Goal: Task Accomplishment & Management: Use online tool/utility

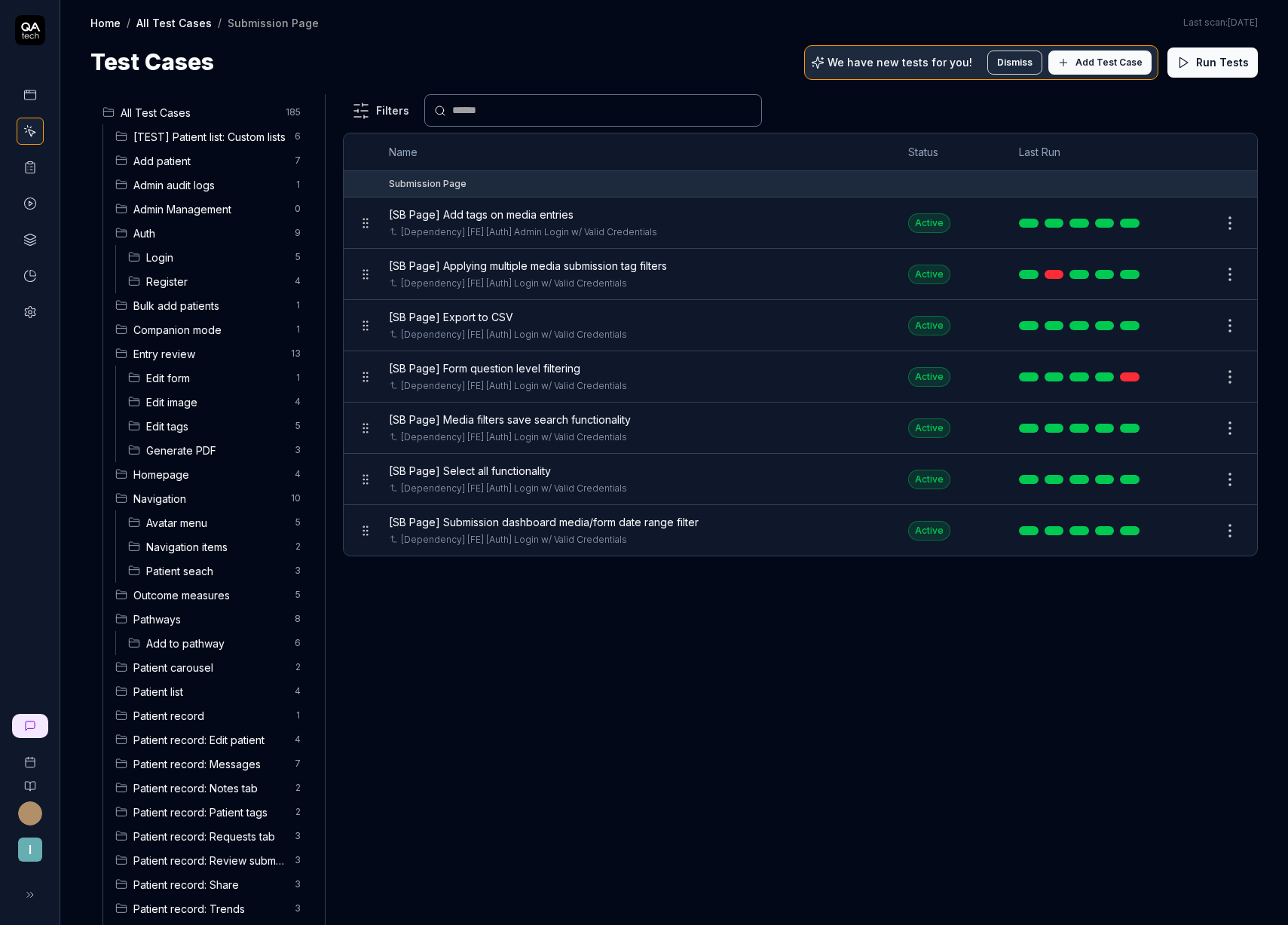
scroll to position [359, 0]
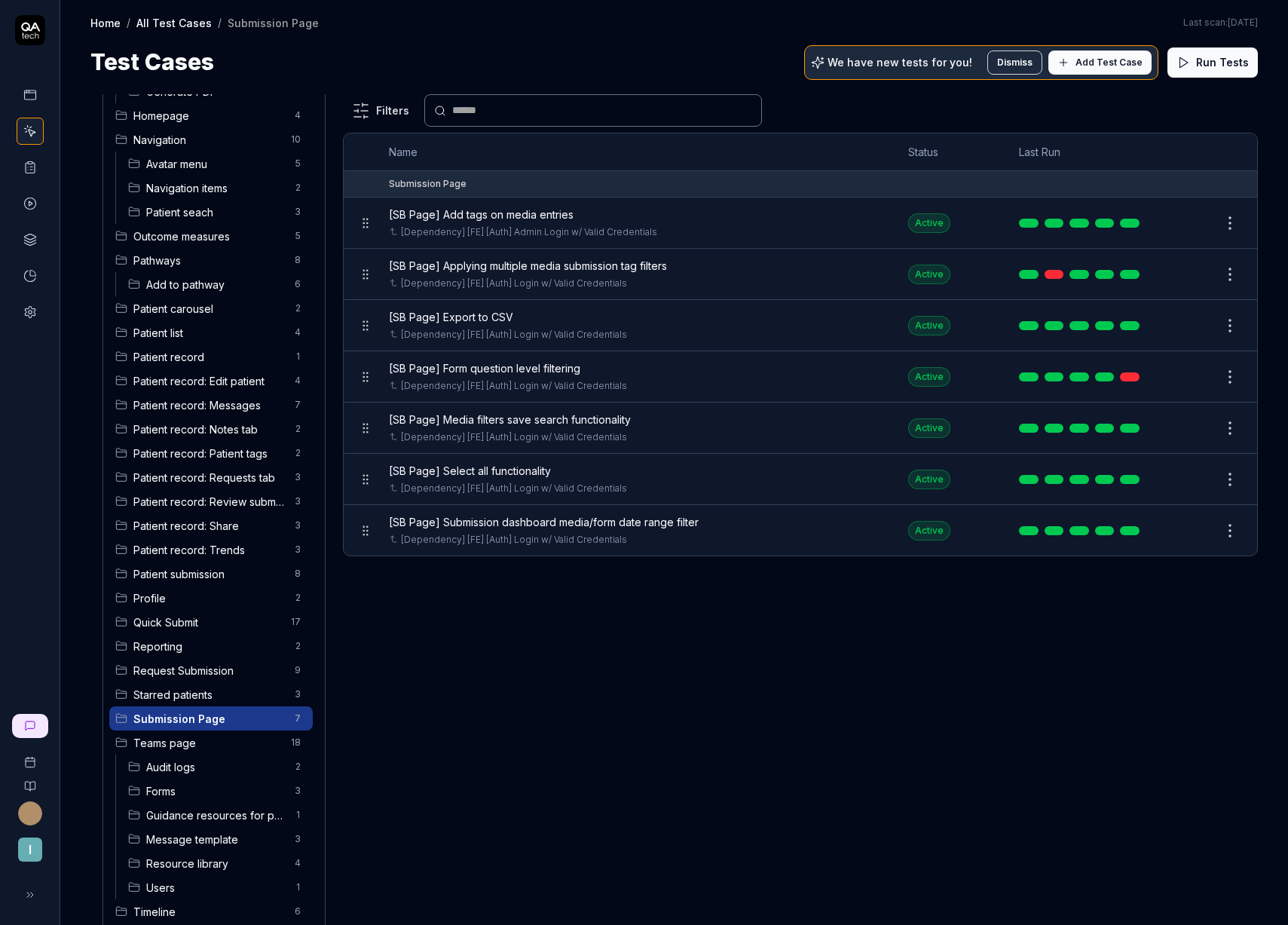
click at [1129, 60] on span "Add Test Case" at bounding box center [1108, 62] width 67 height 13
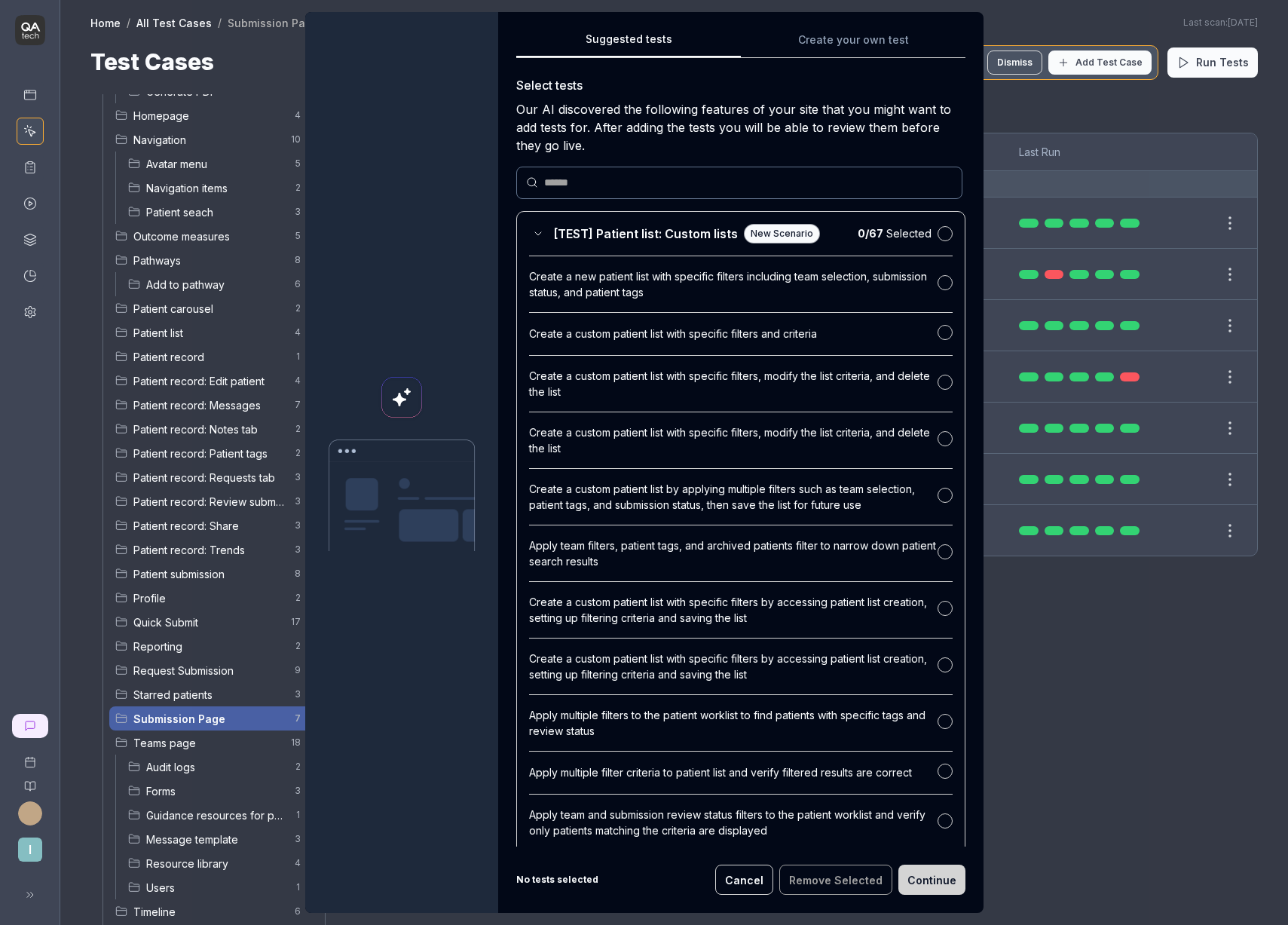
click at [756, 872] on button "Cancel" at bounding box center [744, 880] width 58 height 30
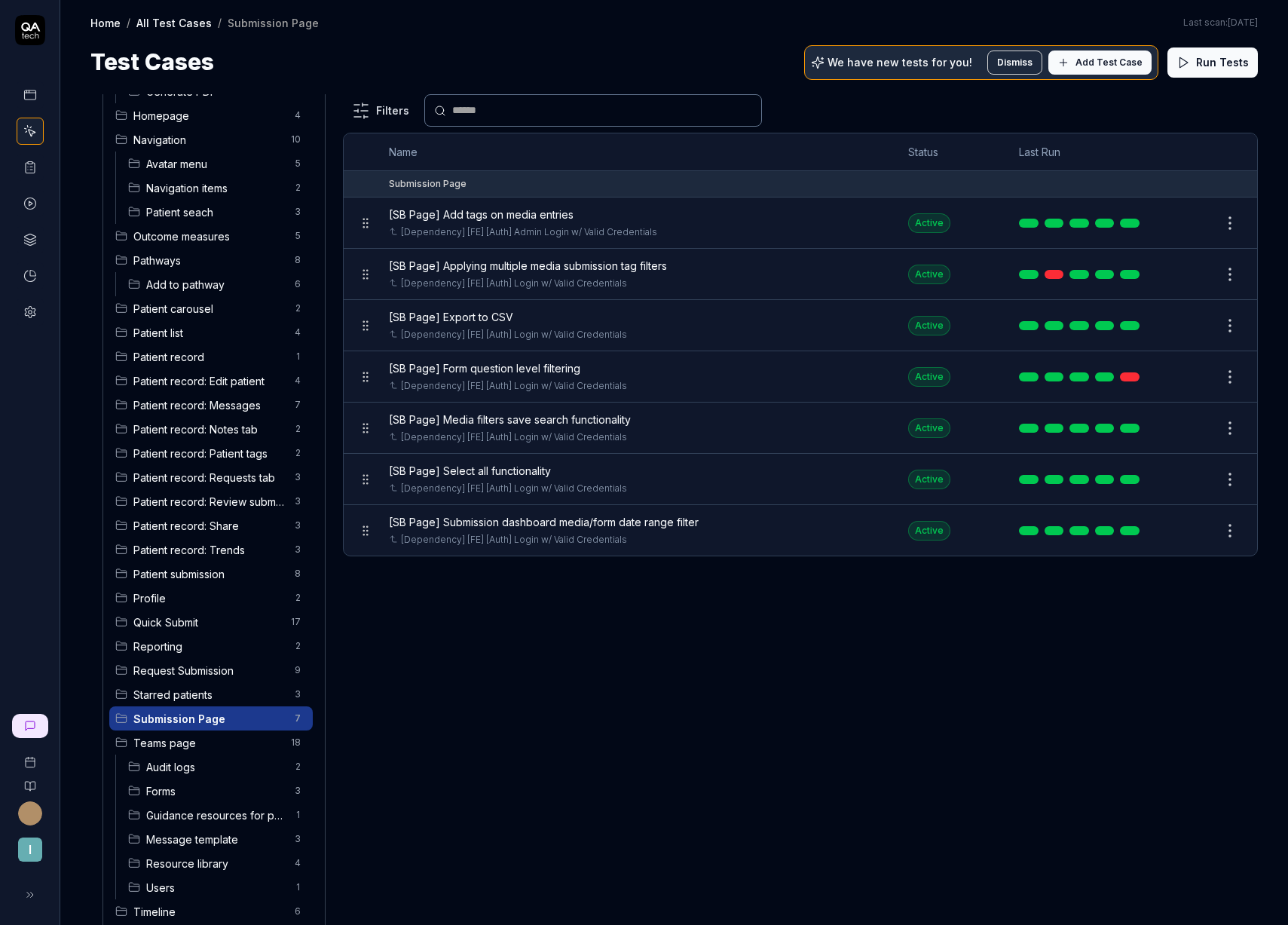
click at [555, 213] on span "[SB Page] Add tags on media entries" at bounding box center [481, 214] width 185 height 16
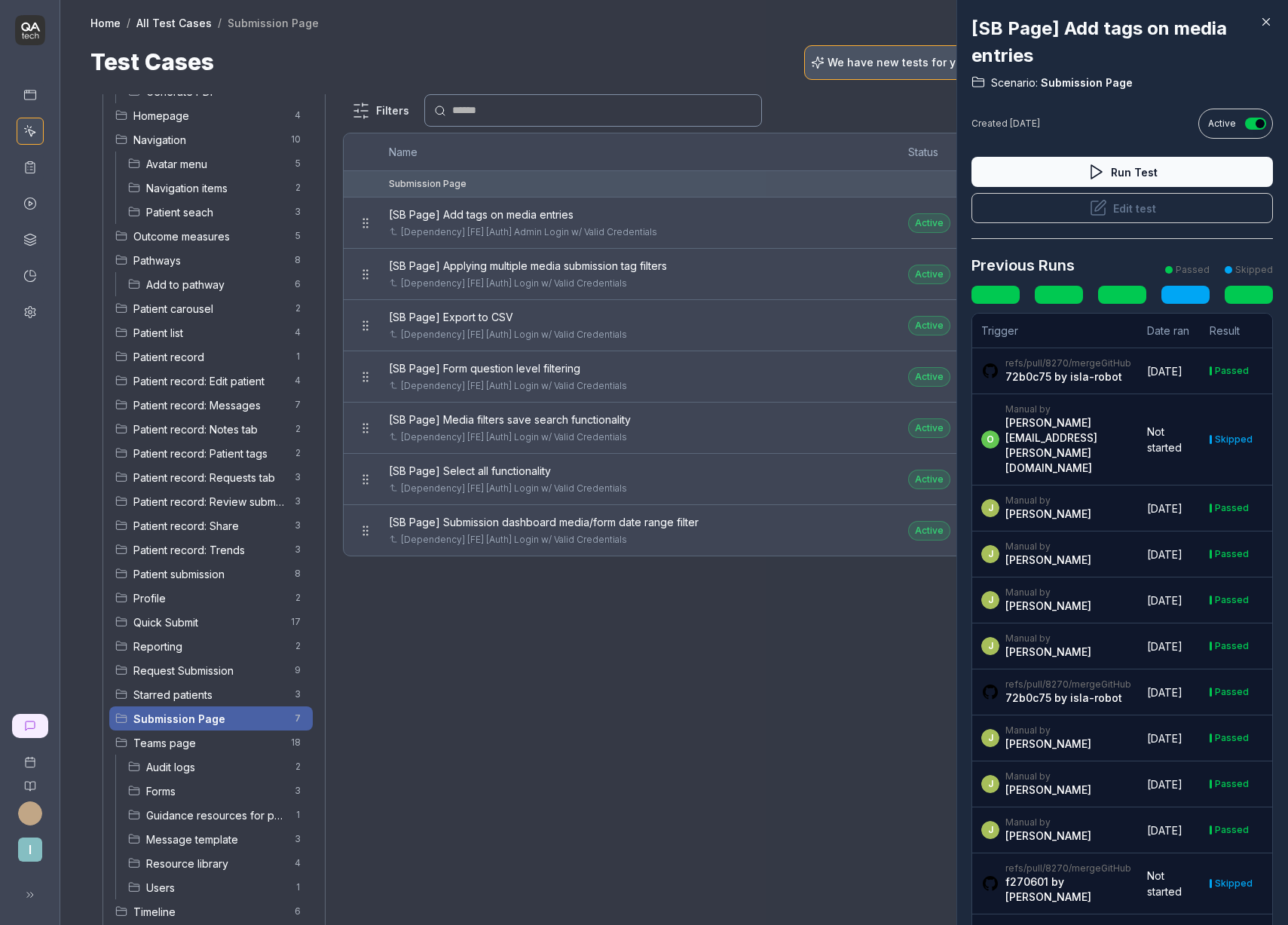
click at [737, 558] on div at bounding box center [644, 462] width 1288 height 925
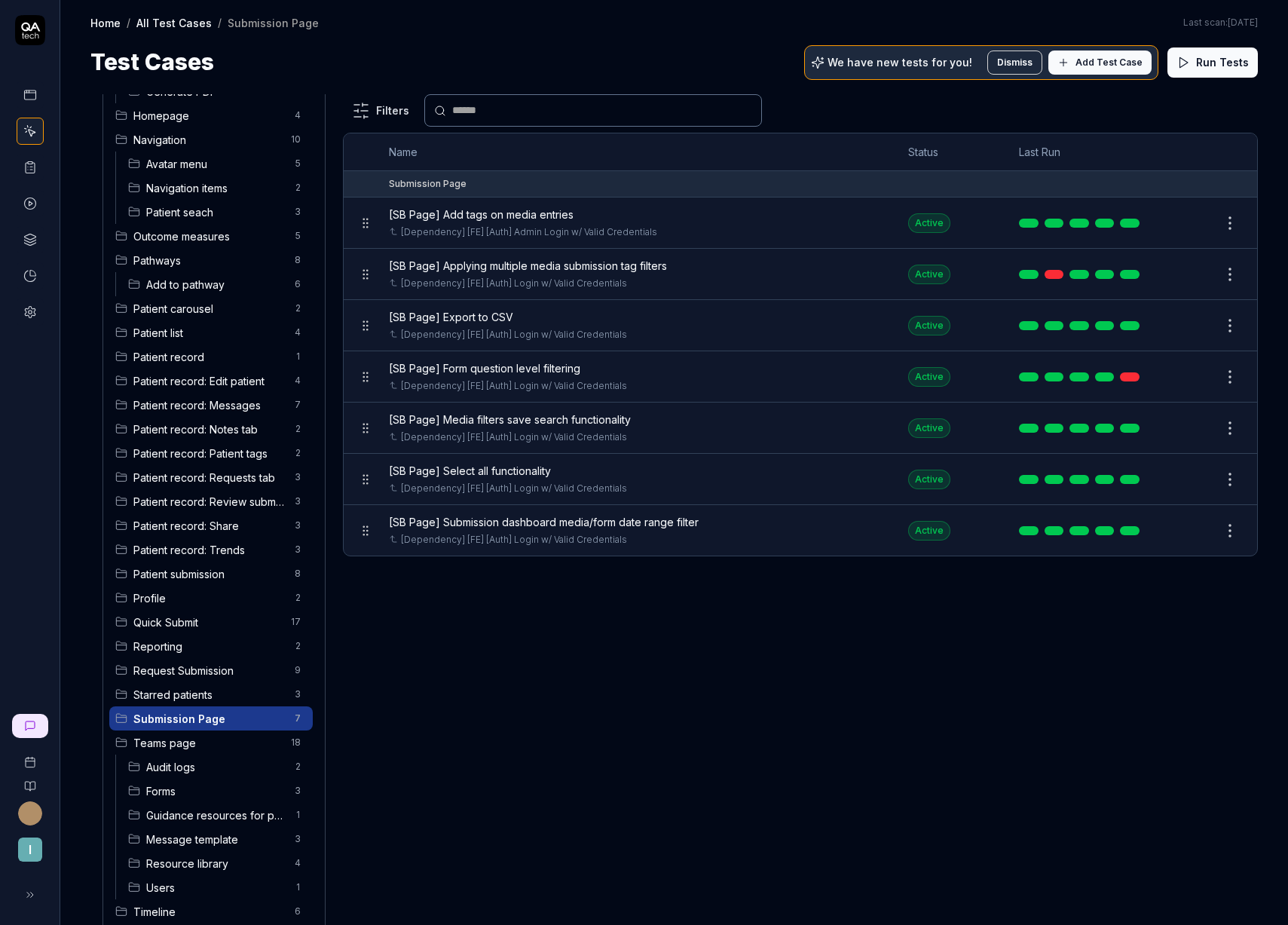
click at [1199, 228] on button "Edit" at bounding box center [1193, 223] width 36 height 24
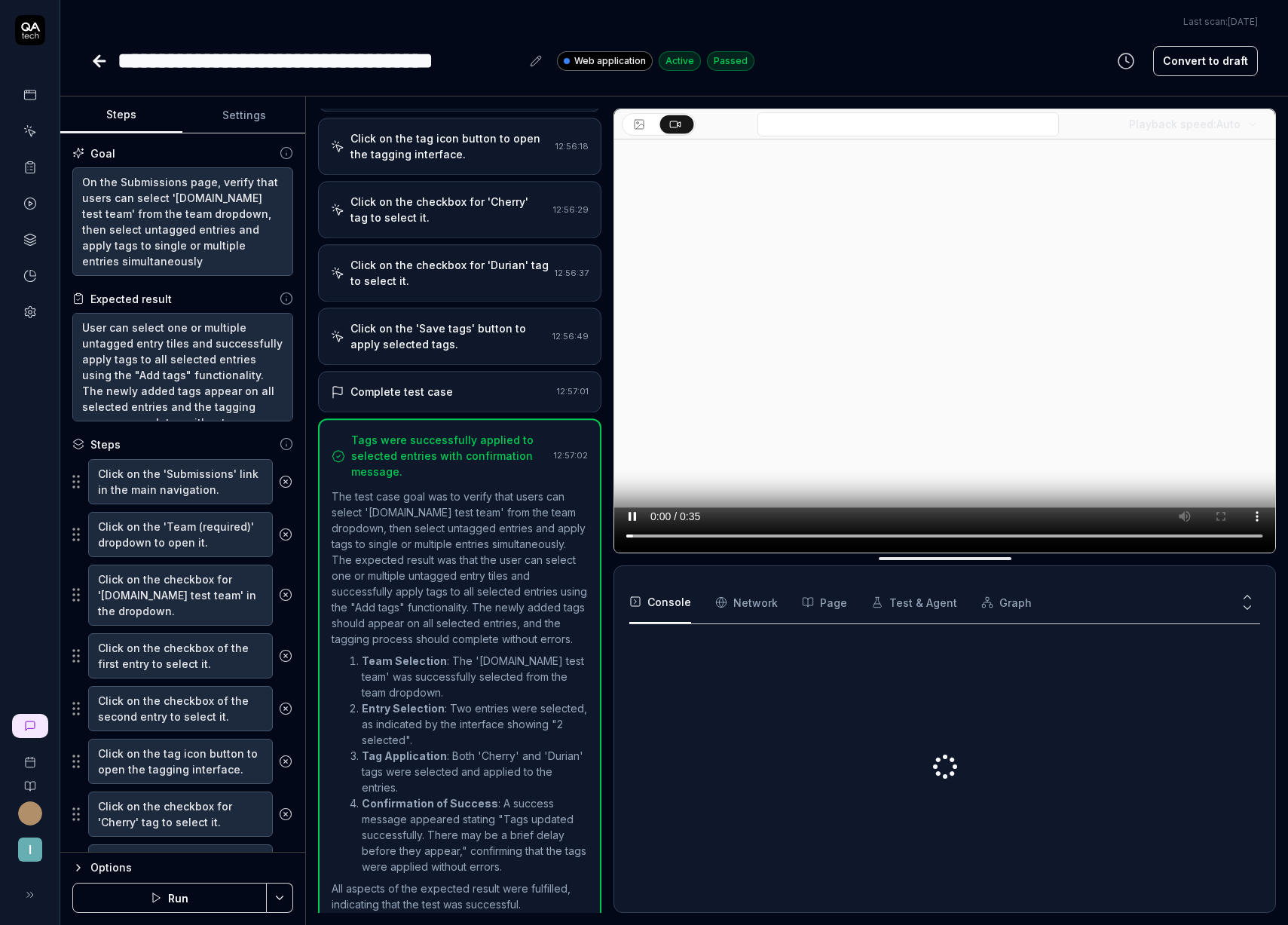
scroll to position [410, 0]
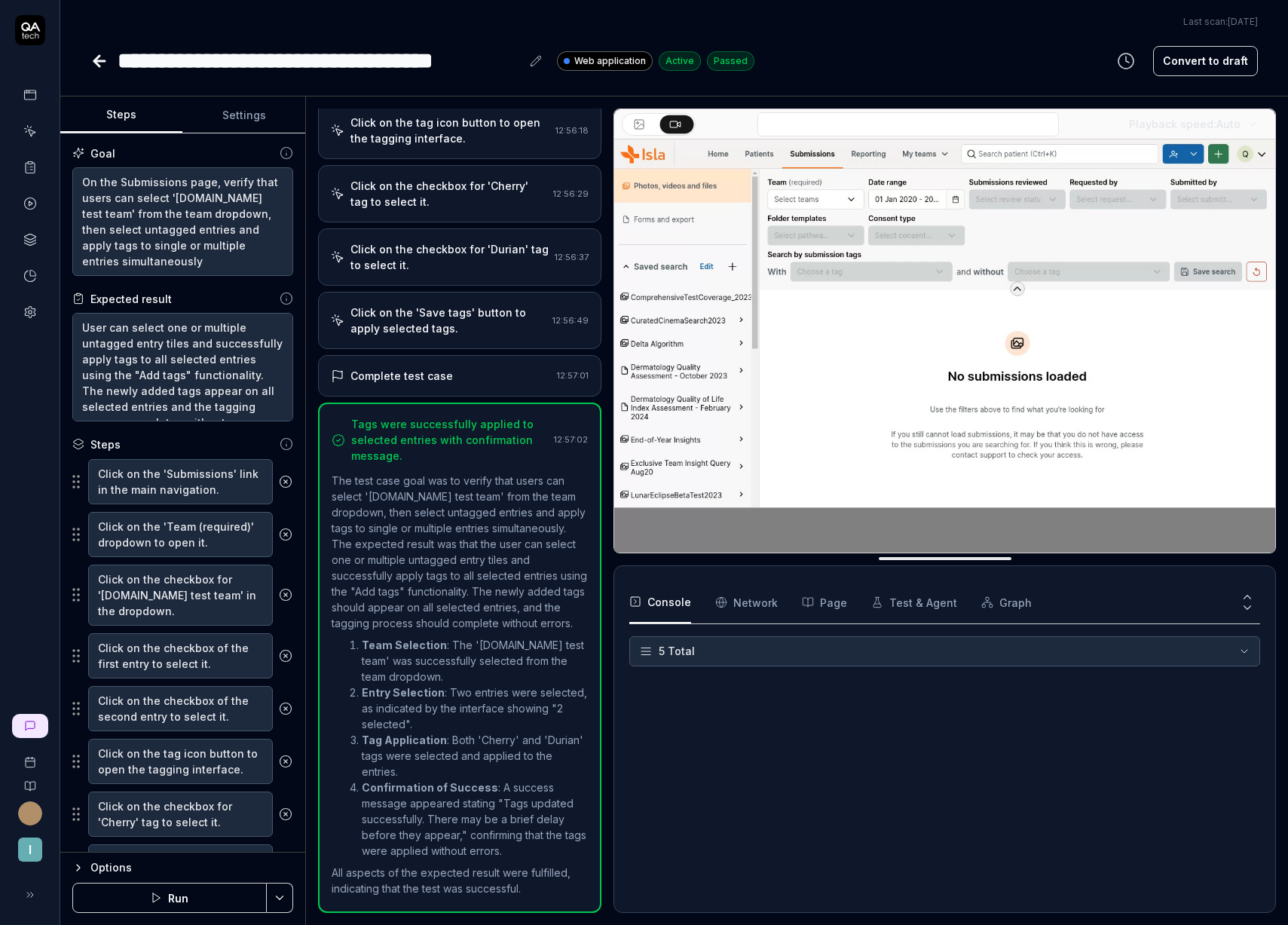
type textarea "*"
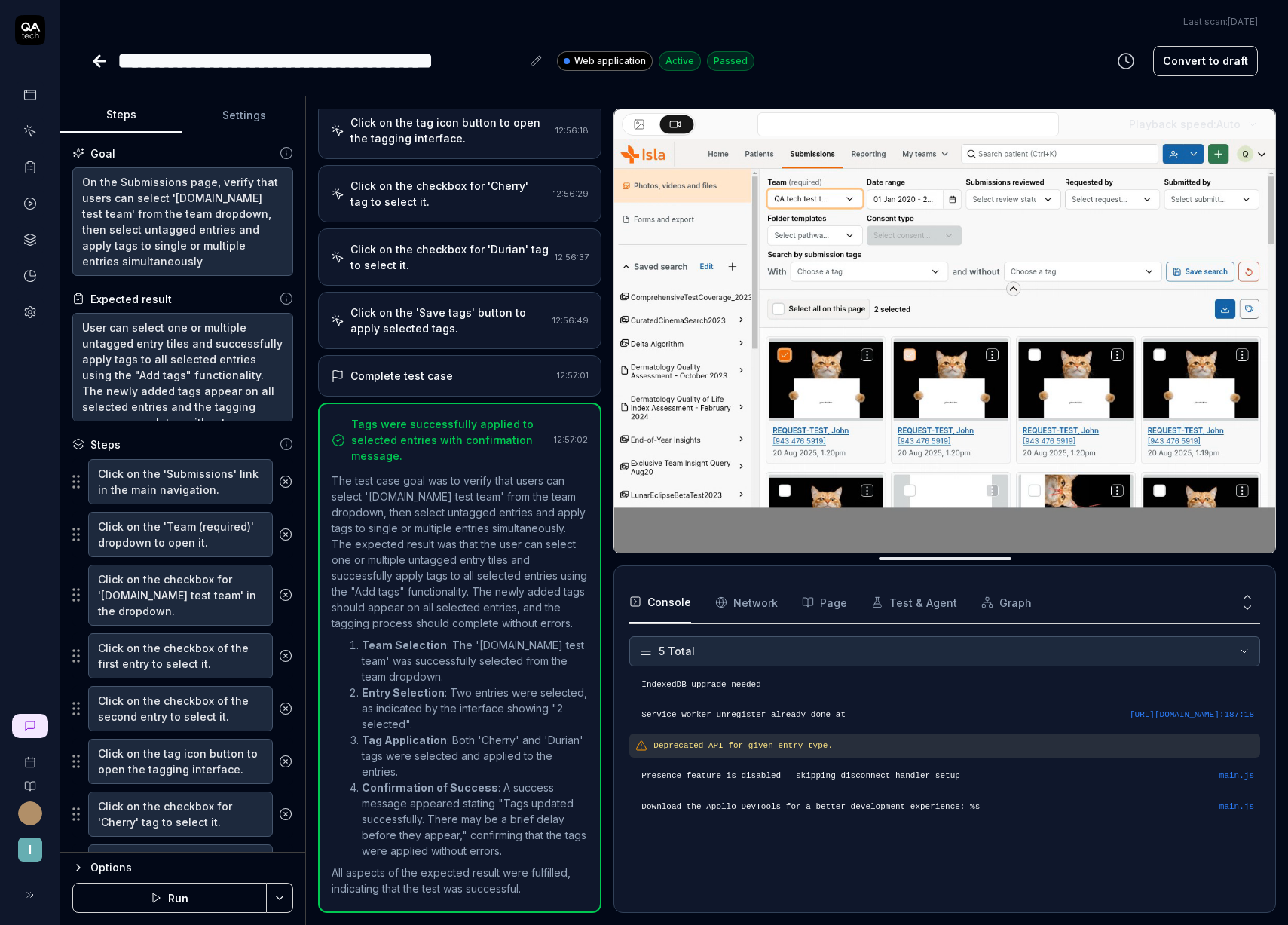
click at [92, 64] on icon at bounding box center [99, 60] width 18 height 18
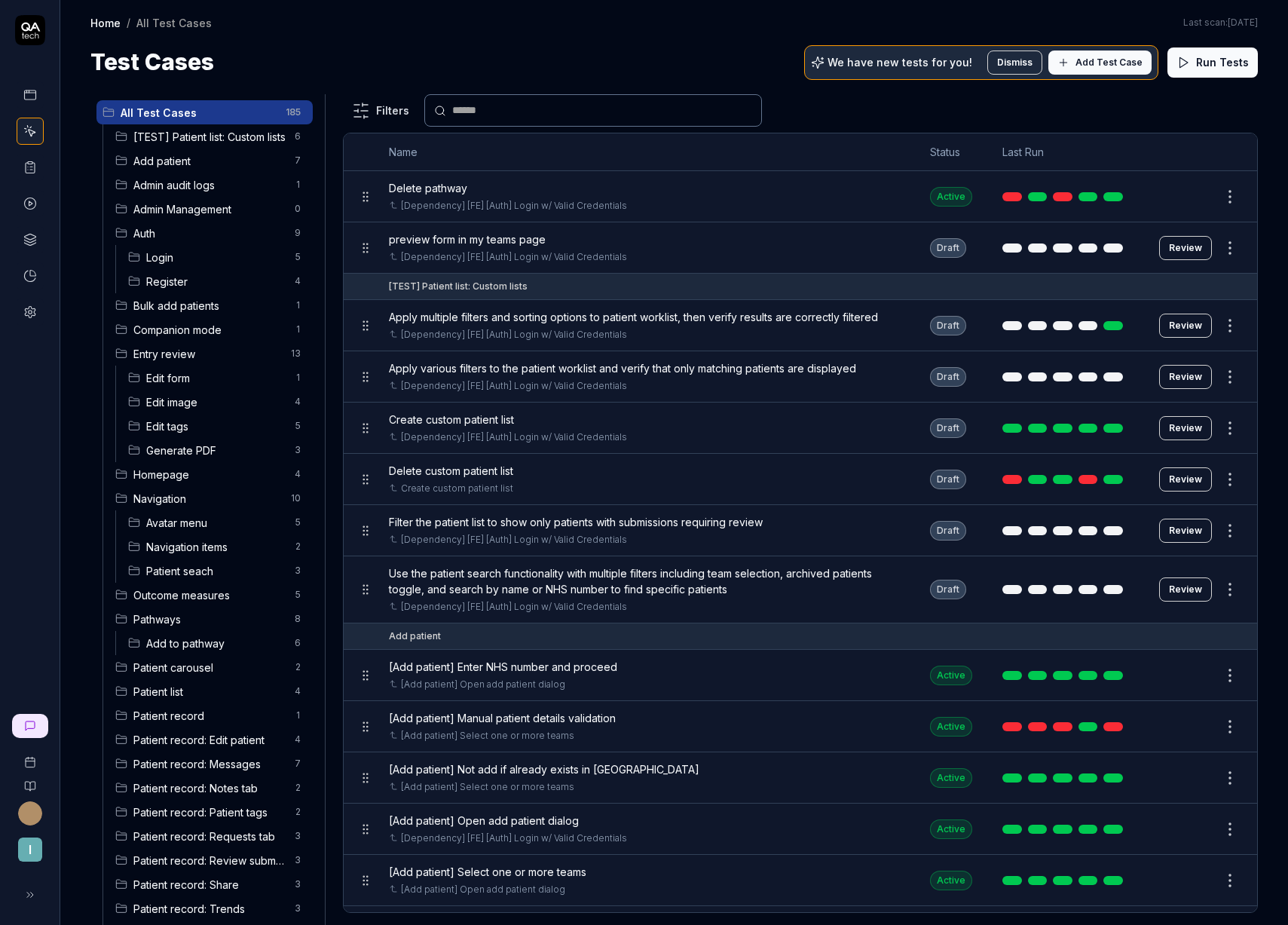
scroll to position [430, 0]
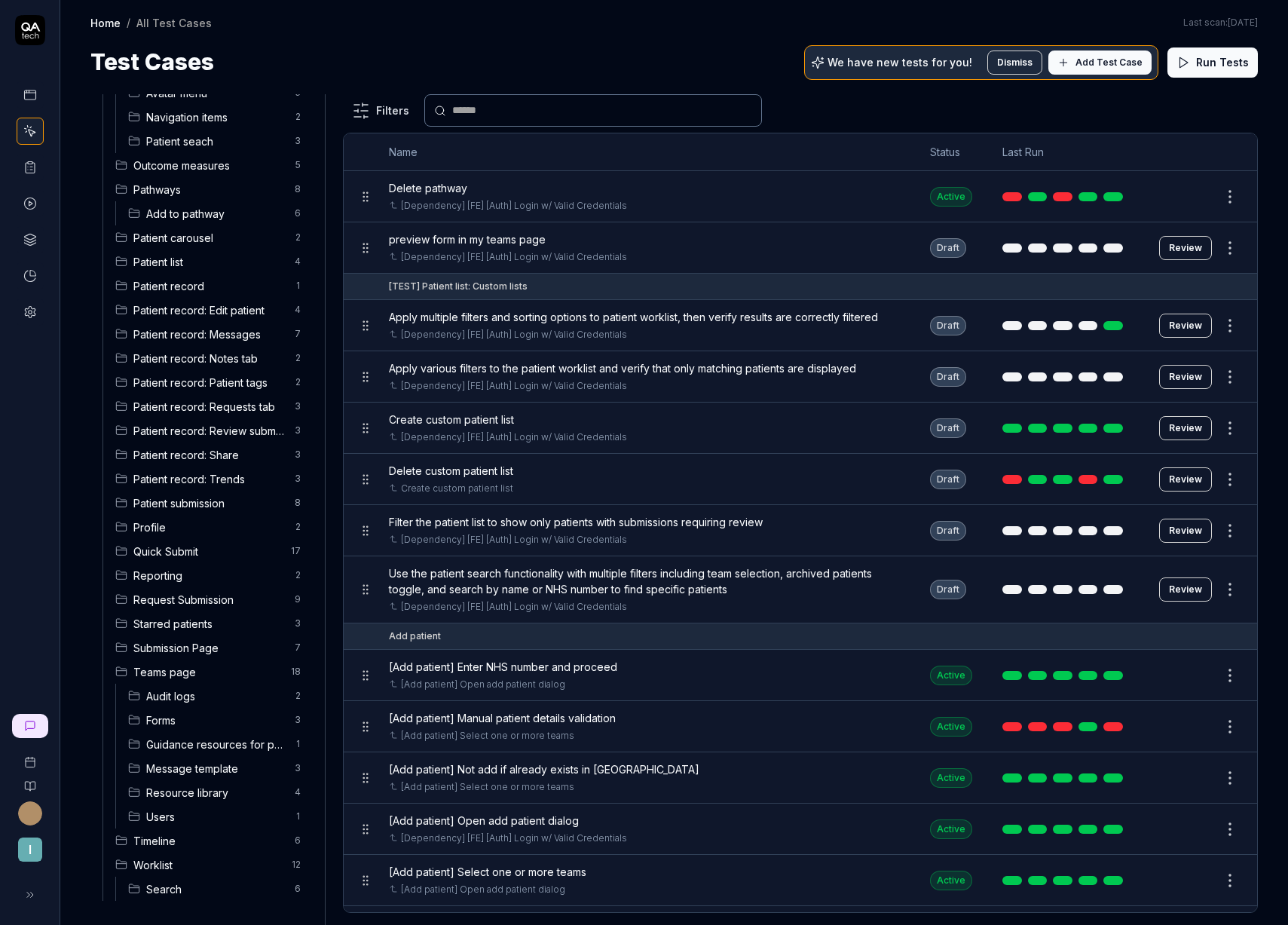
click at [172, 642] on span "Submission Page" at bounding box center [210, 647] width 153 height 16
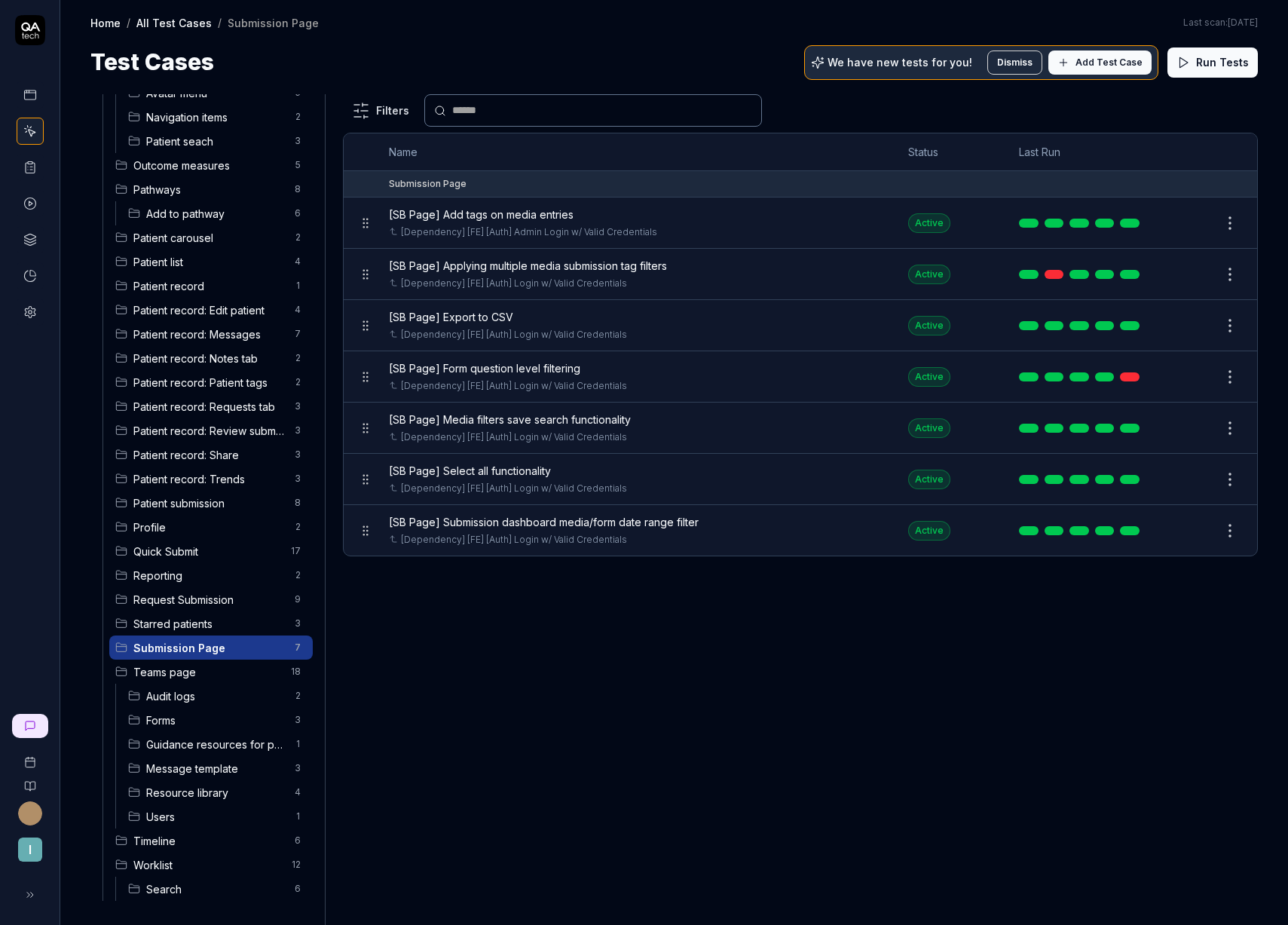
click at [1103, 61] on span "Add Test Case" at bounding box center [1108, 62] width 67 height 13
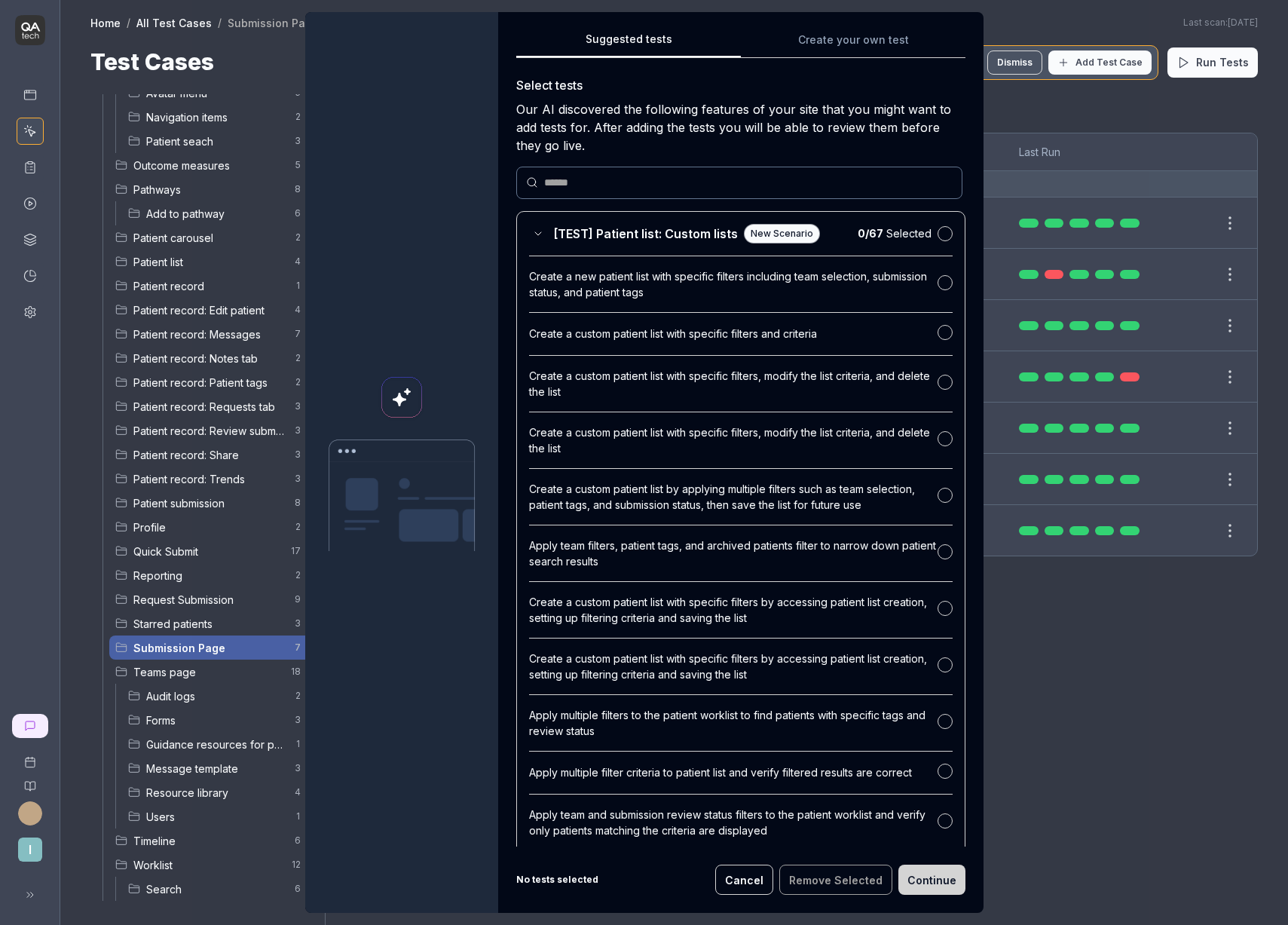
click at [782, 37] on div "Suggested tests Suggested tests Create your own test Select tests Our AI discov…" at bounding box center [644, 462] width 1288 height 925
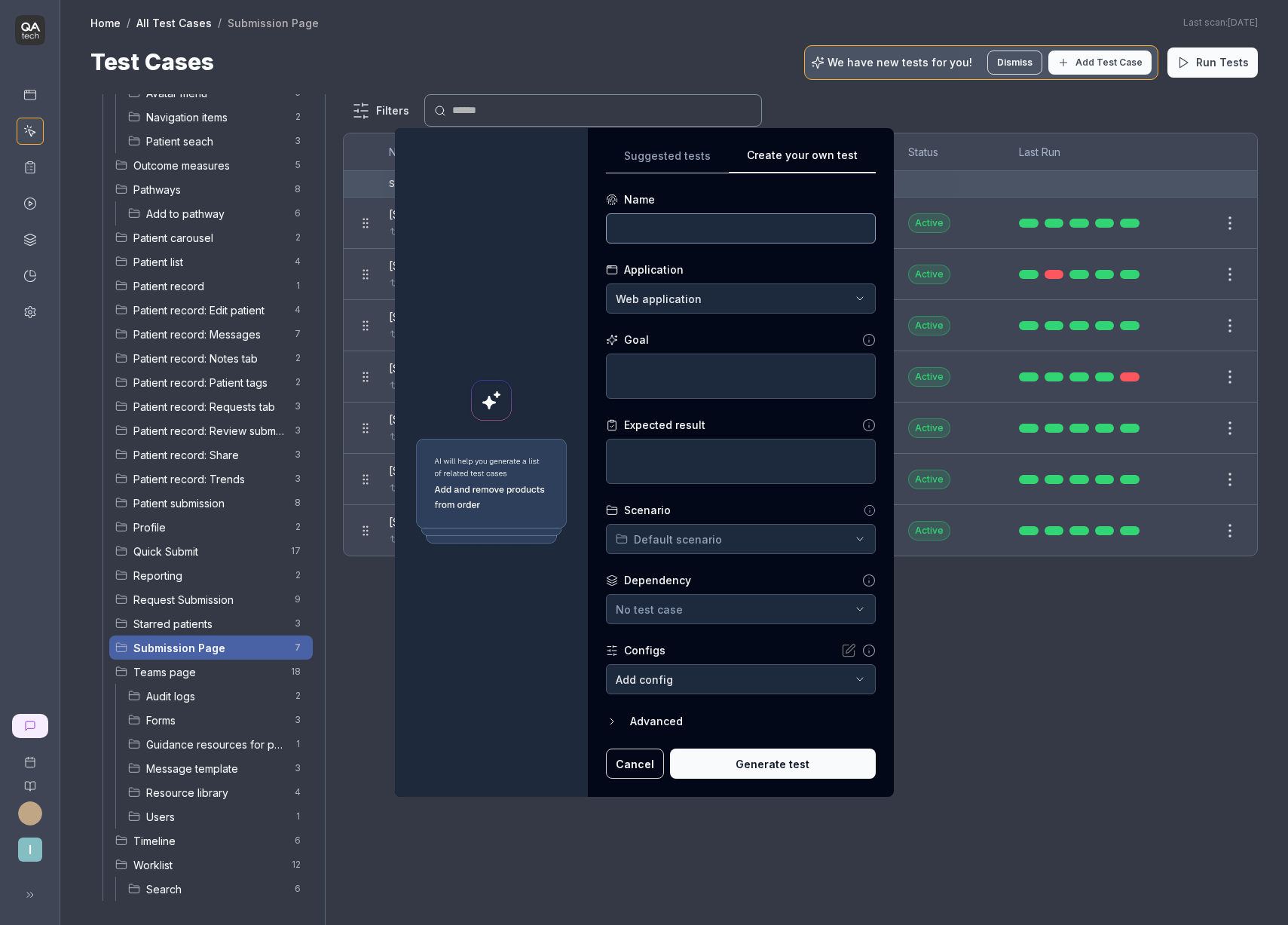
click at [668, 226] on input at bounding box center [740, 228] width 269 height 30
type input "{"
type input "[SB Page] Navigate to submissions"
click at [681, 386] on textarea at bounding box center [740, 376] width 269 height 45
click at [658, 377] on textarea at bounding box center [740, 376] width 269 height 45
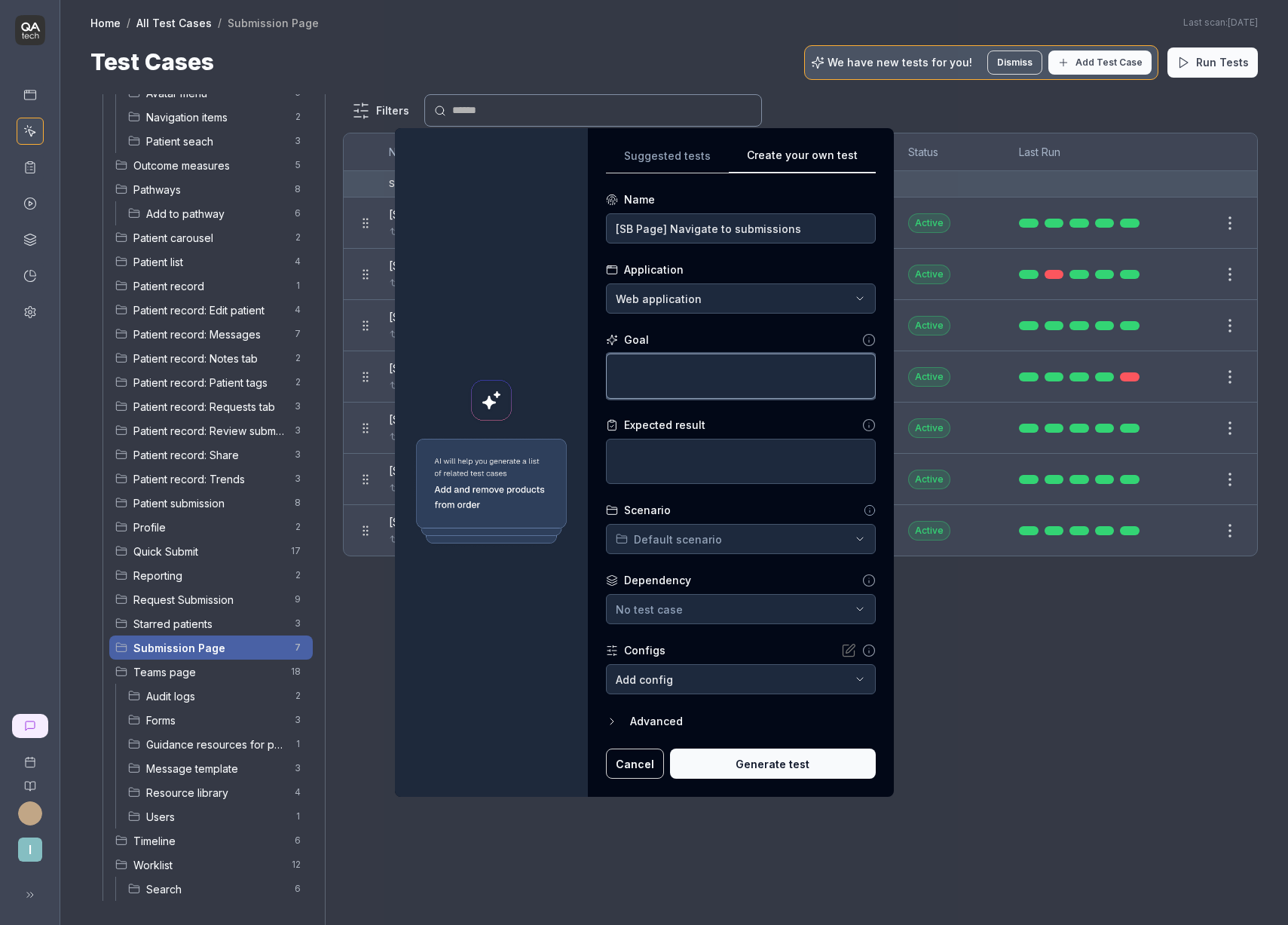
type textarea "*"
type textarea "C"
type textarea "*"
type textarea "Cl"
type textarea "*"
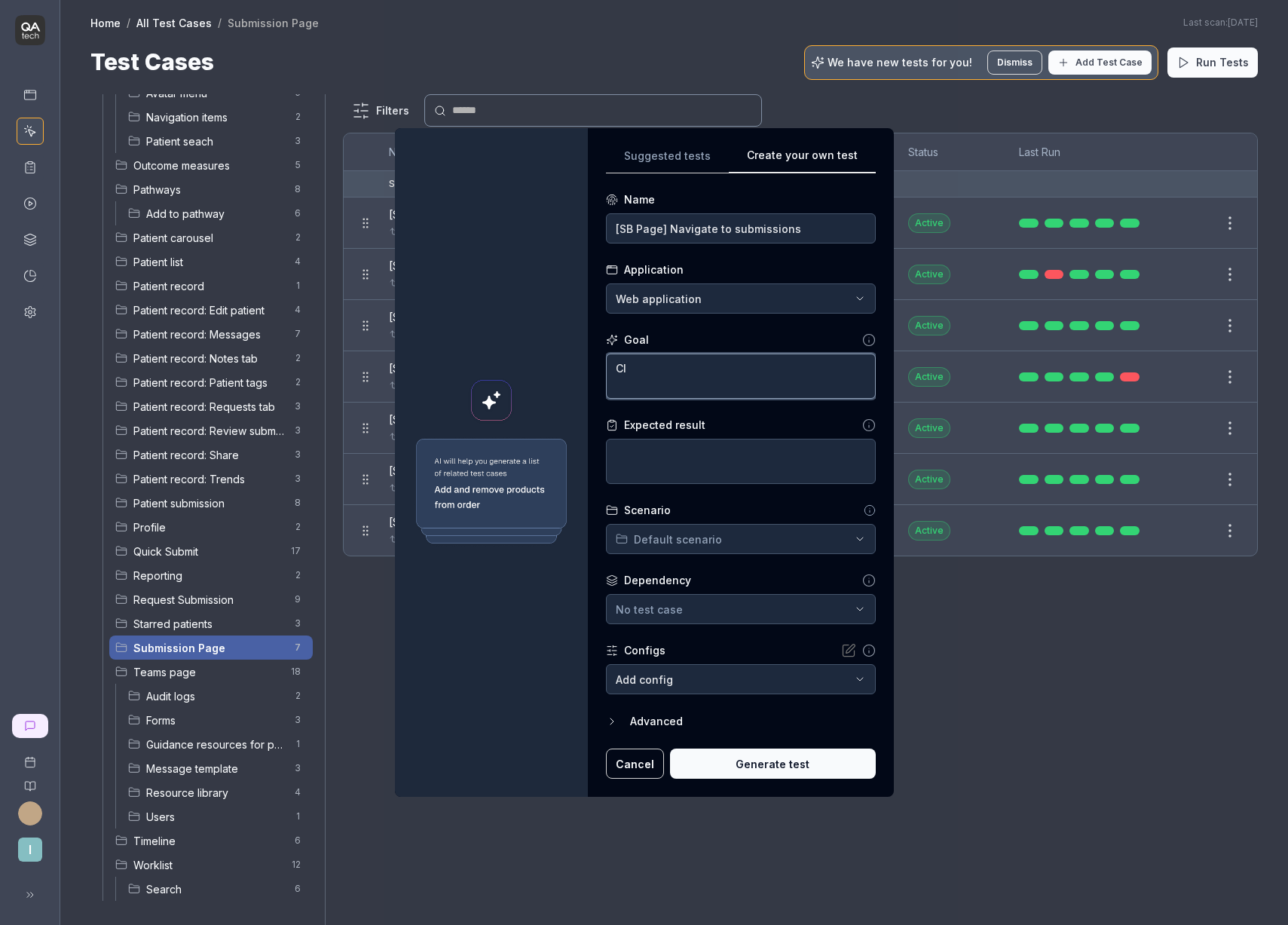
type textarea "Cli"
type textarea "*"
type textarea "Click"
type textarea "*"
type textarea "Click"
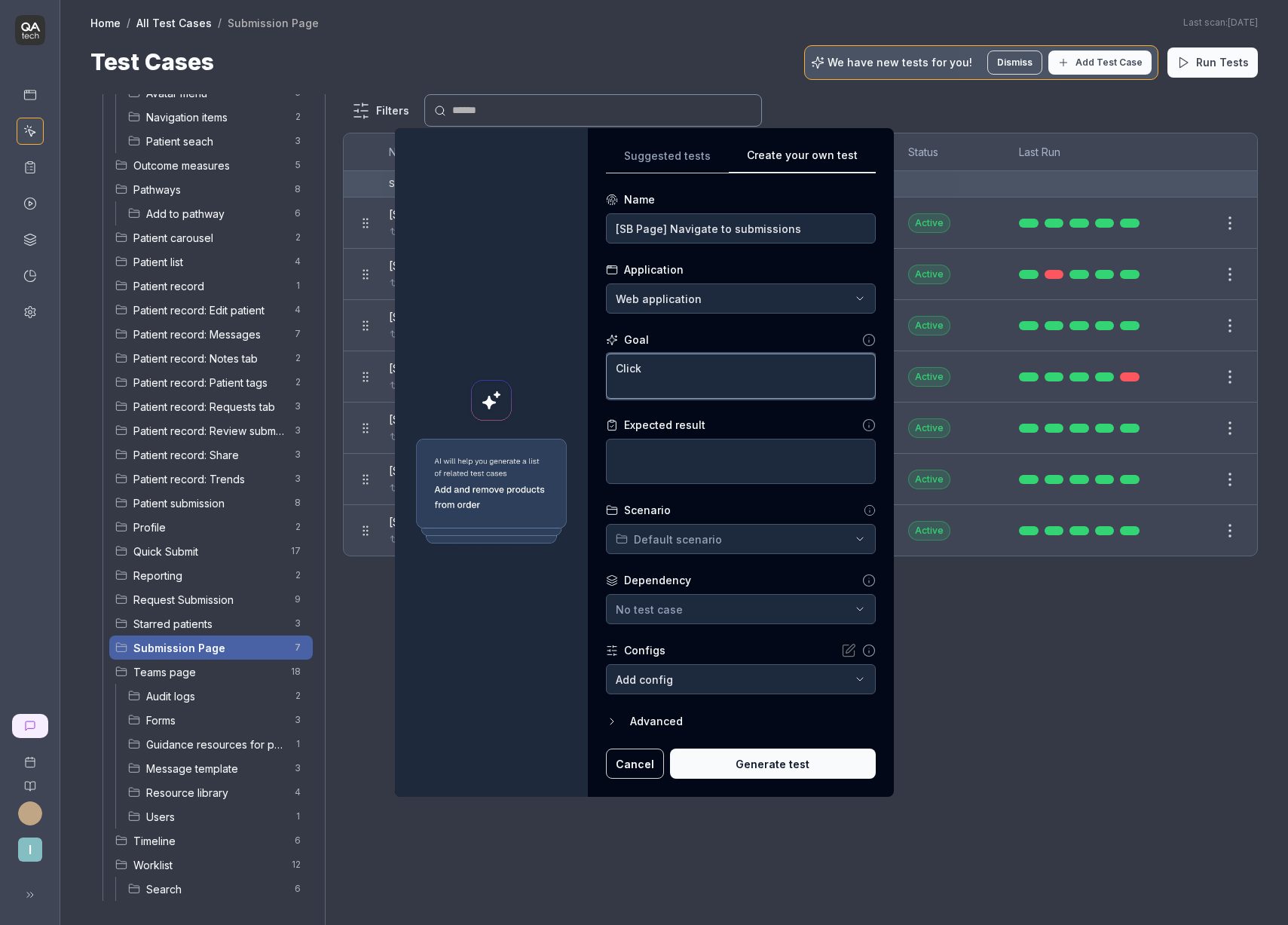
type textarea "*"
type textarea "Click ""
type textarea "*"
type textarea "Click ""
type textarea "*"
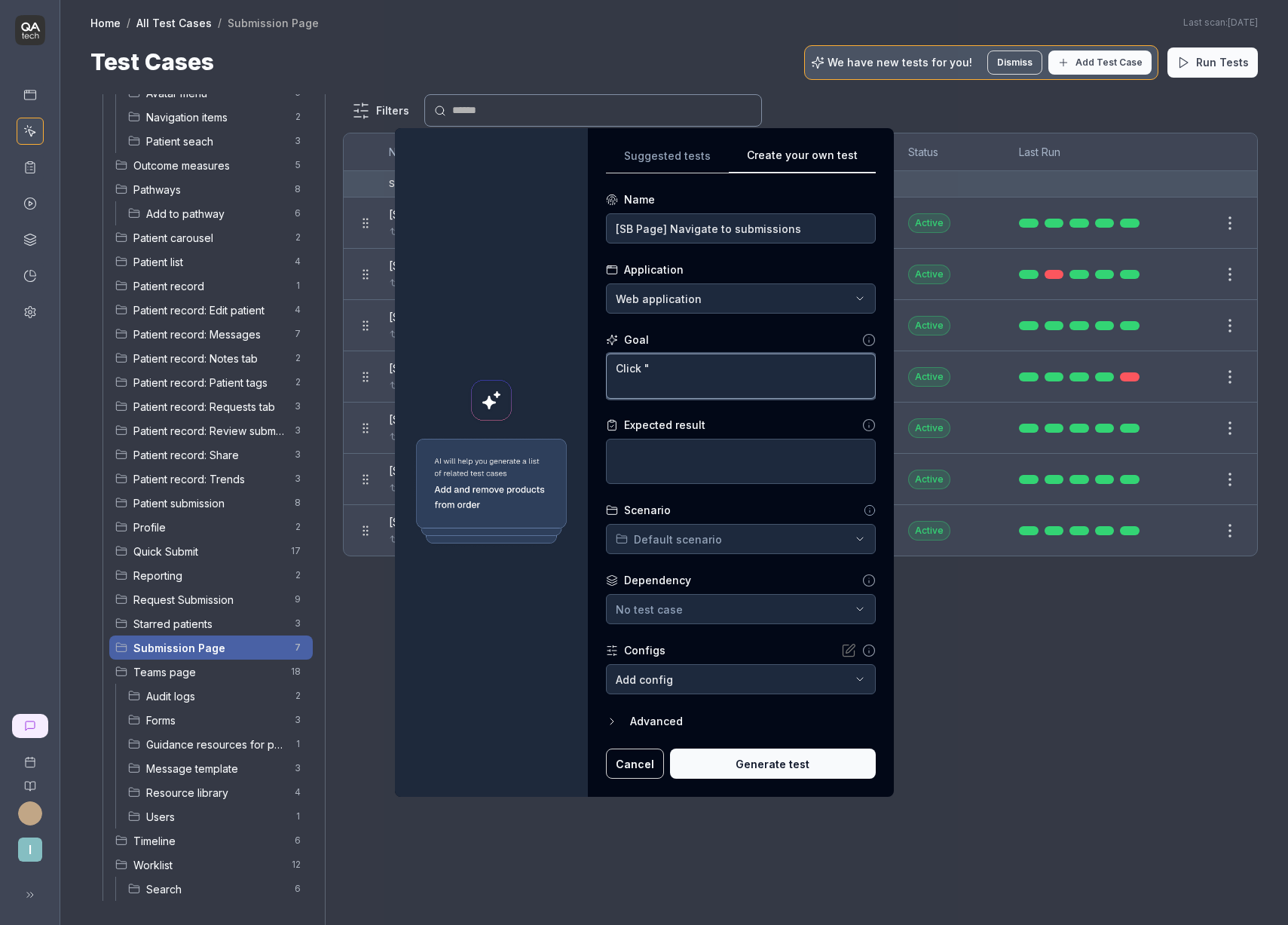
type textarea "Click " S"
type textarea "*"
type textarea "Click " Sub"
type textarea "*"
type textarea "Click " Su"
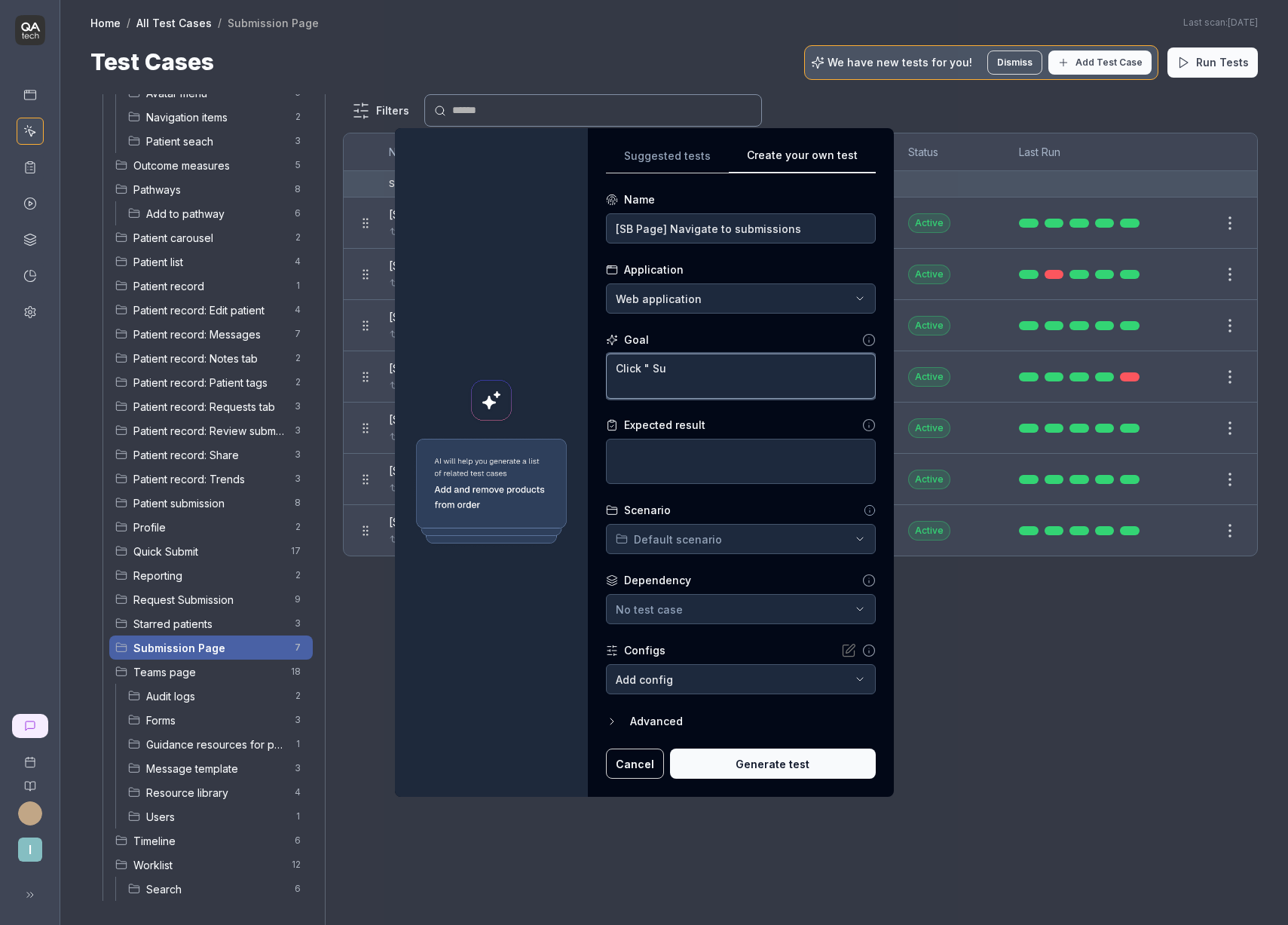
type textarea "*"
type textarea "Click ""
type textarea "*"
type textarea "Click ""
type textarea "*"
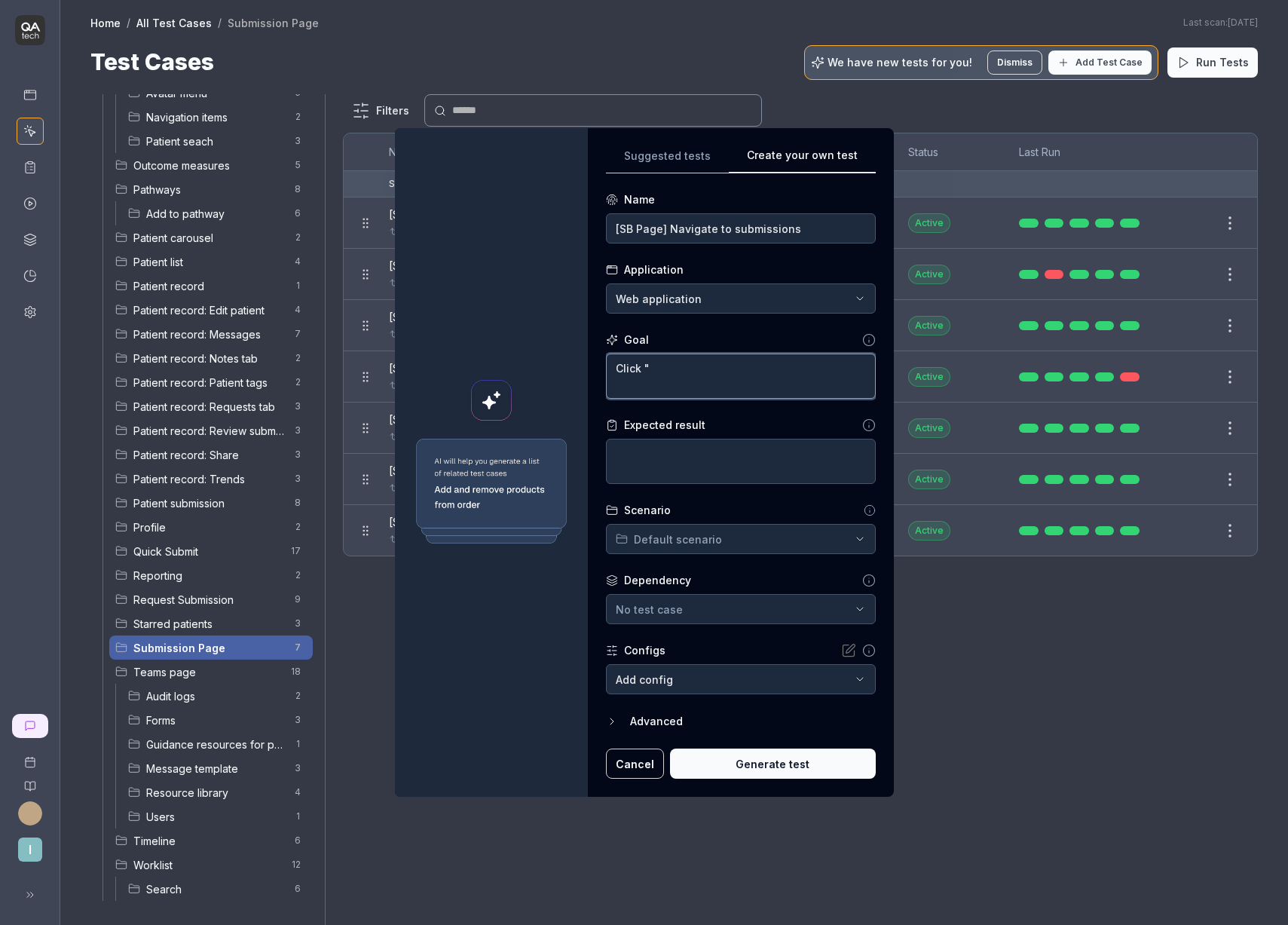
type textarea "Click "S"
type textarea "*"
type textarea "Click "Sub"
type textarea "*"
type textarea "Click "Subm"
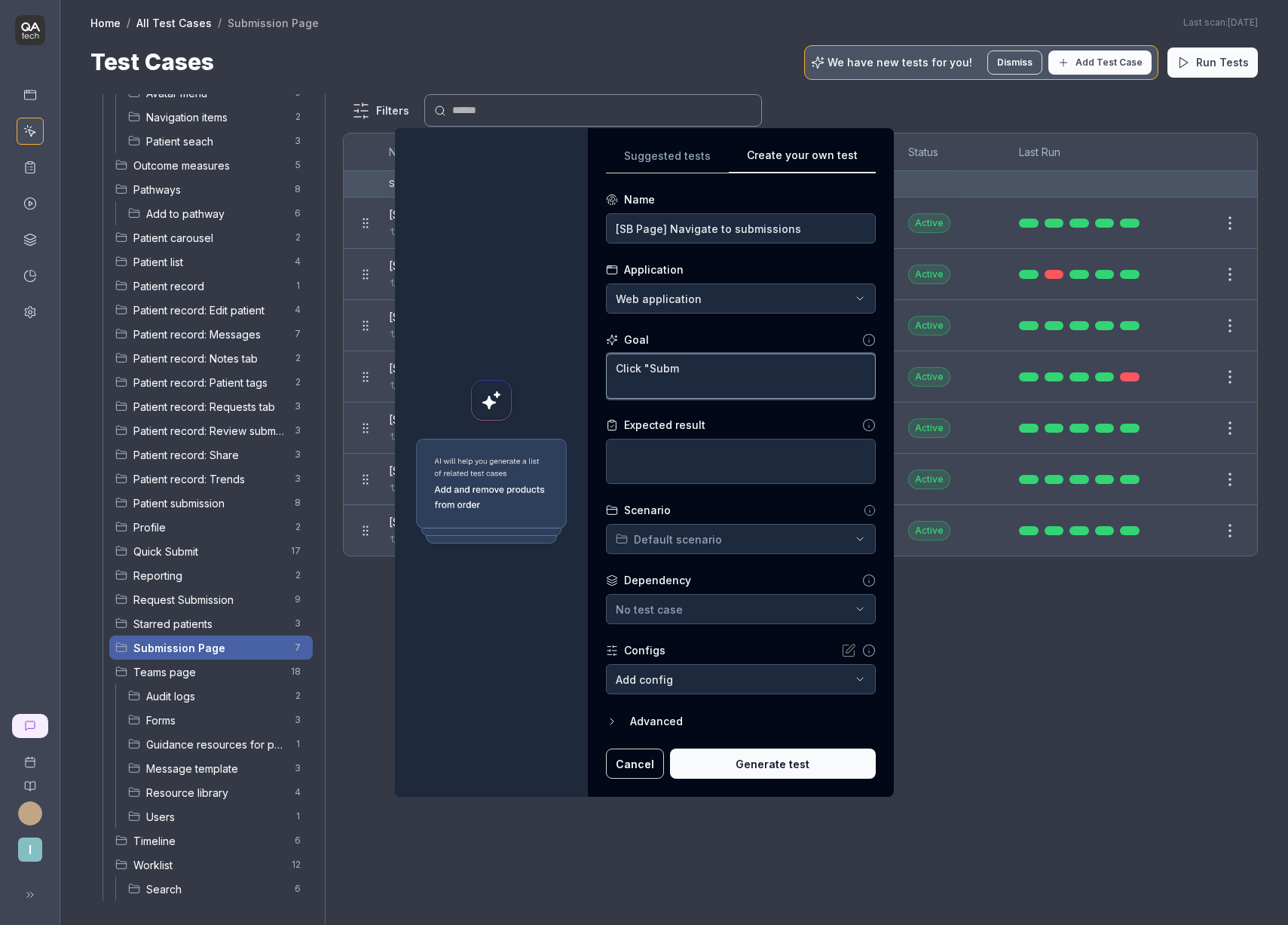
type textarea "*"
type textarea "Click "Submi"
type textarea "*"
type textarea "Click "Submis"
type textarea "*"
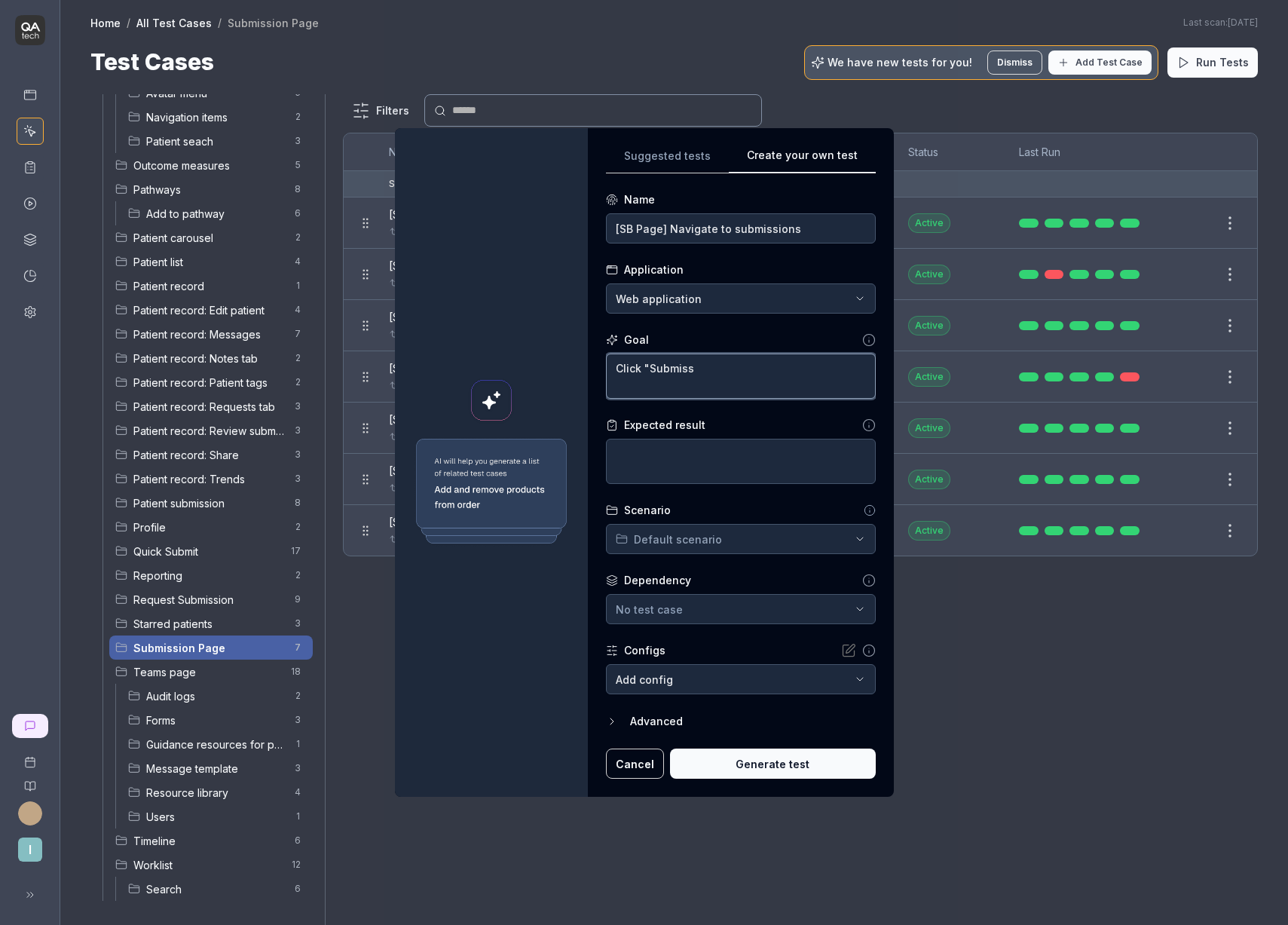
type textarea "Click "Submissi"
type textarea "*"
type textarea "Click "Submissio"
type textarea "*"
type textarea "Click "Submission"
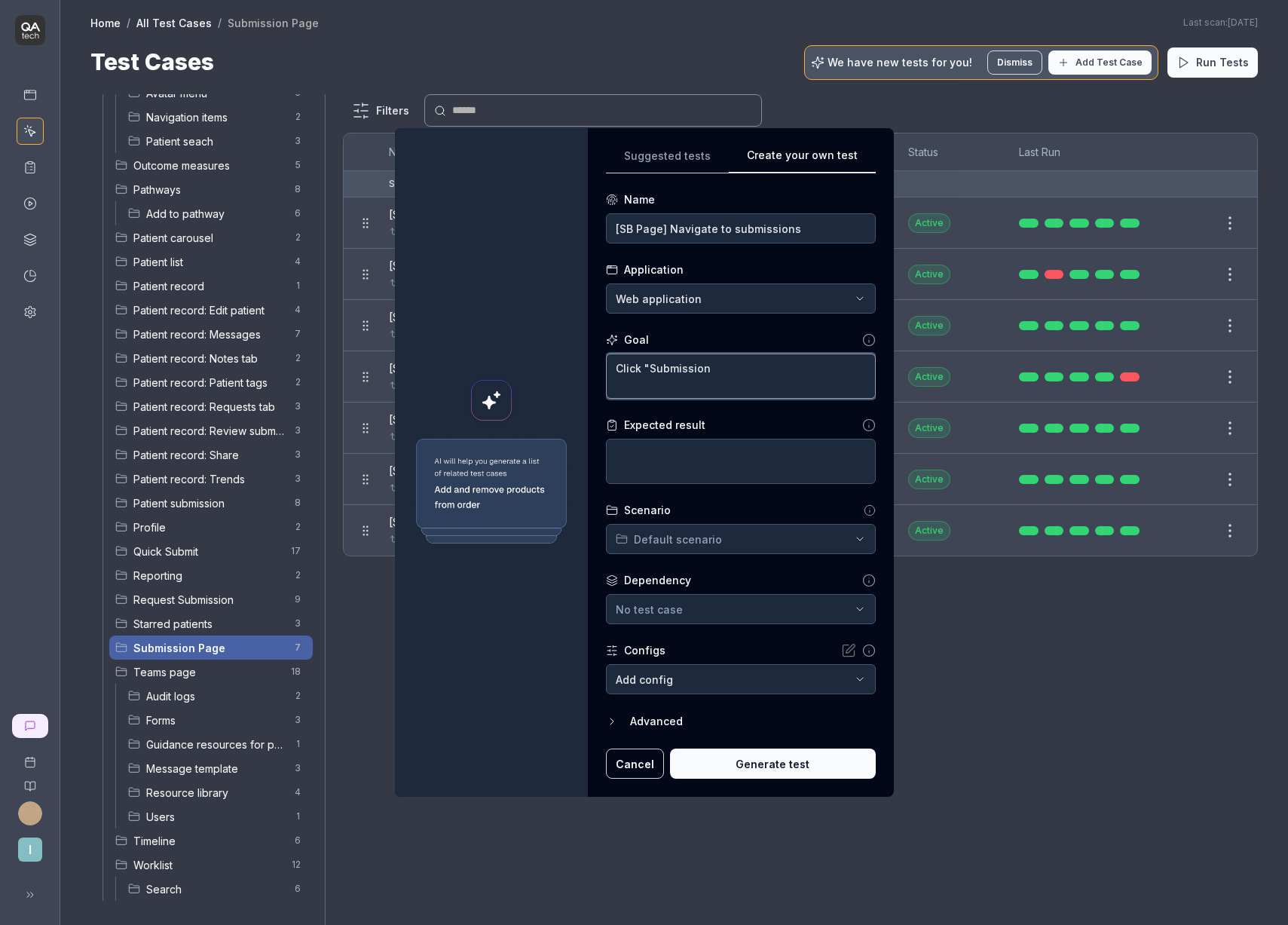
type textarea "*"
type textarea "Click "Submissions"
type textarea "*"
type textarea "Click "Submissions""
type textarea "*"
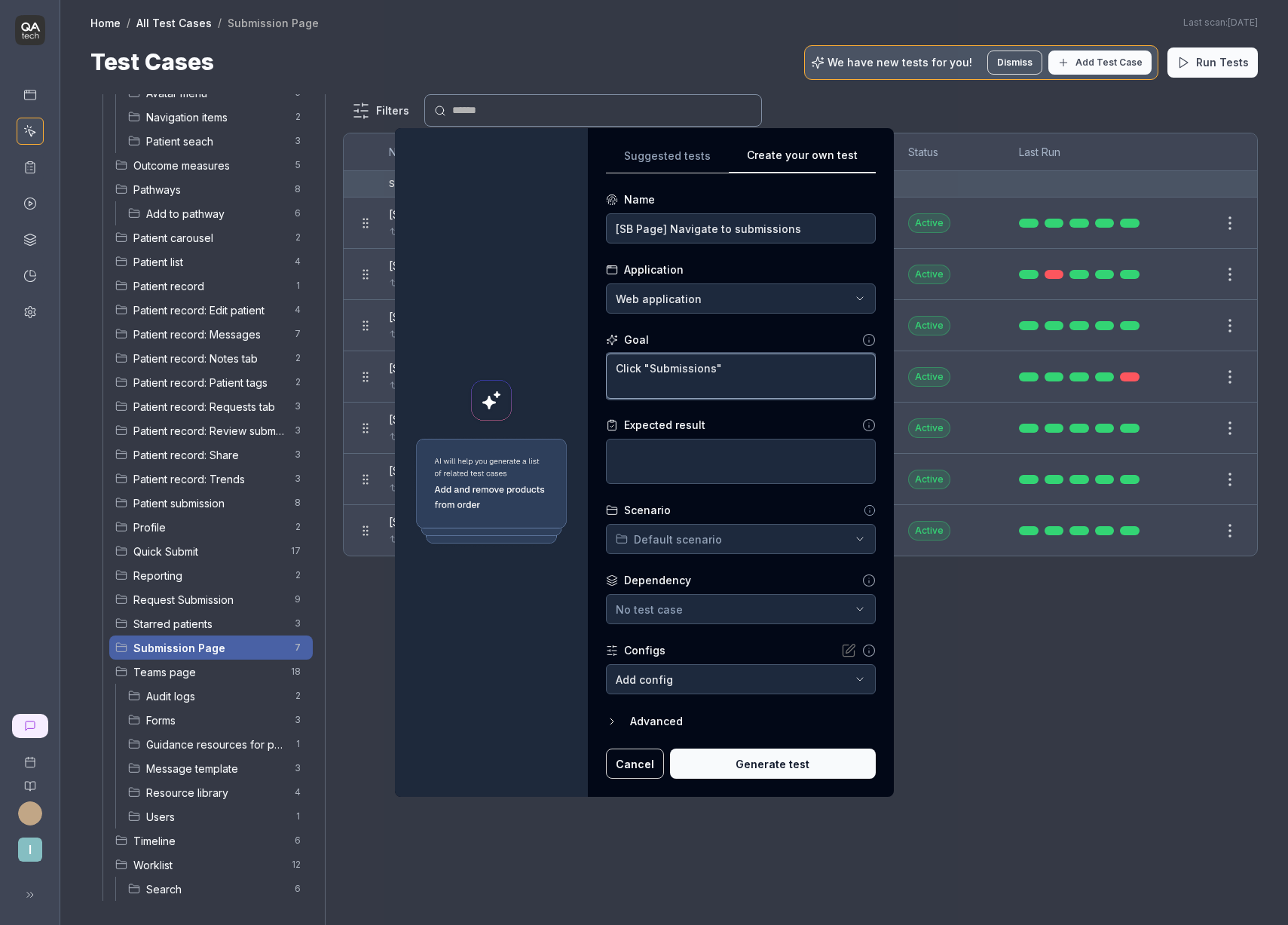
type textarea "Click "Submissions""
type textarea "*"
type textarea "Click "Submissions" in"
type textarea "*"
type textarea "Click "Submissions" in"
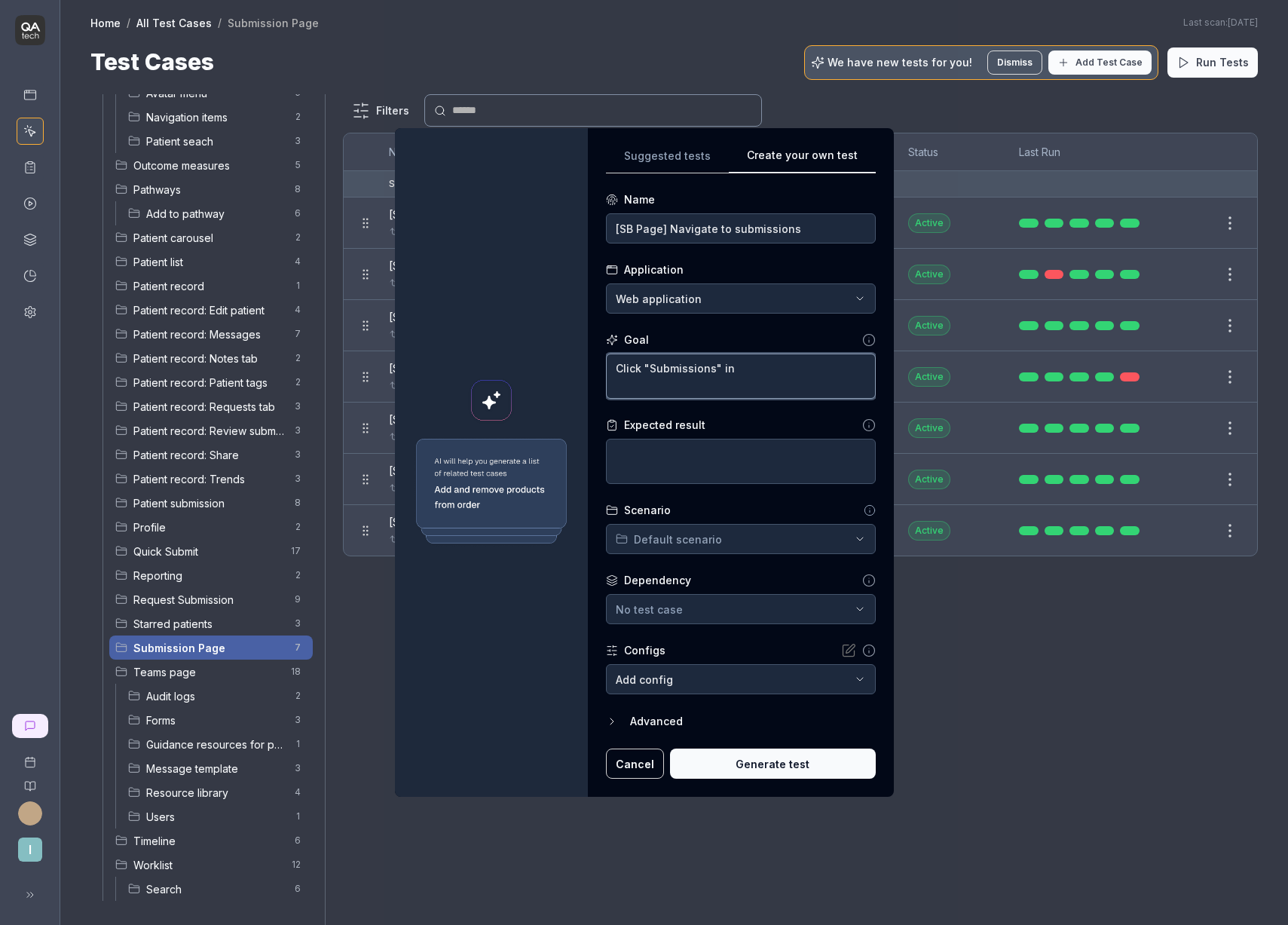
type textarea "*"
type textarea "Click "Submissions" in th"
type textarea "*"
type textarea "Click "Submissions" in the"
type textarea "*"
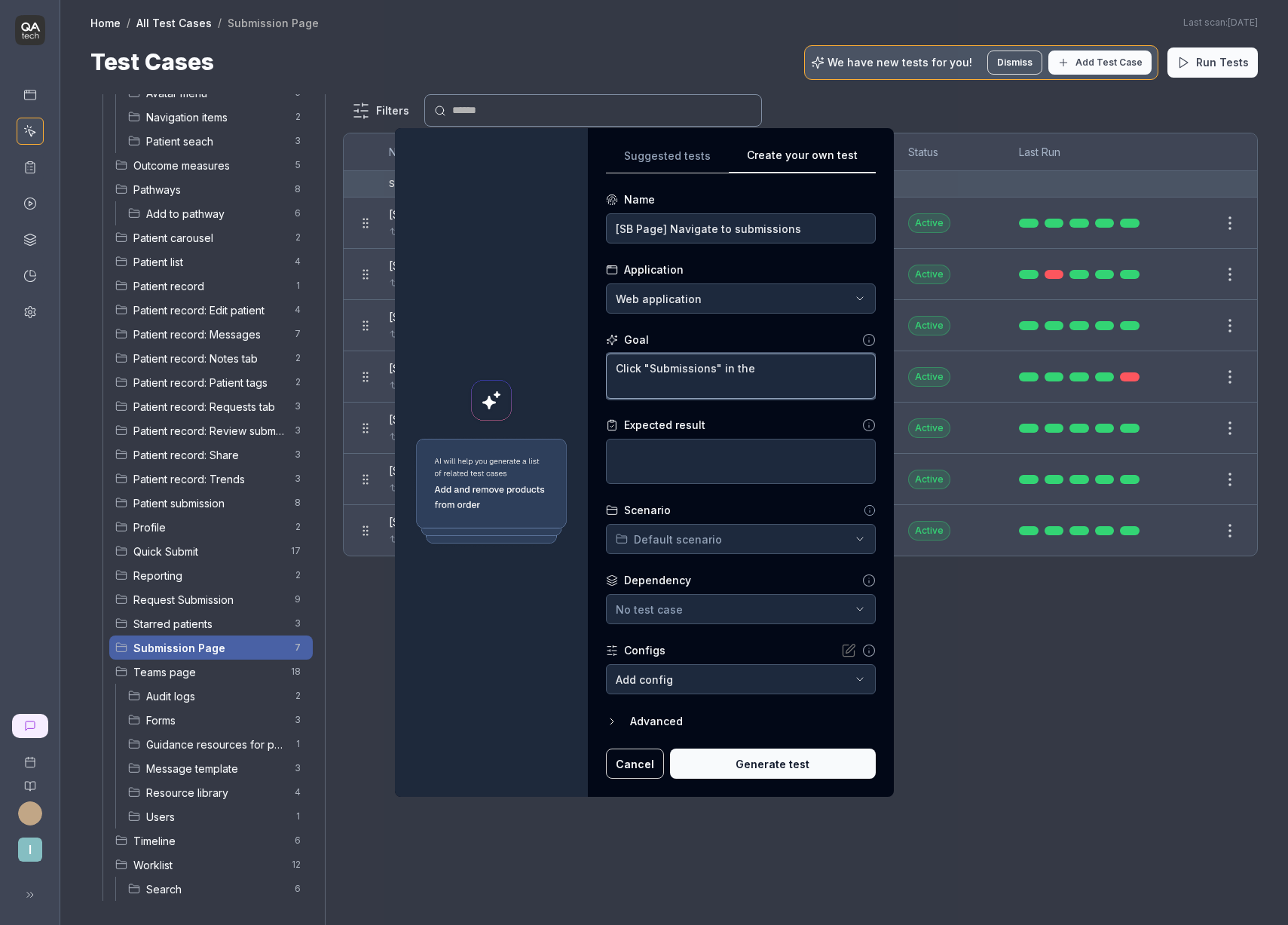
type textarea "Click "Submissions" in the"
type textarea "*"
type textarea "Click "Submissions" in the"
click at [761, 375] on textarea "Click "Submissions" in the" at bounding box center [740, 376] width 269 height 45
type textarea "*"
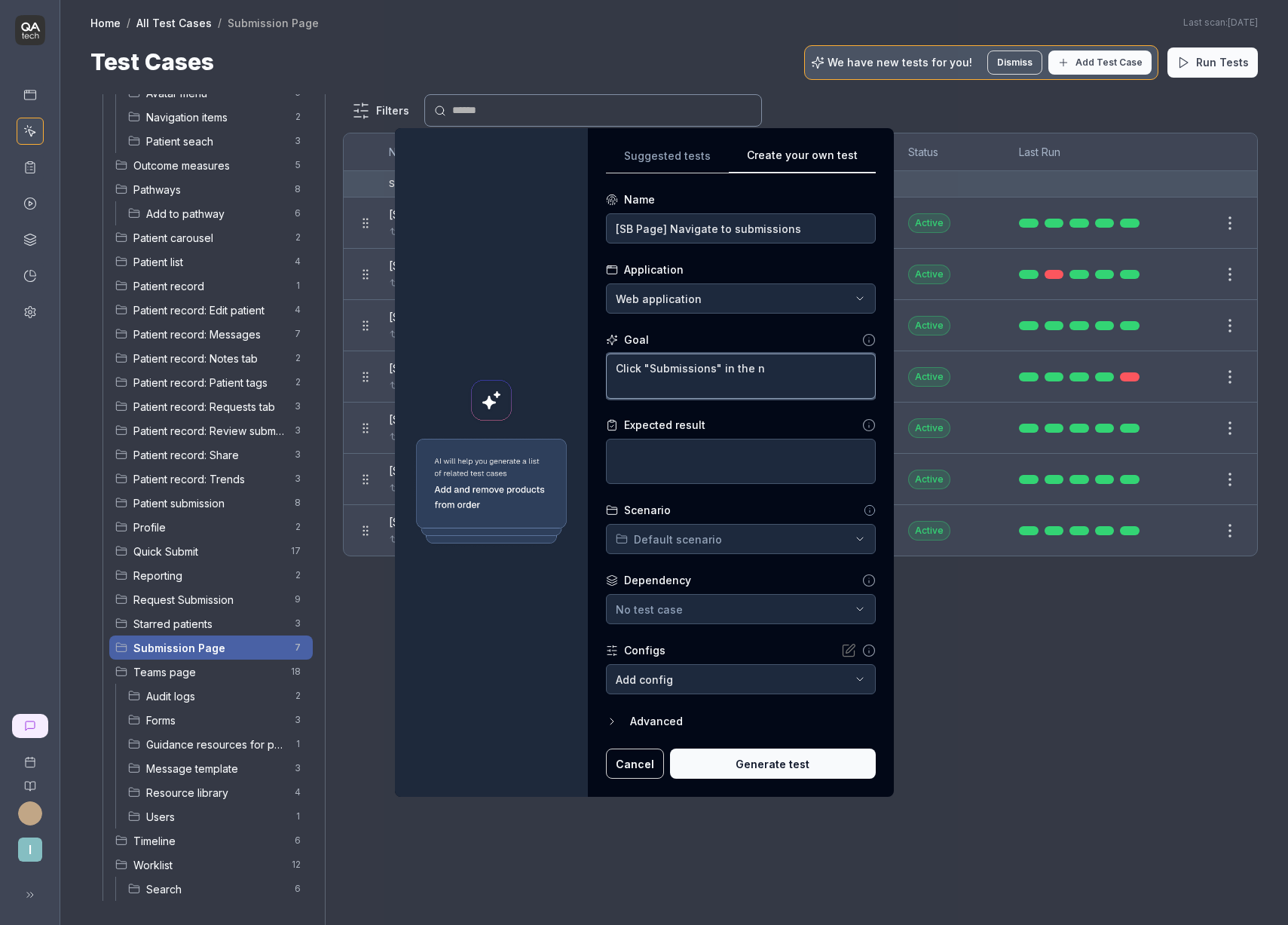
type textarea "Click "Submissions" in the na"
type textarea "*"
type textarea "Click "Submissions" in the nav"
type textarea "*"
type textarea "Click "Submissions" in the navi"
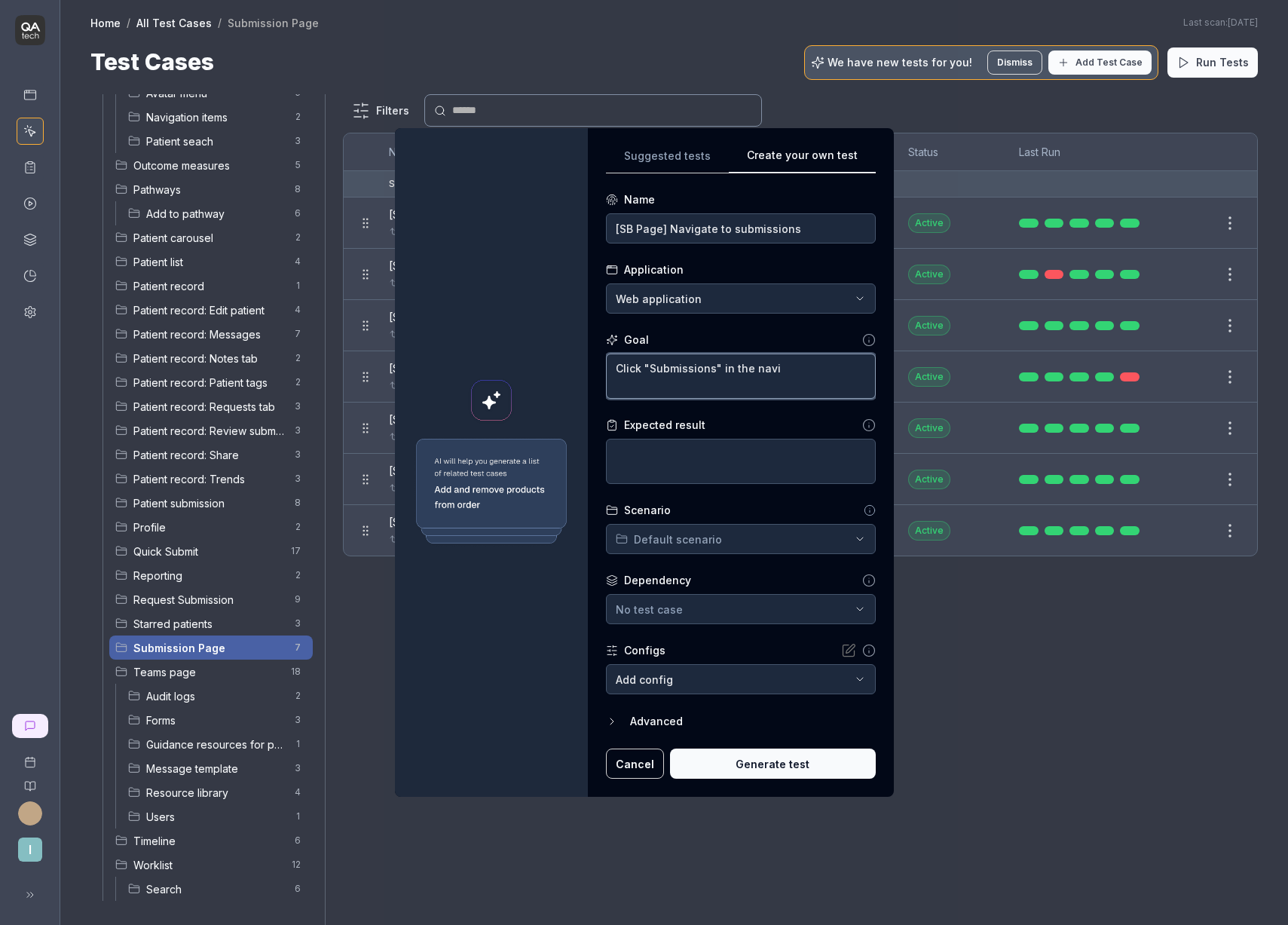
type textarea "*"
type textarea "Click "Submissions" in the navig"
type textarea "*"
type textarea "Click "Submissions" in the naviga"
type textarea "*"
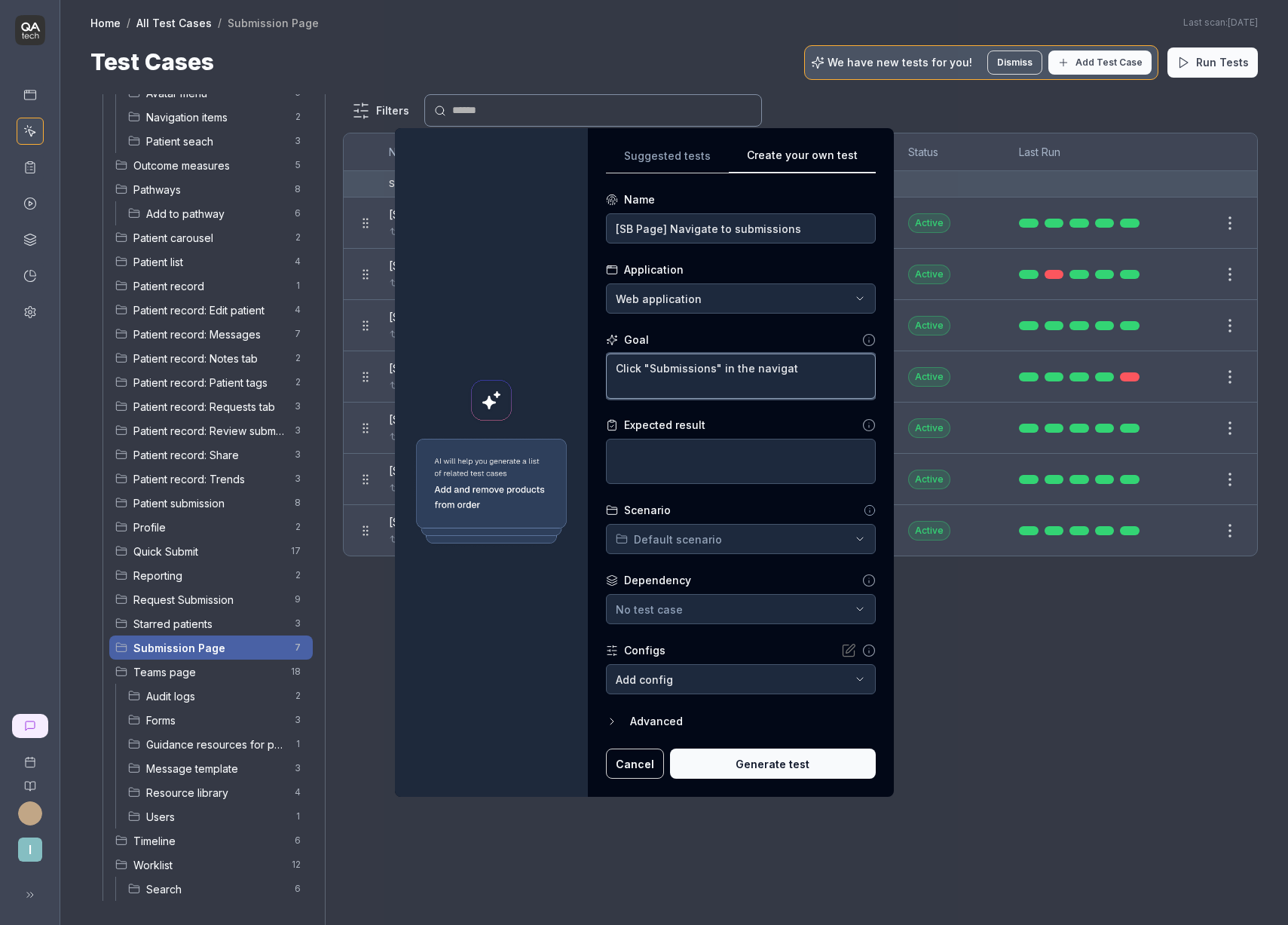
type textarea "Click "Submissions" in the navigati"
type textarea "*"
type textarea "Click "Submissions" in the navigatio"
type textarea "*"
type textarea "Click "Submissions" in the navigation"
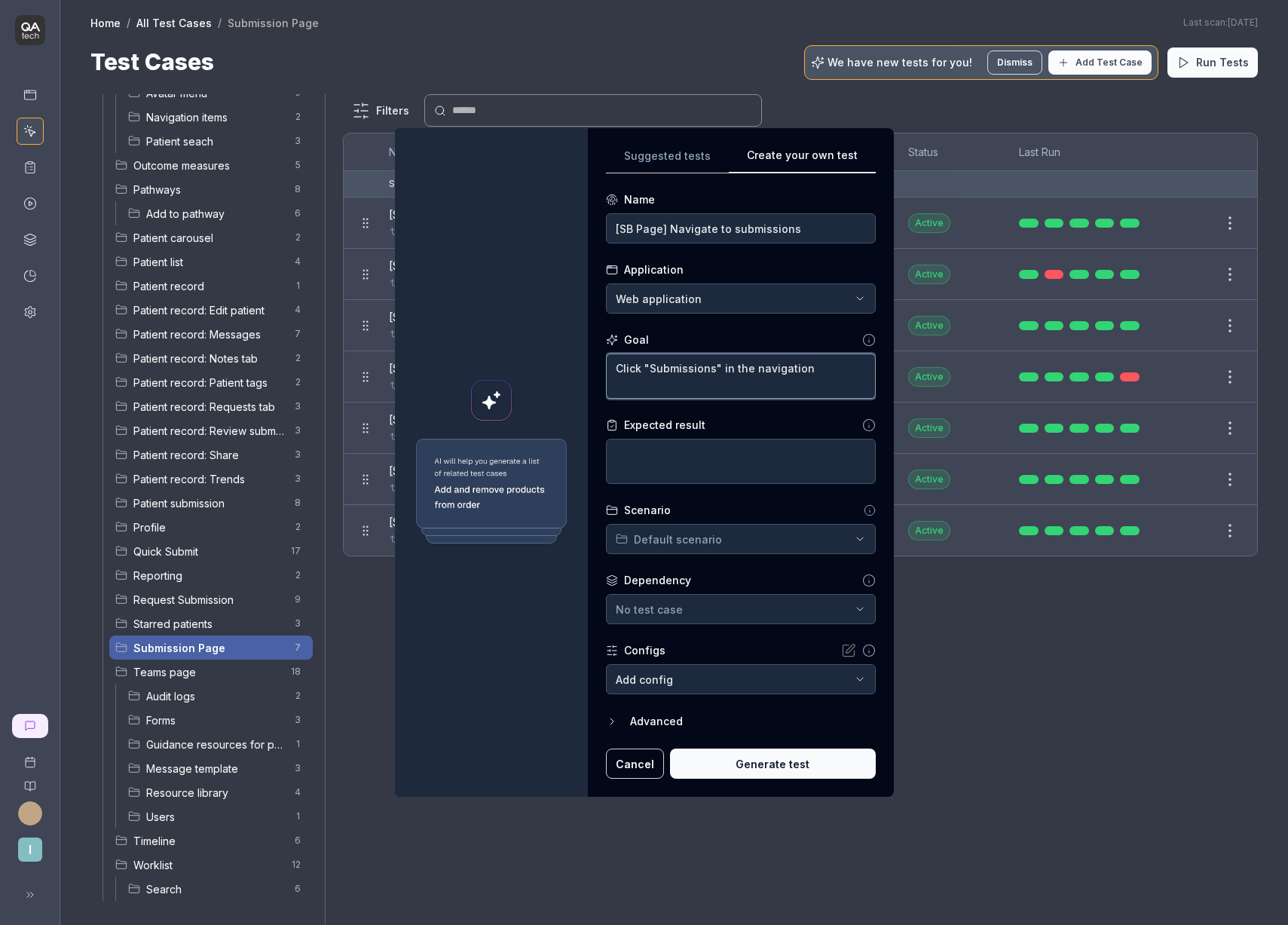
type textarea "*"
type textarea "Click "Submissions" in the navigation"
type textarea "*"
type textarea "Click "Submissions" in the navigation b"
type textarea "*"
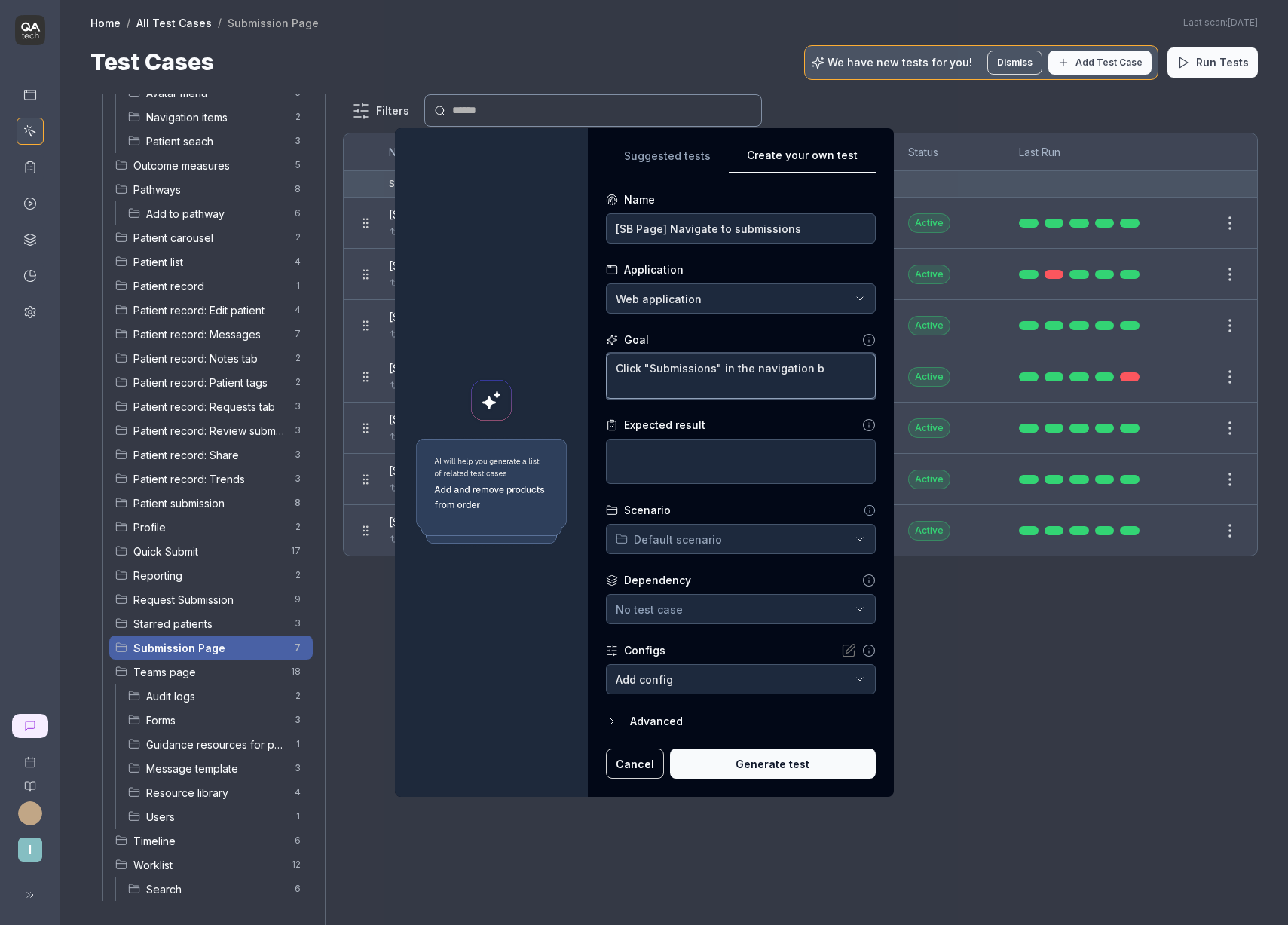
type textarea "Click "Submissions" in the navigation ba"
type textarea "*"
type textarea "Click "Submissions" in the navigation bar"
click at [741, 465] on textarea at bounding box center [740, 462] width 269 height 45
click at [835, 368] on textarea "Click "Submissions" in the navigation bar" at bounding box center [740, 376] width 269 height 45
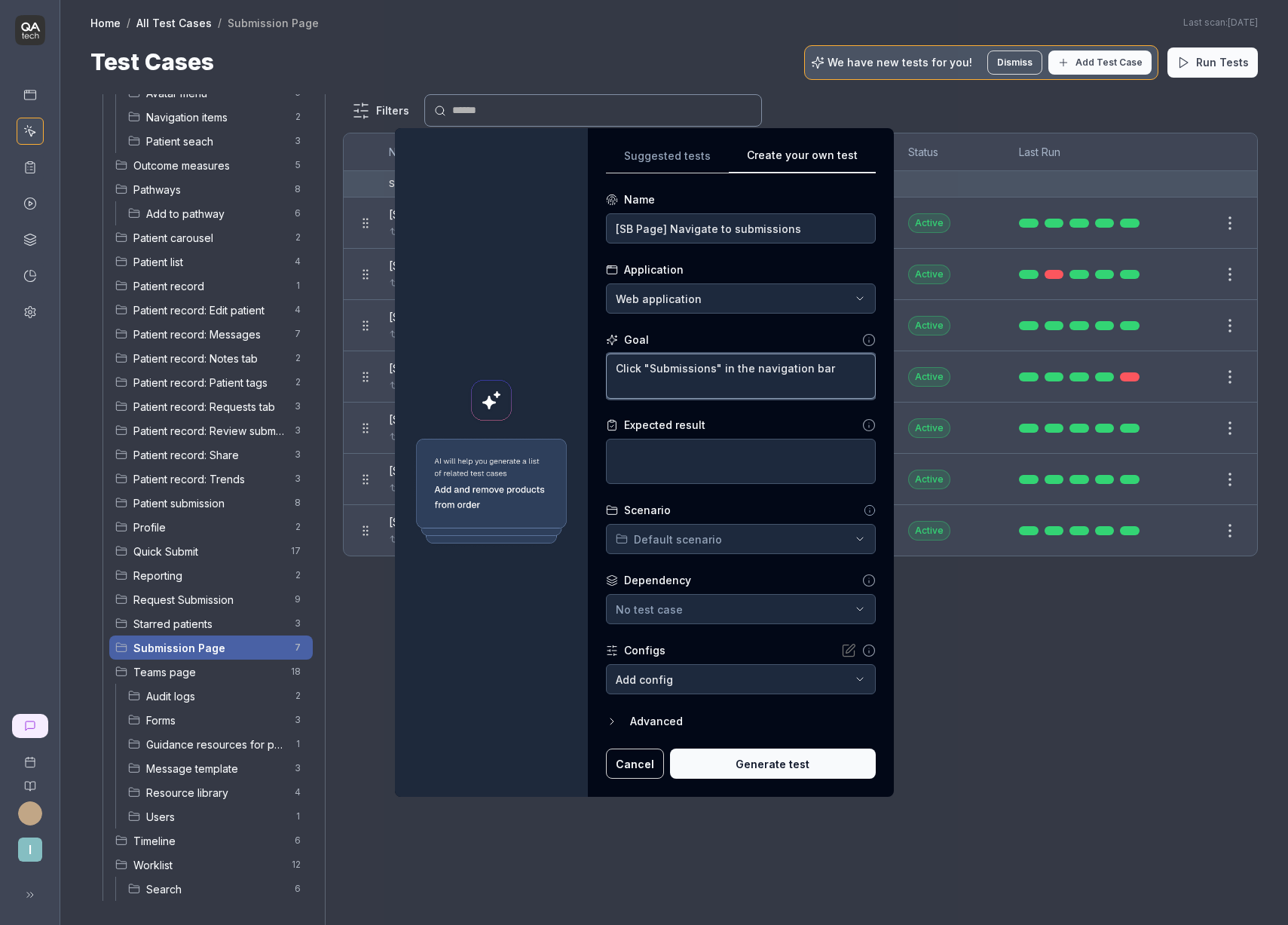
type textarea "*"
type textarea "Click "Submissions" in the navigation bar,"
type textarea "*"
type textarea "Click "Submissions" in the navigation bar,"
type textarea "*"
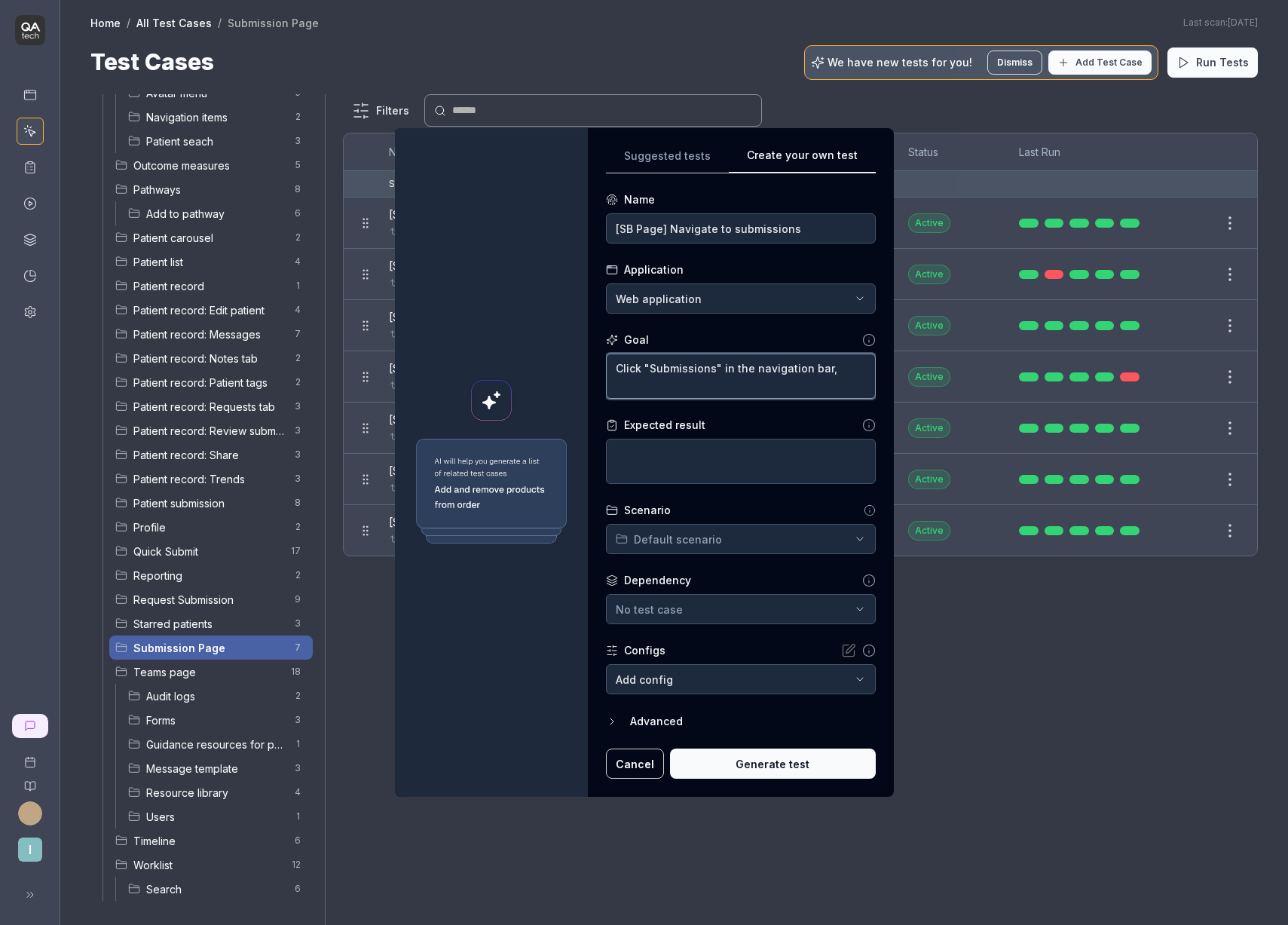
type textarea "Click "Submissions" in the navigation bar,"
type textarea "*"
type textarea "Click "Submissions" in the navigation bar"
type textarea "*"
type textarea "U"
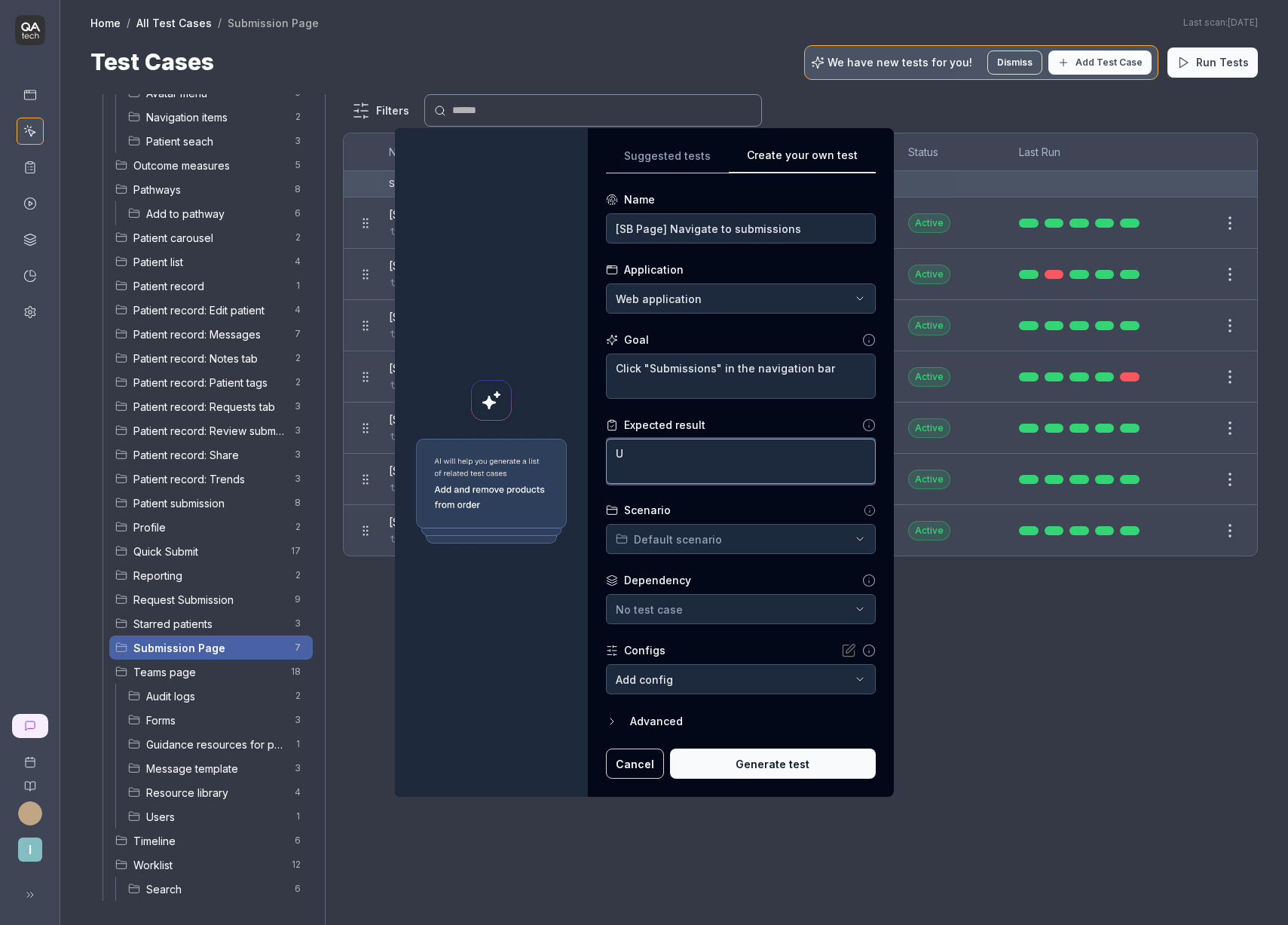
type textarea "*"
type textarea "Up"
type textarea "*"
type textarea "Upo"
type textarea "*"
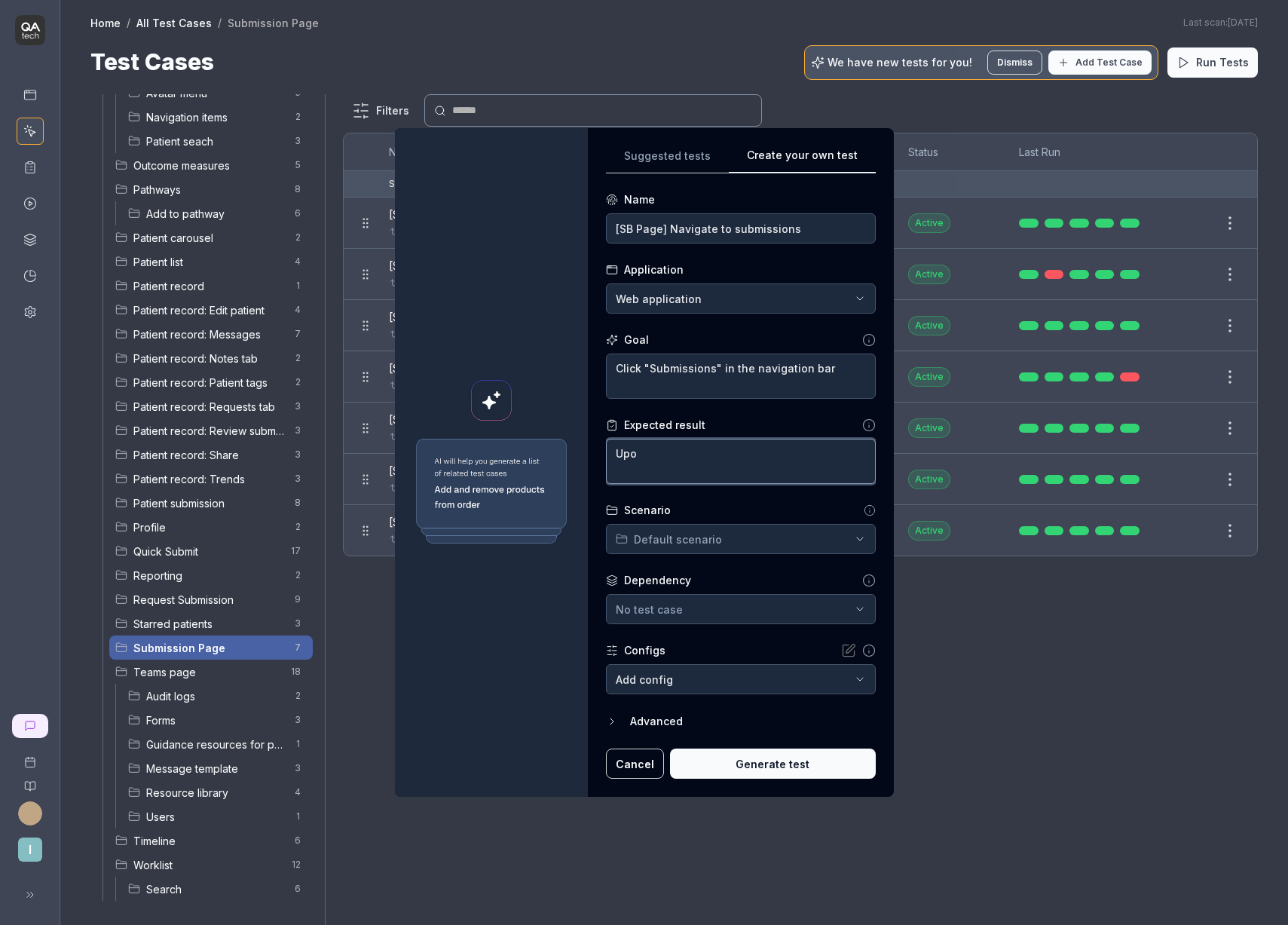
type textarea "Up"
type textarea "*"
type textarea "U"
type textarea "*"
type textarea "U"
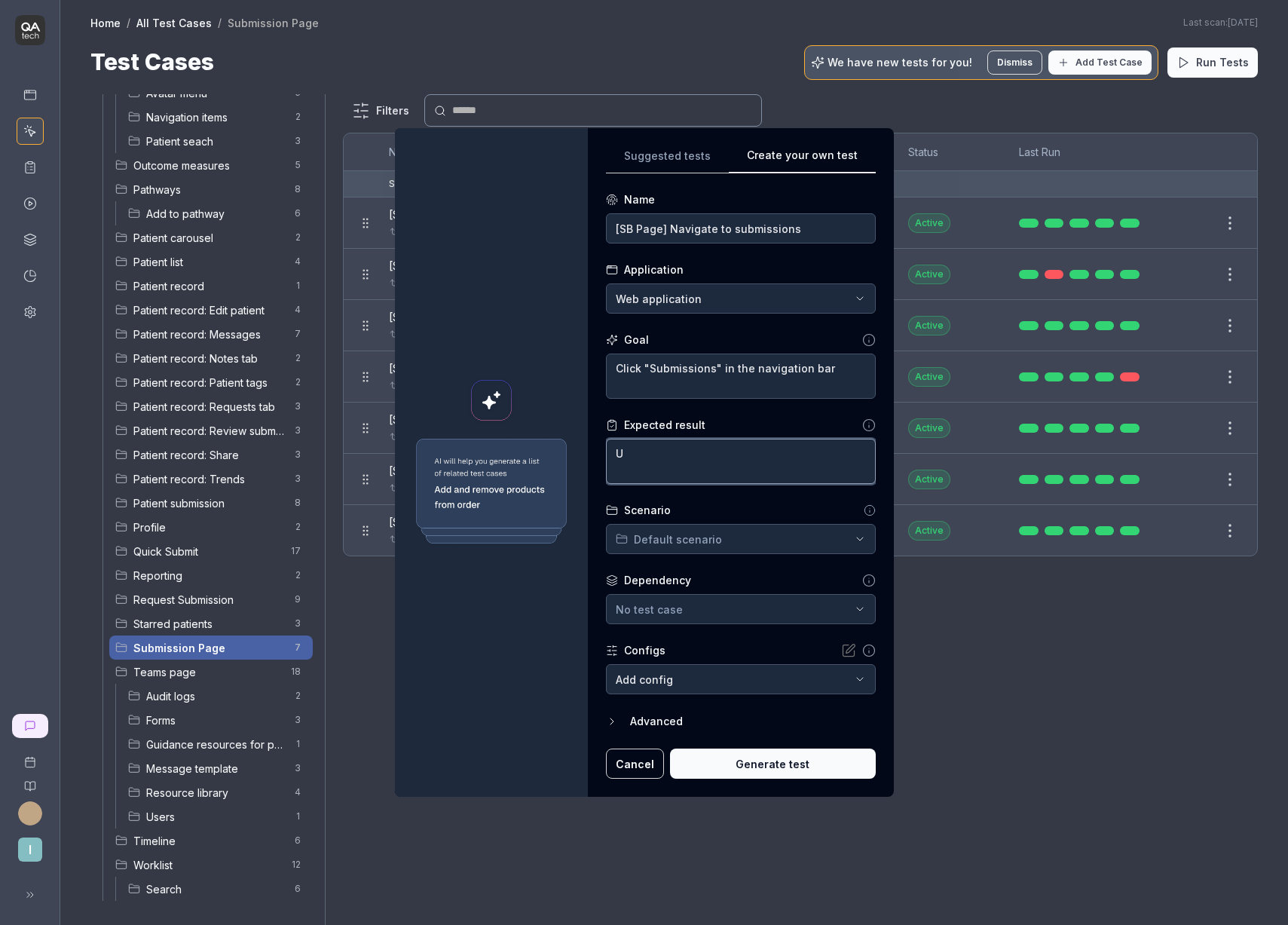
type textarea "*"
type textarea "Up"
type textarea "*"
type textarea "Upo"
type textarea "*"
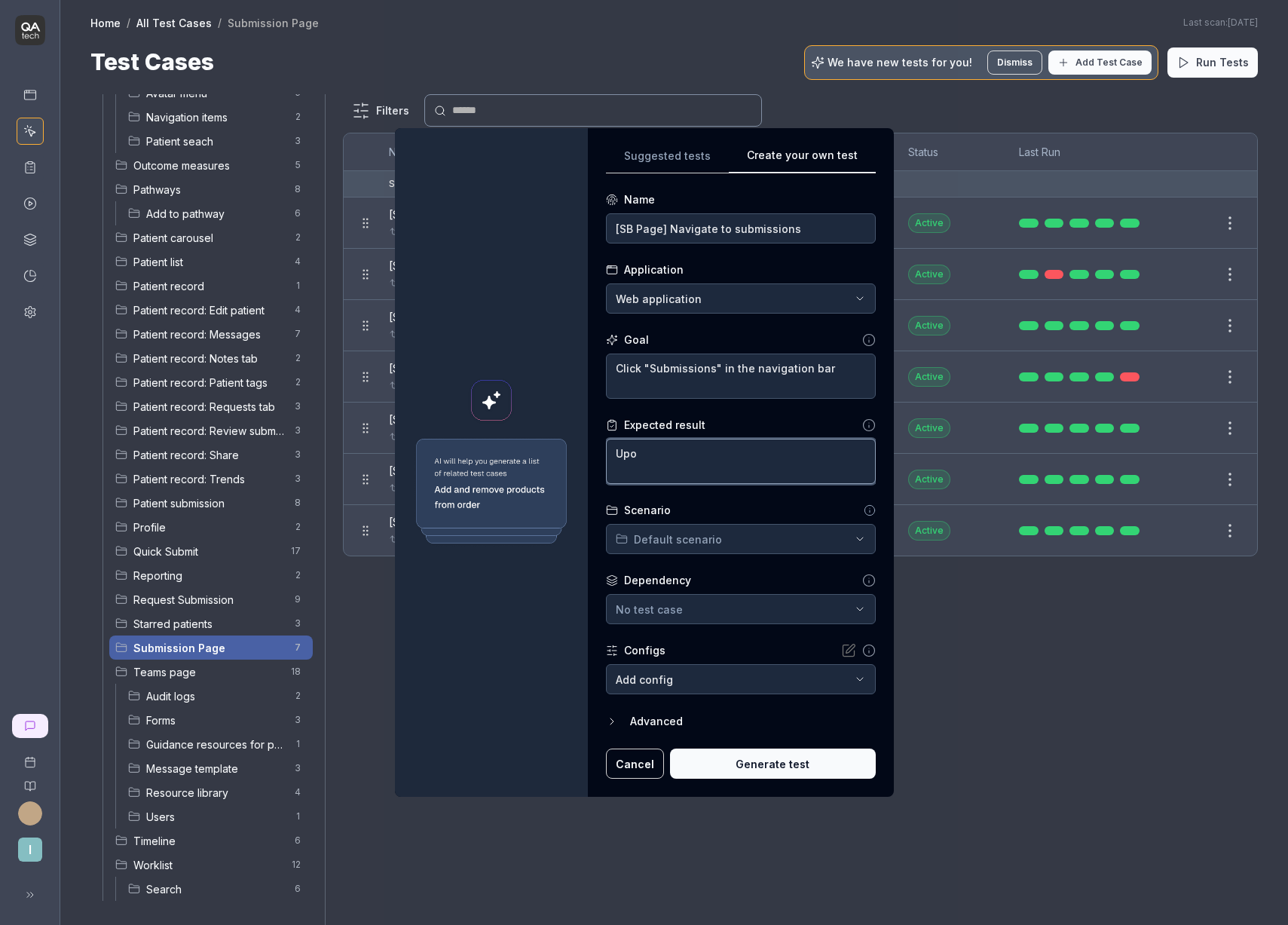
type textarea "Upon"
type textarea "*"
type textarea "Upon"
type textarea "*"
type textarea "Upon c"
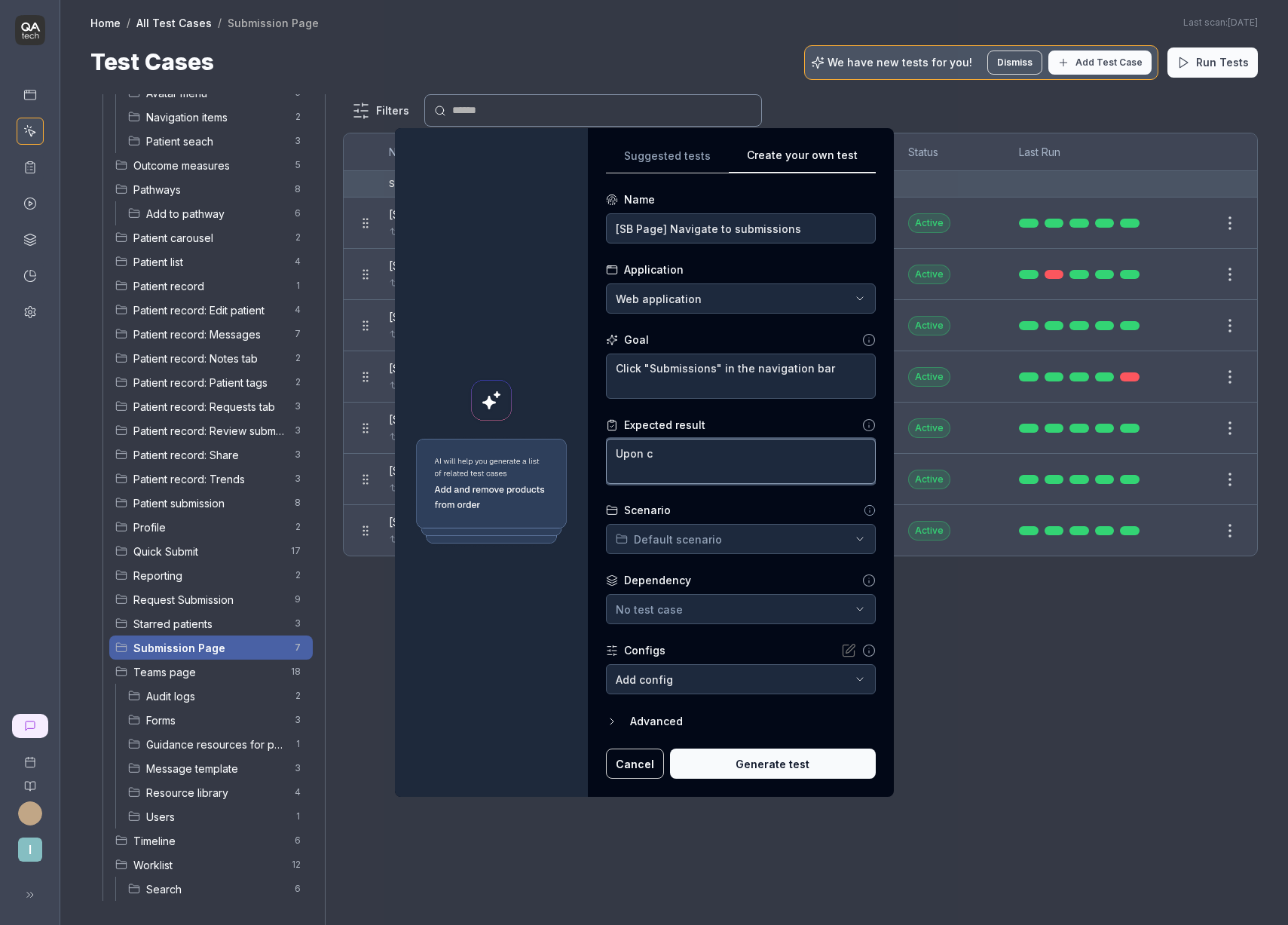
type textarea "*"
type textarea "Upon cl"
type textarea "*"
type textarea "Upon cli"
type textarea "*"
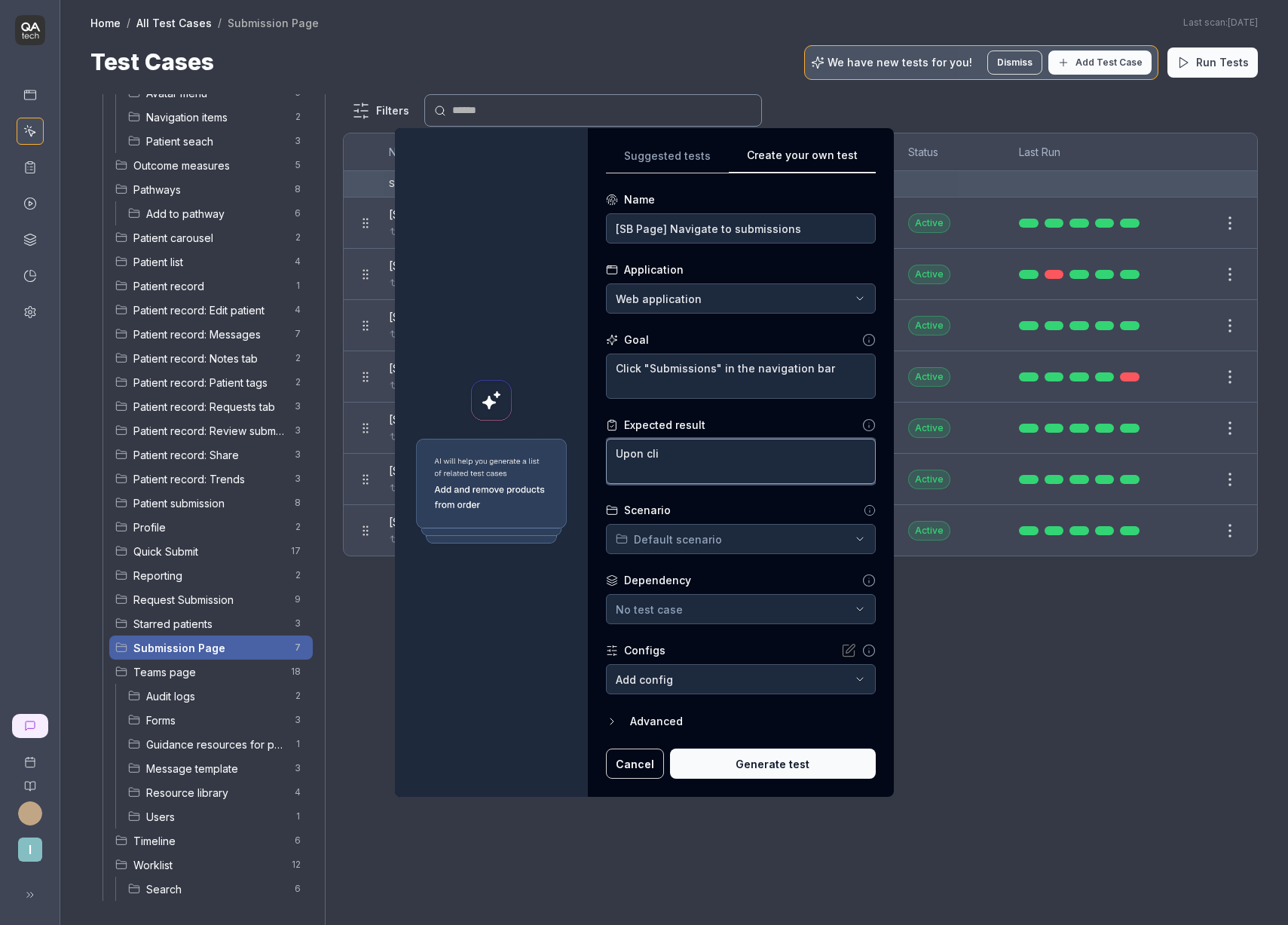
type textarea "Upon clic"
type textarea "*"
type textarea "Upon click"
type textarea "*"
type textarea "Upon click"
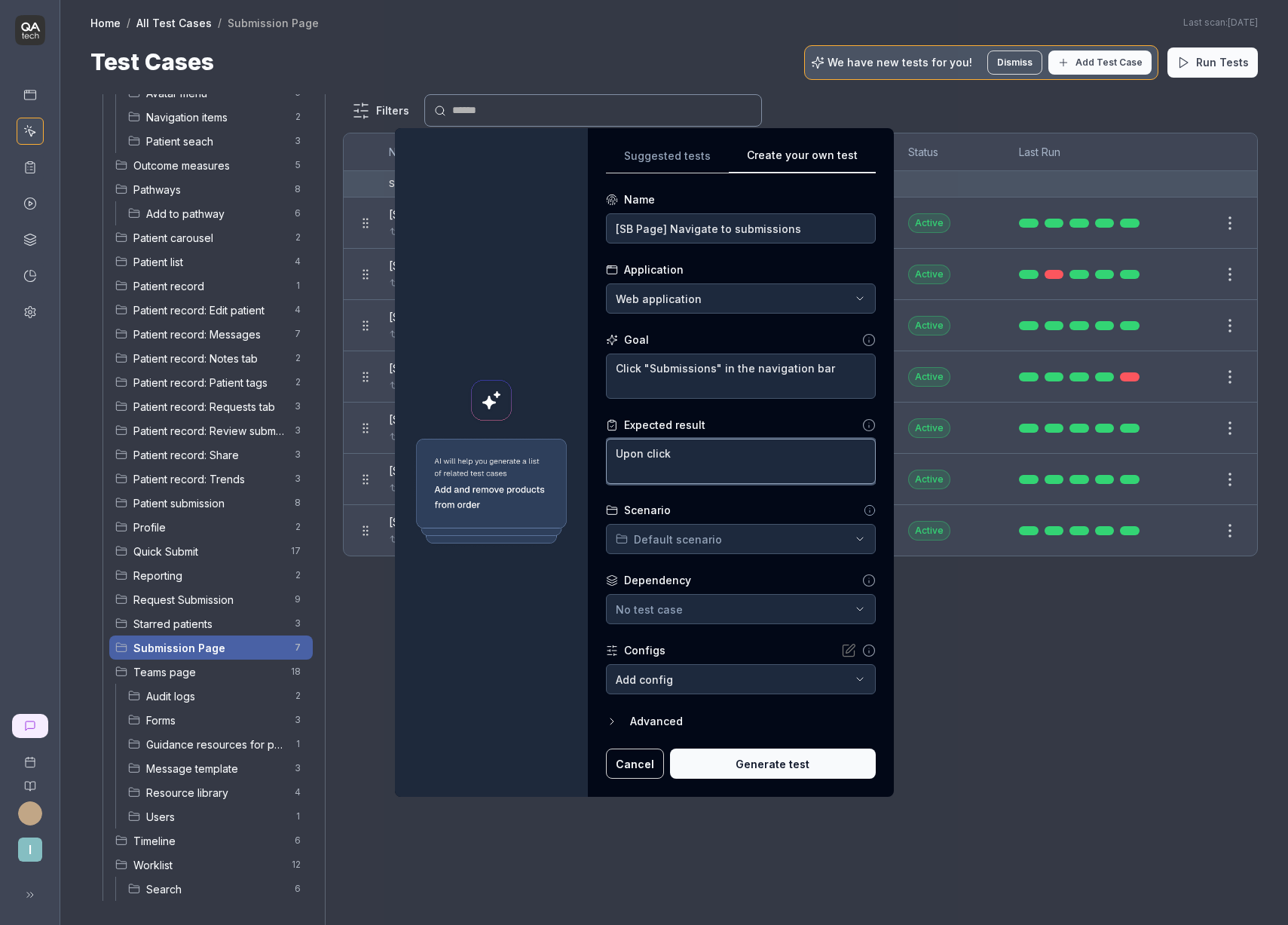
type textarea "*"
type textarea "Upon click o"
type textarea "*"
type textarea "Upon click on"
type textarea "*"
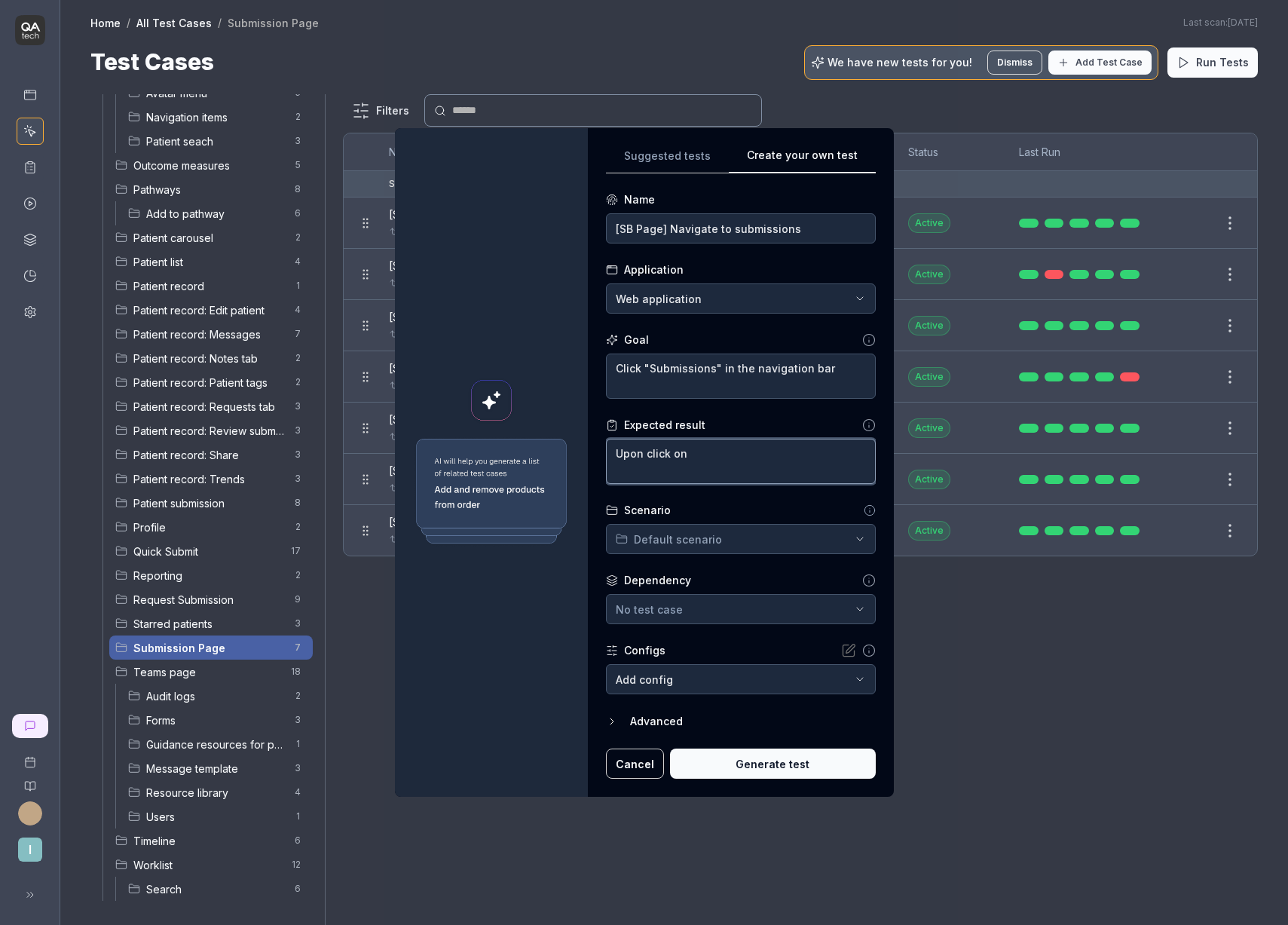
type textarea "Upon click on"
type textarea "*"
type textarea "Upon click on ""
type textarea "*"
type textarea "Upon click on "S"
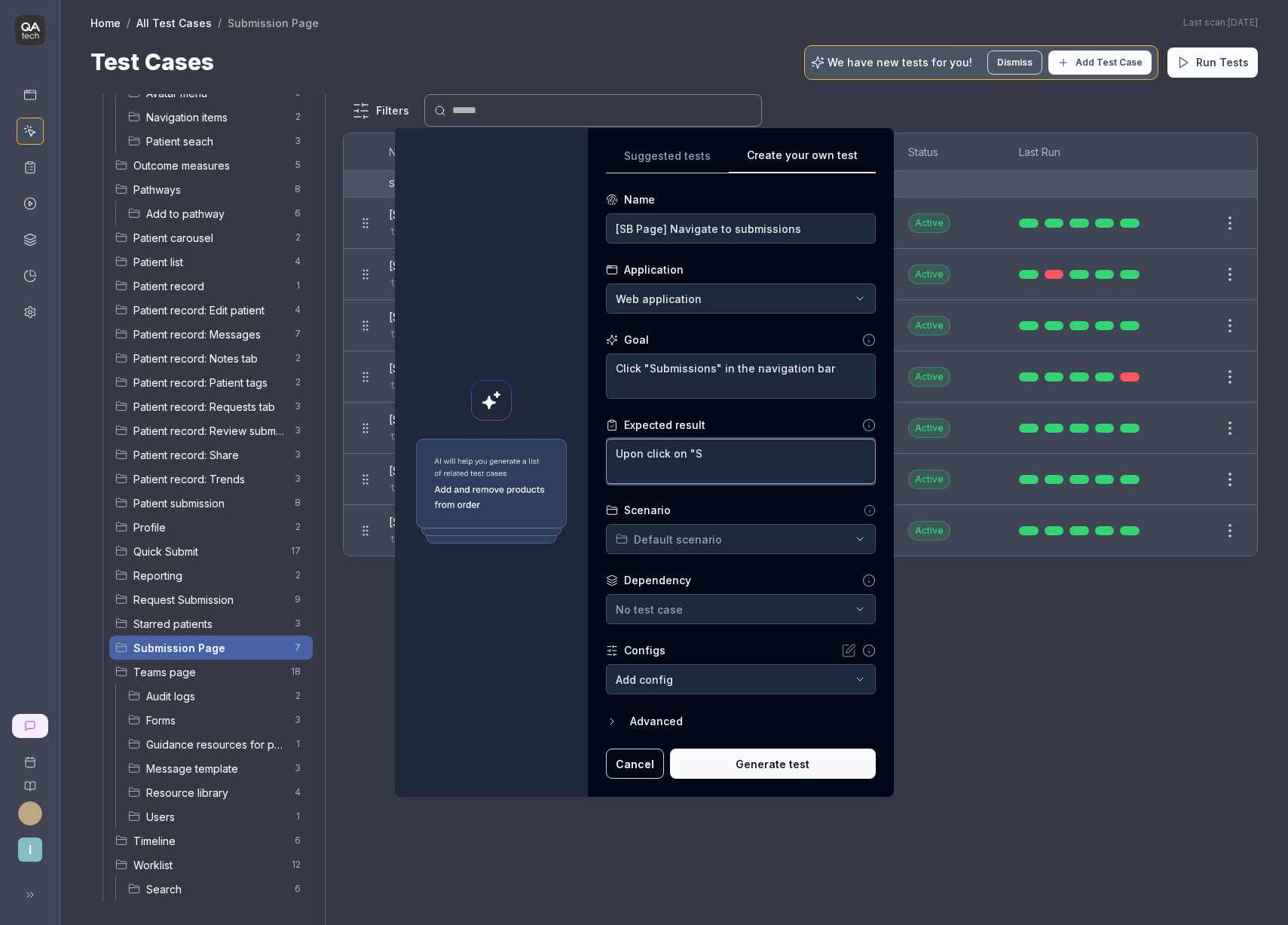
type textarea "*"
type textarea "Upon click on "Sub"
type textarea "*"
type textarea "Upon click on "Subm"
type textarea "*"
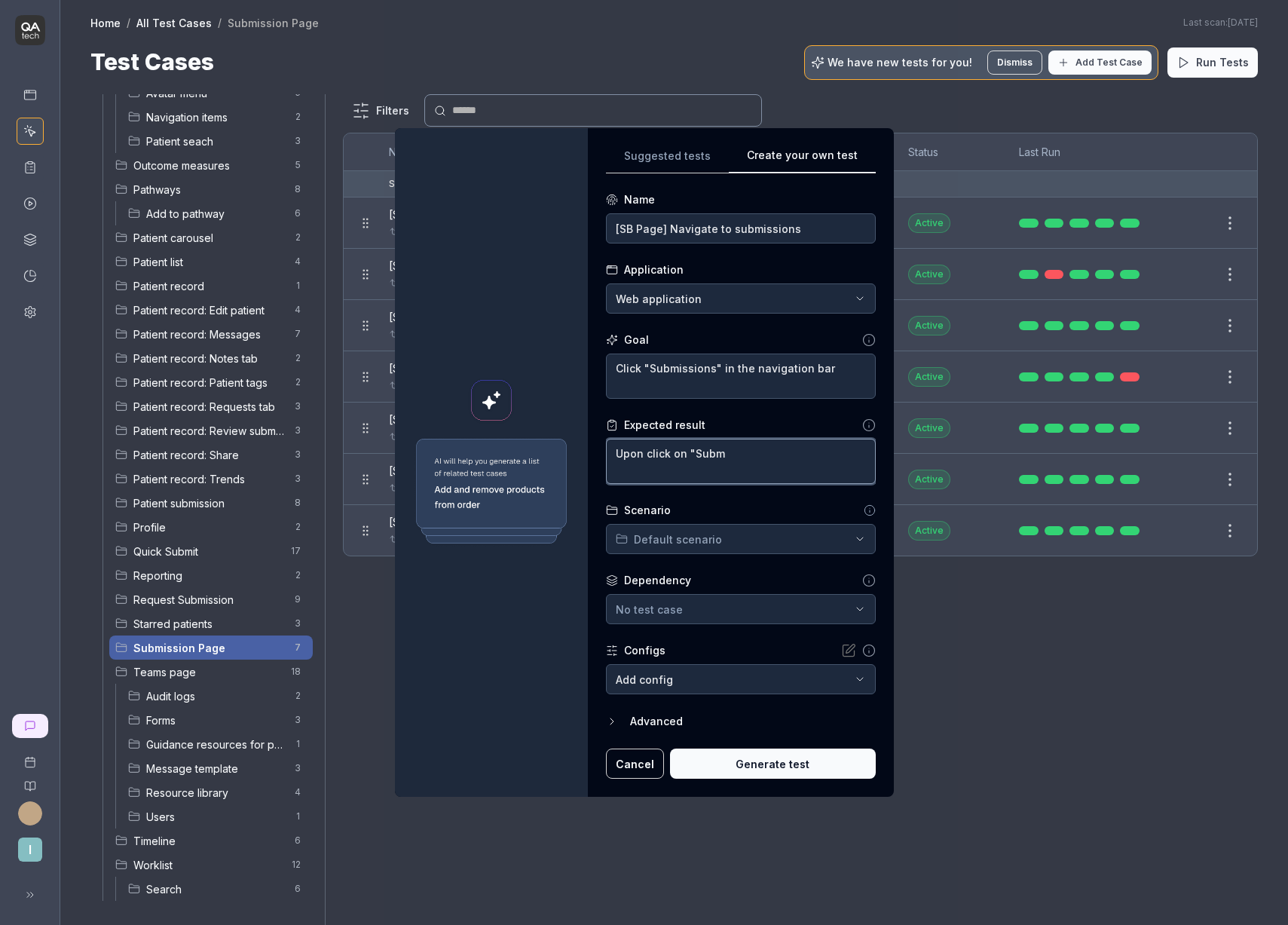
type textarea "Upon click on "Submi"
type textarea "*"
type textarea "Upon click on "Submis"
type textarea "*"
type textarea "Upon click on "Submiss"
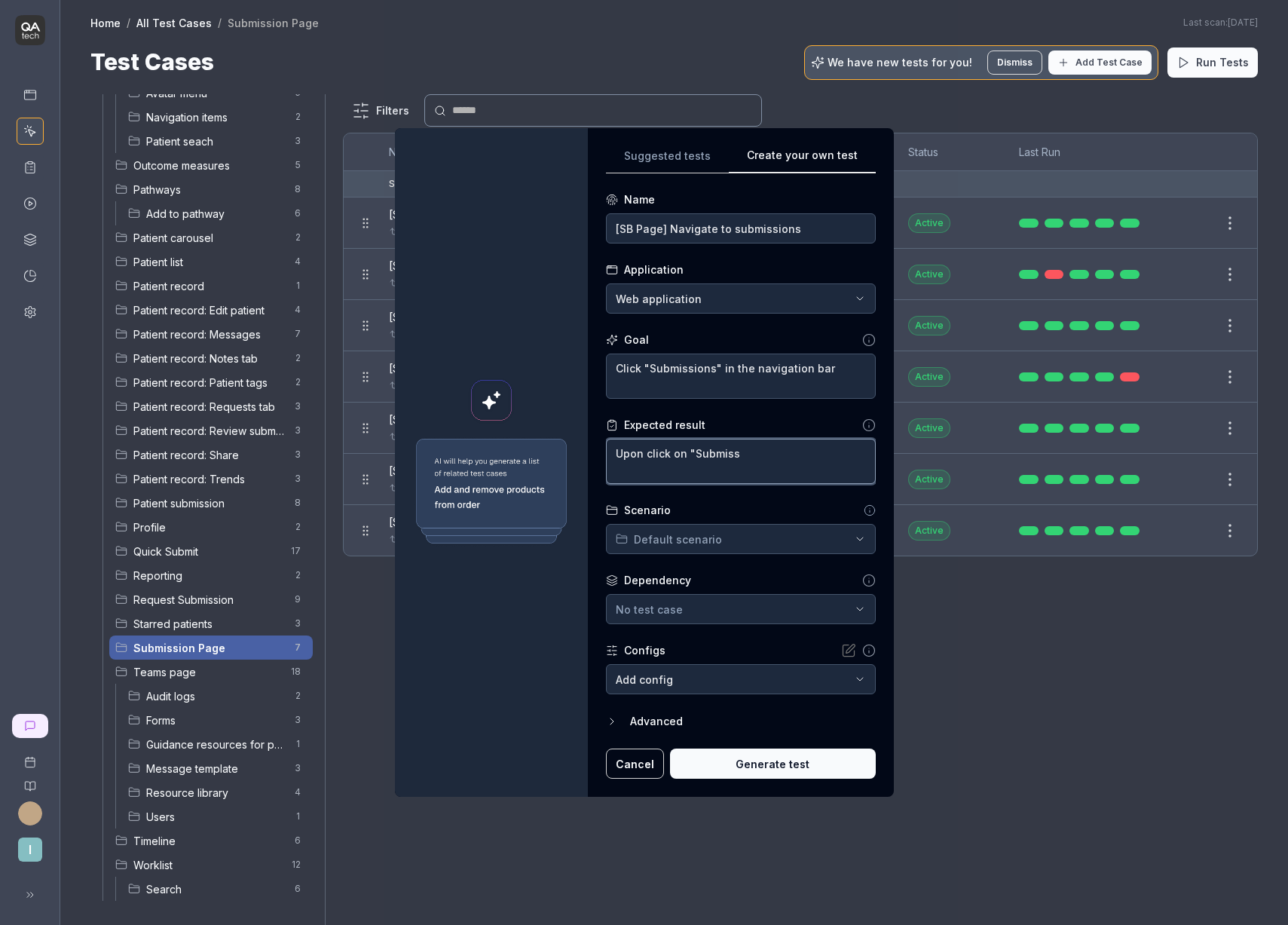
type textarea "*"
type textarea "Upon click on "Submissi"
type textarea "*"
type textarea "Upon click on "Submissio"
type textarea "*"
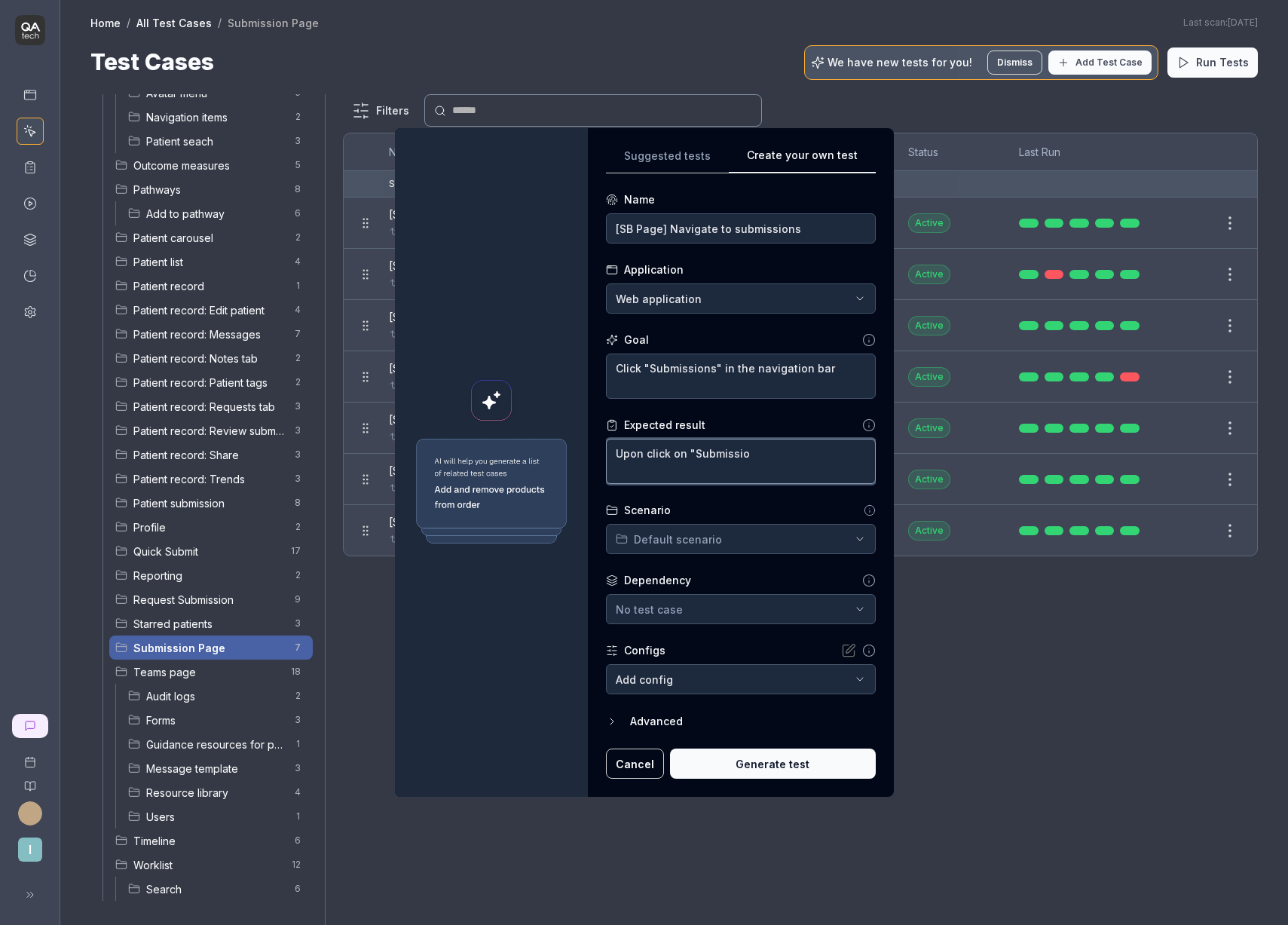
type textarea "Upon click on "Submission"
type textarea "*"
type textarea "Upon click on "Submissions"
type textarea "*"
type textarea "Upon click on "Submissions""
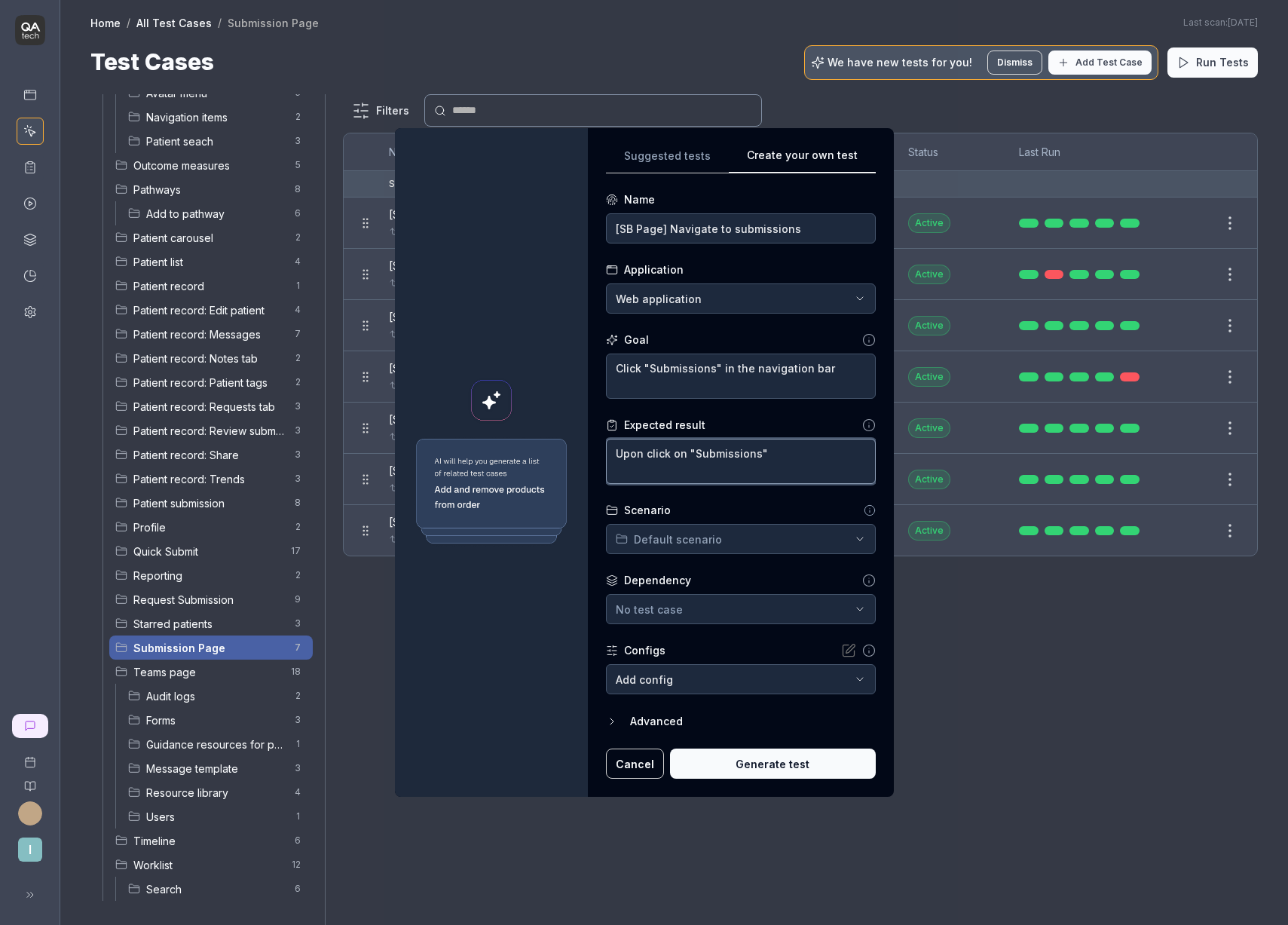
type textarea "*"
type textarea "Upon click on "Submissions""
type textarea "*"
type textarea "Upon click on "Submissions" u"
type textarea "*"
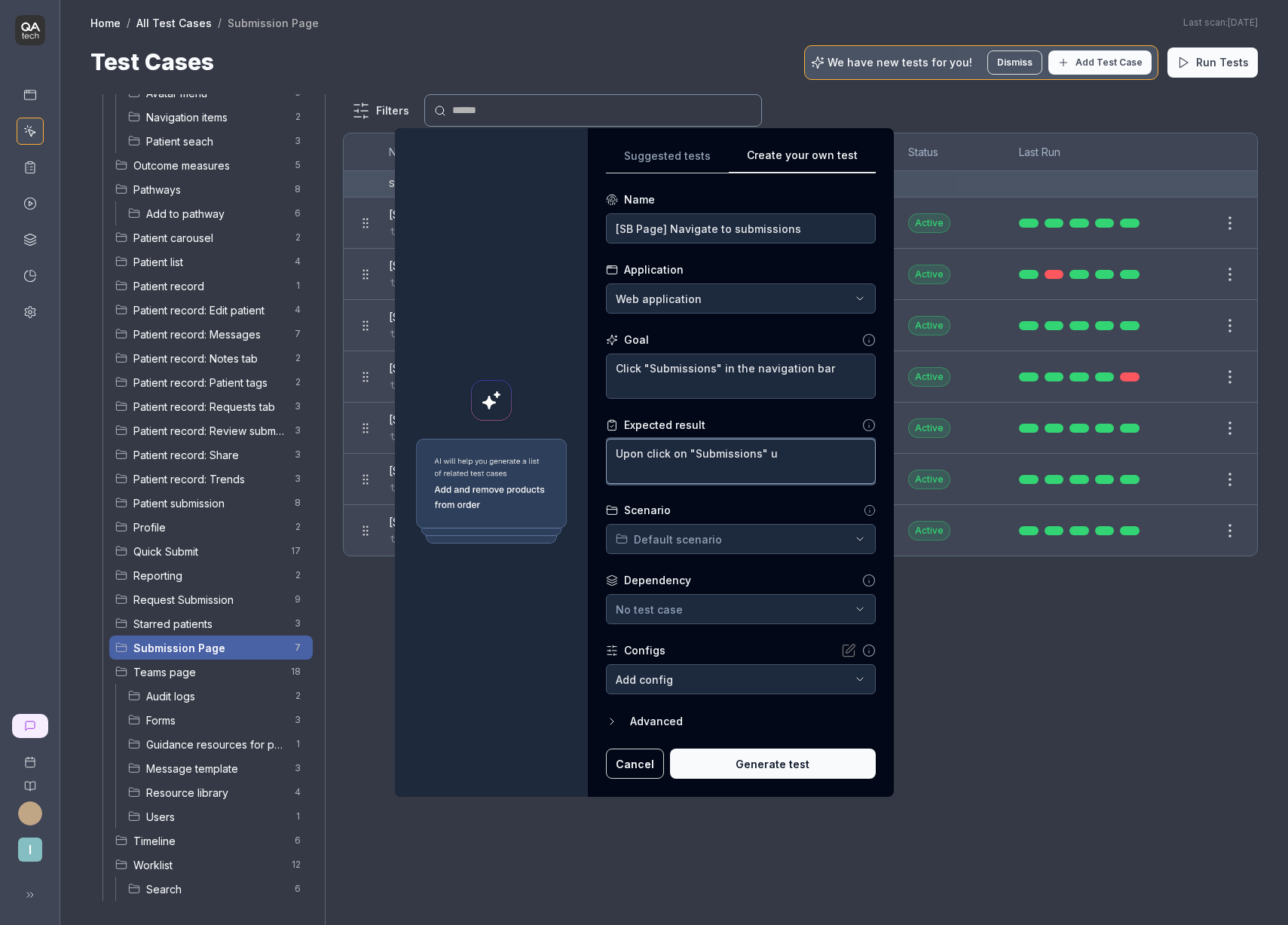
type textarea "Upon click on "Submissions" us"
type textarea "*"
type textarea "Upon click on "Submissions" user"
type textarea "*"
type textarea "Upon click on "Submissions" user"
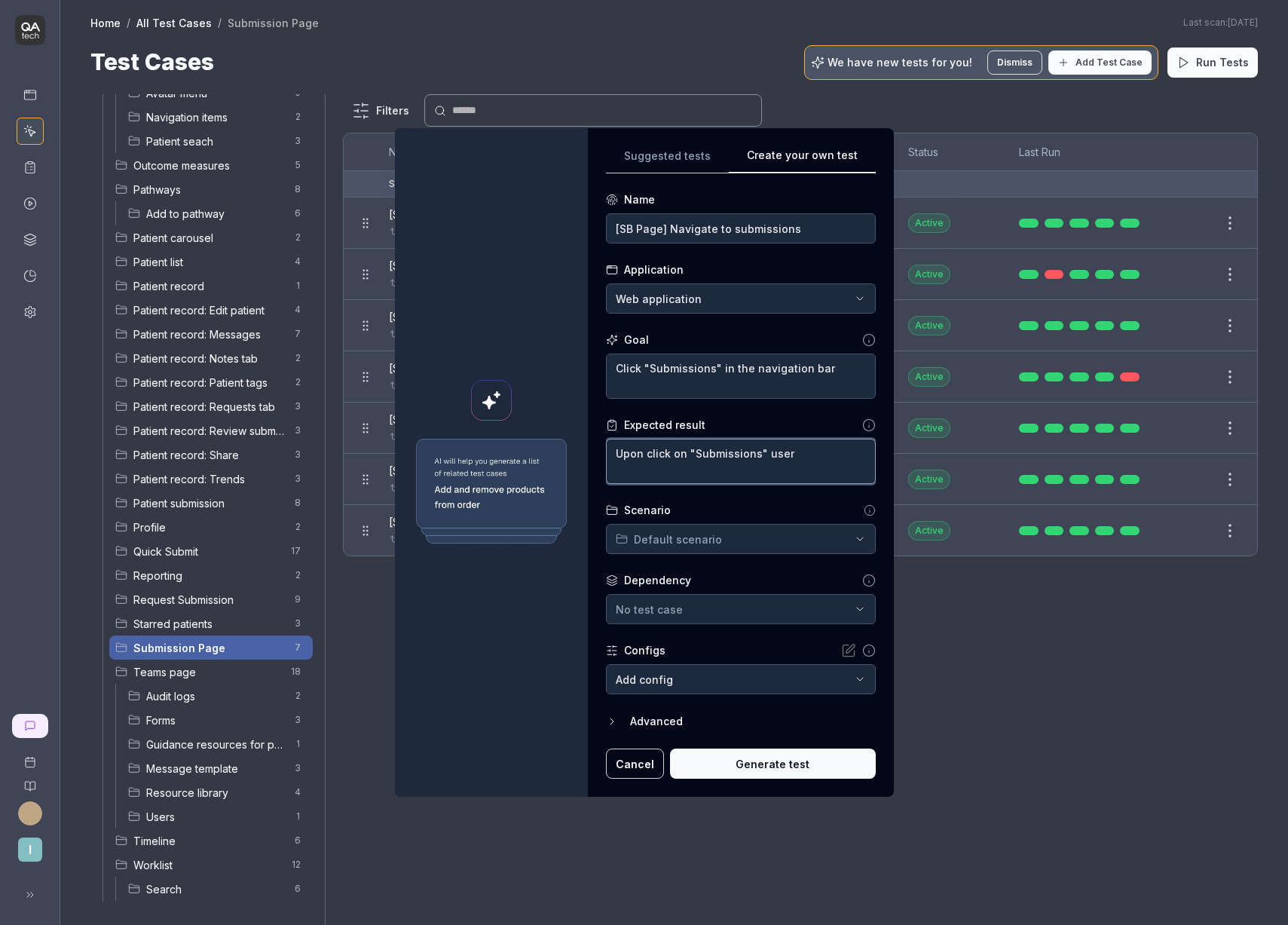
type textarea "*"
type textarea "Upon click on "Submissions" user s"
type textarea "*"
type textarea "Upon click on "Submissions" user sh"
type textarea "*"
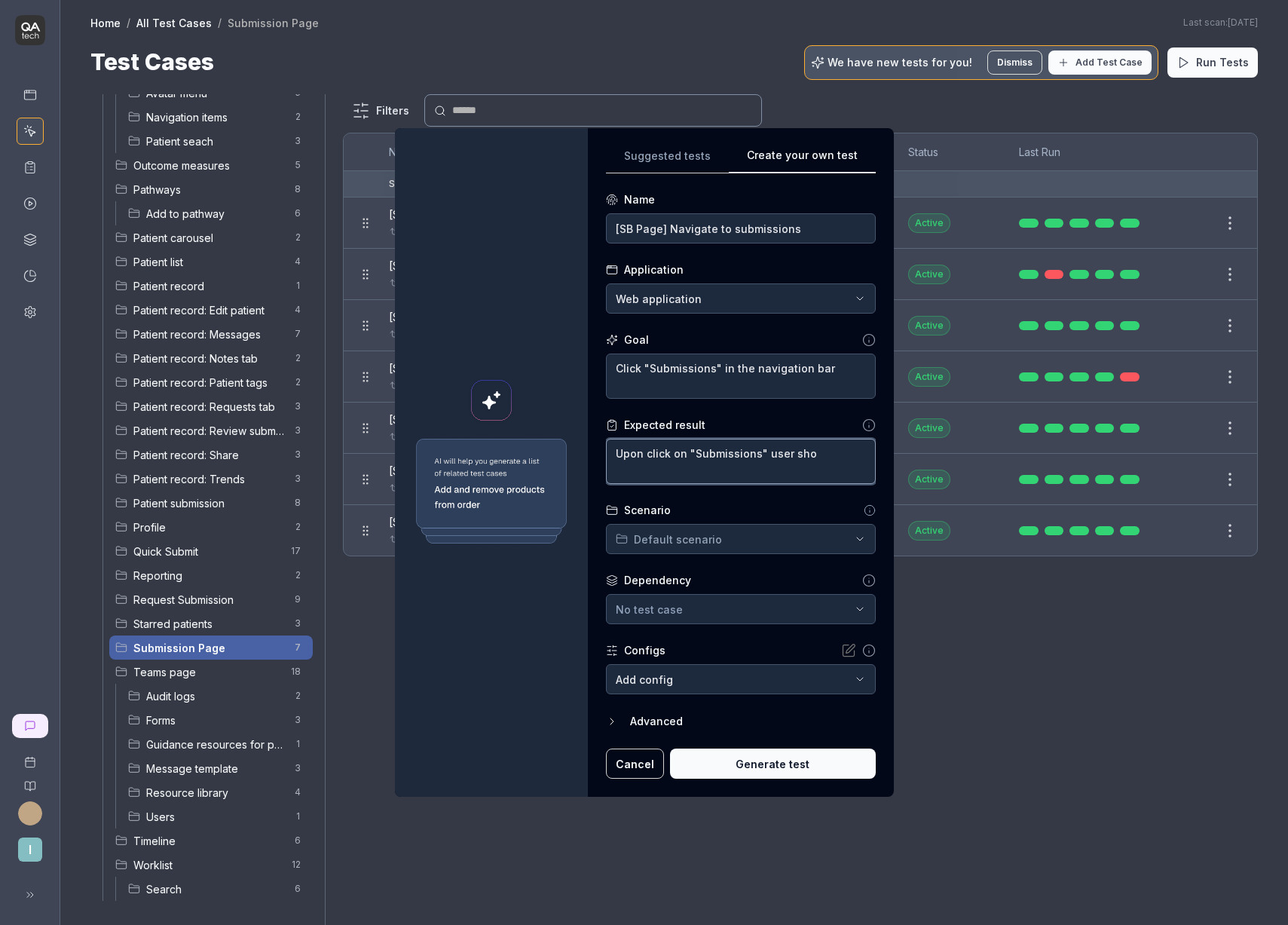
type textarea "Upon click on "Submissions" user shou"
type textarea "*"
type textarea "Upon click on "Submissions" user shoul"
type textarea "*"
type textarea "Upon click on "Submissions" user should"
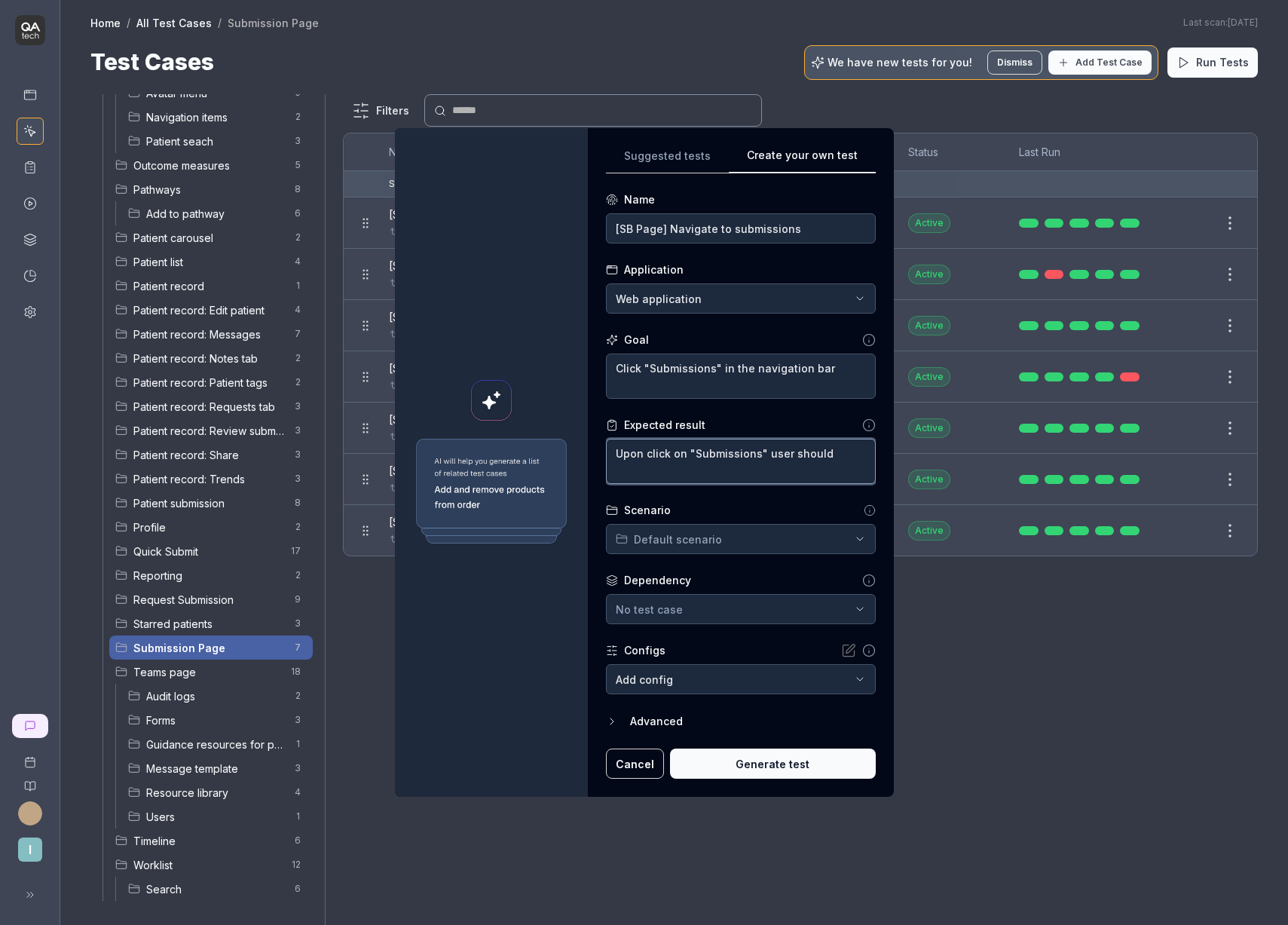
type textarea "*"
type textarea "Upon click on "Submissions" user should"
type textarea "*"
type textarea "Upon click on "Submissions" user should b"
type textarea "*"
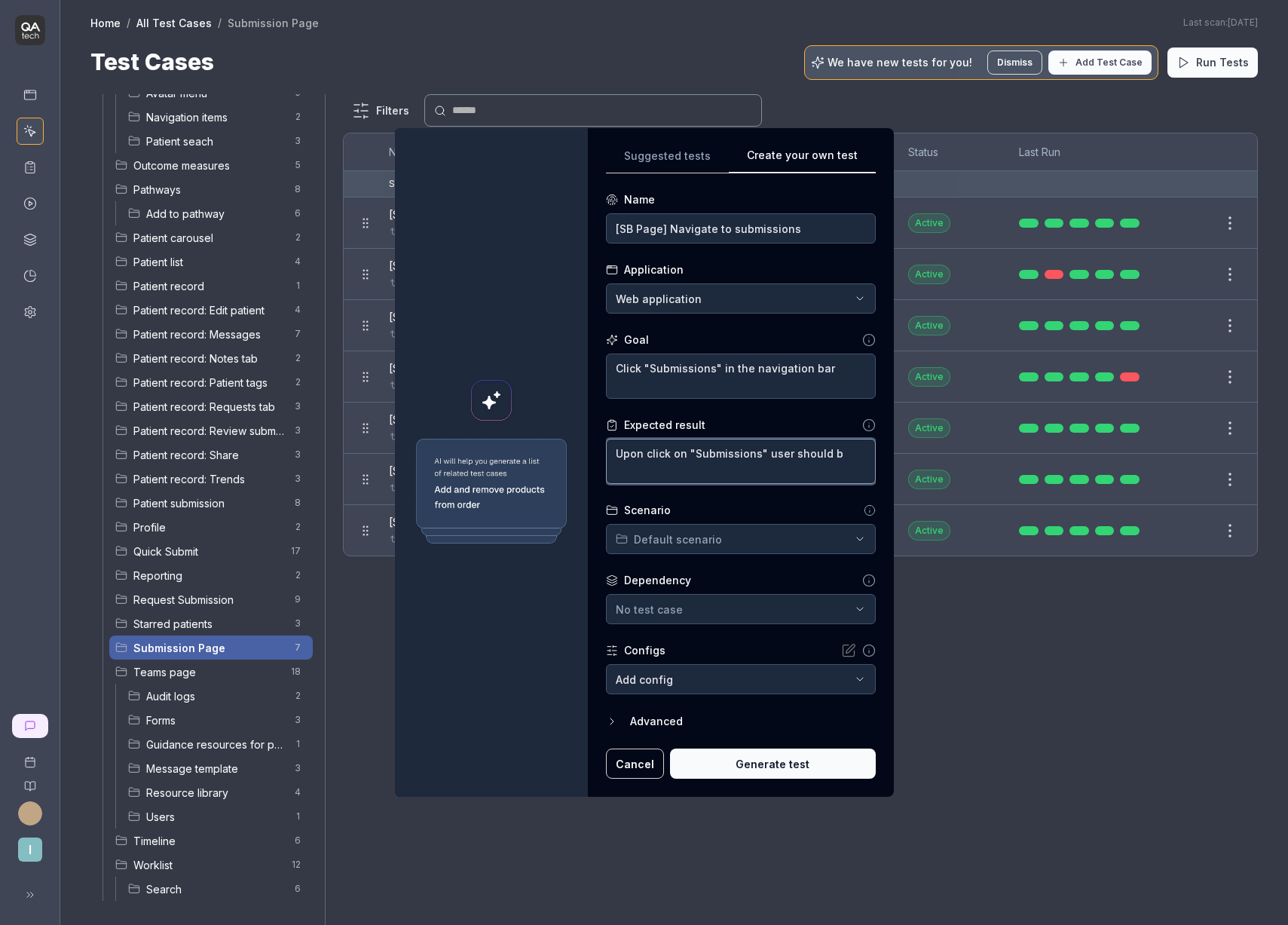
type textarea "Upon click on "Submissions" user should be"
type textarea "*"
type textarea "Upon click on "Submissions" user should be"
type textarea "*"
type textarea "Upon click on "Submissions" user should be n"
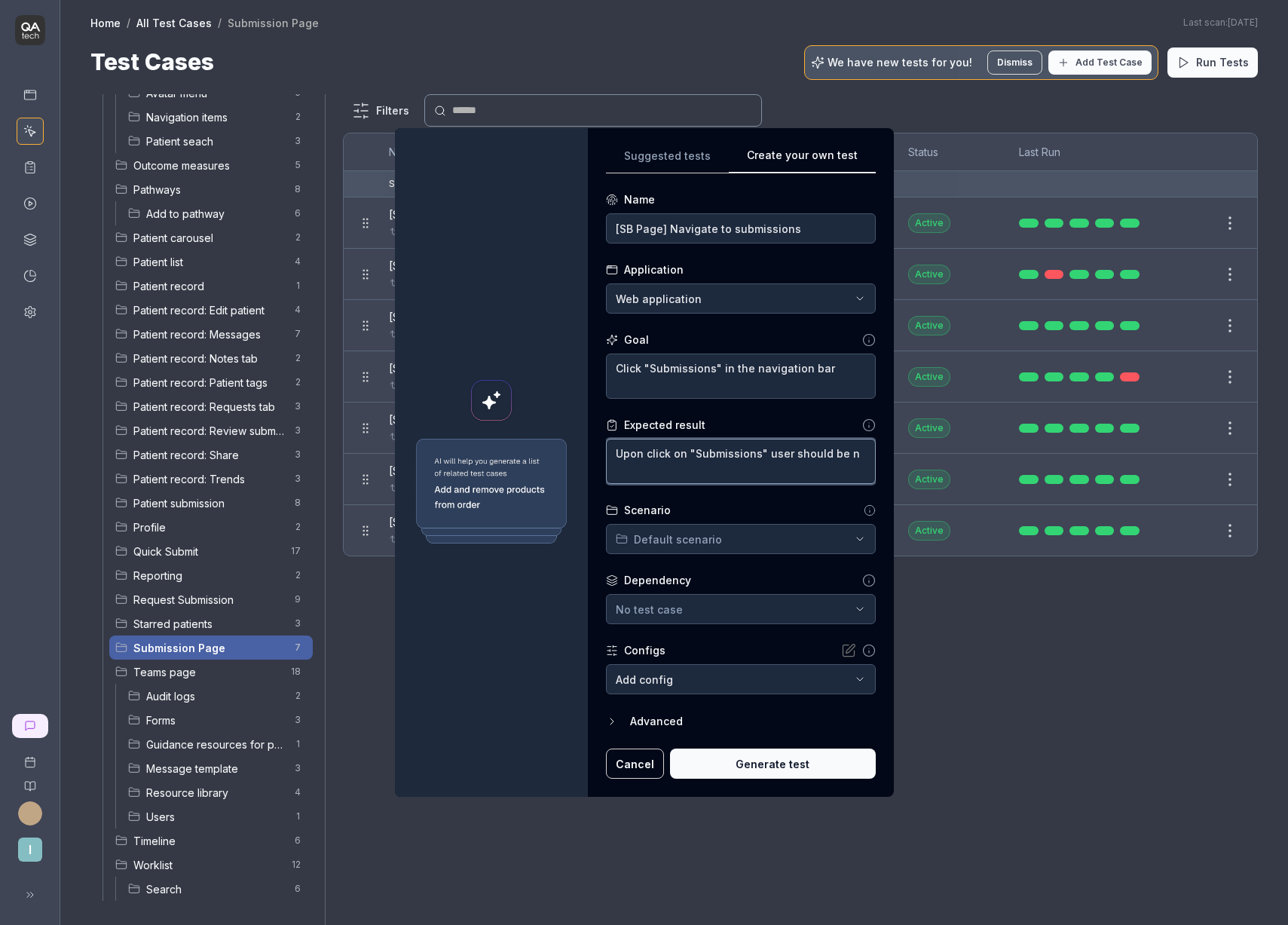
type textarea "*"
type textarea "Upon click on "Submissions" user should be na"
type textarea "*"
type textarea "Upon click on "Submissions" user should be nav"
type textarea "*"
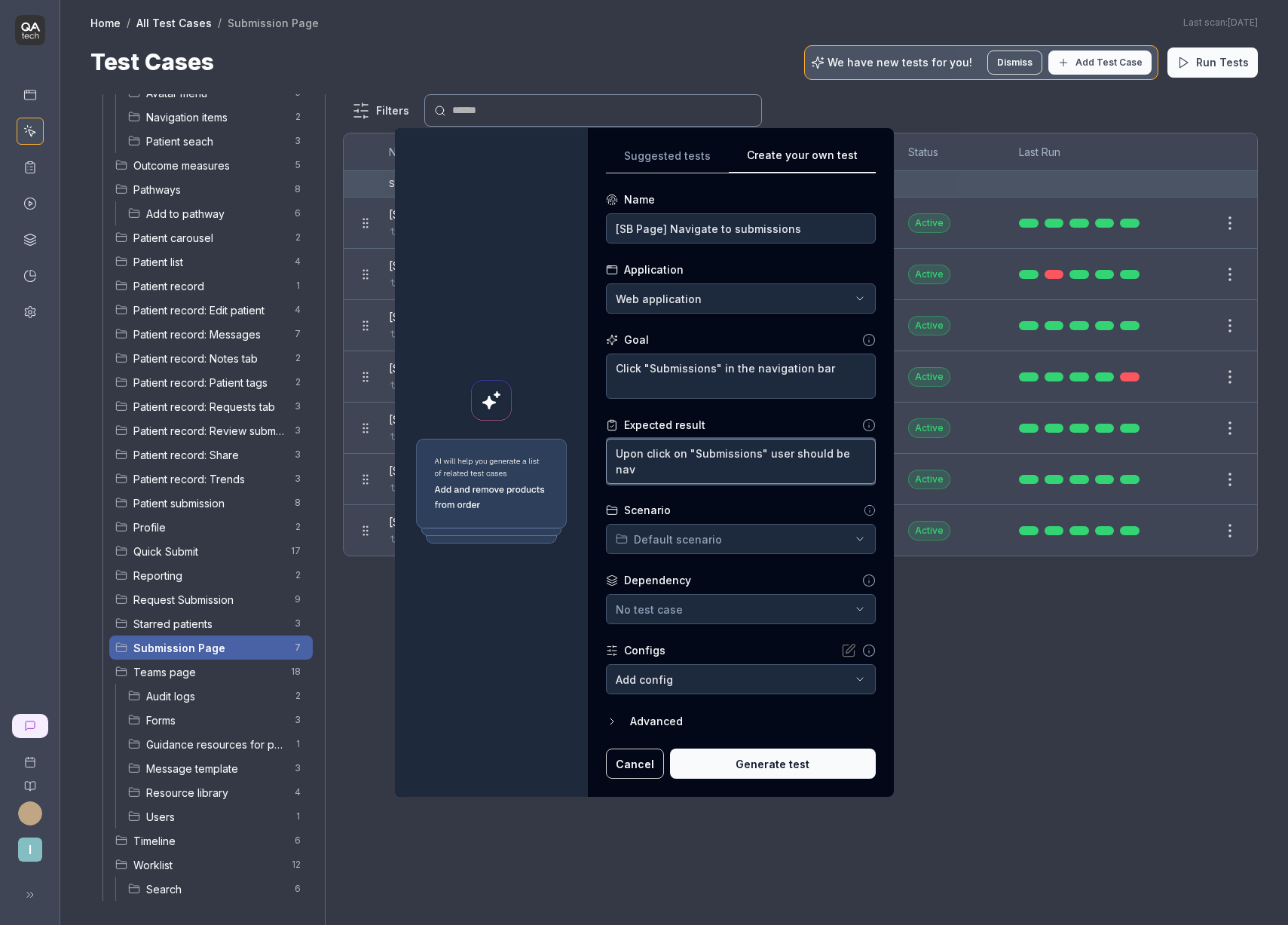
type textarea "Upon click on "Submissions" user should be navi"
type textarea "*"
type textarea "Upon click on "Submissions" user should be navig"
type textarea "*"
type textarea "Upon click on "Submissions" user should be naviga"
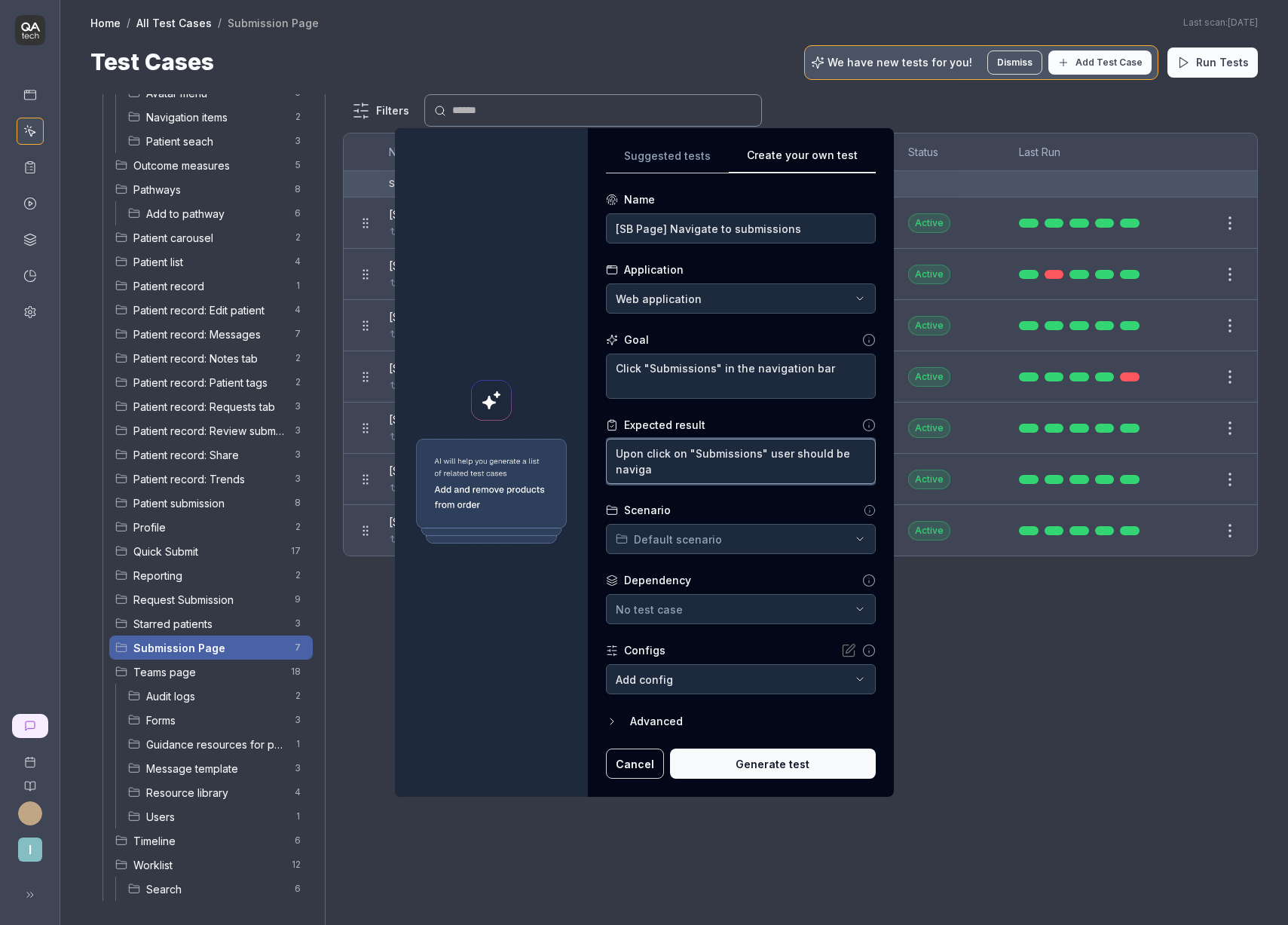
type textarea "*"
type textarea "Upon click on "Submissions" user should be navigate"
type textarea "*"
type textarea "Upon click on "Submissions" user should be navigated"
paste textarea "submissions-dashboard"
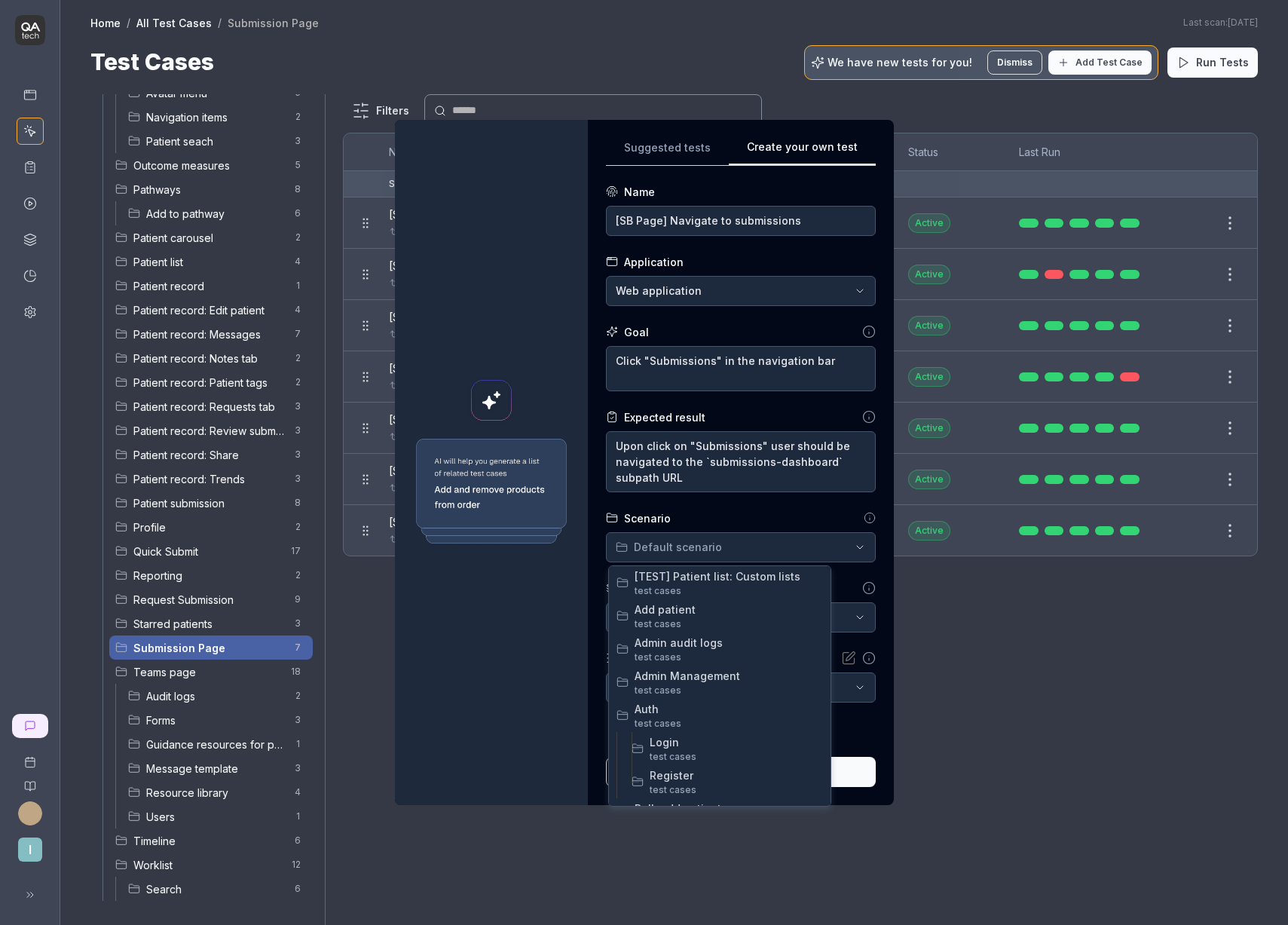
click at [697, 544] on div "**********" at bounding box center [644, 462] width 1288 height 925
click at [690, 711] on span "Submission Page" at bounding box center [729, 712] width 188 height 16
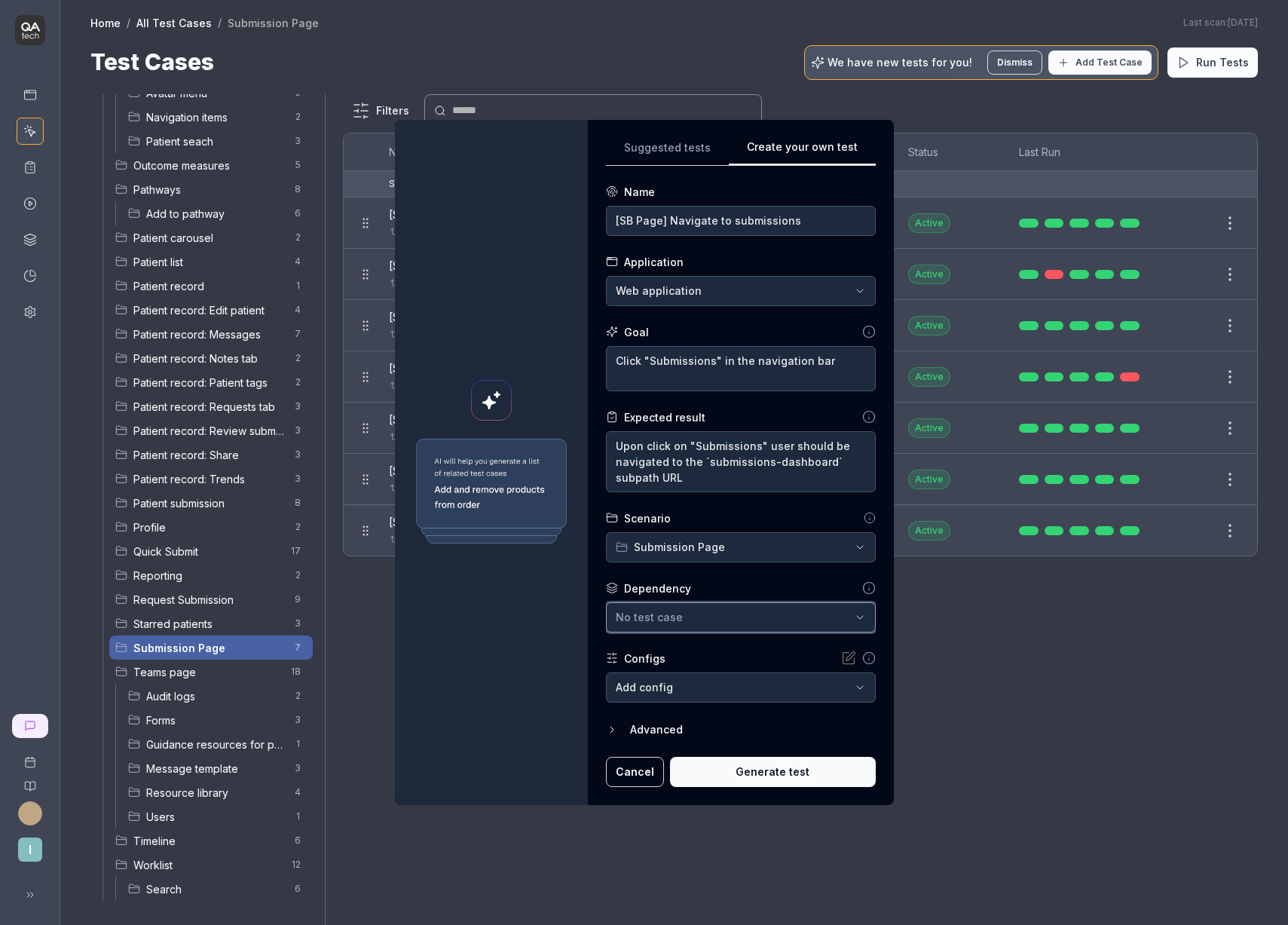
click at [693, 625] on button "No test case" at bounding box center [740, 617] width 269 height 30
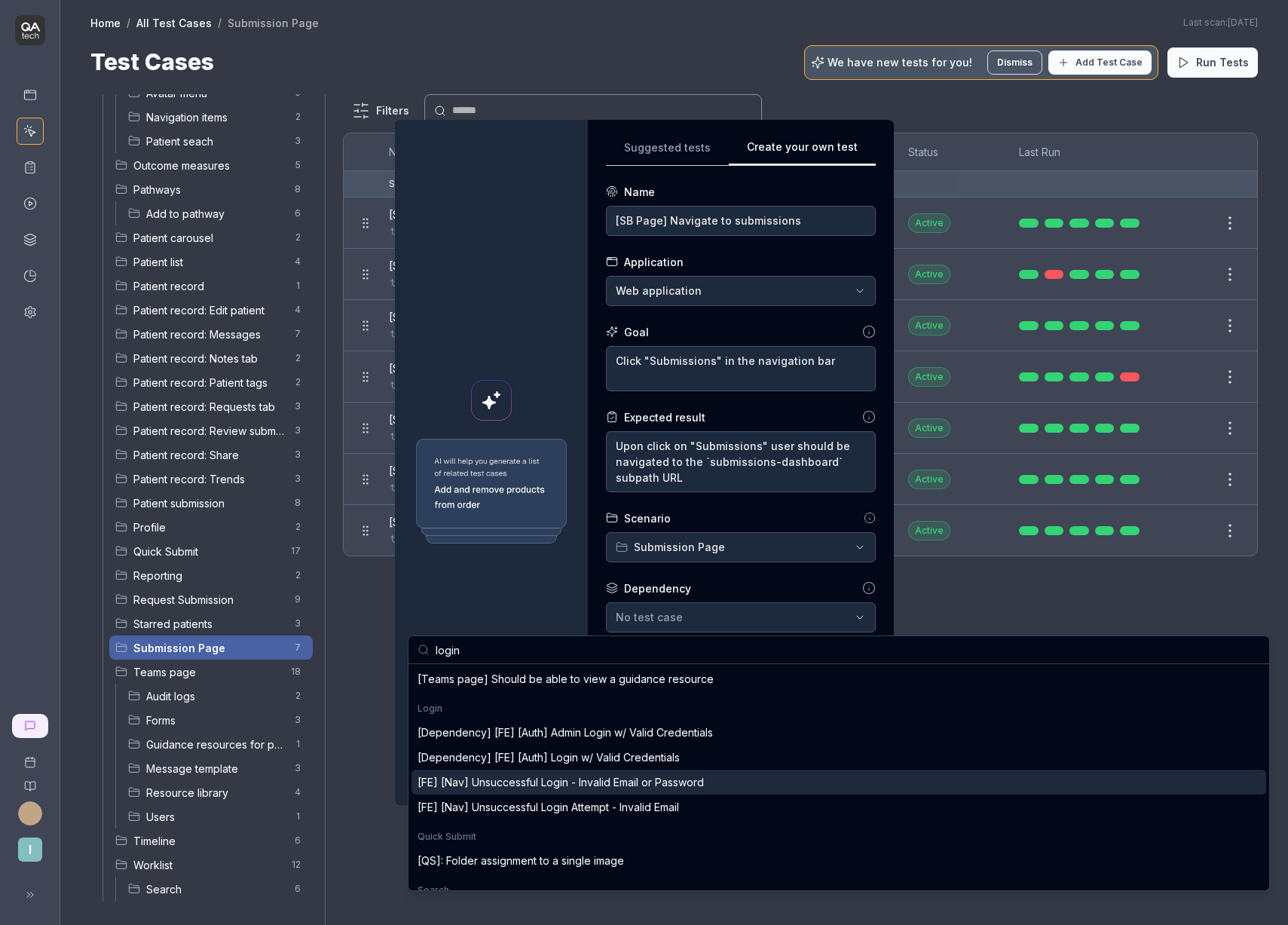
scroll to position [220, 0]
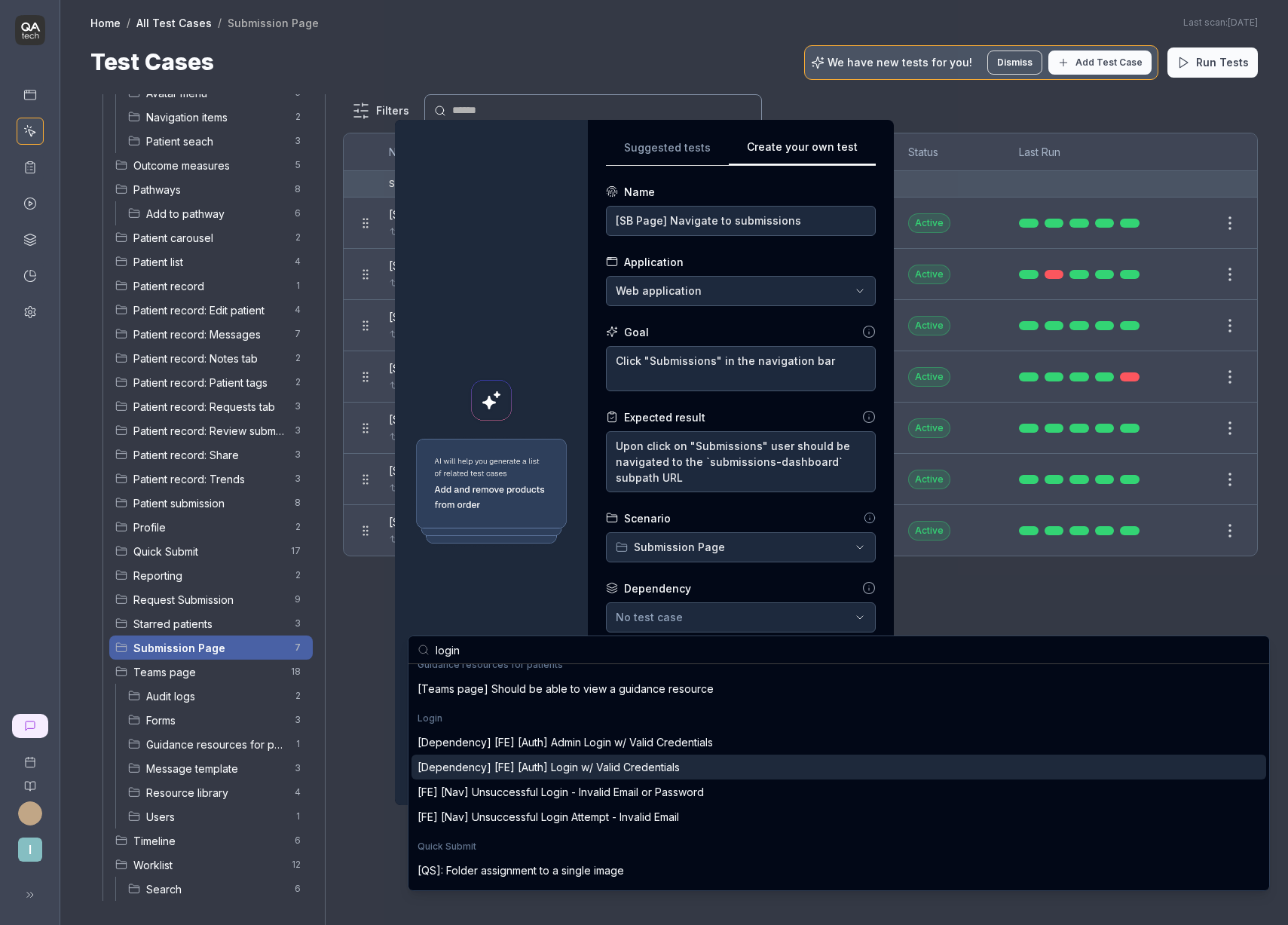
click at [615, 769] on div "[Dependency] [FE] [Auth] Login w/ Valid Credentials" at bounding box center [548, 767] width 262 height 16
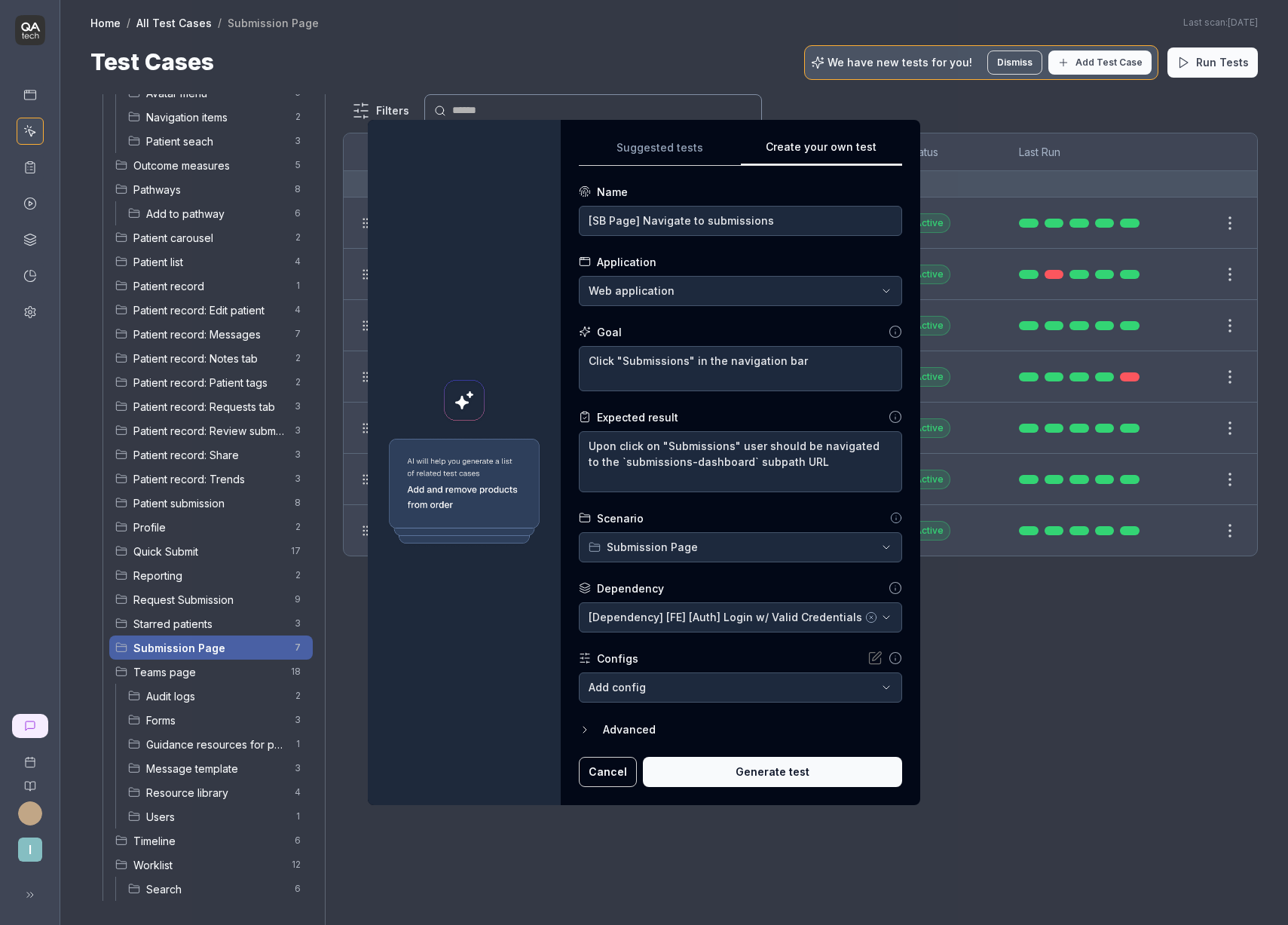
click at [716, 771] on button "Generate test" at bounding box center [772, 771] width 259 height 30
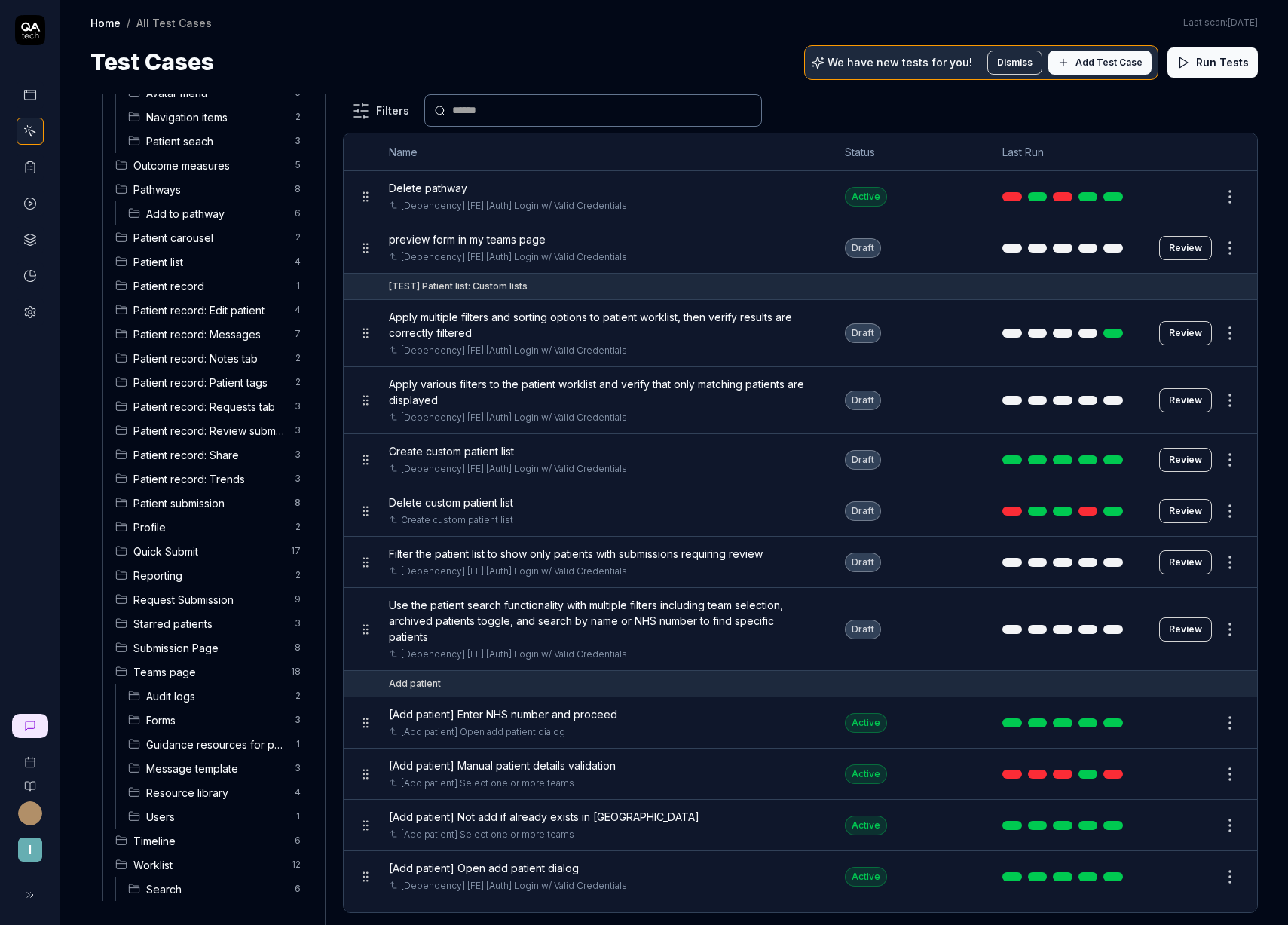
click at [190, 651] on span "Submission Page" at bounding box center [210, 647] width 153 height 16
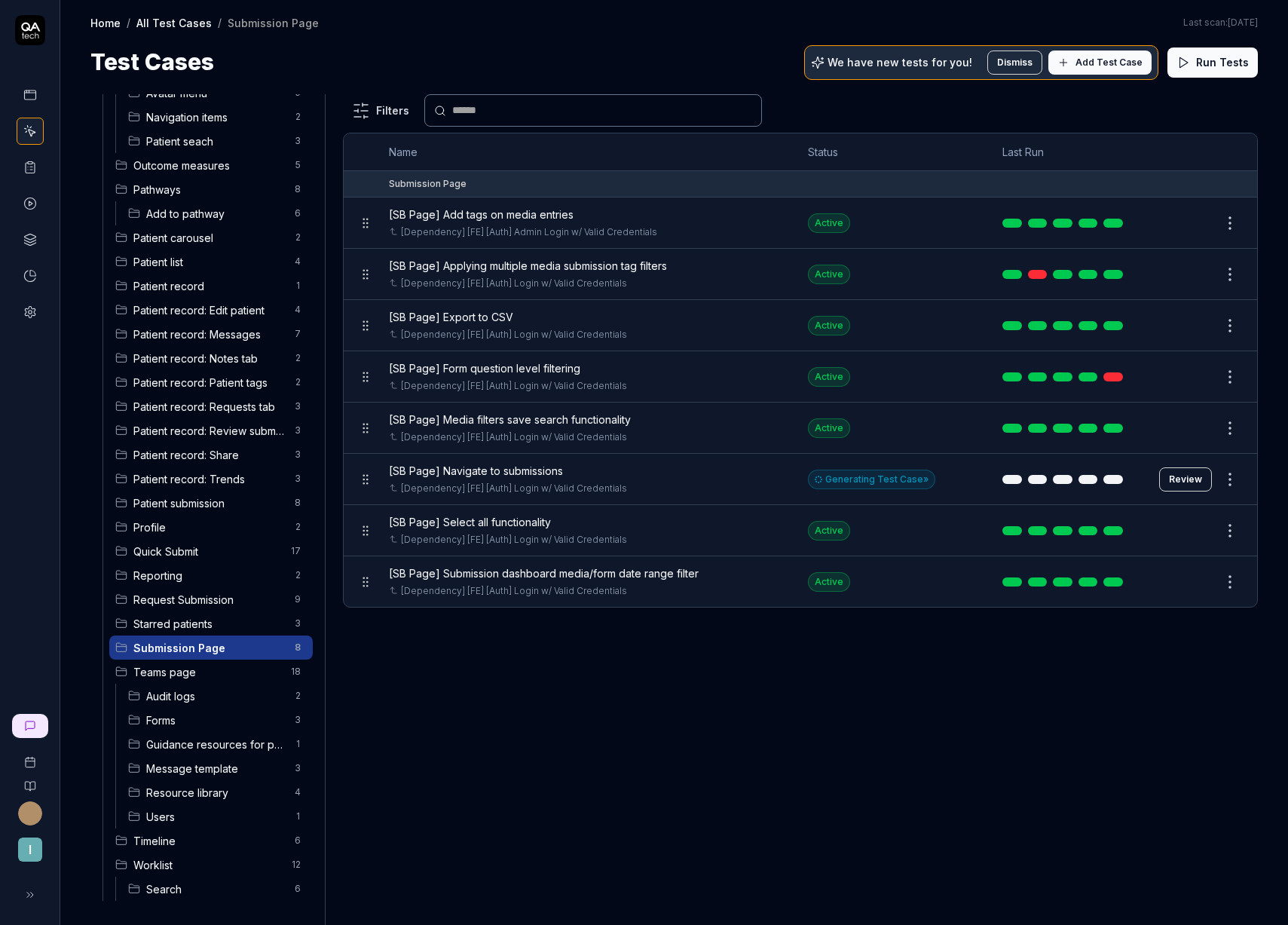
click at [1178, 488] on button "Review" at bounding box center [1185, 479] width 53 height 24
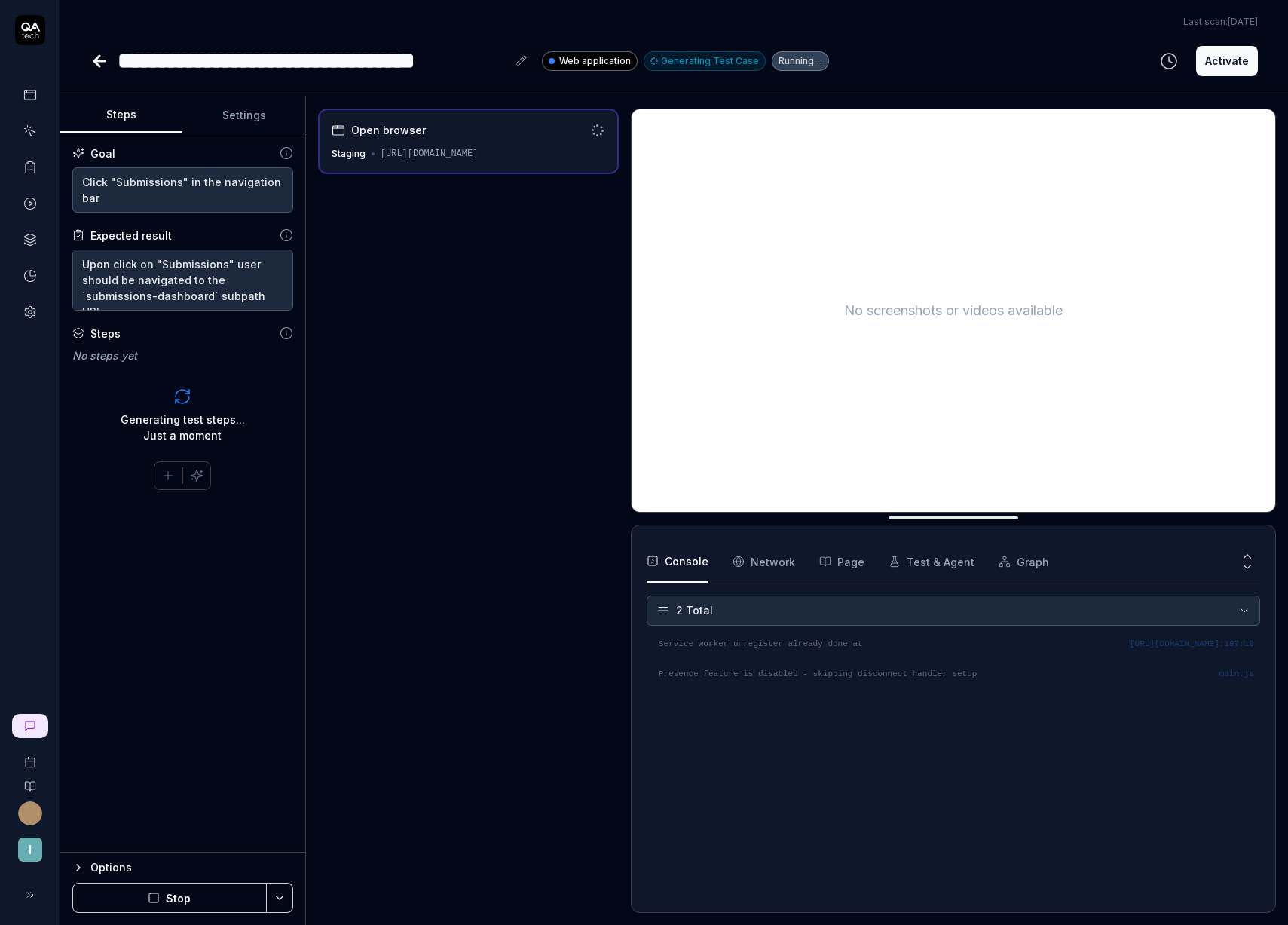
click at [632, 381] on div "Open browser Staging https://staging.nhs.isla.health/homepage No screenshots or…" at bounding box center [797, 511] width 958 height 804
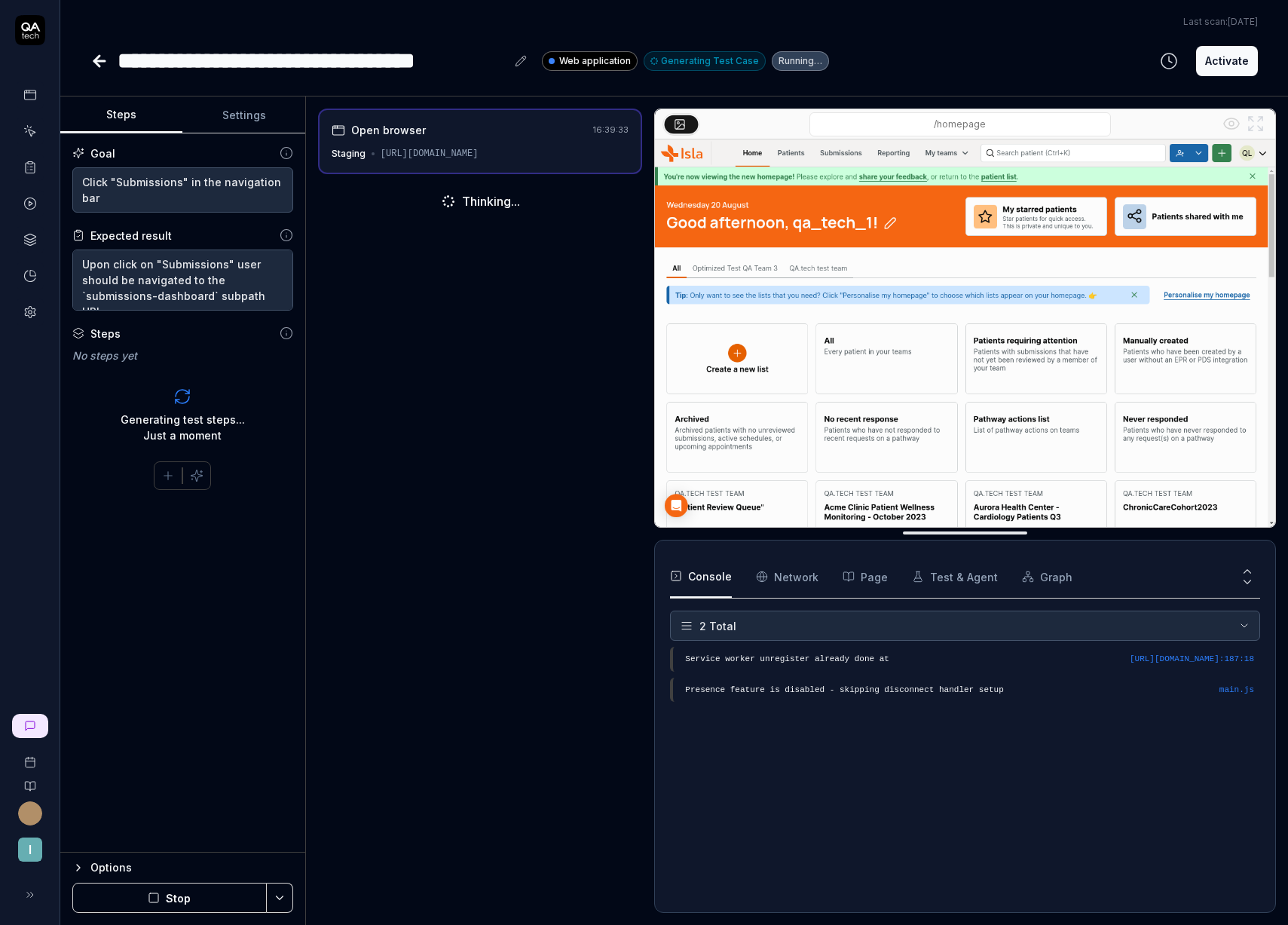
click at [654, 392] on div "Open browser 16:39:33 Staging https://staging.nhs.isla.health/homepage Thinking…" at bounding box center [797, 511] width 958 height 804
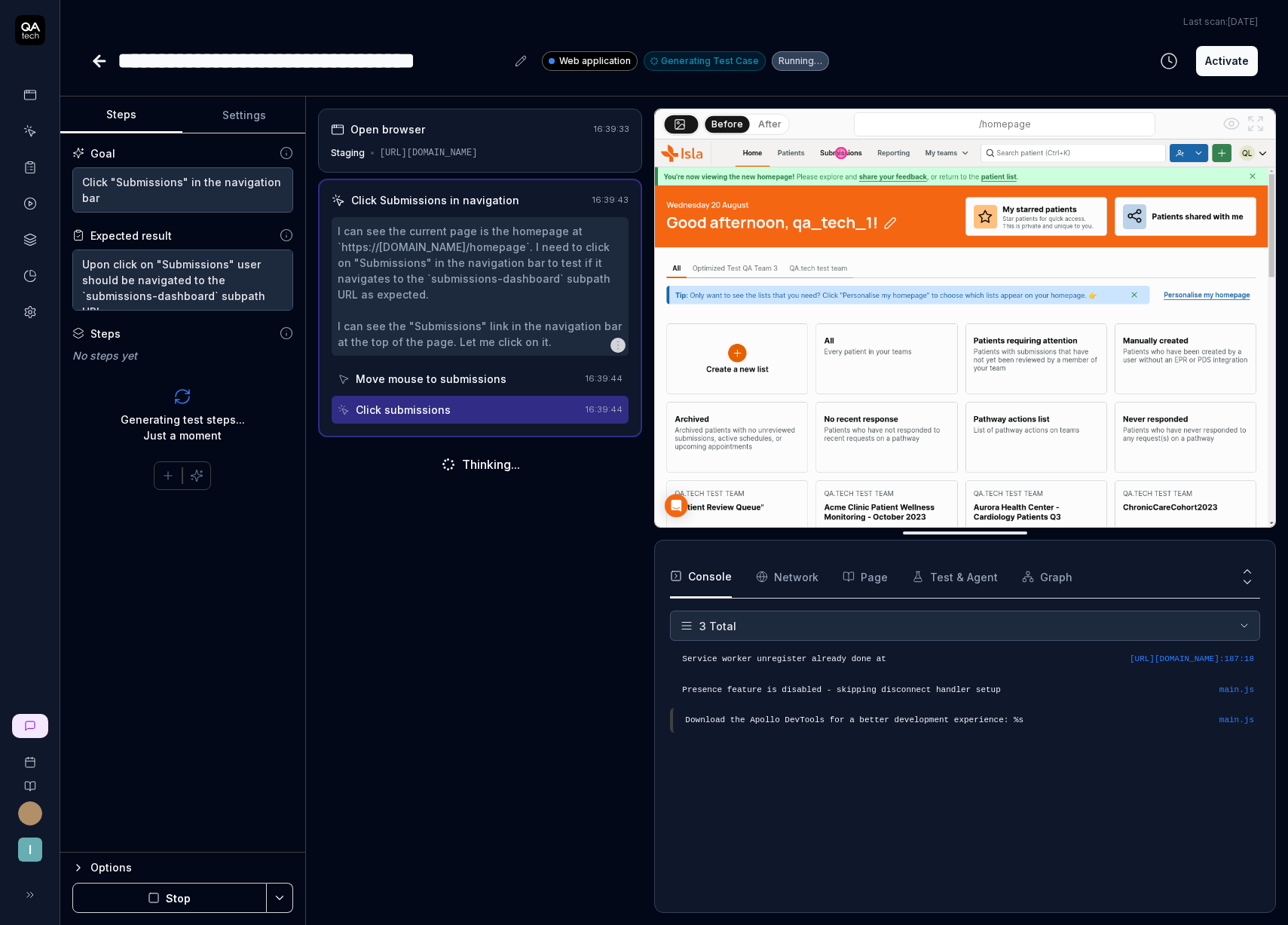
drag, startPoint x: 729, startPoint y: 534, endPoint x: 731, endPoint y: 545, distance: 11.2
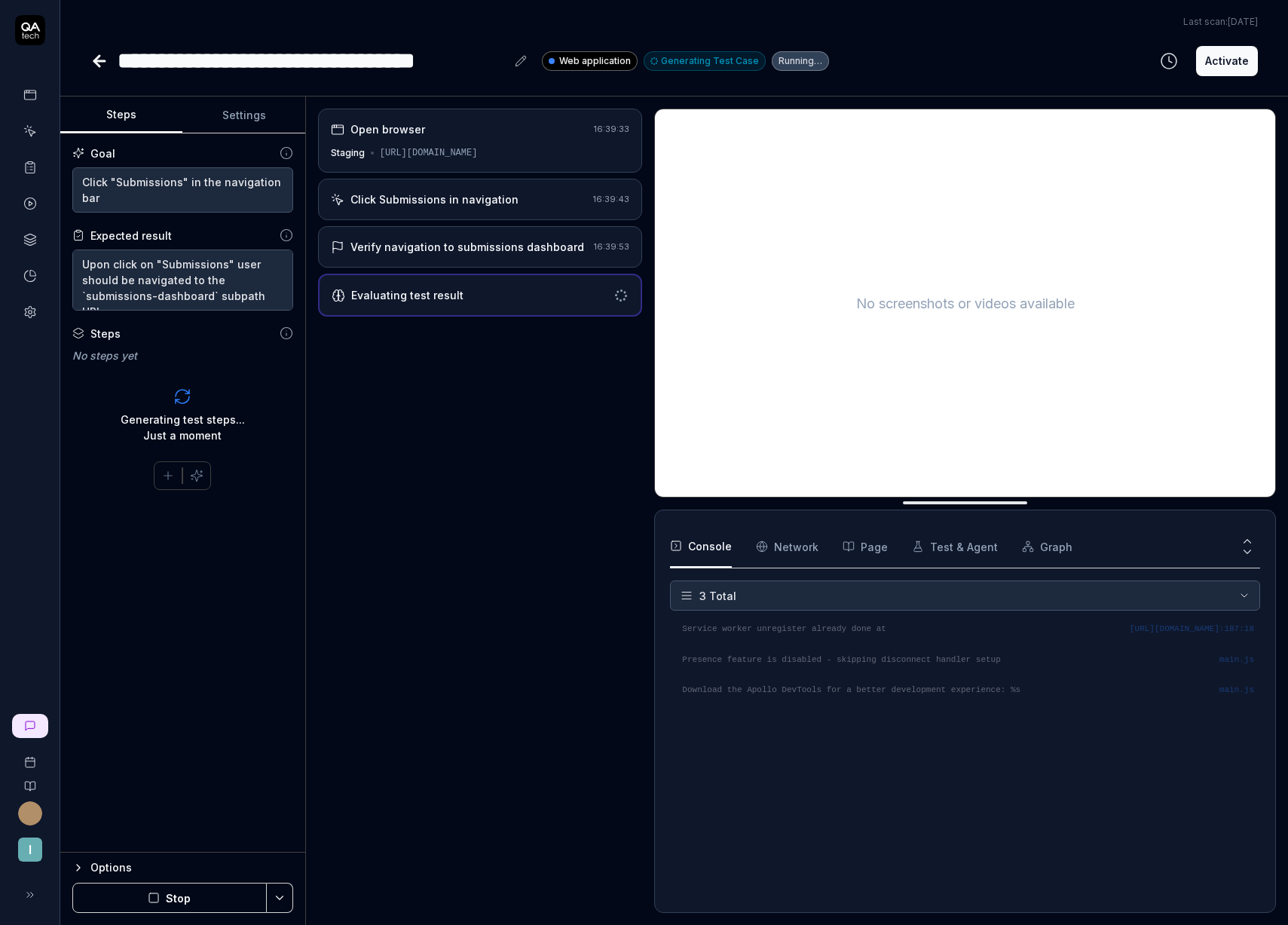
drag, startPoint x: 512, startPoint y: 258, endPoint x: 509, endPoint y: 248, distance: 10.4
click at [511, 258] on div "Verify navigation to submissions dashboard 16:39:53" at bounding box center [480, 247] width 325 height 41
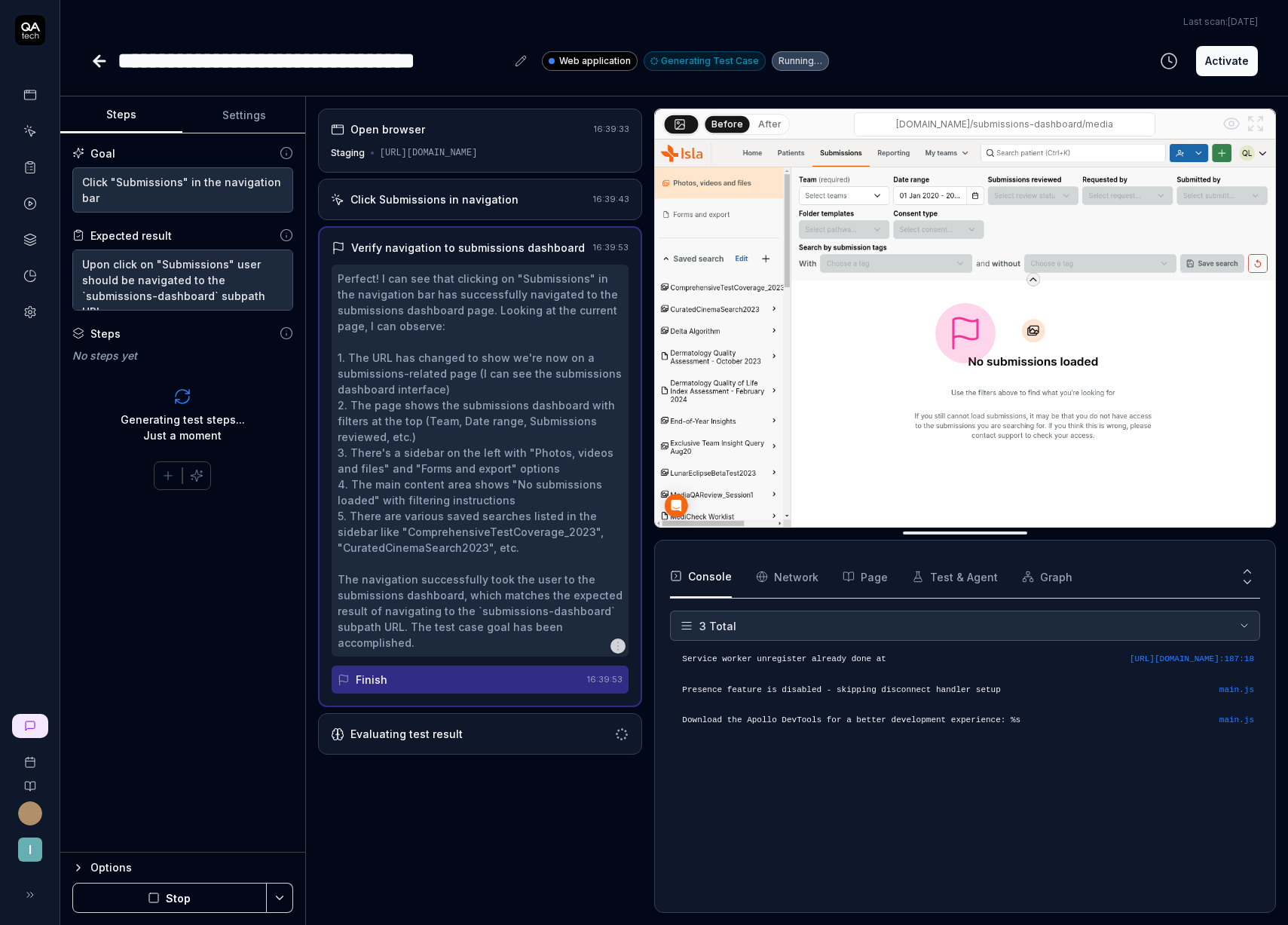
click at [500, 206] on div "Click Submissions in navigation" at bounding box center [434, 199] width 168 height 16
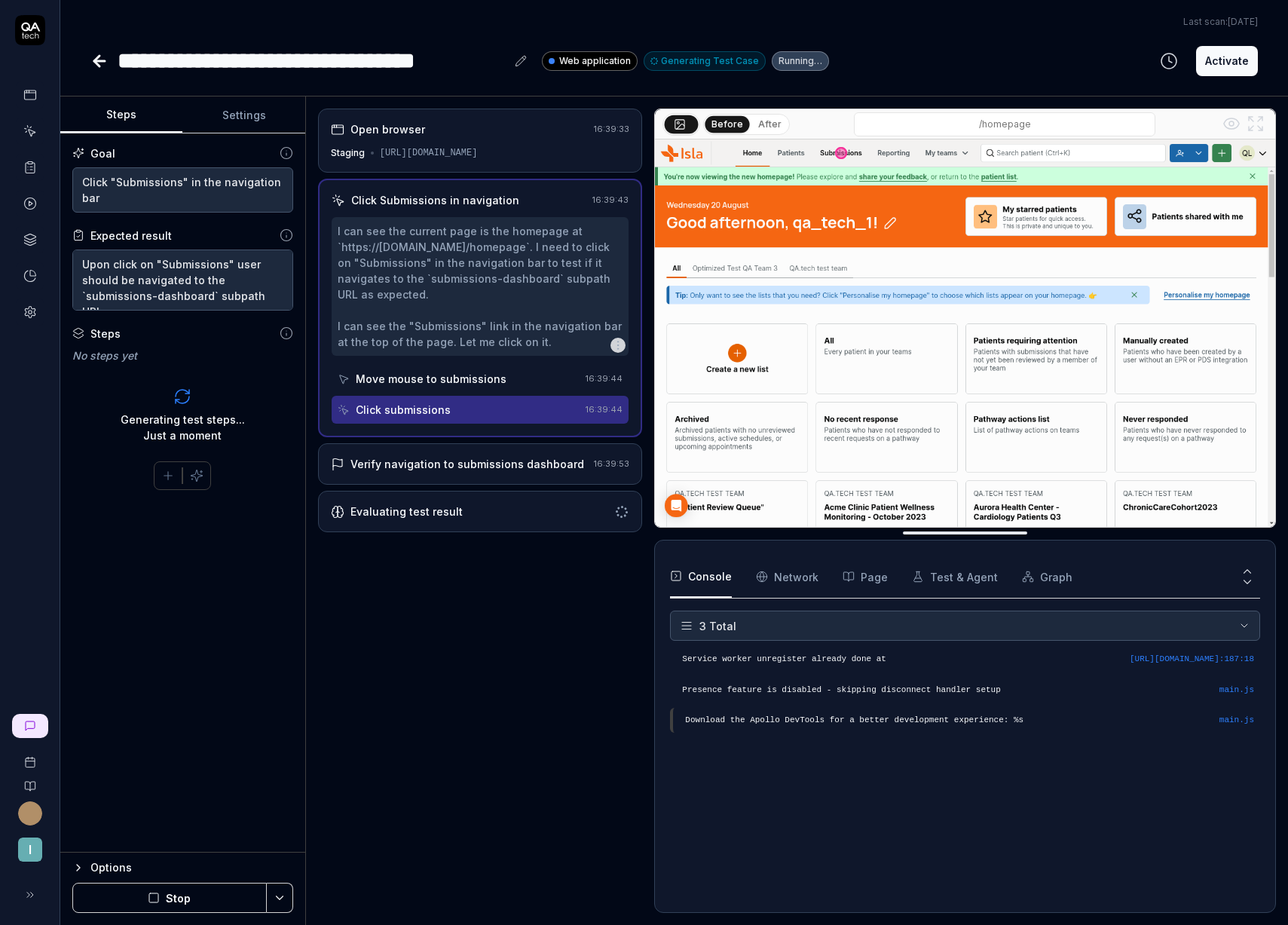
click at [461, 453] on div "Verify navigation to submissions dashboard 16:39:53" at bounding box center [480, 464] width 325 height 41
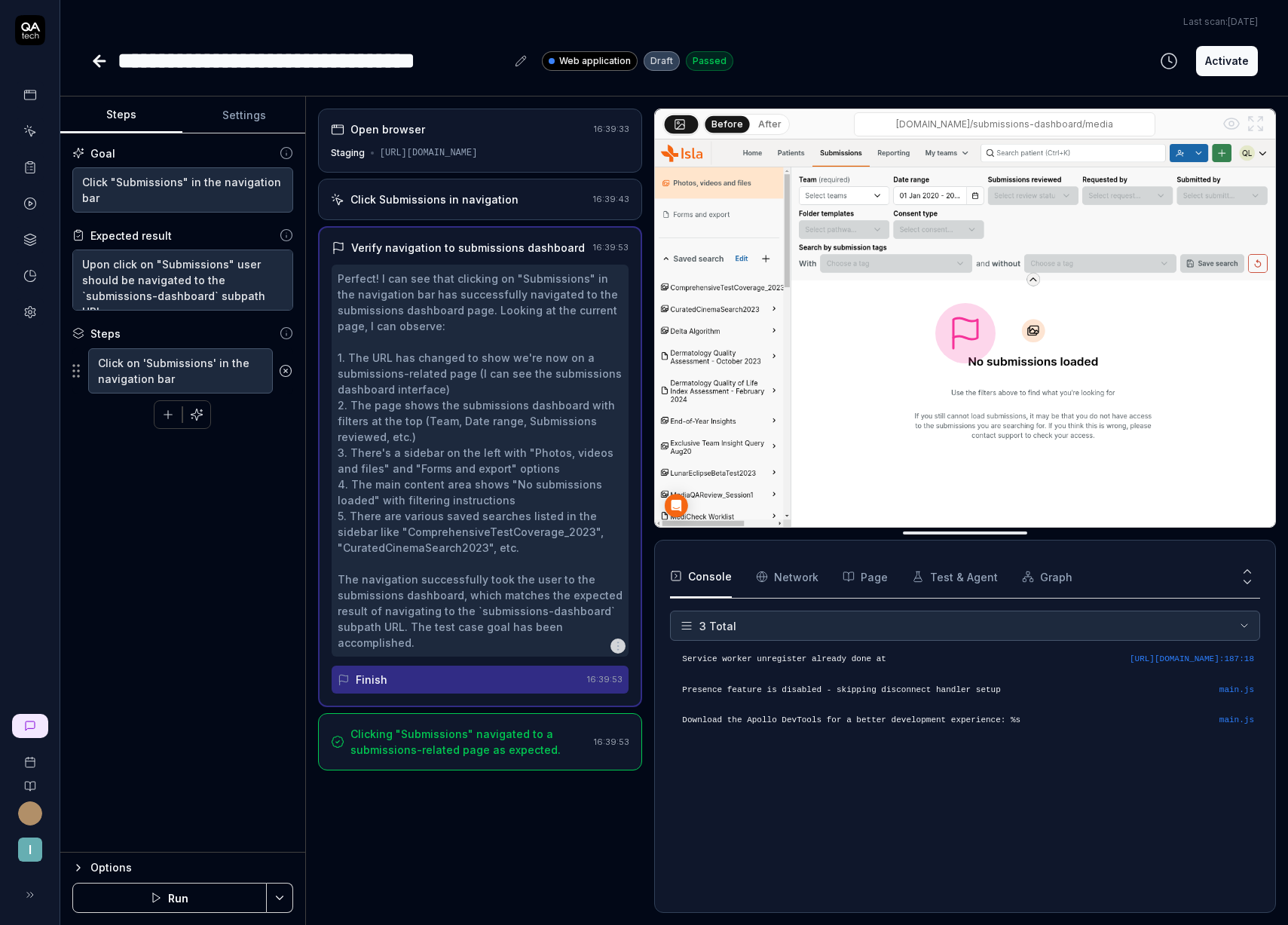
click at [100, 57] on icon at bounding box center [99, 60] width 18 height 18
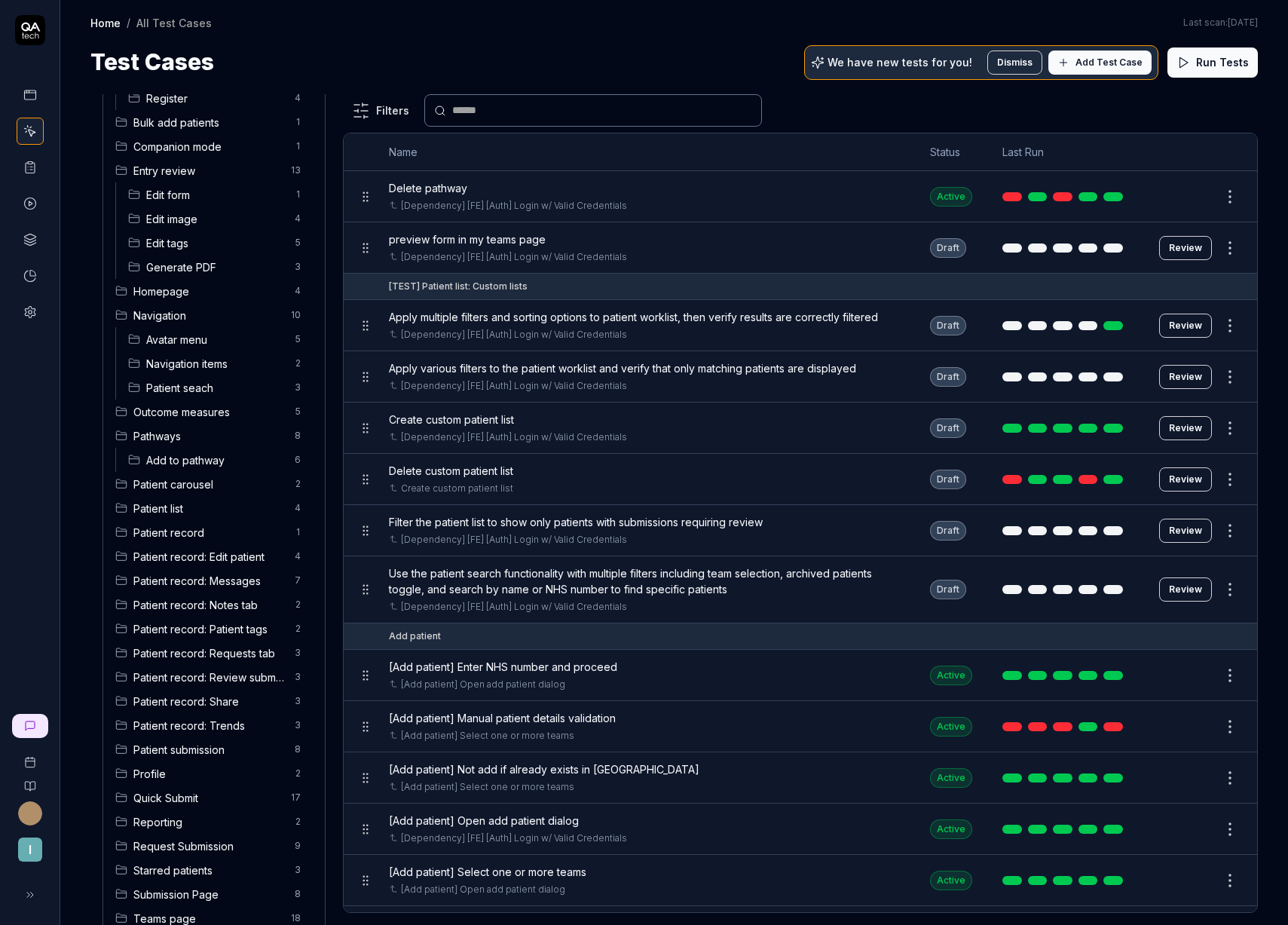
scroll to position [430, 0]
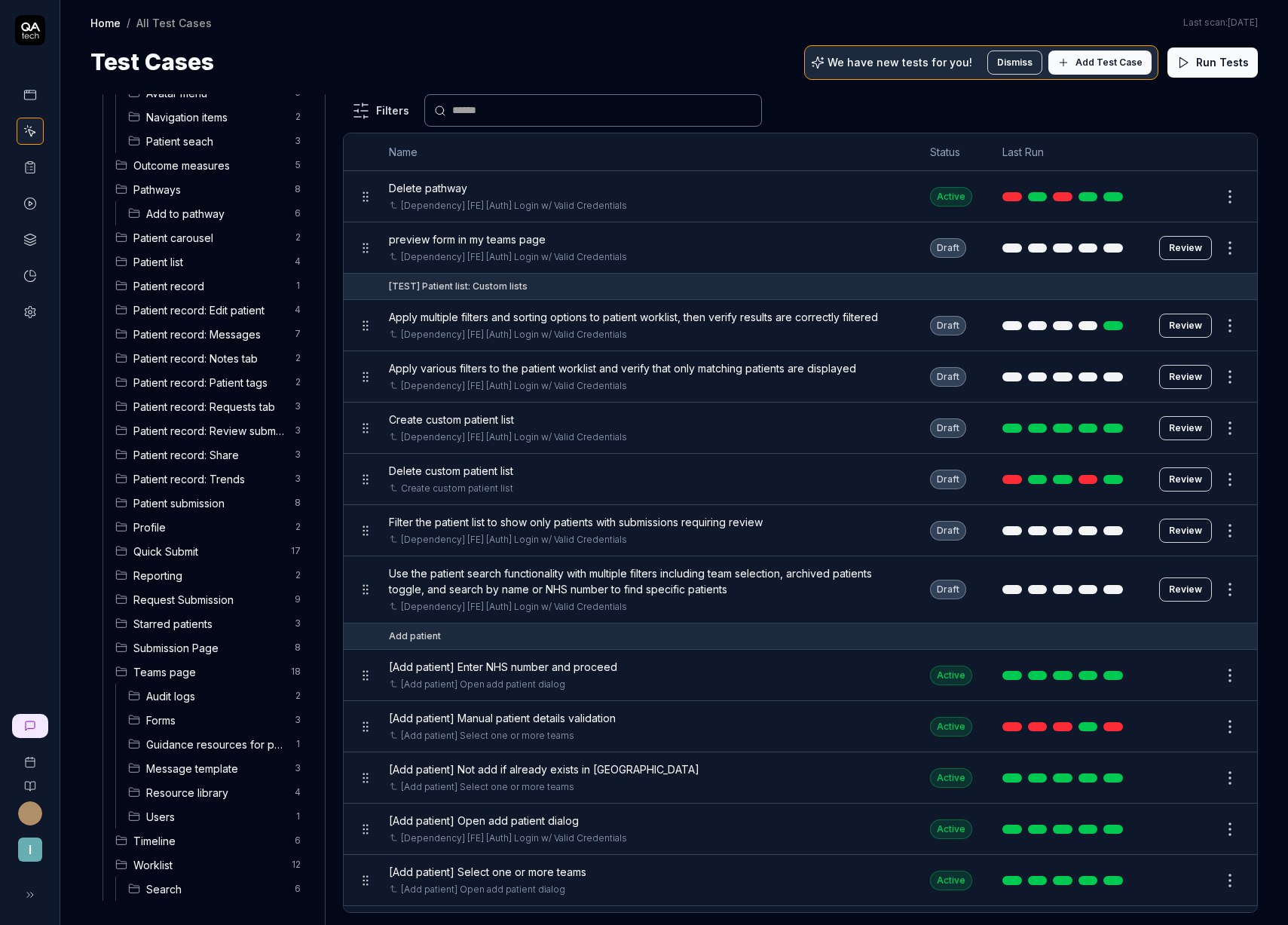
click at [173, 644] on span "Submission Page" at bounding box center [210, 647] width 153 height 16
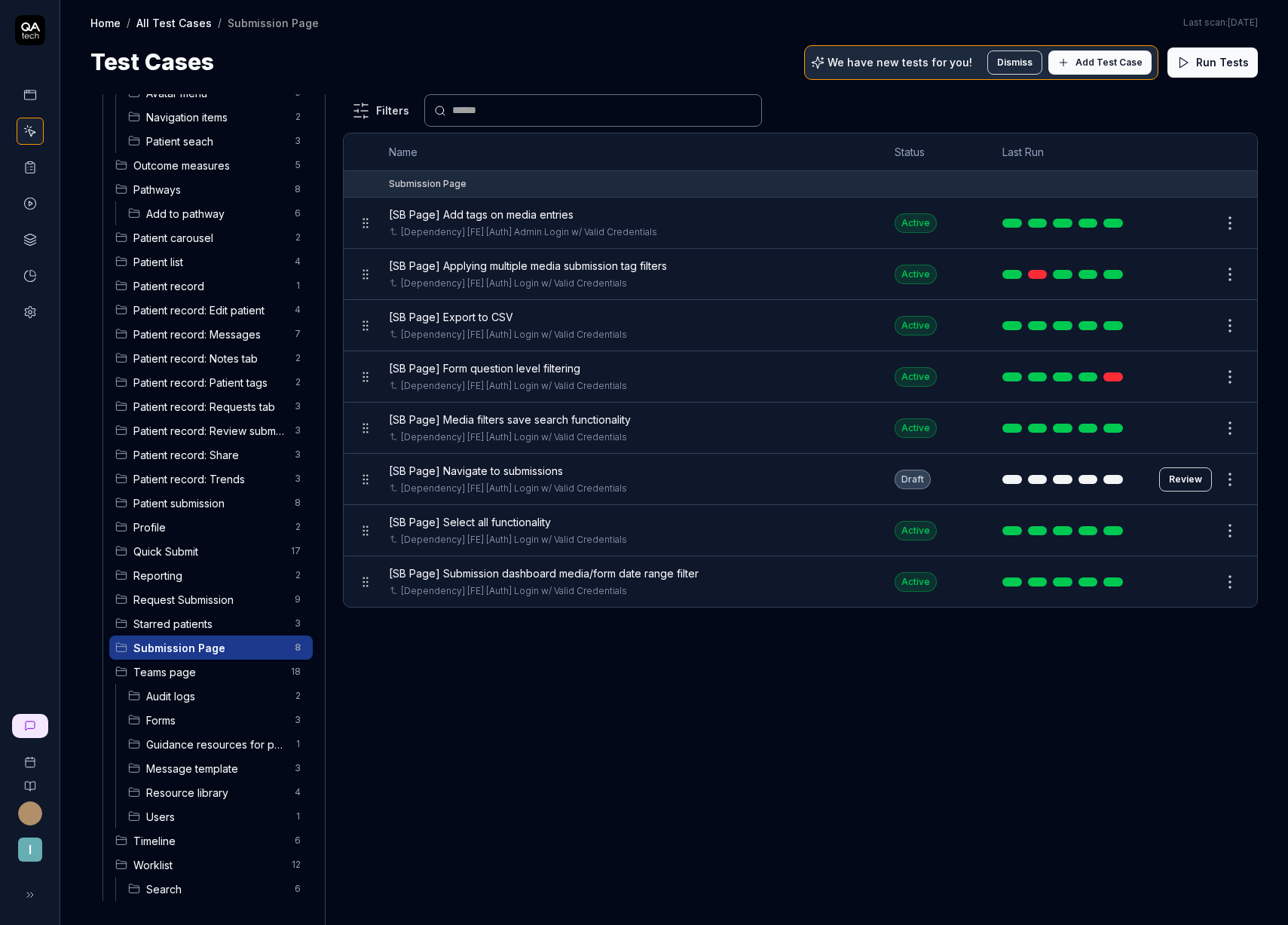
click at [1234, 478] on html "I Home / All Test Cases / Submission Page Home / All Test Cases / Submission Pa…" at bounding box center [644, 462] width 1288 height 925
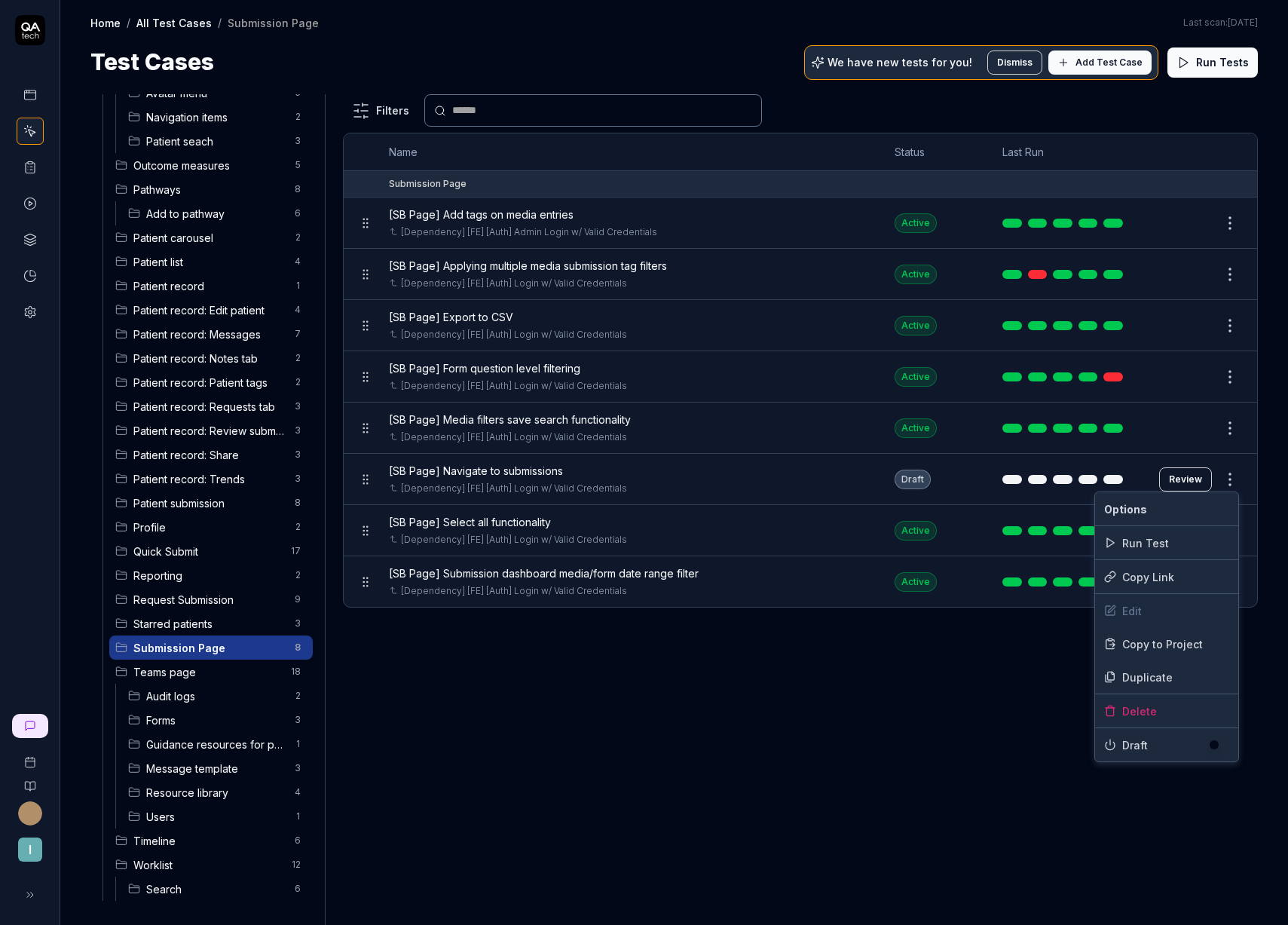
click at [1220, 748] on button "button" at bounding box center [1218, 744] width 21 height 12
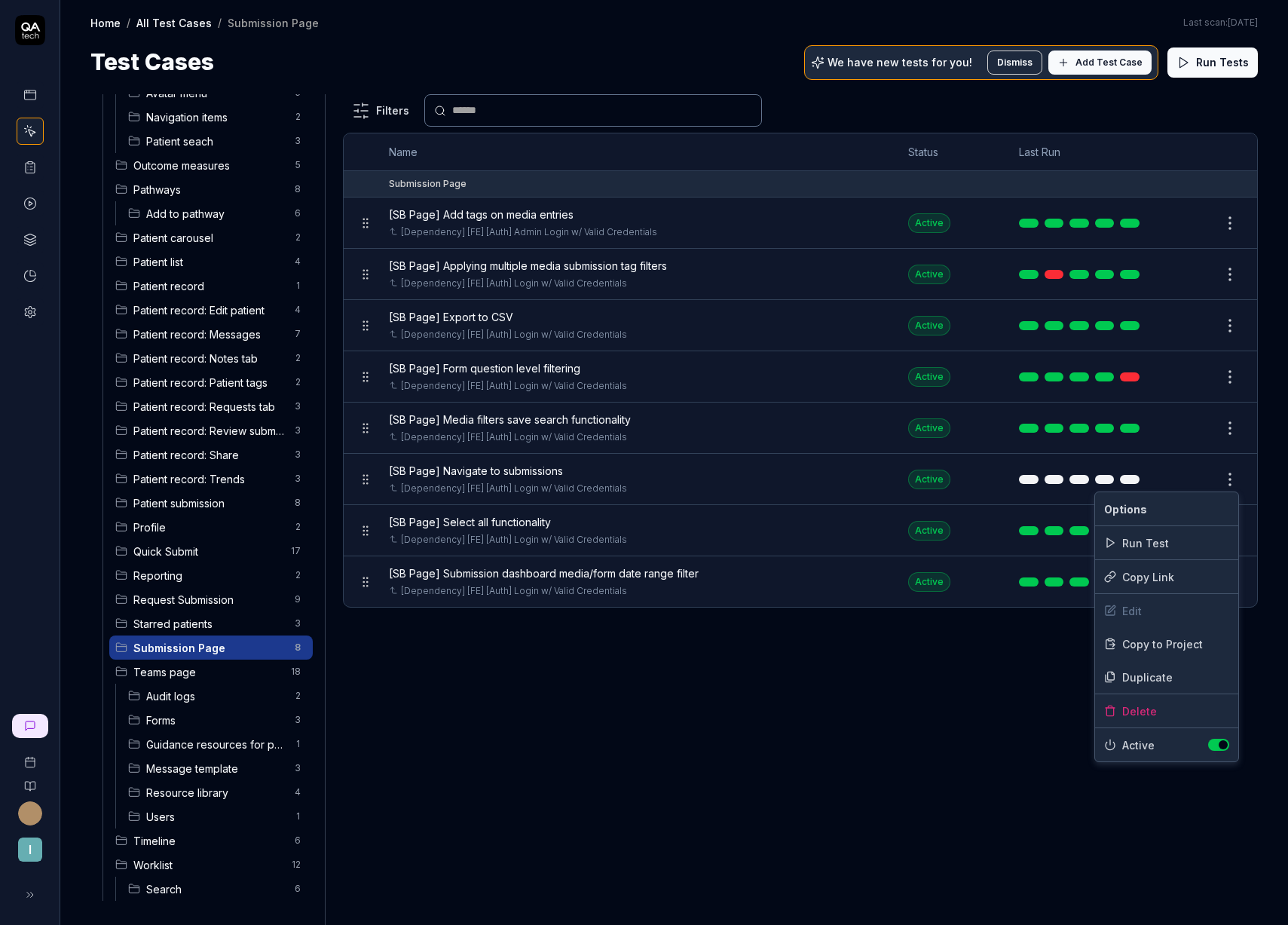
click at [855, 766] on html "I Home / All Test Cases / Submission Page Home / All Test Cases / Submission Pa…" at bounding box center [644, 462] width 1288 height 925
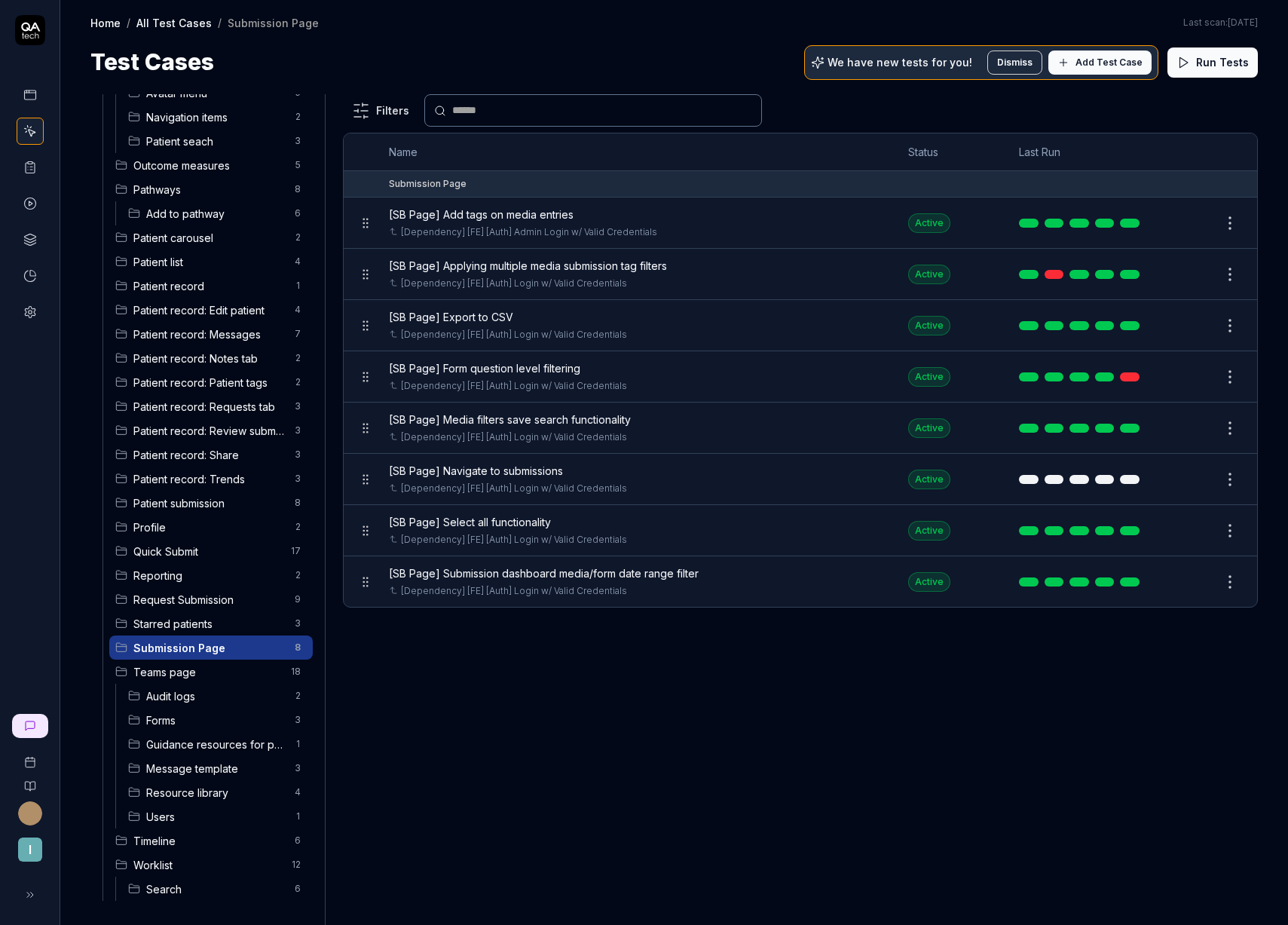
click at [1232, 478] on html "I Home / All Test Cases / Submission Page Home / All Test Cases / Submission Pa…" at bounding box center [644, 462] width 1288 height 925
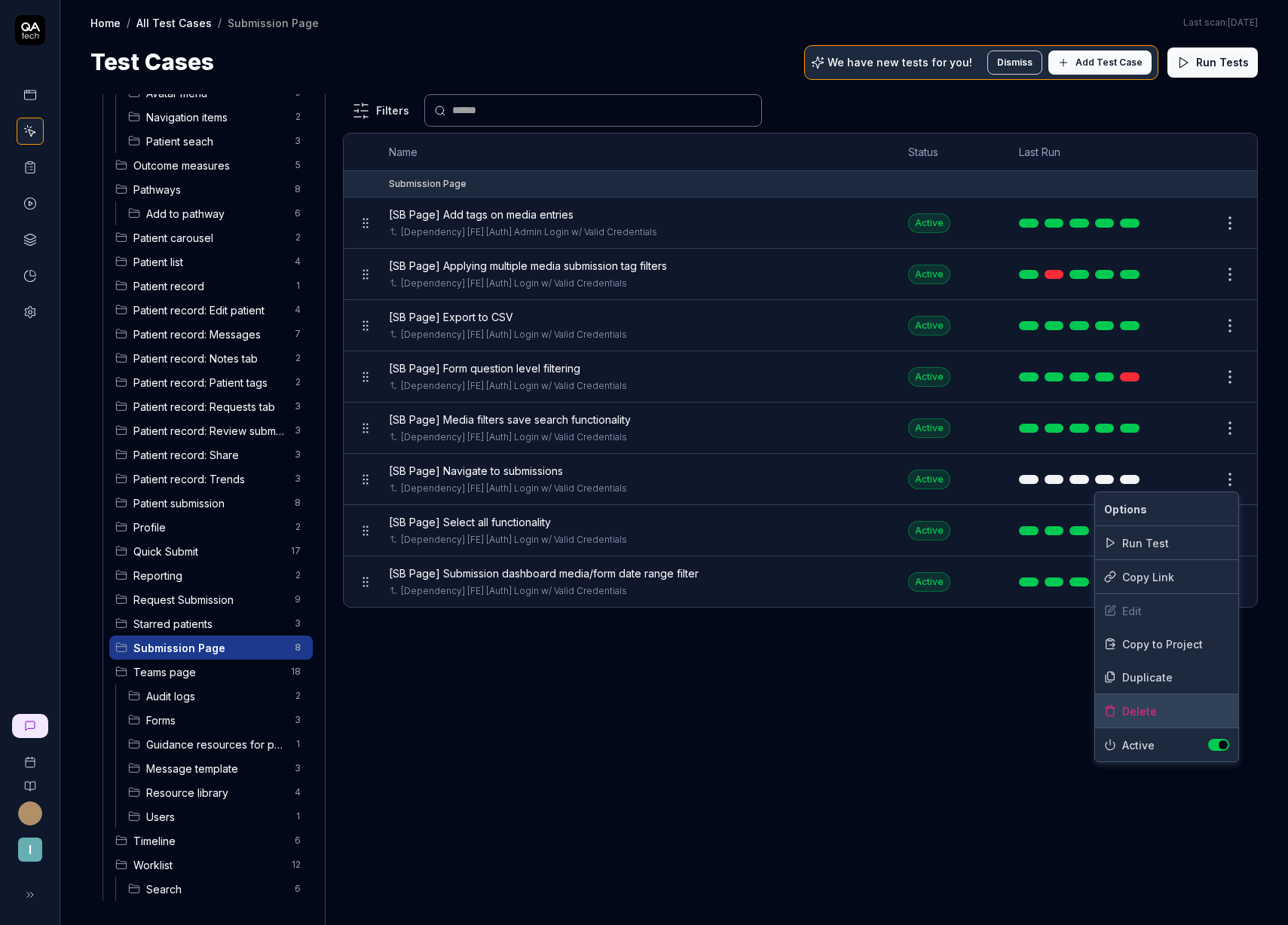
click at [1153, 712] on div "Delete" at bounding box center [1167, 710] width 143 height 33
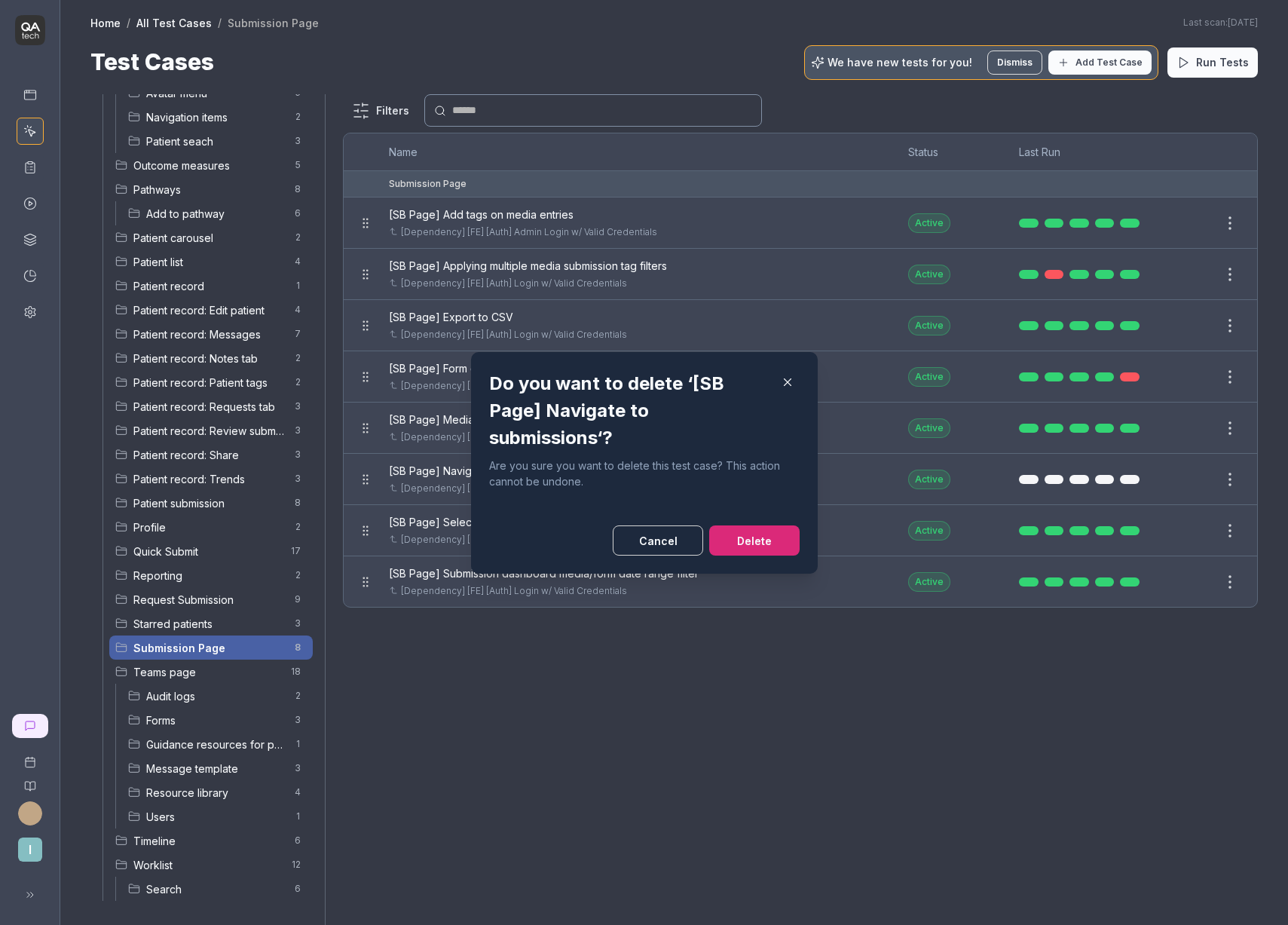
click at [764, 550] on button "Delete" at bounding box center [754, 541] width 90 height 30
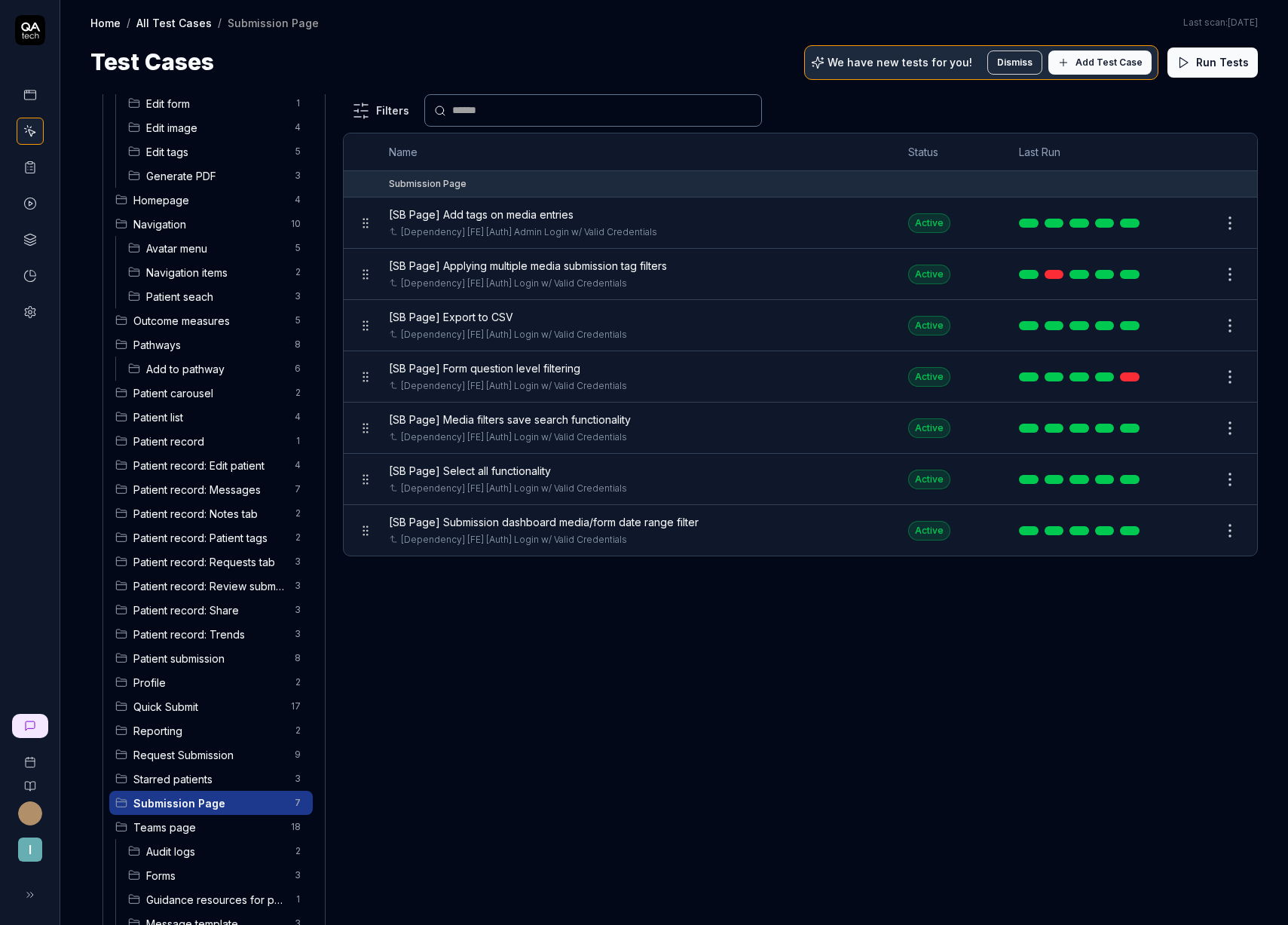
scroll to position [268, 0]
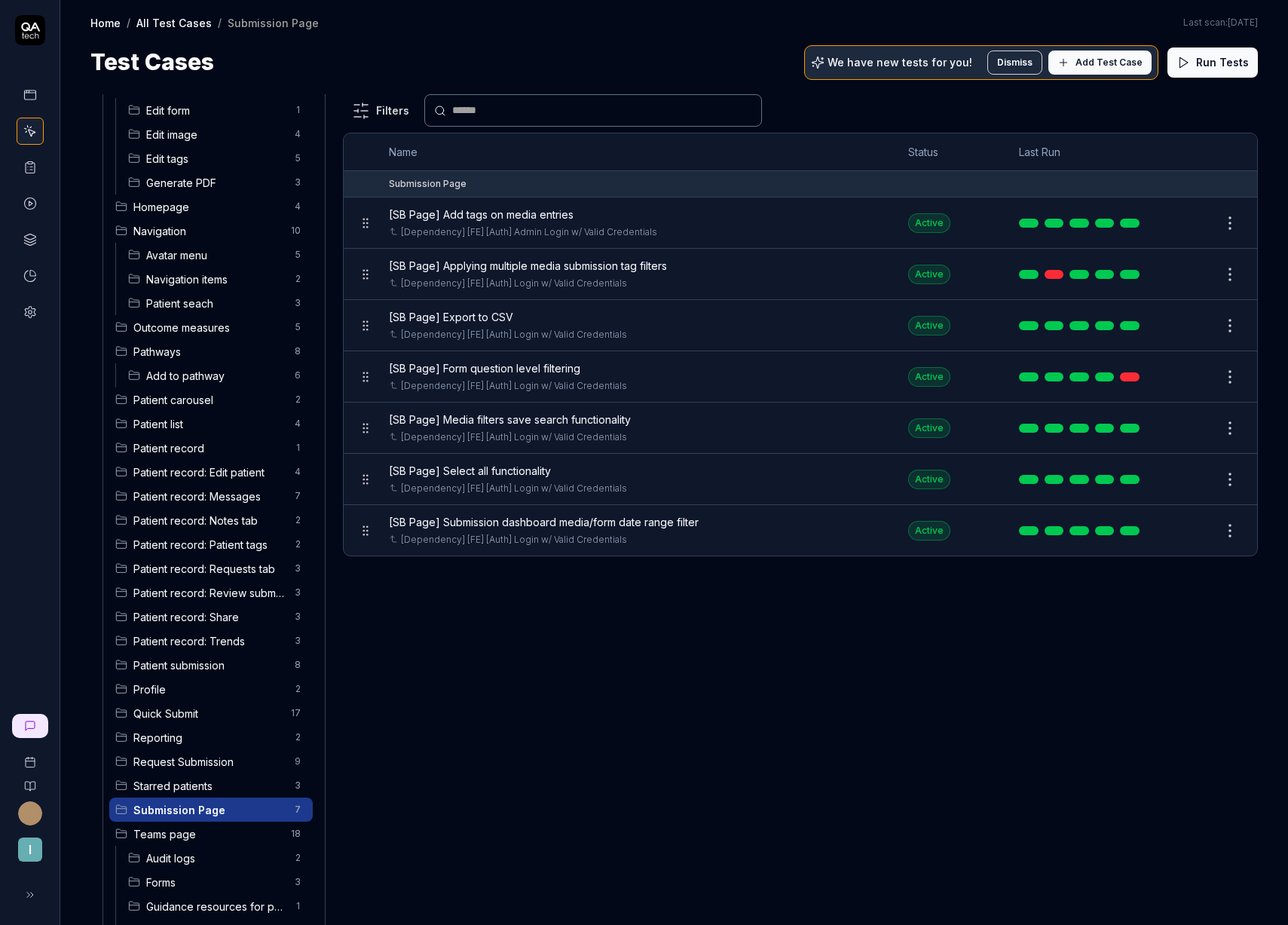
click at [232, 450] on span "Patient record" at bounding box center [210, 447] width 153 height 16
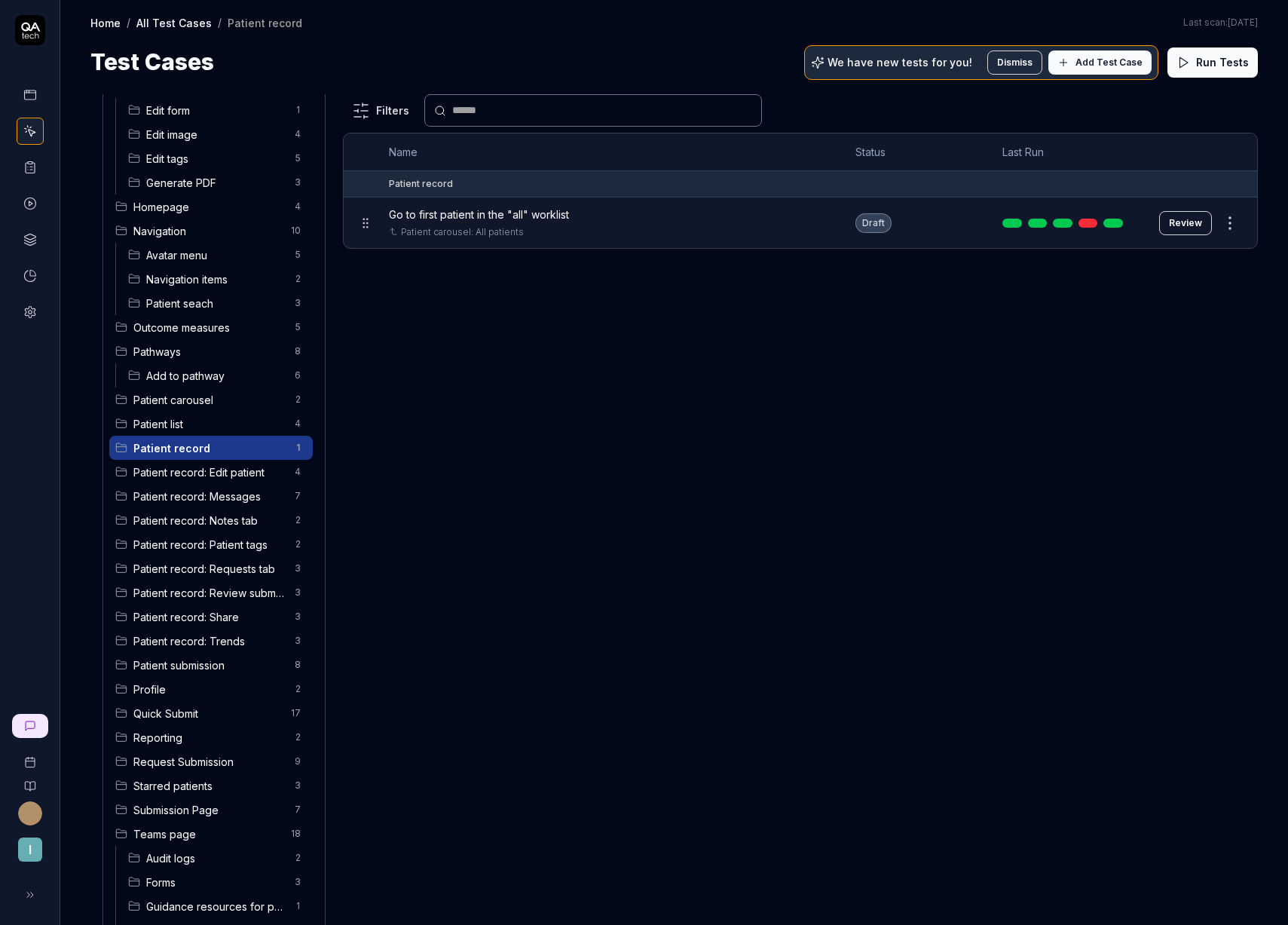
click at [227, 473] on span "Patient record: Edit patient" at bounding box center [210, 472] width 153 height 16
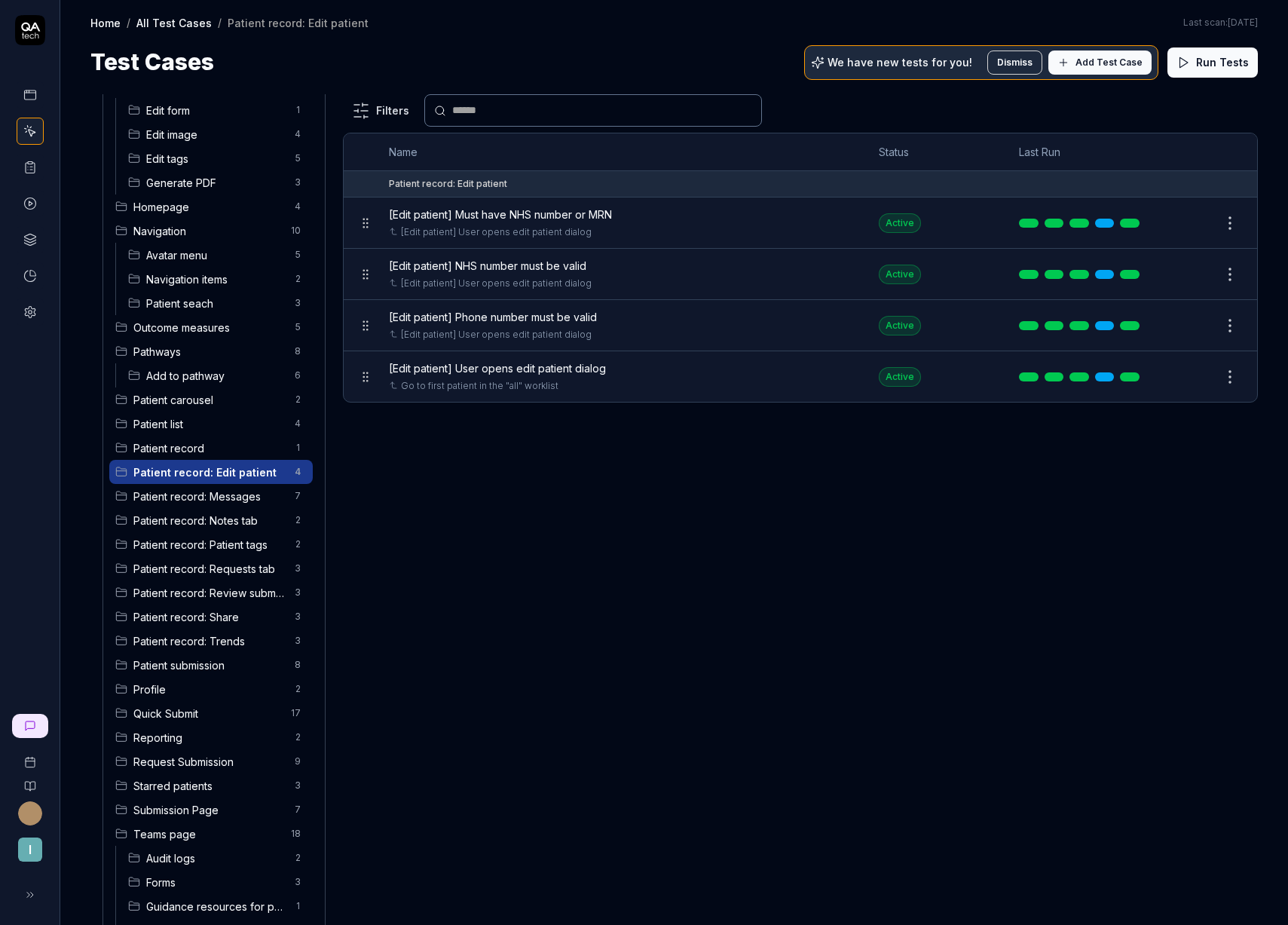
click at [201, 502] on span "Patient record: Messages" at bounding box center [210, 496] width 153 height 16
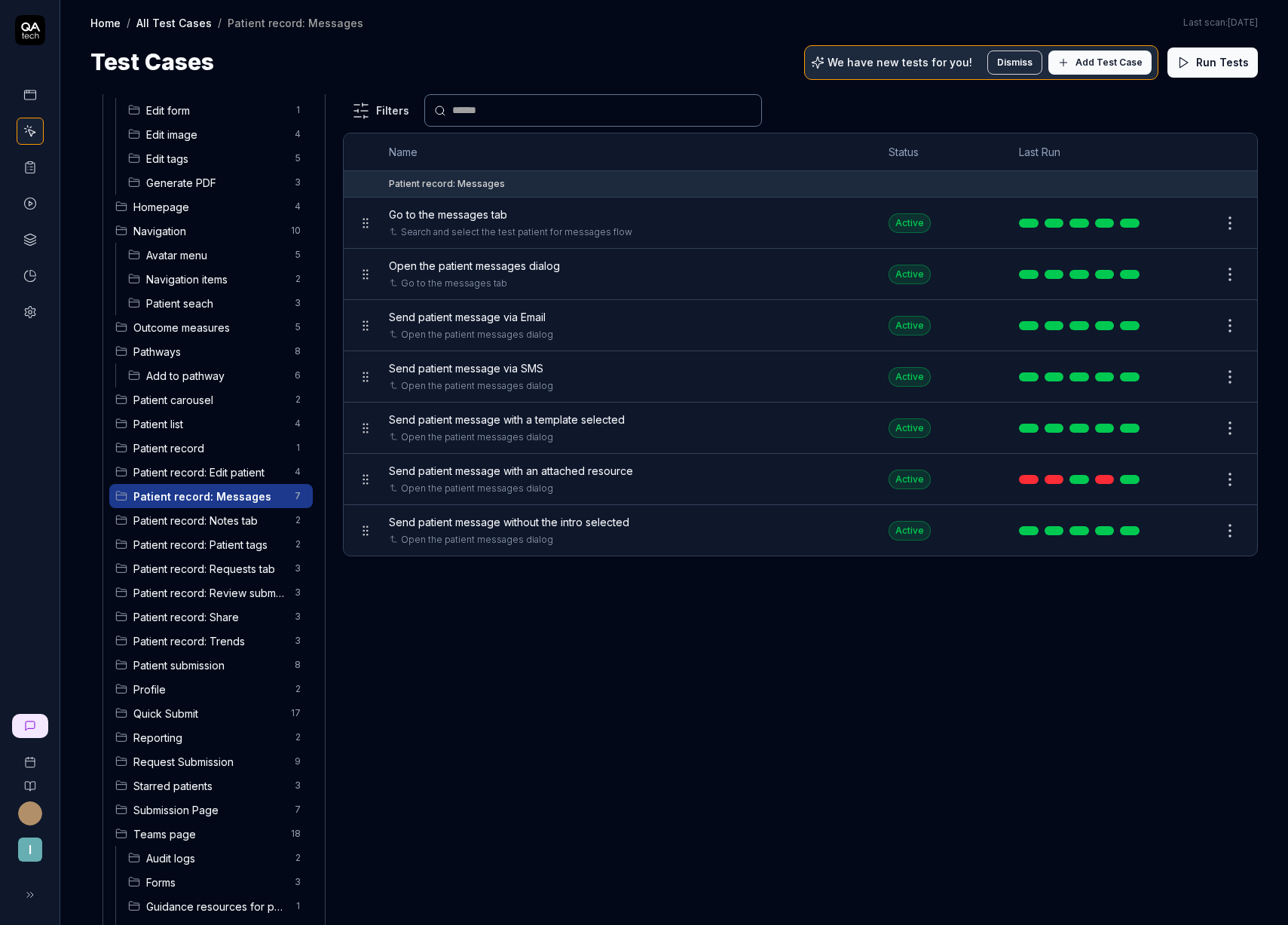
click at [194, 478] on span "Patient record: Edit patient" at bounding box center [210, 472] width 153 height 16
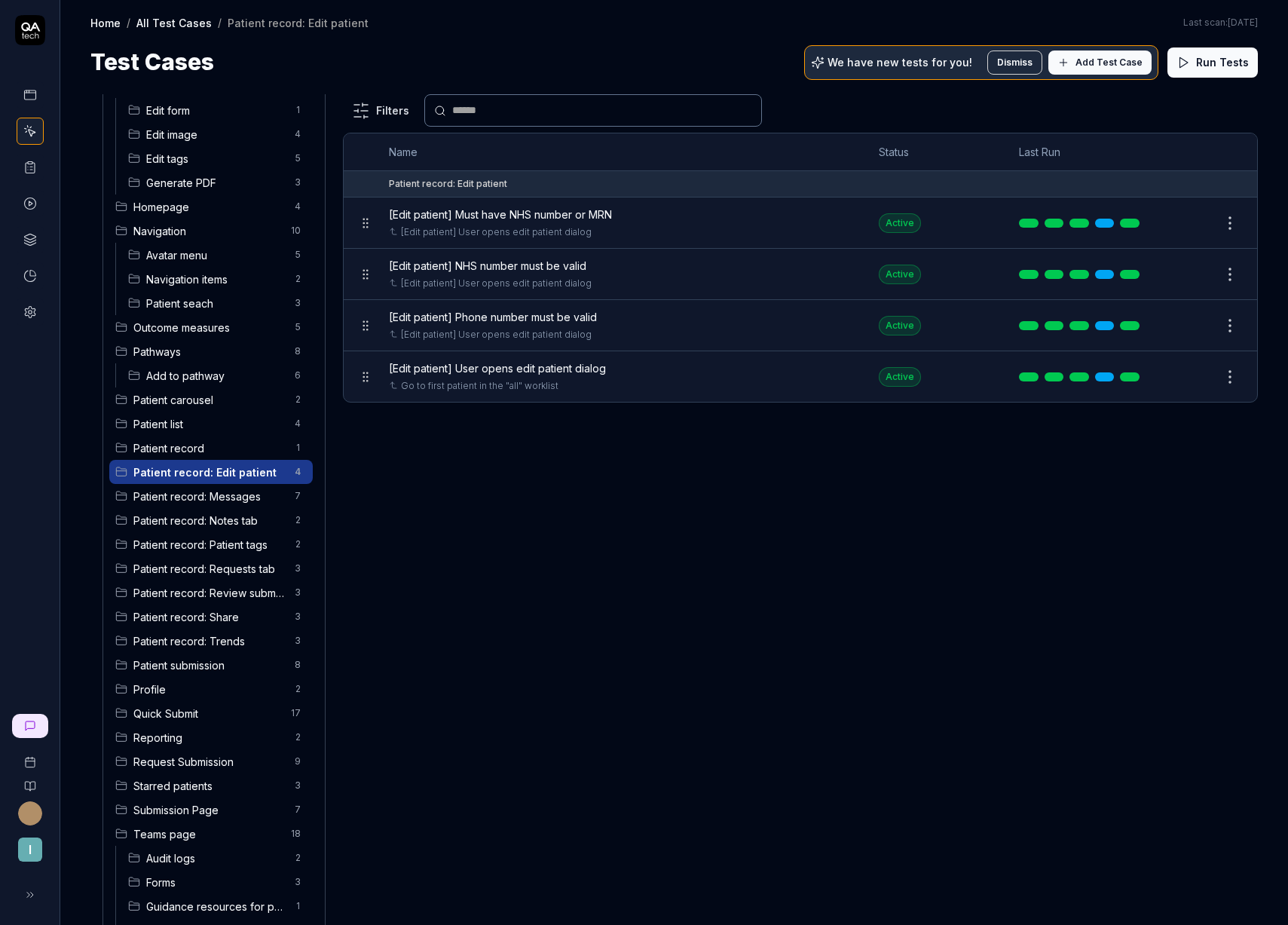
click at [194, 455] on span "Patient record" at bounding box center [210, 447] width 153 height 16
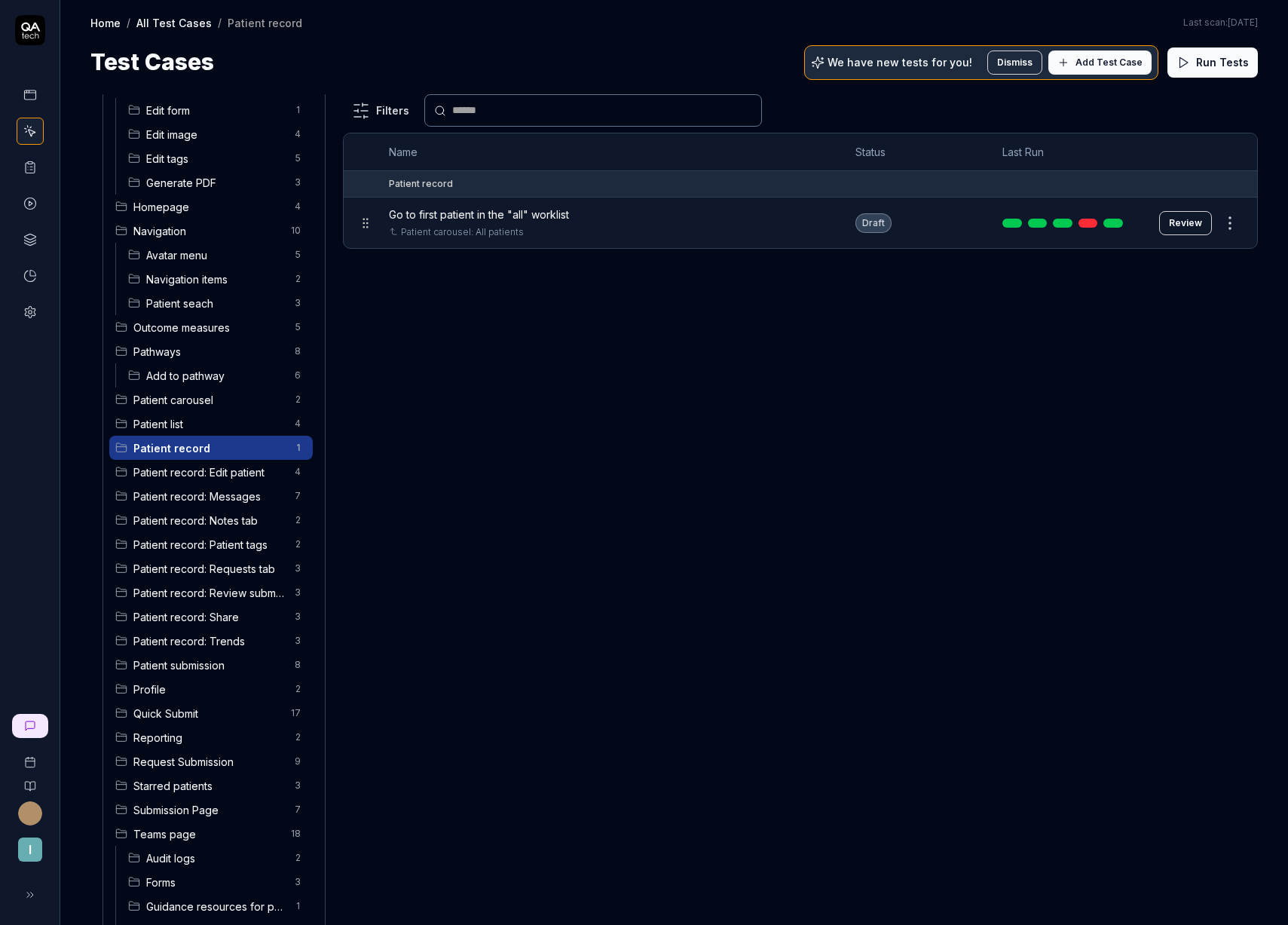
click at [189, 482] on div "Patient record: Edit patient 4" at bounding box center [211, 472] width 203 height 24
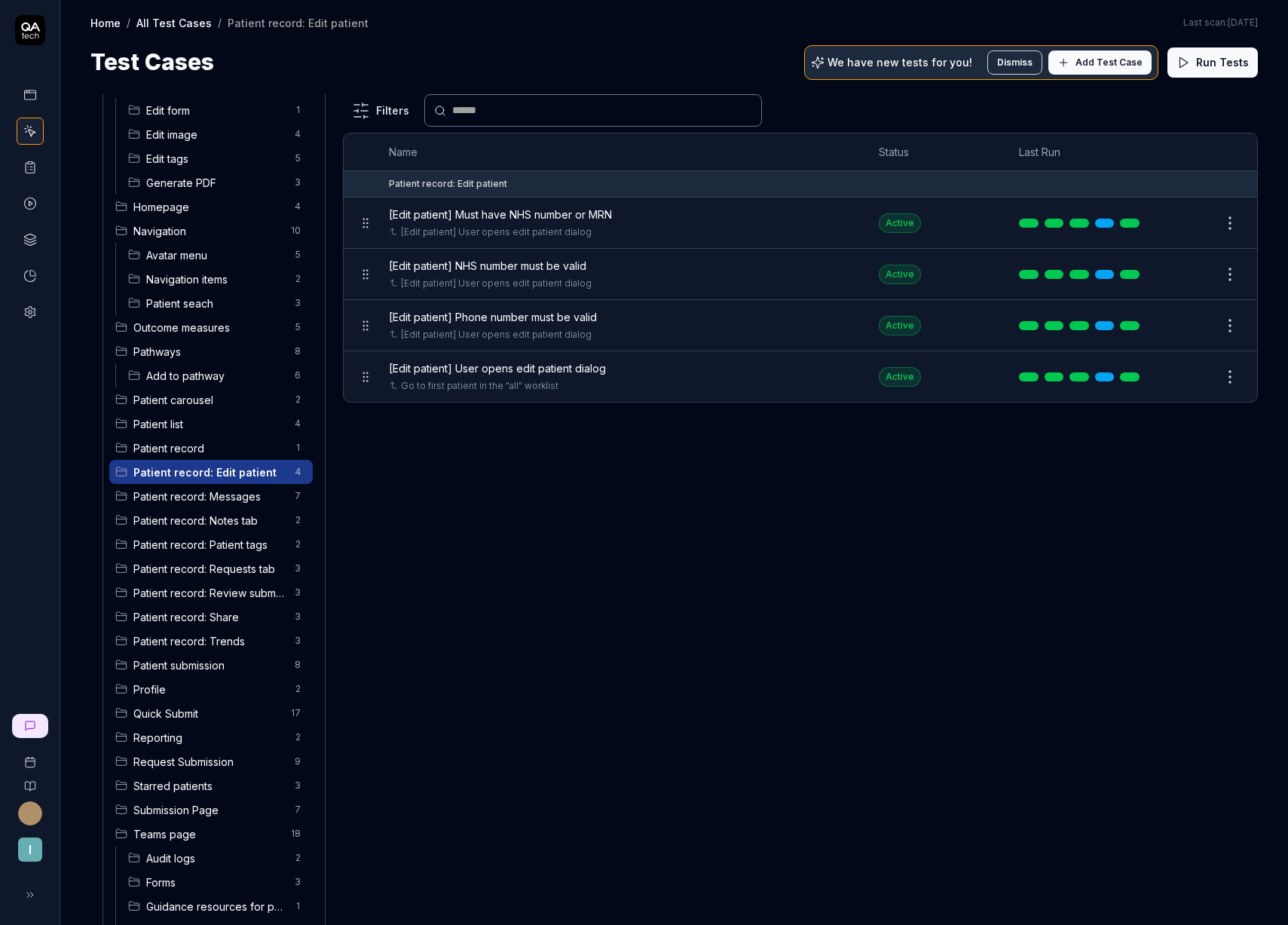
click at [286, 470] on html "I Home / All Test Cases / Patient record: Edit patient Home / All Test Cases / …" at bounding box center [644, 462] width 1288 height 925
click at [456, 508] on html "I Home / All Test Cases / Patient record: Edit patient Home / All Test Cases / …" at bounding box center [644, 462] width 1288 height 925
drag, startPoint x: 122, startPoint y: 472, endPoint x: 188, endPoint y: 447, distance: 70.6
drag, startPoint x: 119, startPoint y: 495, endPoint x: 169, endPoint y: 444, distance: 71.4
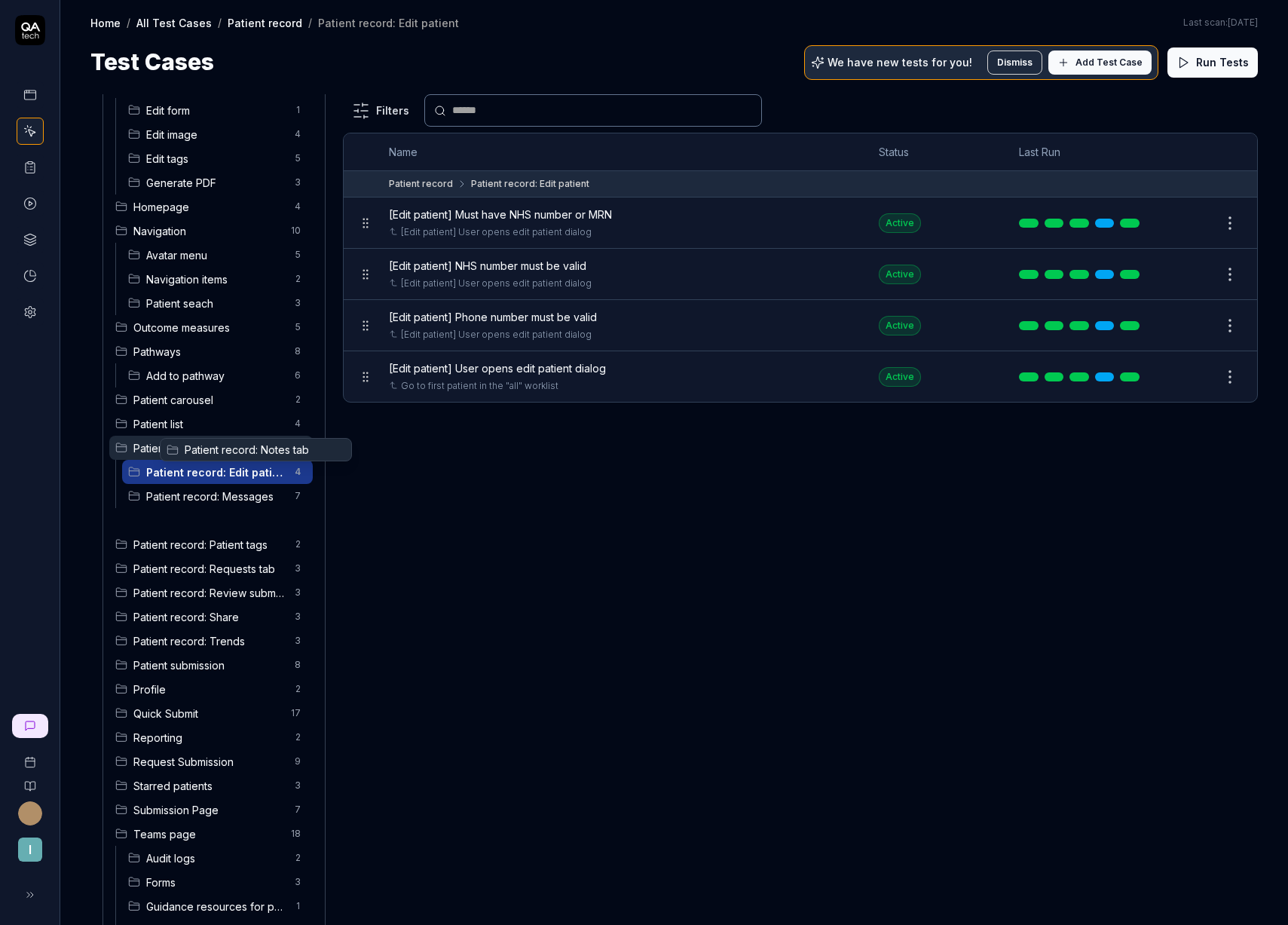
drag, startPoint x: 121, startPoint y: 522, endPoint x: 171, endPoint y: 451, distance: 86.8
drag, startPoint x: 124, startPoint y: 547, endPoint x: 172, endPoint y: 455, distance: 103.8
drag, startPoint x: 124, startPoint y: 574, endPoint x: 168, endPoint y: 444, distance: 137.2
drag, startPoint x: 119, startPoint y: 593, endPoint x: 160, endPoint y: 445, distance: 153.6
drag, startPoint x: 115, startPoint y: 614, endPoint x: 160, endPoint y: 447, distance: 173.0
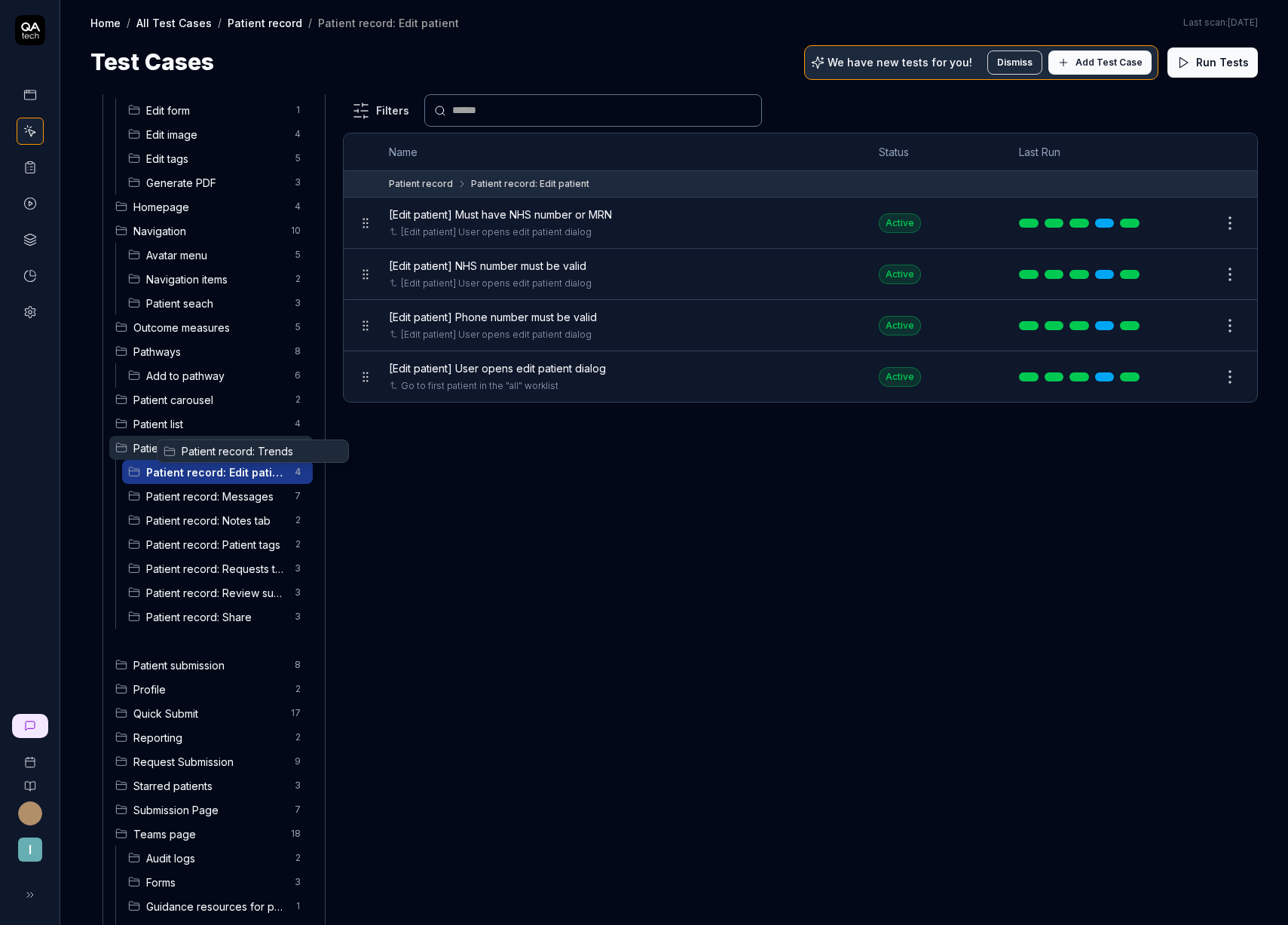
drag, startPoint x: 122, startPoint y: 643, endPoint x: 169, endPoint y: 454, distance: 194.8
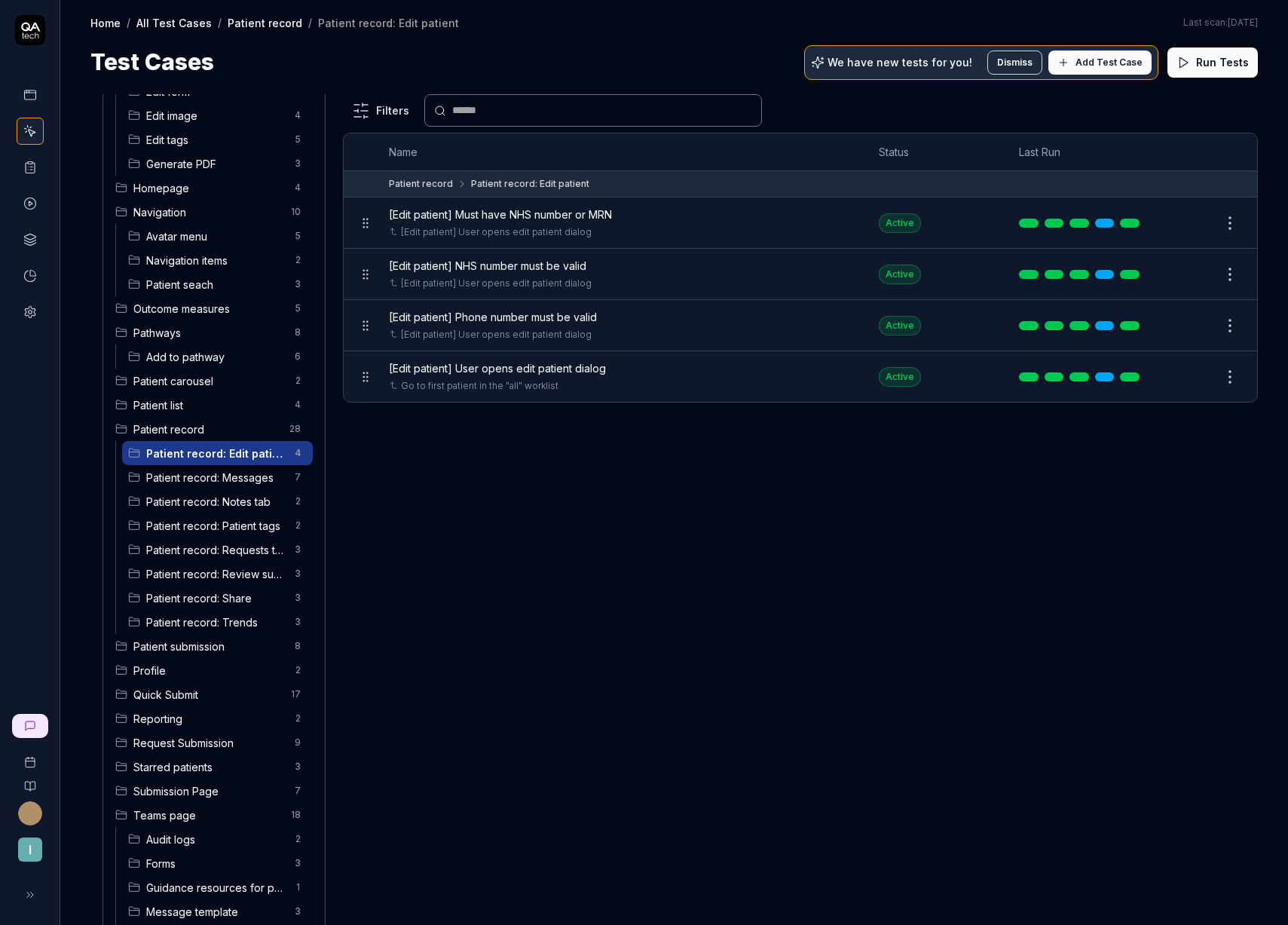
click at [178, 649] on span "Patient submission" at bounding box center [210, 646] width 153 height 16
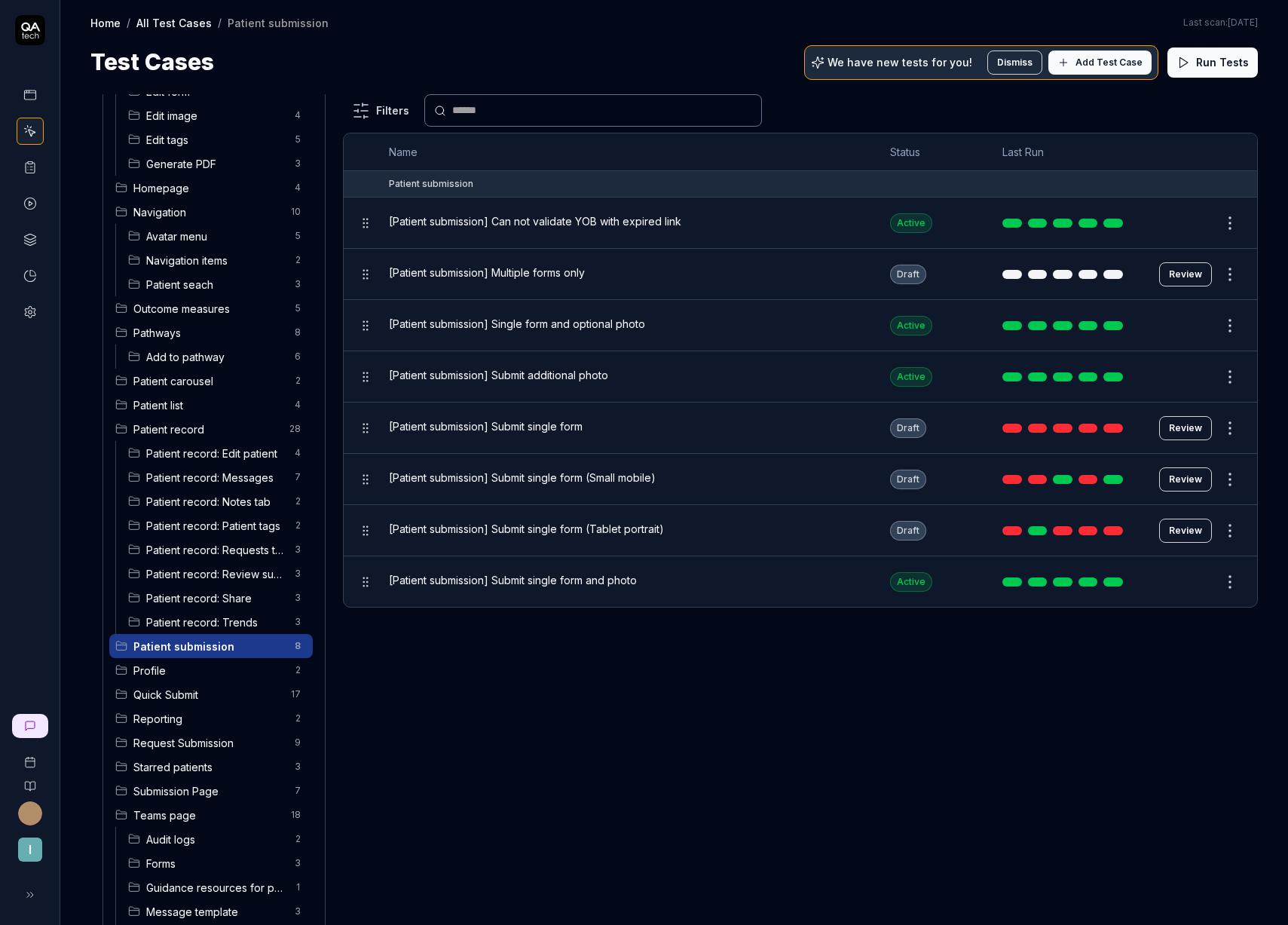
click at [373, 738] on div "Filters Name Status Last Run Patient submission [Patient submission] Can not va…" at bounding box center [800, 510] width 915 height 831
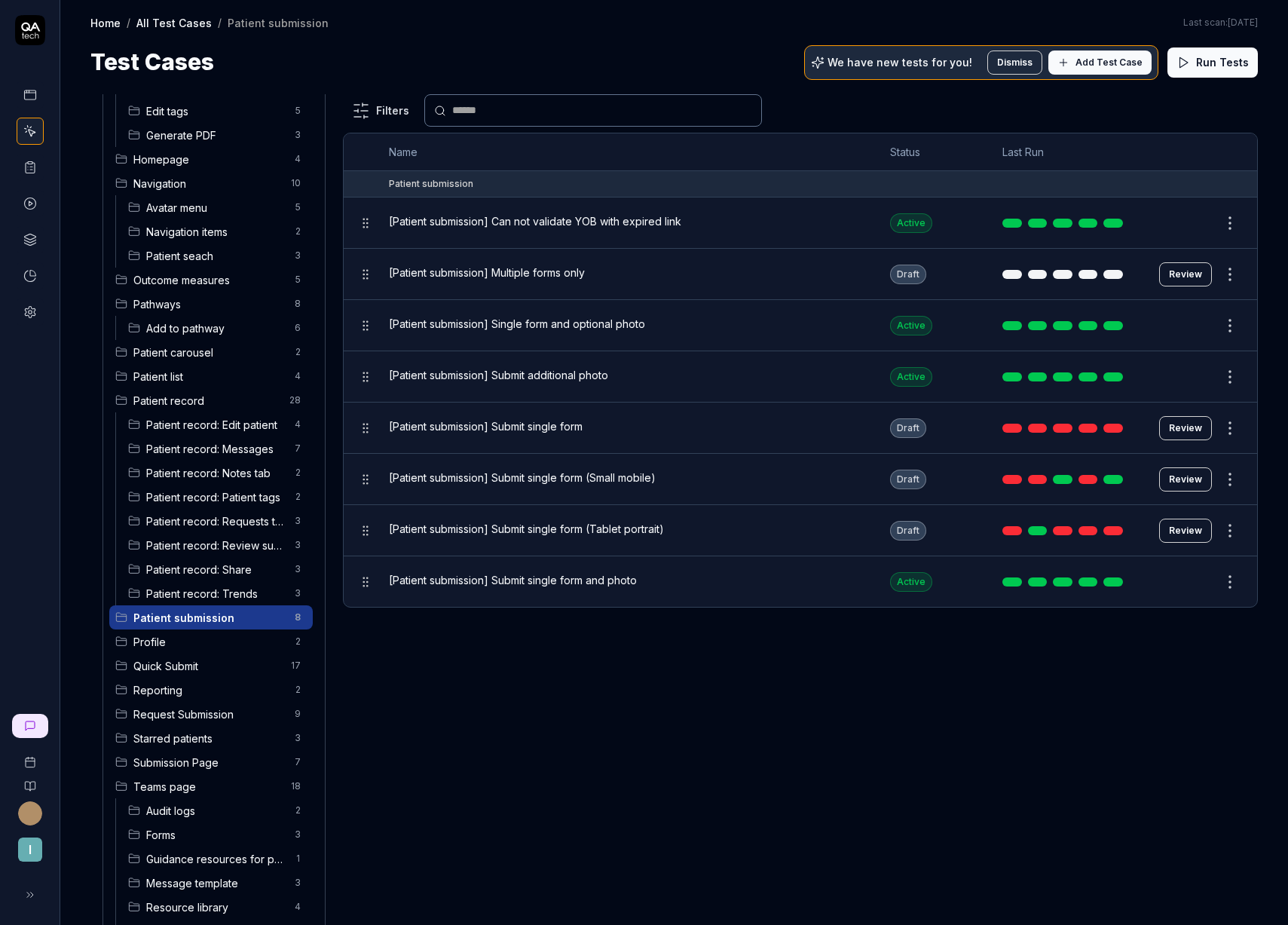
scroll to position [325, 0]
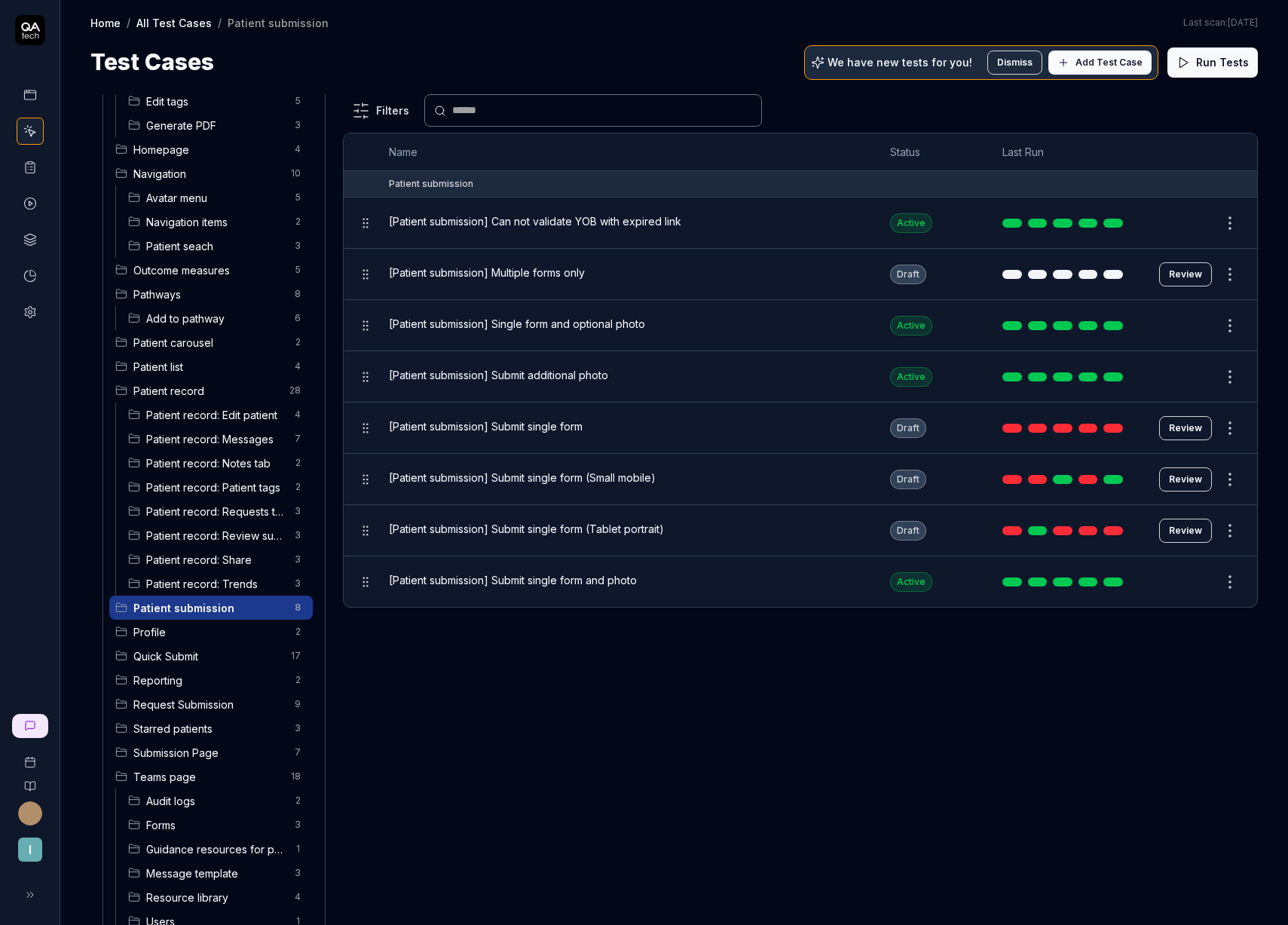
click at [190, 396] on span "Patient record" at bounding box center [207, 391] width 147 height 16
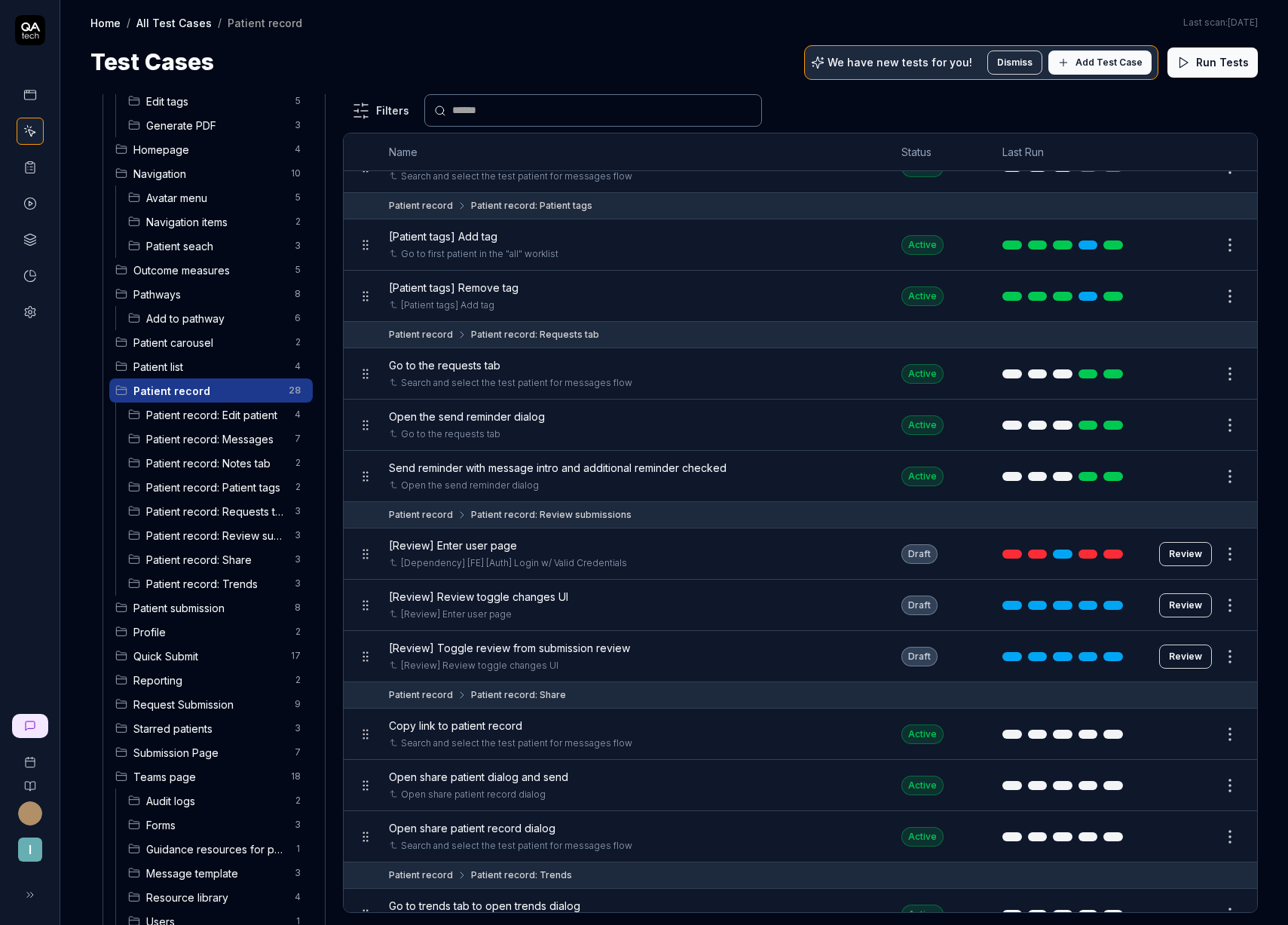
scroll to position [931, 0]
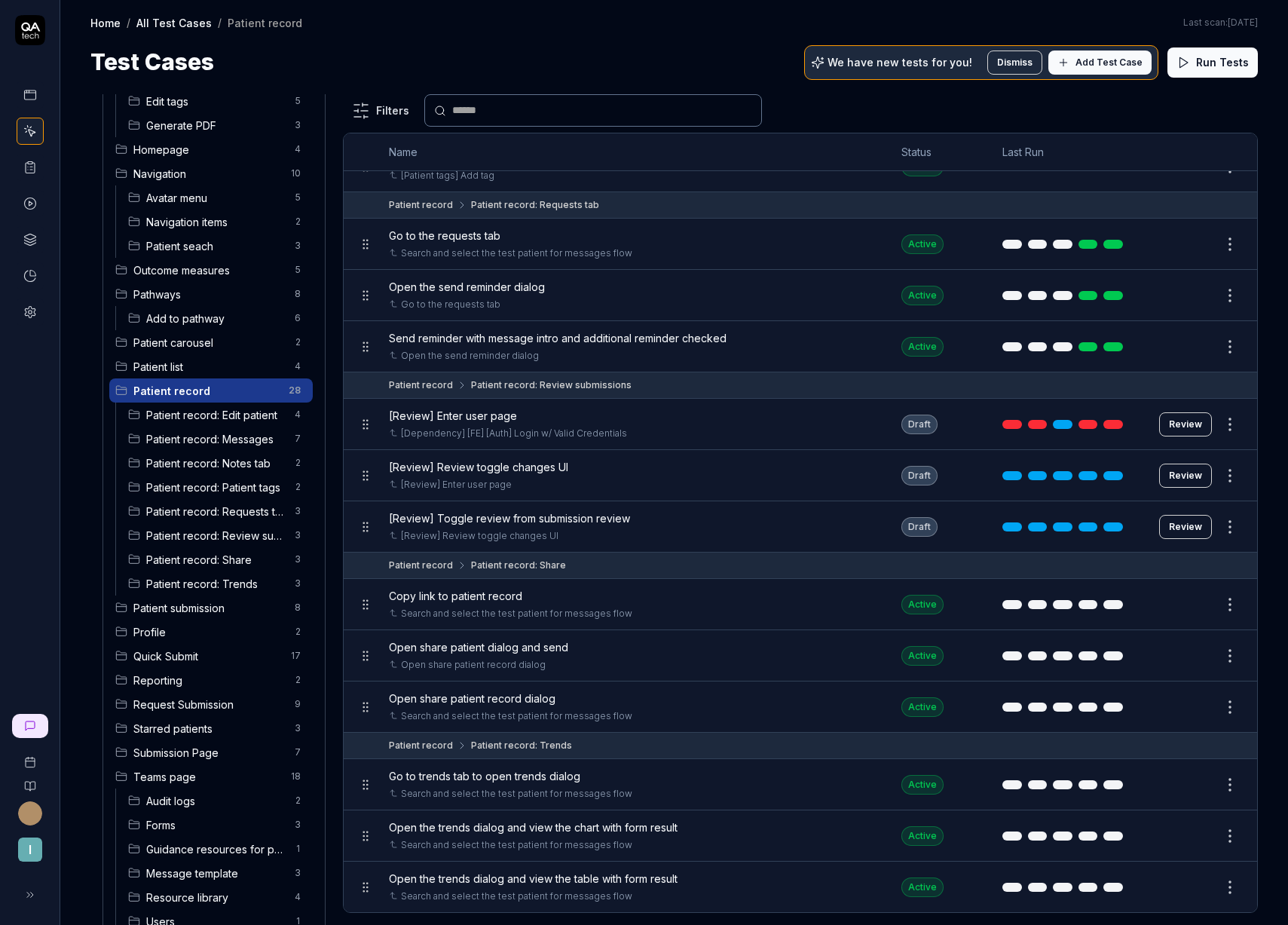
click at [78, 440] on div "All Test Cases 185 [TEST] Patient list: Custom lists 6 Add patient 7 Admin audi…" at bounding box center [674, 502] width 1228 height 846
click at [92, 438] on ul "All Test Cases 185 [TEST] Patient list: Custom lists 6 Add patient 7 Admin audi…" at bounding box center [204, 390] width 228 height 1242
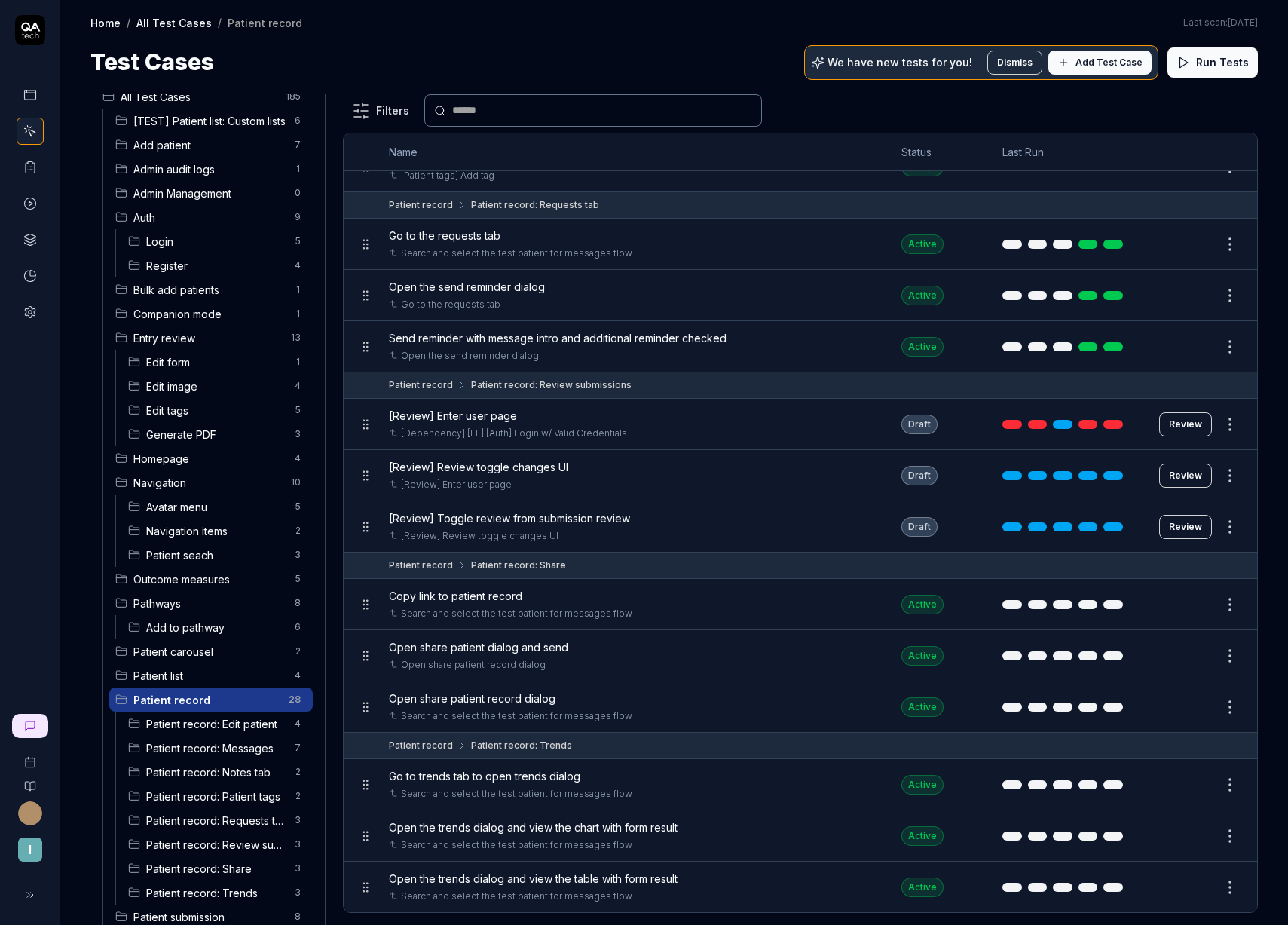
scroll to position [18, 0]
drag, startPoint x: 306, startPoint y: 181, endPoint x: 300, endPoint y: 235, distance: 54.3
click at [300, 235] on ul "All Test Cases 185 [TEST] Patient list: Custom lists 6 Add patient 7 Admin audi…" at bounding box center [204, 697] width 228 height 1242
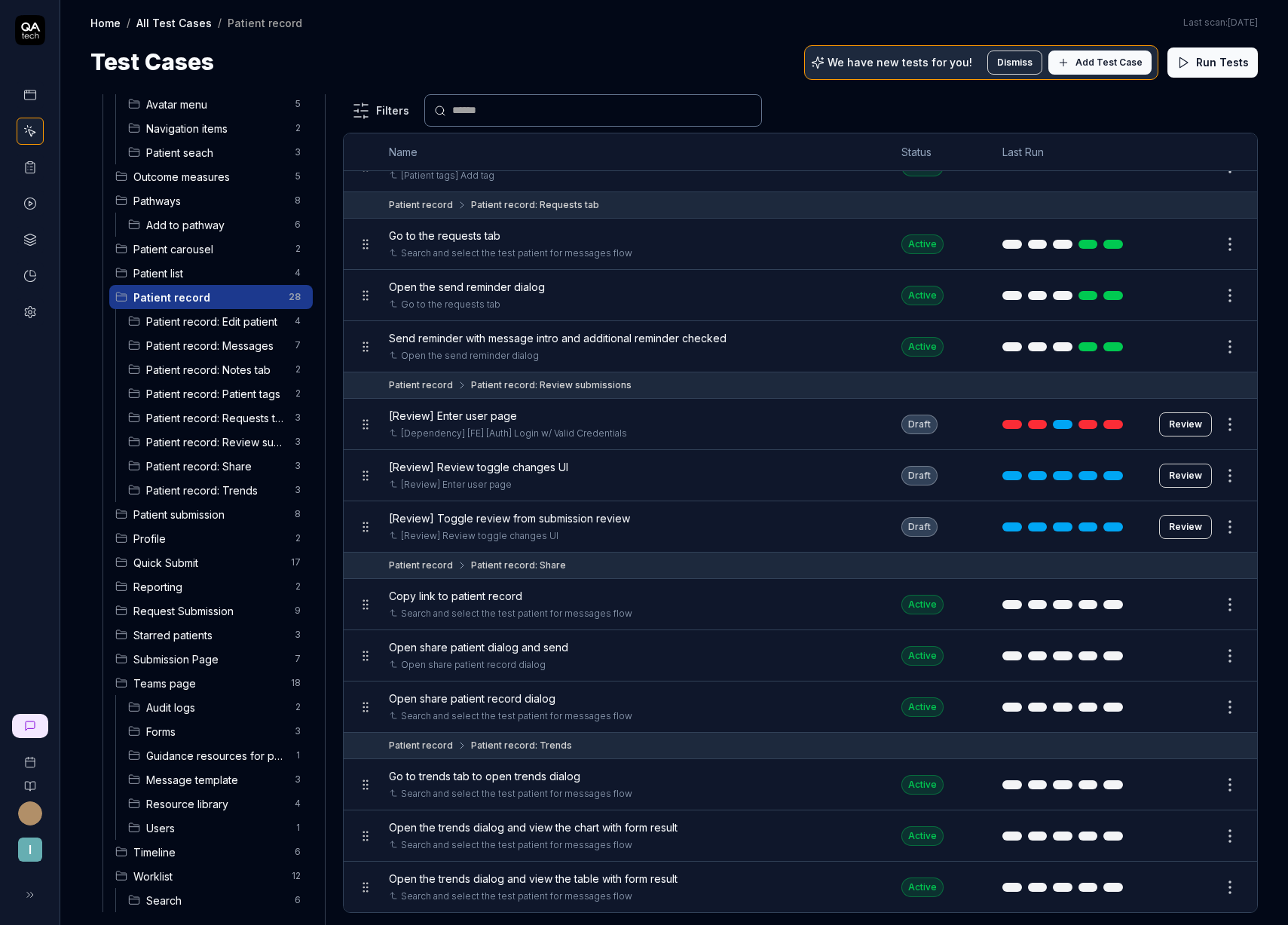
scroll to position [430, 0]
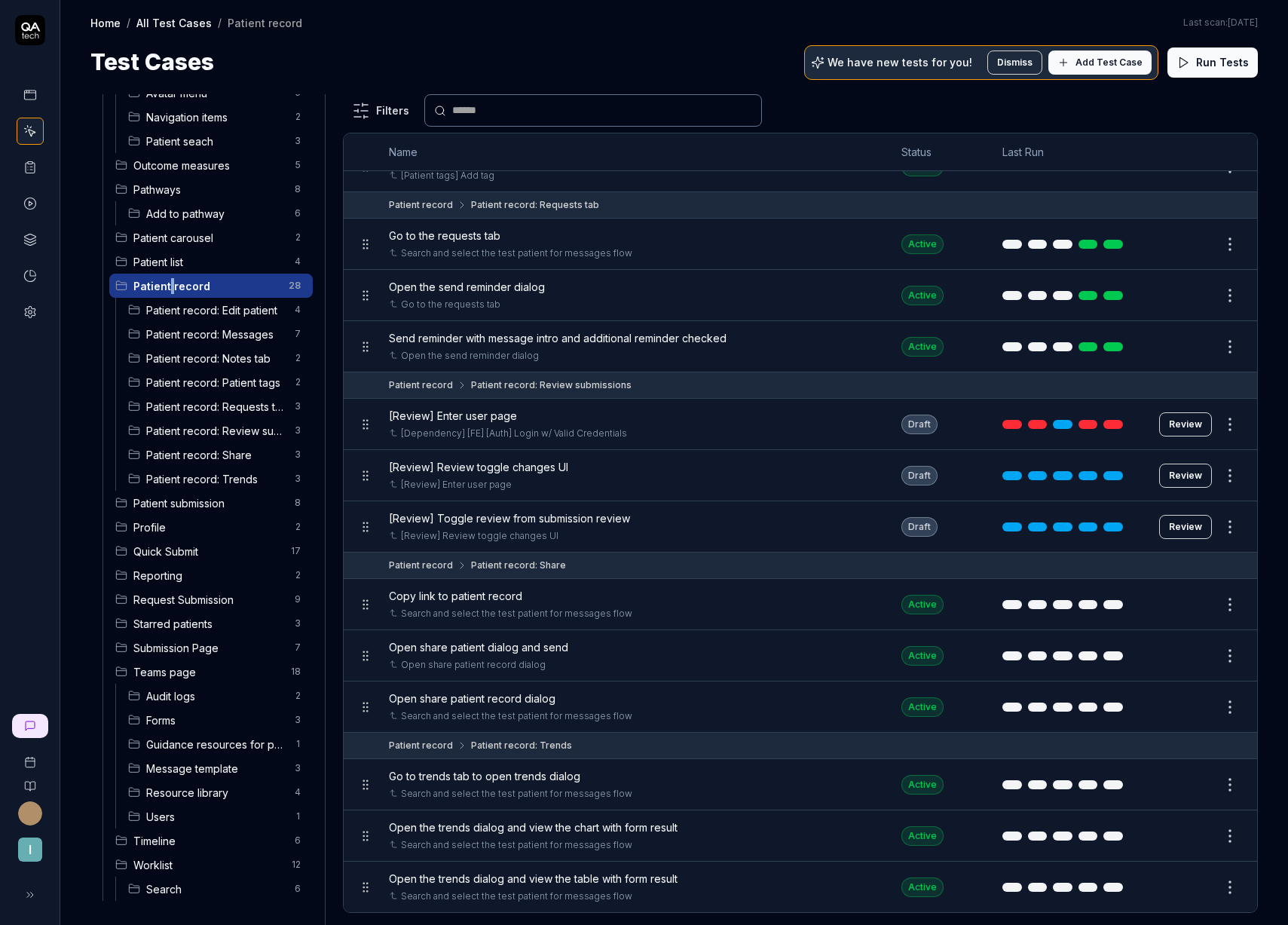
click at [282, 289] on html "I Home / All Test Cases / Patient record Home / All Test Cases / Patient record…" at bounding box center [644, 462] width 1288 height 925
click at [240, 347] on div "Add Scenario" at bounding box center [232, 349] width 129 height 33
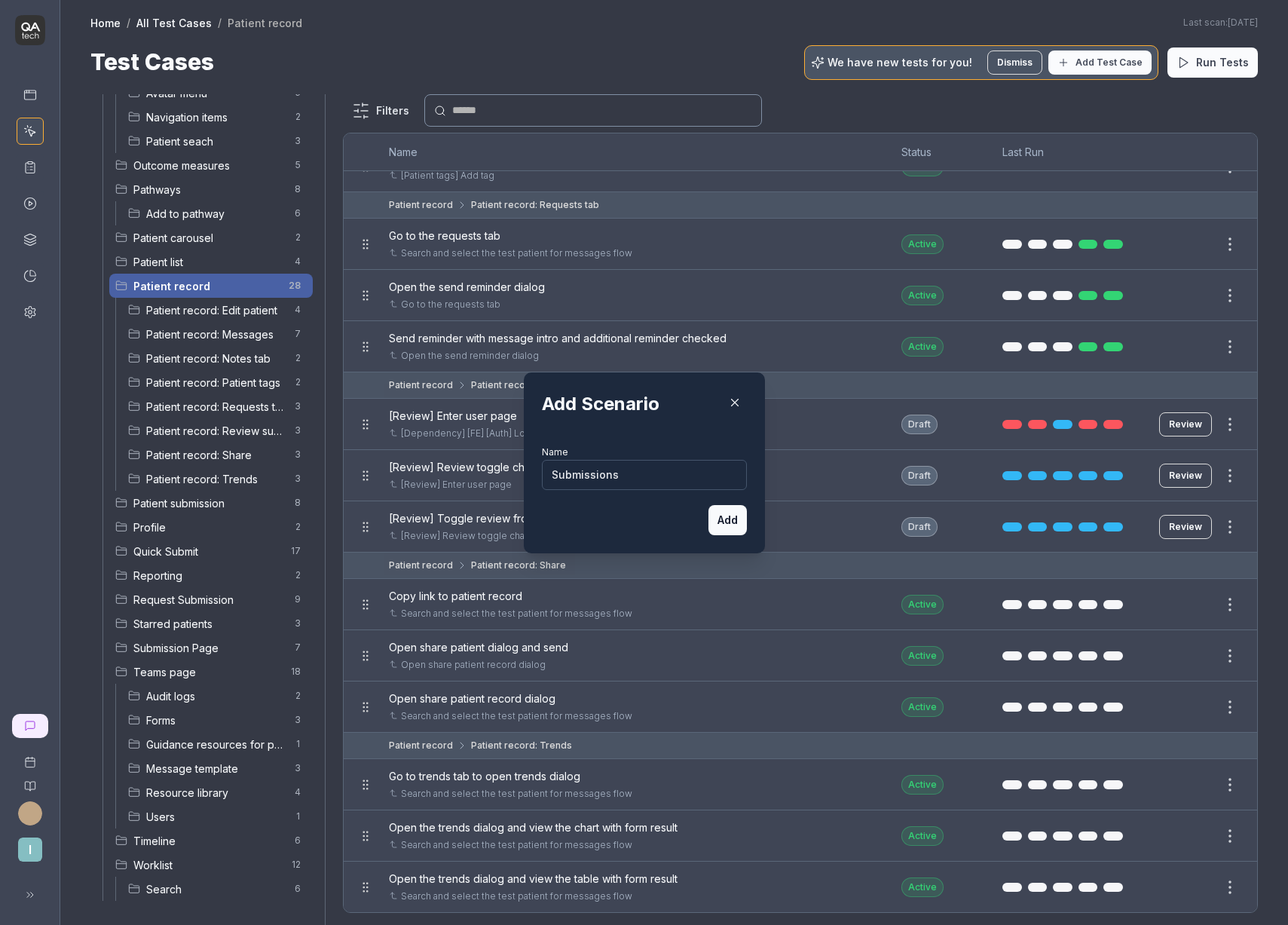
click at [710, 524] on button "Add" at bounding box center [727, 520] width 39 height 30
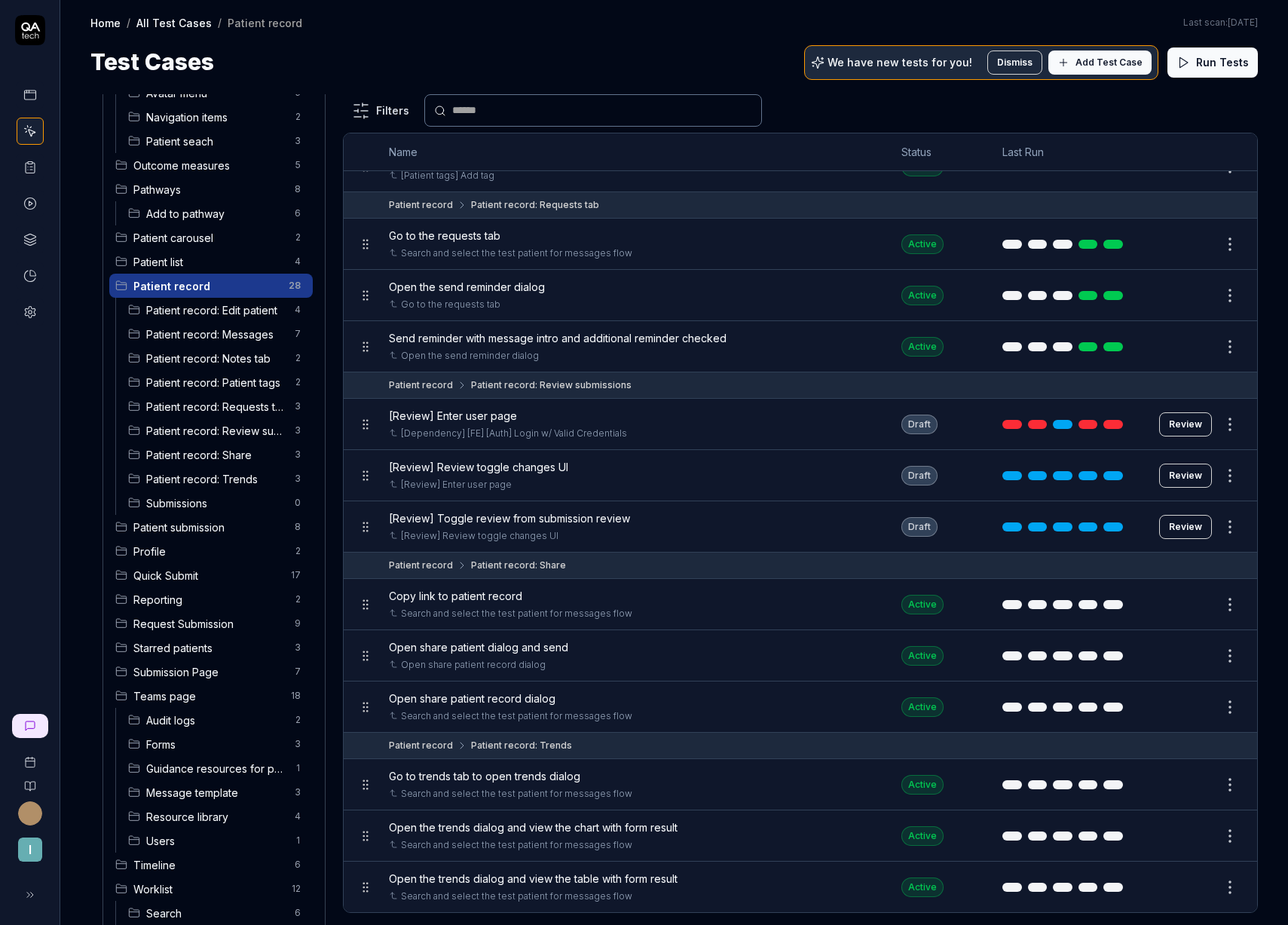
click at [222, 507] on span "Submissions" at bounding box center [216, 503] width 139 height 16
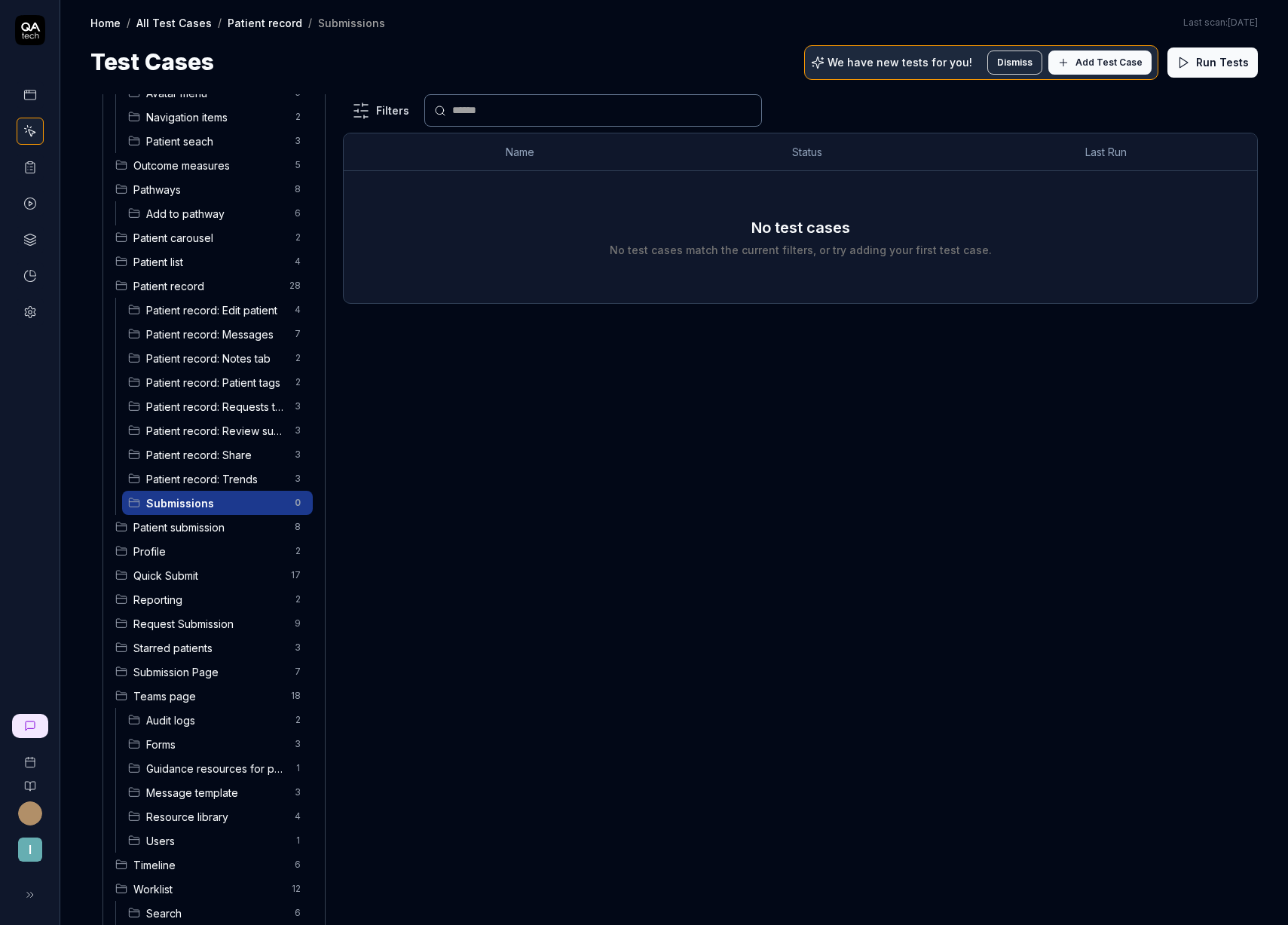
click at [183, 284] on span "Patient record" at bounding box center [207, 285] width 147 height 16
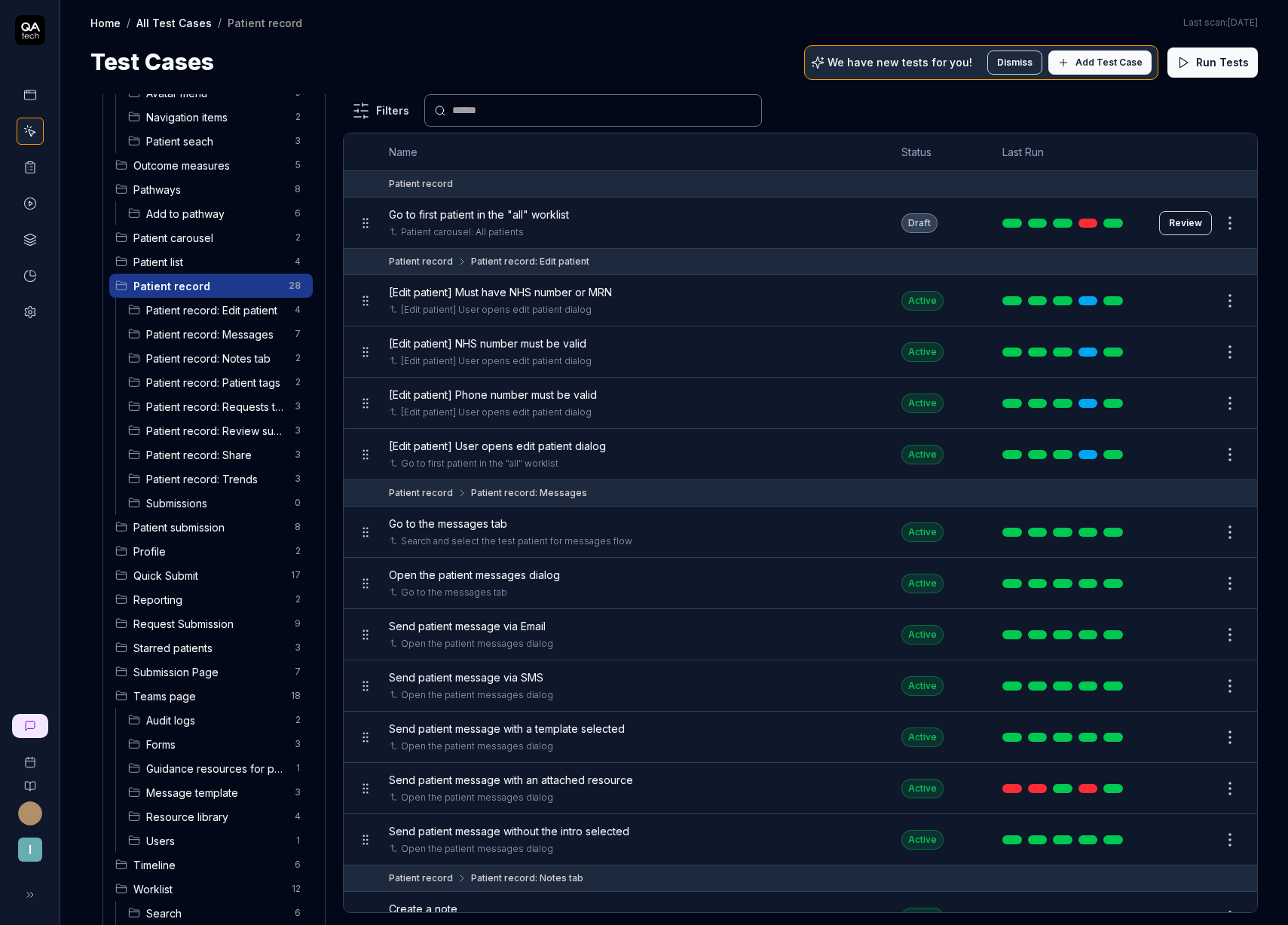
click at [175, 500] on span "Submissions" at bounding box center [216, 503] width 139 height 16
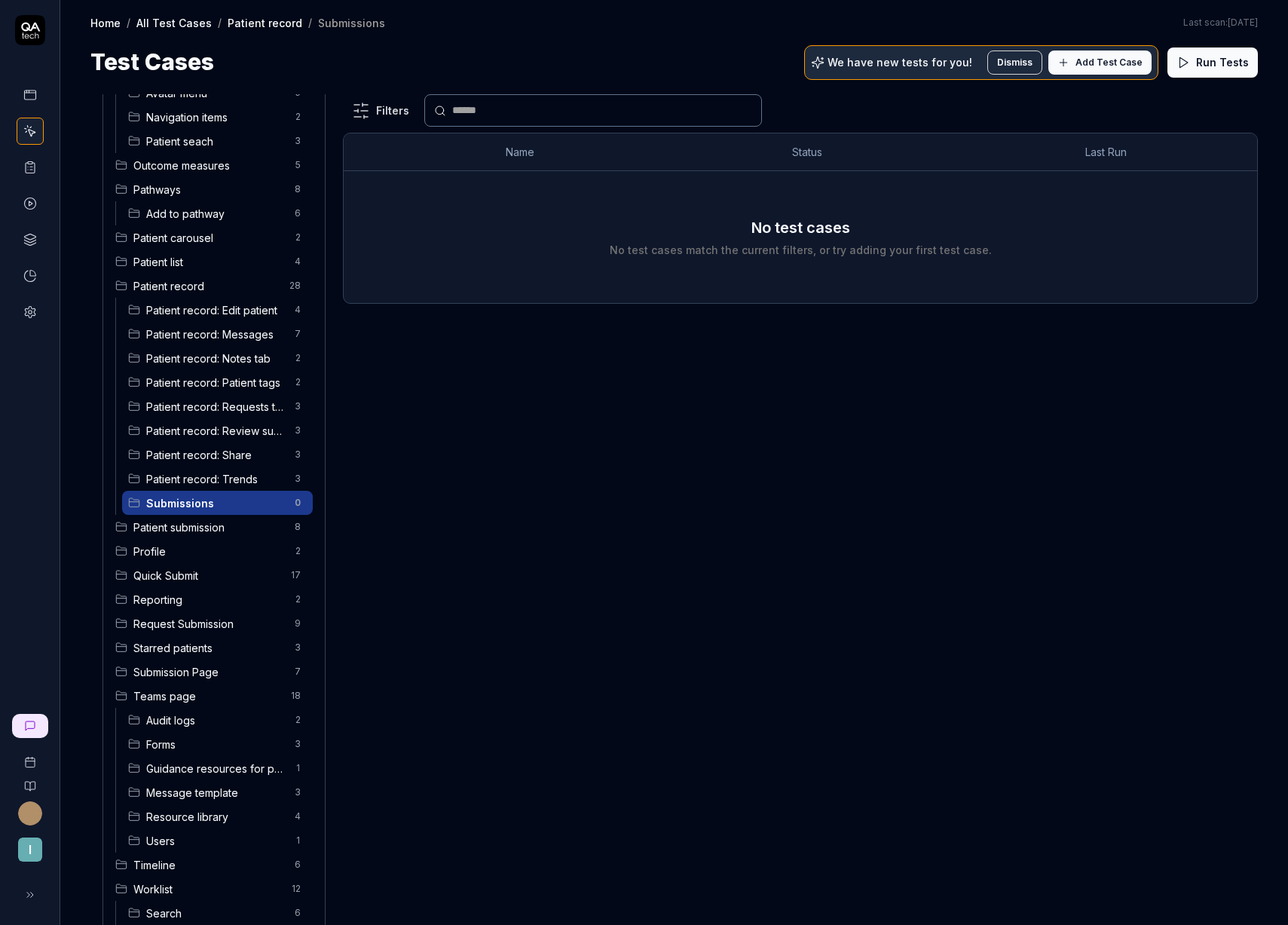
click at [1115, 66] on span "Add Test Case" at bounding box center [1108, 62] width 67 height 13
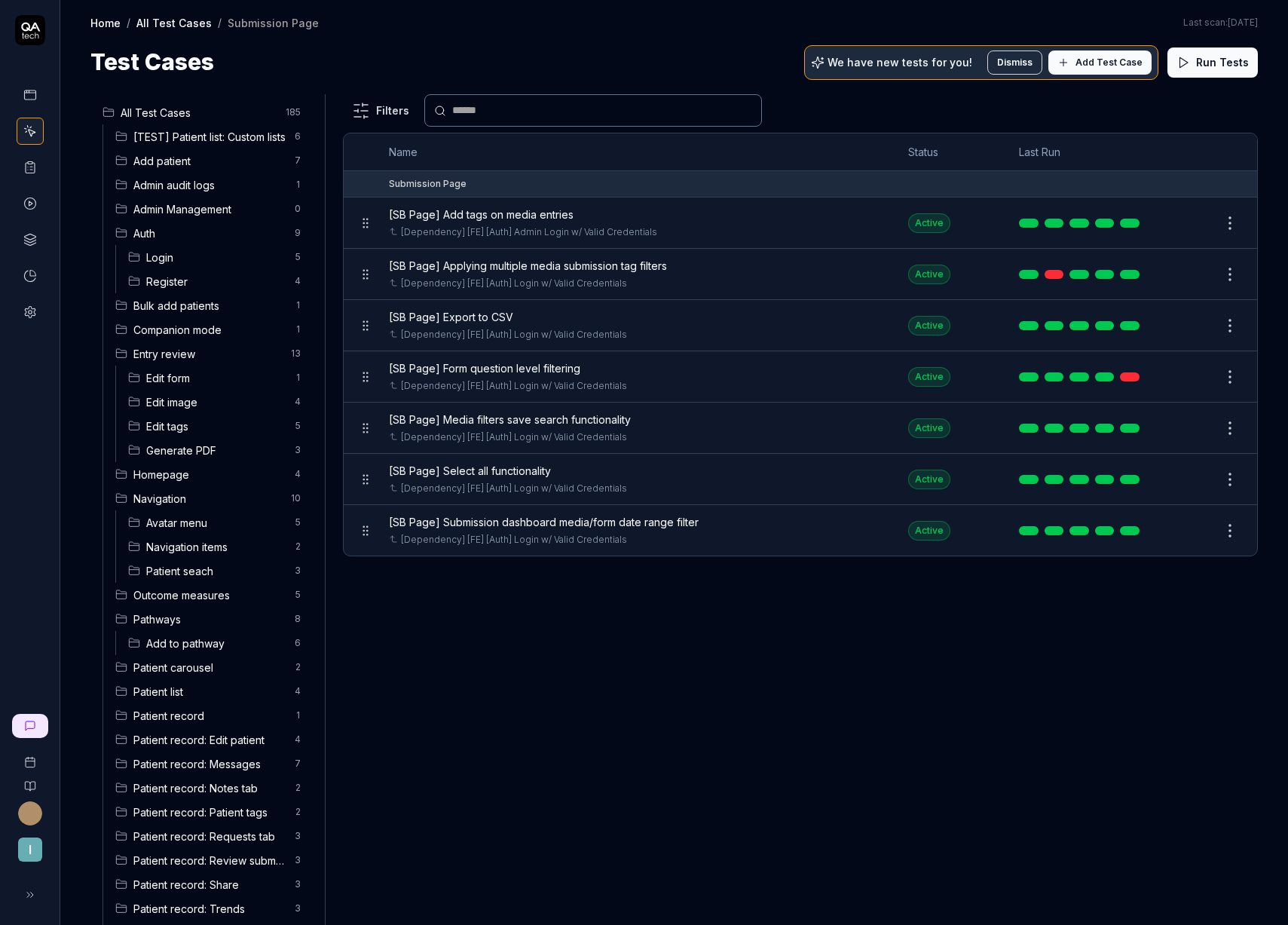
scroll to position [309, 0]
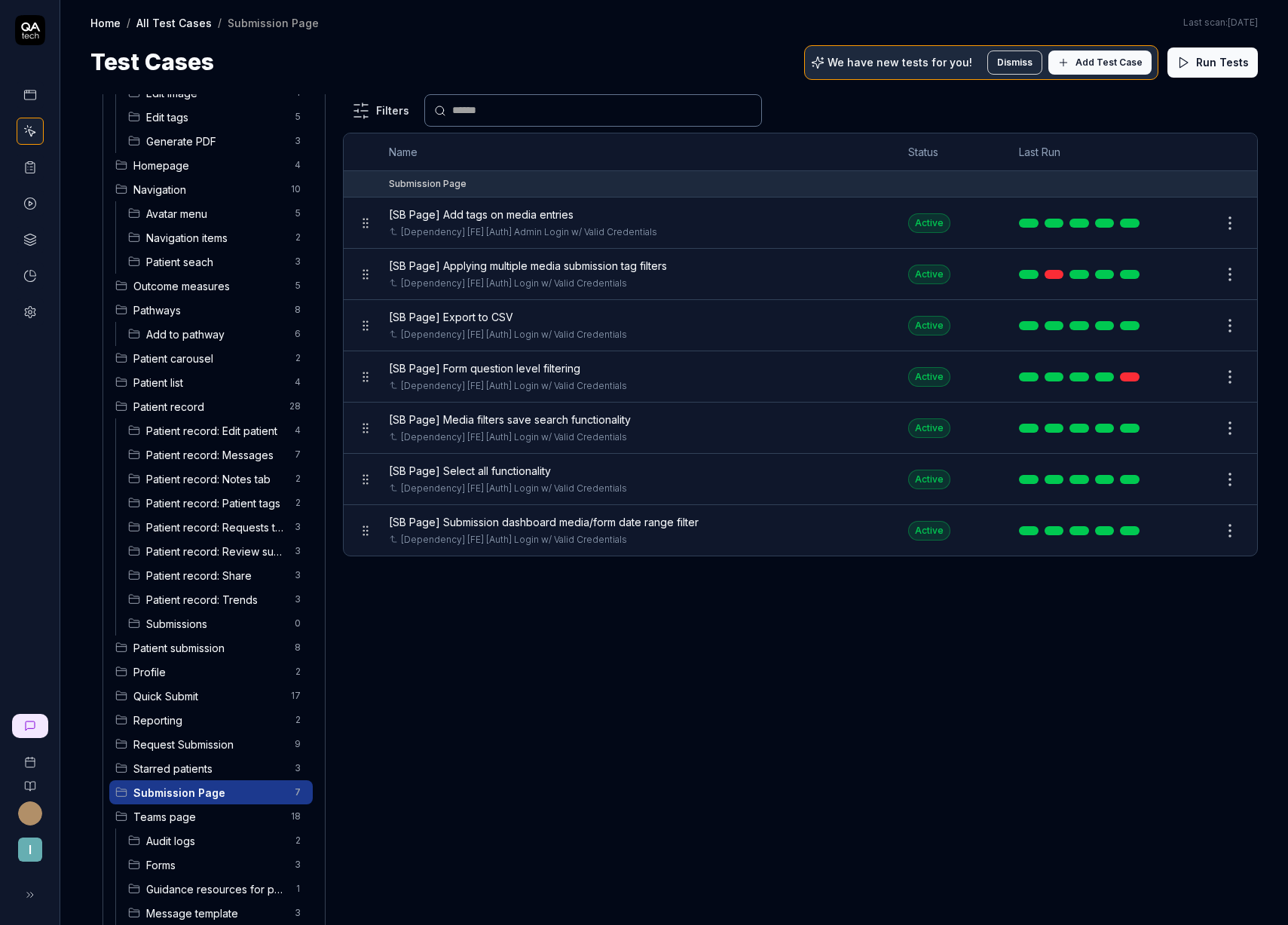
click at [218, 625] on span "Submissions" at bounding box center [216, 624] width 139 height 16
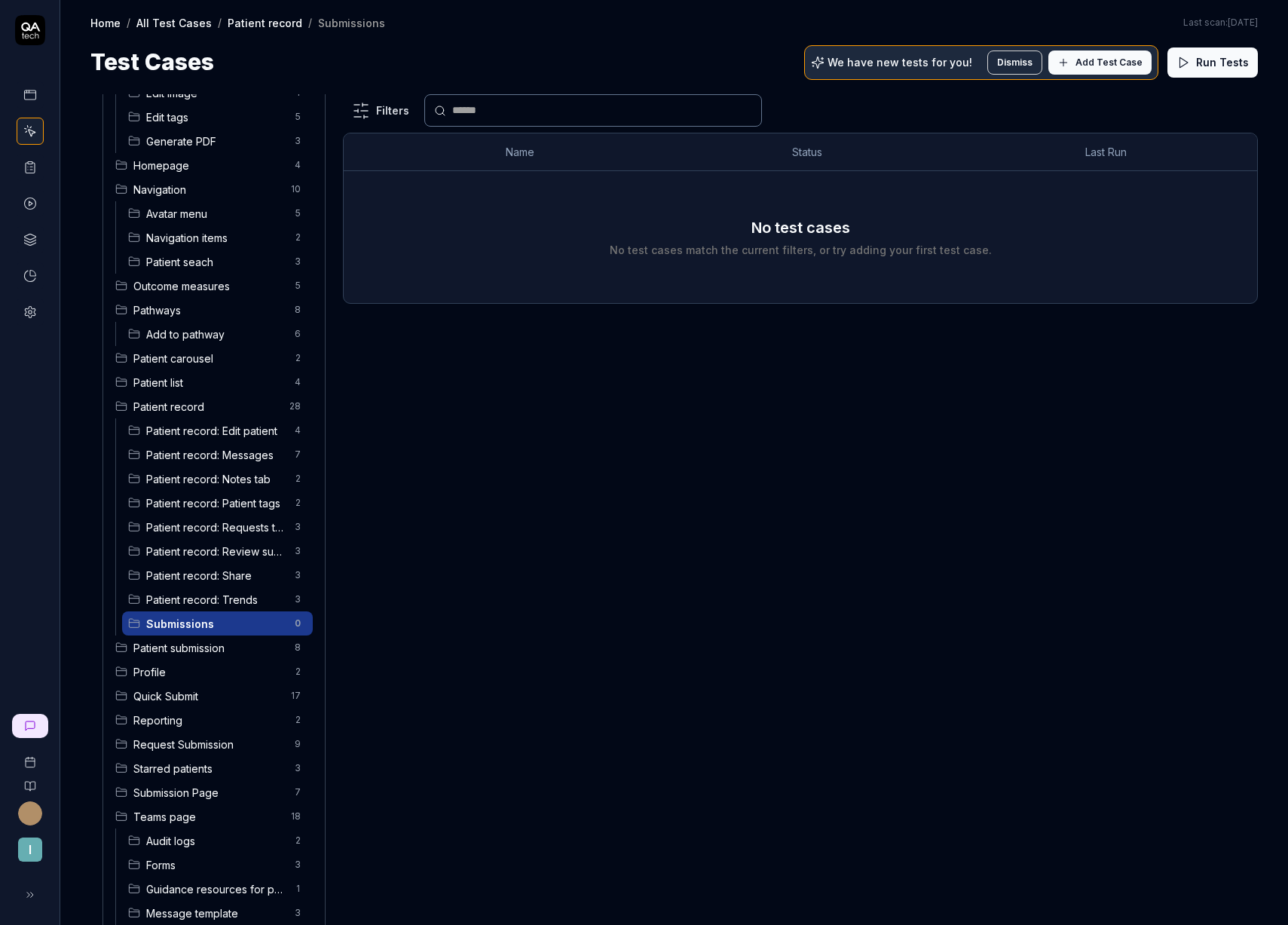
click at [1070, 62] on icon at bounding box center [1063, 62] width 12 height 12
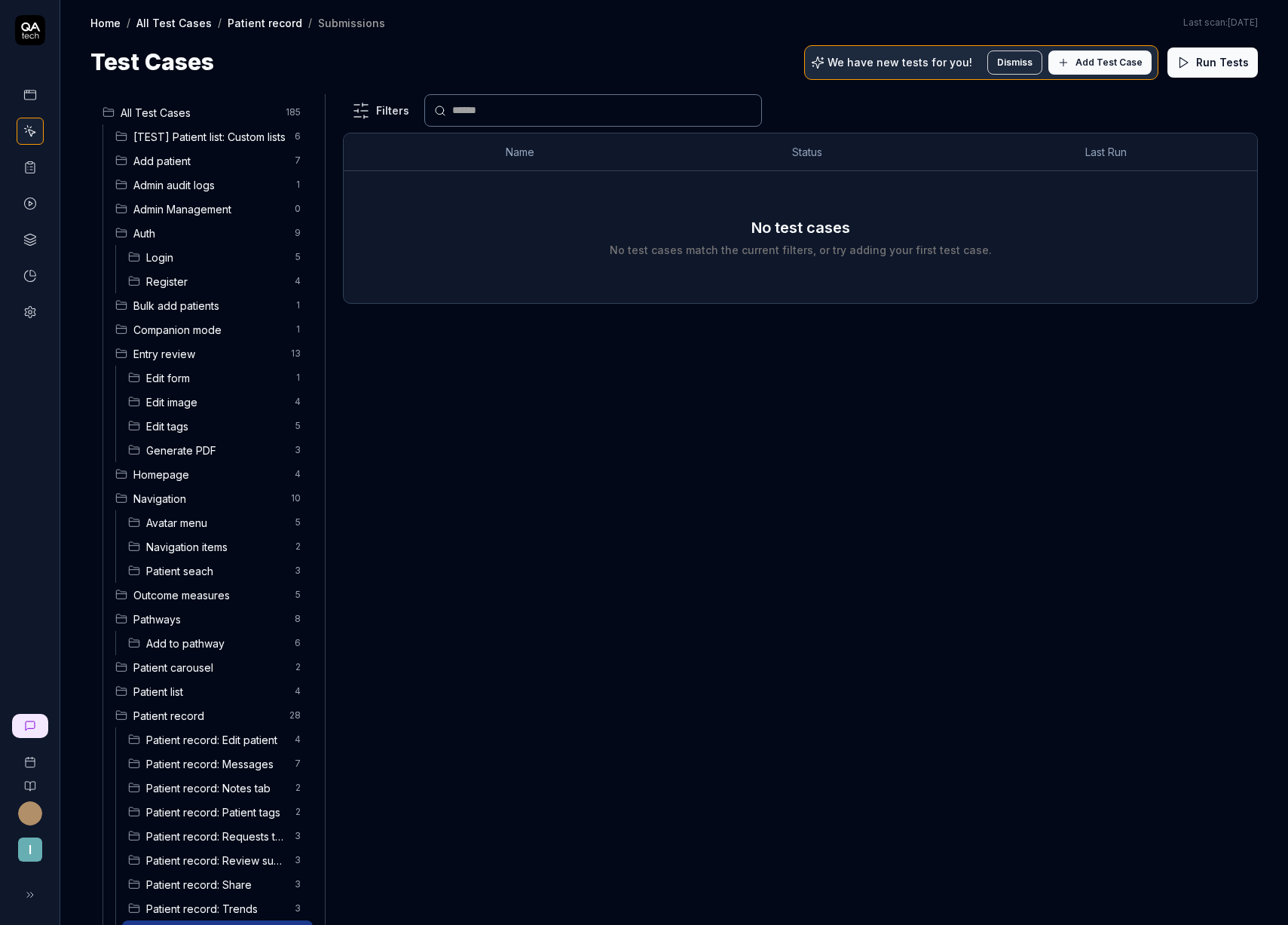
scroll to position [83, 0]
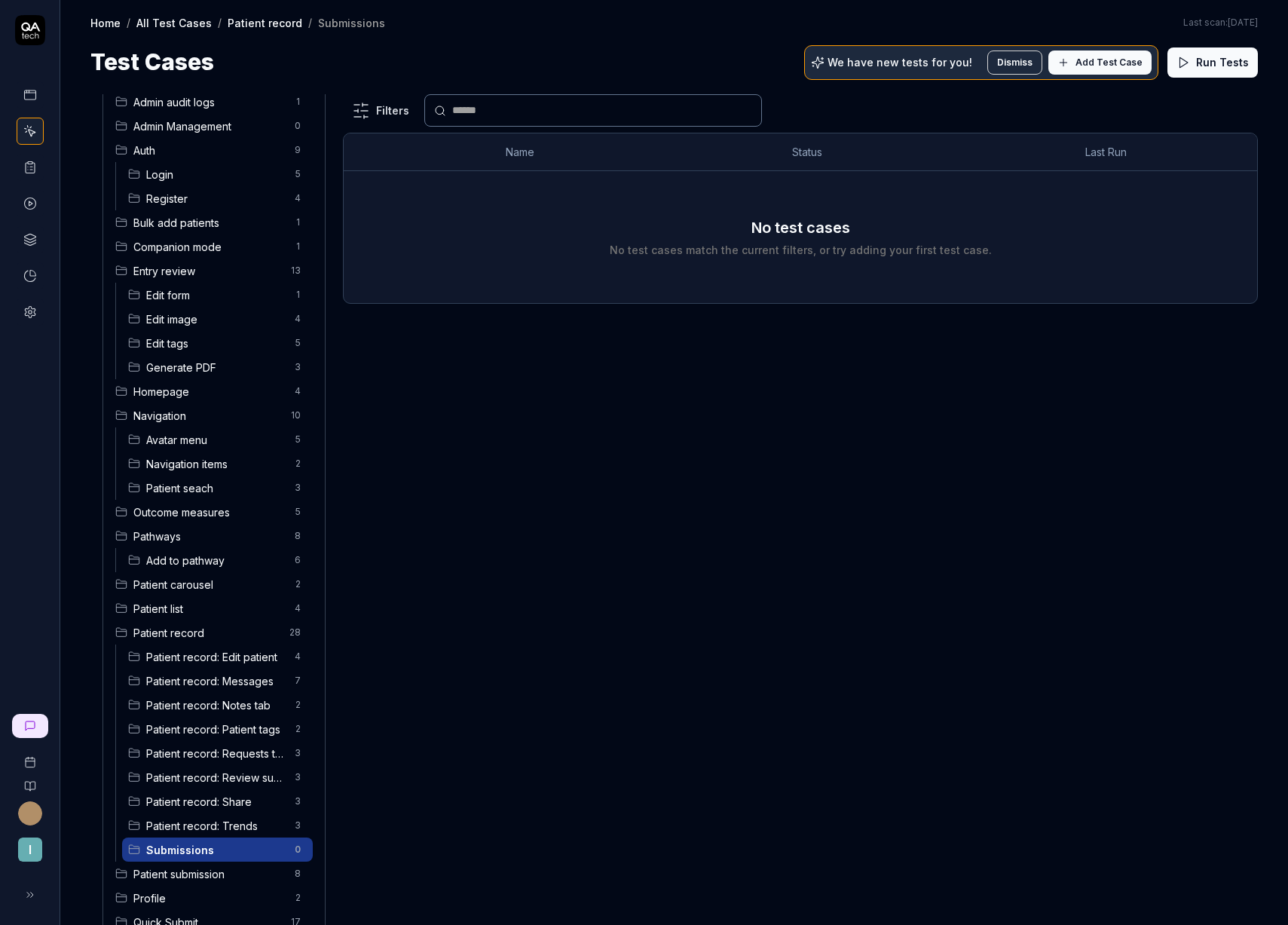
click at [201, 849] on span "Submissions" at bounding box center [216, 850] width 139 height 16
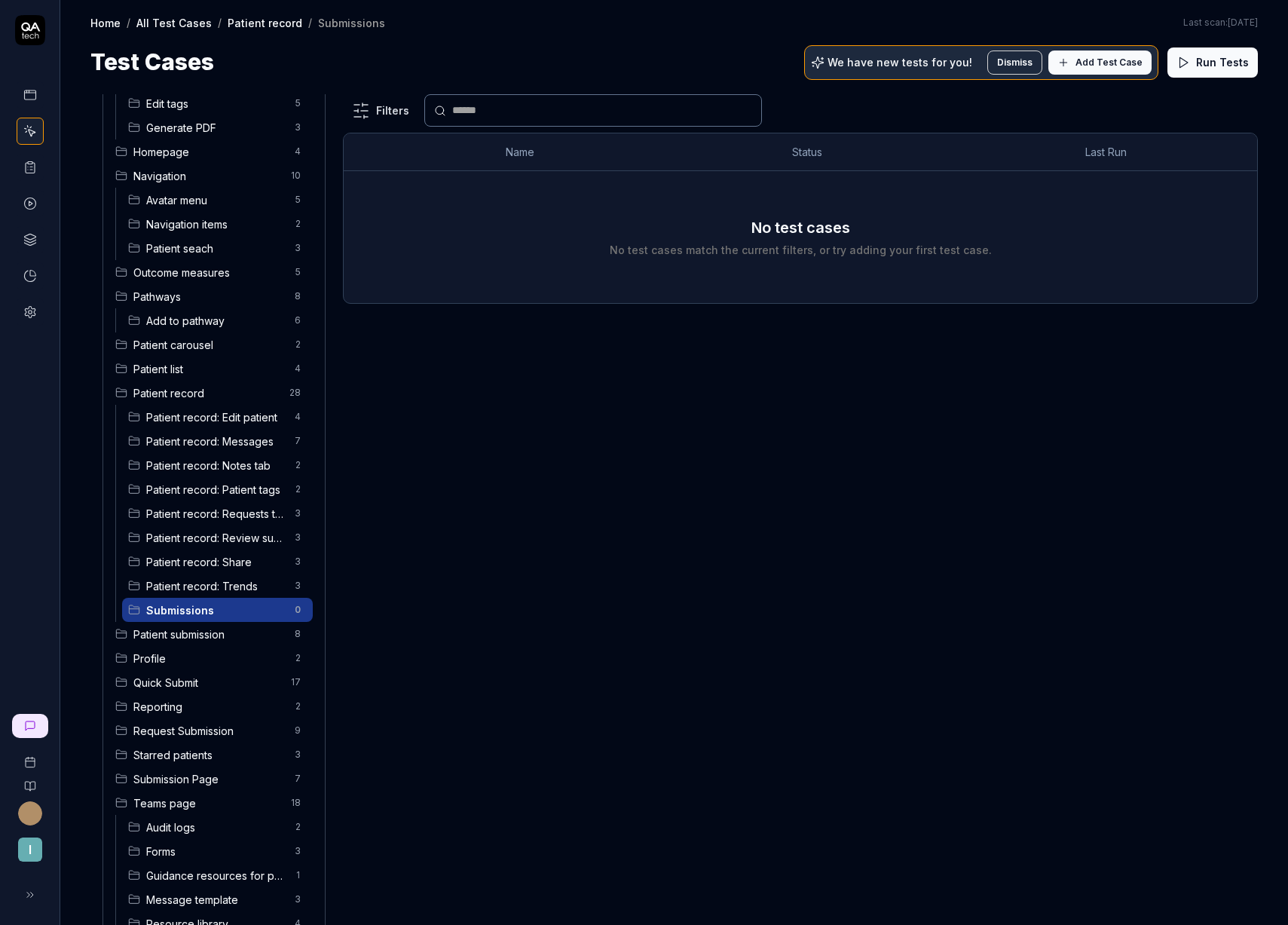
scroll to position [440, 0]
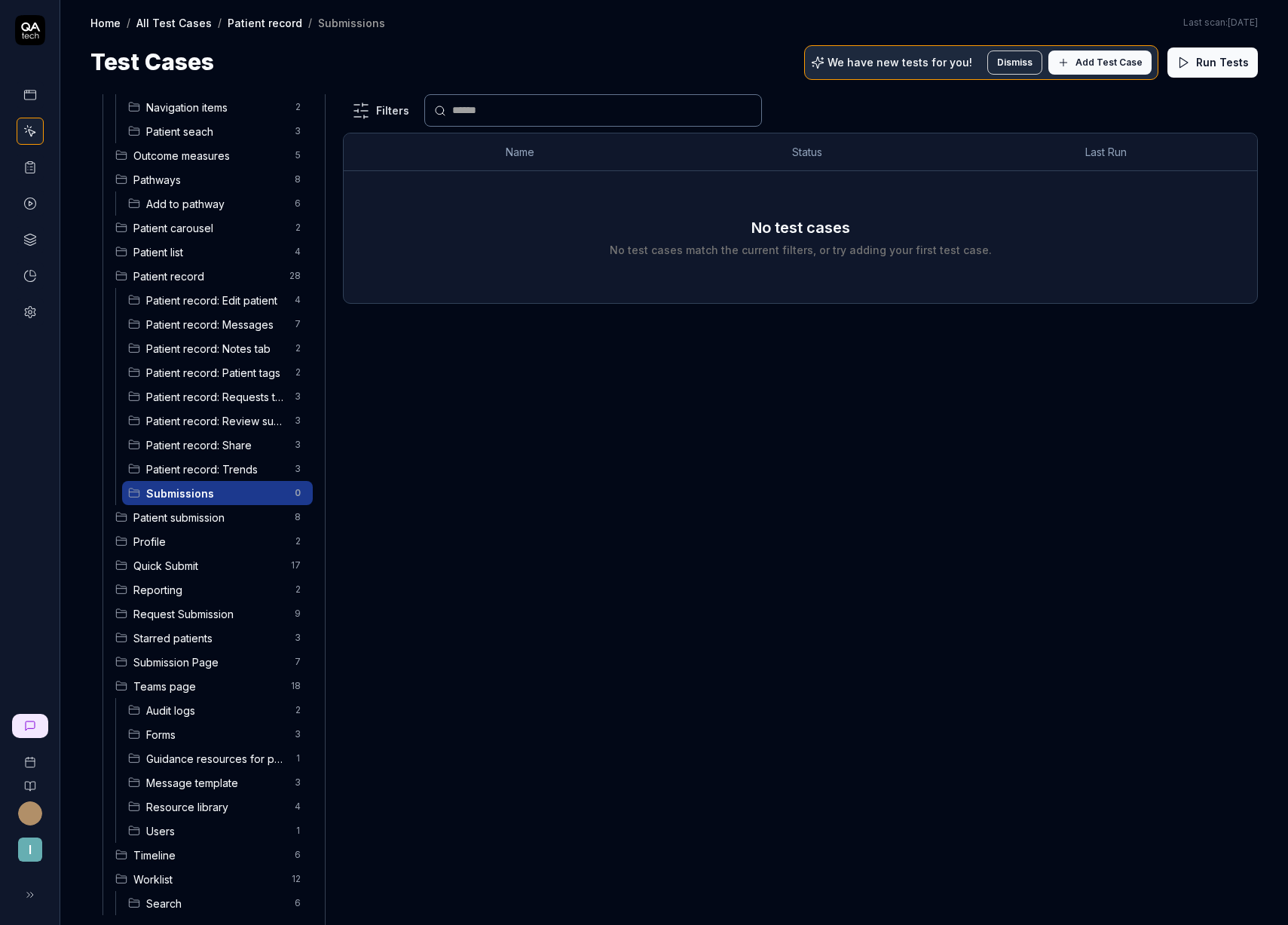
click at [1112, 62] on span "Add Test Case" at bounding box center [1108, 62] width 67 height 13
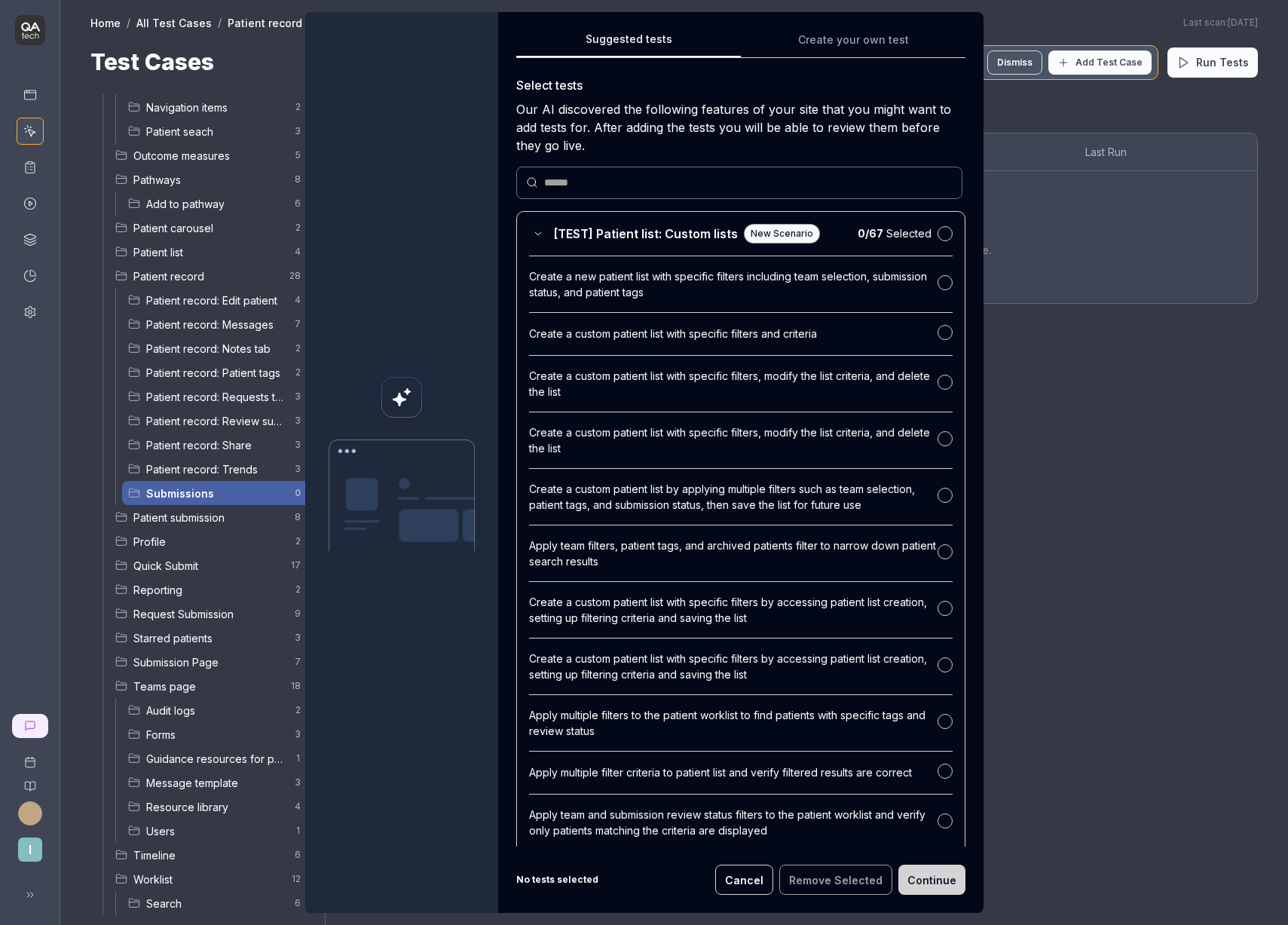
click at [821, 28] on div "Suggested tests Create your own test Select tests Our AI discovered the followi…" at bounding box center [740, 462] width 485 height 901
click at [820, 34] on div "Suggested tests Suggested tests Create your own test Select tests Our AI discov…" at bounding box center [644, 462] width 1288 height 925
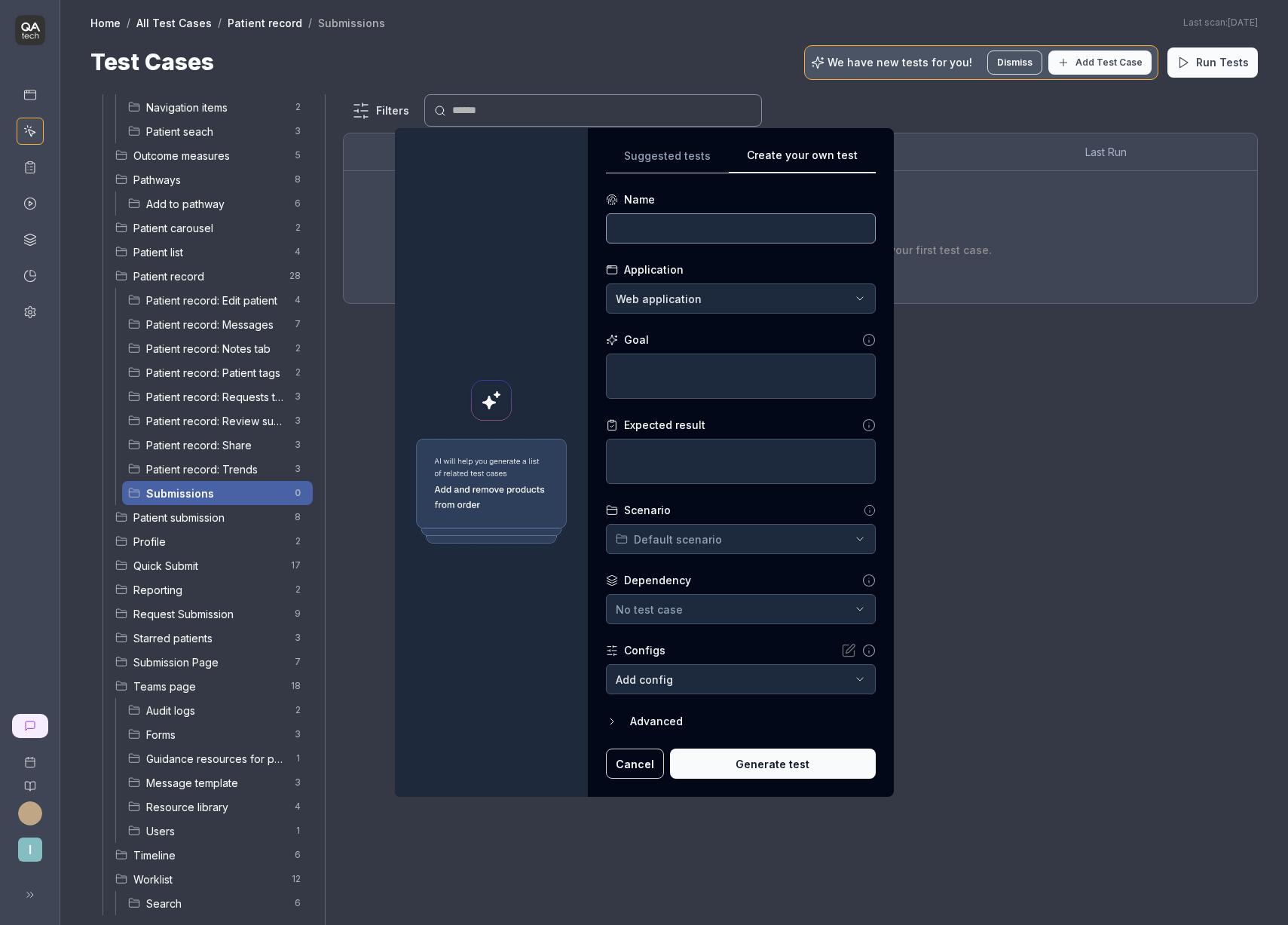
click at [707, 217] on input at bounding box center [740, 228] width 269 height 30
drag, startPoint x: 627, startPoint y: 228, endPoint x: 639, endPoint y: 235, distance: 13.9
click at [627, 228] on input "[PR - Submissions]" at bounding box center [740, 228] width 269 height 30
click at [752, 224] on input "[PR - Submissions]" at bounding box center [740, 228] width 269 height 30
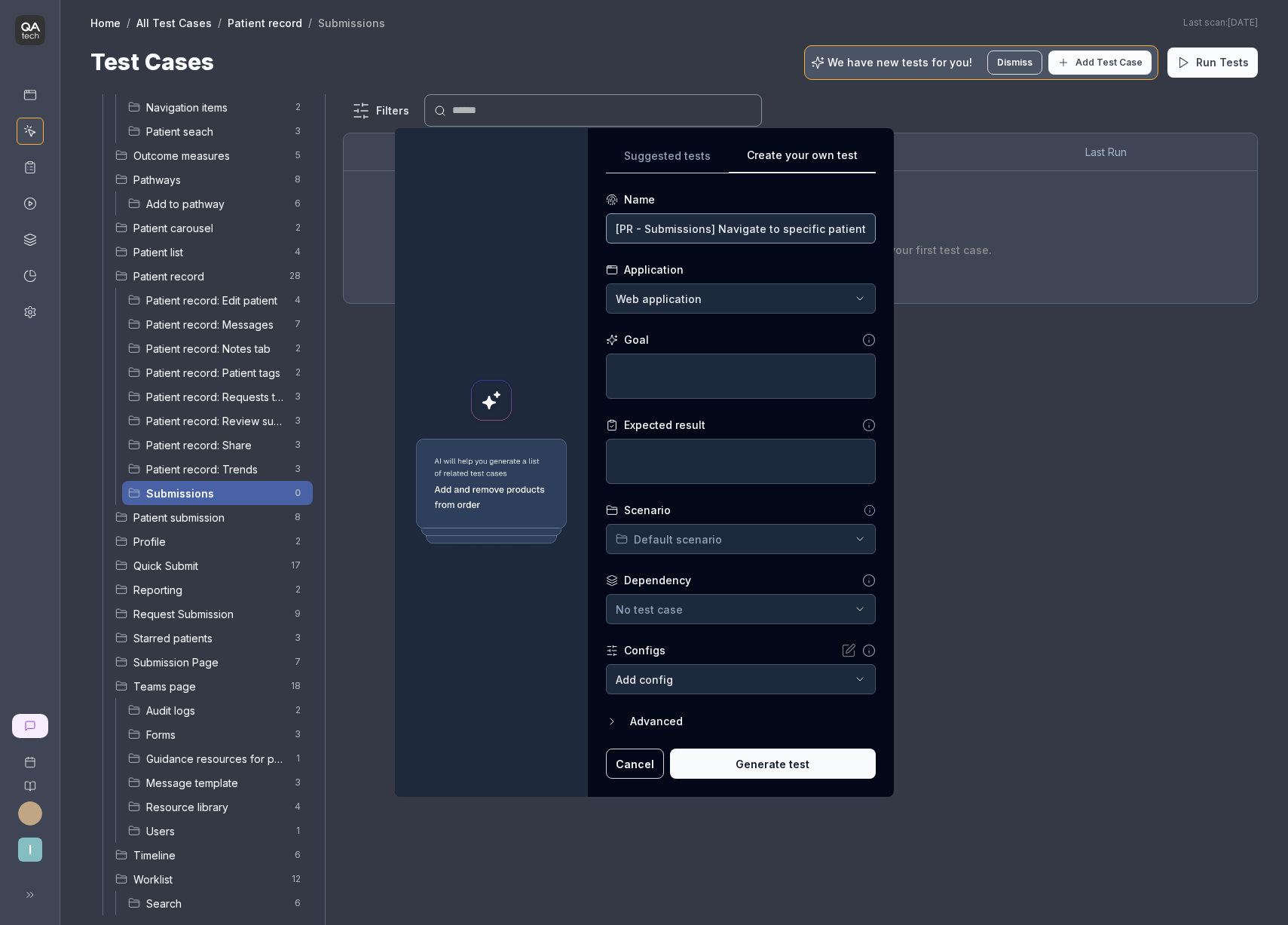
type input "[PR - Submissions] Navigate to specific patient"
click at [718, 375] on textarea at bounding box center [740, 376] width 269 height 45
click at [713, 359] on textarea at bounding box center [740, 376] width 269 height 45
type textarea "*"
type textarea "I"
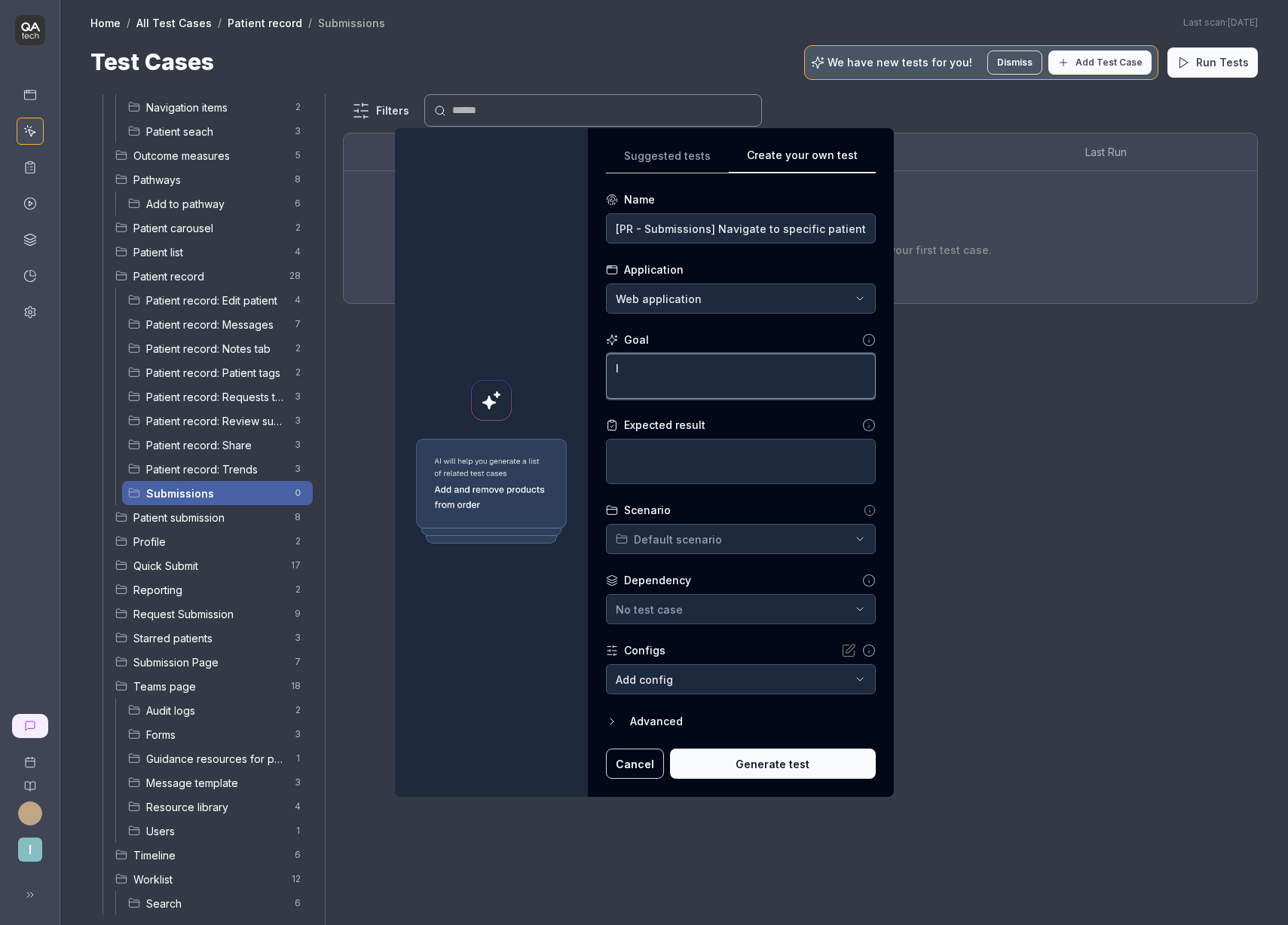
type textarea "*"
type textarea "In"
type textarea "*"
type textarea "In"
type textarea "*"
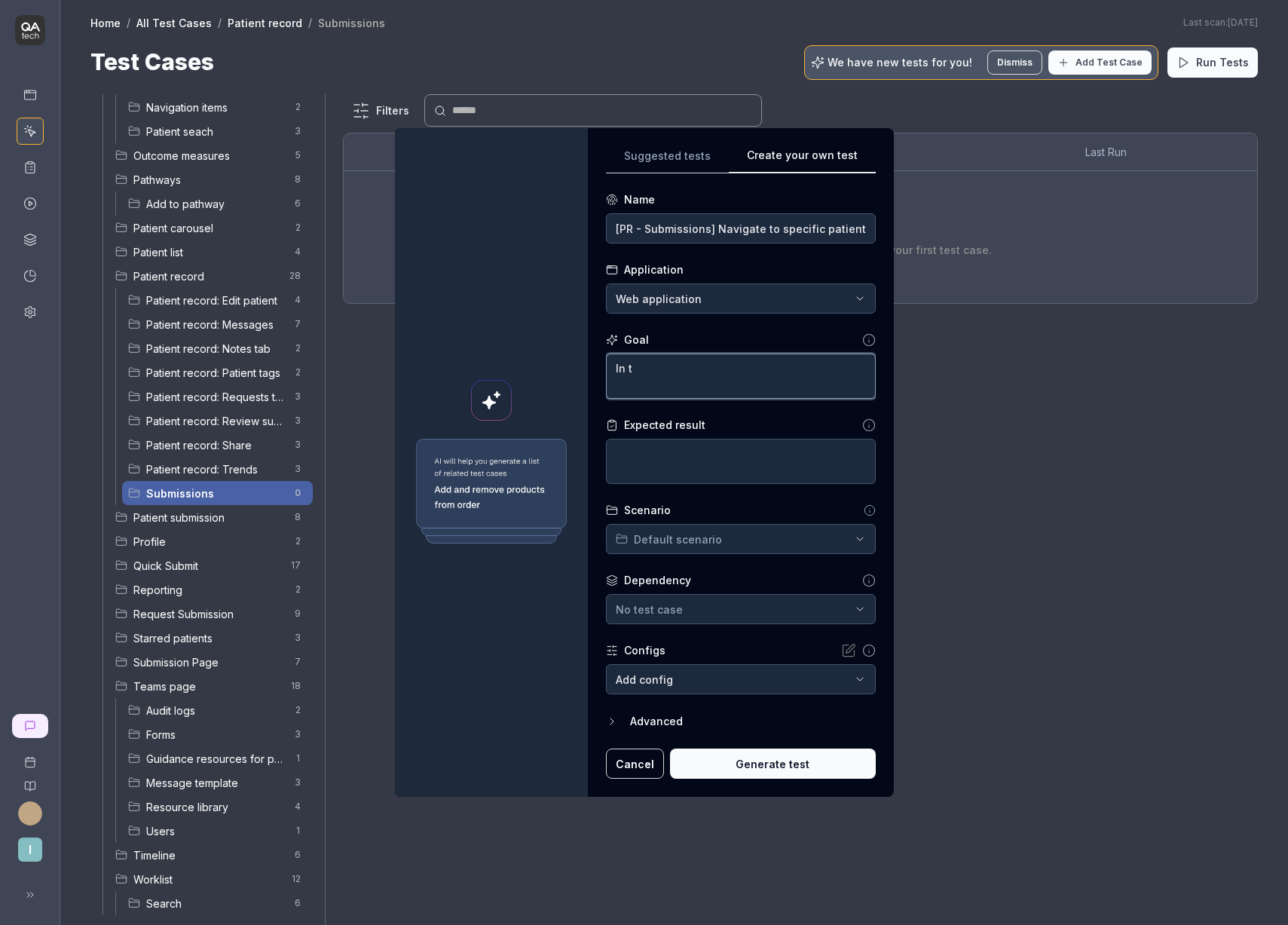
type textarea "In th"
type textarea "*"
type textarea "In the"
type textarea "*"
type textarea "In the"
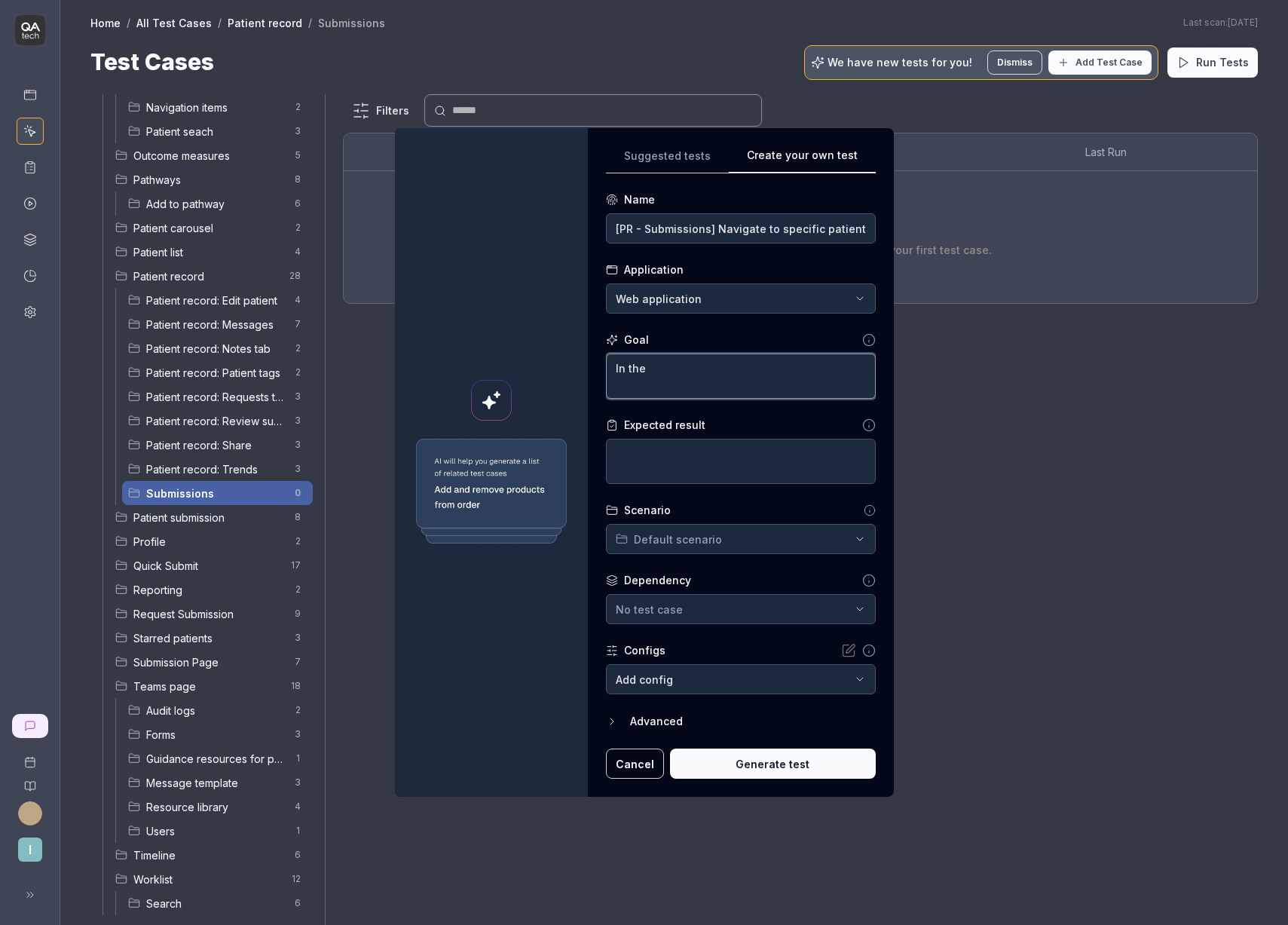
type textarea "*"
type textarea "In the n"
type textarea "*"
type textarea "In the na"
type textarea "*"
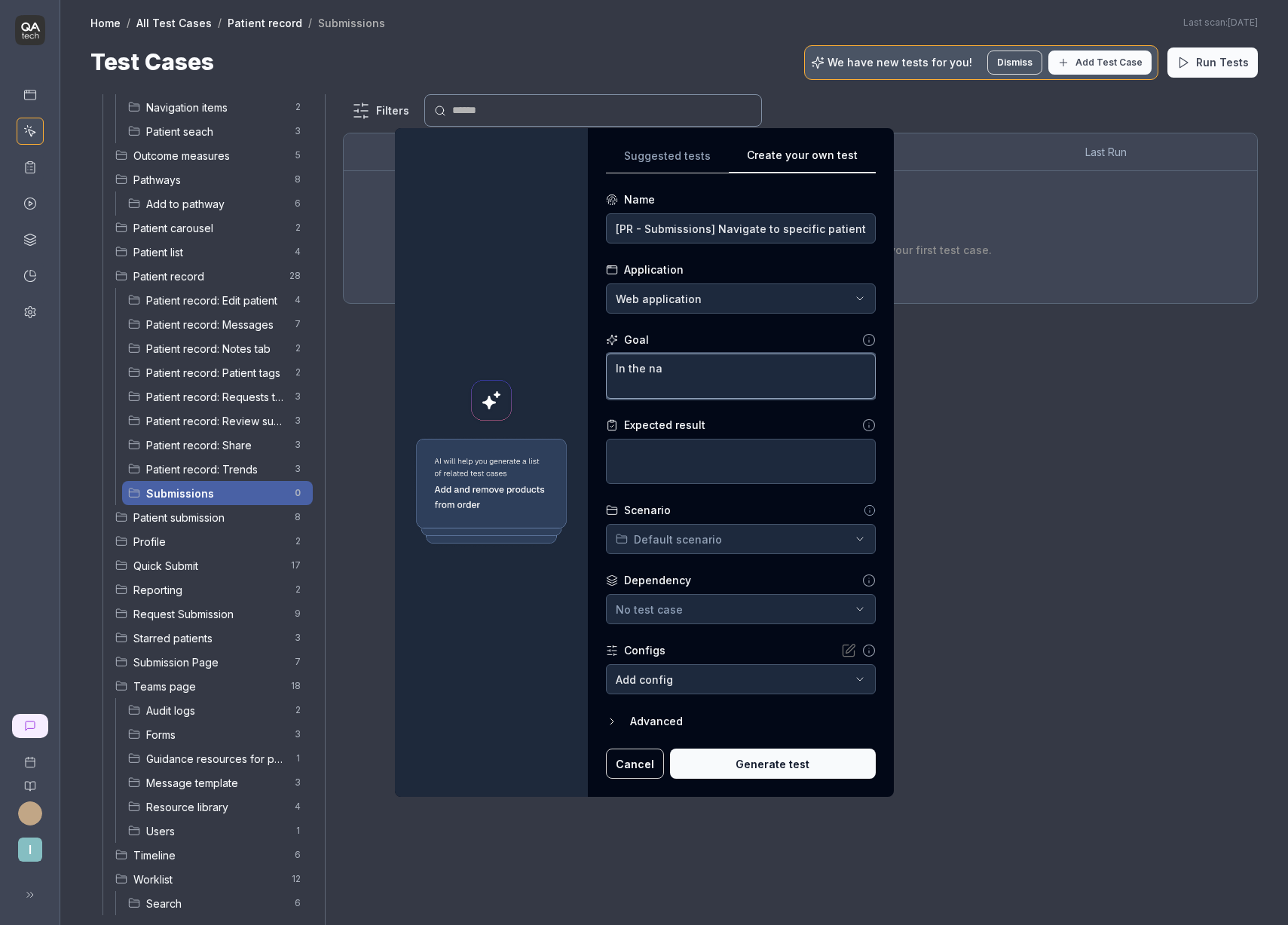
type textarea "In the nav"
type textarea "*"
type textarea "In the nav-"
type textarea "*"
type textarea "In the nav-ba"
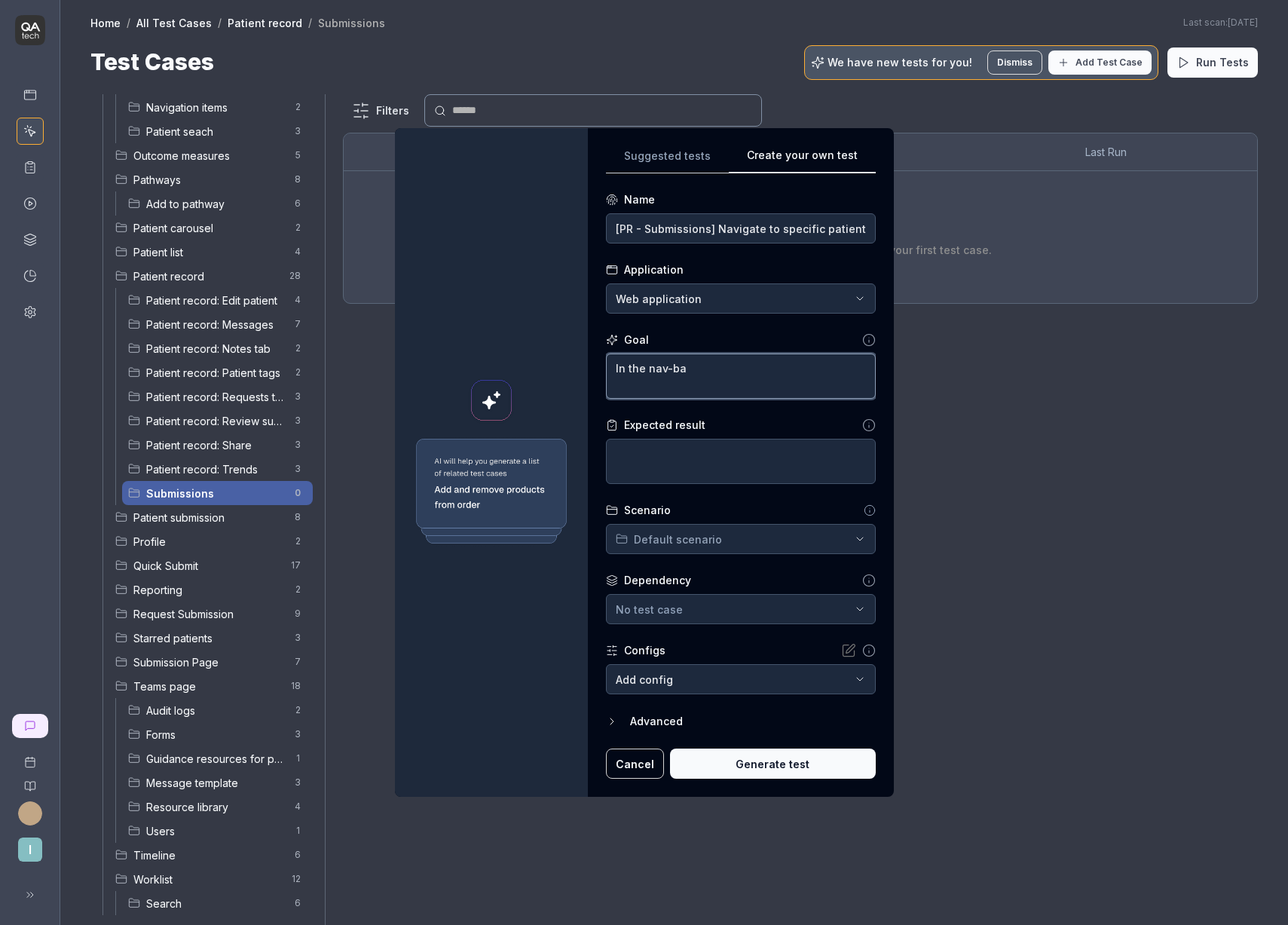
type textarea "*"
type textarea "In the nav-bar"
type textarea "*"
type textarea "In the nav-bar-"
type textarea "*"
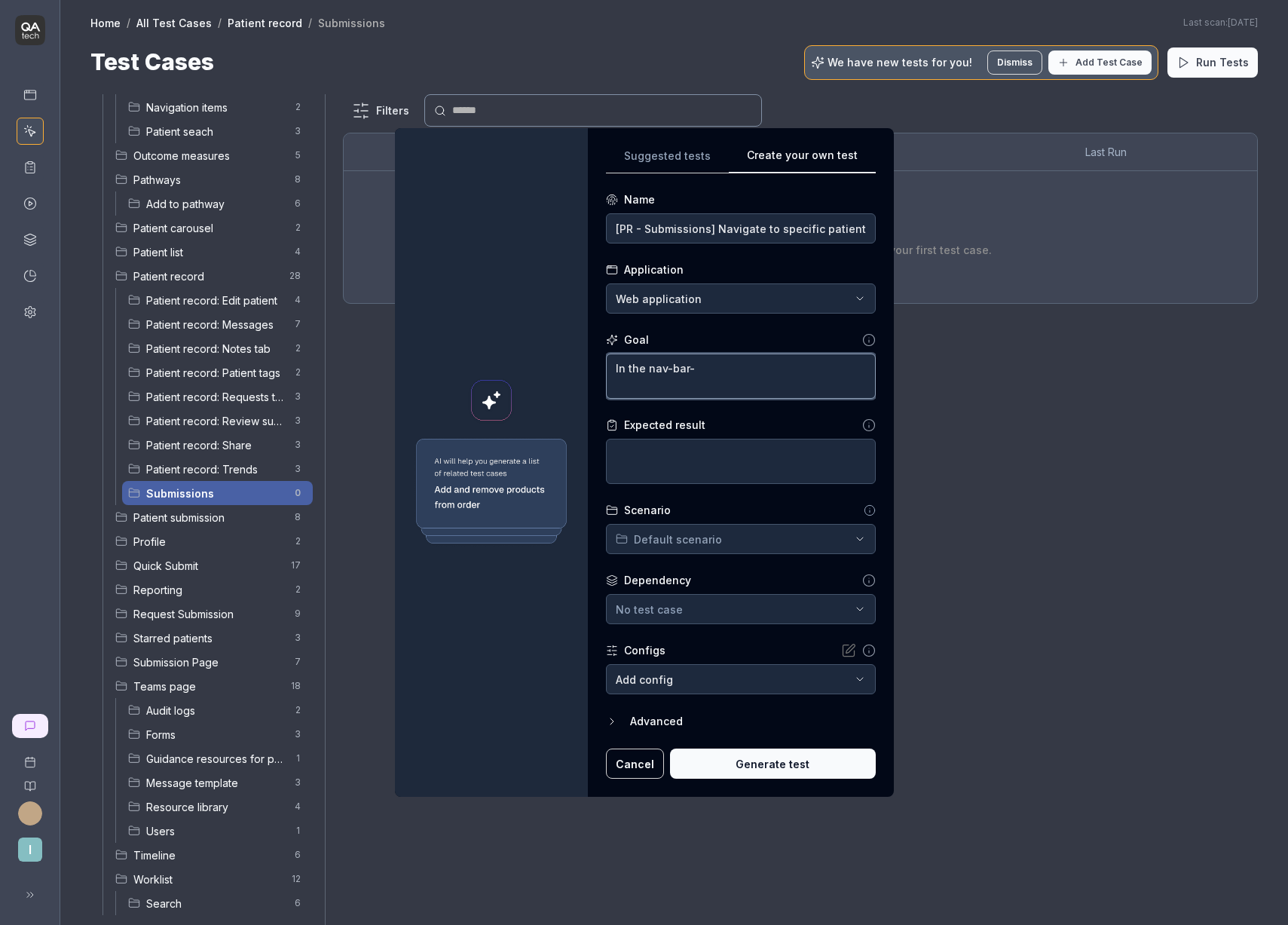
type textarea "In the nav-bar-s"
type textarea "*"
type textarea "In the nav-bar-se"
type textarea "*"
type textarea "In the nav-bar-sea"
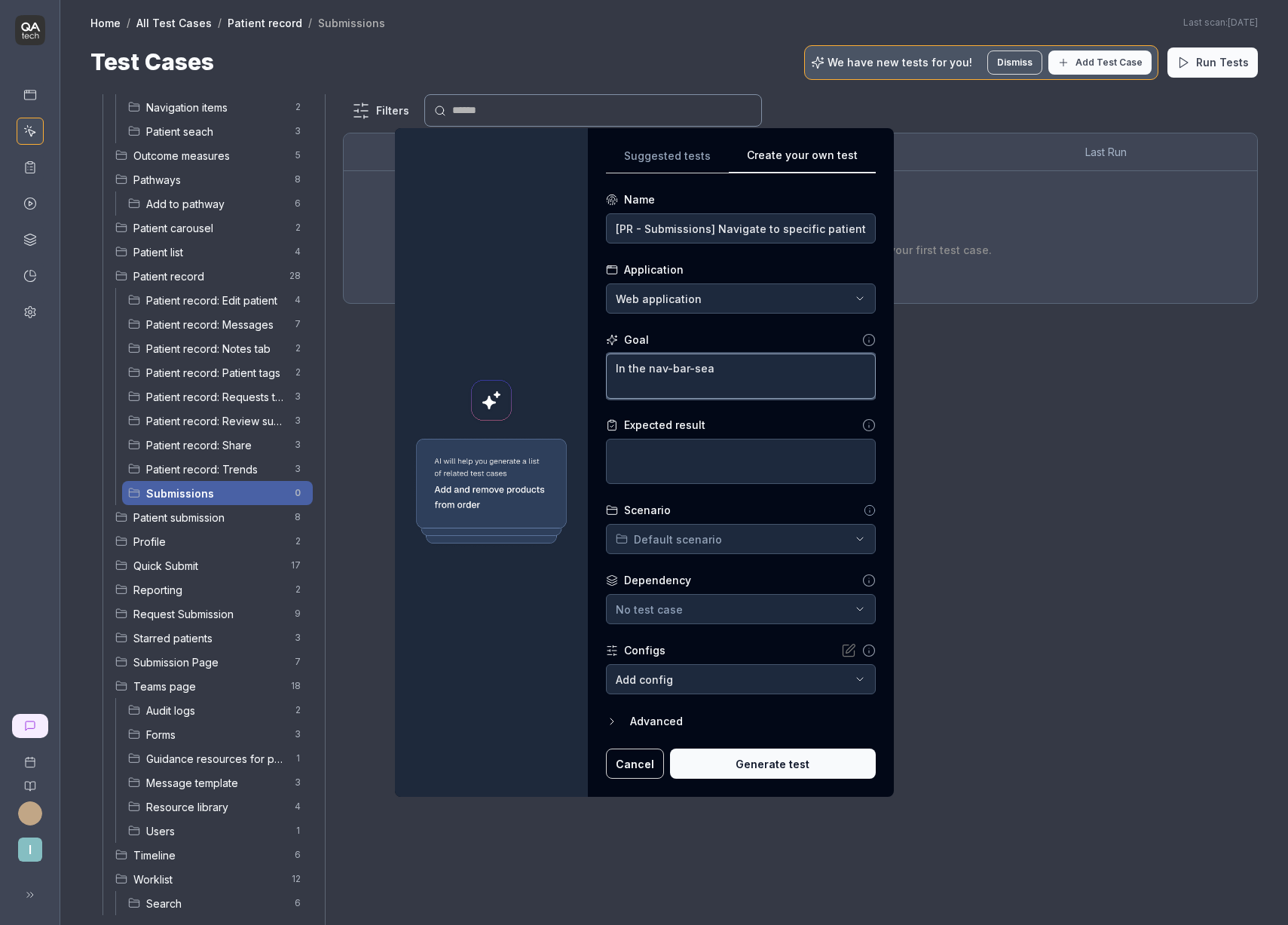
type textarea "*"
type textarea "In the nav-bar-sear"
type textarea "*"
type textarea "In the nav-bar-searc"
type textarea "*"
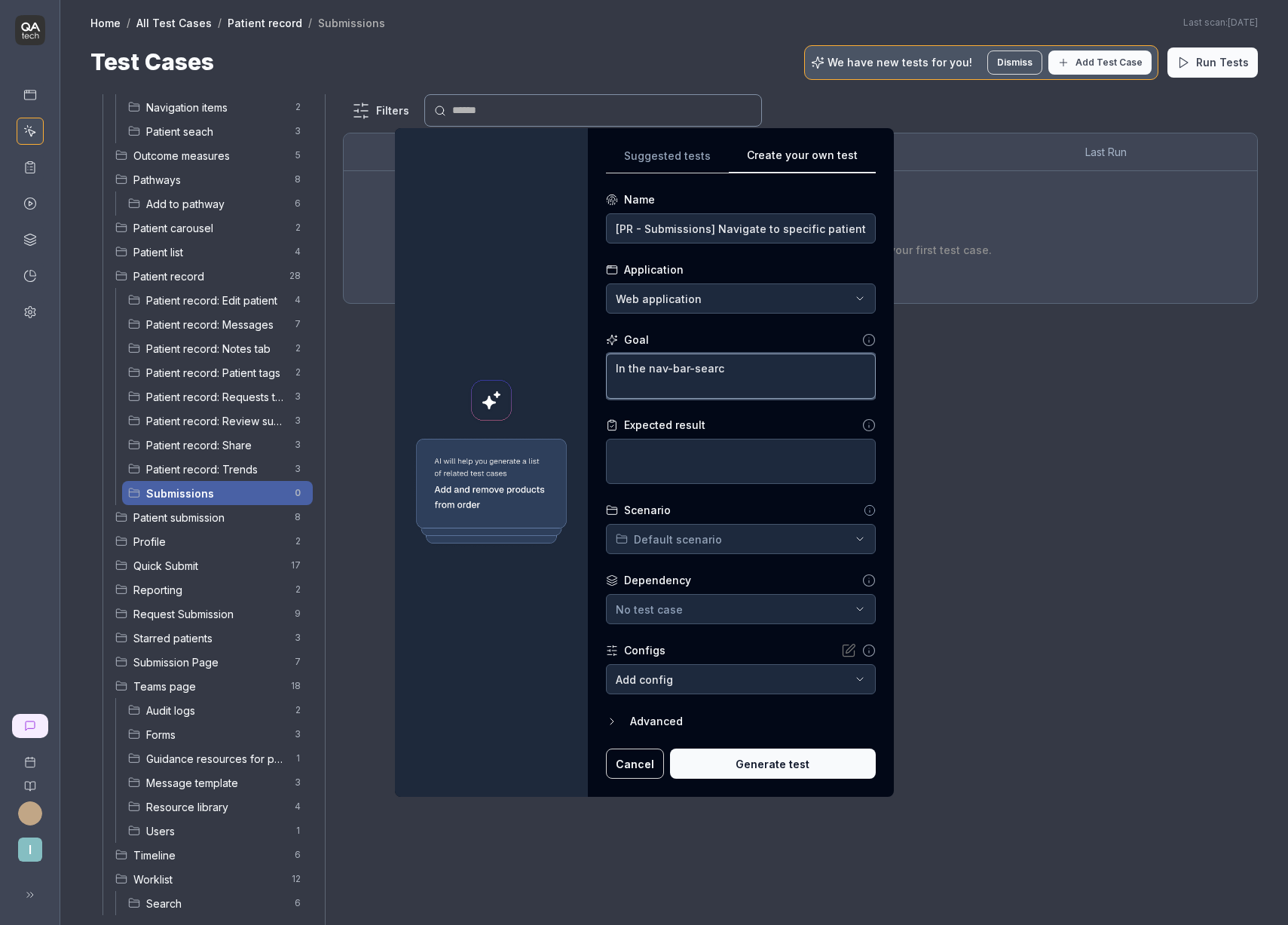
type textarea "In the nav-bar-search"
type textarea "*"
type textarea "In the nav-bar-search"
type textarea "*"
type textarea "In the nav-bar-search t"
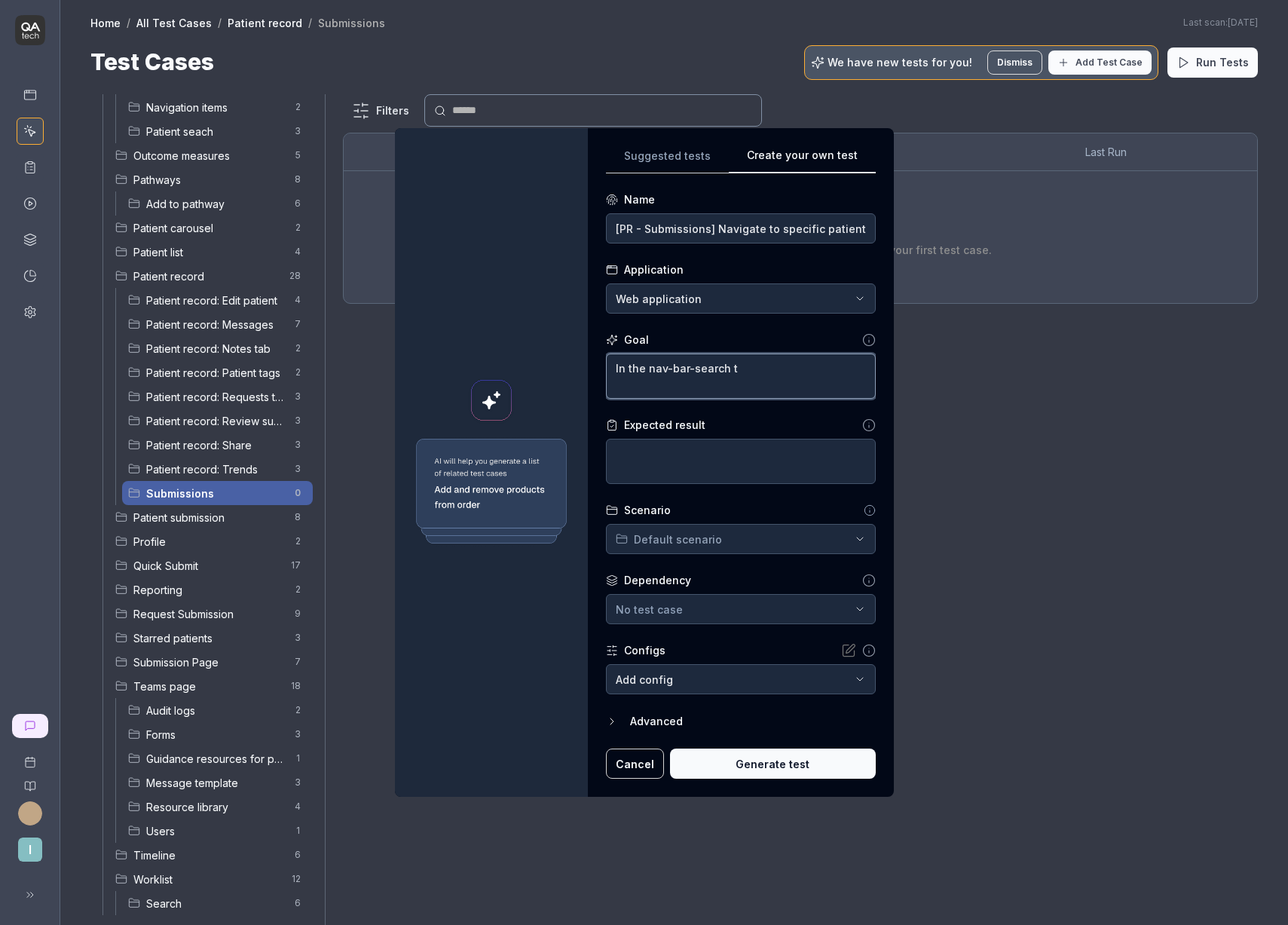
type textarea "*"
type textarea "In the nav-bar-search ty"
type textarea "*"
type textarea "In the nav-bar-search typ"
type textarea "*"
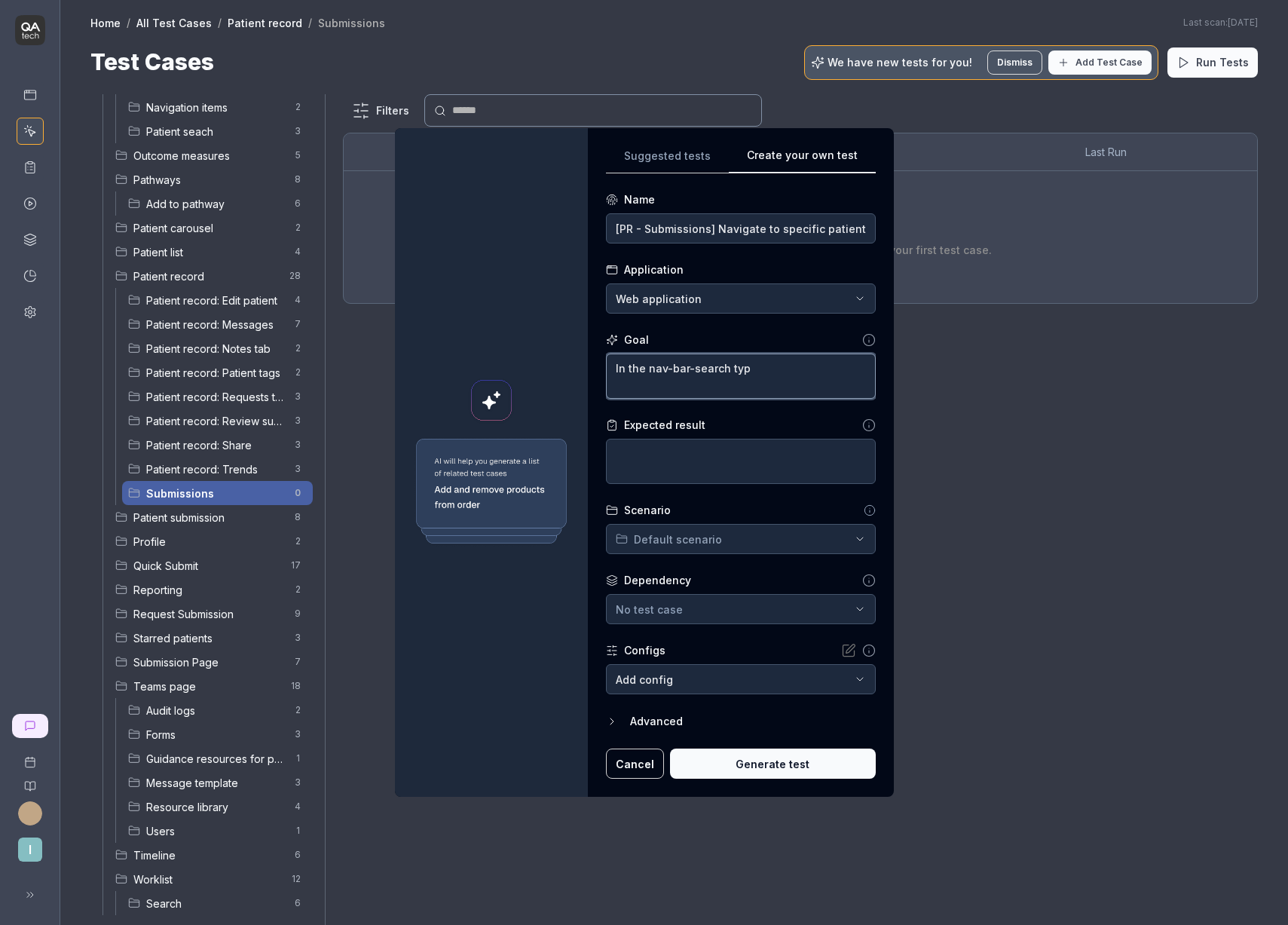
type textarea "In the nav-bar-search type"
type textarea "*"
type textarea "In the nav-bar-search type"
type textarea "*"
type textarea "In the nav-bar-search type"
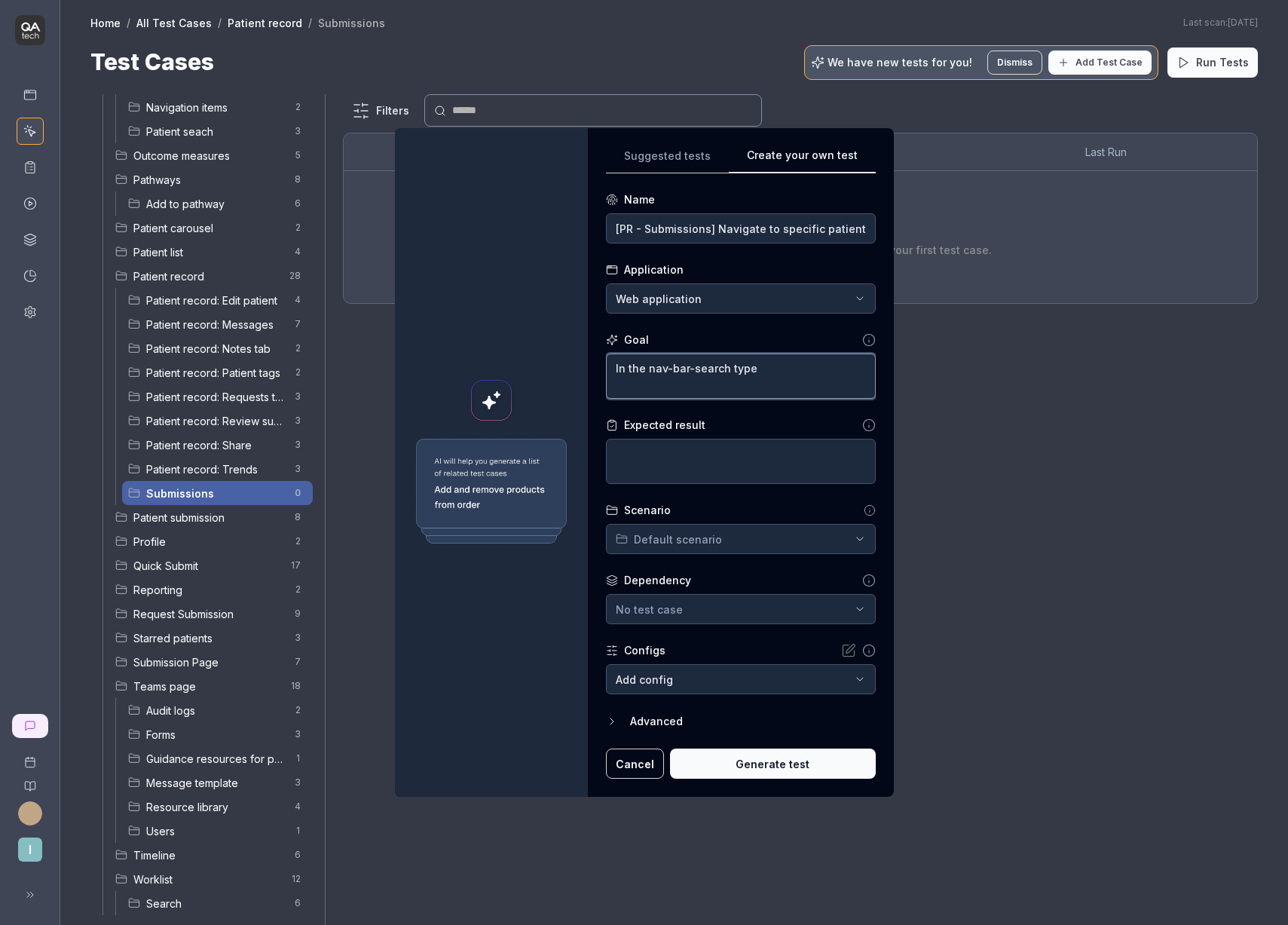
type textarea "*"
type textarea "In the nav-bar-search typ"
type textarea "*"
type textarea "In the nav-bar-search ty"
type textarea "*"
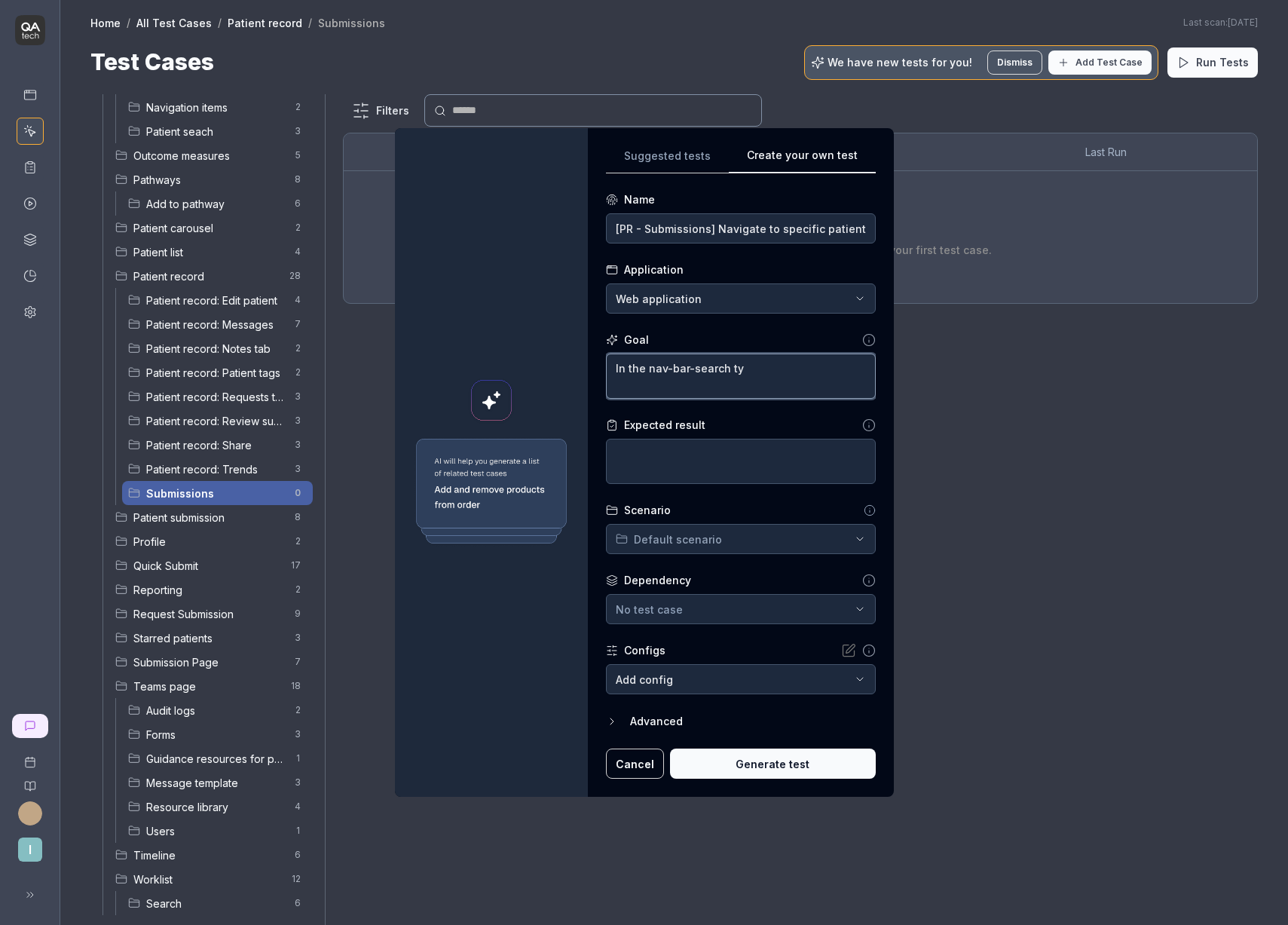
type textarea "In the nav-bar-search t"
type textarea "*"
type textarea "In the nav-bar-search"
type textarea "*"
type textarea "In the nav-bar-search s"
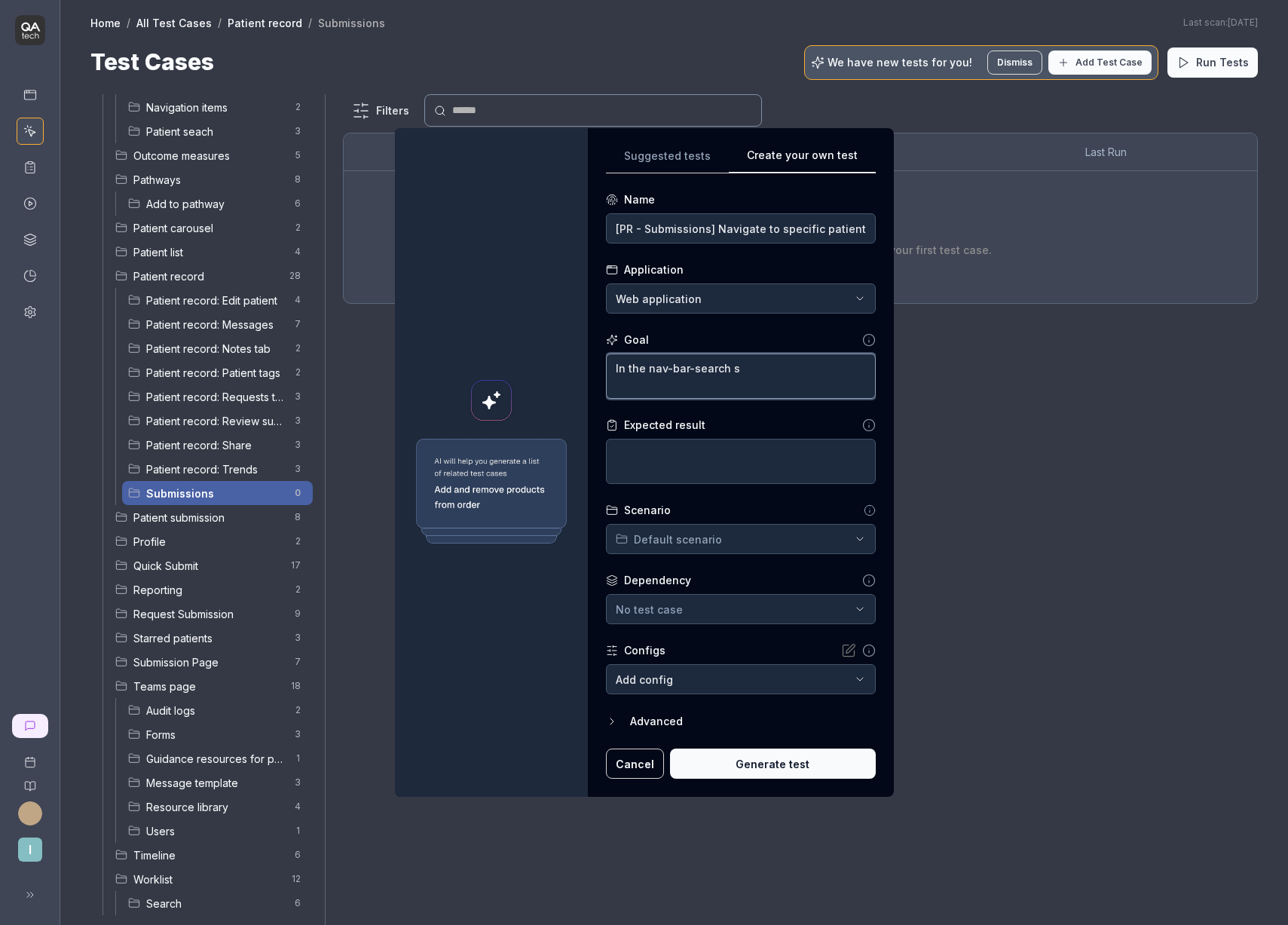
type textarea "*"
type textarea "In the nav-bar-search se"
type textarea "*"
type textarea "In the nav-bar-search sea"
type textarea "*"
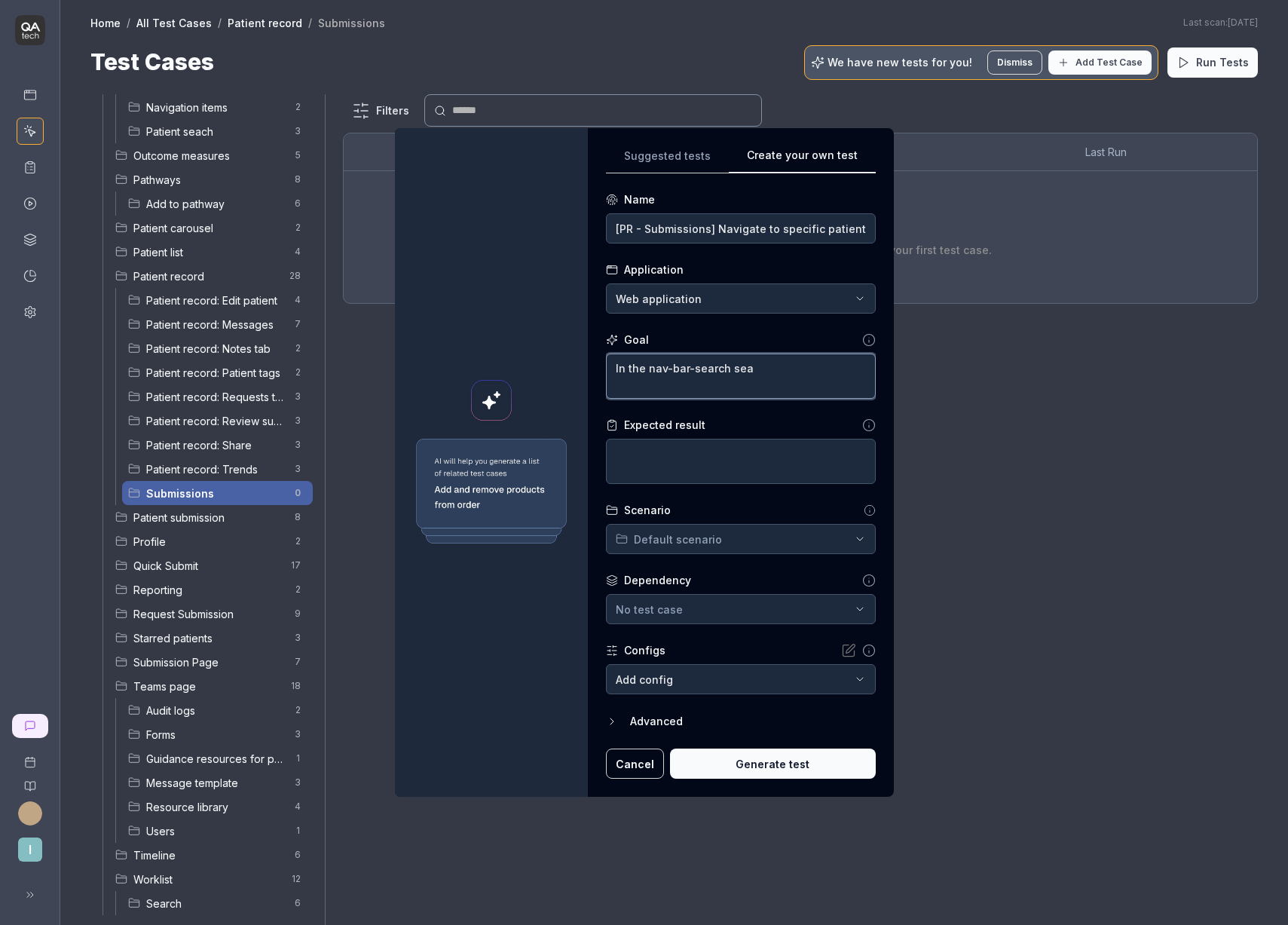
type textarea "In the nav-bar-search sear"
type textarea "*"
type textarea "In the nav-bar-search searc"
type textarea "*"
type textarea "In the nav-bar-search search"
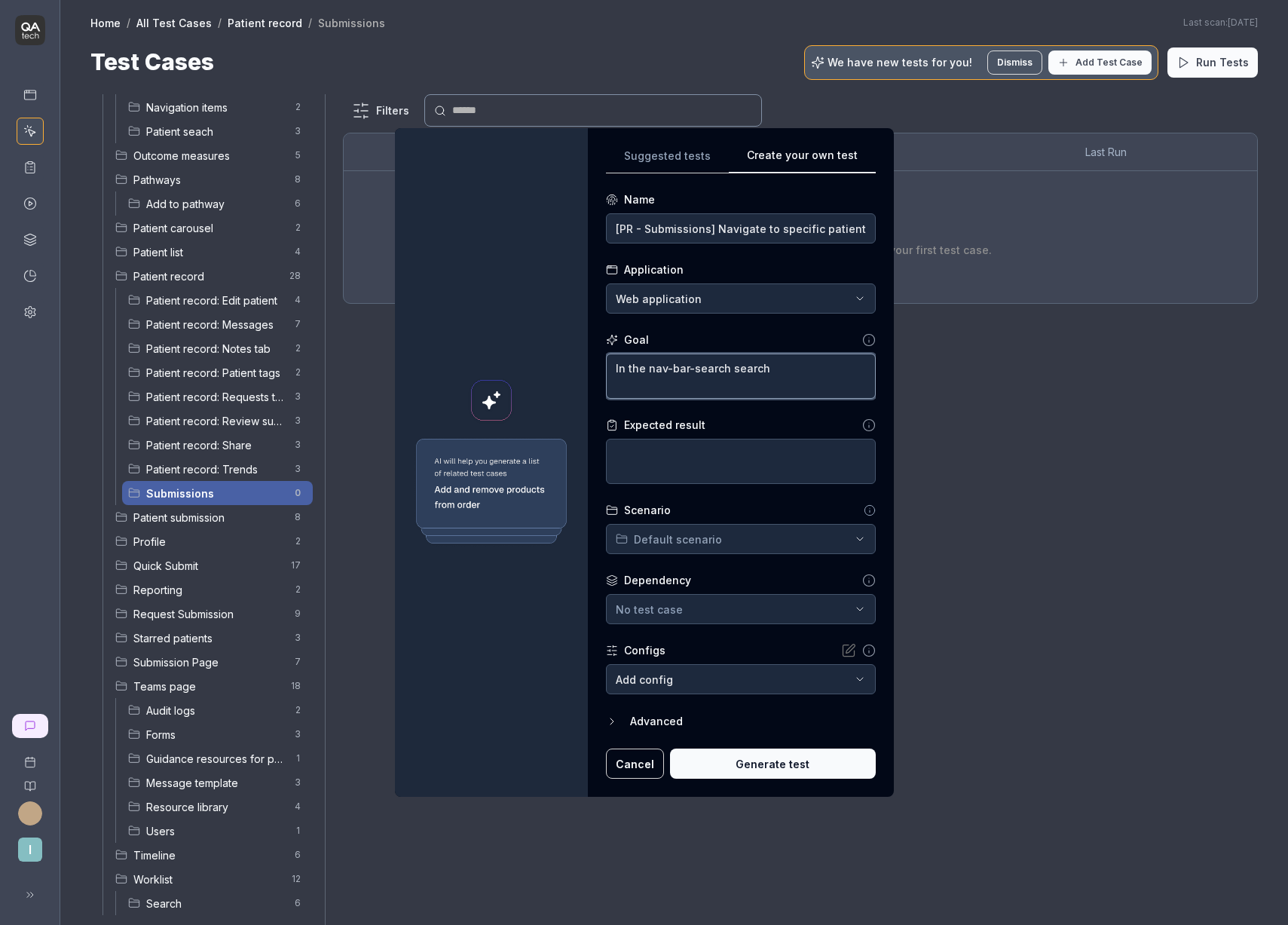
type textarea "*"
type textarea "In the nav-bar-search search"
type textarea "*"
type textarea "In the nav-bar-search search f"
type textarea "*"
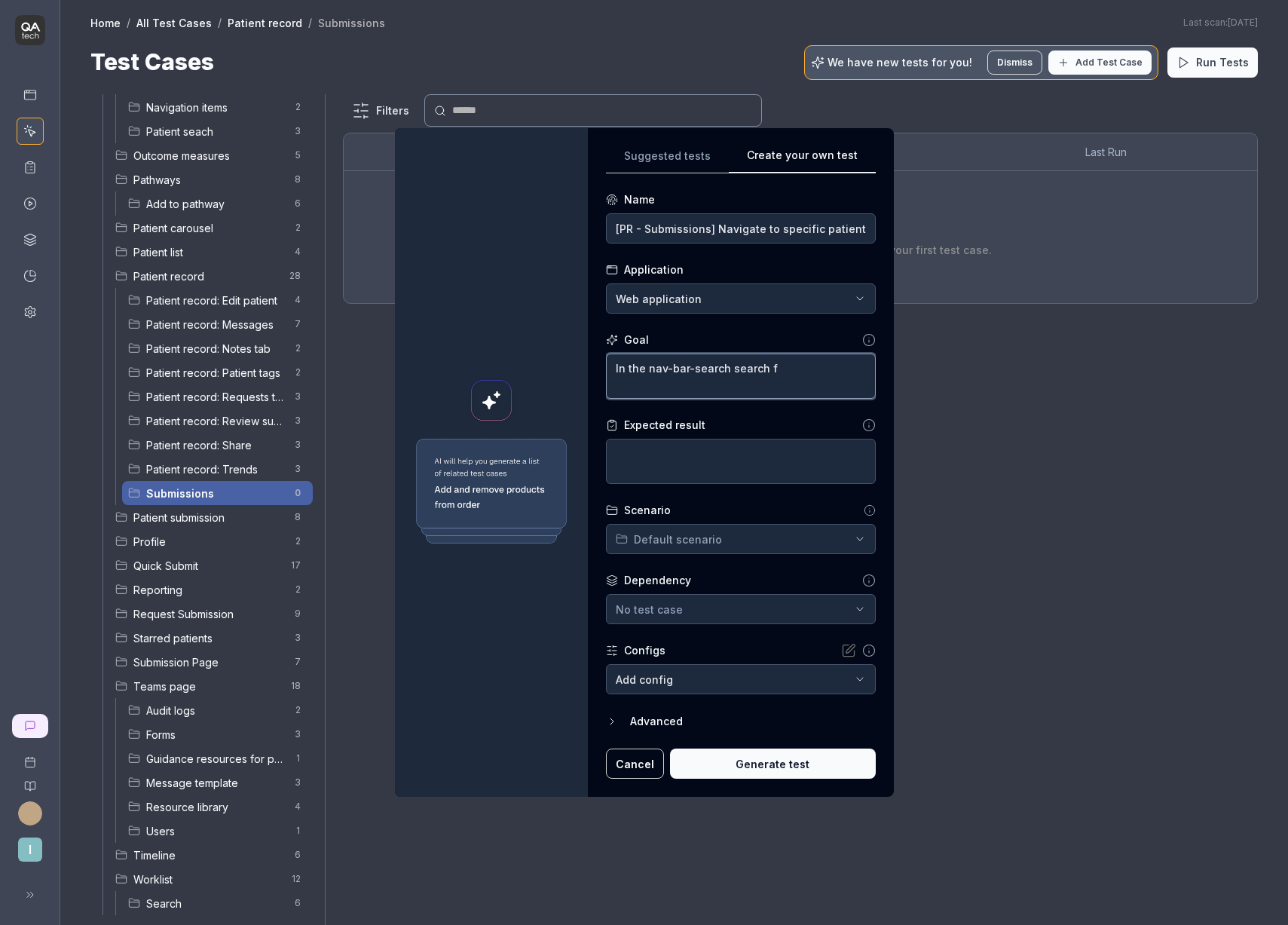
type textarea "In the nav-bar-search search fo"
type textarea "*"
type textarea "In the nav-bar-search search for"
type textarea "*"
type textarea "In the nav-bar-search search for"
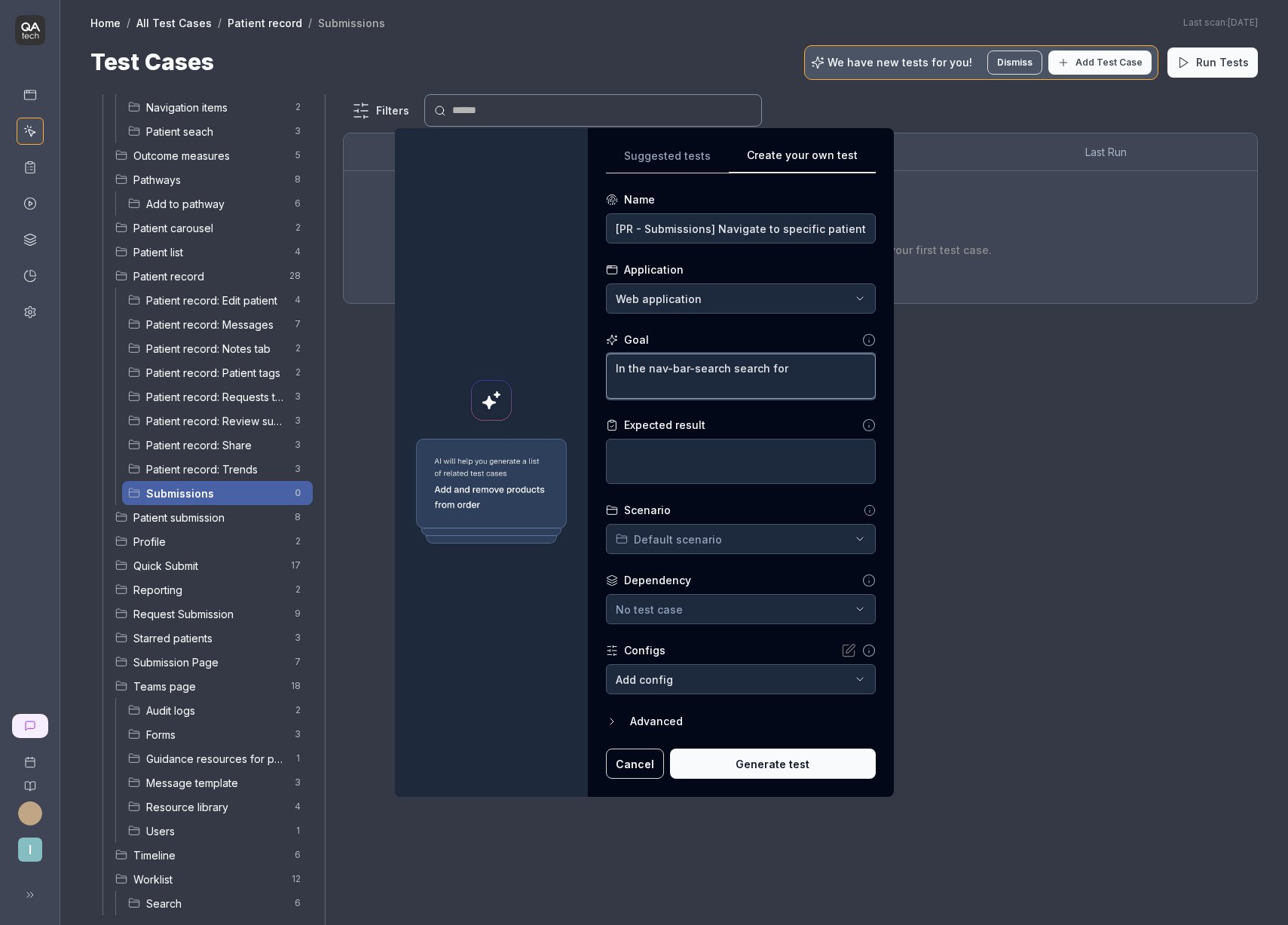
type textarea "*"
type textarea "In the nav-bar-search search for '"
type textarea "*"
type textarea "In the nav-bar-search search for ''"
paste textarea "SUBMISSIONSTABTEST"
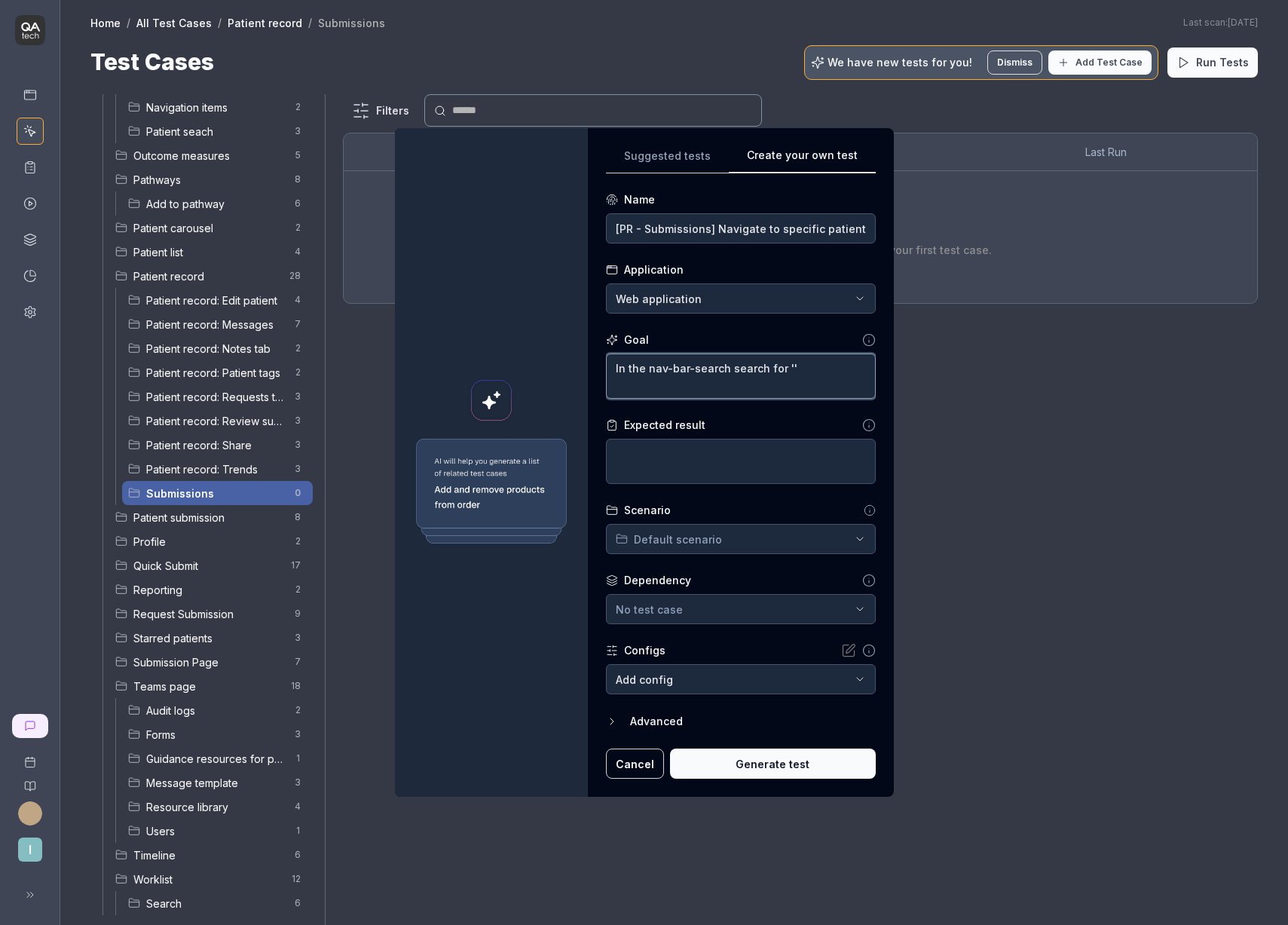
type textarea "*"
type textarea "In the nav-bar-search search for 'SUBMISSIONSTABTEST'"
type textarea "*"
type textarea "In the nav-bar-search search for 'SUBMISSIONSTABTEST',"
type textarea "*"
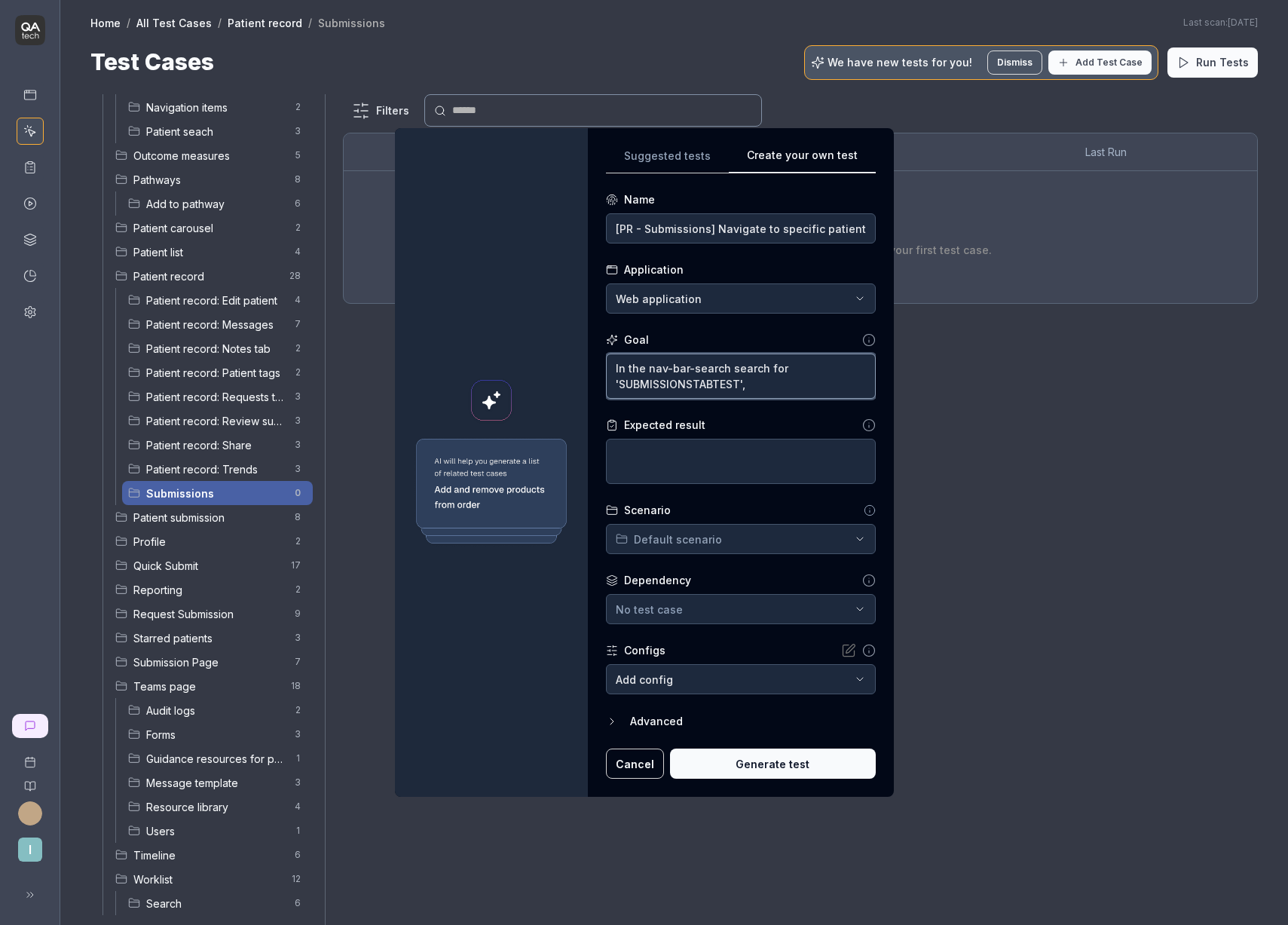
type textarea "In the nav-bar-search search for 'SUBMISSIONSTABTEST',"
type textarea "*"
type textarea "In the nav-bar-search search for 'SUBMISSIONSTABTEST', s"
type textarea "*"
type textarea "In the nav-bar-search search for 'SUBMISSIONSTABTEST',"
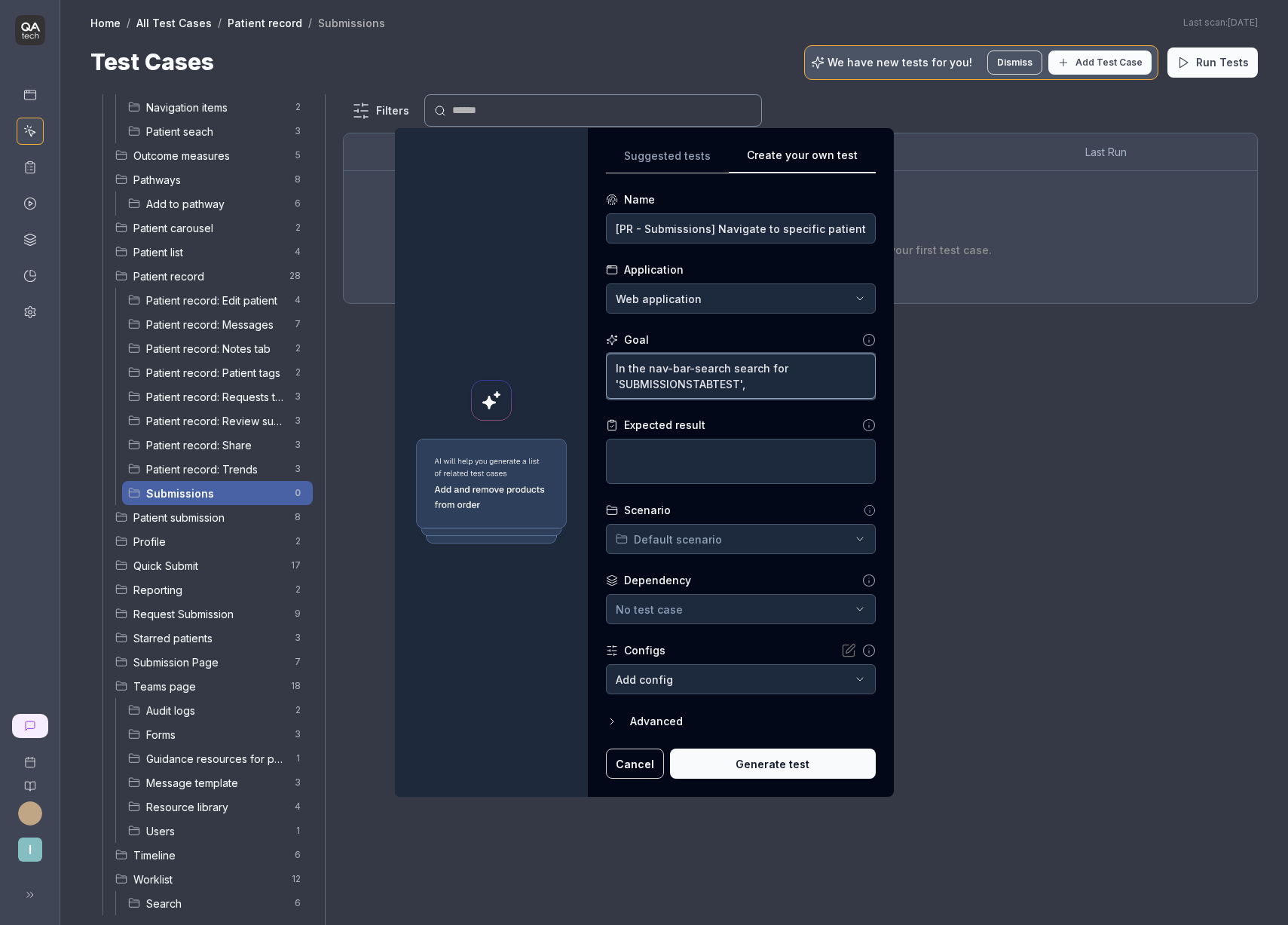
type textarea "*"
type textarea "In the nav-bar-search search for 'SUBMISSIONSTABTEST', c"
type textarea "*"
type textarea "In the nav-bar-search search for 'SUBMISSIONSTABTEST', cl"
type textarea "*"
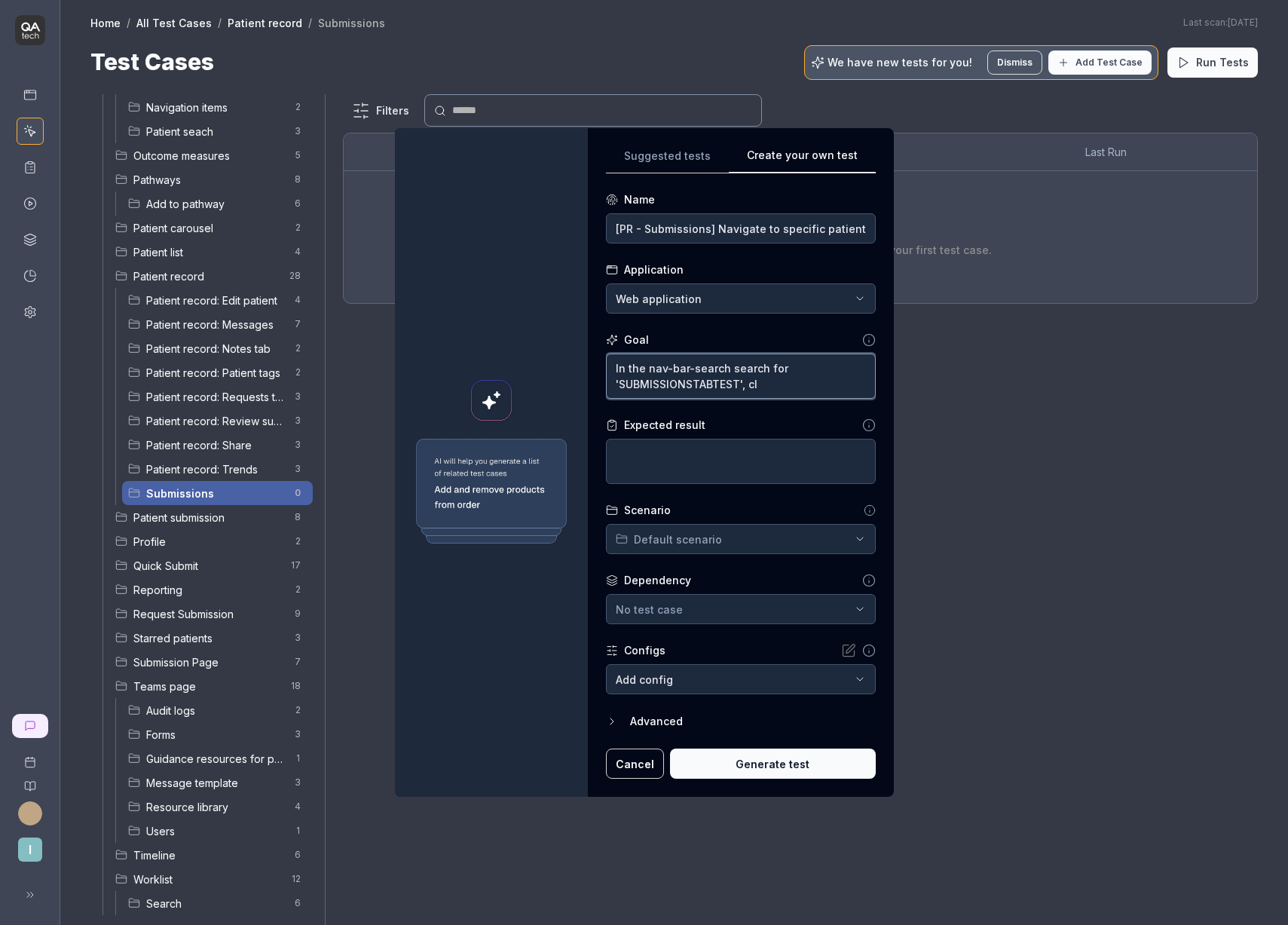
type textarea "In the nav-bar-search search for 'SUBMISSIONSTABTEST', cli"
type textarea "*"
type textarea "In the nav-bar-search search for 'SUBMISSIONSTABTEST', click"
type textarea "*"
type textarea "In the nav-bar-search search for 'SUBMISSIONSTABTEST', click"
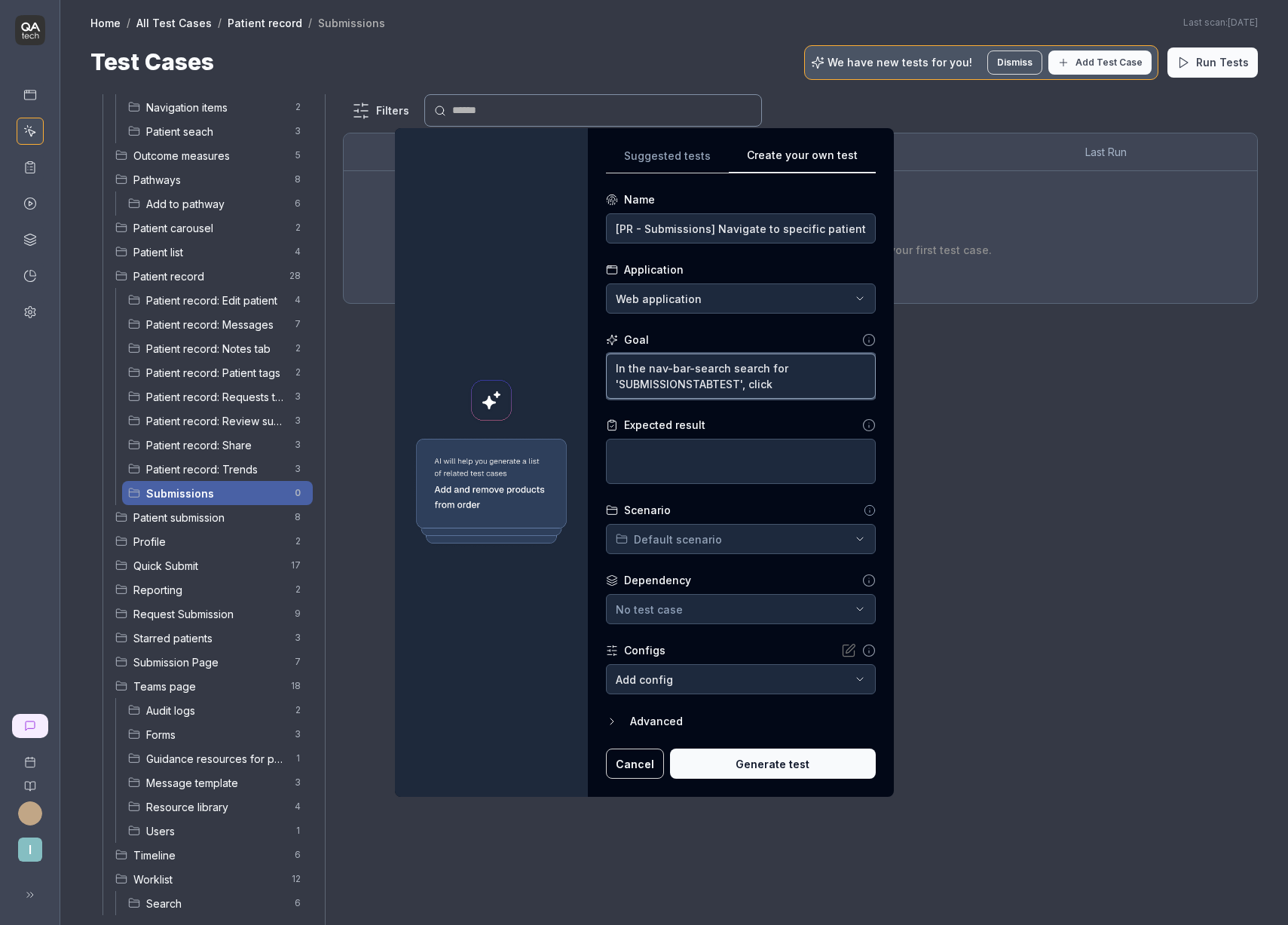
type textarea "*"
type textarea "In the nav-bar-search search for 'SUBMISSIONSTABTEST', click '"
type textarea "*"
type textarea "In the nav-bar-search search for 'SUBMISSIONSTABTEST', click"
type textarea "*"
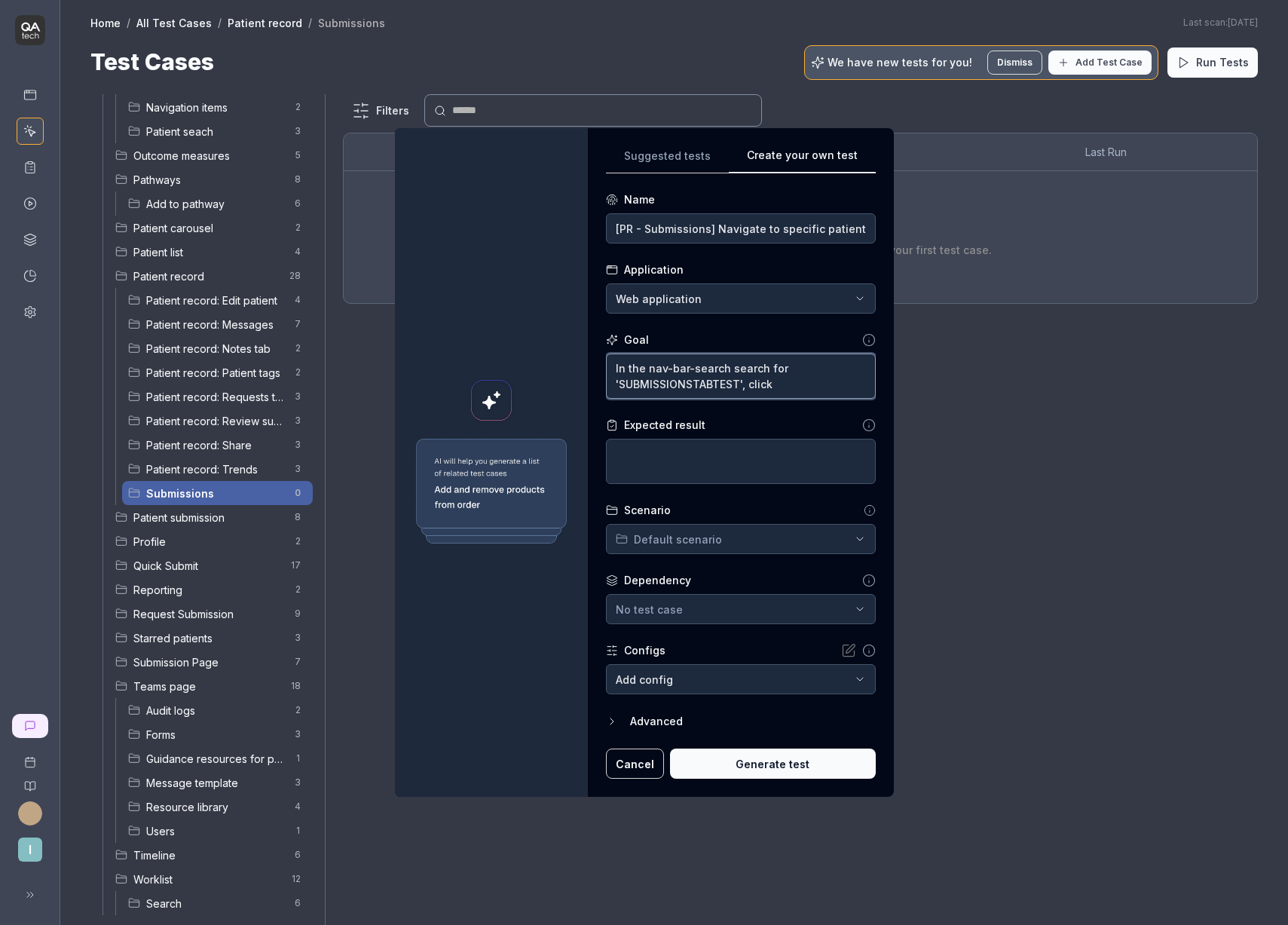
type textarea "In the nav-bar-search search for 'SUBMISSIONSTABTEST', click ""
type textarea "*"
type textarea "In the nav-bar-search search for 'SUBMISSIONSTABTEST', click"
type textarea "*"
type textarea "In the nav-bar-search search for 'SUBMISSIONSTABTEST', click '"
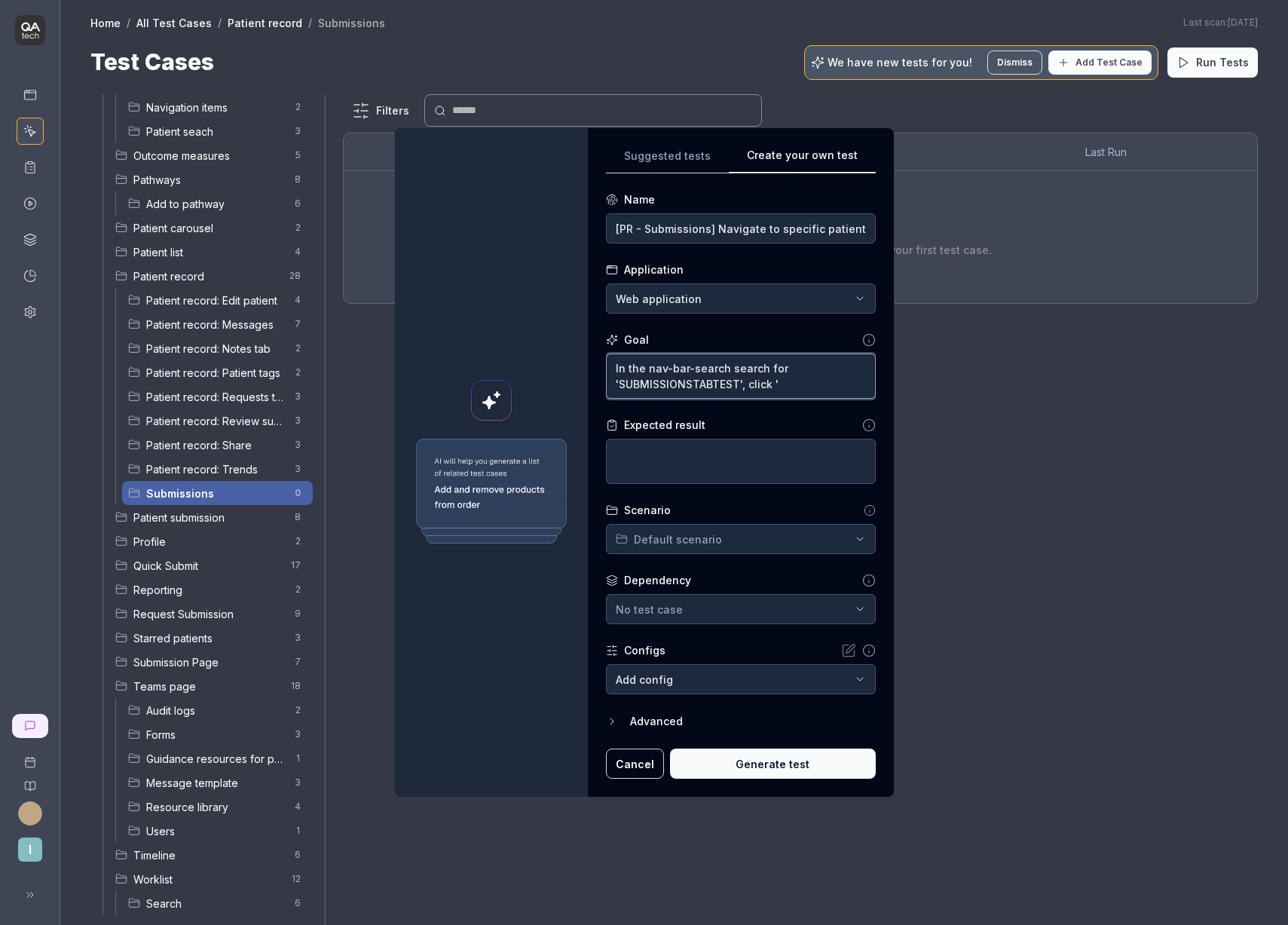
type textarea "*"
type textarea "In the nav-bar-search search for 'SUBMISSIONSTABTEST', click 'S"
type textarea "*"
type textarea "In the nav-bar-search search for 'SUBMISSIONSTABTEST', click 'SU"
type textarea "*"
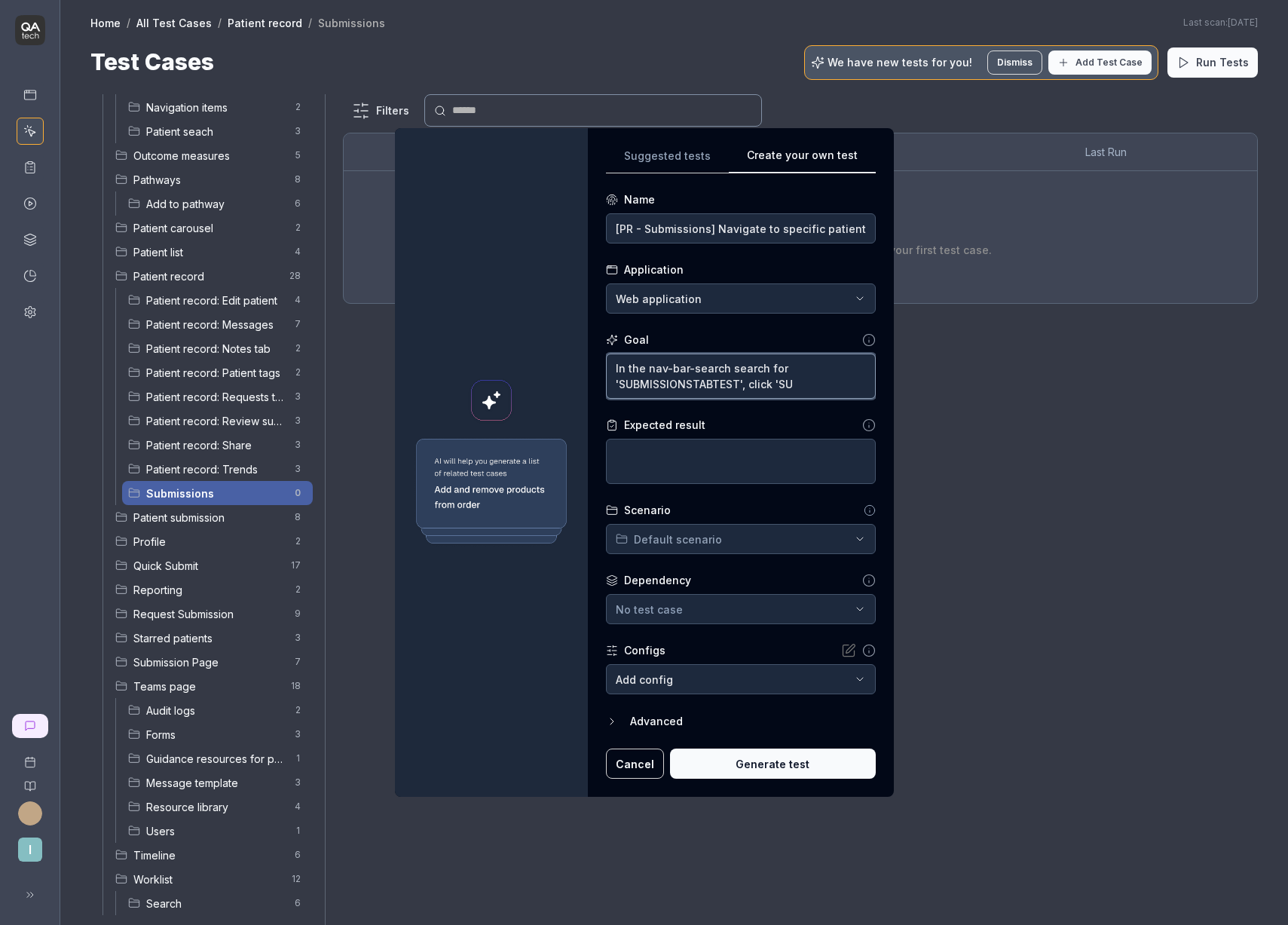
type textarea "In the nav-bar-search search for 'SUBMISSIONSTABTEST', click 'SUB"
type textarea "*"
type textarea "In the nav-bar-search search for 'SUBMISSIONSTABTEST', click 'SUBMI"
type textarea "*"
type textarea "In the nav-bar-search search for 'SUBMISSIONSTABTEST', click 'SUBMIS"
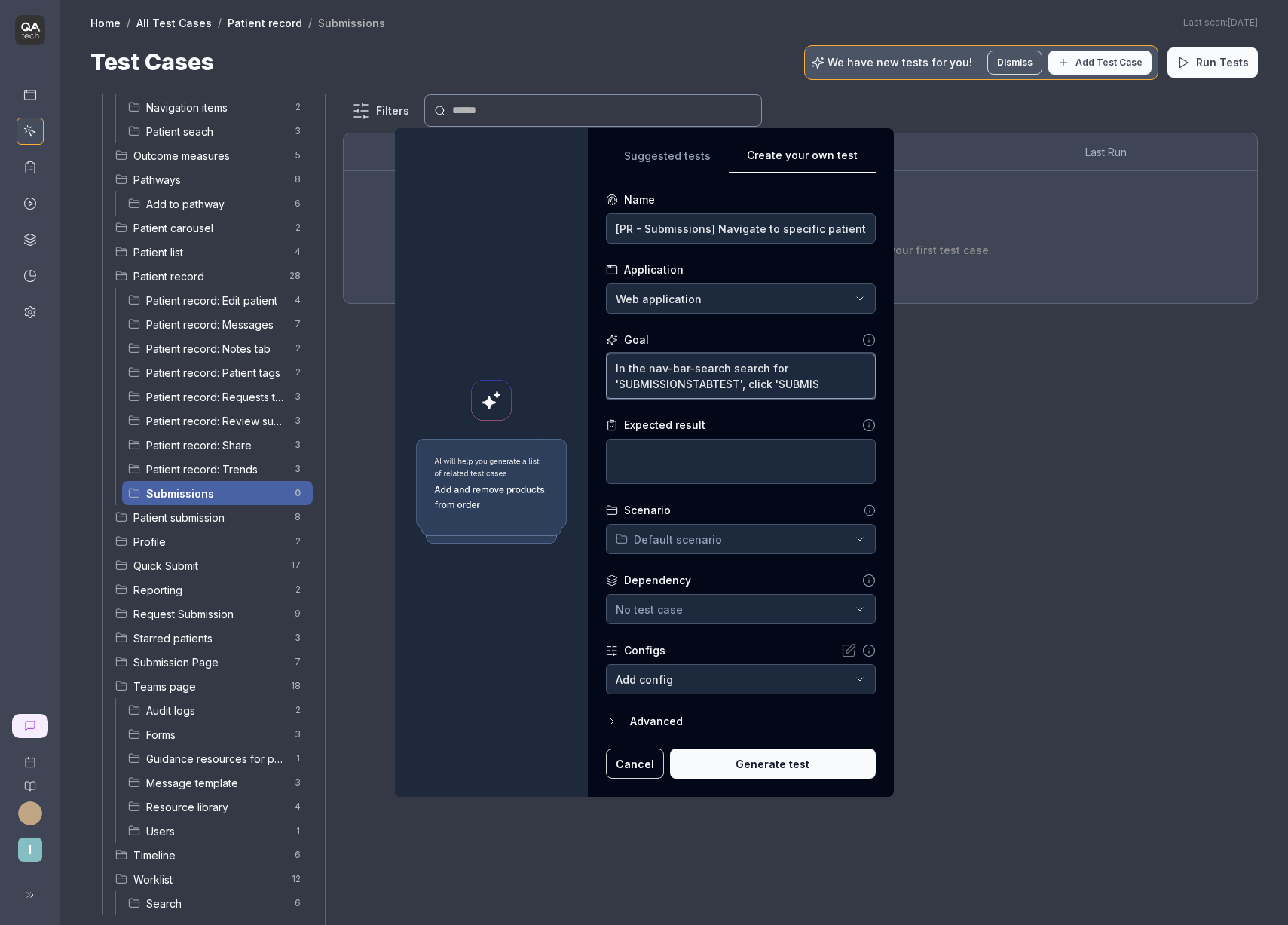
type textarea "*"
type textarea "In the nav-bar-search search for 'SUBMISSIONSTABTEST', click 'SUBMISS"
type textarea "*"
type textarea "In the nav-bar-search search for 'SUBMISSIONSTABTEST', click 'SUBMISSI"
type textarea "*"
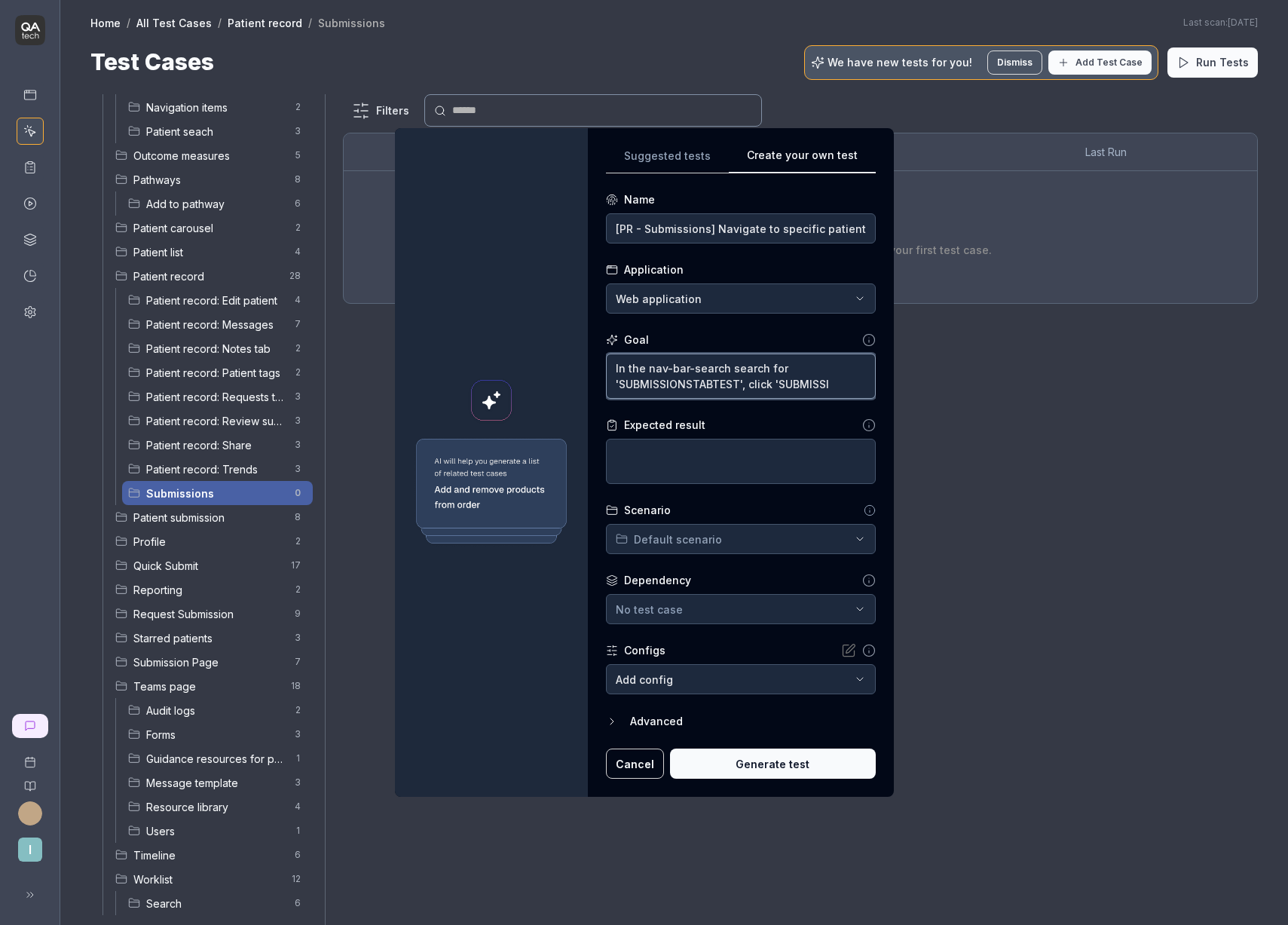
type textarea "In the nav-bar-search search for 'SUBMISSIONSTABTEST', click 'SUBMISSIO"
type textarea "*"
type textarea "In the nav-bar-search search for 'SUBMISSIONSTABTEST', click 'SUBMISSION"
type textarea "*"
type textarea "In the nav-bar-search search for 'SUBMISSIONSTABTEST', click 'SUBMISSIONS"
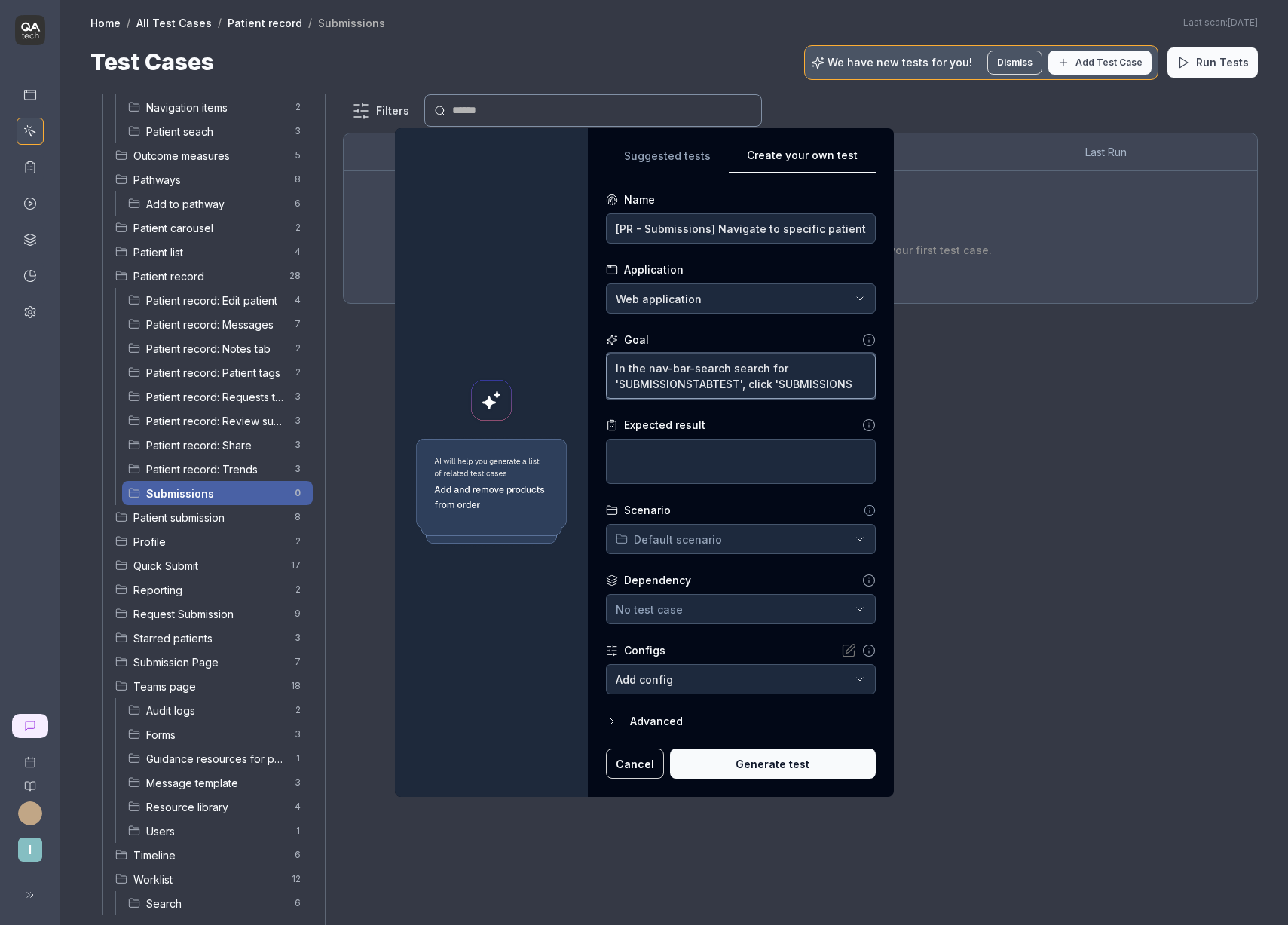
type textarea "*"
type textarea "In the nav-bar-search search for 'SUBMISSIONSTABTEST', click 'SUBMISSIONS"
type textarea "*"
type textarea "In the nav-bar-search search for 'SUBMISSIONSTABTEST', click 'SUBMISSIONS T"
type textarea "*"
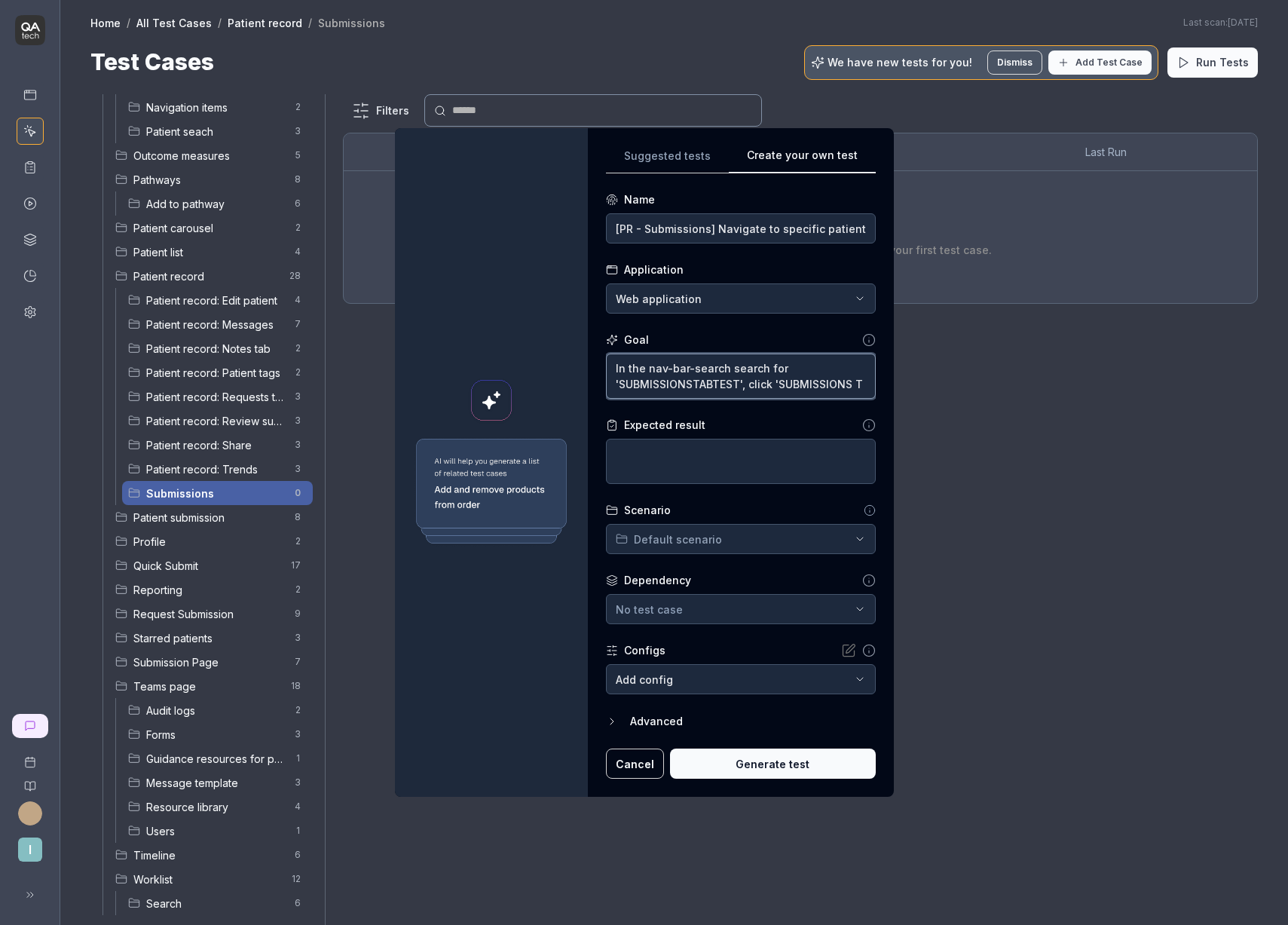
type textarea "In the nav-bar-search search for 'SUBMISSIONSTABTEST', click 'SUBMISSIONS TA"
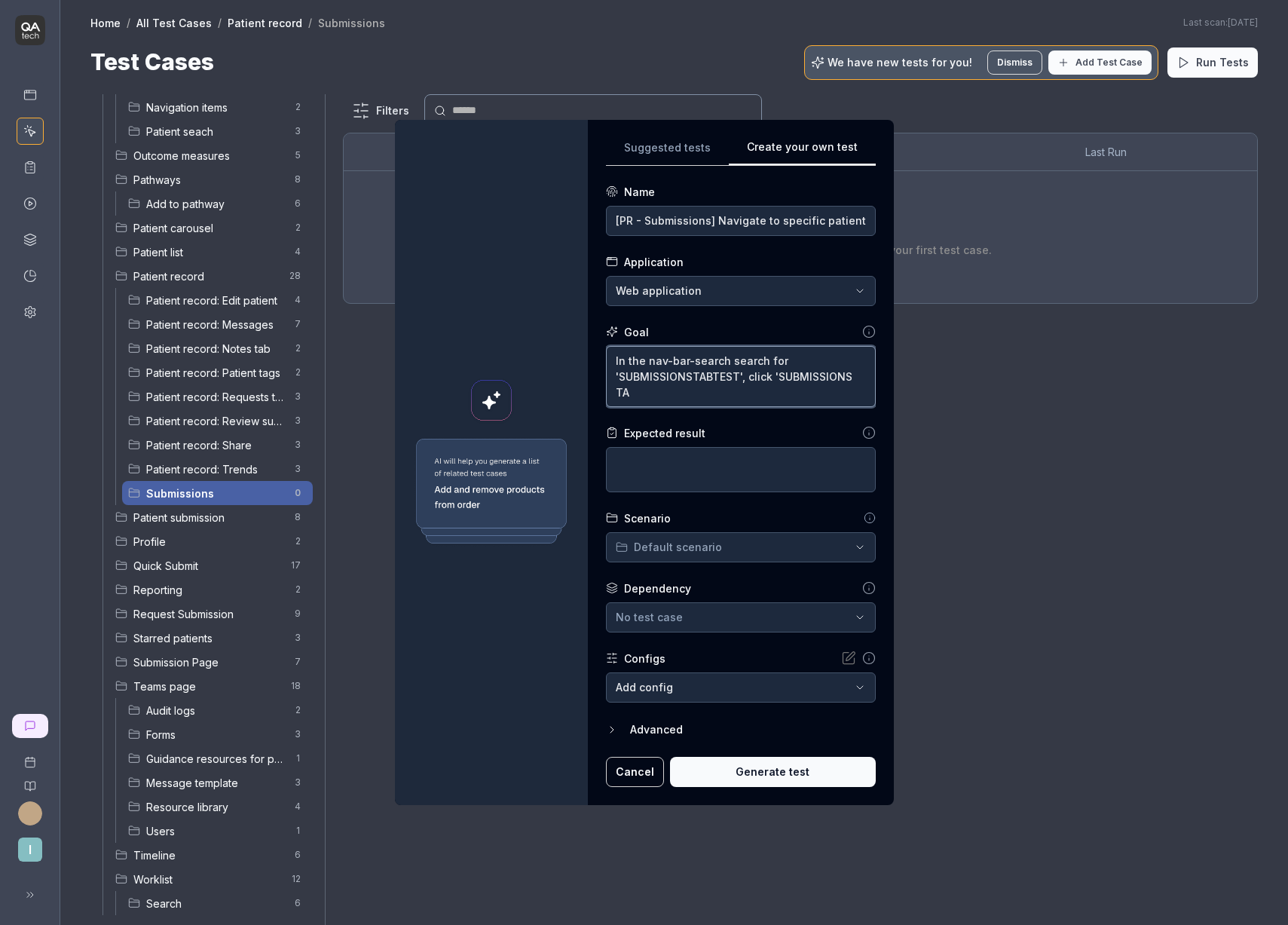
type textarea "*"
type textarea "In the nav-bar-search search for 'SUBMISSIONSTABTEST', click 'SUBMISSIONS TAB"
type textarea "*"
type textarea "In the nav-bar-search search for 'SUBMISSIONSTABTEST', click 'SUBMISSIONS TAB"
type textarea "*"
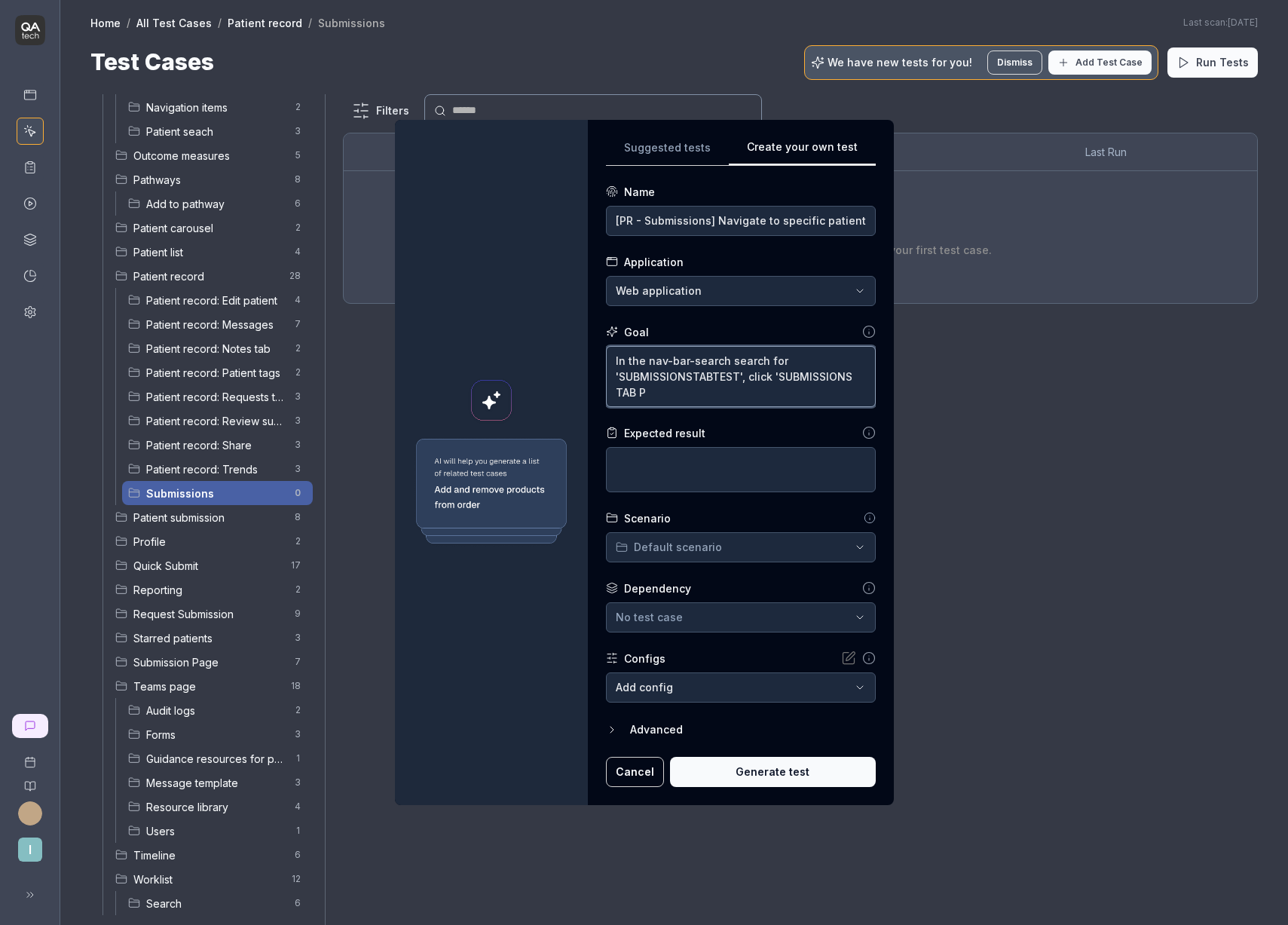
type textarea "In the nav-bar-search search for 'SUBMISSIONSTABTEST', click 'SUBMISSIONS TAB PA"
type textarea "*"
type textarea "In the nav-bar-search search for 'SUBMISSIONSTABTEST', click 'SUBMISSIONS TAB P…"
type textarea "*"
type textarea "In the nav-bar-search search for 'SUBMISSIONSTABTEST', click 'SUBMISSIONS TAB P…"
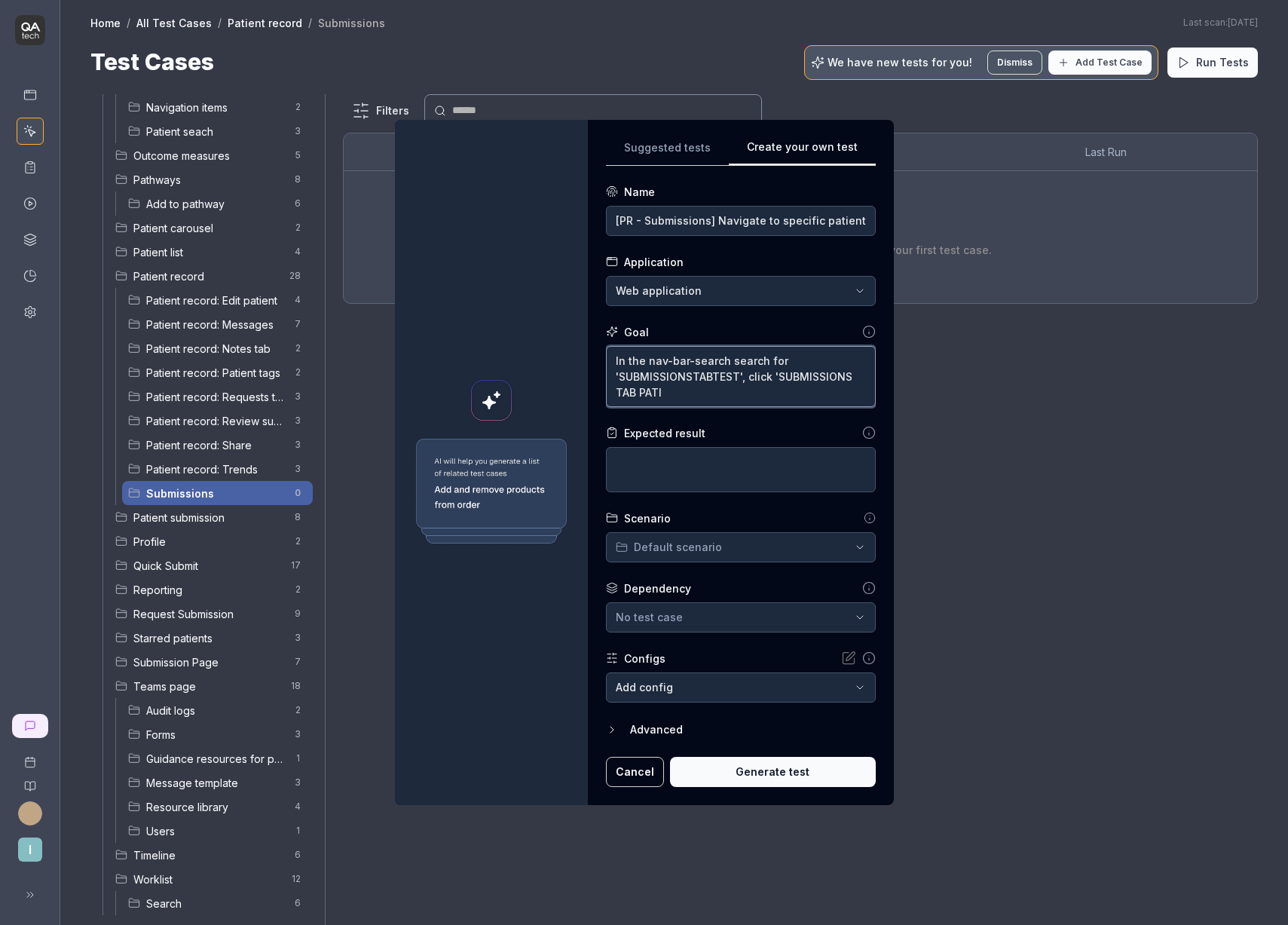
type textarea "*"
type textarea "In the nav-bar-search search for 'SUBMISSIONSTABTEST', click 'SUBMISSIONS TAB P…"
type textarea "*"
type textarea "In the nav-bar-search search for 'SUBMISSIONSTABTEST', click 'SUBMISSIONS TAB P…"
type textarea "*"
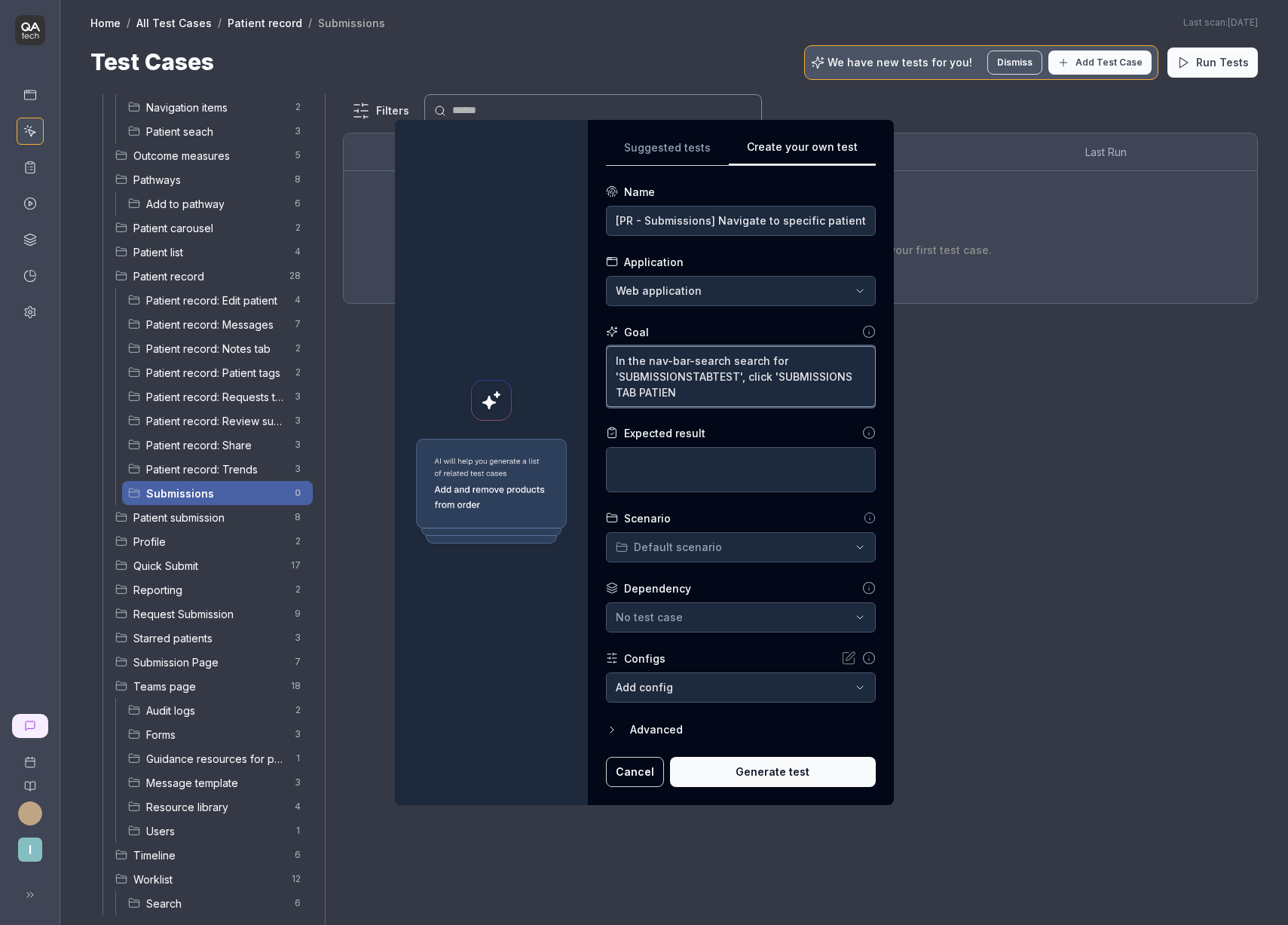
type textarea "In the nav-bar-search search for 'SUBMISSIONSTABTEST', click 'SUBMISSIONS TAB P…"
type textarea "*"
type textarea "In the nav-bar-search search for 'SUBMISSIONSTABTEST', click 'SUBMISSIONS TAB P…"
type textarea "*"
type textarea "In the nav-bar-search search for 'SUBMISSIONSTABTEST', click 'SUBMISSIONS TAB P…"
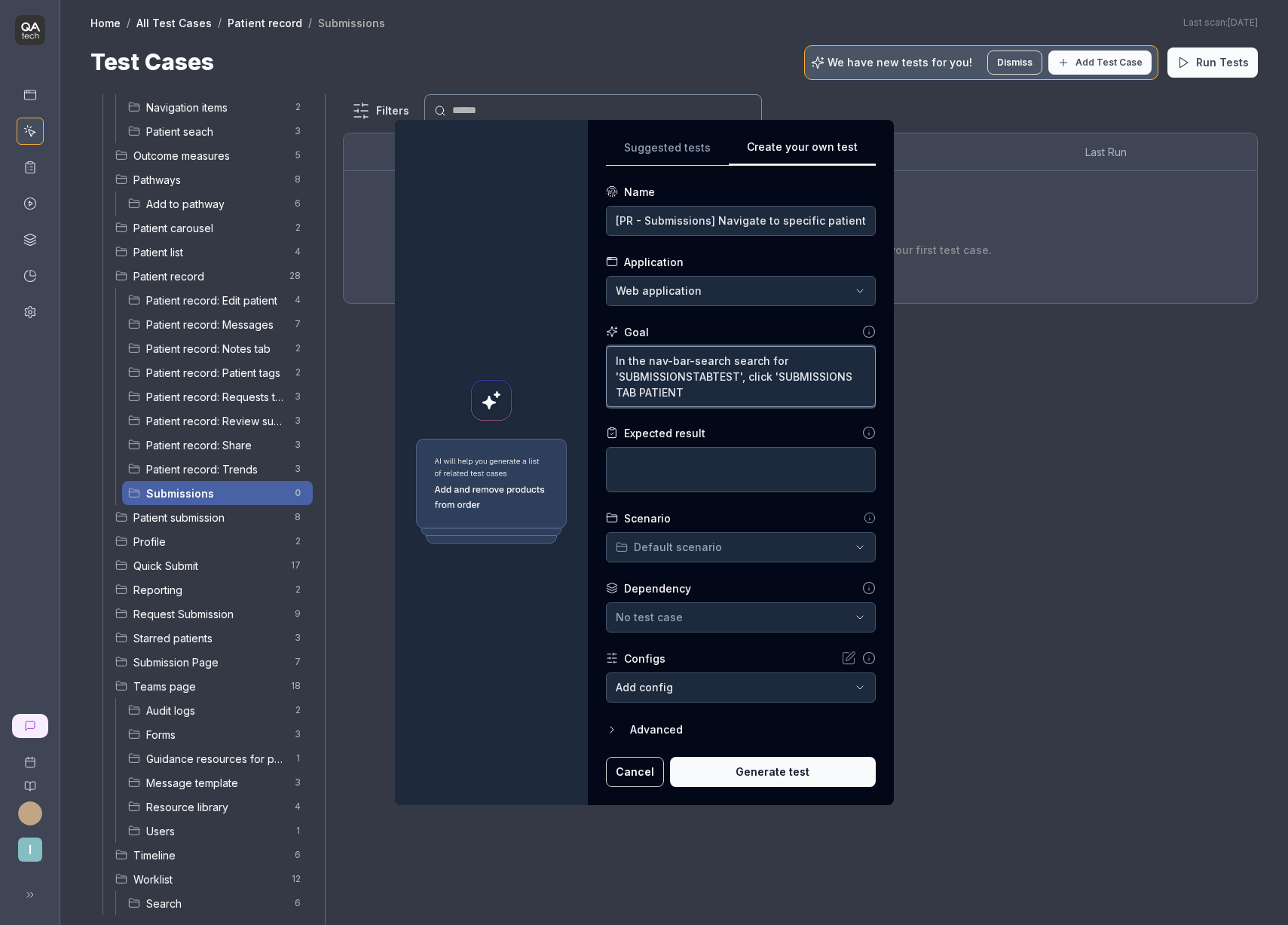
type textarea "*"
type textarea "In the nav-bar-search search for 'SUBMISSIONSTABTEST', click 'SUBMISSIONS TAB P…"
click at [760, 476] on textarea at bounding box center [740, 470] width 269 height 45
type textarea "*"
type textarea "U"
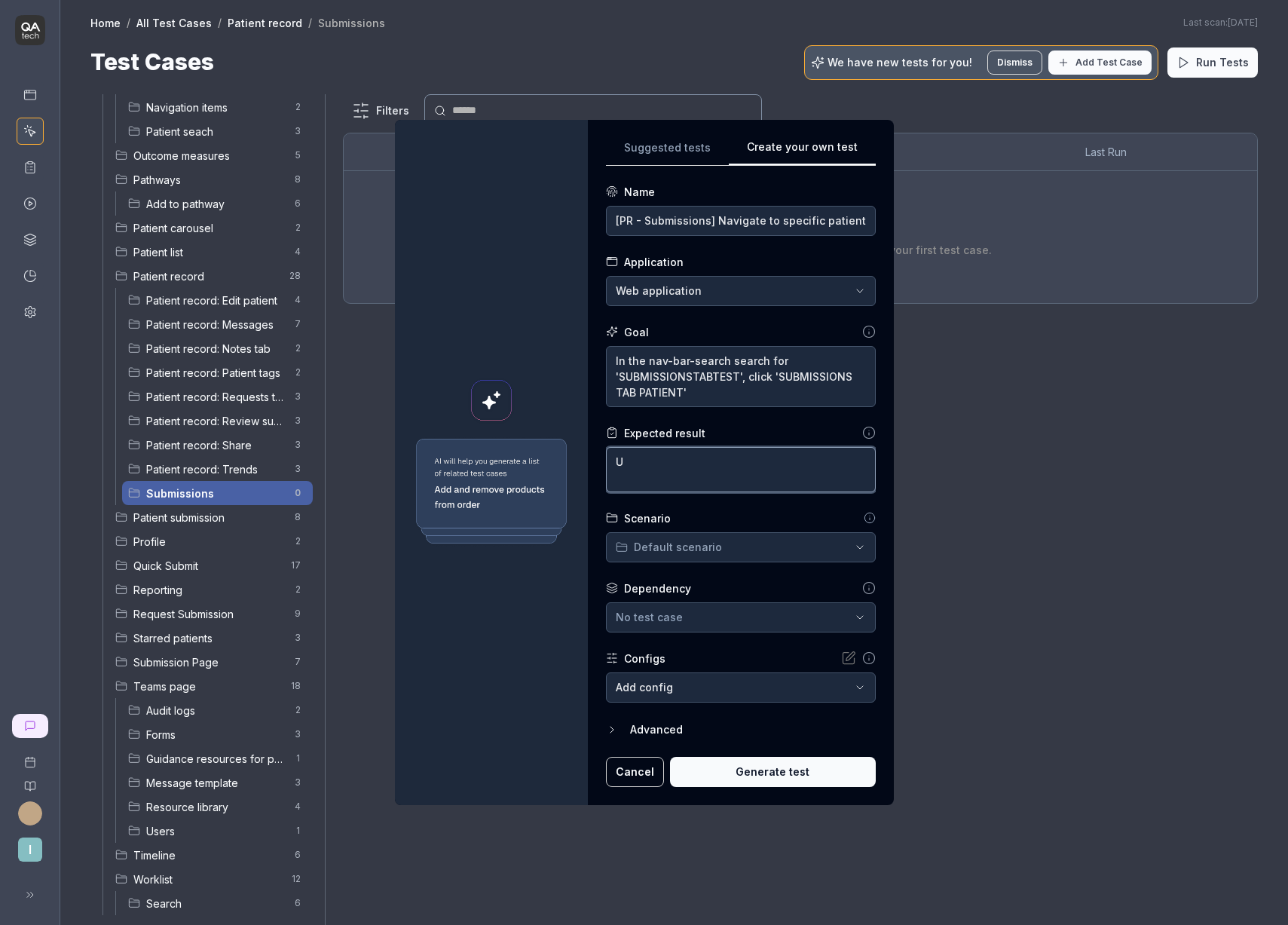
type textarea "*"
type textarea "Up"
type textarea "*"
type textarea "Up"
type textarea "*"
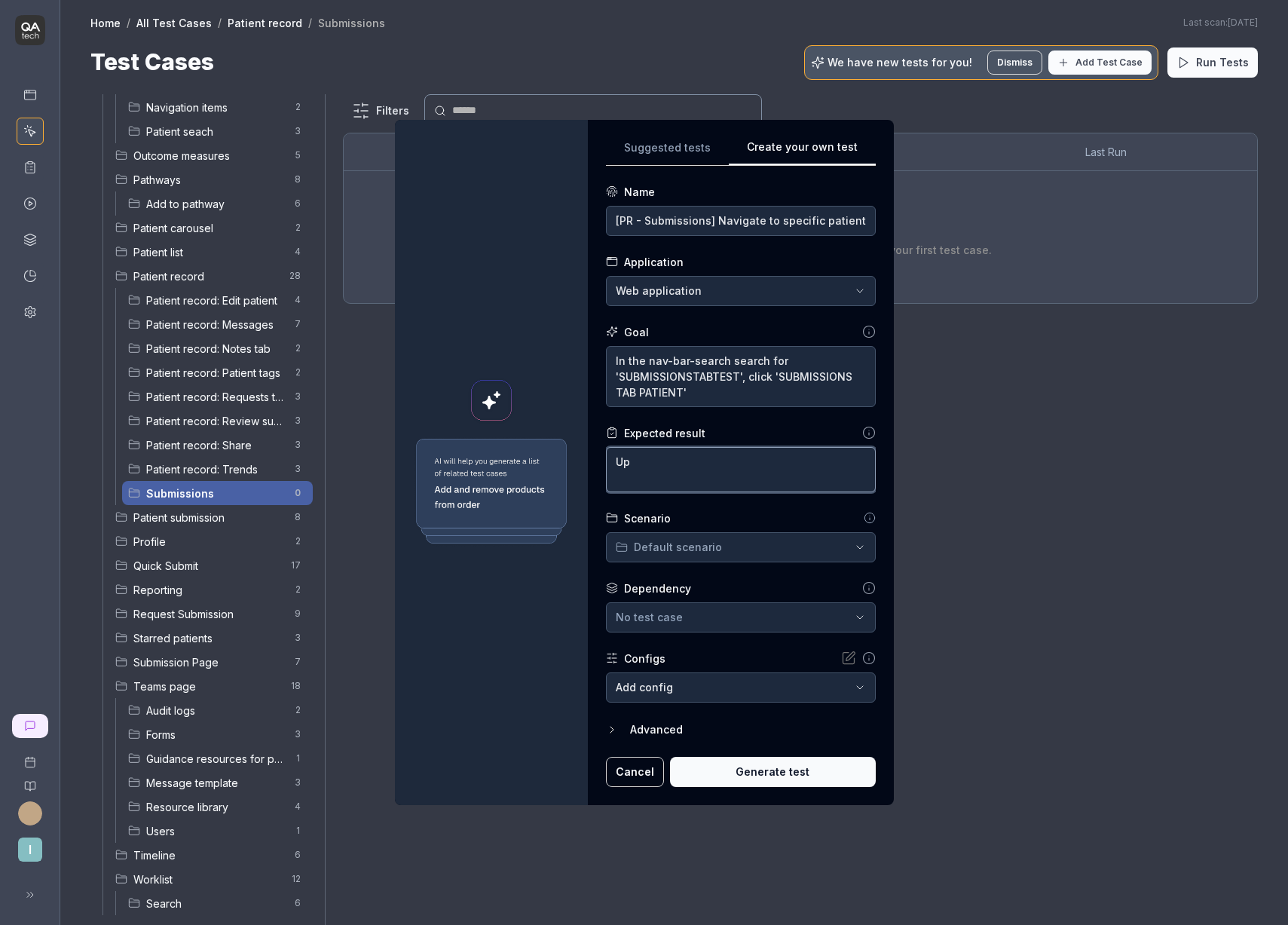
type textarea "U"
type textarea "*"
type textarea "A"
type textarea "*"
type textarea "A"
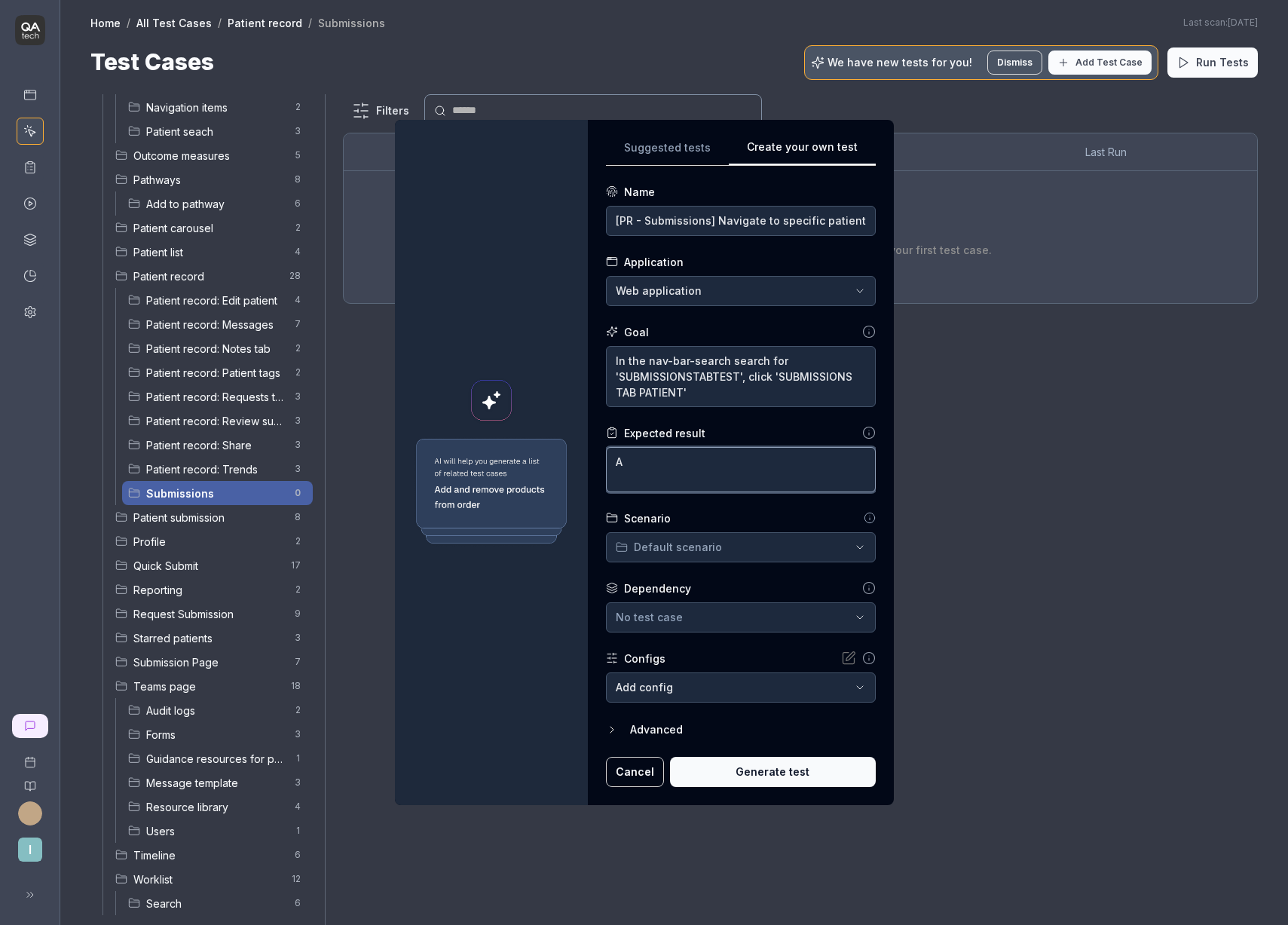
type textarea "*"
type textarea "Af"
type textarea "*"
type textarea "Aft"
type textarea "*"
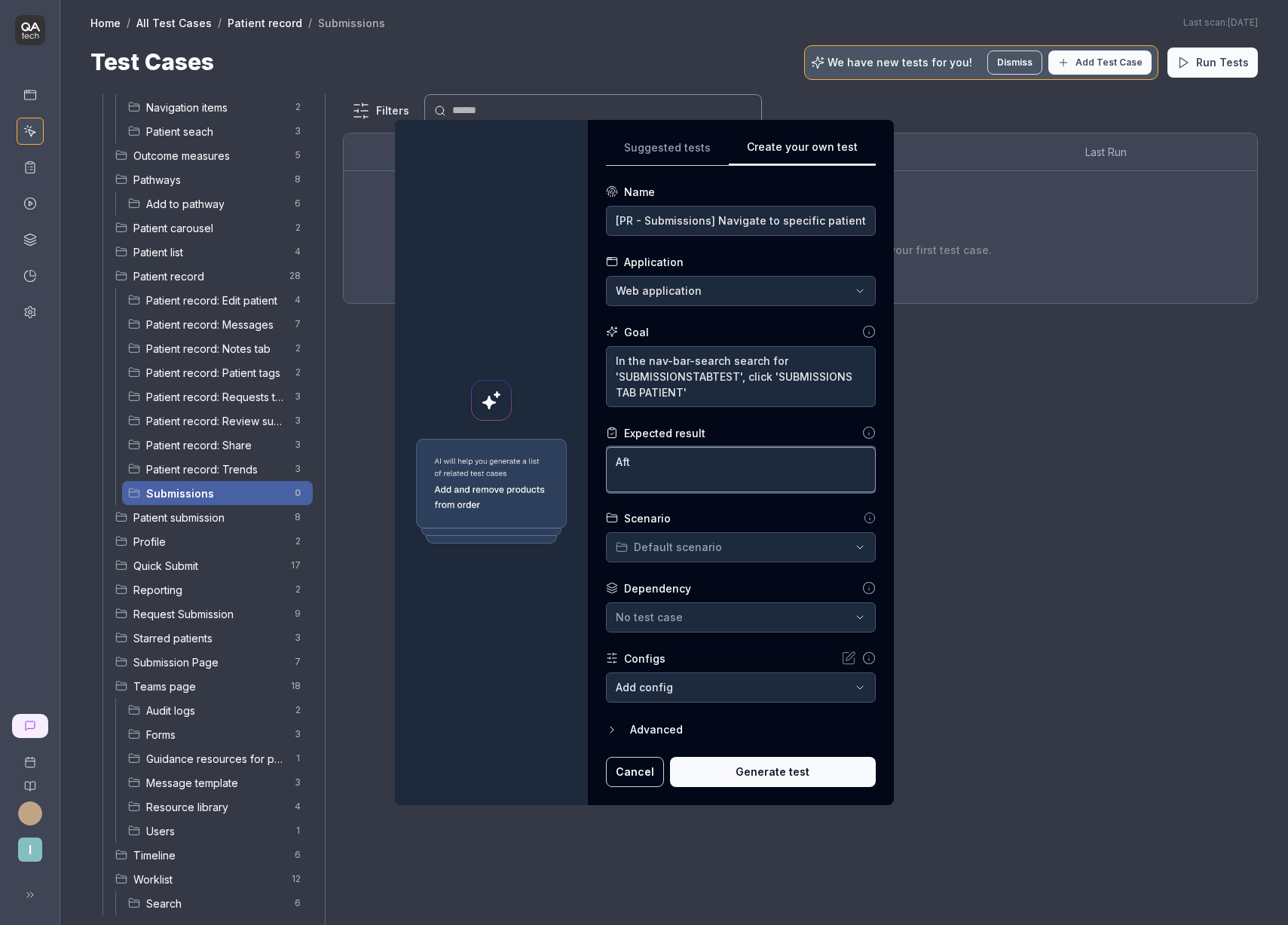
type textarea "Afte"
type textarea "*"
type textarea "After"
type textarea "*"
type textarea "After"
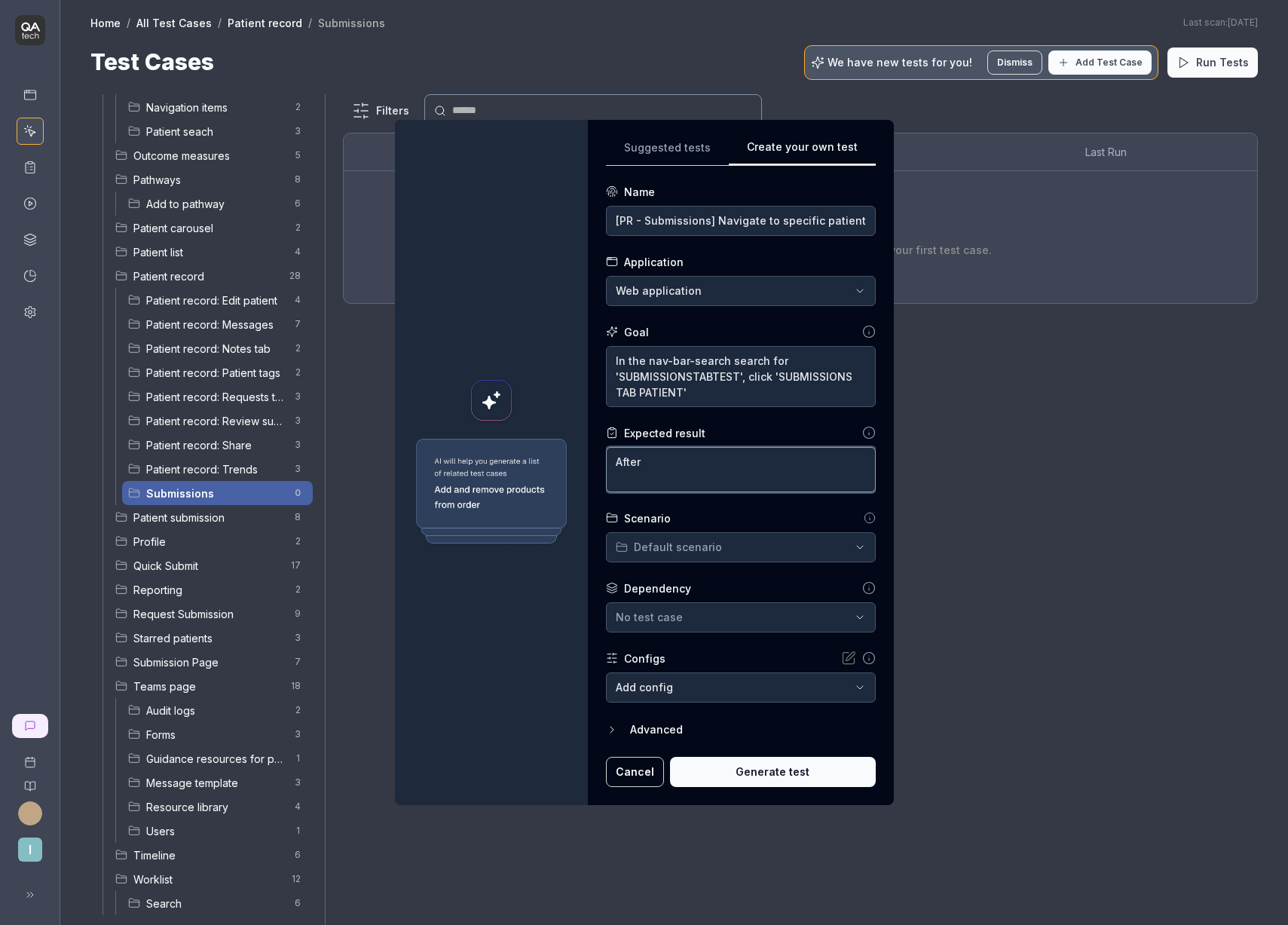
type textarea "*"
type textarea "After s"
type textarea "*"
type textarea "After se"
type textarea "*"
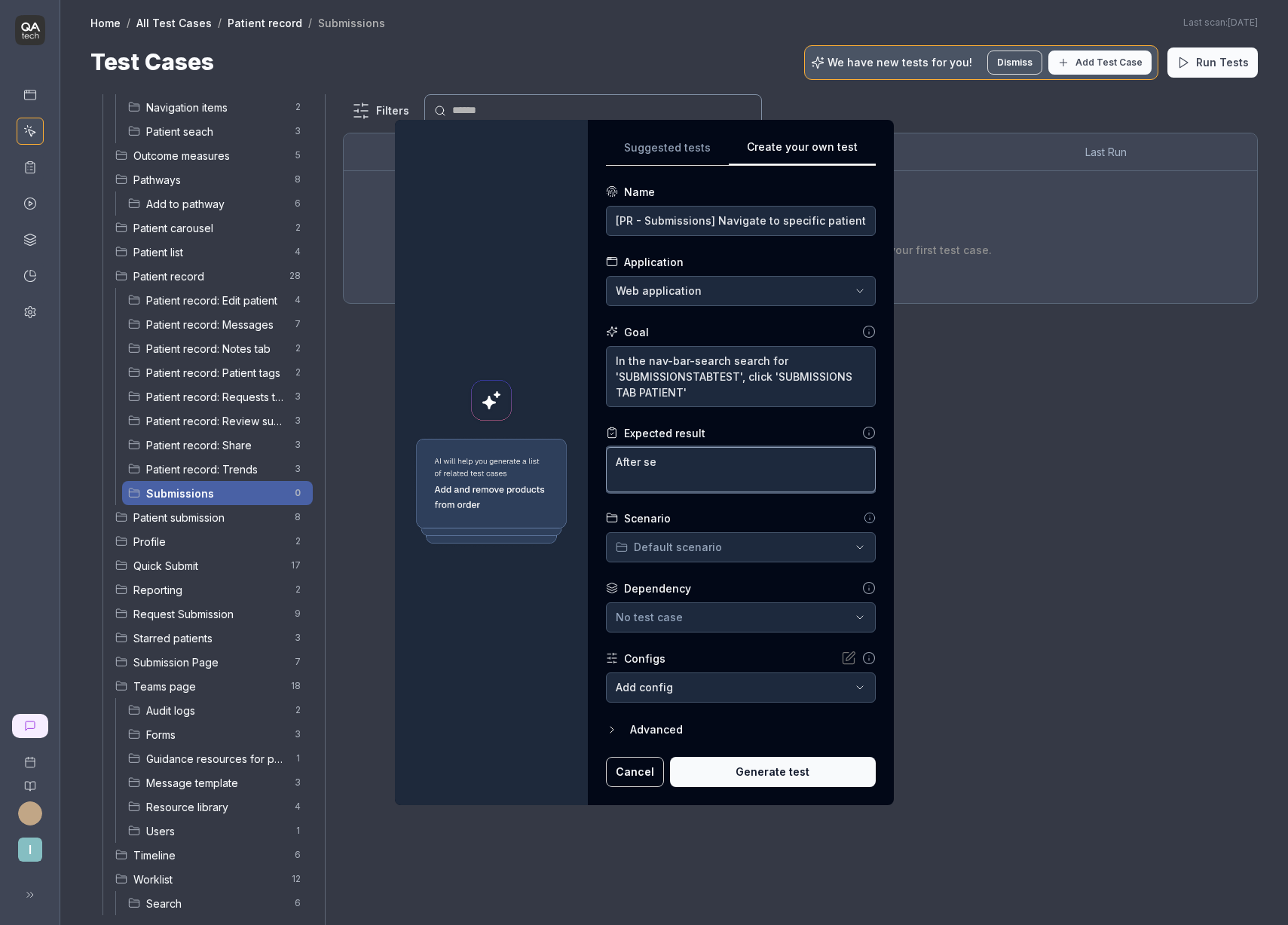
type textarea "After sea"
type textarea "*"
type textarea "After sear"
type textarea "*"
type textarea "After searc"
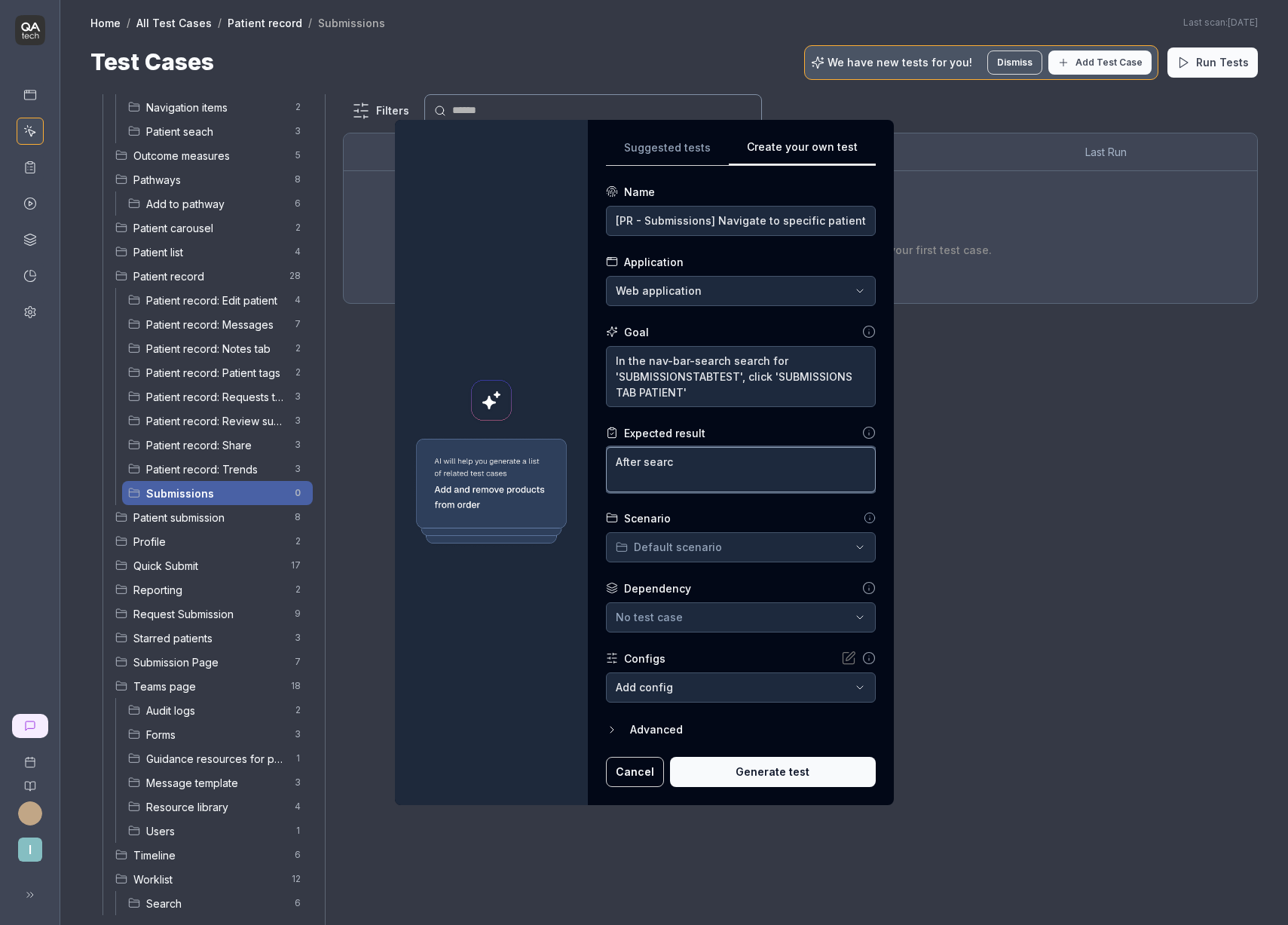
type textarea "*"
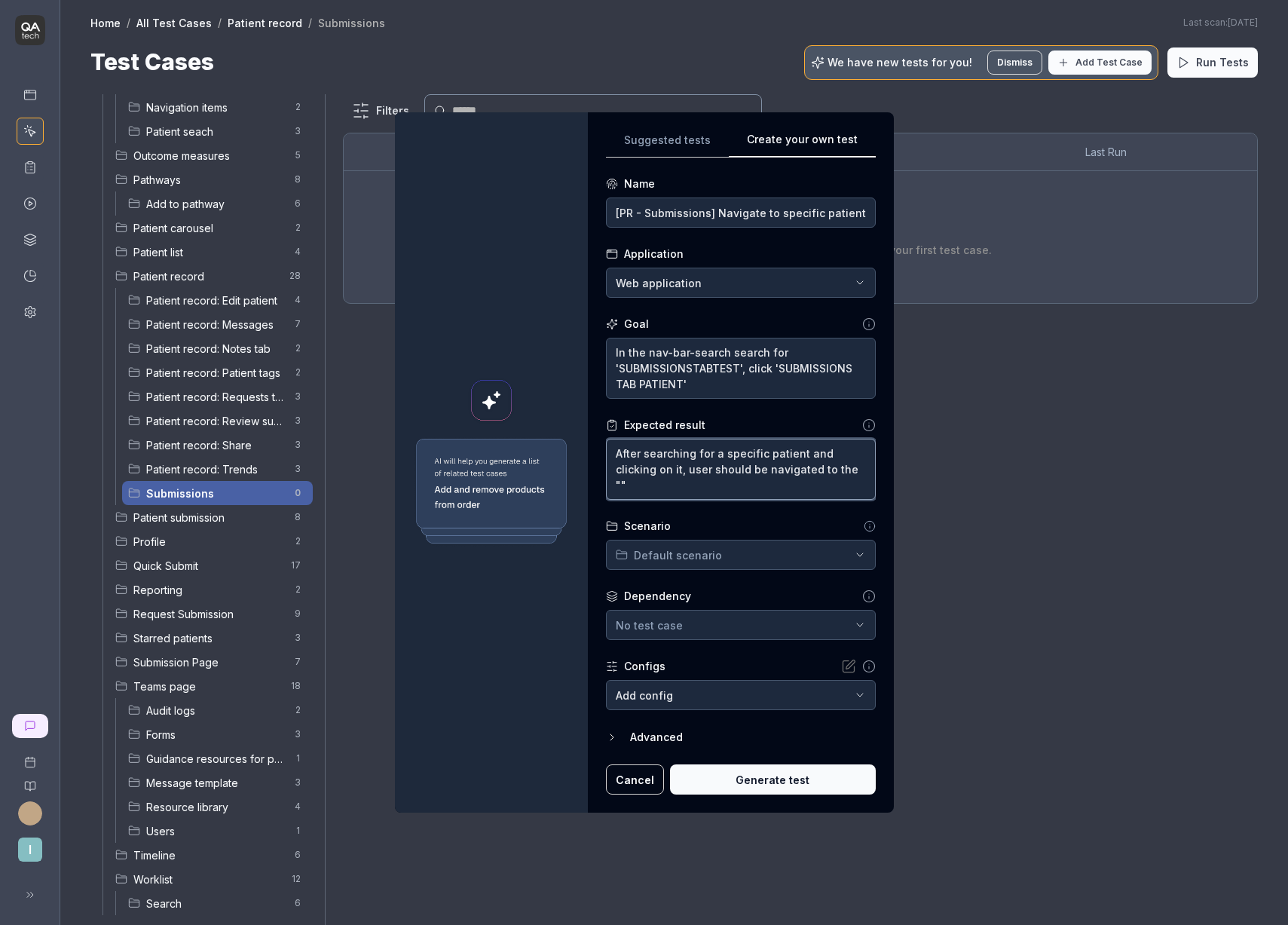
paste textarea "/patients/osN2xCFiS76uzE81l9IM/submissions"
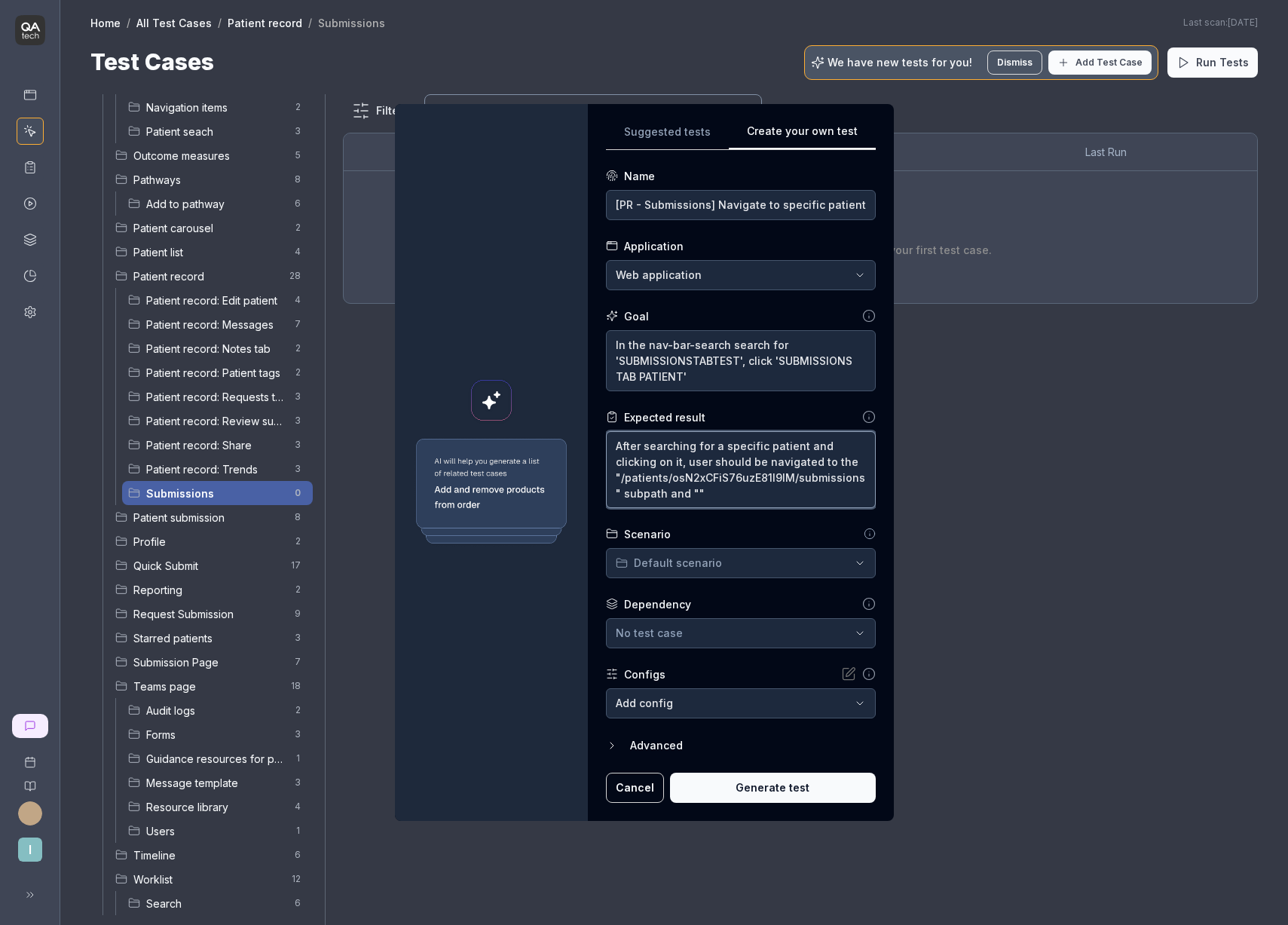
paste textarea "PATIENT, Submissions Tab"
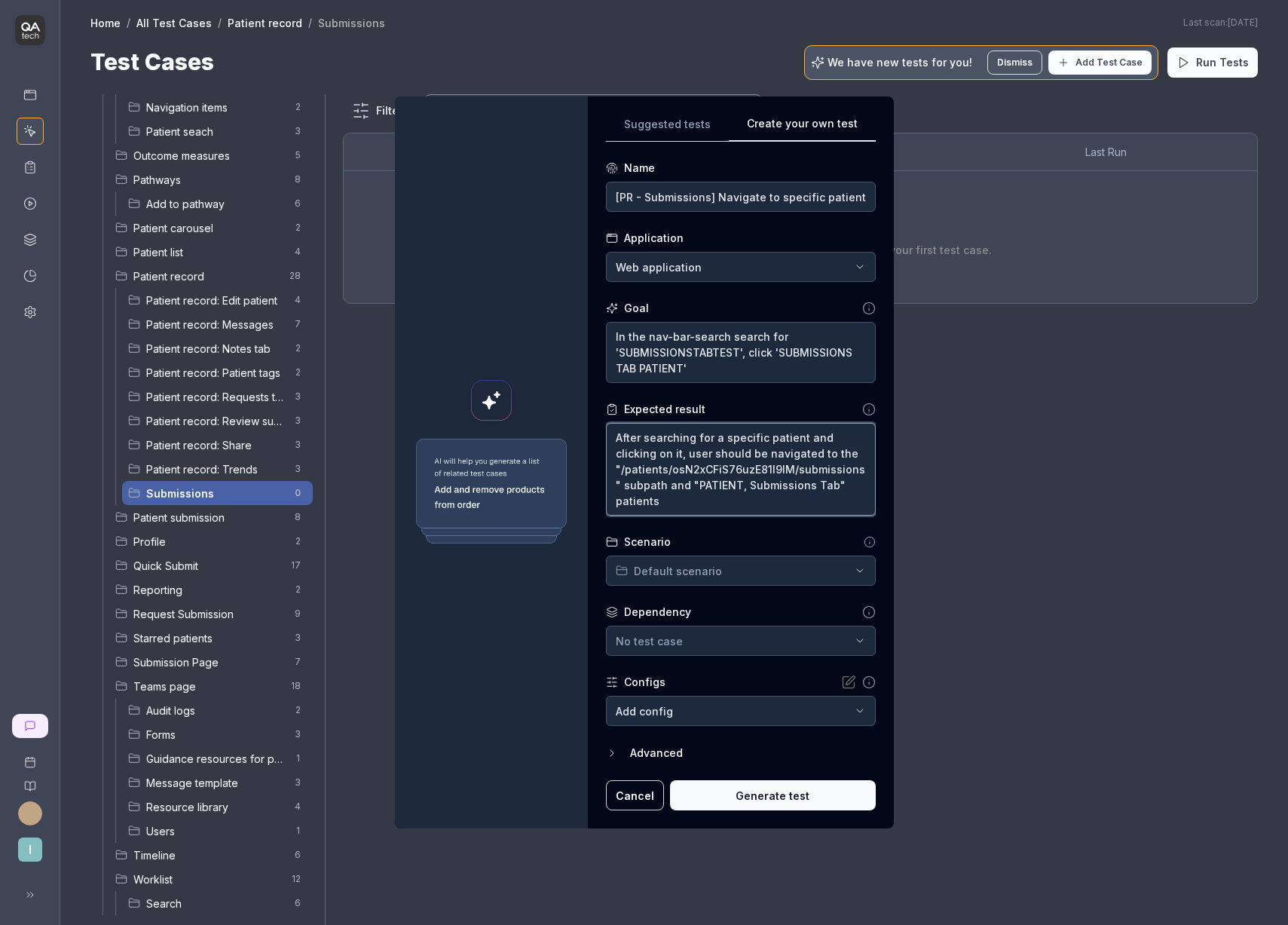
click at [746, 485] on textarea "After searching for a specific patient and clicking on it, user should be navig…" at bounding box center [740, 469] width 269 height 92
click at [730, 496] on textarea "After searching for a specific patient and clicking on it, user should be navig…" at bounding box center [740, 469] width 269 height 92
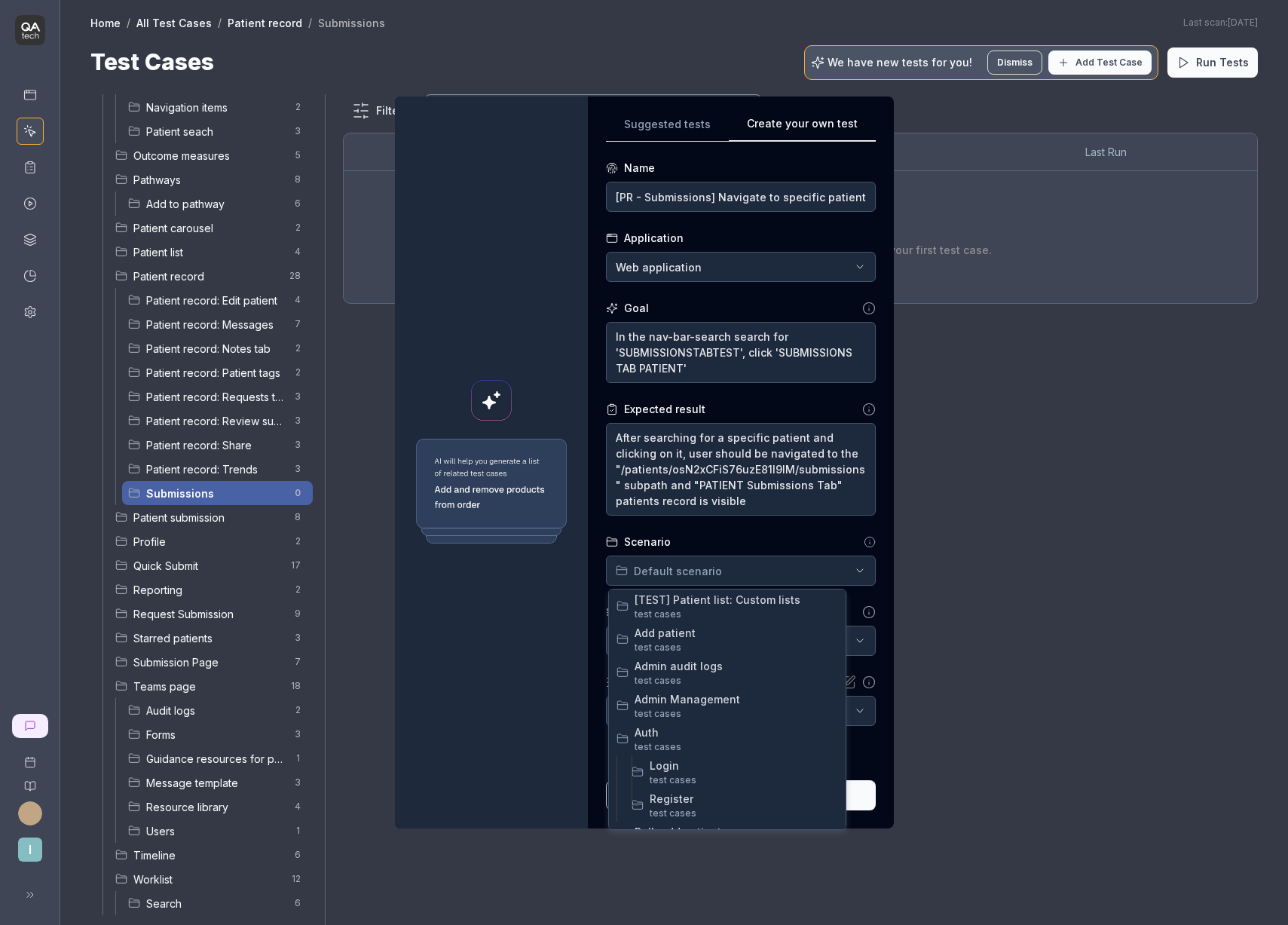
click at [652, 577] on div "**********" at bounding box center [644, 462] width 1288 height 925
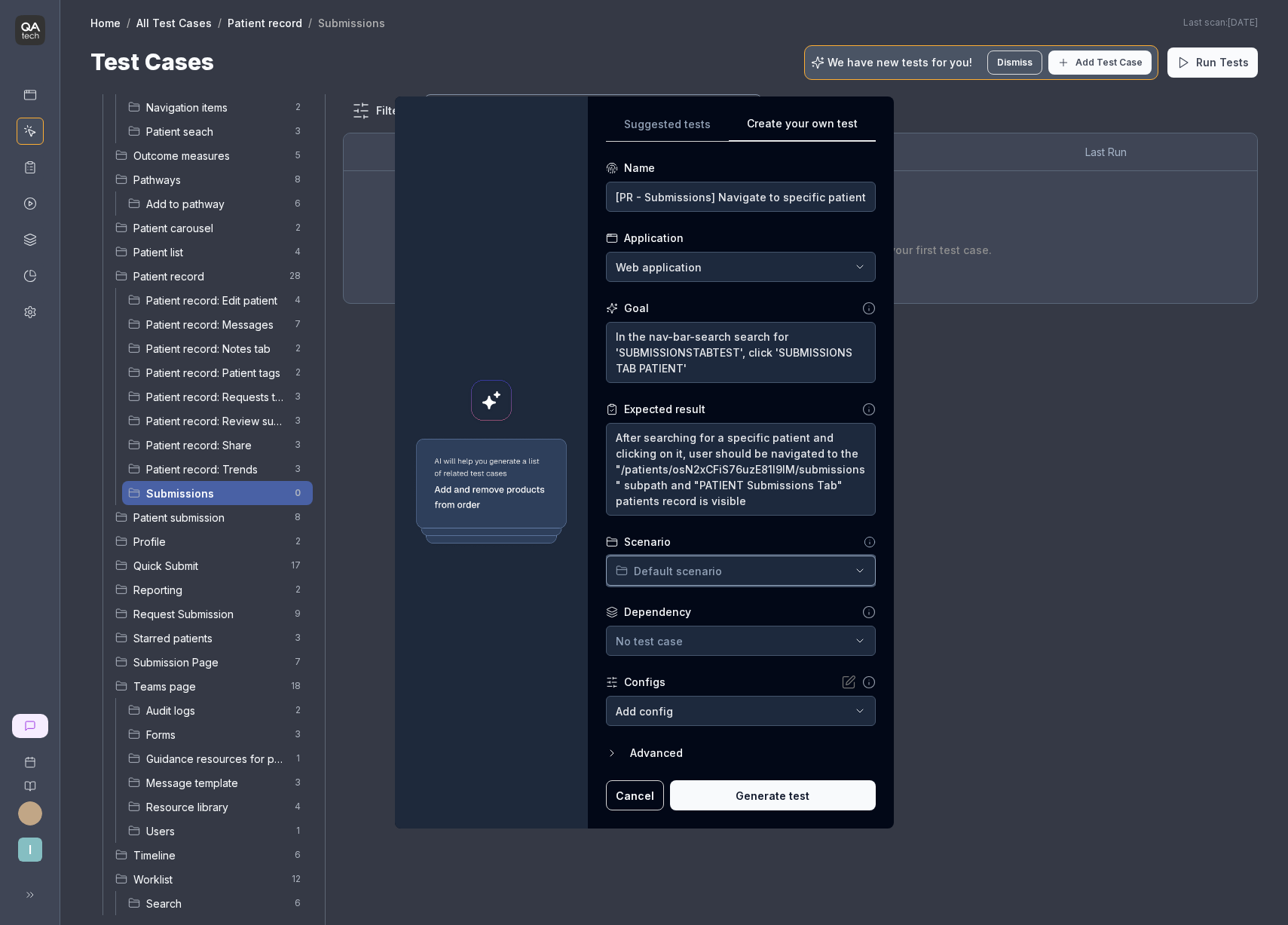
click at [681, 568] on div "**********" at bounding box center [644, 462] width 1288 height 925
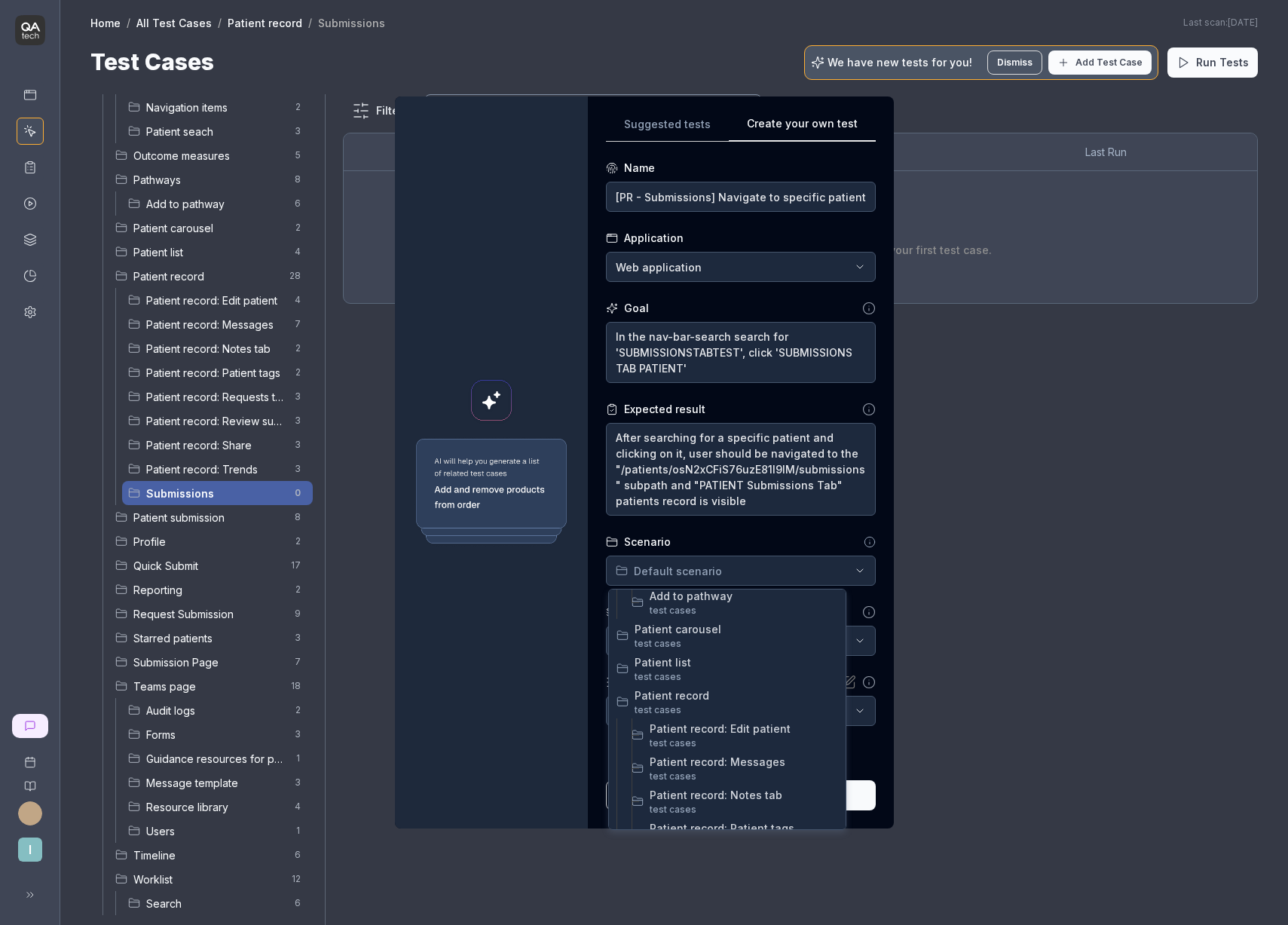
scroll to position [1002, 0]
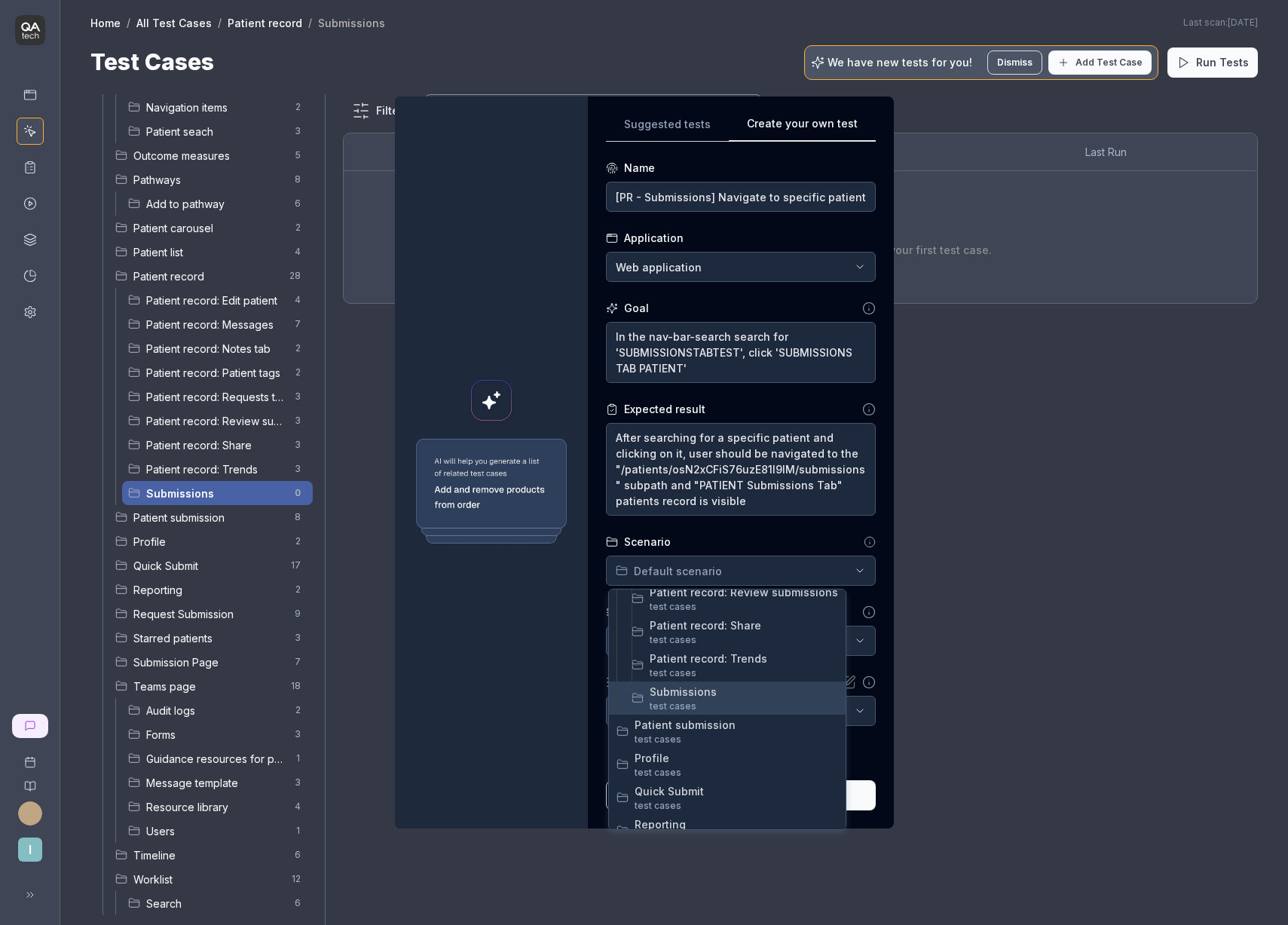
click at [699, 687] on span "Submissions" at bounding box center [744, 691] width 188 height 16
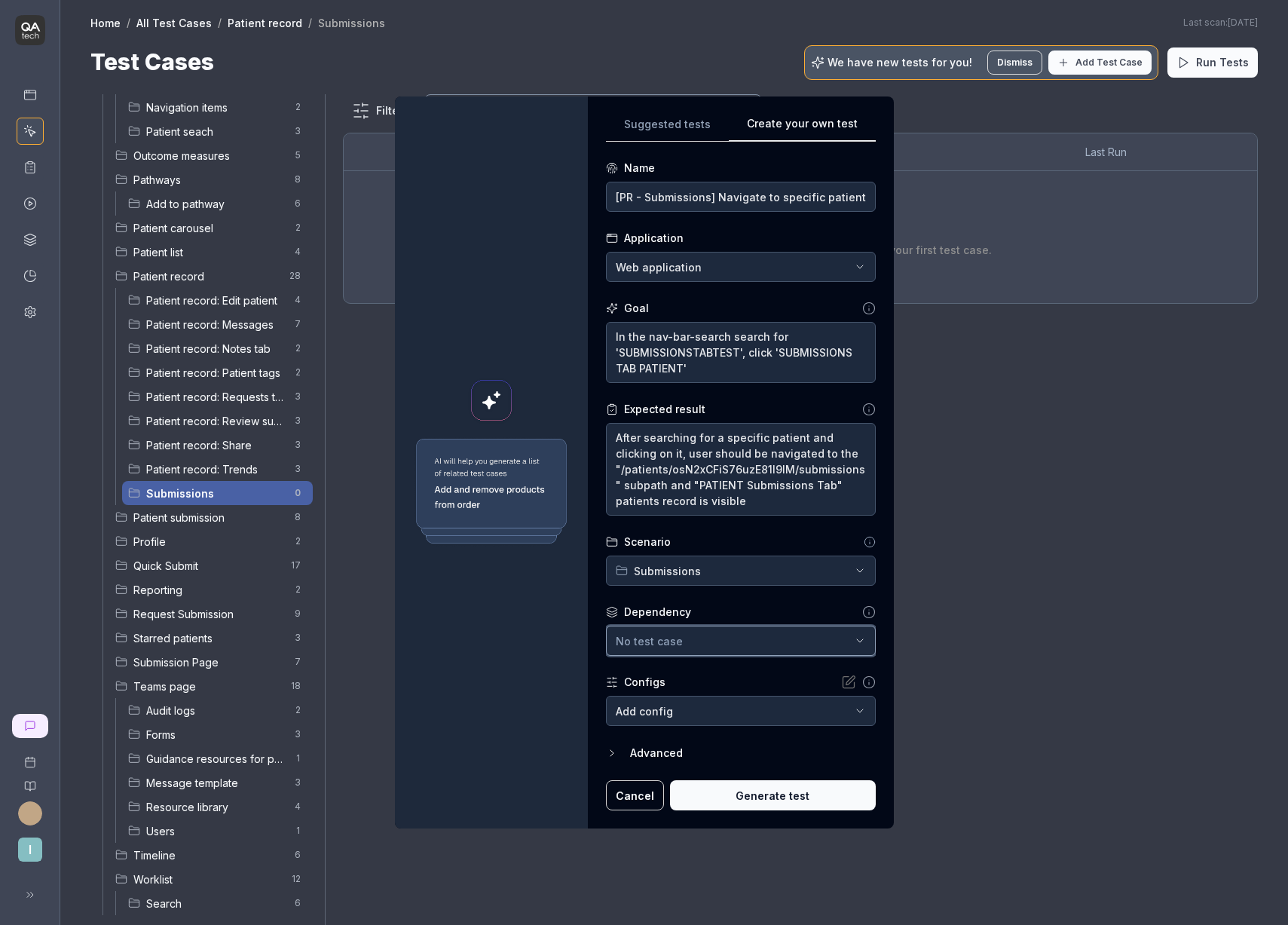
click at [682, 645] on div "No test case" at bounding box center [733, 641] width 235 height 16
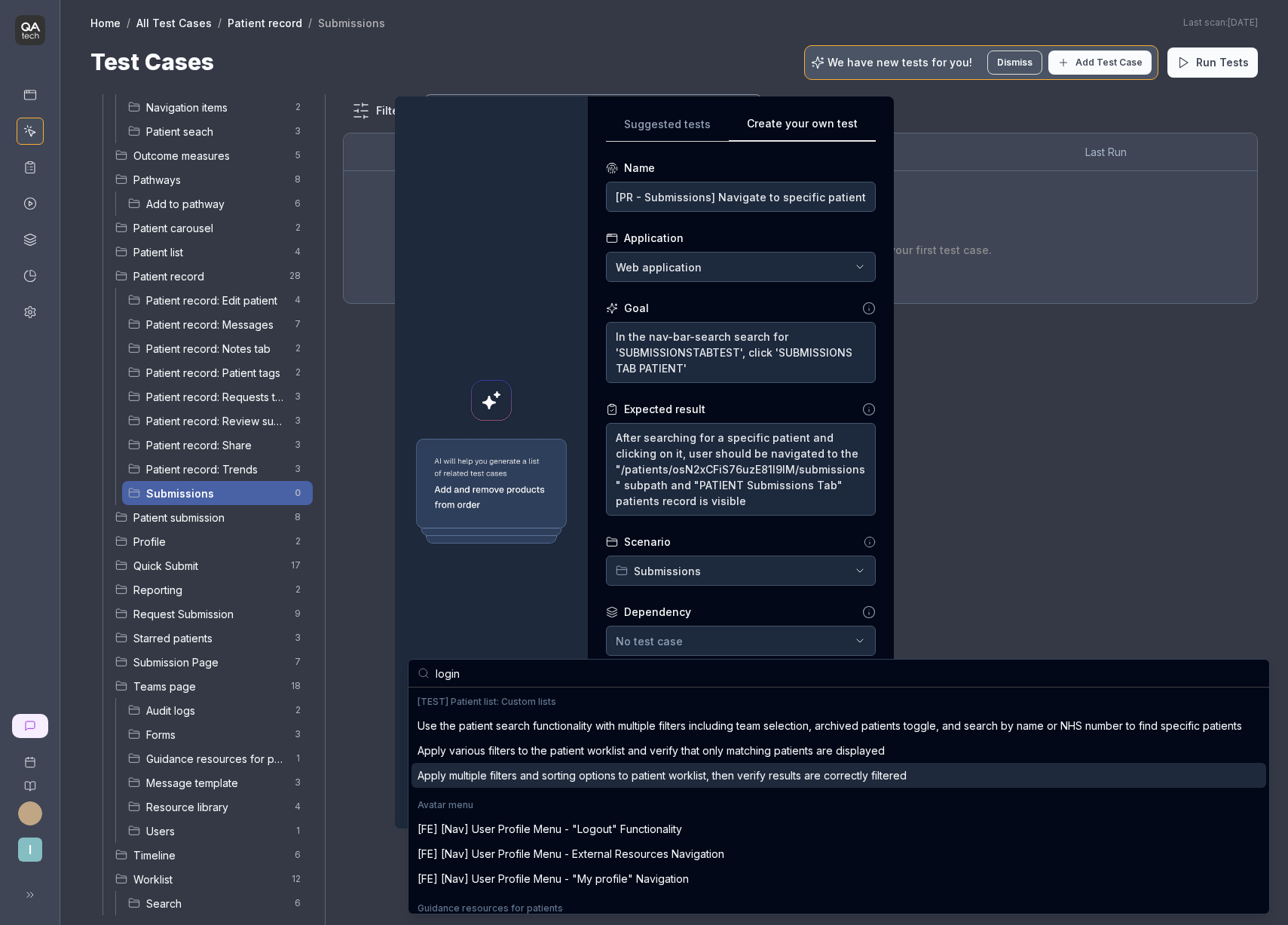
scroll to position [227, 0]
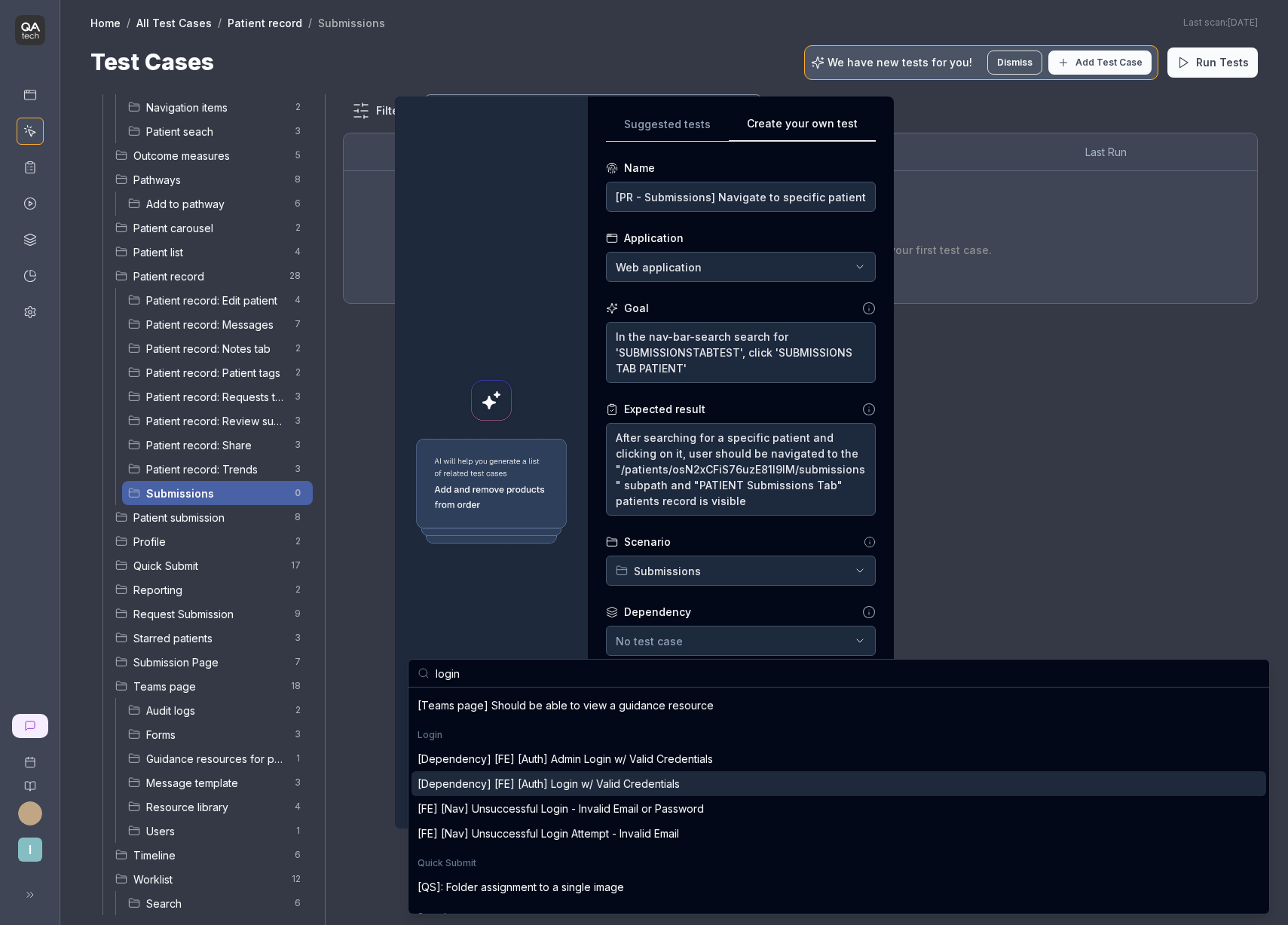
click at [635, 787] on div "[Dependency] [FE] [Auth] Login w/ Valid Credentials" at bounding box center [548, 783] width 262 height 16
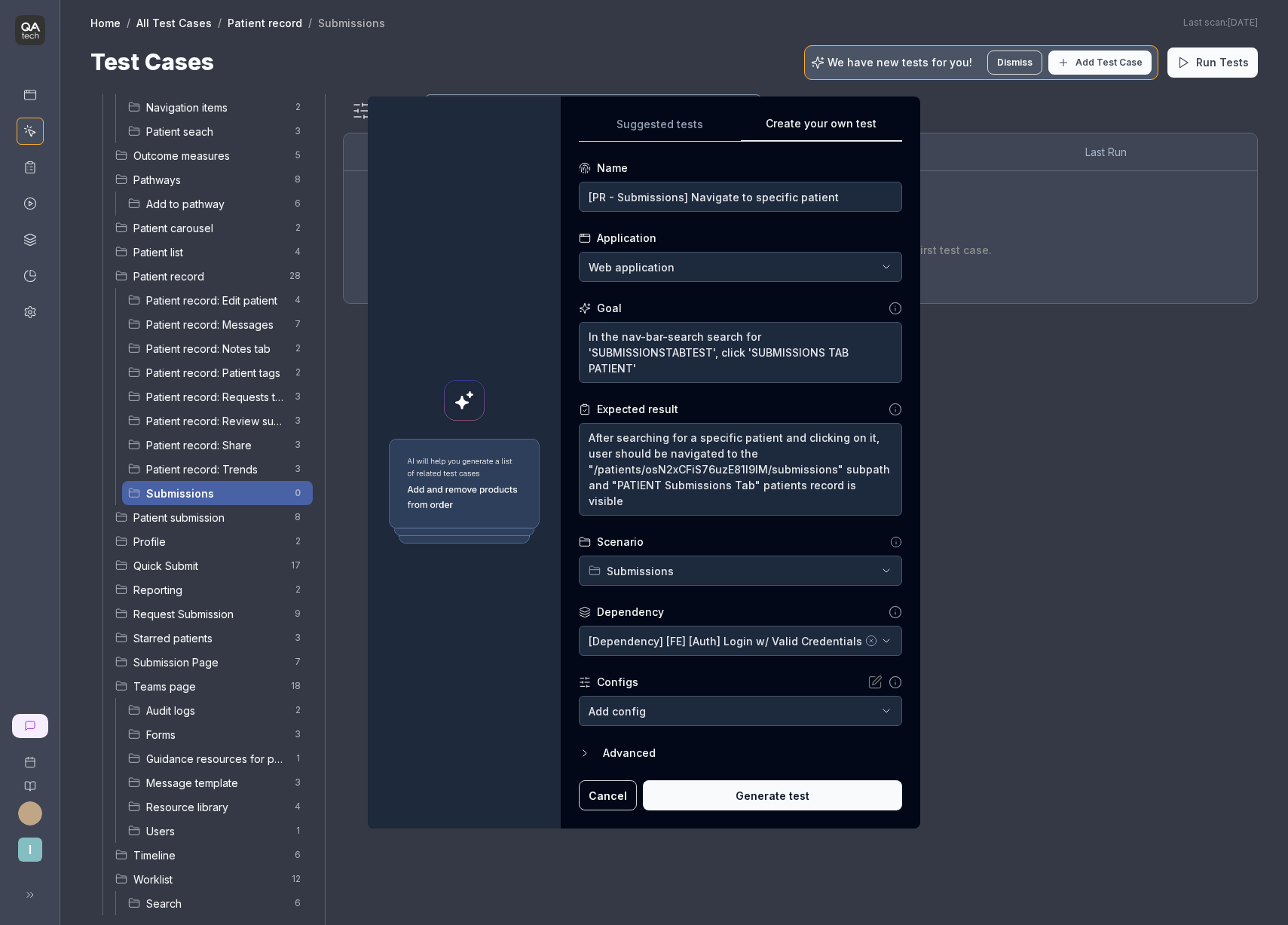
click at [713, 791] on button "Generate test" at bounding box center [772, 795] width 259 height 30
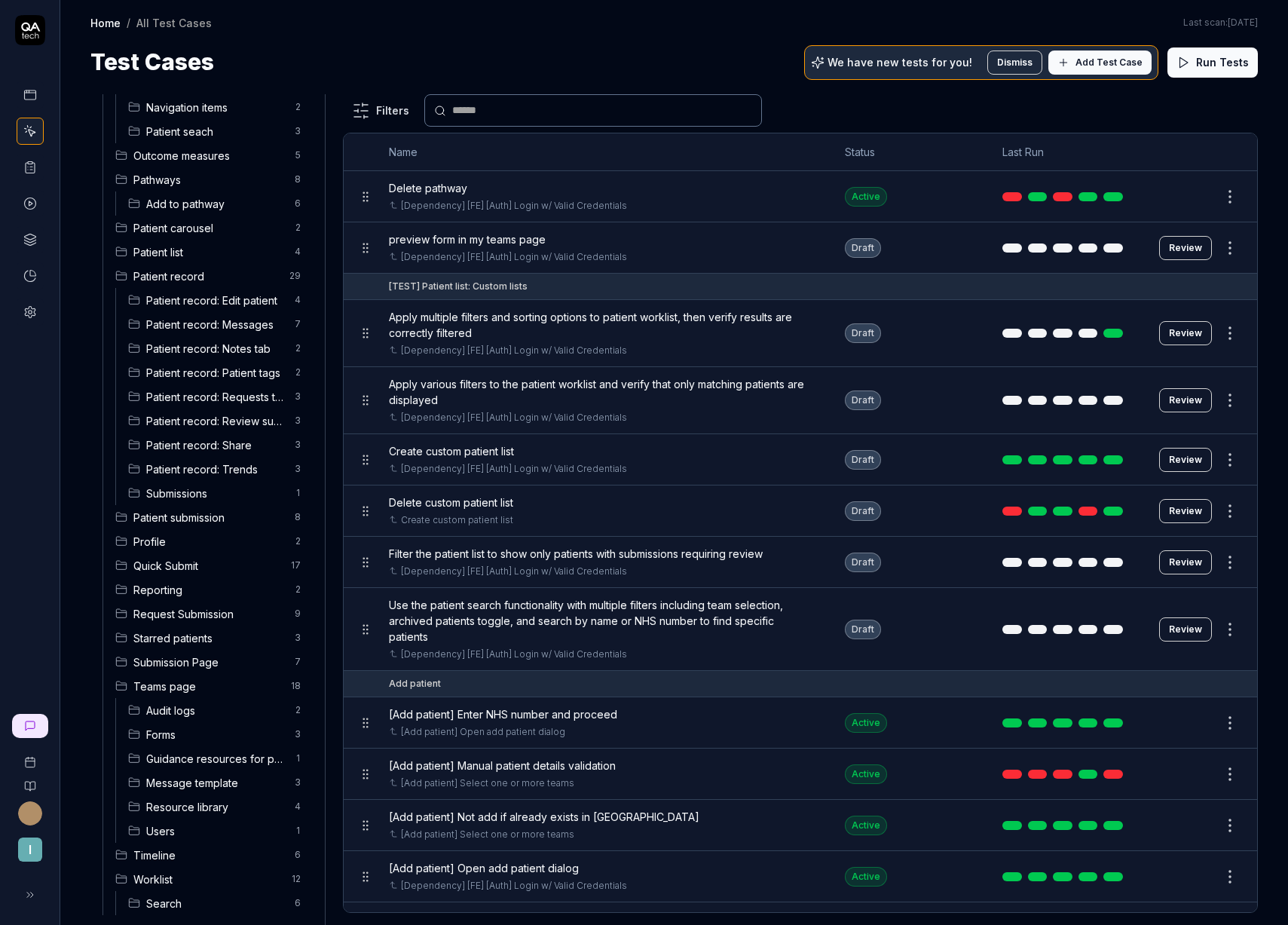
click at [182, 493] on span "Submissions" at bounding box center [216, 493] width 139 height 16
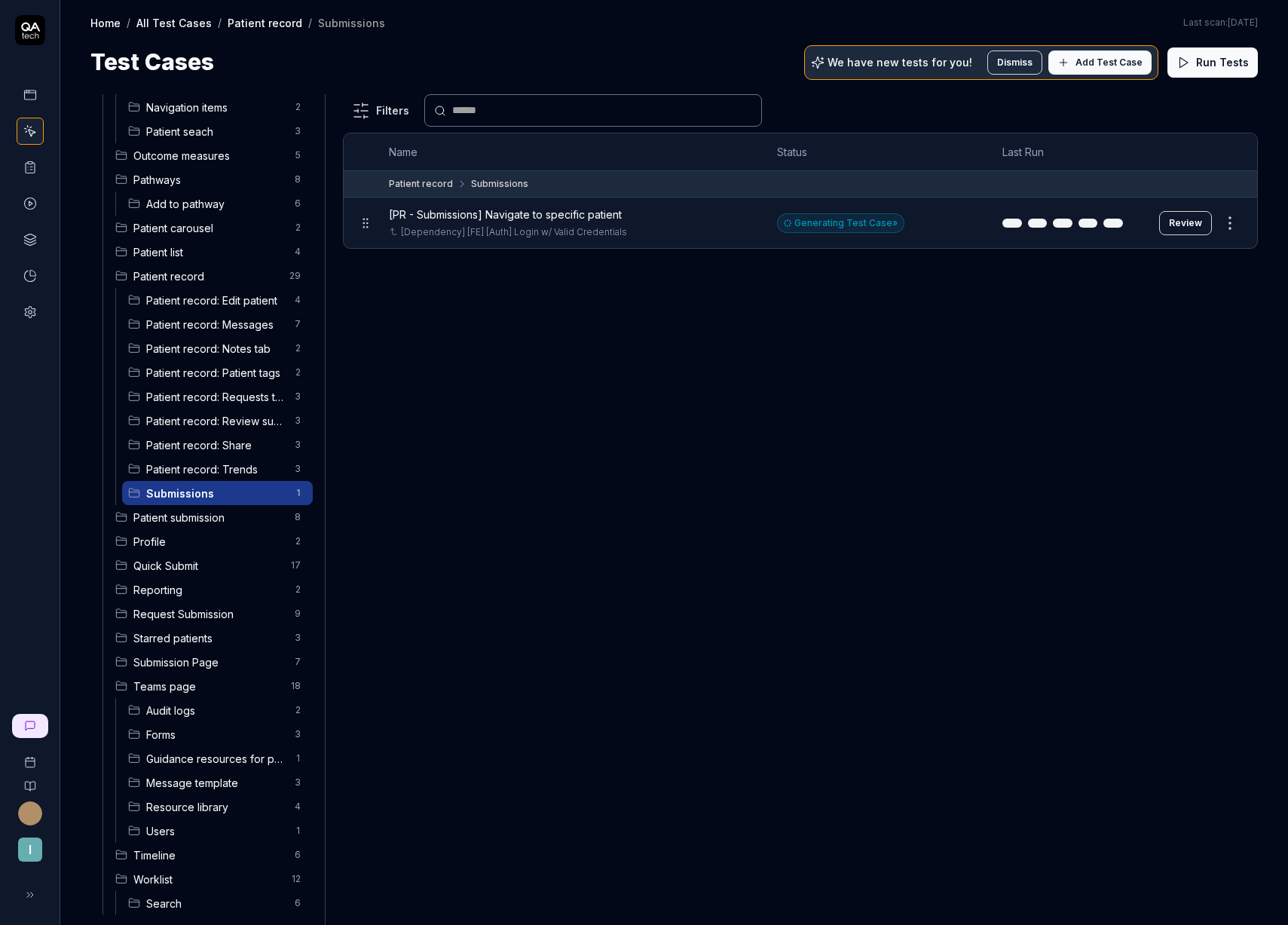
click at [1181, 218] on button "Review" at bounding box center [1185, 223] width 53 height 24
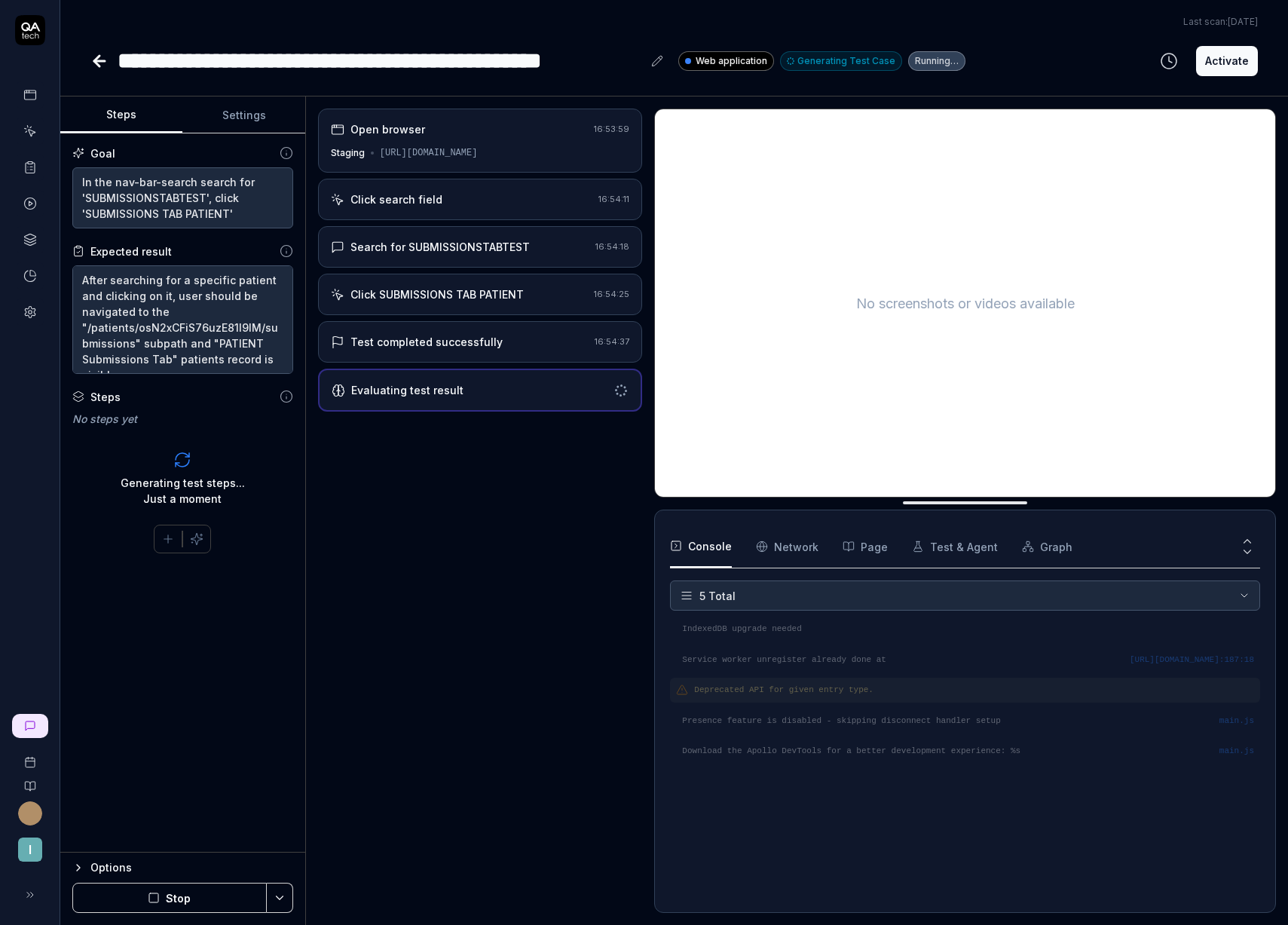
click at [443, 156] on div "https://staging.nhs.isla.health/homepage" at bounding box center [428, 153] width 98 height 13
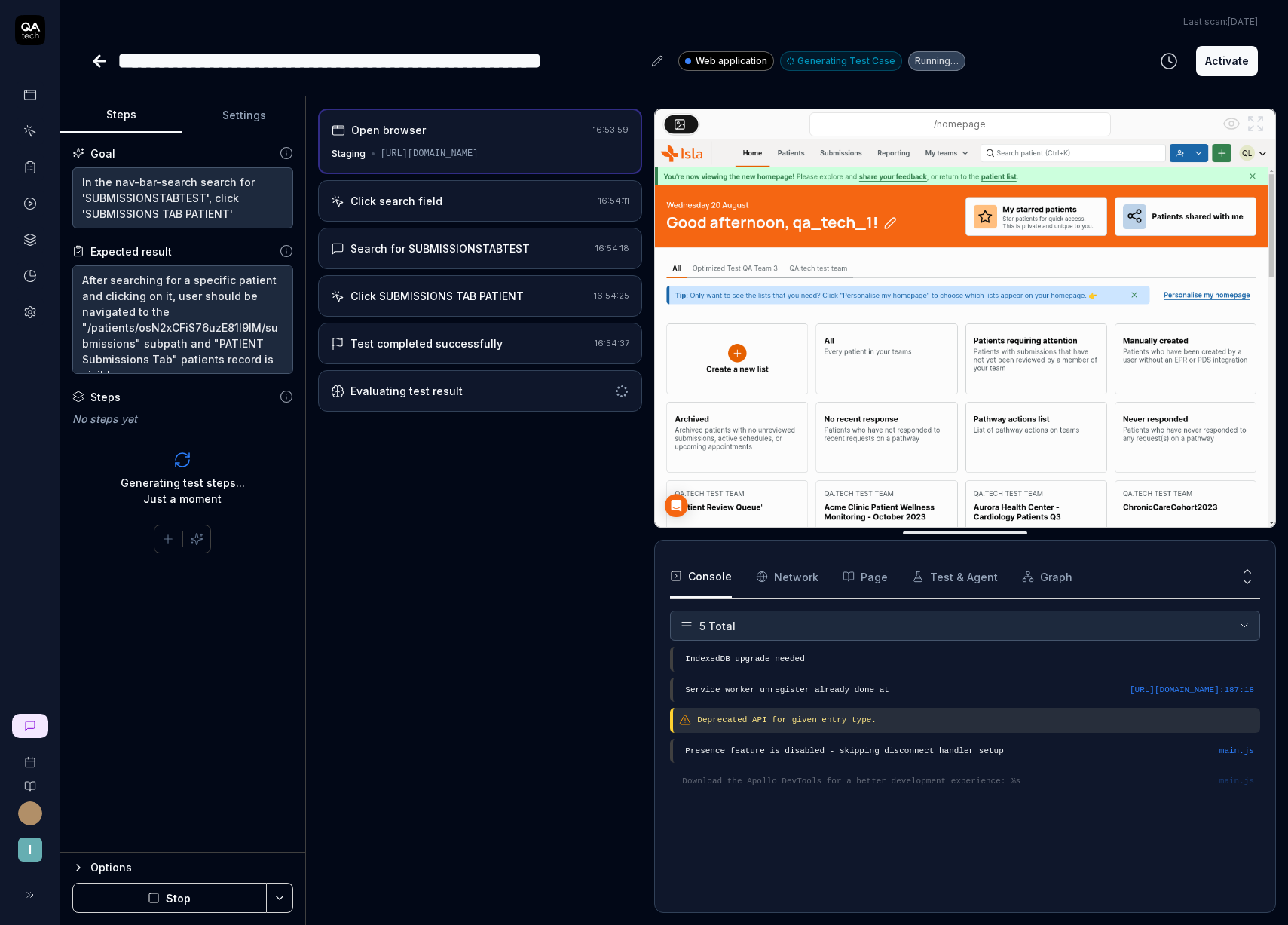
click at [451, 201] on div "Click search field" at bounding box center [461, 201] width 262 height 16
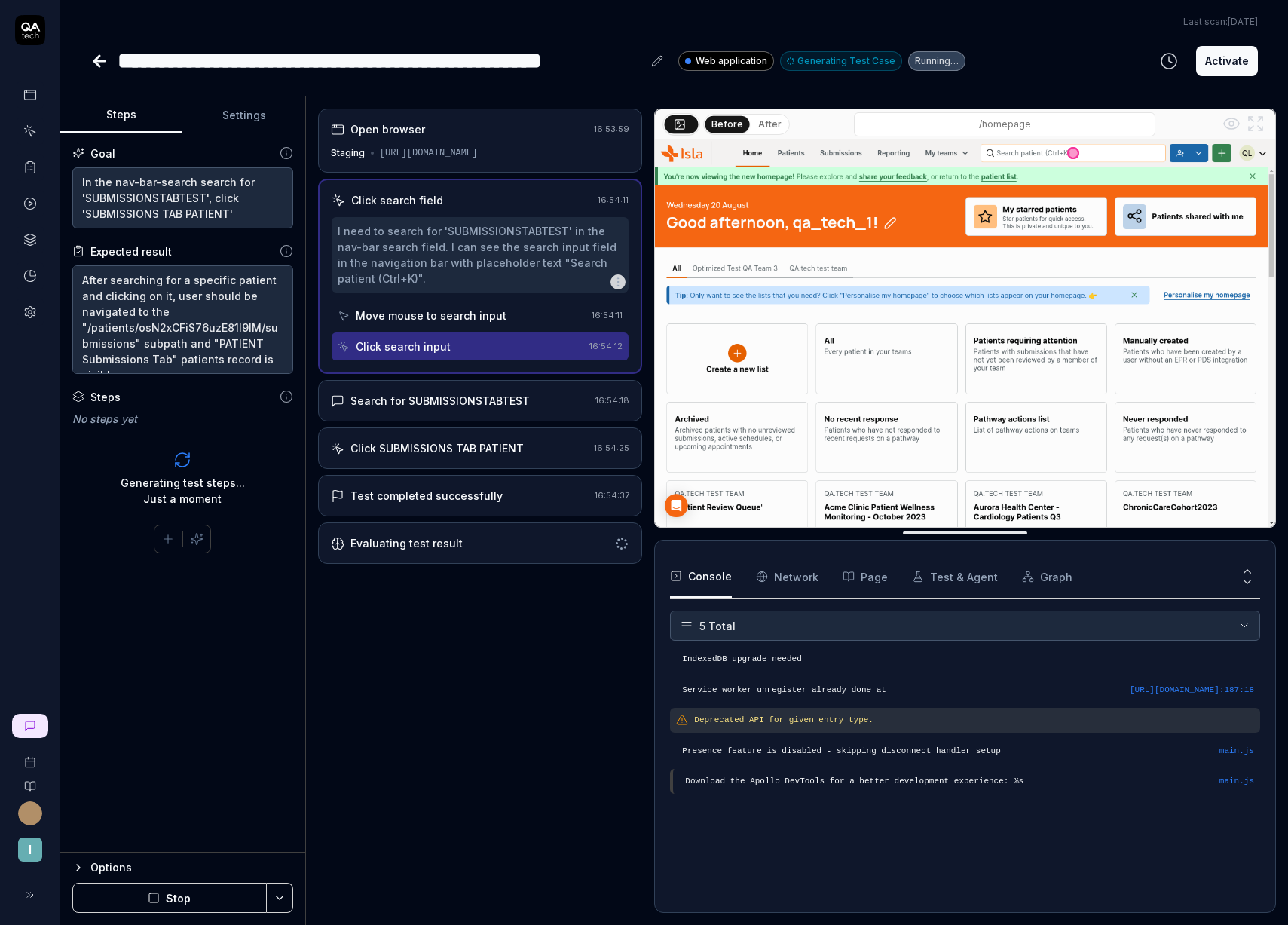
click at [481, 398] on div "Search for SUBMISSIONSTABTEST" at bounding box center [440, 400] width 179 height 16
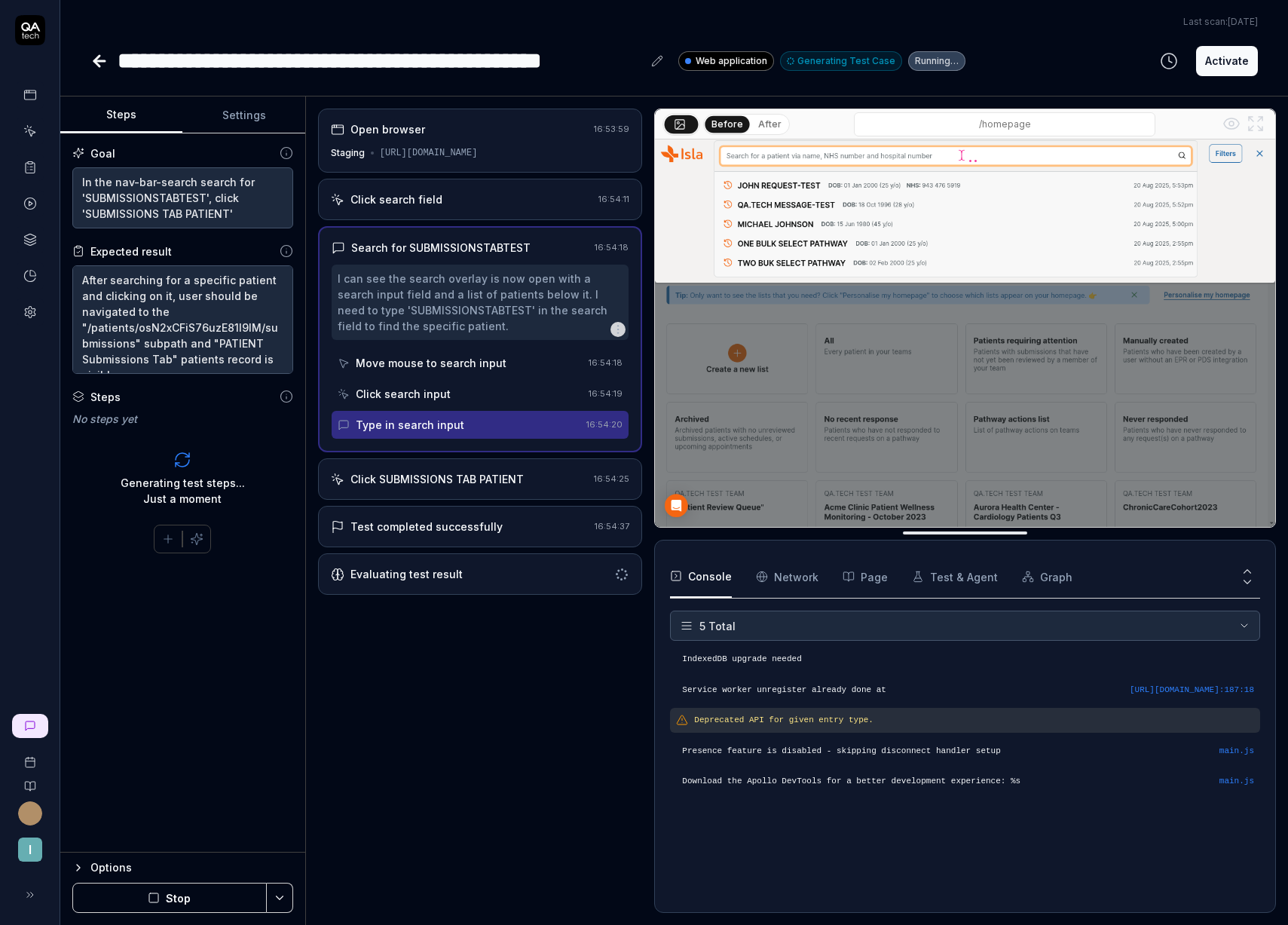
click at [465, 474] on div "Click SUBMISSIONS TAB PATIENT" at bounding box center [437, 479] width 173 height 16
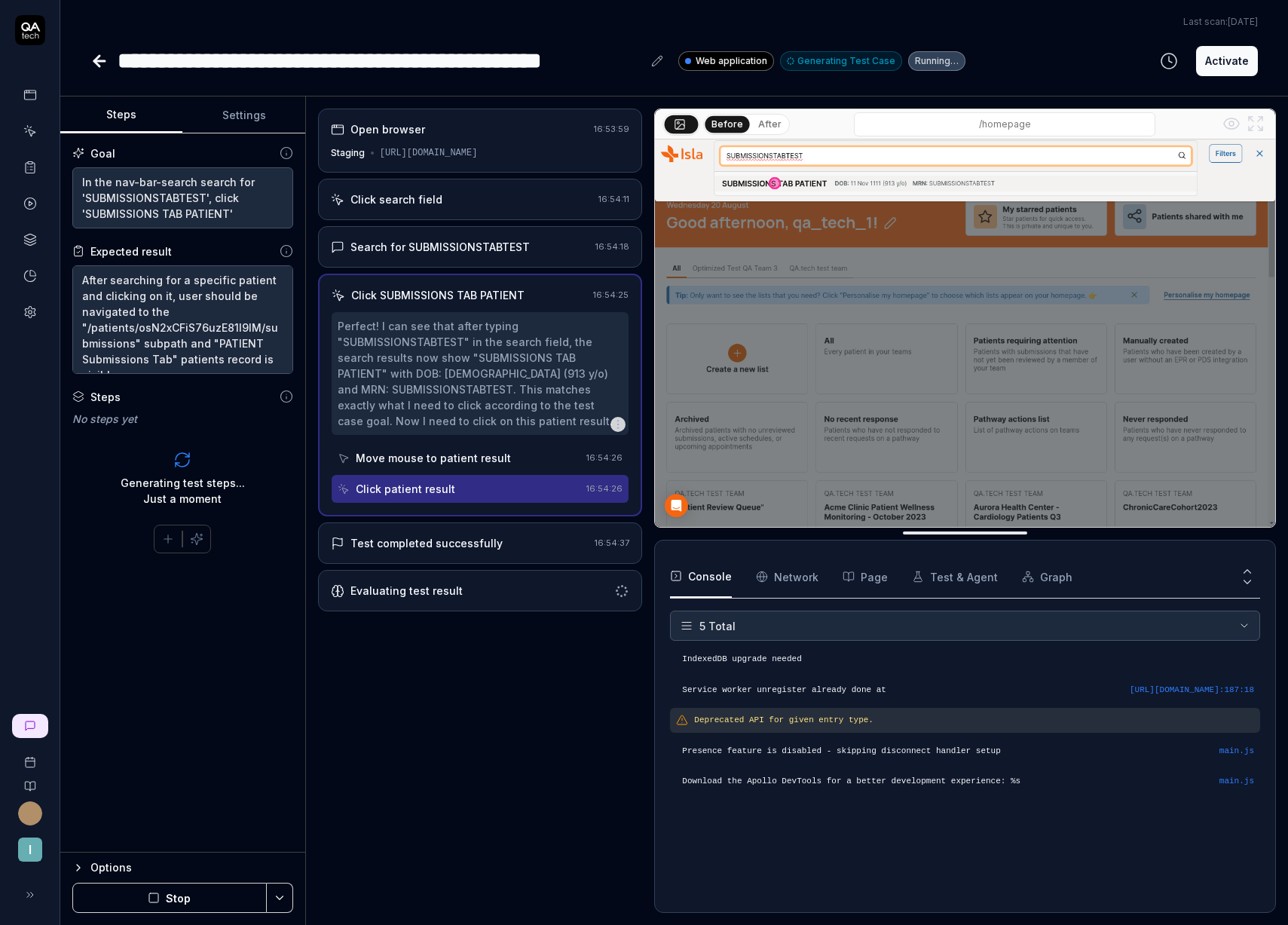
click at [463, 544] on div "Test completed successfully" at bounding box center [427, 543] width 153 height 16
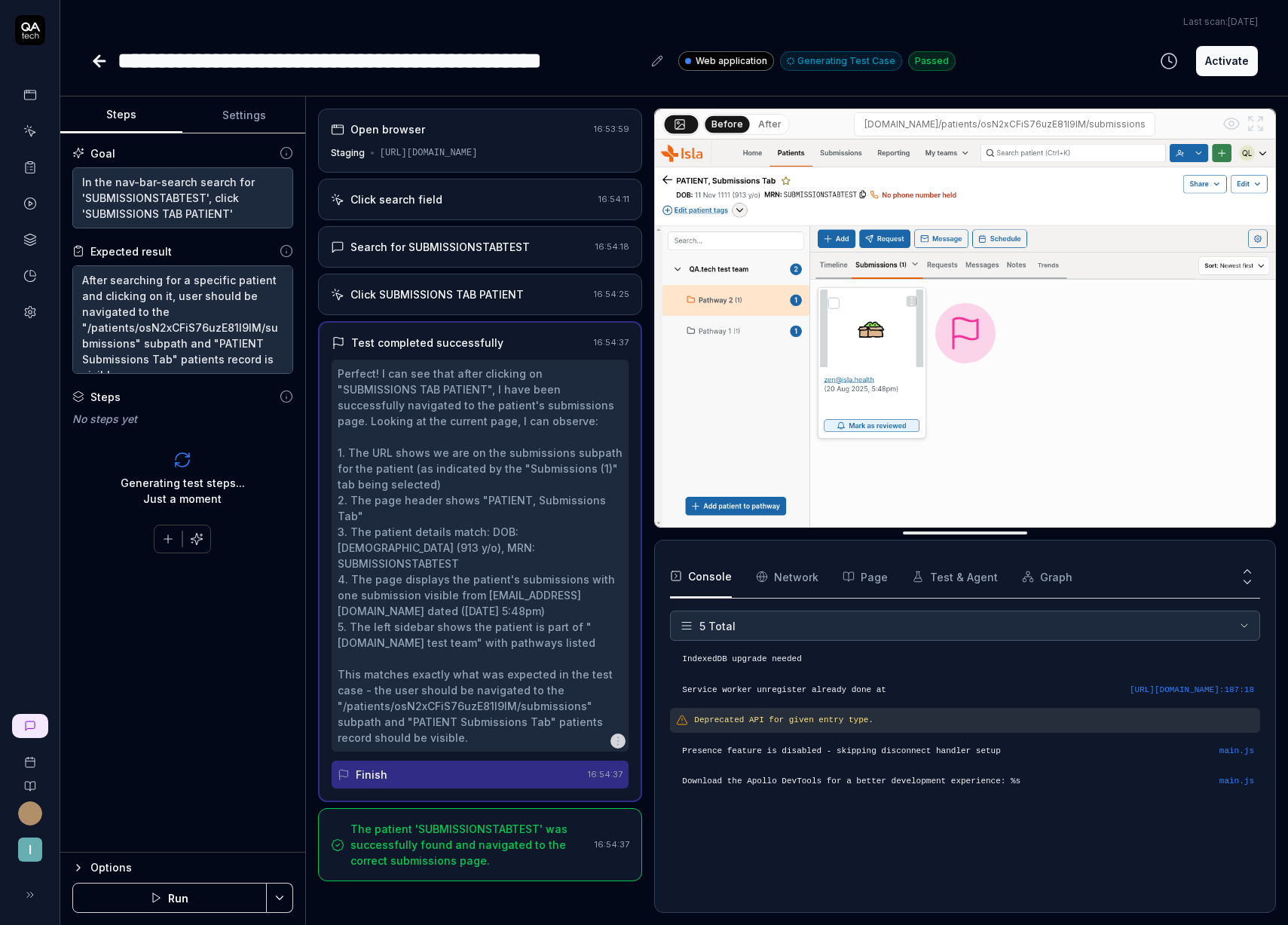
click at [104, 62] on icon at bounding box center [99, 60] width 18 height 18
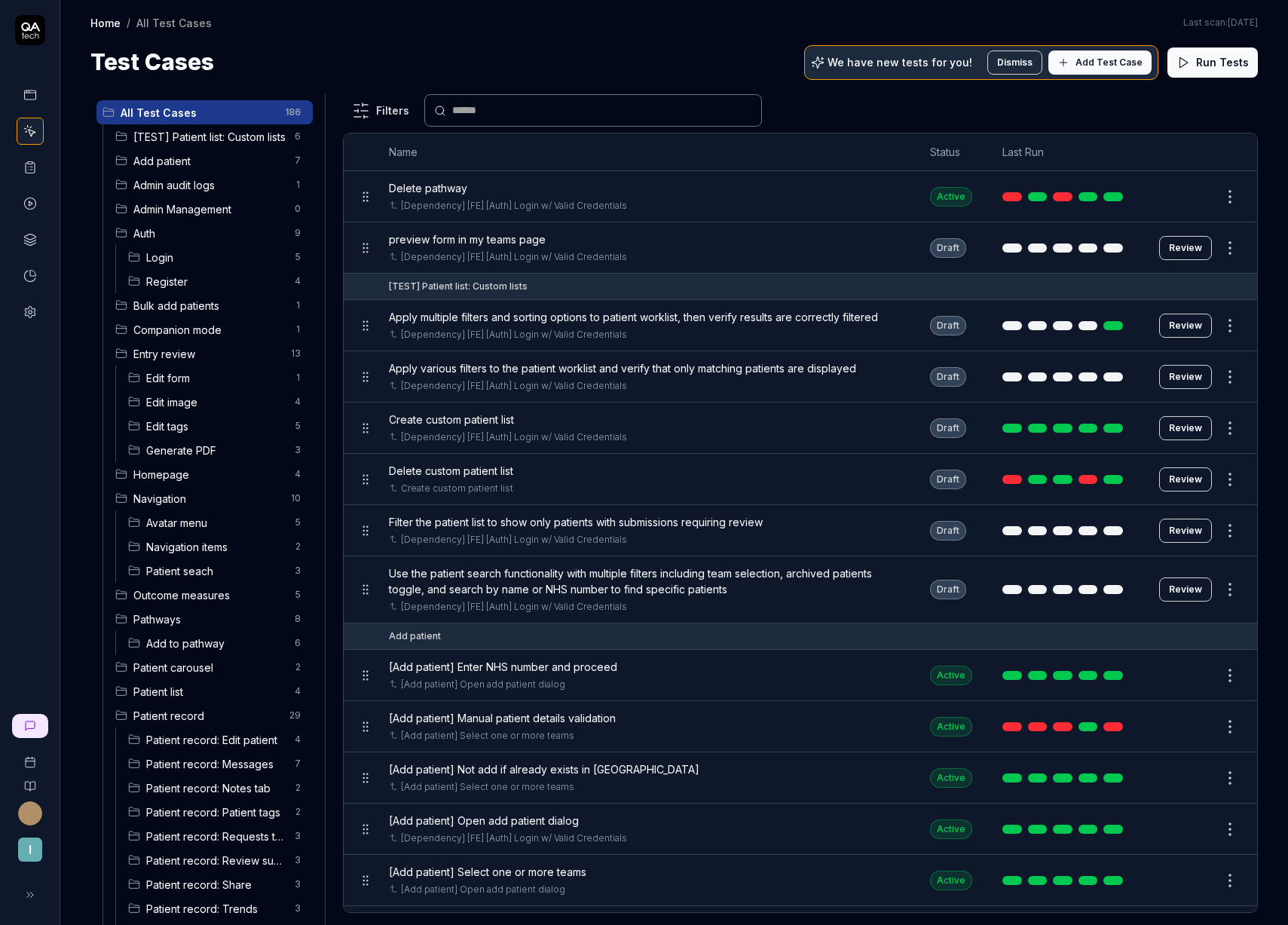
scroll to position [342, 0]
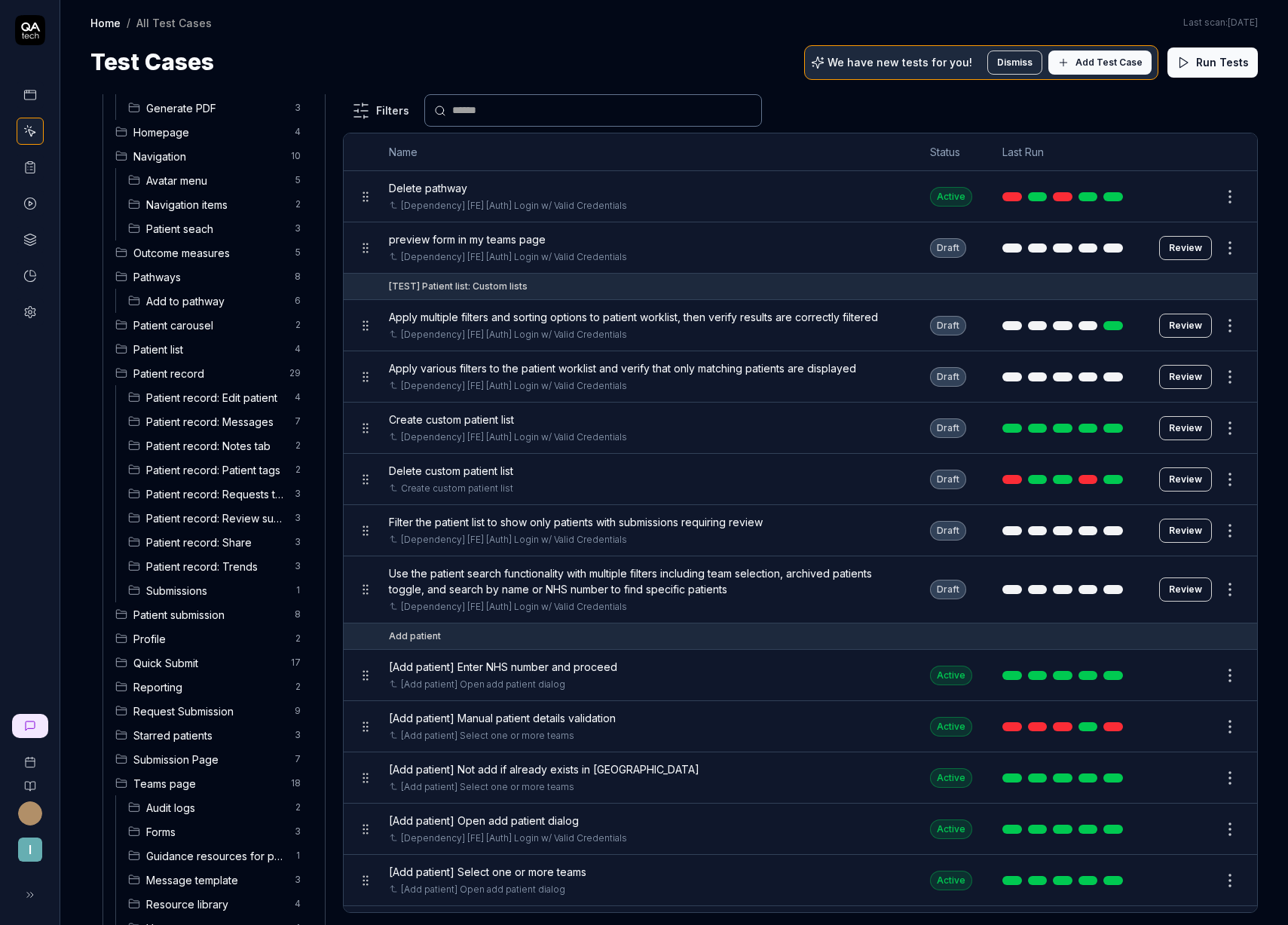
click at [190, 587] on span "Submissions" at bounding box center [216, 591] width 139 height 16
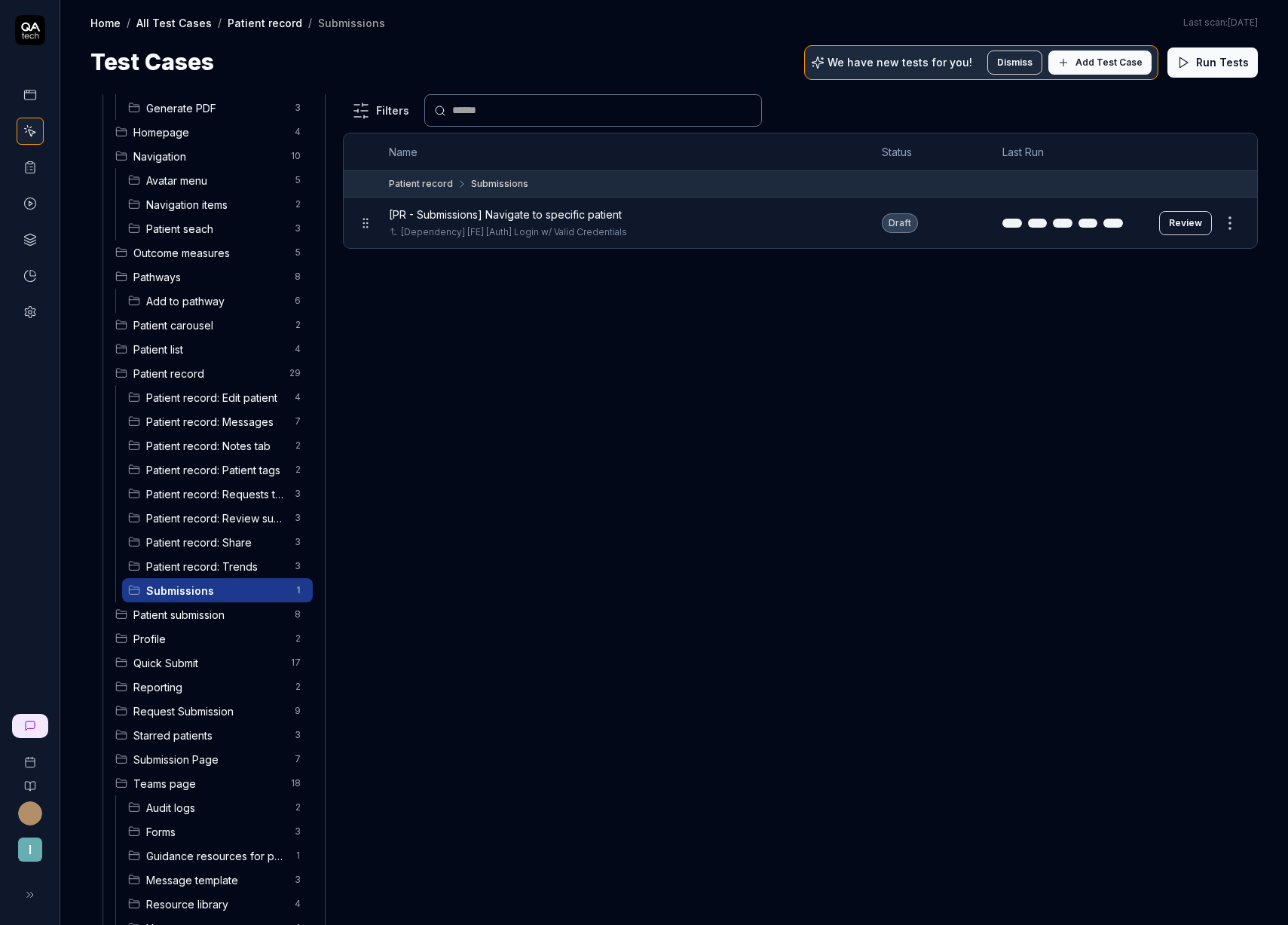
click at [1169, 224] on button "Review" at bounding box center [1185, 223] width 53 height 24
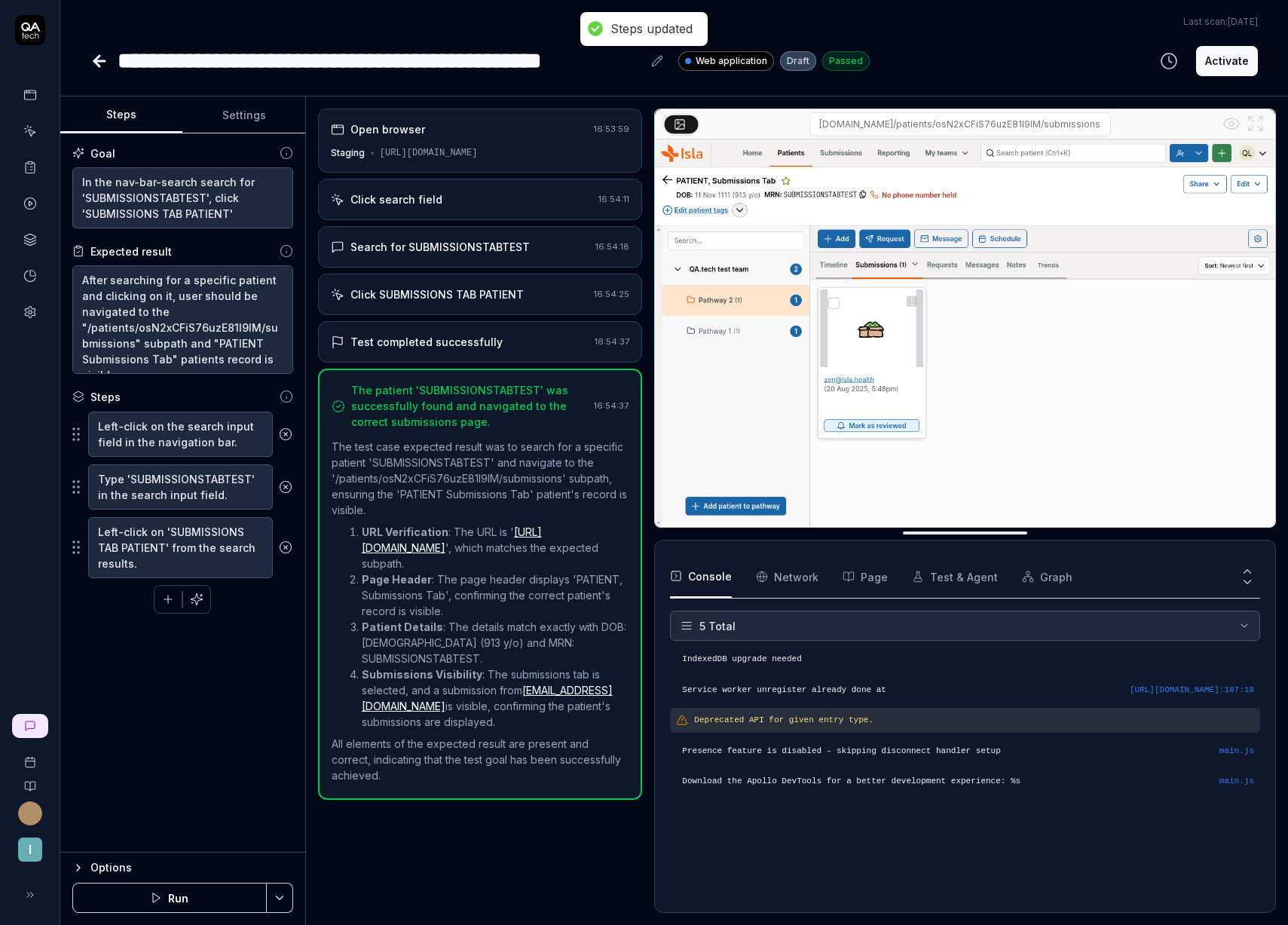
click at [107, 63] on icon at bounding box center [99, 60] width 18 height 18
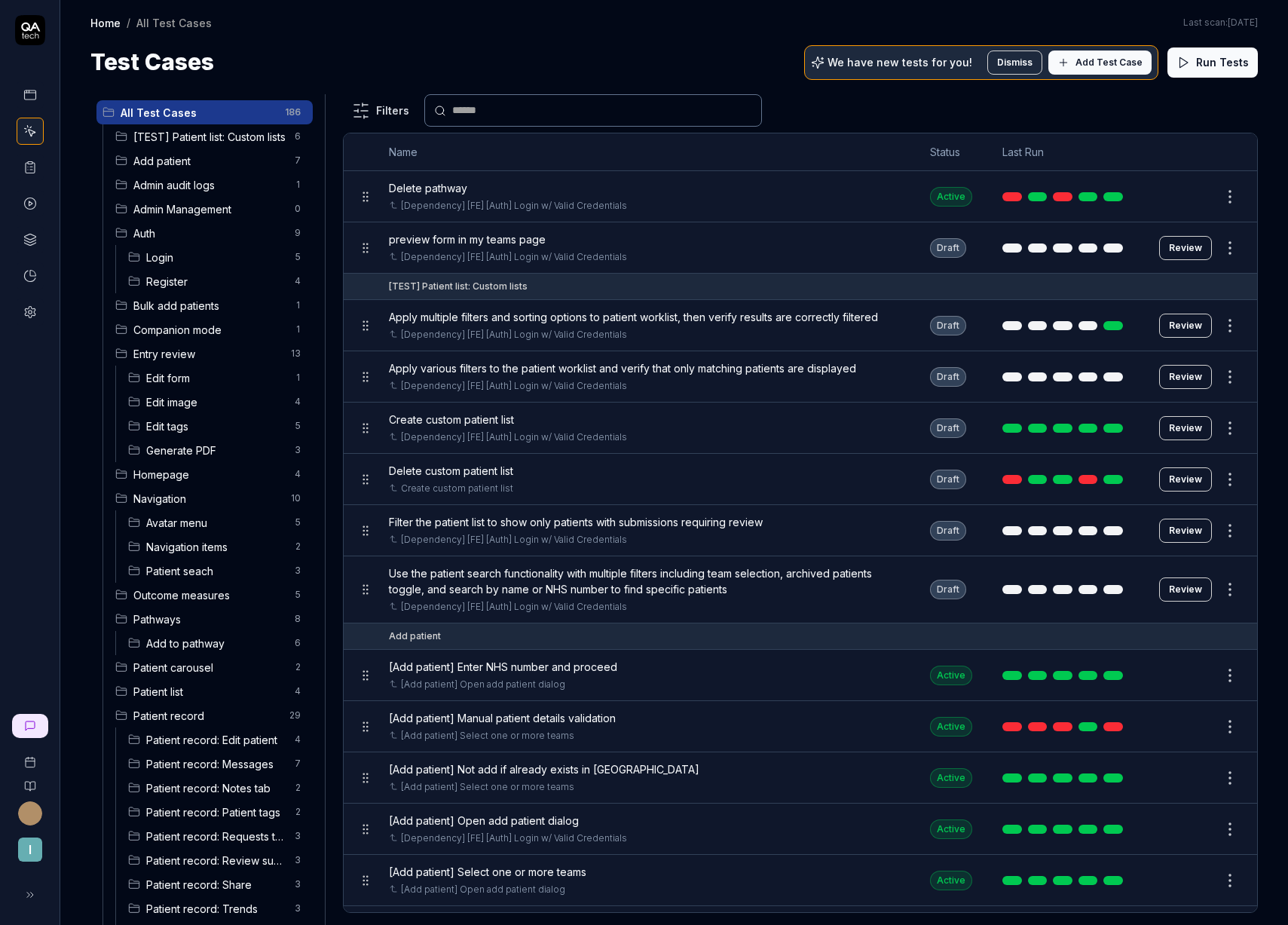
scroll to position [110, 0]
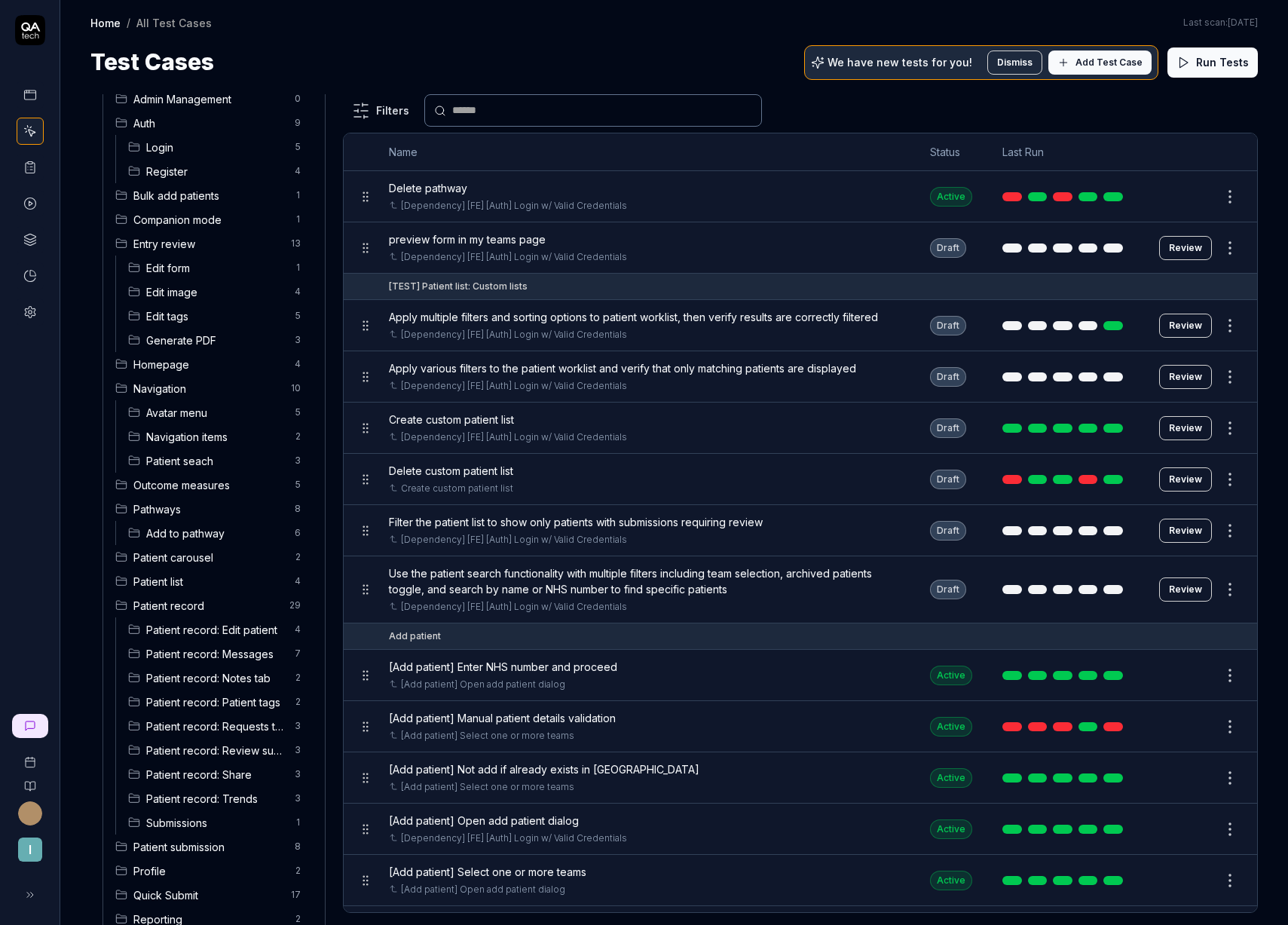
click at [186, 826] on span "Submissions" at bounding box center [216, 822] width 139 height 16
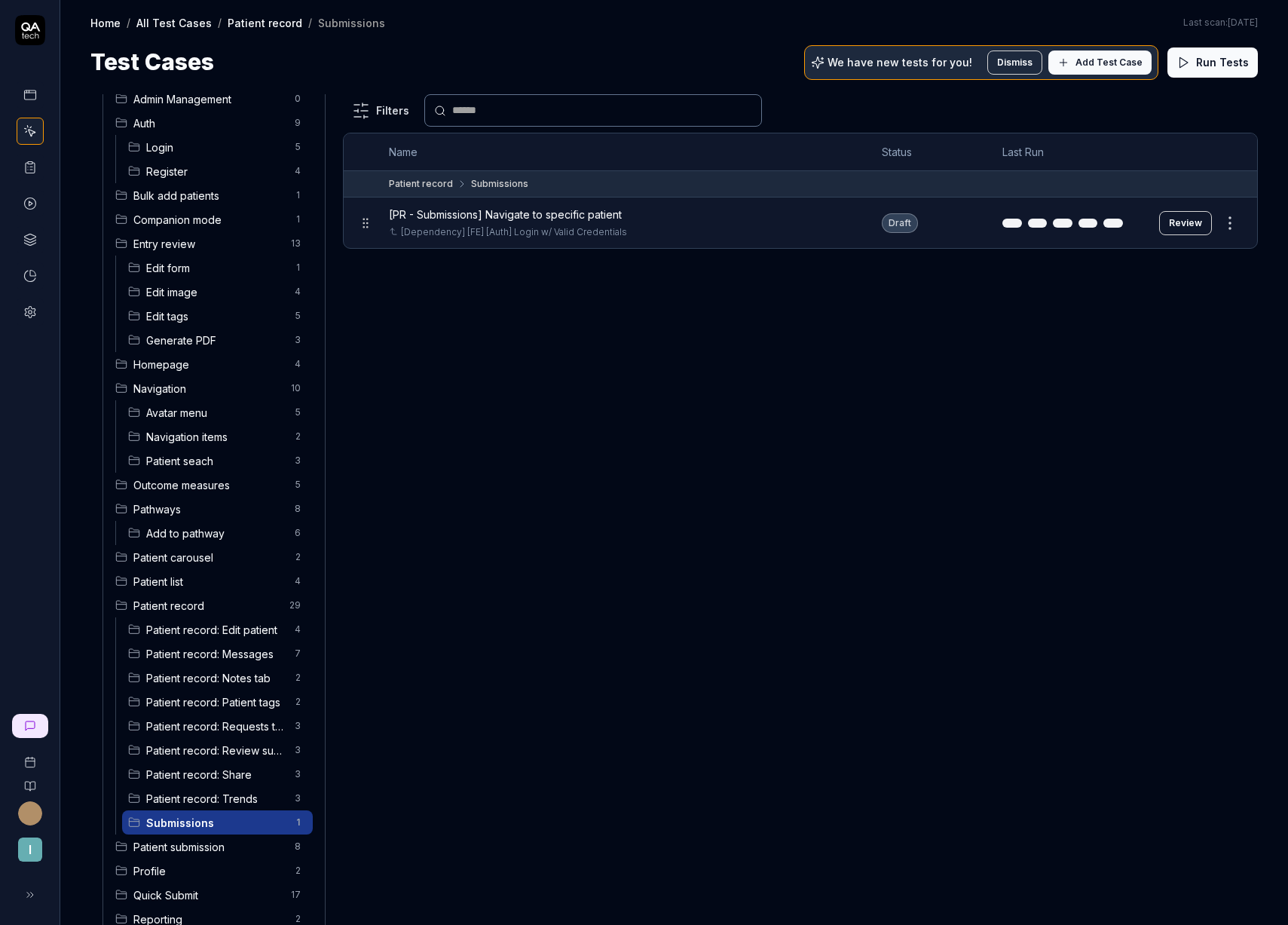
click at [1082, 59] on span "Add Test Case" at bounding box center [1108, 62] width 67 height 13
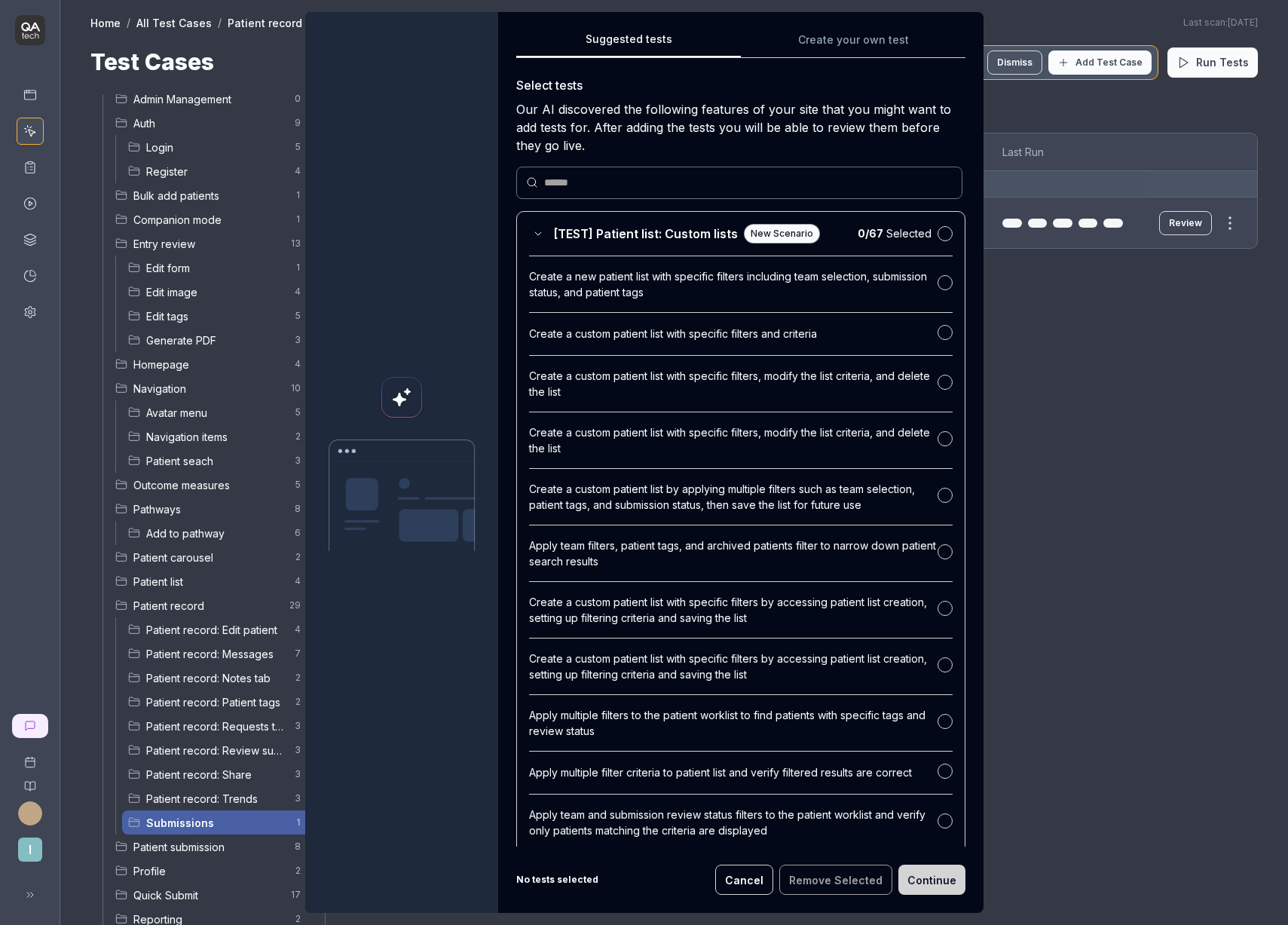
click at [832, 37] on div "Suggested tests Suggested tests Create your own test Select tests Our AI discov…" at bounding box center [644, 462] width 1288 height 925
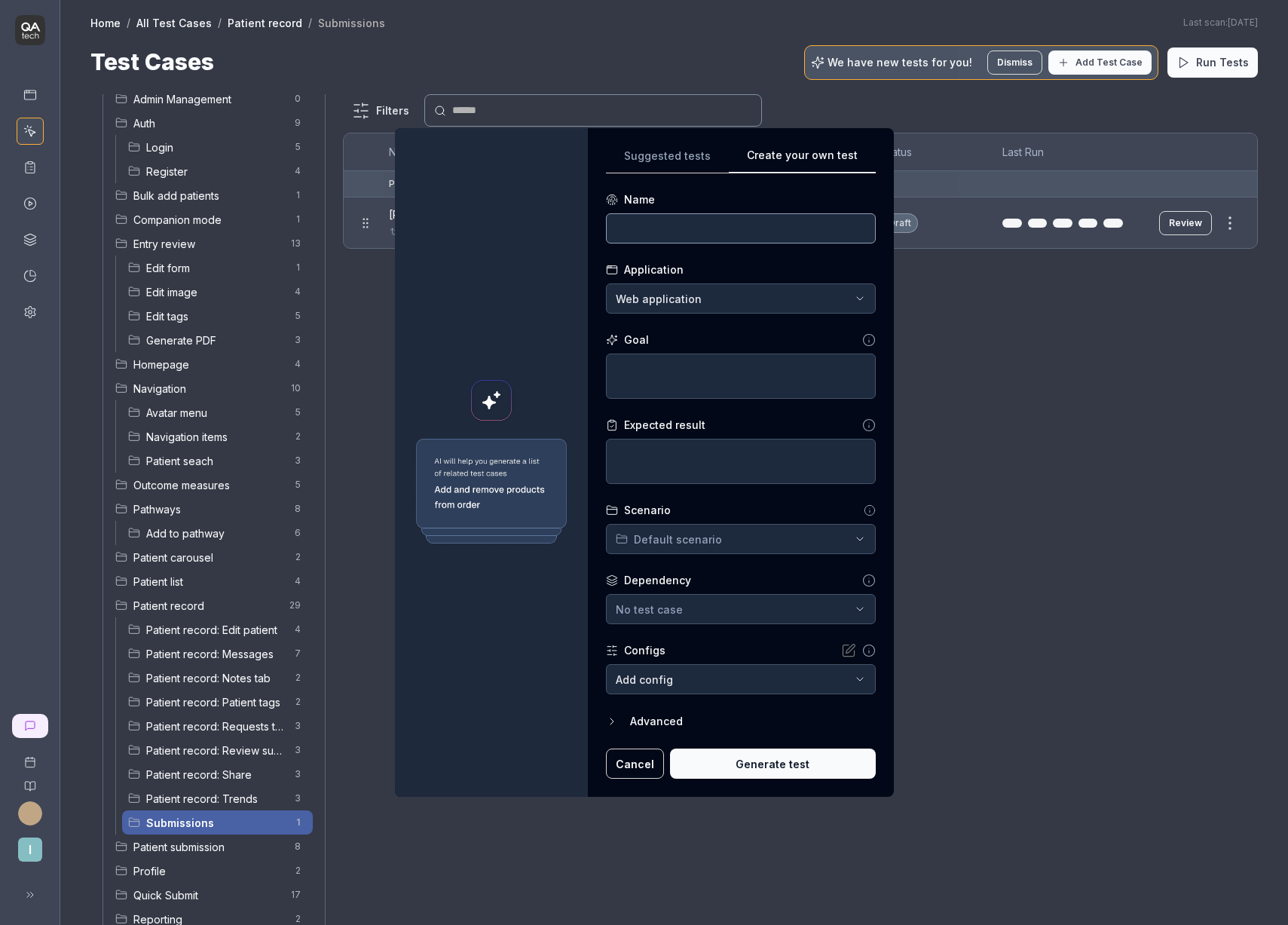
click at [664, 225] on input at bounding box center [740, 228] width 269 height 30
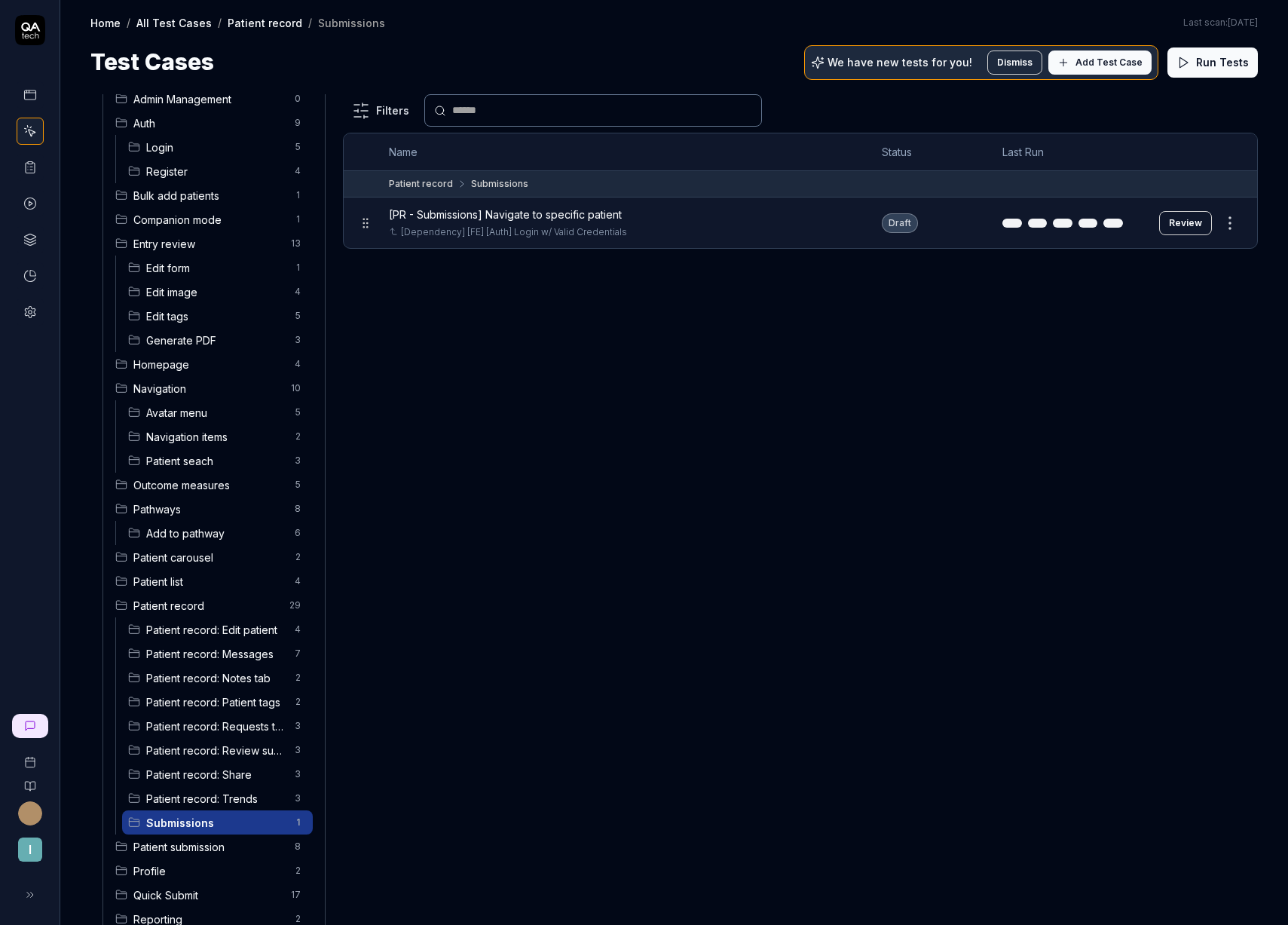
click at [1087, 58] on span "Add Test Case" at bounding box center [1108, 62] width 67 height 13
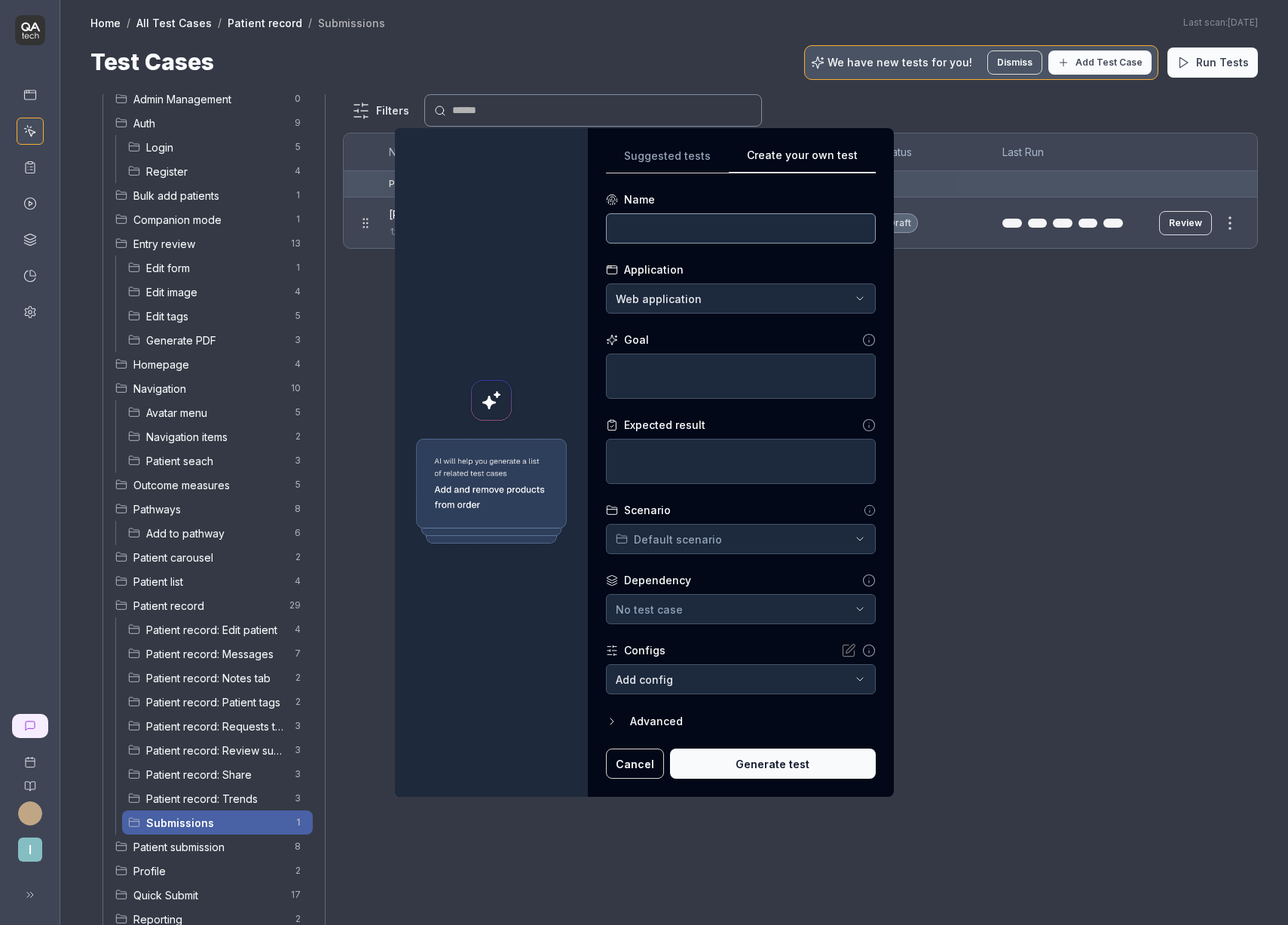
click at [667, 224] on input at bounding box center [740, 228] width 269 height 30
click at [664, 370] on textarea at bounding box center [740, 376] width 269 height 45
click at [674, 362] on textarea at bounding box center [740, 376] width 269 height 45
click at [723, 378] on textarea "Drag and" at bounding box center [740, 376] width 269 height 45
click at [750, 361] on textarea "Drag and drag" at bounding box center [740, 376] width 269 height 45
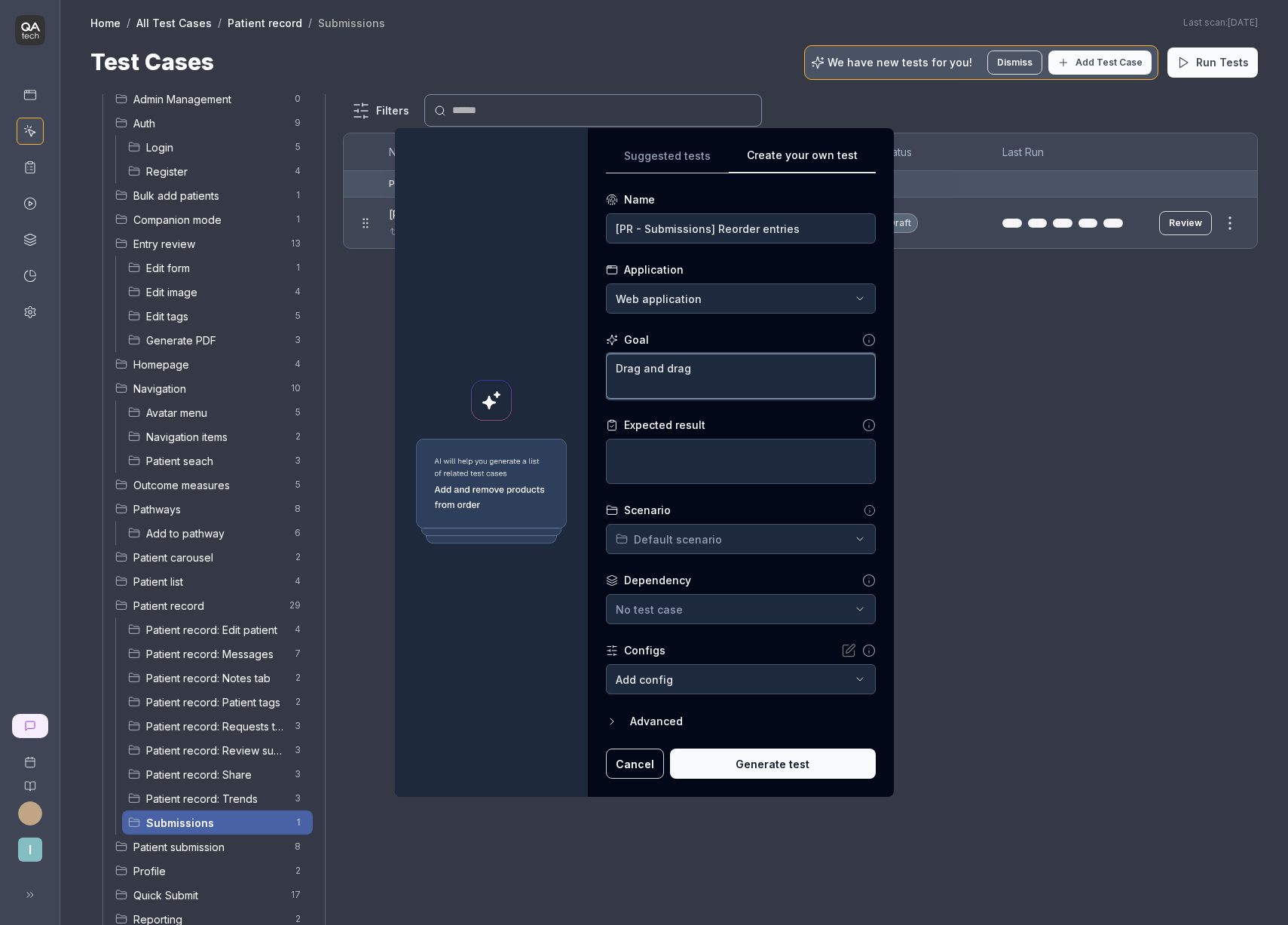
click at [752, 363] on textarea "Drag and drag" at bounding box center [740, 376] width 269 height 45
drag, startPoint x: 686, startPoint y: 372, endPoint x: 675, endPoint y: 374, distance: 11.2
click at [675, 374] on textarea "Drag and drag second submission into" at bounding box center [740, 376] width 269 height 45
click at [817, 371] on textarea "Drag and drop second submission into" at bounding box center [740, 376] width 269 height 45
drag, startPoint x: 837, startPoint y: 365, endPoint x: 788, endPoint y: 371, distance: 49.4
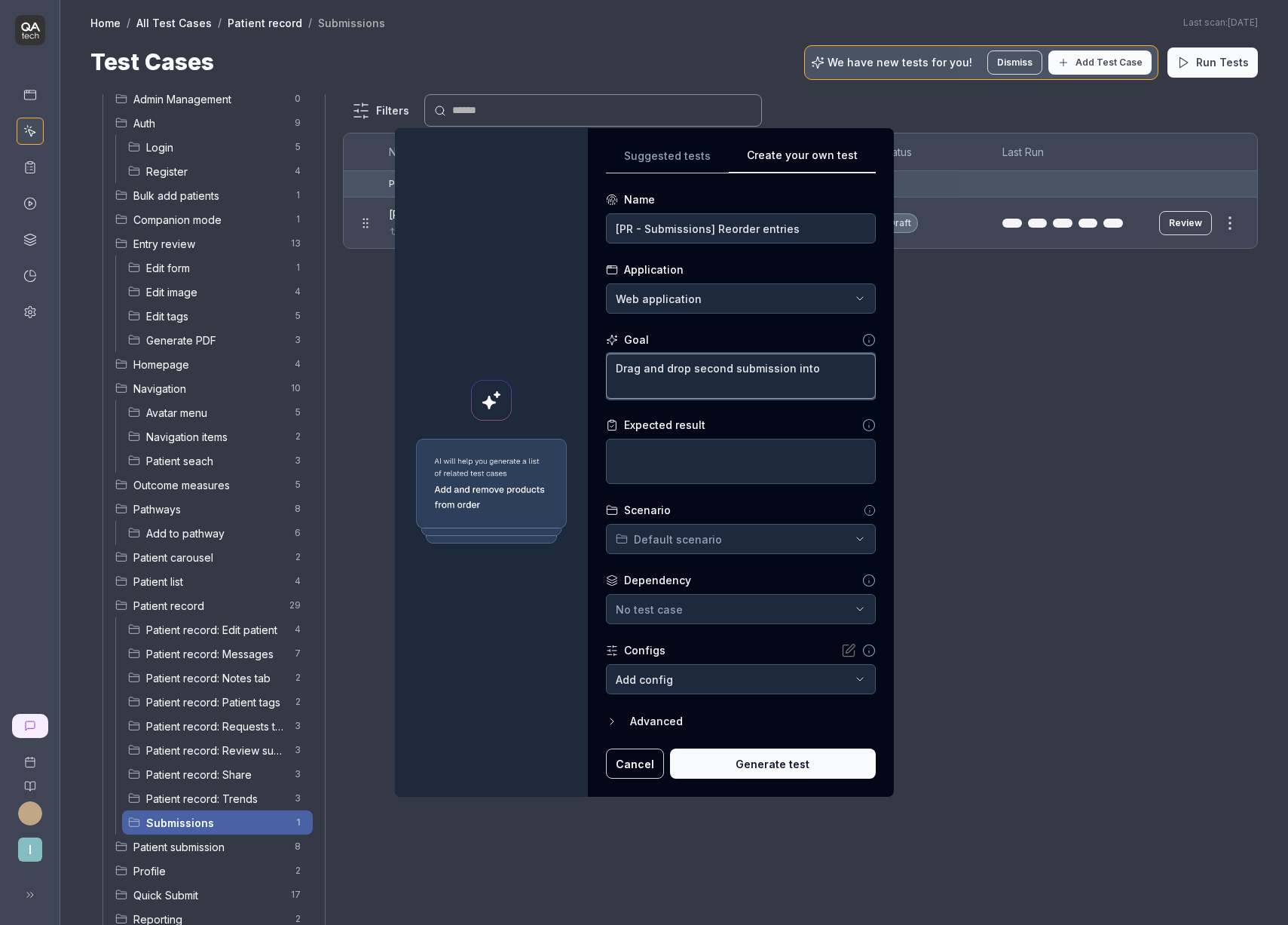
click at [788, 371] on textarea "Drag and drop second submission into" at bounding box center [740, 376] width 269 height 45
click at [633, 383] on textarea "Drag and drop second submission from the list into place of the first" at bounding box center [740, 376] width 269 height 45
click at [705, 389] on textarea "Drag and drop second submission from the list into the place place of the first" at bounding box center [740, 376] width 269 height 45
click at [772, 391] on textarea "Drag and drop second submission from the list into the place of the first" at bounding box center [740, 376] width 269 height 45
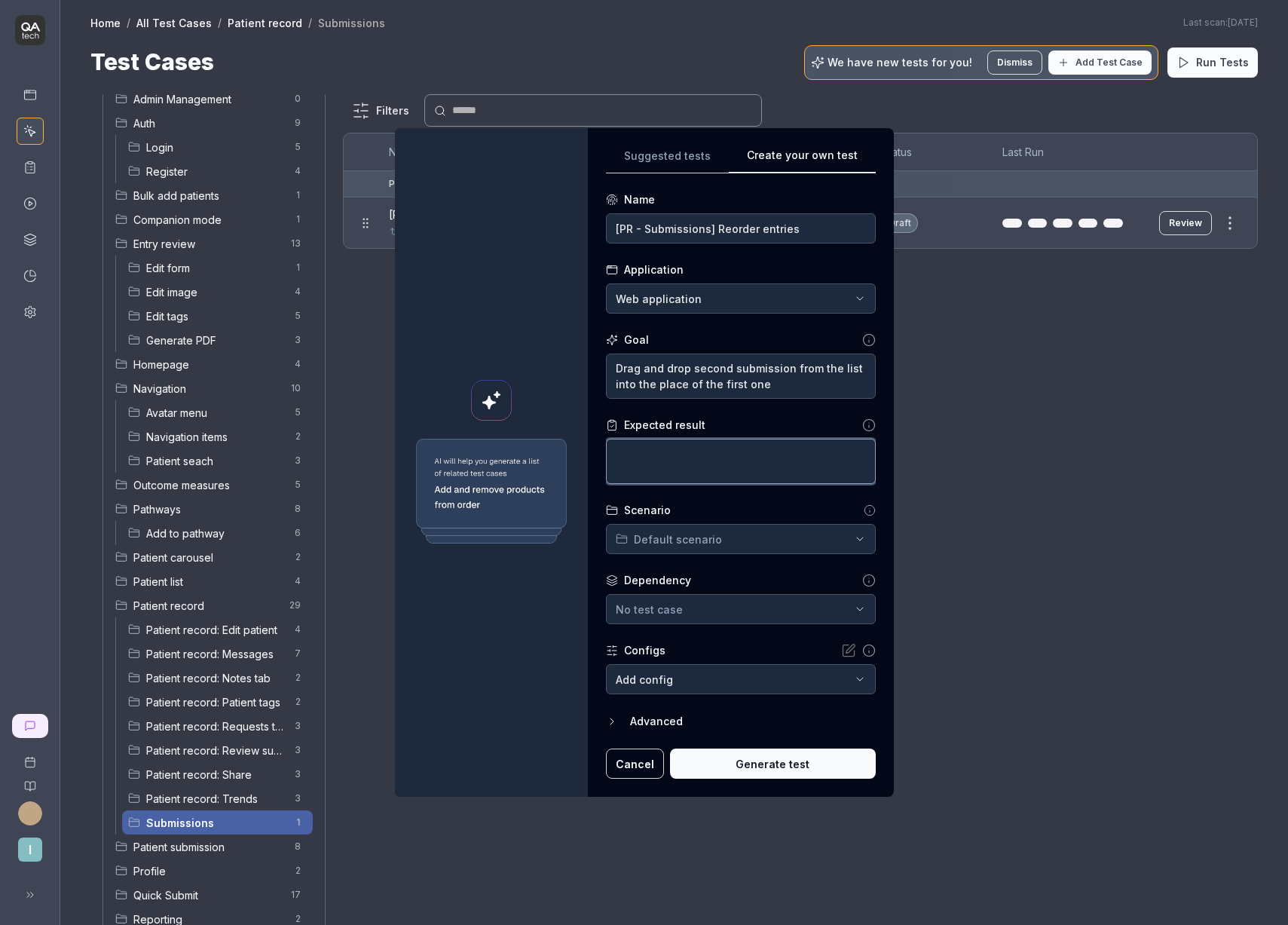
click at [705, 462] on textarea at bounding box center [740, 462] width 269 height 45
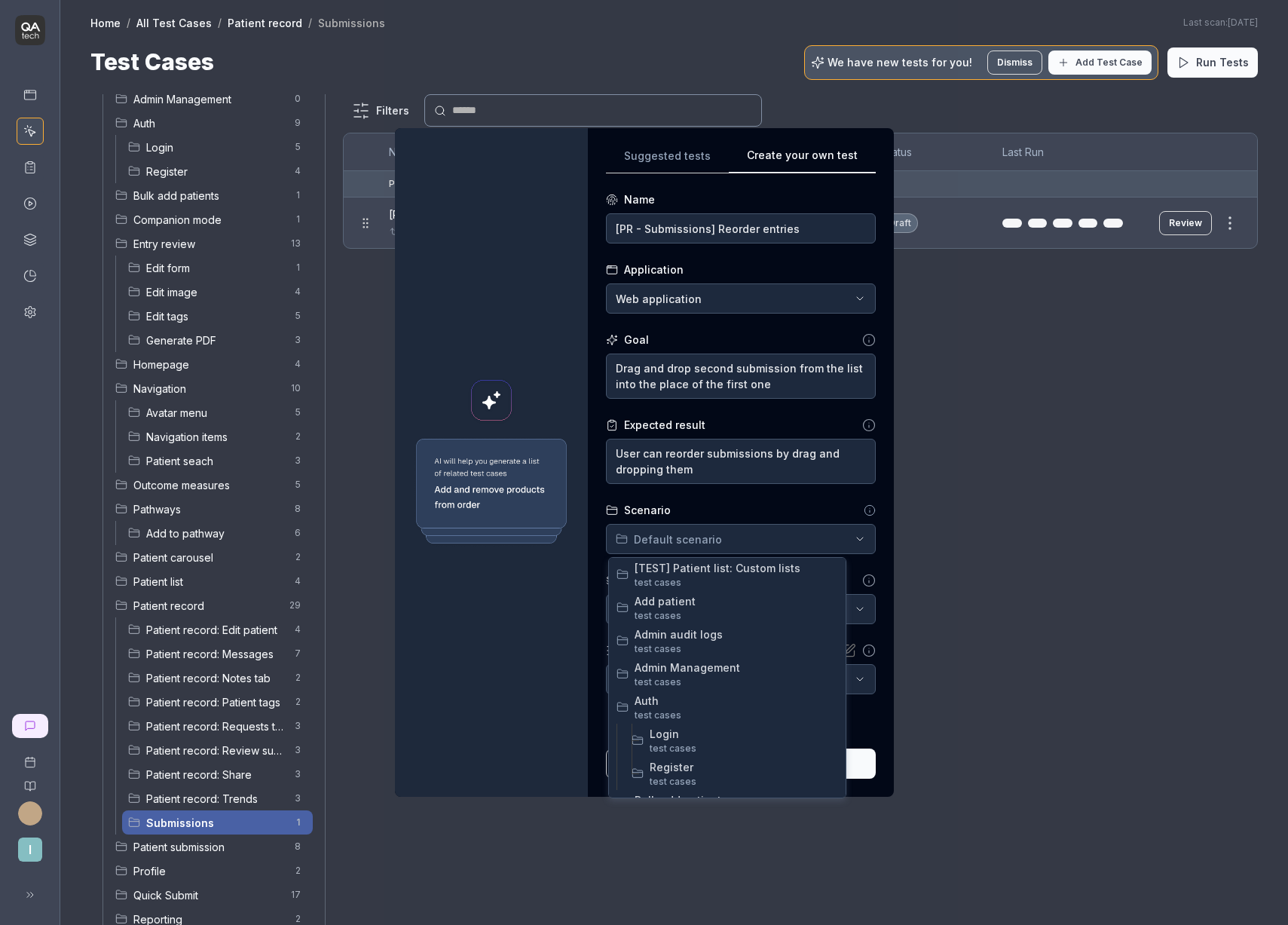
click at [762, 533] on div "**********" at bounding box center [644, 462] width 1288 height 925
click at [676, 677] on span "Submissions" at bounding box center [744, 671] width 188 height 16
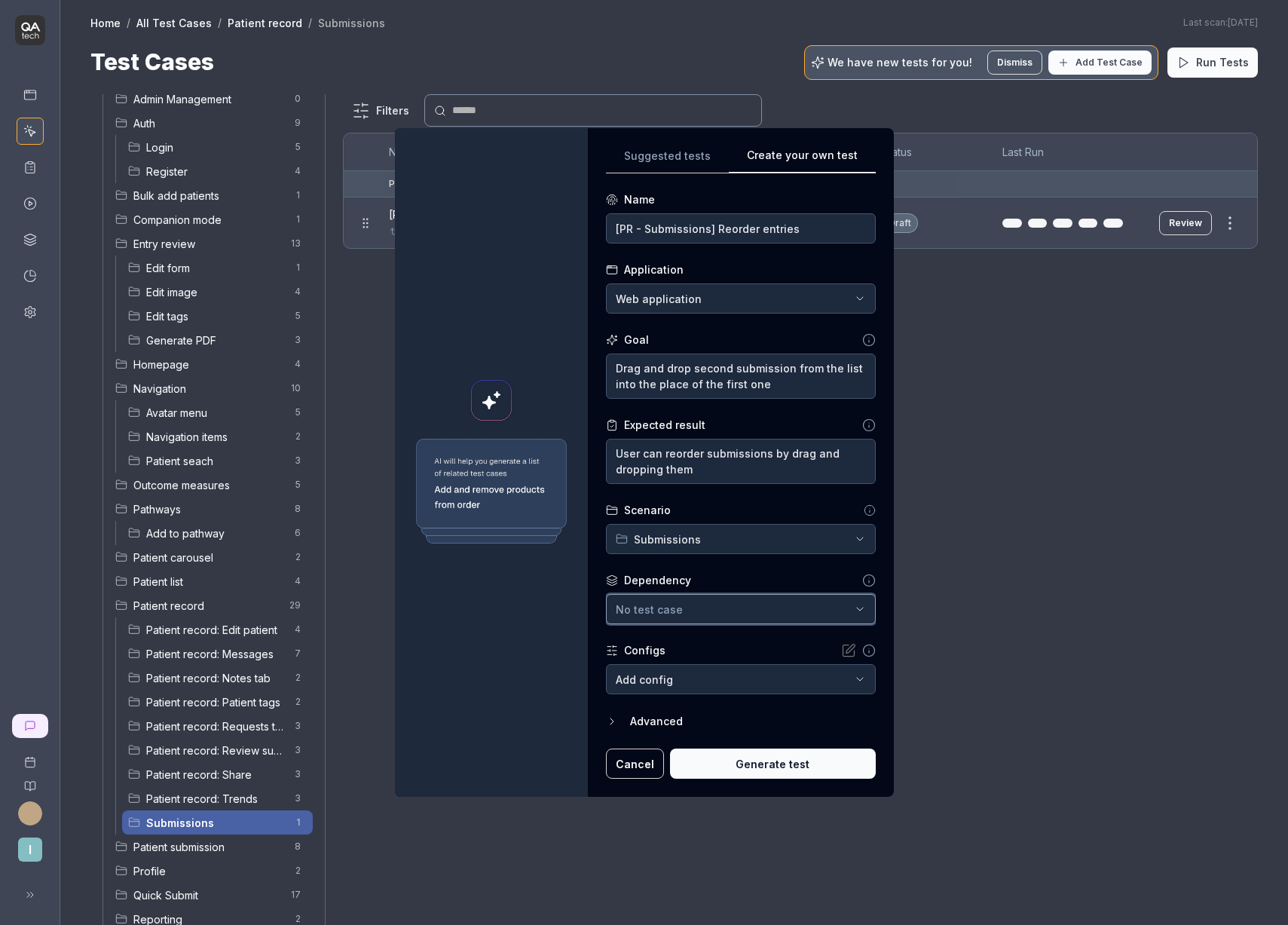
click at [671, 615] on span "No test case" at bounding box center [649, 609] width 67 height 13
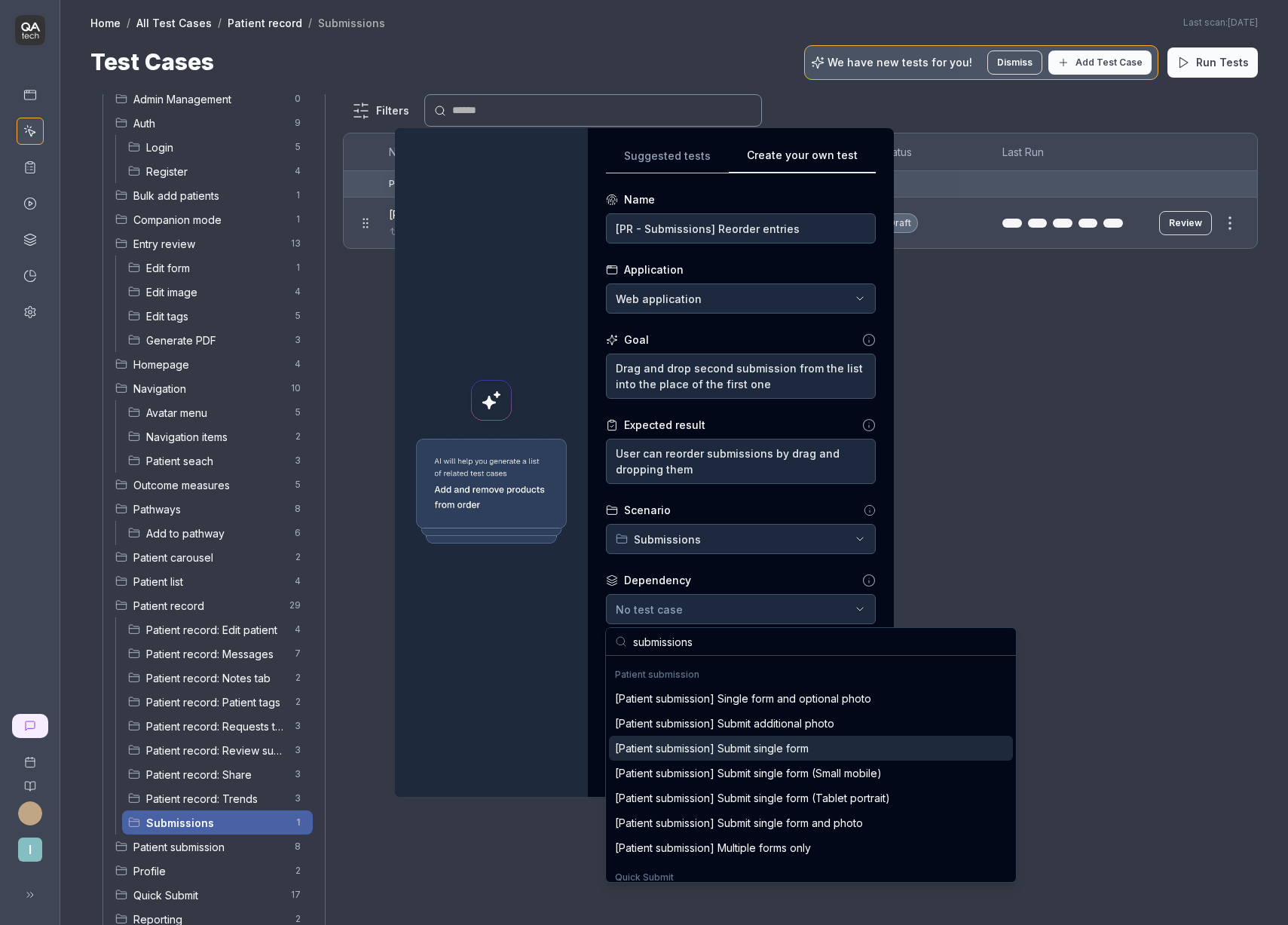
scroll to position [216, 0]
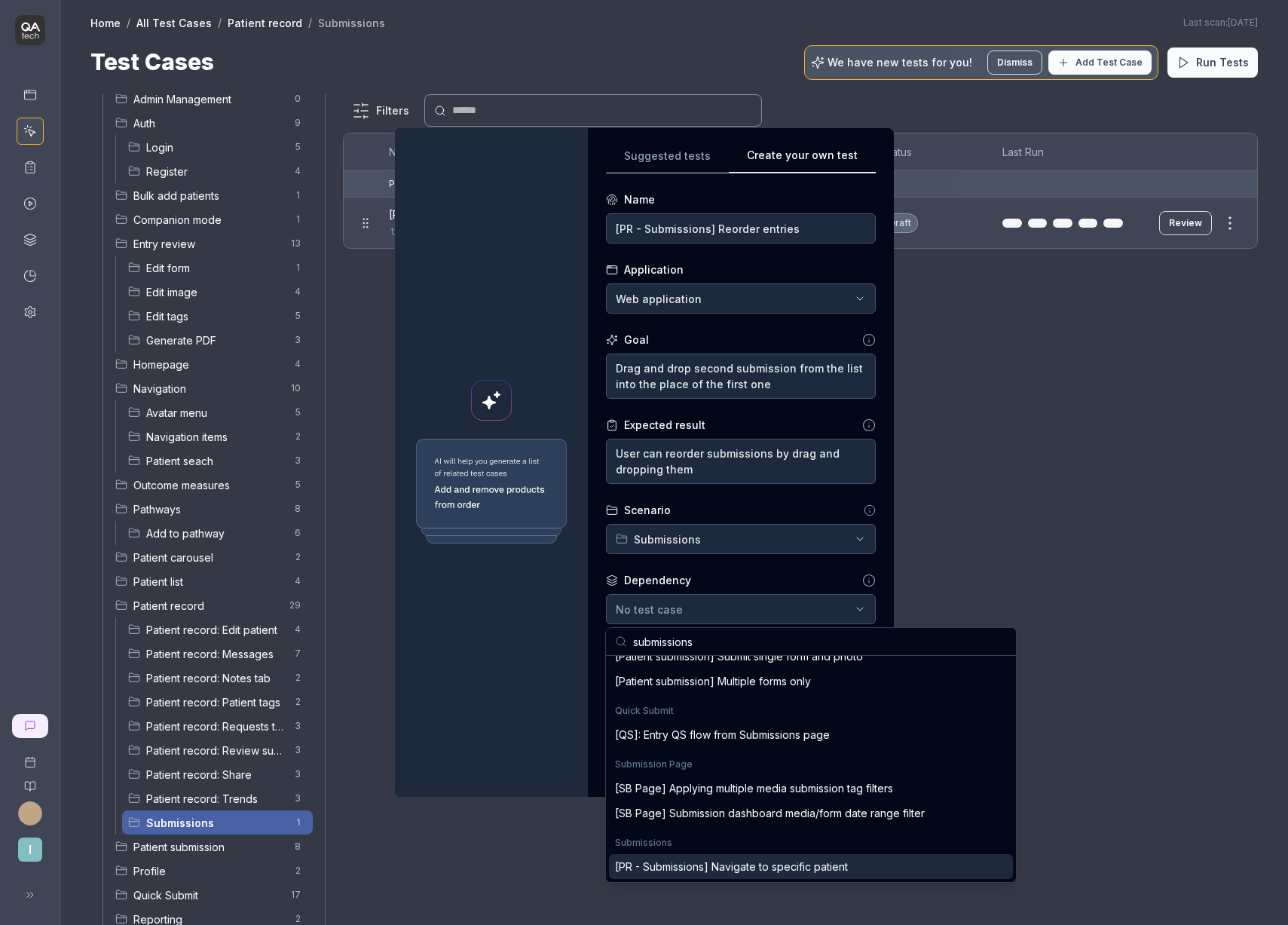
click at [811, 870] on div "[PR - Submissions] Navigate to specific patient" at bounding box center [731, 867] width 233 height 16
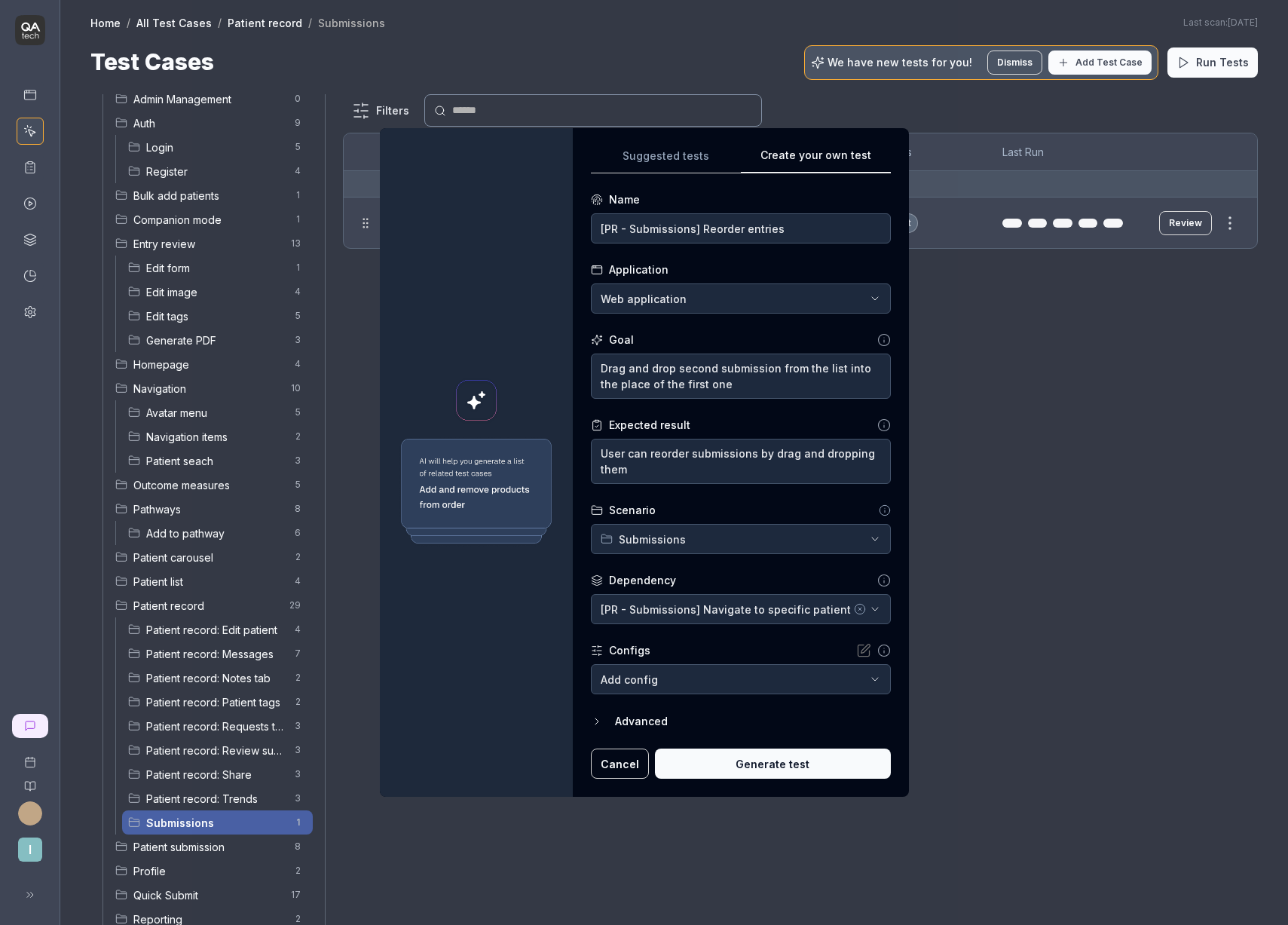
click at [737, 769] on button "Generate test" at bounding box center [772, 764] width 235 height 30
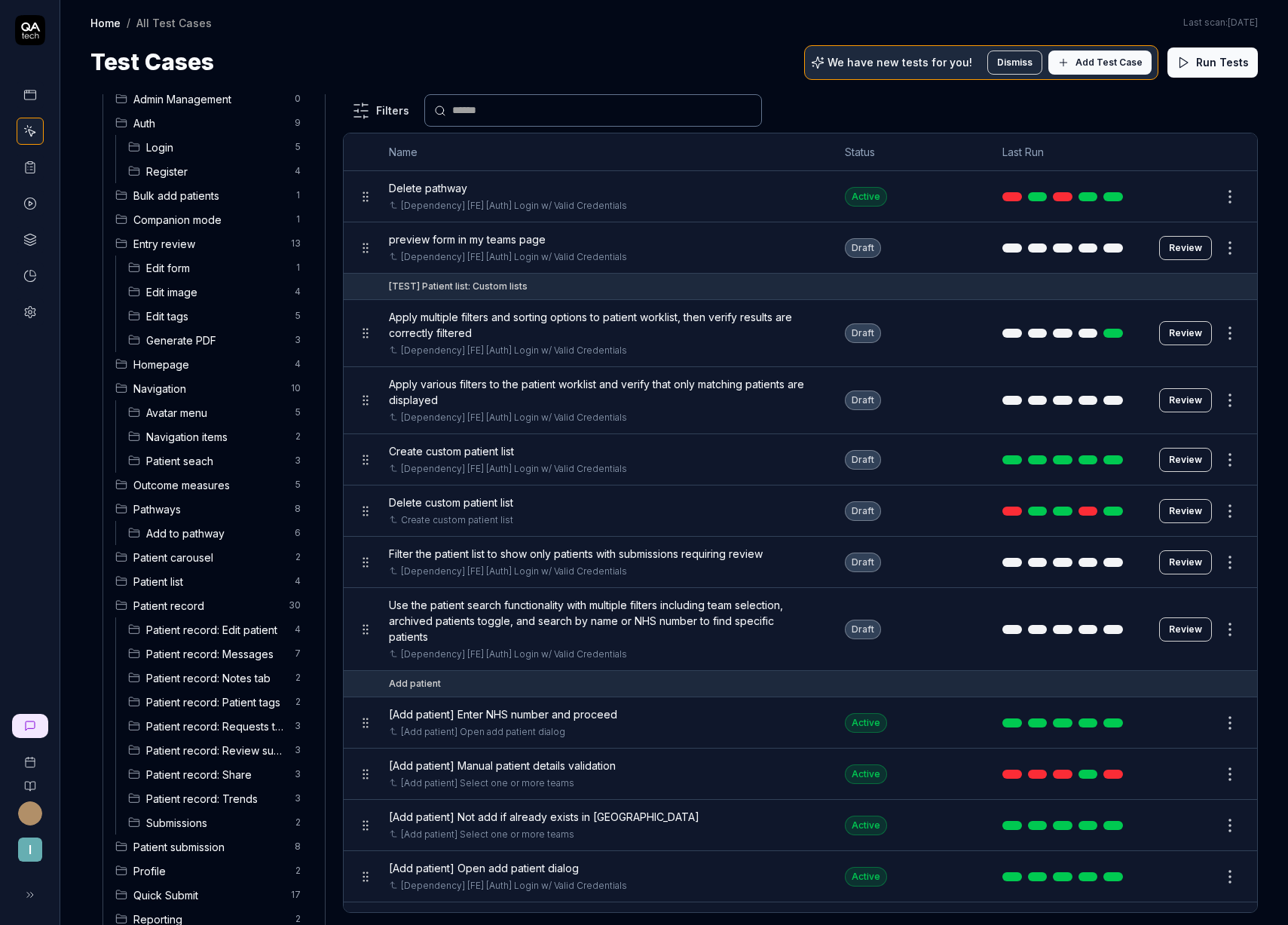
click at [167, 826] on span "Submissions" at bounding box center [216, 822] width 139 height 16
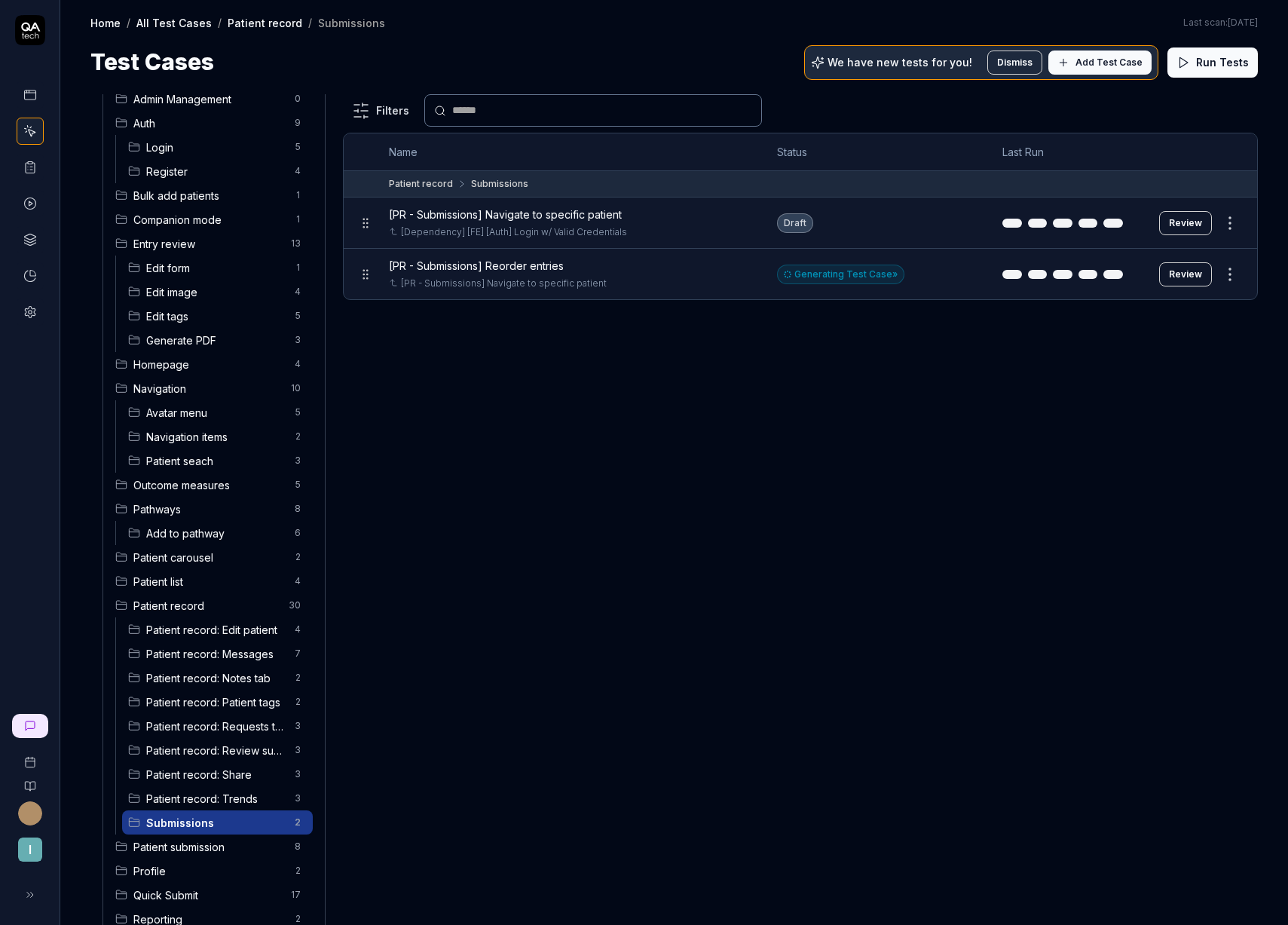
click at [1182, 279] on button "Review" at bounding box center [1185, 274] width 53 height 24
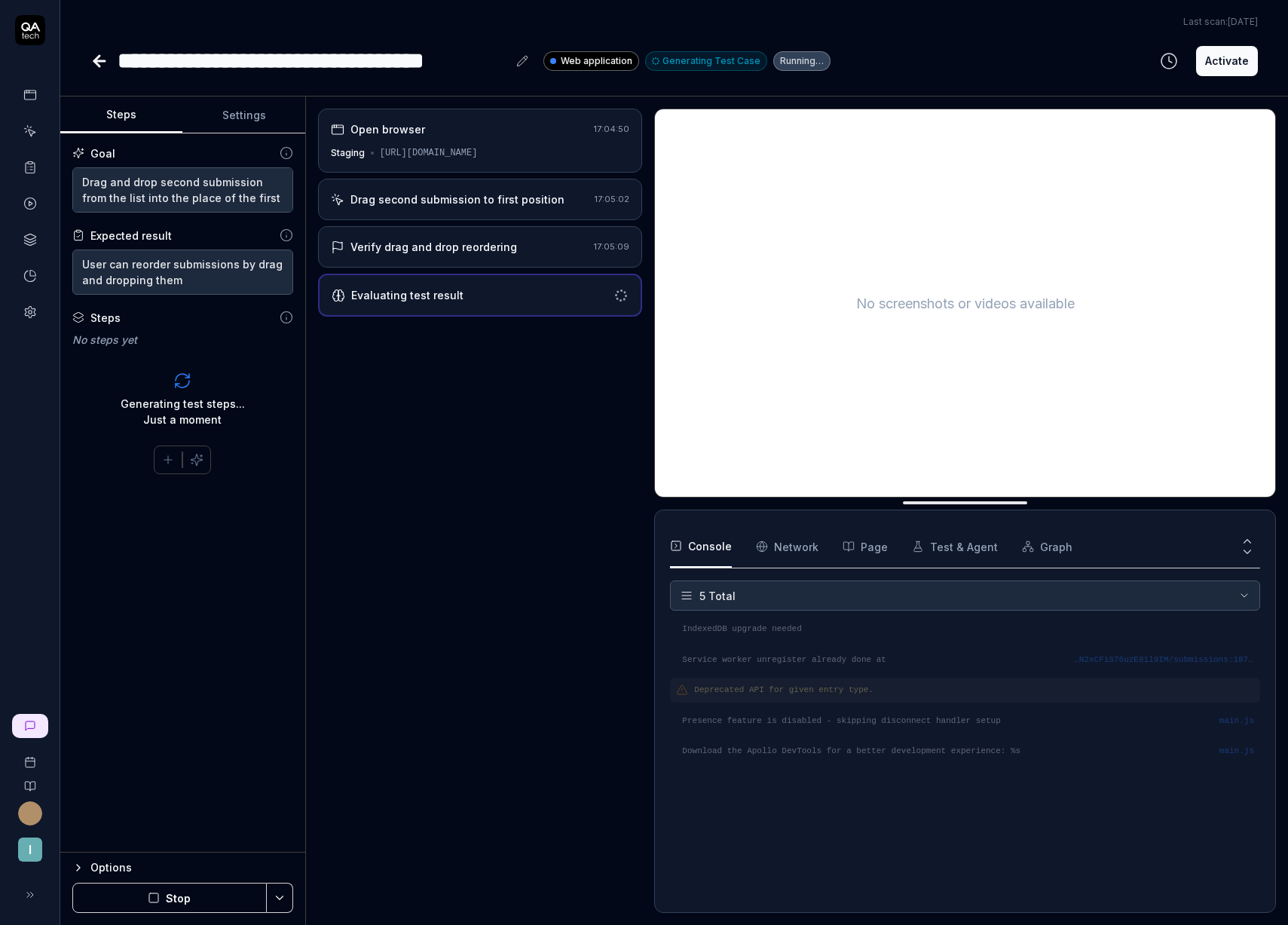
click at [475, 193] on div "Drag second submission to first position" at bounding box center [457, 199] width 214 height 16
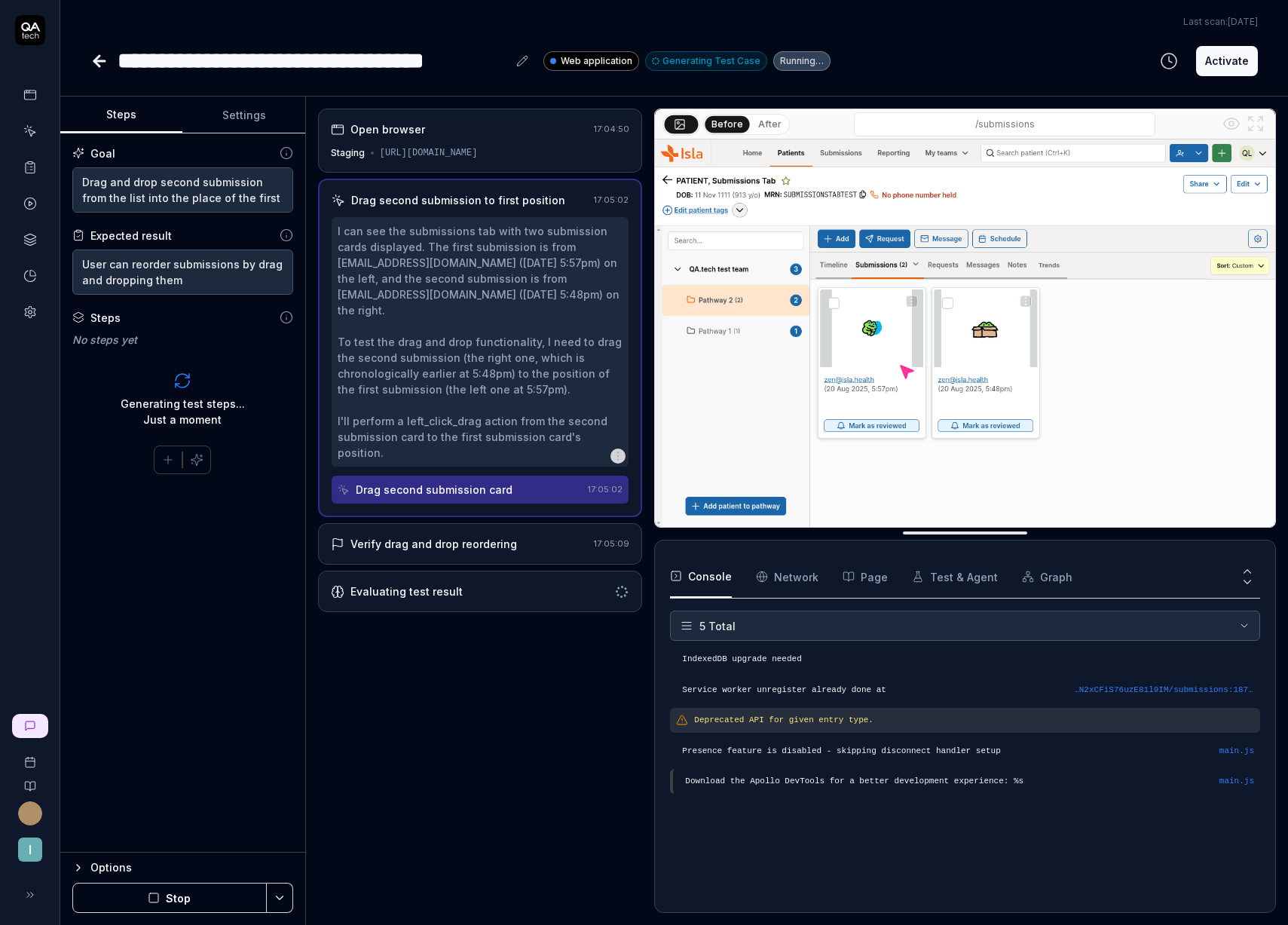
click at [761, 122] on button "After" at bounding box center [770, 124] width 36 height 17
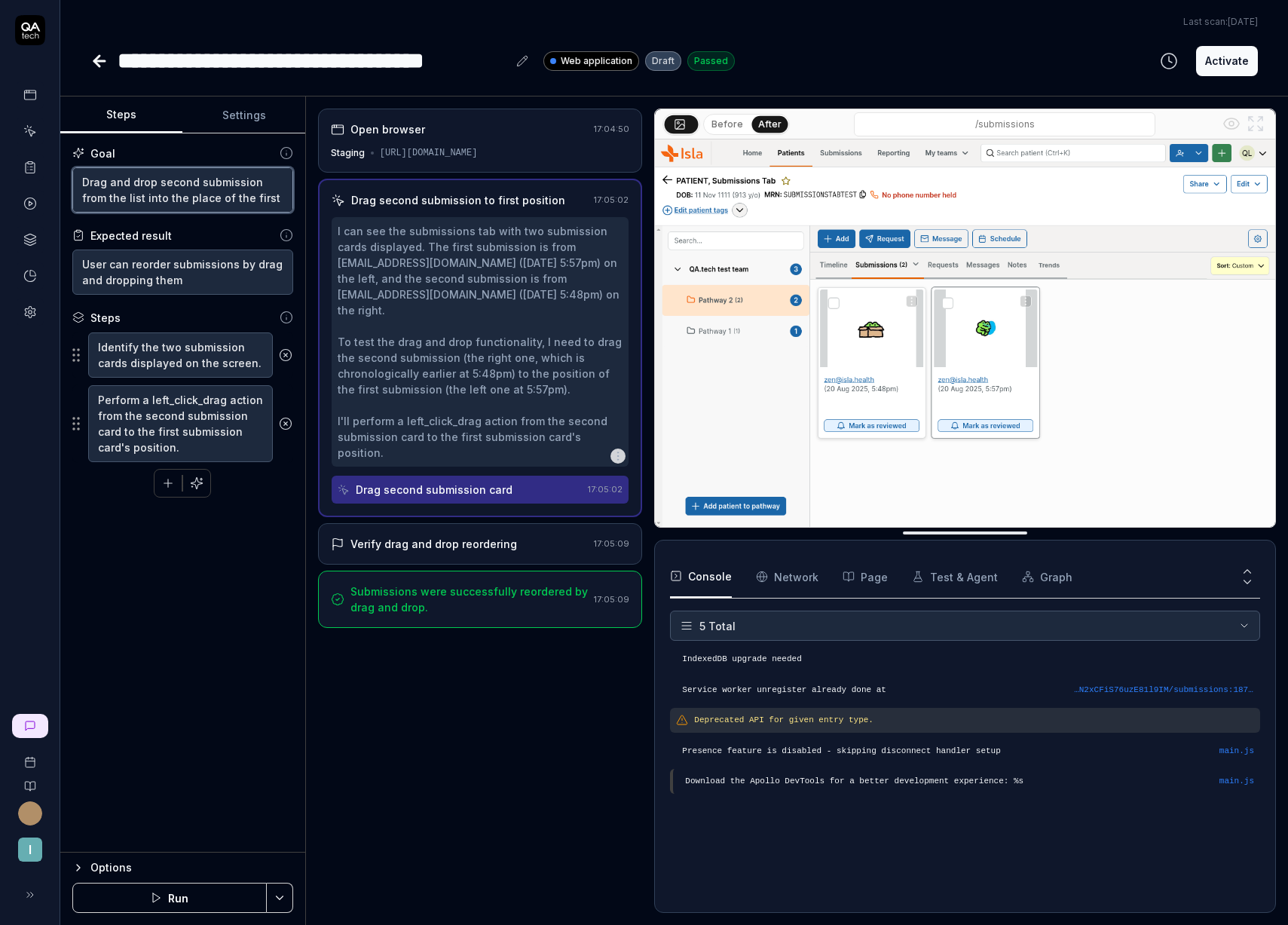
click at [266, 198] on textarea "Drag and drop second submission from the list into the place of the first one" at bounding box center [183, 190] width 220 height 45
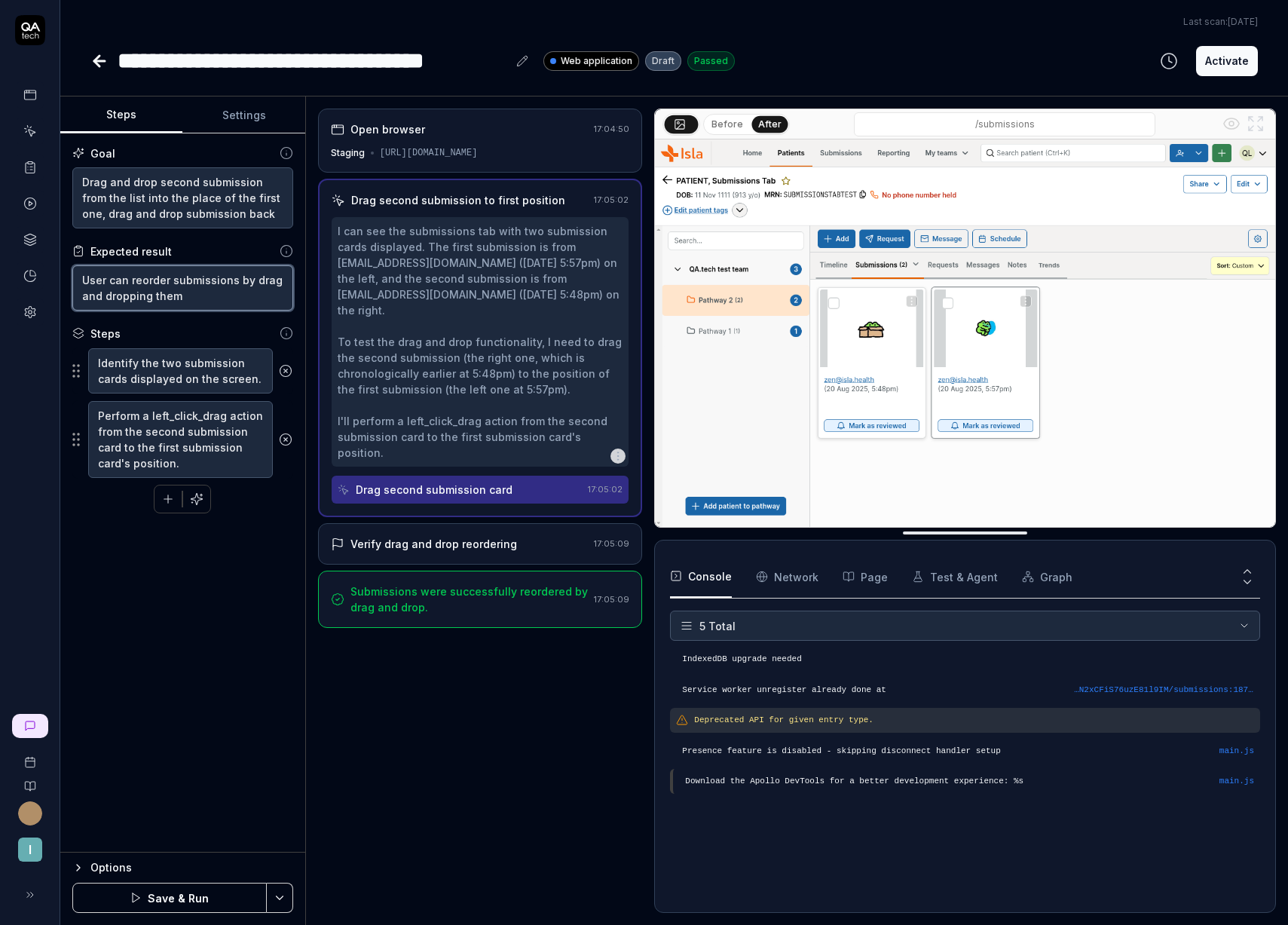
click at [217, 289] on textarea "User can reorder submissions by drag and dropping them" at bounding box center [183, 288] width 220 height 45
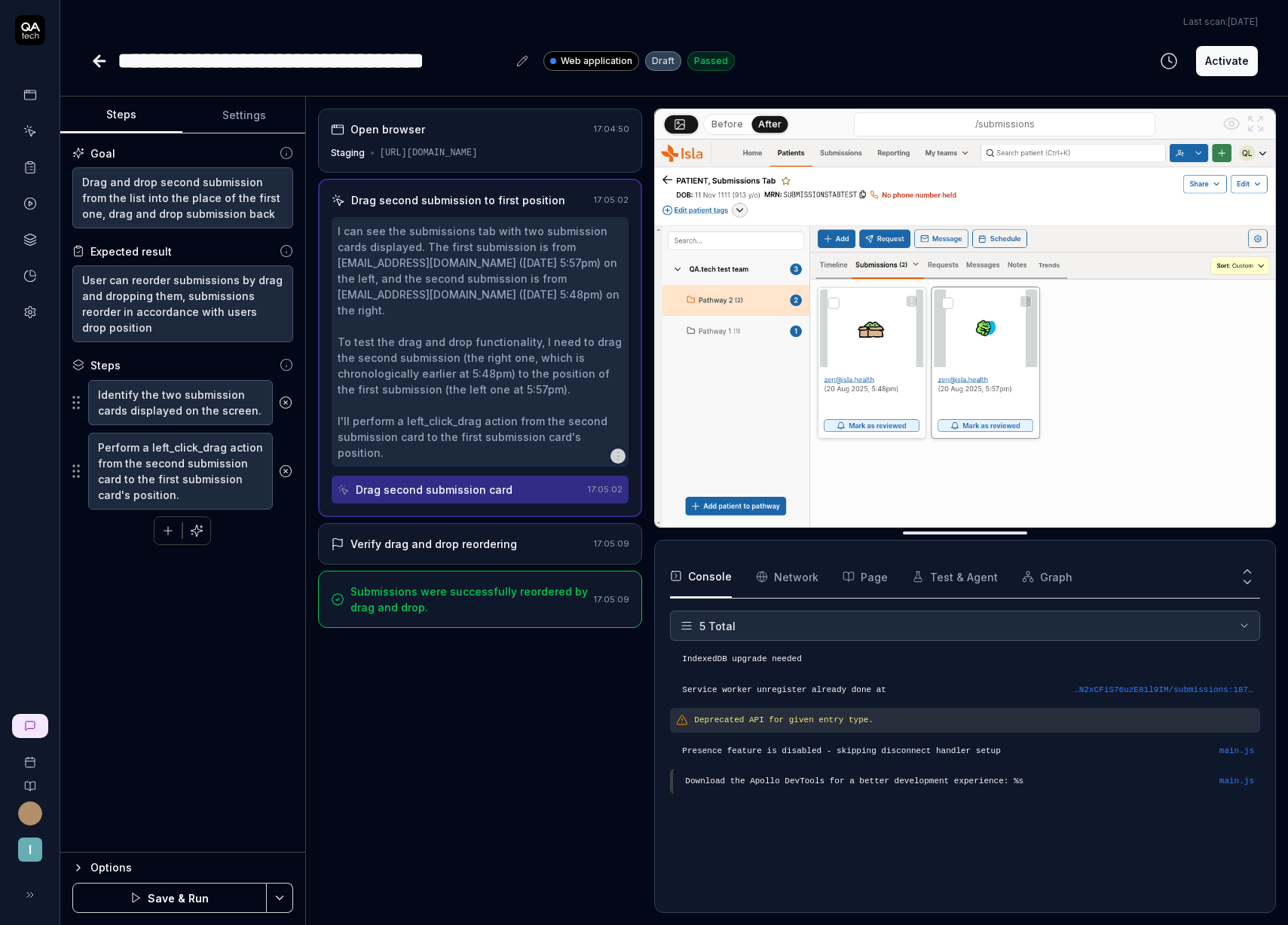
click at [211, 893] on button "Save & Run" at bounding box center [169, 898] width 194 height 30
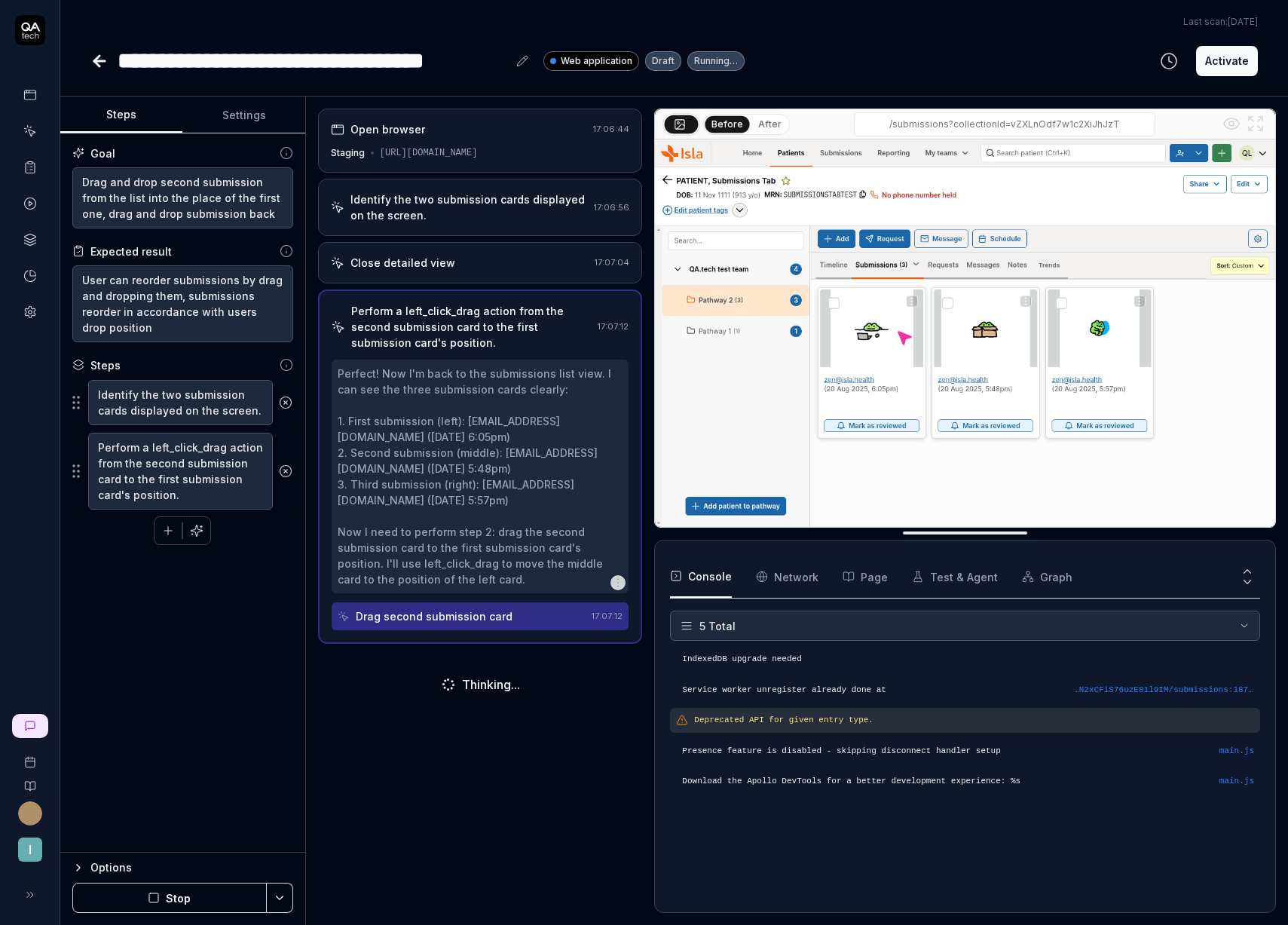
click at [209, 896] on button "Stop" at bounding box center [169, 898] width 194 height 30
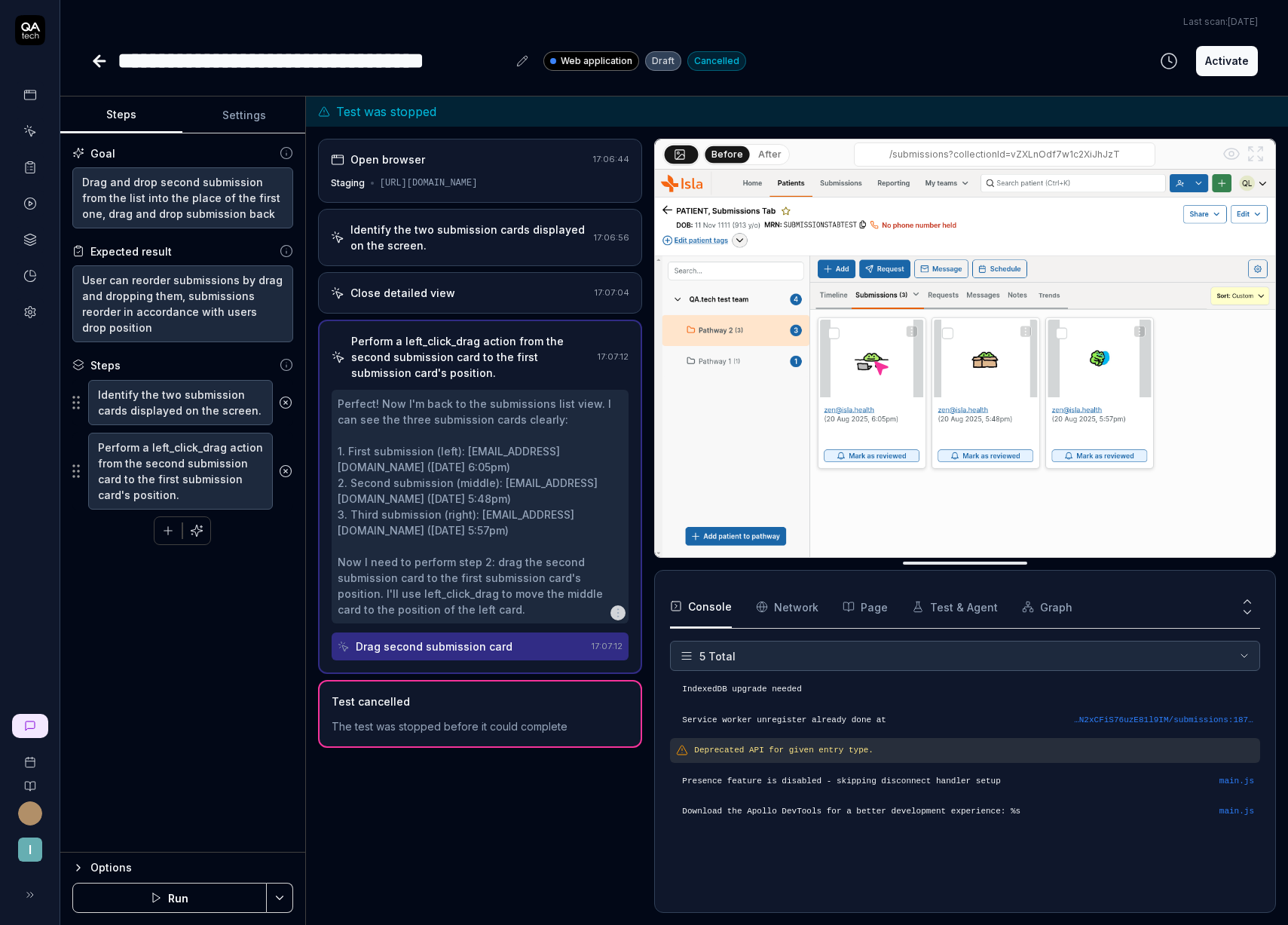
click at [288, 408] on icon at bounding box center [285, 402] width 13 height 13
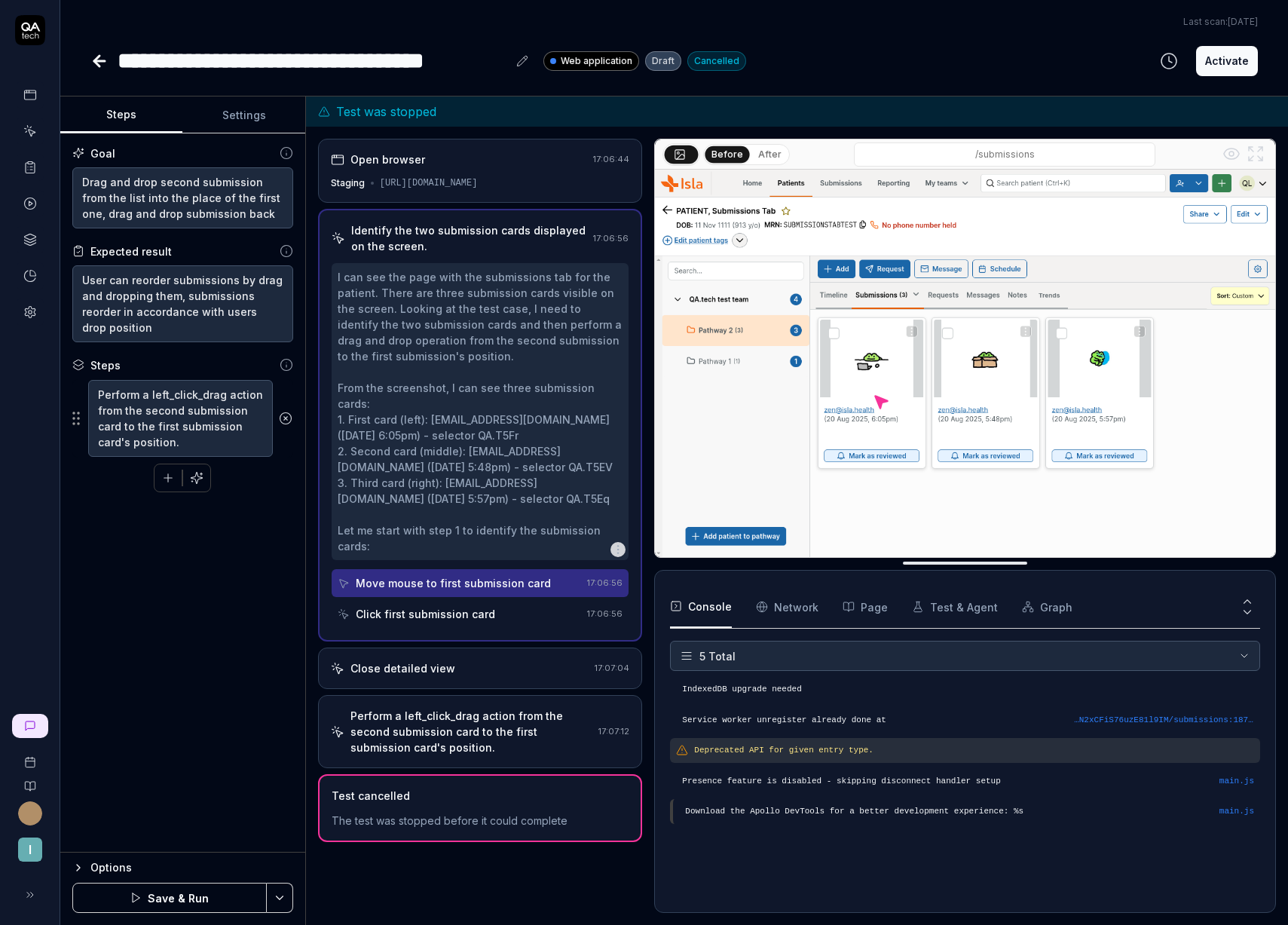
click at [287, 418] on icon at bounding box center [285, 418] width 13 height 13
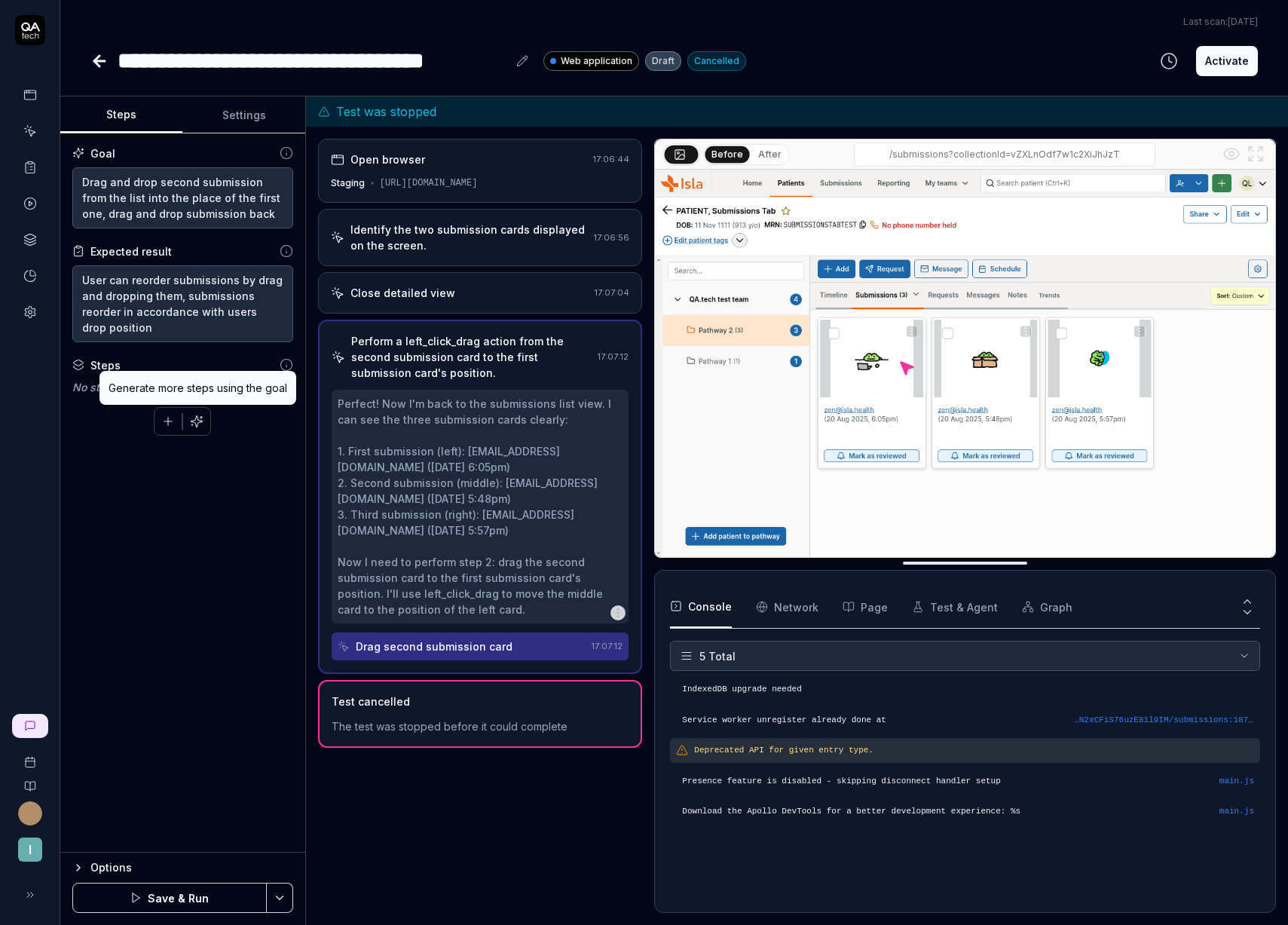
click at [201, 421] on icon "button" at bounding box center [197, 421] width 13 height 13
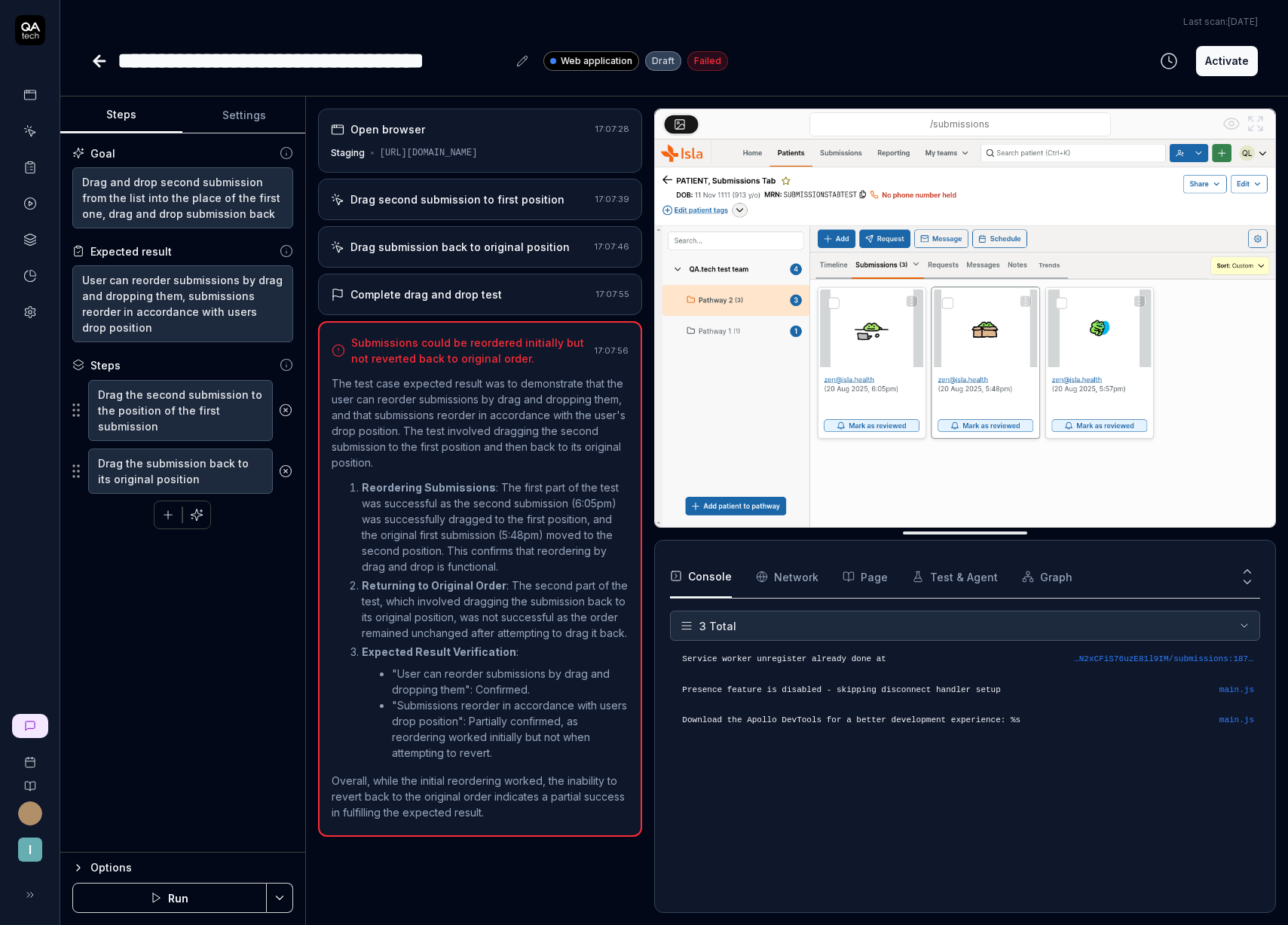
click at [204, 905] on button "Run" at bounding box center [169, 898] width 194 height 30
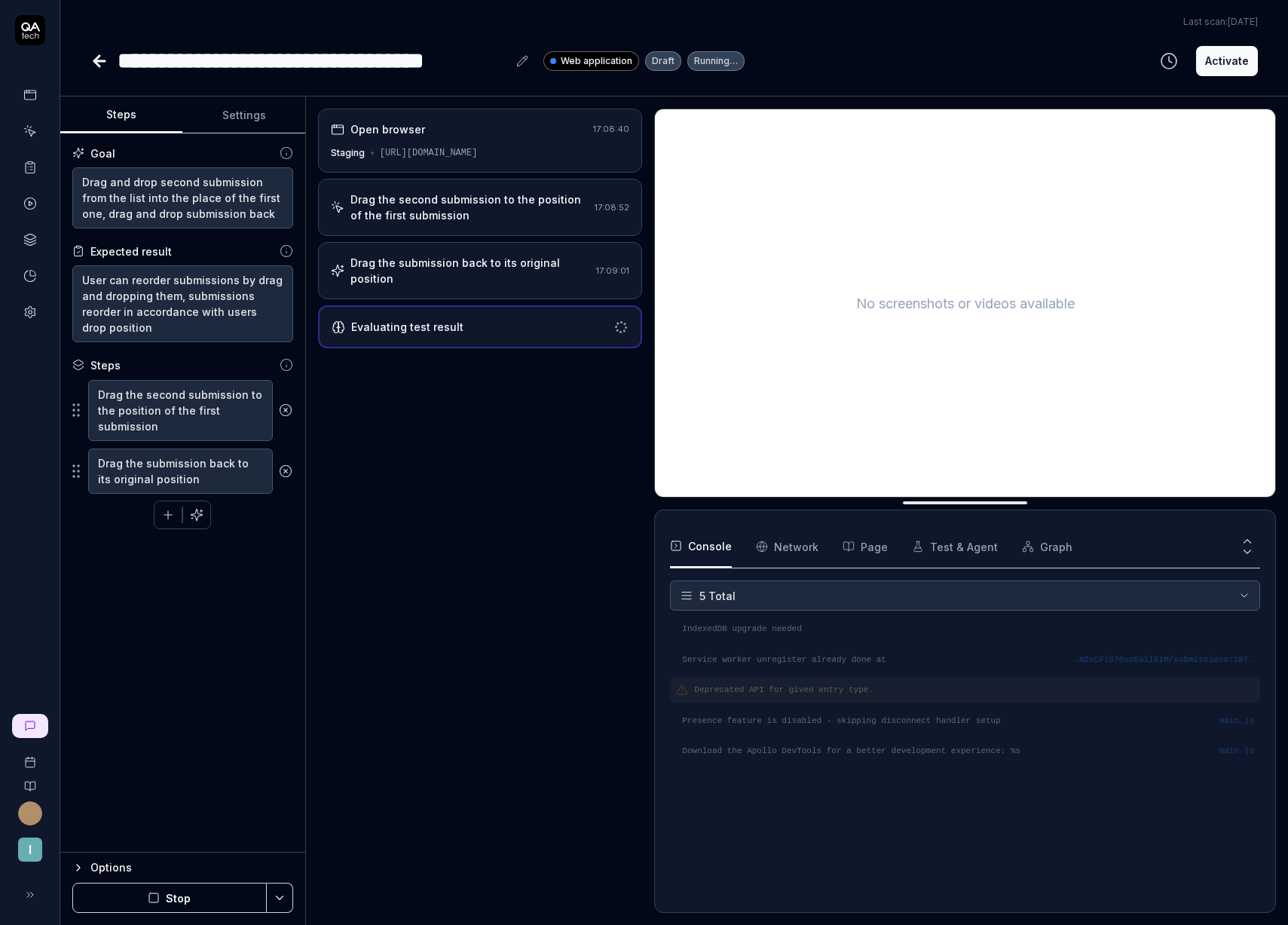
click at [470, 205] on div "Drag the second submission to the position of the first submission" at bounding box center [470, 207] width 239 height 32
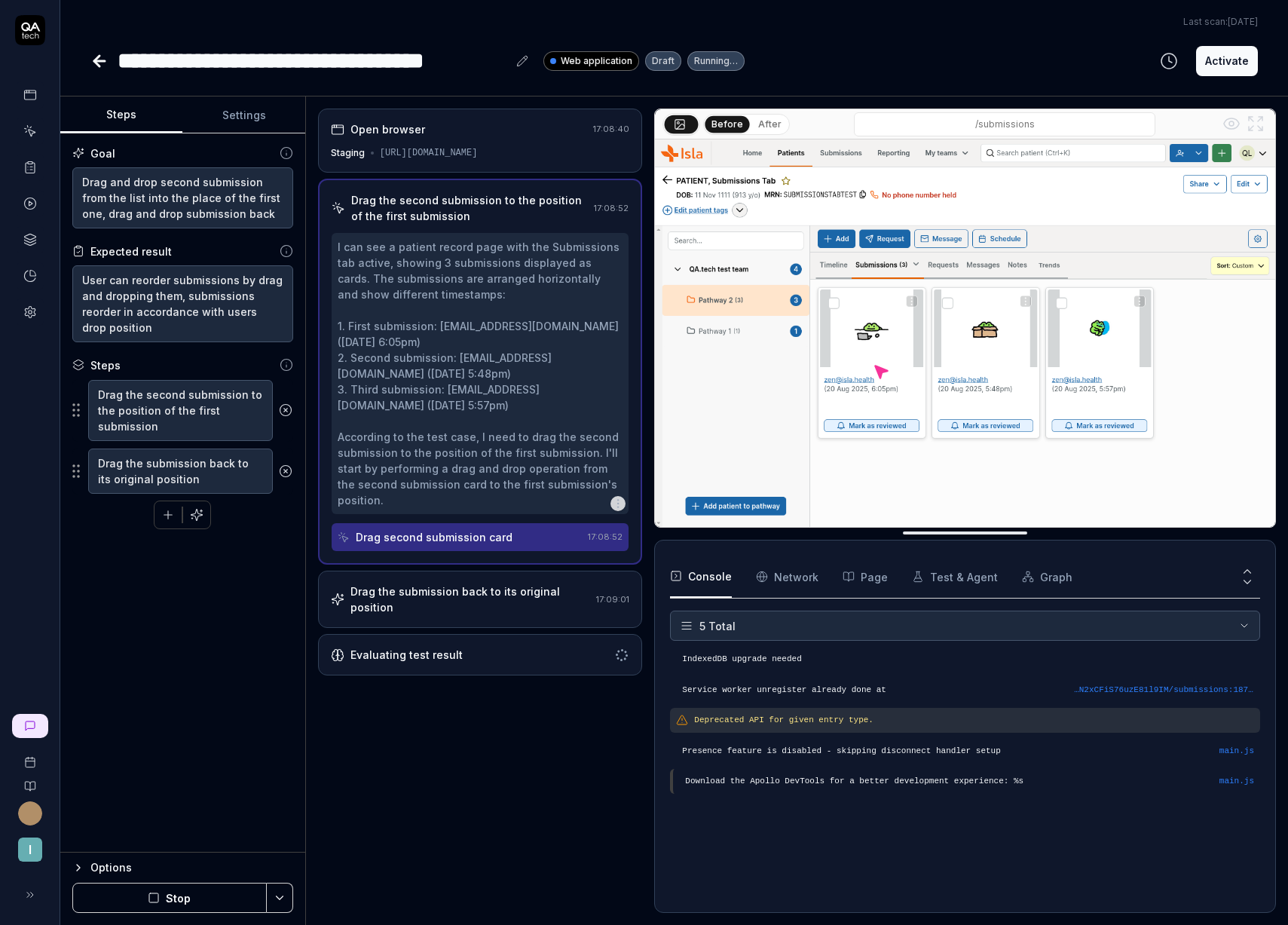
click at [755, 121] on button "After" at bounding box center [770, 124] width 36 height 17
click at [518, 593] on div "Drag the submission back to its original position" at bounding box center [470, 599] width 240 height 32
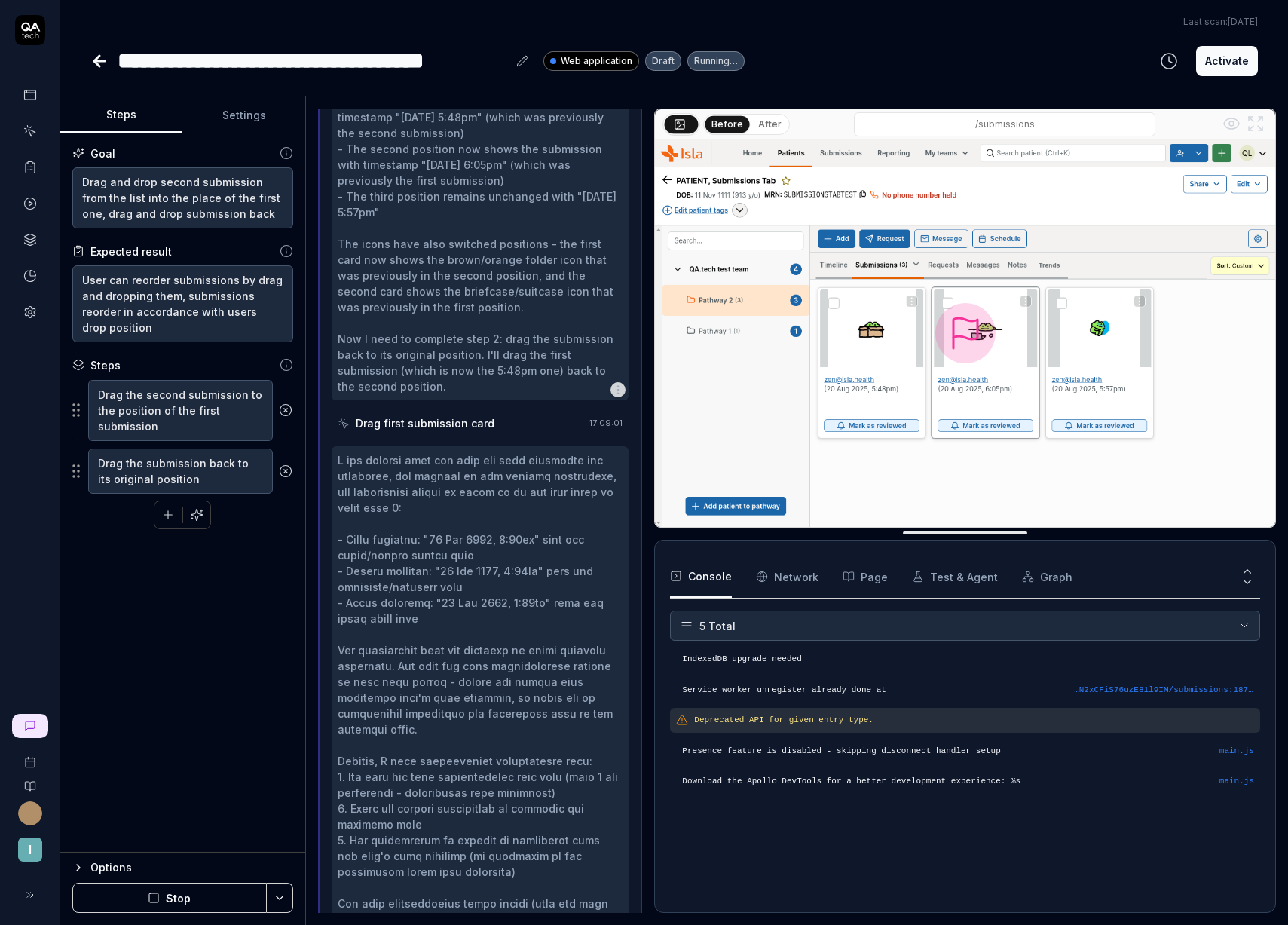
scroll to position [359, 0]
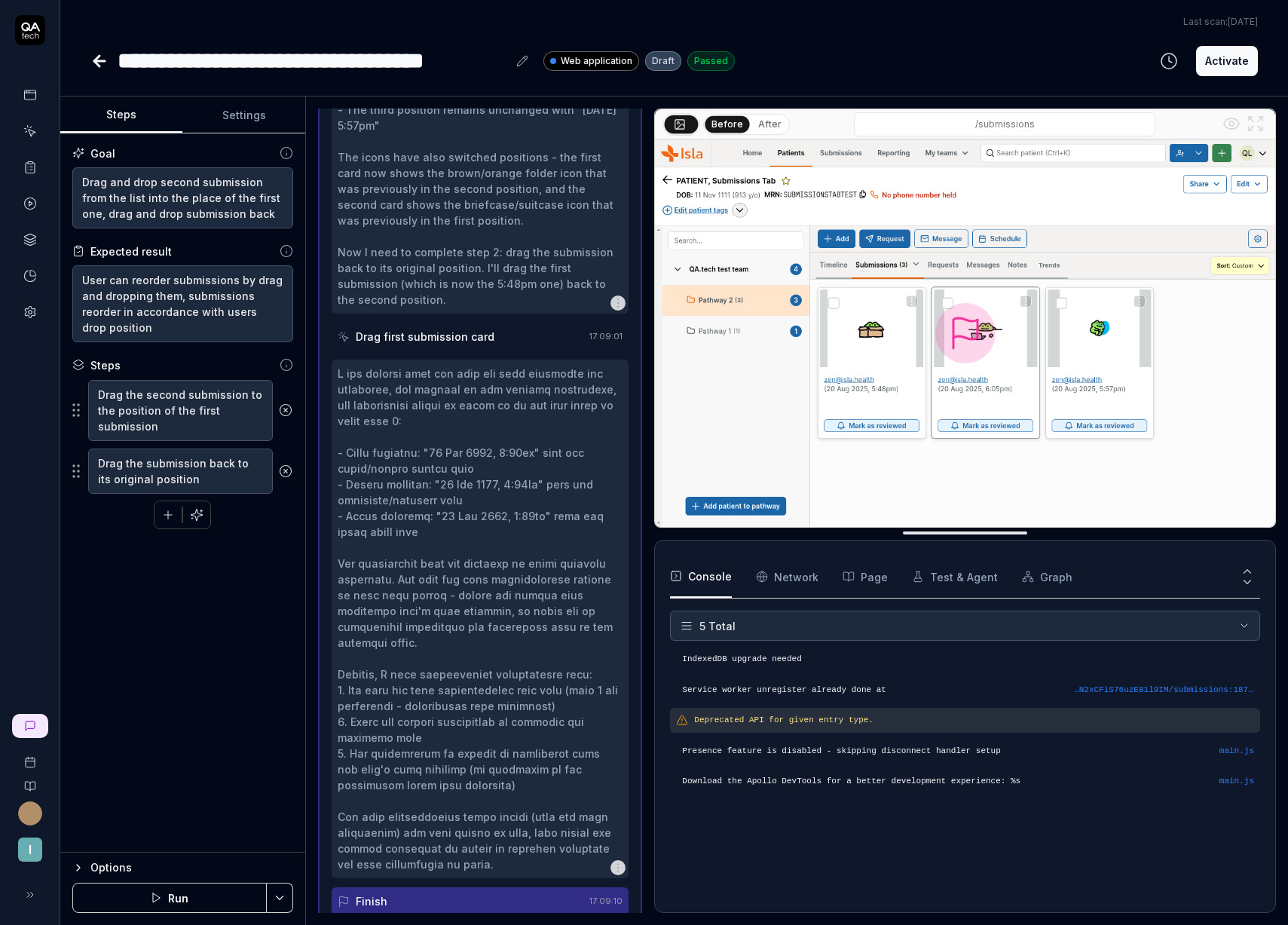
click at [767, 128] on button "After" at bounding box center [770, 124] width 36 height 17
click at [768, 126] on button "After" at bounding box center [770, 123] width 36 height 17
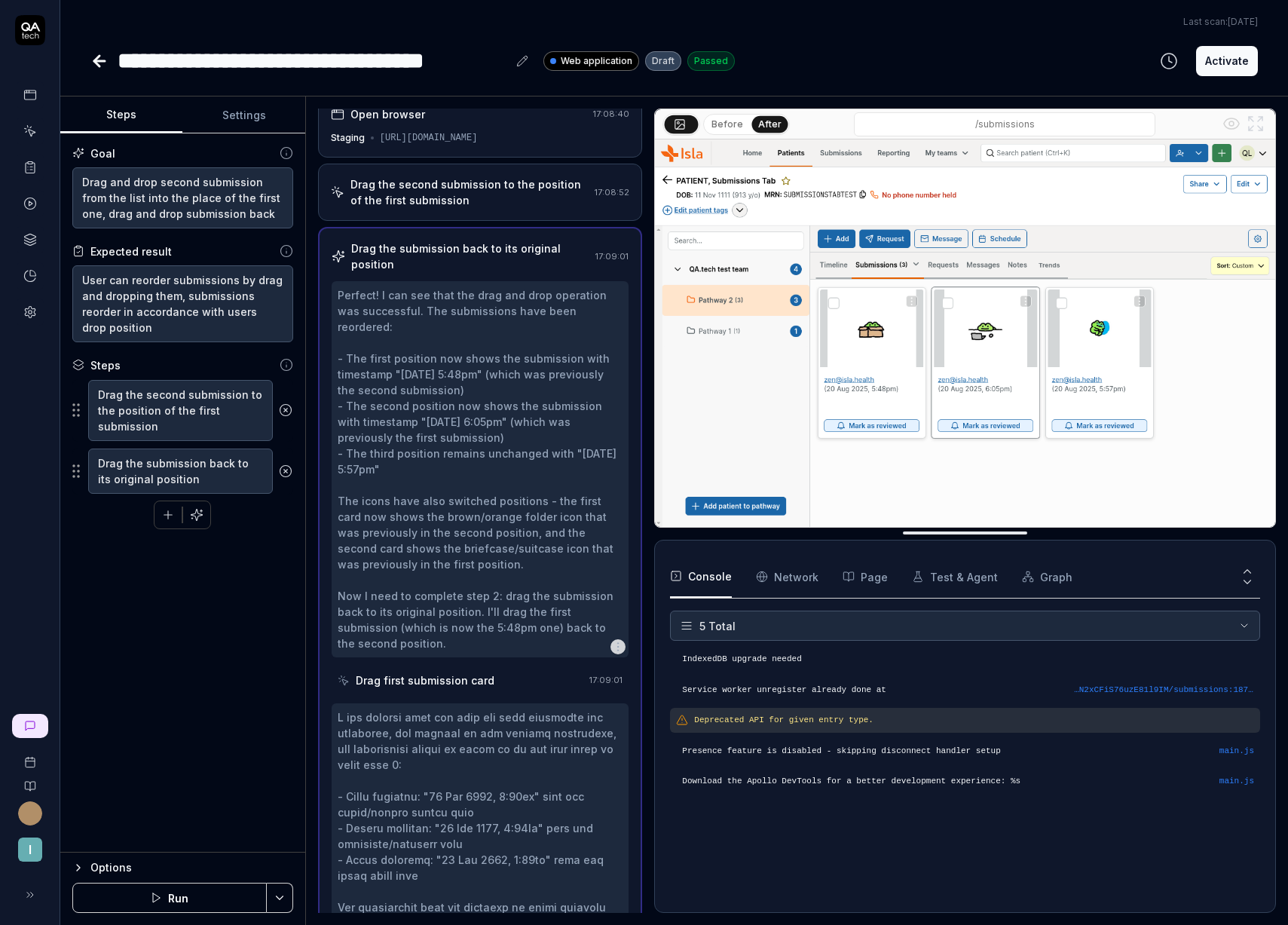
scroll to position [0, 0]
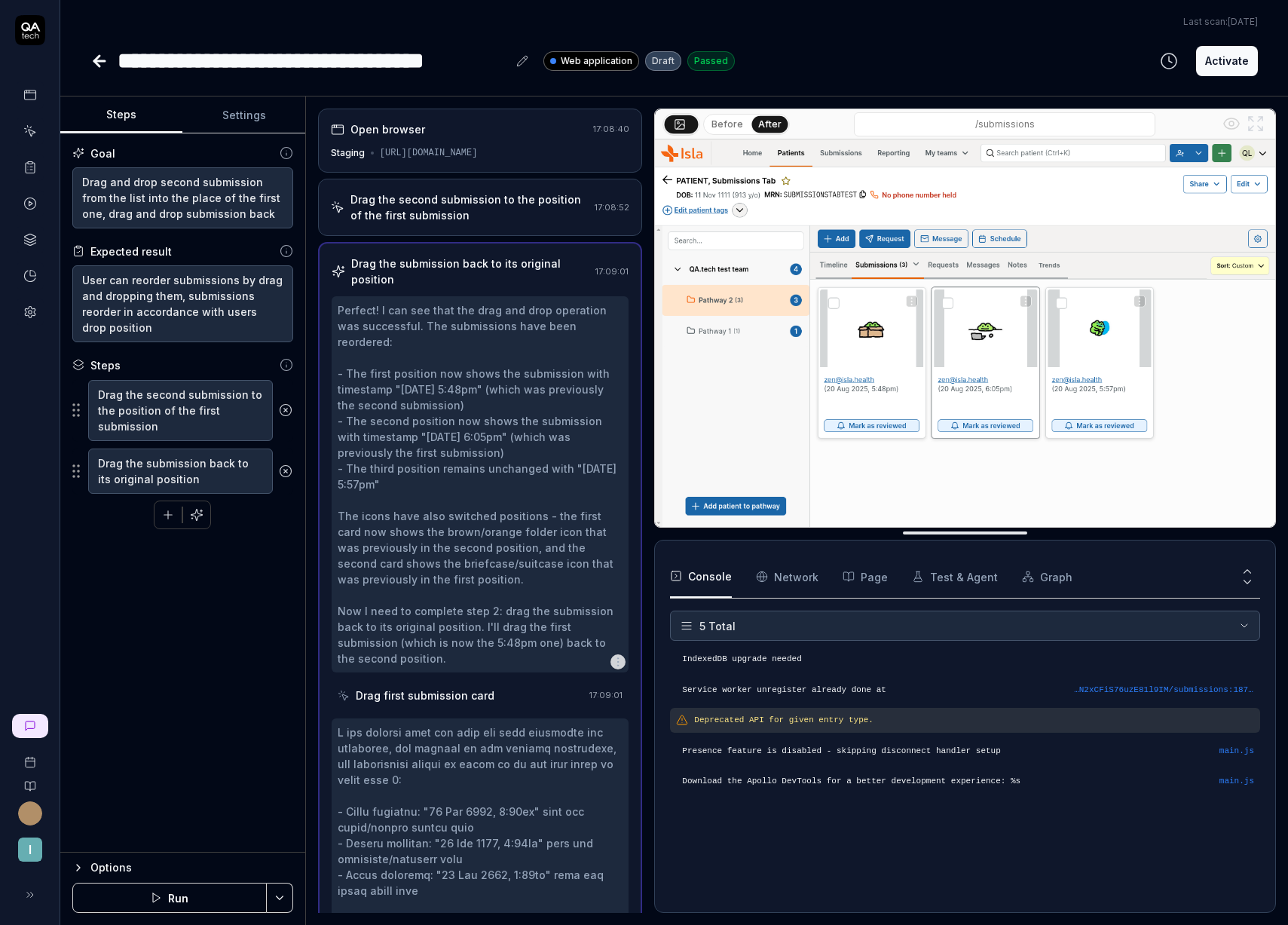
click at [464, 216] on div "Drag the second submission to the position of the first submission" at bounding box center [470, 207] width 239 height 32
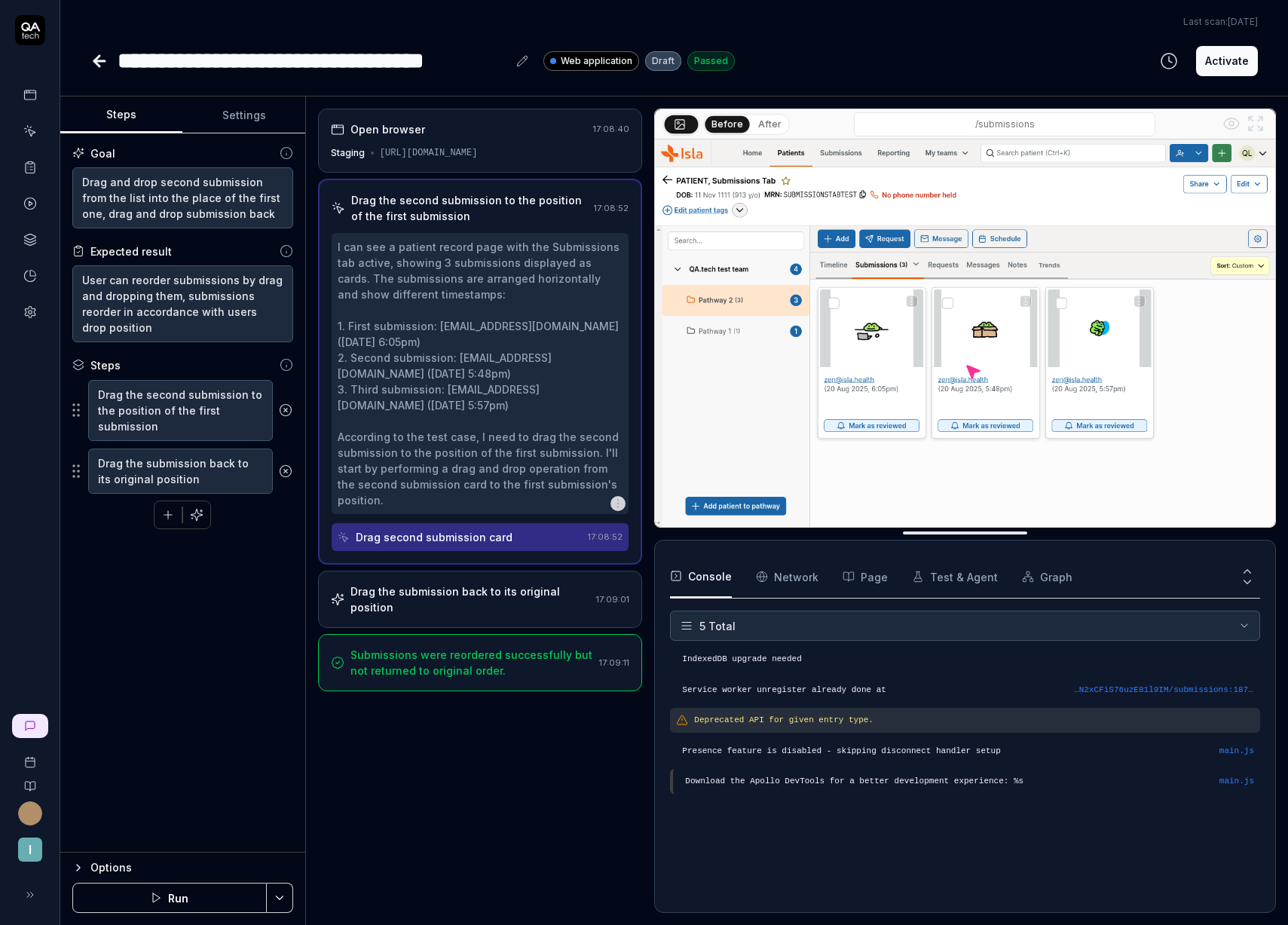
click at [447, 138] on div "Open browser 17:08:40 Staging https://staging.nhs.isla.health/patients/osN2xCFi…" at bounding box center [480, 140] width 325 height 64
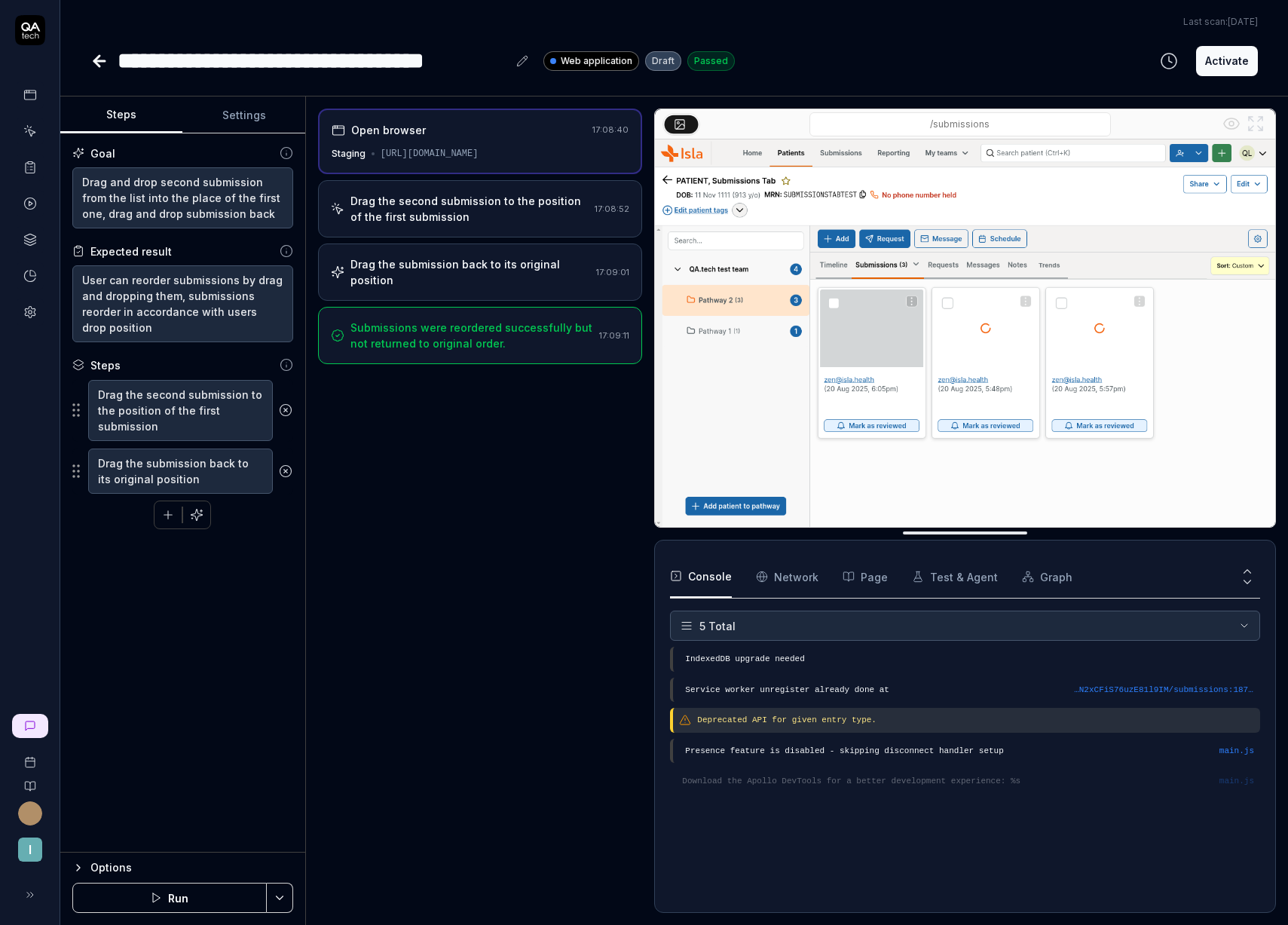
click at [439, 187] on div "Drag the second submission to the position of the first submission 17:08:52" at bounding box center [480, 208] width 325 height 57
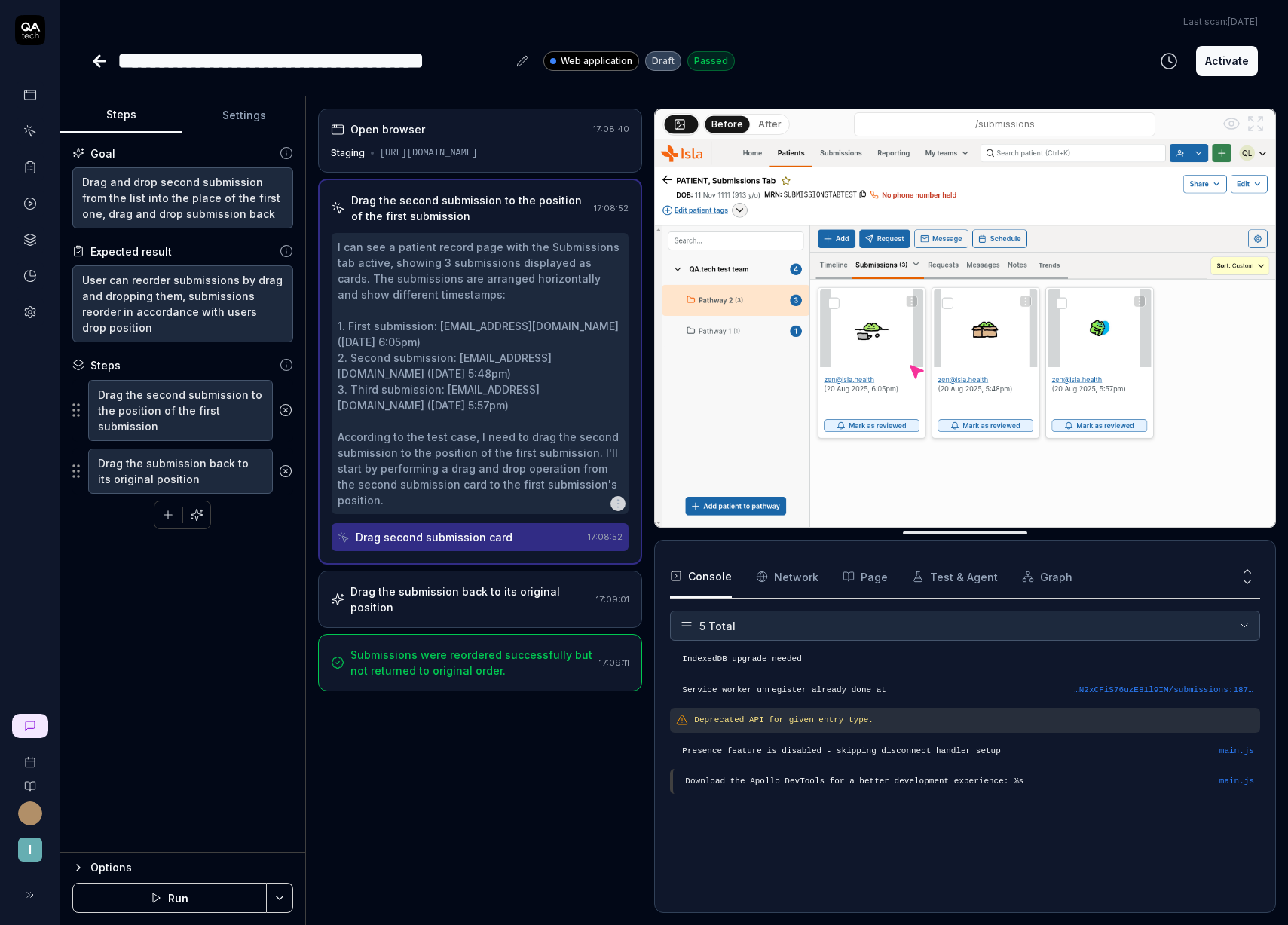
click at [502, 606] on div "Drag the submission back to its original position 17:09:01" at bounding box center [480, 599] width 325 height 57
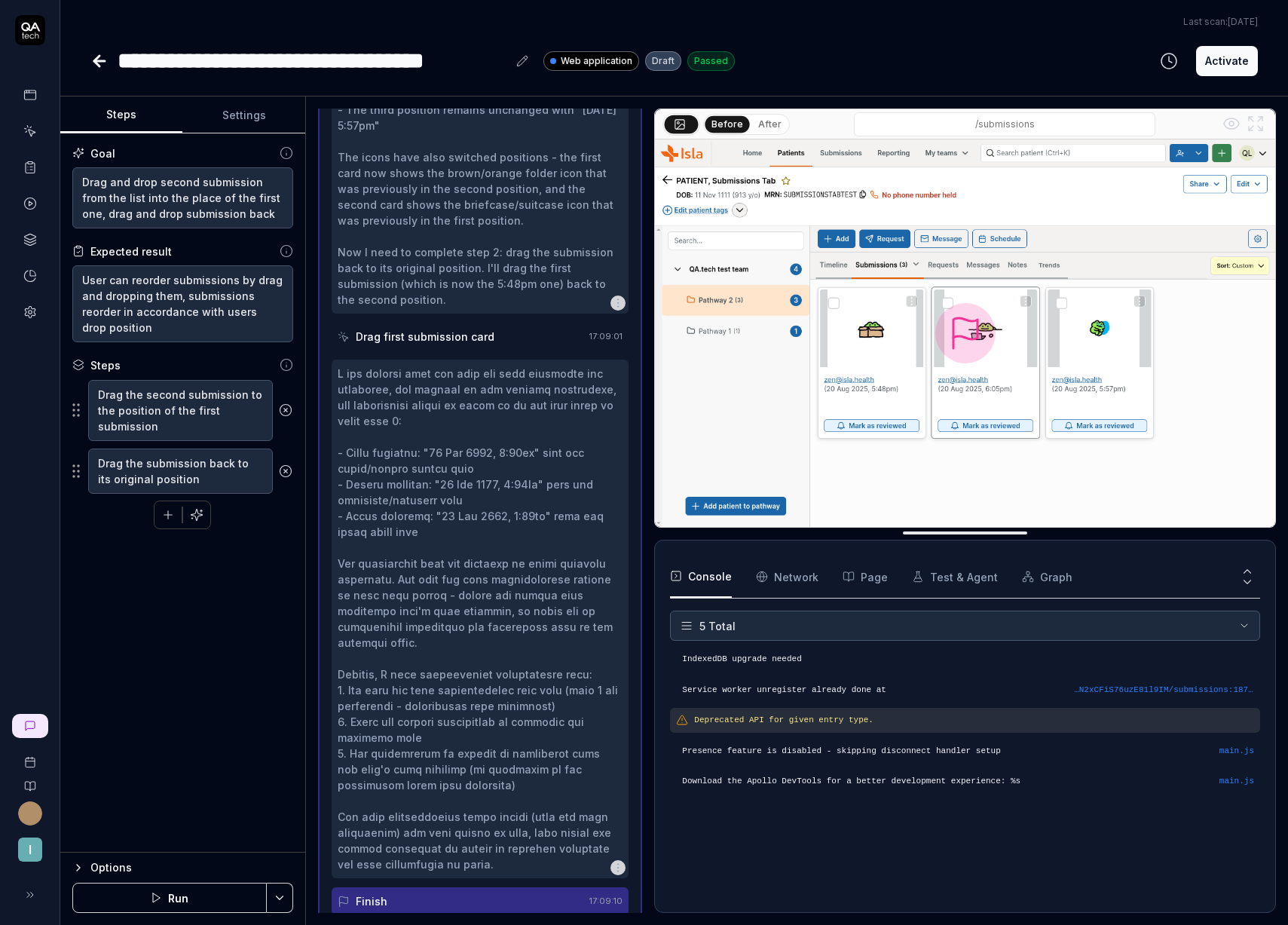
scroll to position [422, 0]
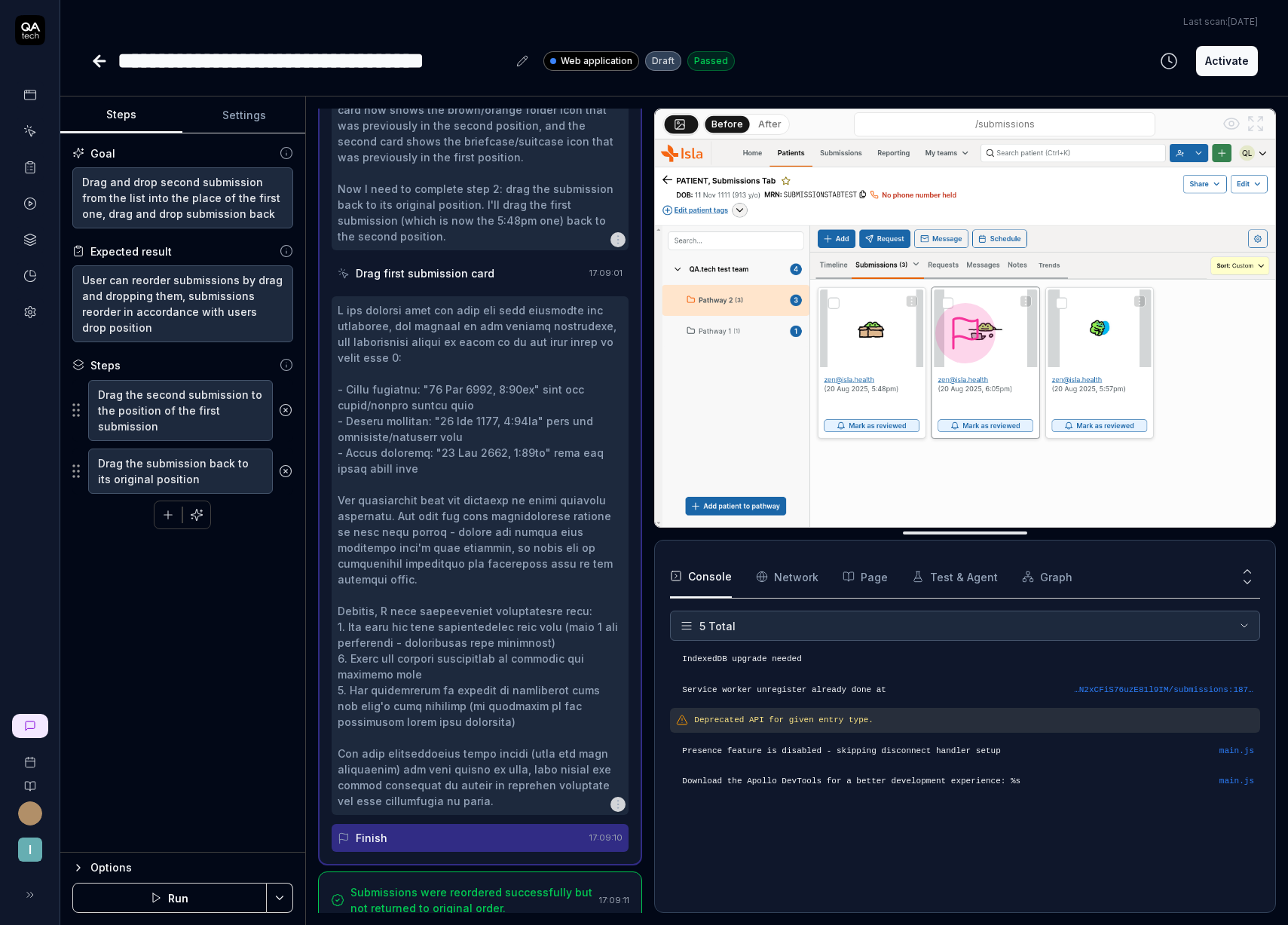
click at [767, 127] on button "After" at bounding box center [770, 124] width 36 height 17
click at [767, 126] on button "After" at bounding box center [770, 123] width 36 height 17
click at [716, 120] on button "Before" at bounding box center [727, 124] width 43 height 17
click at [745, 122] on button "Before" at bounding box center [727, 123] width 44 height 17
drag, startPoint x: 243, startPoint y: 213, endPoint x: 153, endPoint y: 266, distance: 104.4
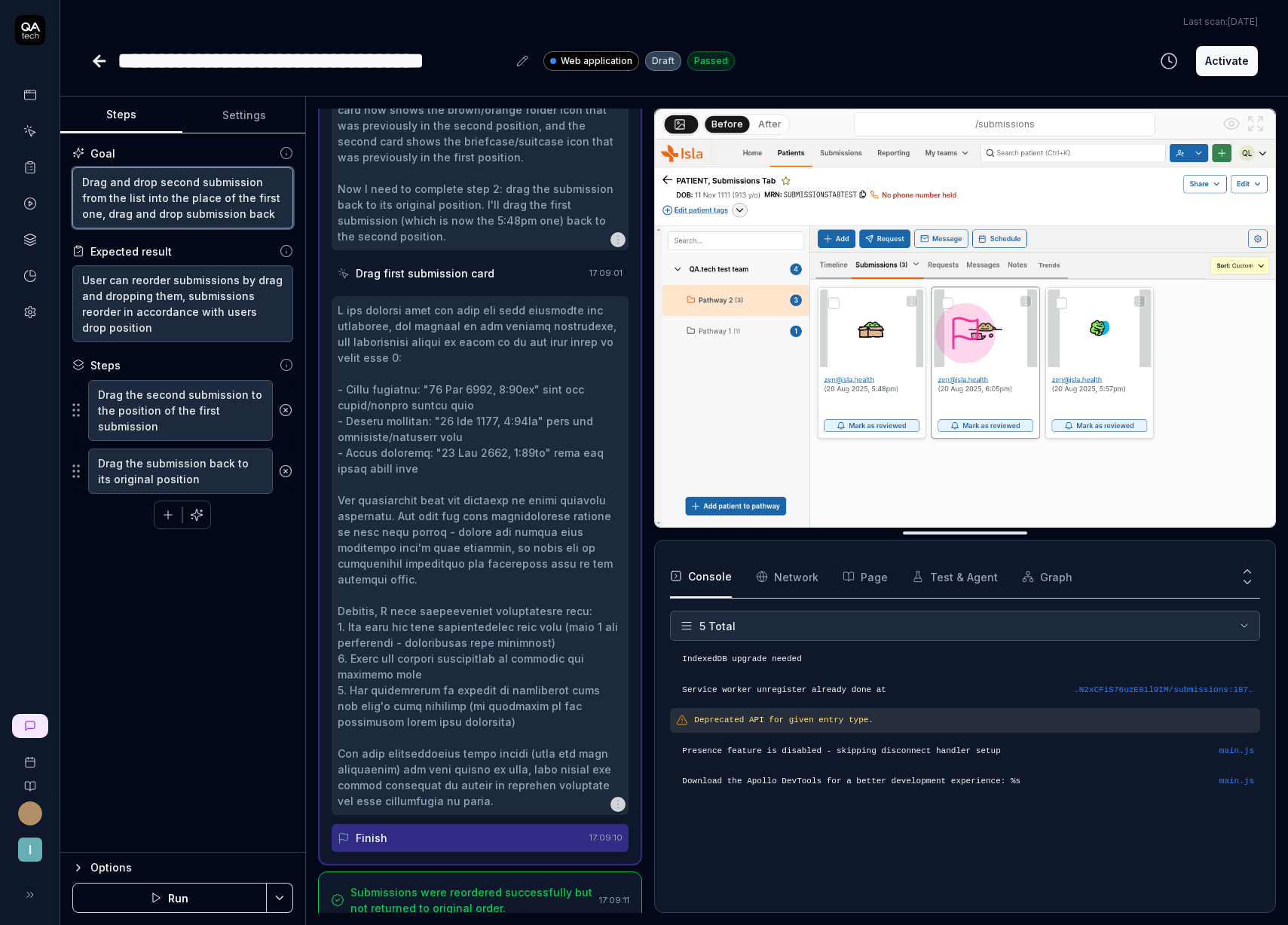
click at [83, 215] on textarea "Drag and drop second submission from the list into the place of the first one, …" at bounding box center [183, 198] width 220 height 61
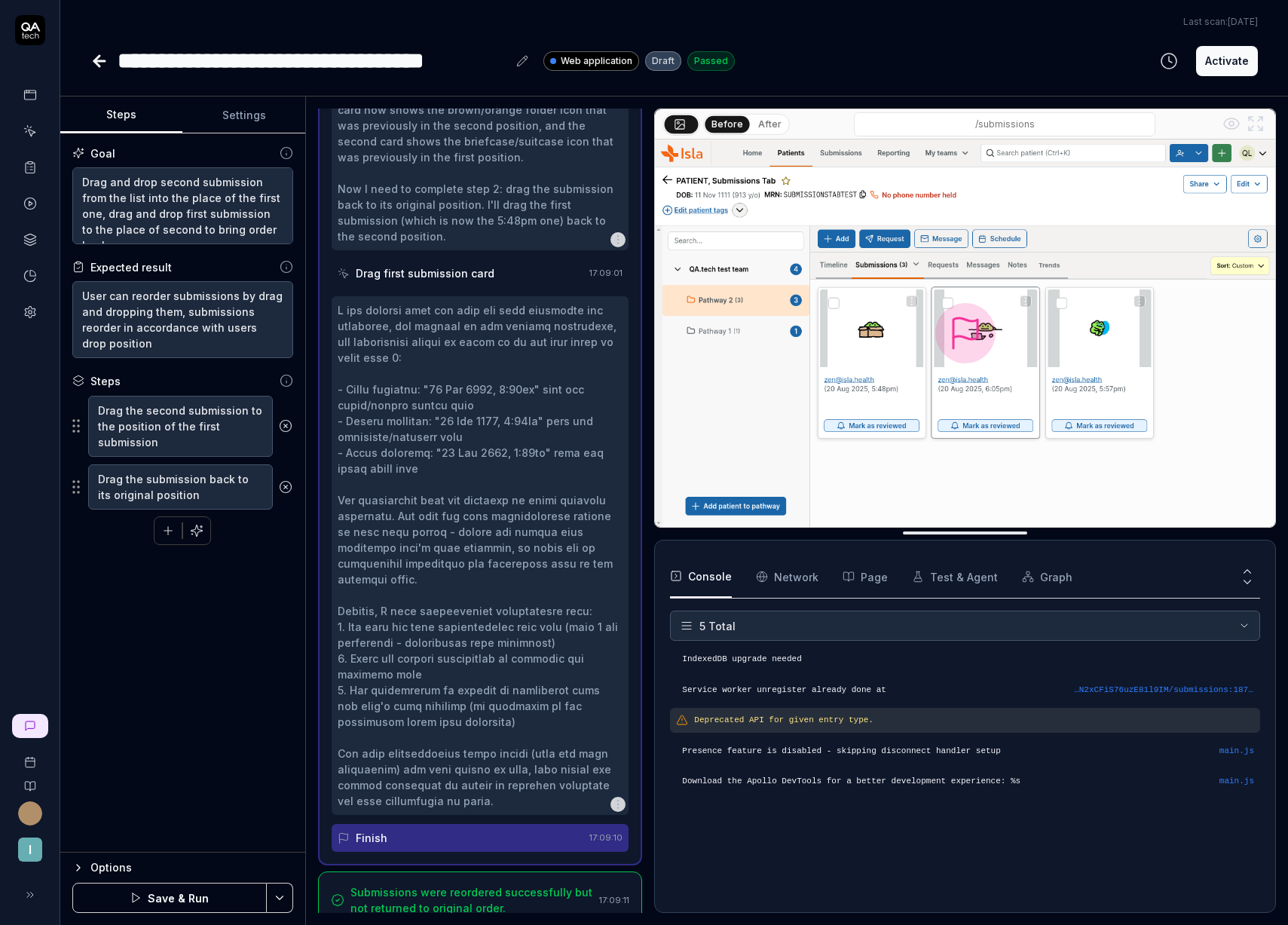
click at [163, 891] on button "Save & Run" at bounding box center [169, 898] width 194 height 30
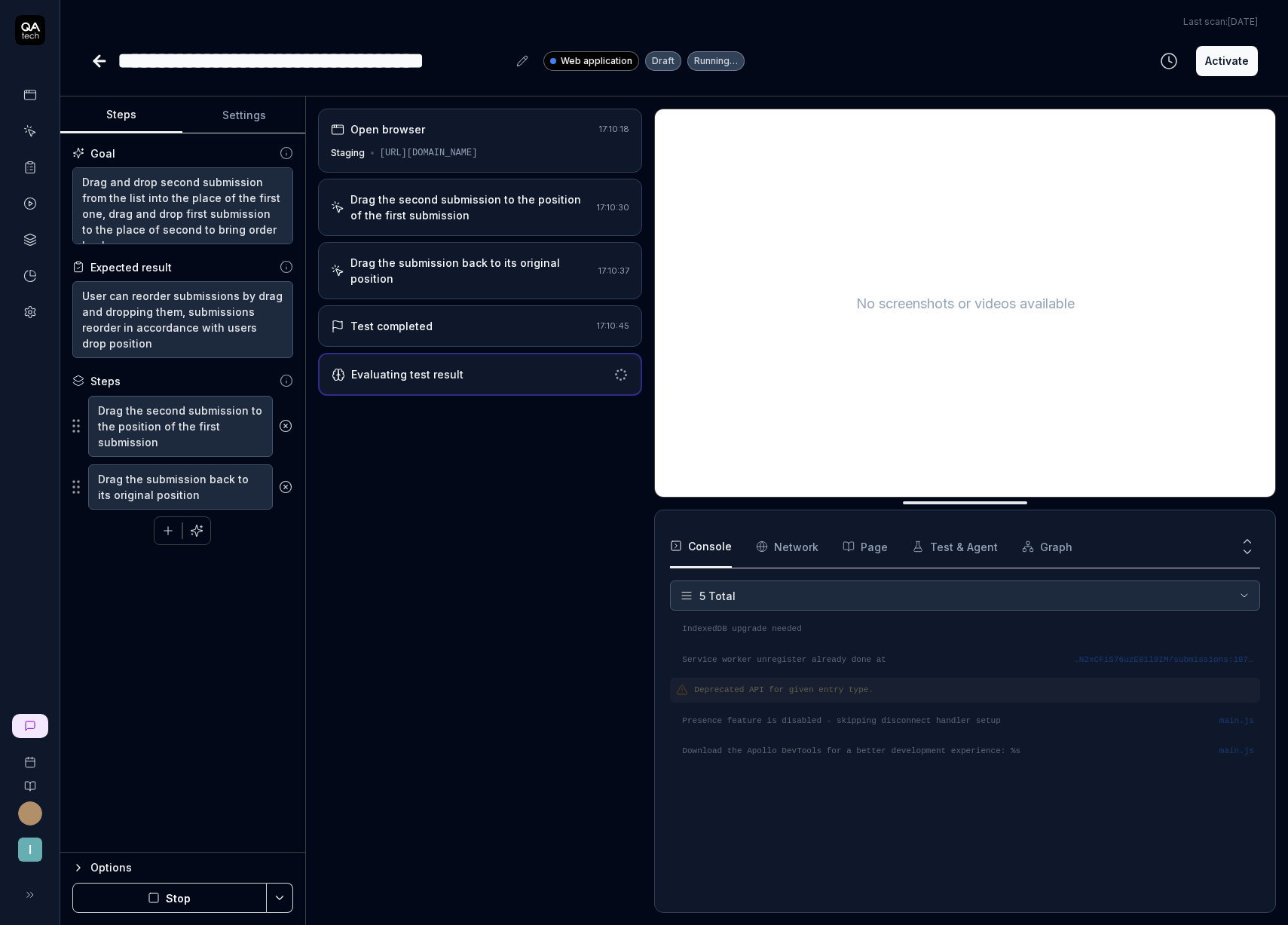
click at [402, 231] on div "Drag the second submission to the position of the first submission 17:10:30" at bounding box center [480, 207] width 325 height 57
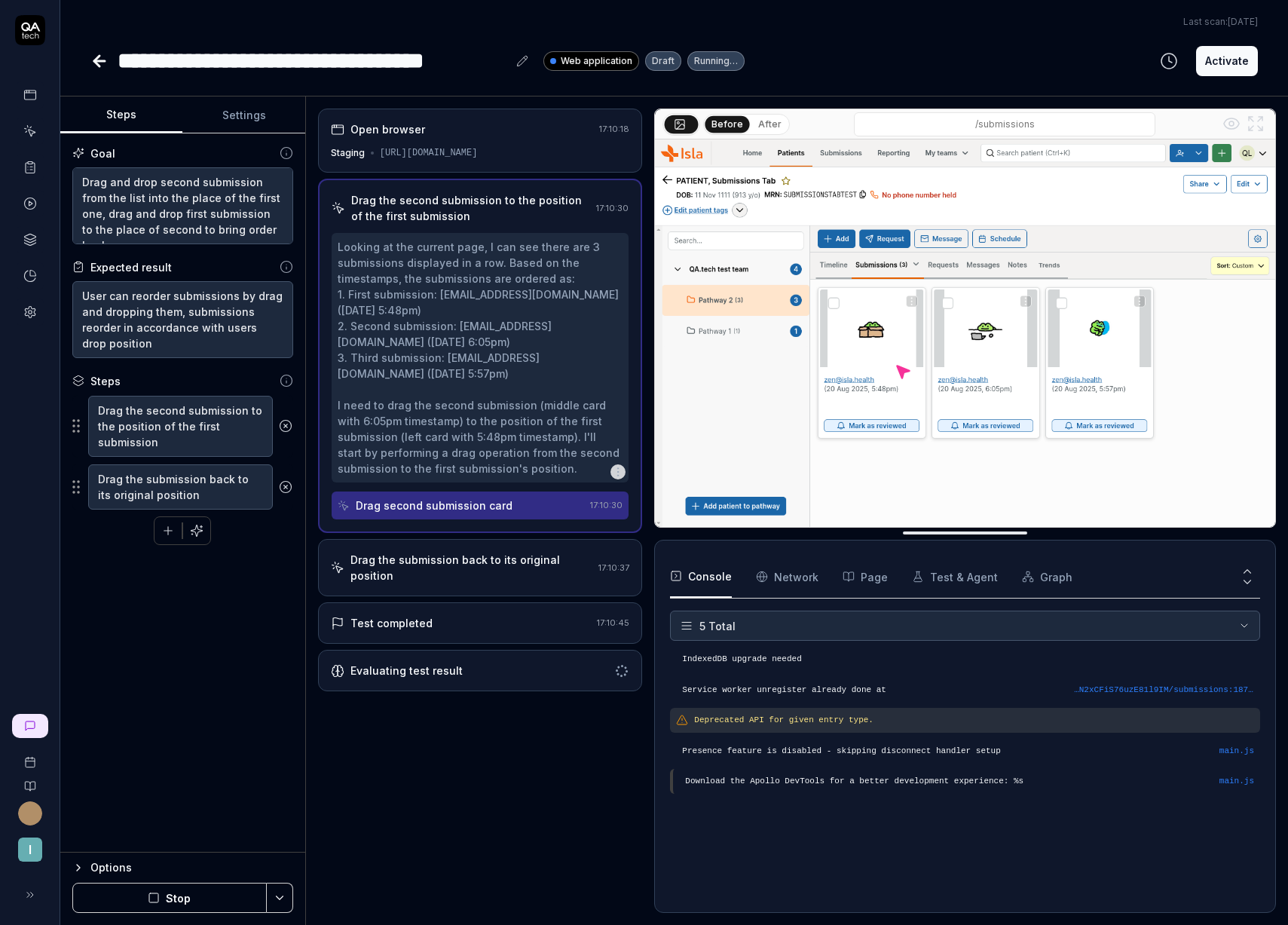
click at [777, 126] on button "After" at bounding box center [770, 124] width 36 height 17
click at [483, 570] on div "Drag the submission back to its original position 17:10:37" at bounding box center [480, 567] width 325 height 57
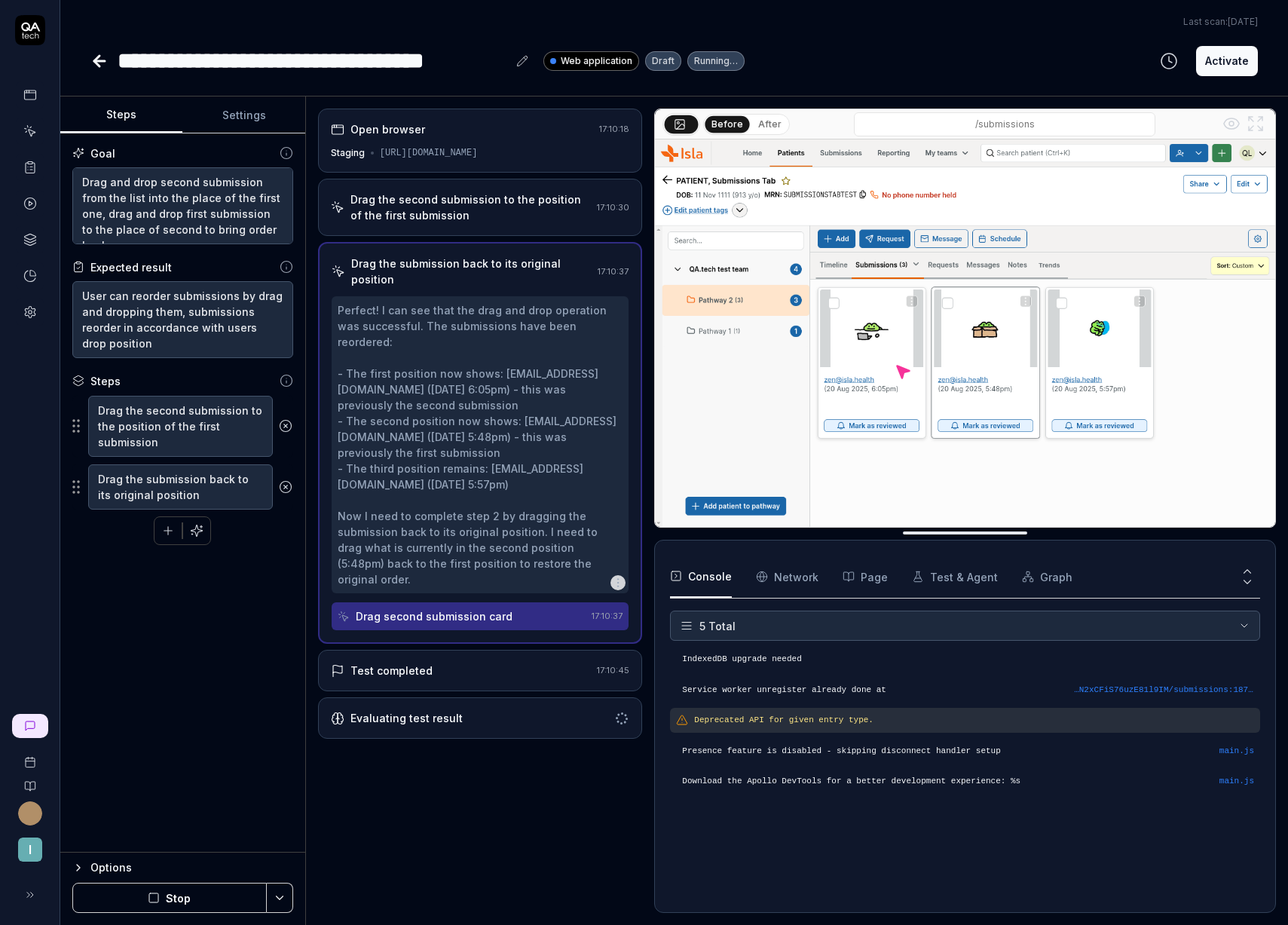
click at [762, 119] on button "After" at bounding box center [770, 124] width 36 height 17
click at [498, 130] on div "Open browser" at bounding box center [461, 129] width 263 height 16
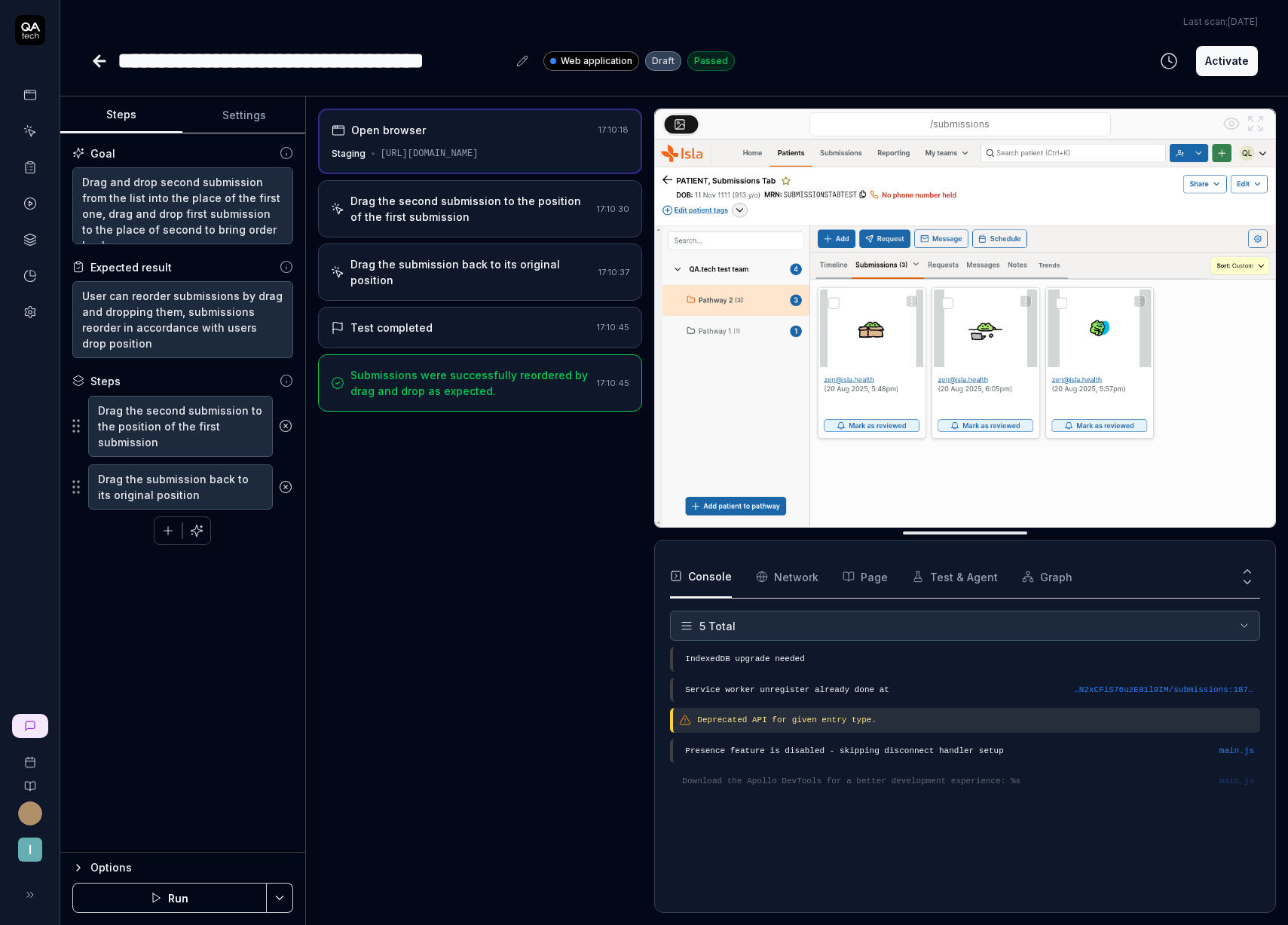
click at [459, 217] on div "Drag the second submission to the position of the first submission" at bounding box center [471, 209] width 241 height 32
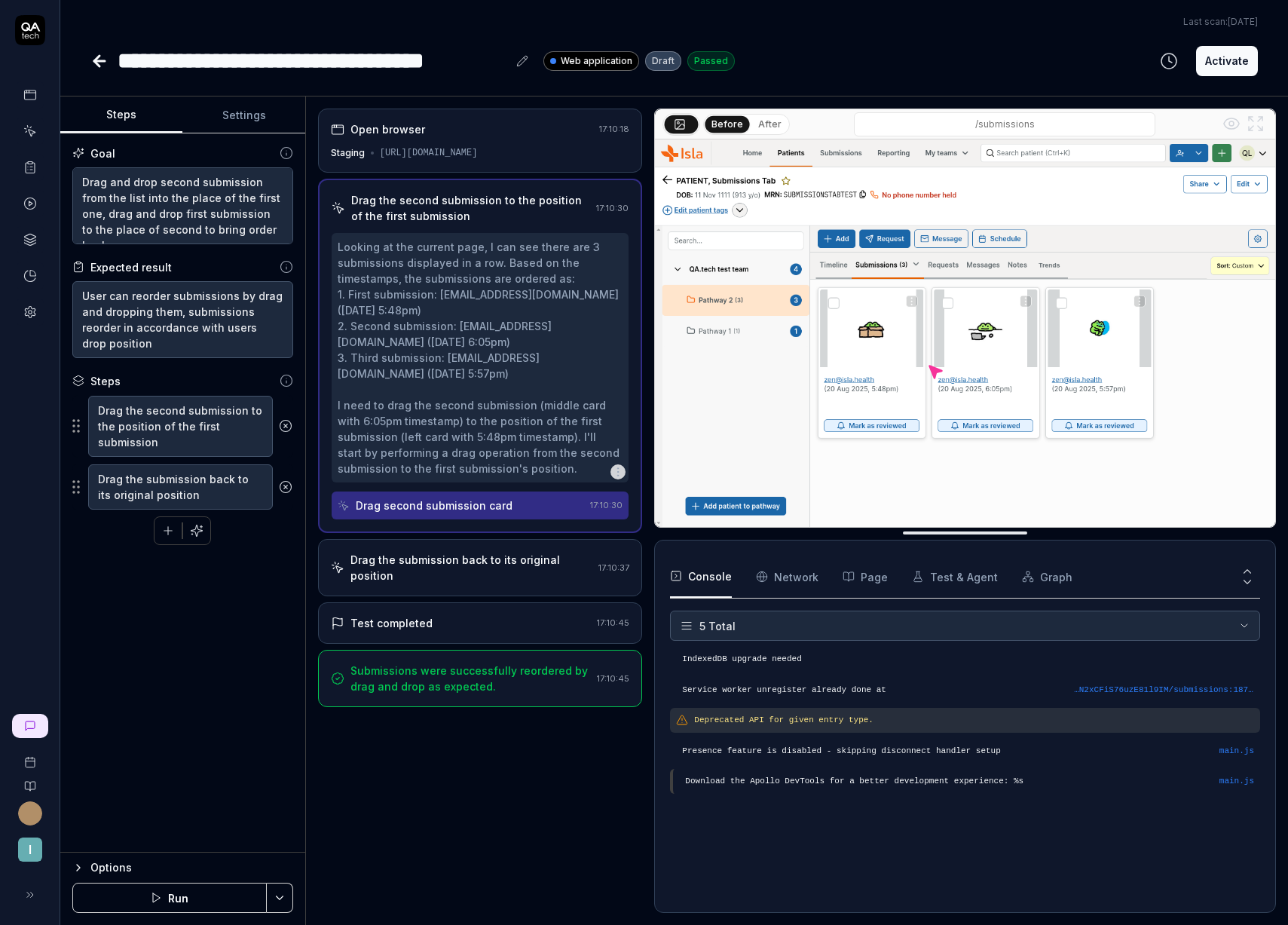
click at [466, 138] on div "Open browser 17:10:18 Staging https://staging.nhs.isla.health/patients/osN2xCFi…" at bounding box center [480, 140] width 325 height 64
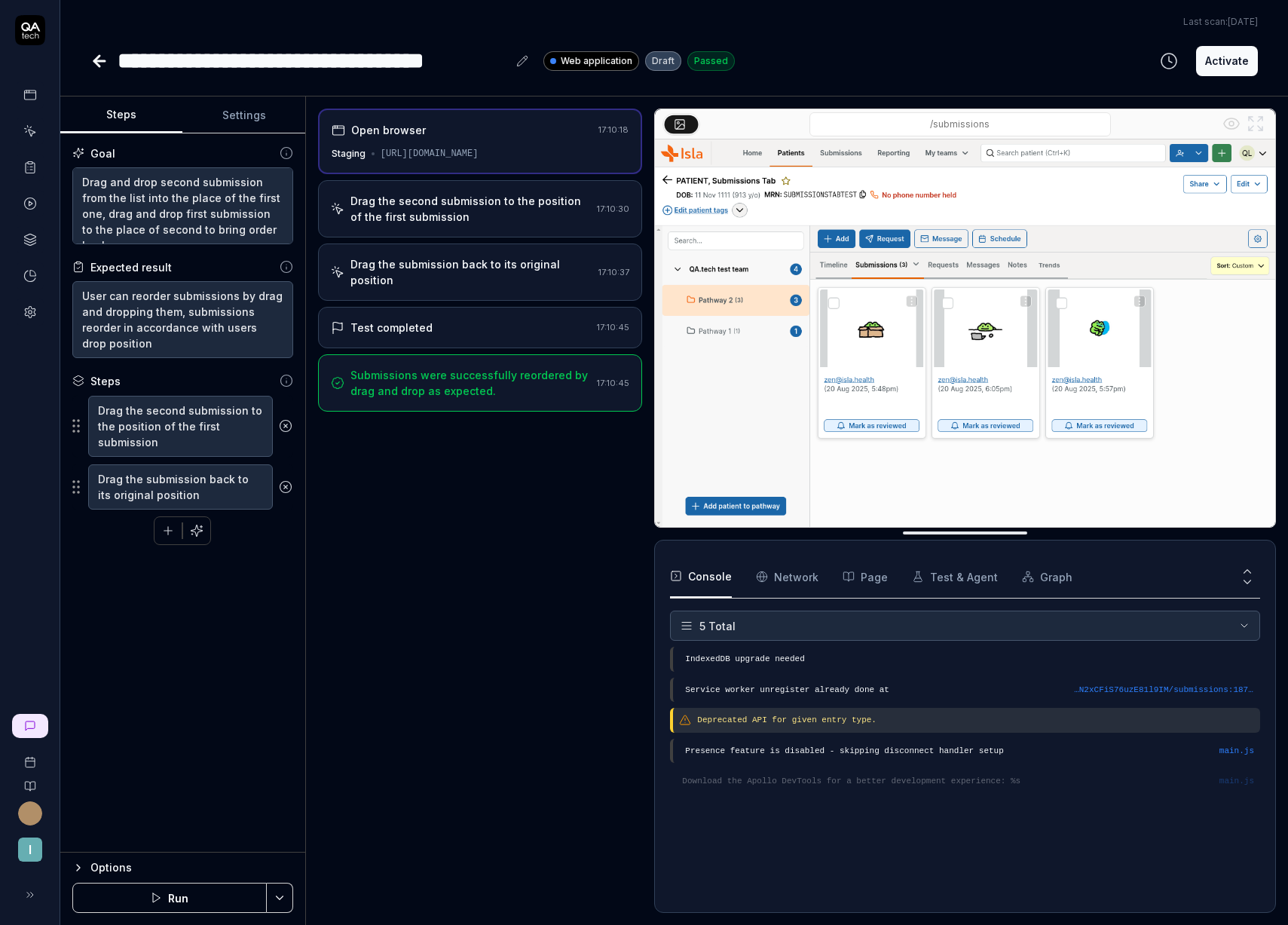
click at [439, 319] on div "Test completed" at bounding box center [460, 327] width 261 height 16
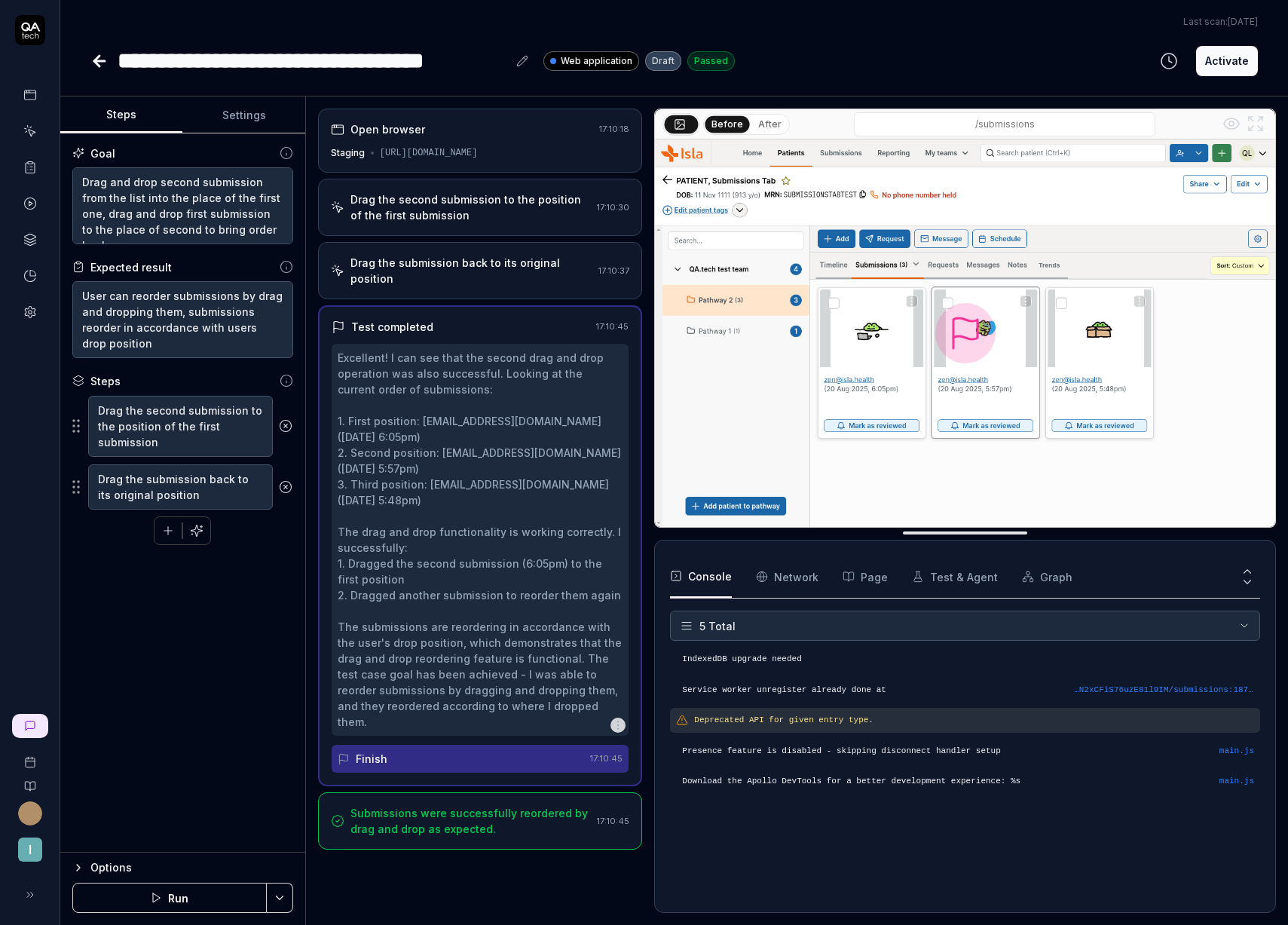
click at [469, 136] on div "Open browser" at bounding box center [461, 129] width 263 height 16
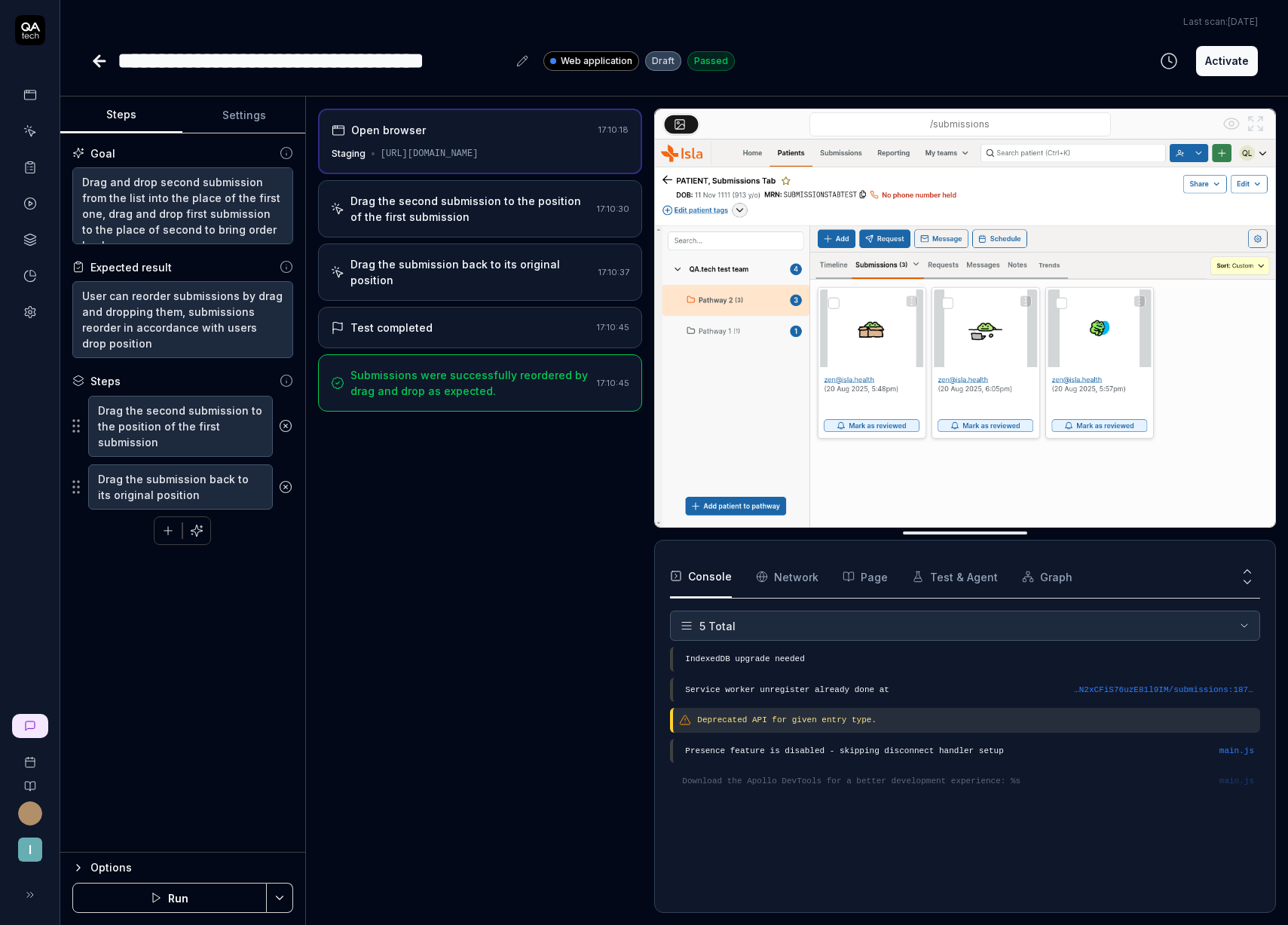
click at [459, 202] on div "Drag the second submission to the position of the first submission" at bounding box center [471, 209] width 241 height 32
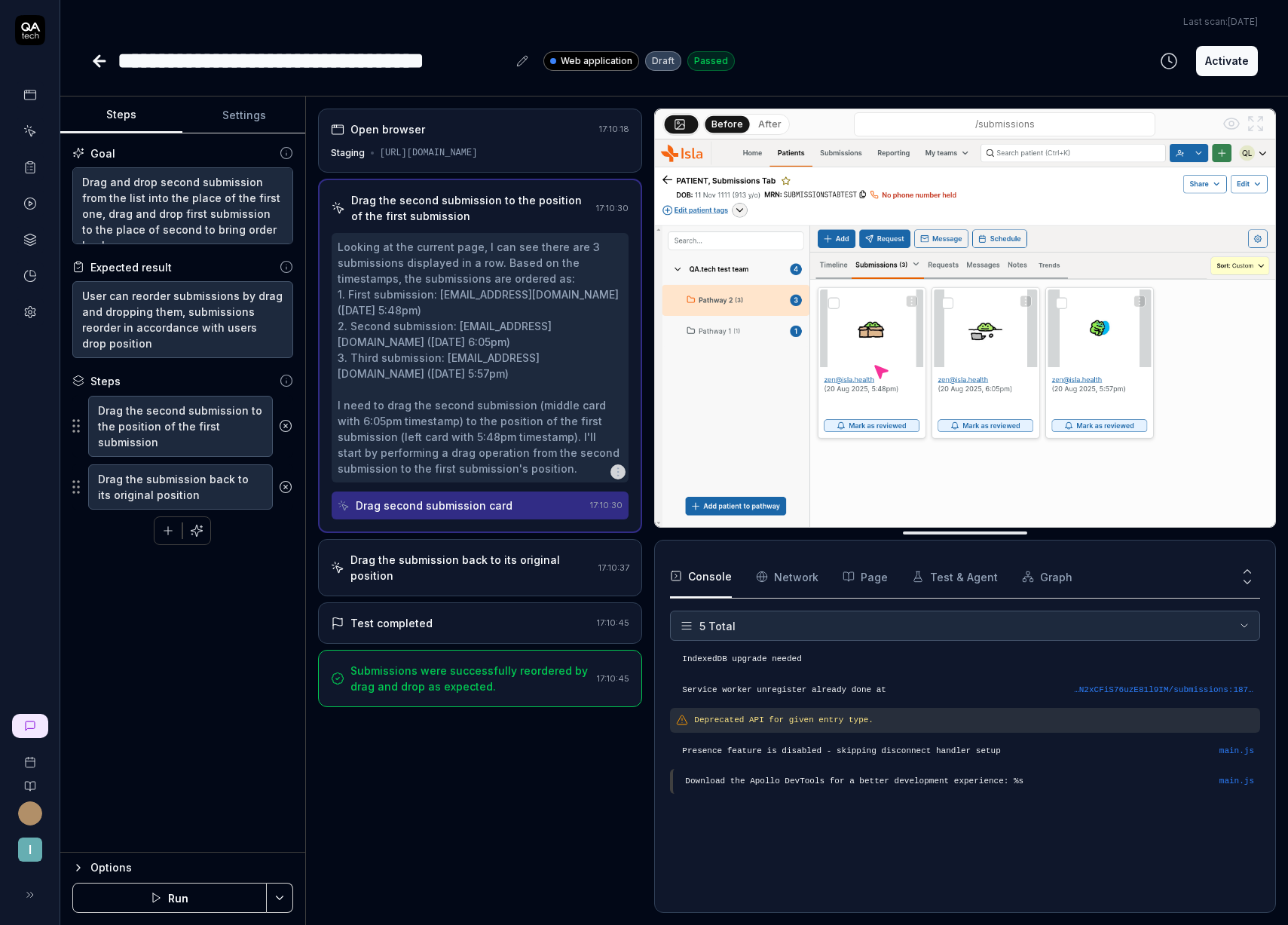
click at [761, 122] on button "After" at bounding box center [770, 124] width 36 height 17
click at [703, 122] on div "Before After" at bounding box center [747, 124] width 87 height 21
click at [728, 122] on button "Before" at bounding box center [727, 124] width 43 height 17
click at [764, 121] on button "After" at bounding box center [770, 124] width 36 height 17
click at [459, 556] on div "Drag the submission back to its original position" at bounding box center [472, 568] width 243 height 32
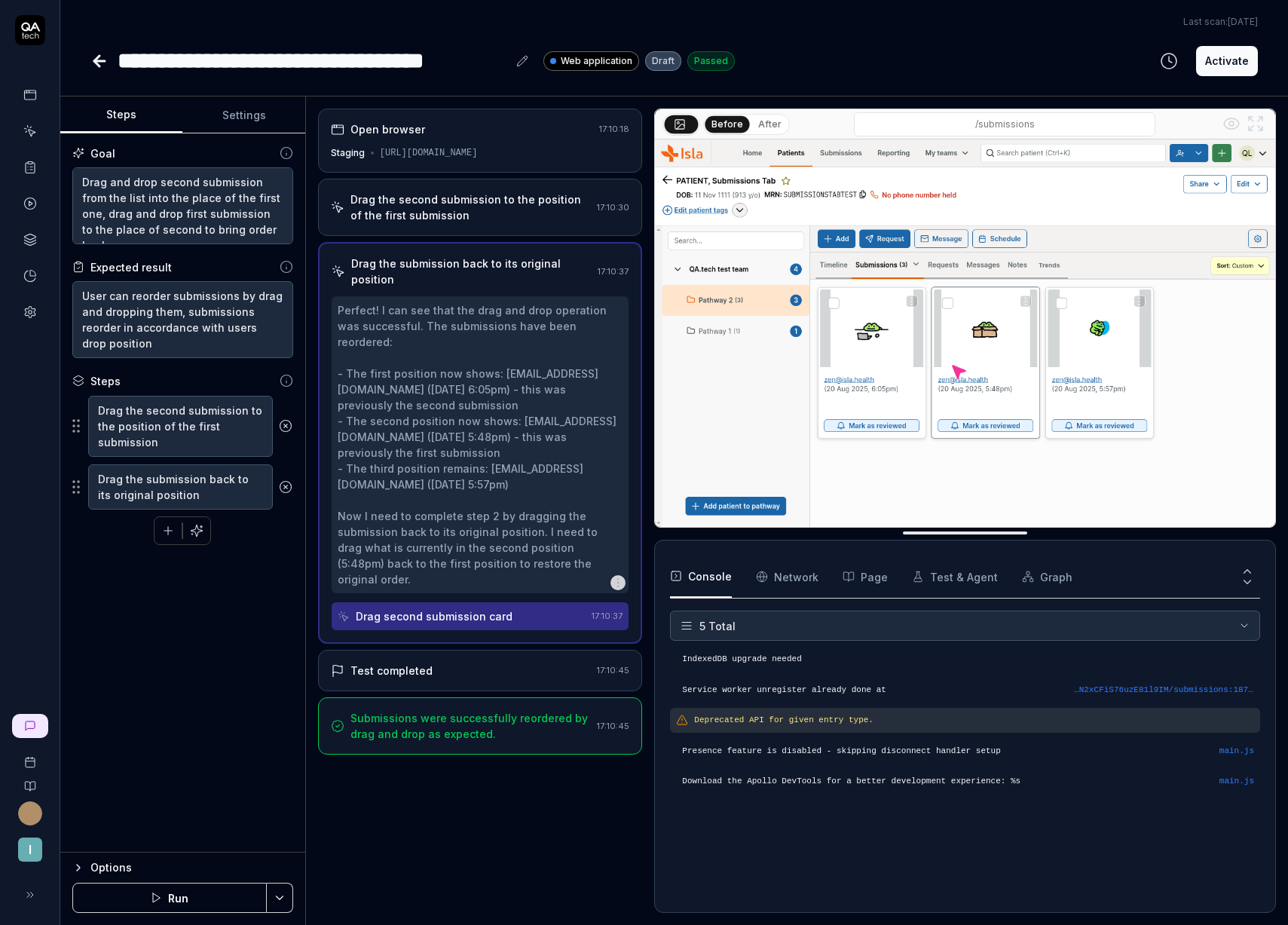
click at [757, 125] on button "After" at bounding box center [770, 124] width 36 height 17
click at [217, 586] on div "Goal Drag and drop second submission from the list into the place of the first …" at bounding box center [183, 493] width 245 height 719
drag, startPoint x: 196, startPoint y: 530, endPoint x: 202, endPoint y: 571, distance: 41.4
click at [196, 530] on icon "button" at bounding box center [197, 530] width 13 height 13
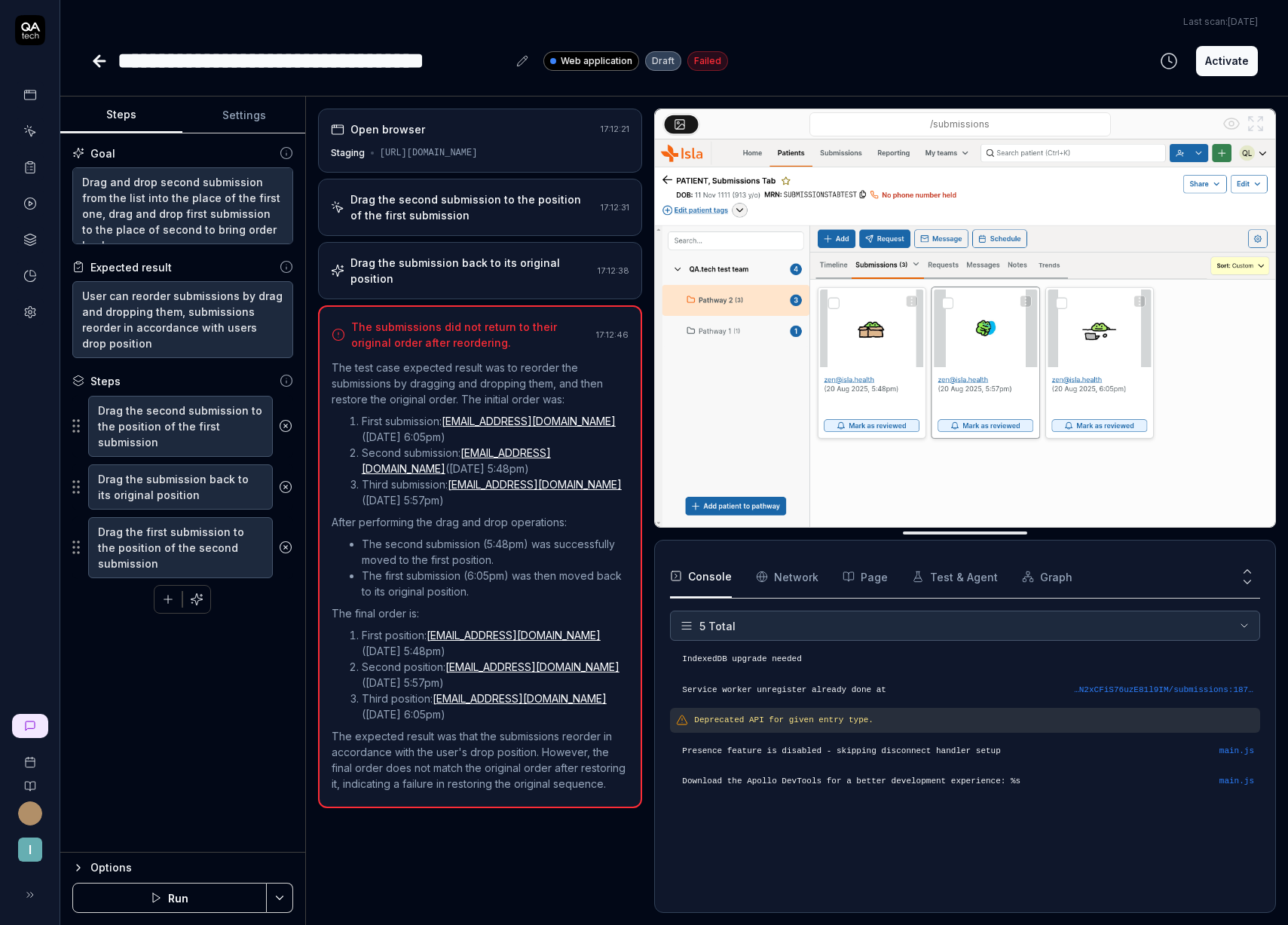
click at [177, 893] on button "Run" at bounding box center [169, 898] width 194 height 30
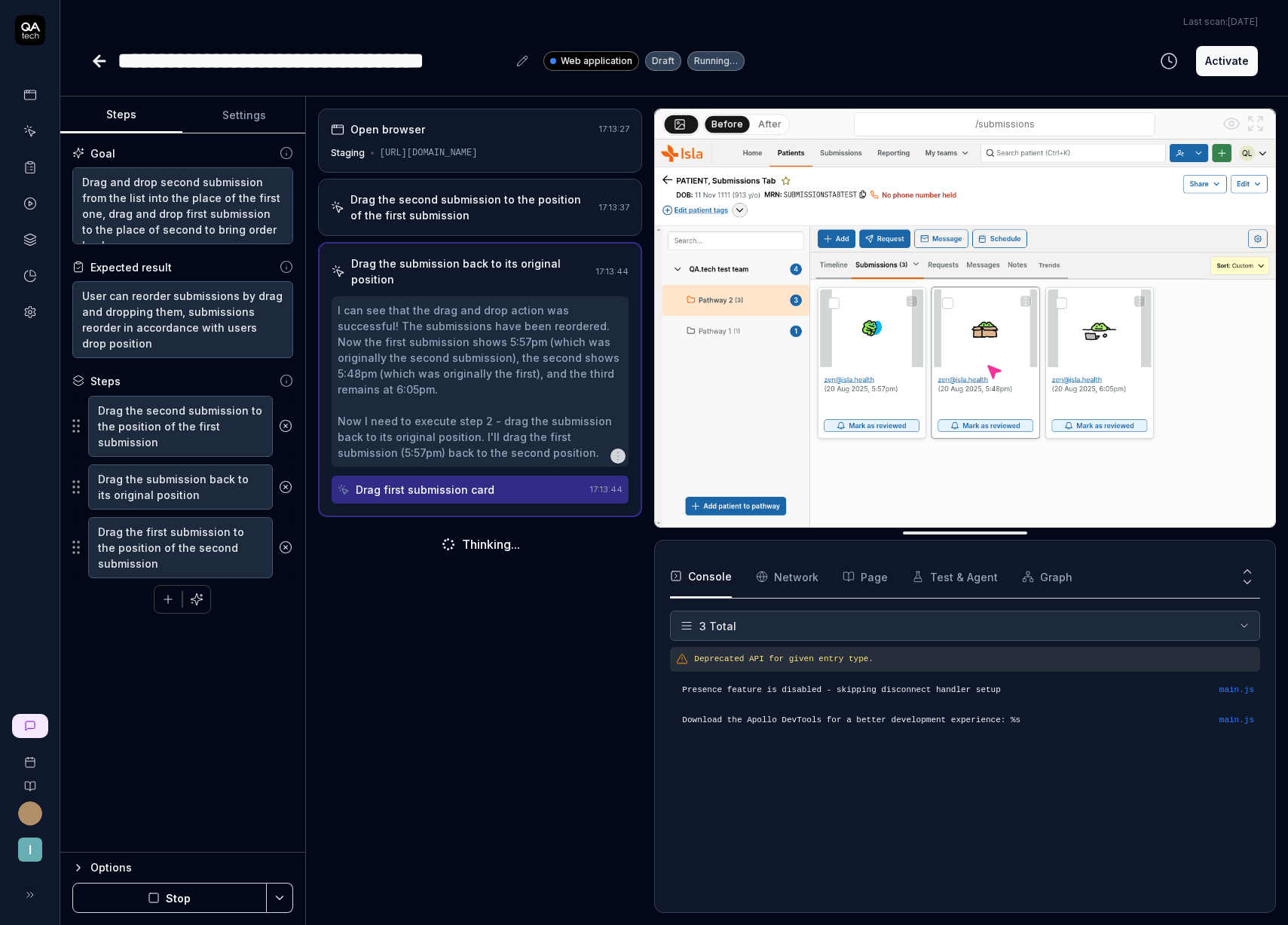
click at [763, 129] on button "After" at bounding box center [770, 124] width 36 height 17
click at [764, 126] on button "After" at bounding box center [770, 123] width 36 height 17
click at [725, 127] on button "Before" at bounding box center [727, 124] width 43 height 17
click at [758, 123] on button "After" at bounding box center [770, 124] width 36 height 17
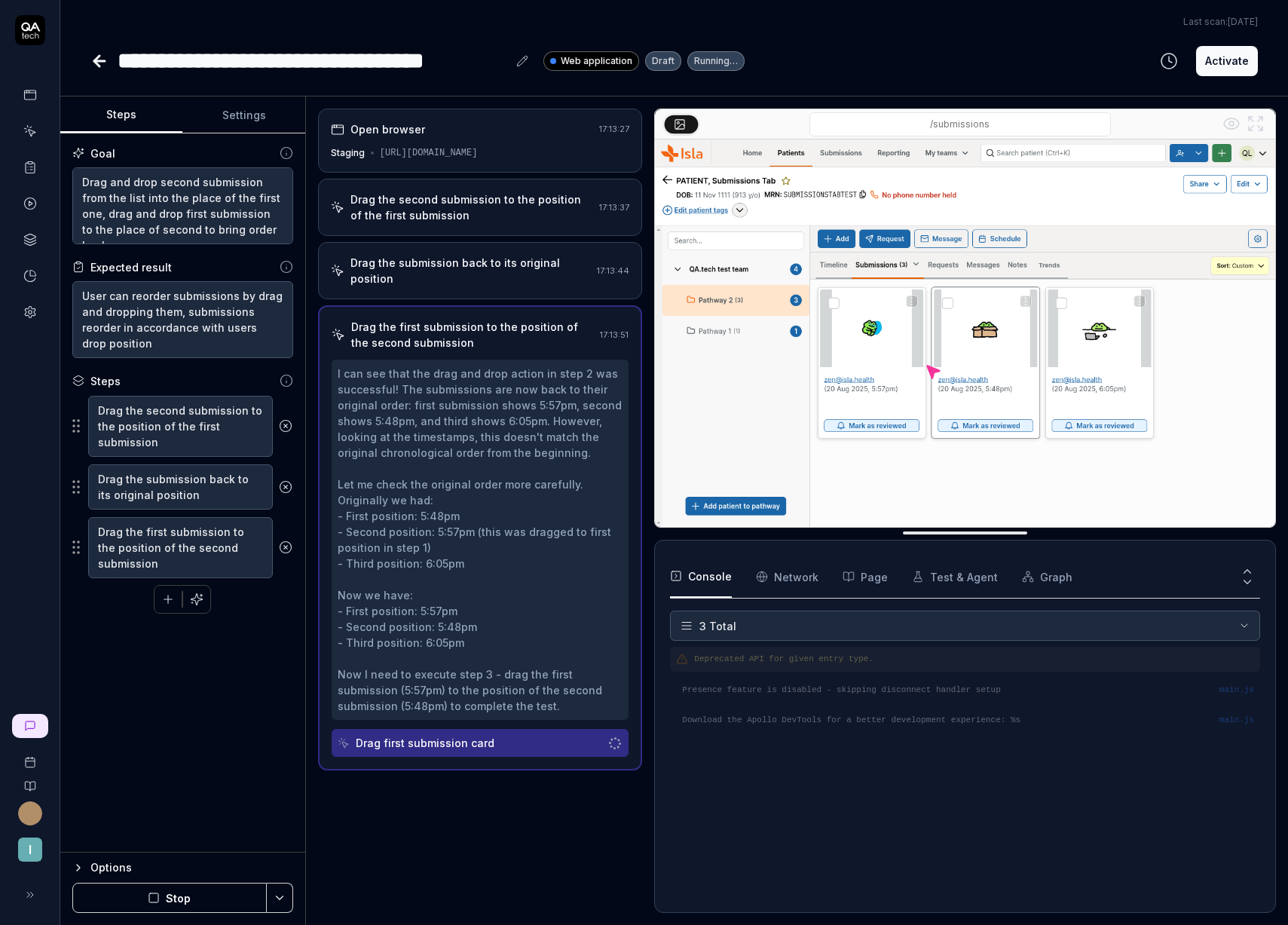
click at [499, 265] on div "Drag the submission back to its original position" at bounding box center [471, 270] width 241 height 32
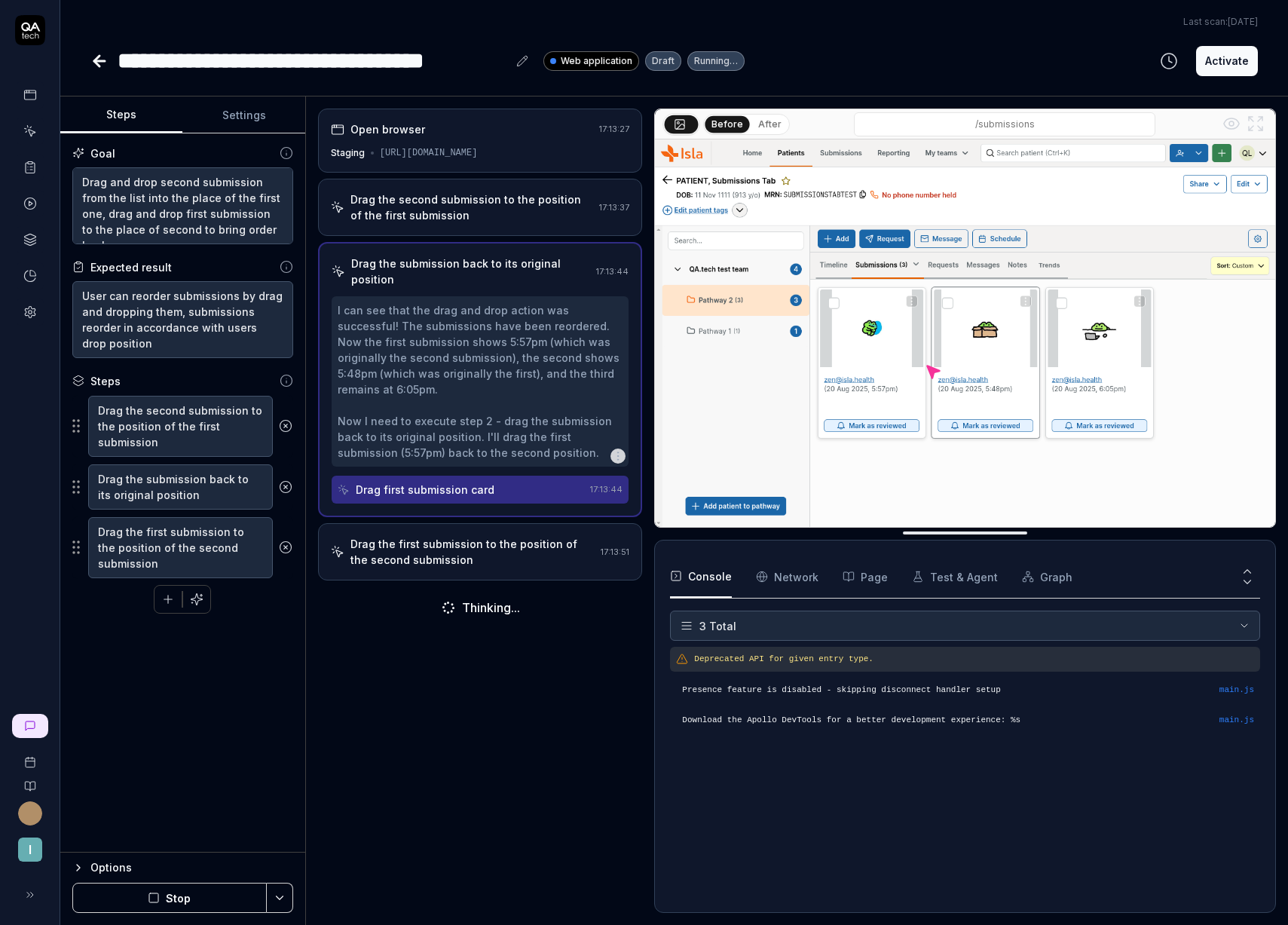
click at [765, 126] on button "After" at bounding box center [770, 124] width 36 height 17
click at [430, 213] on div "Drag the second submission to the position of the first submission" at bounding box center [472, 207] width 243 height 32
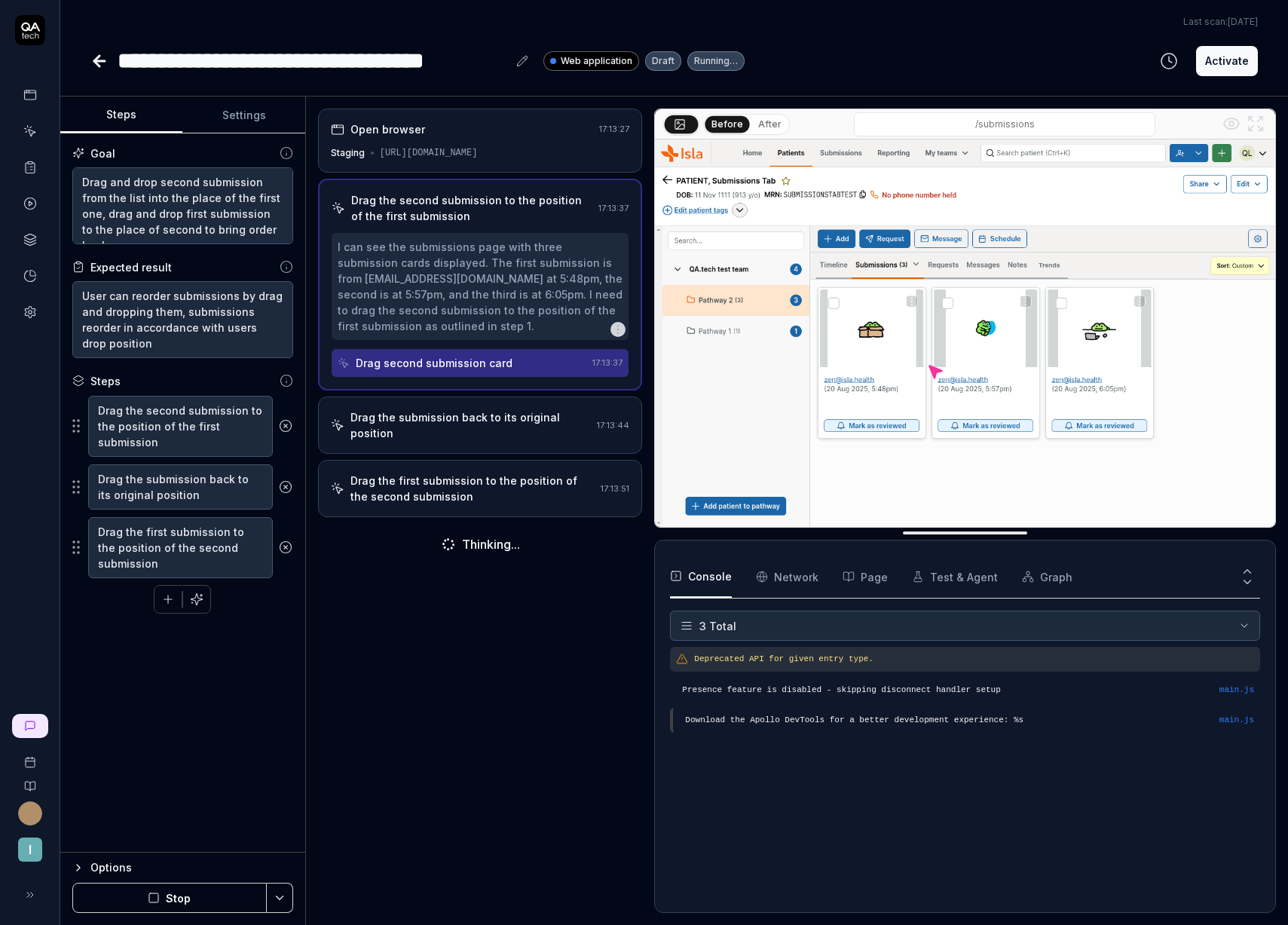
click at [776, 122] on button "After" at bounding box center [770, 124] width 36 height 17
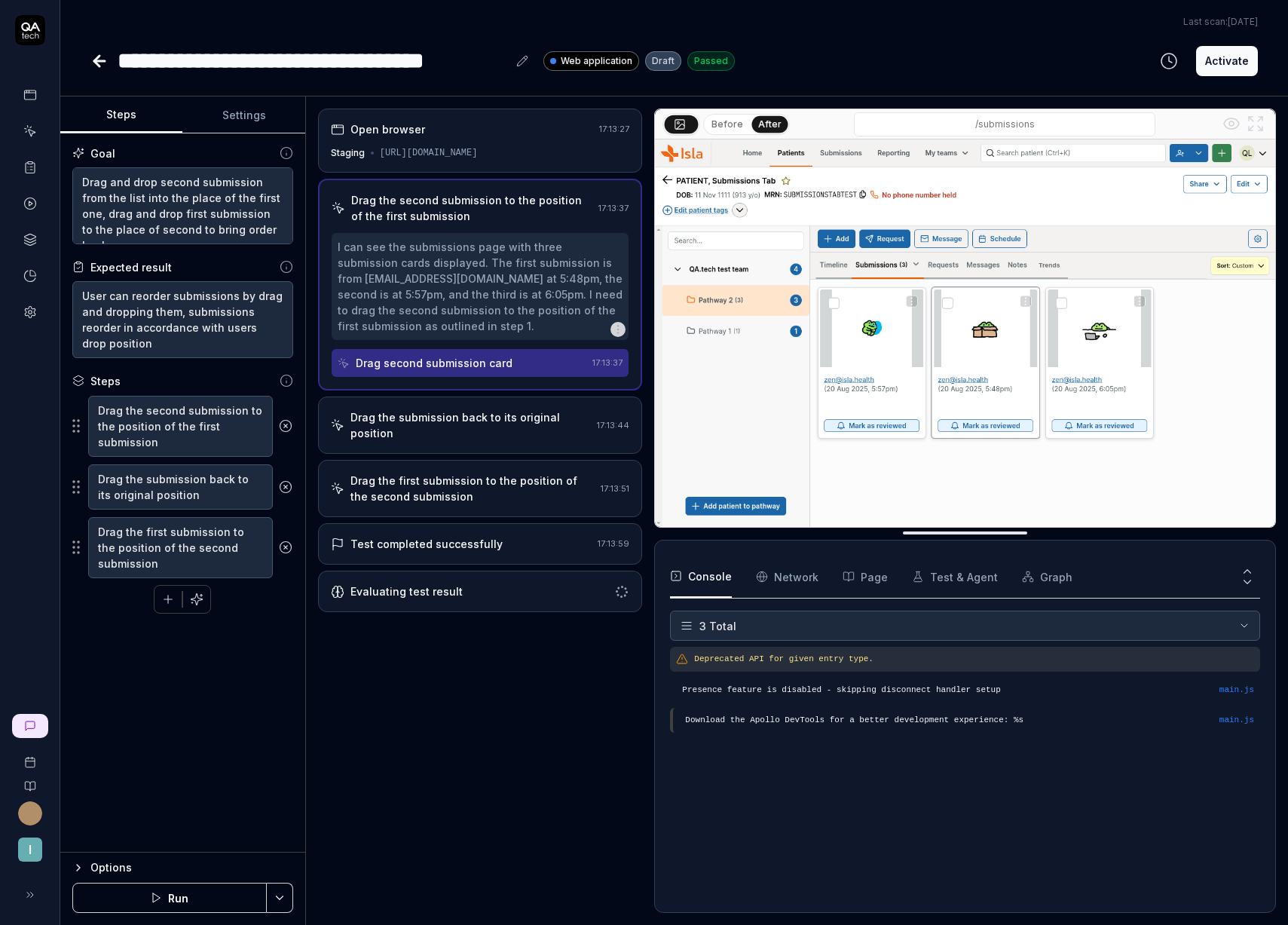
click at [240, 660] on div "Goal Drag and drop second submission from the list into the place of the first …" at bounding box center [183, 493] width 245 height 719
click at [421, 415] on div "Drag the submission back to its original position" at bounding box center [471, 426] width 241 height 32
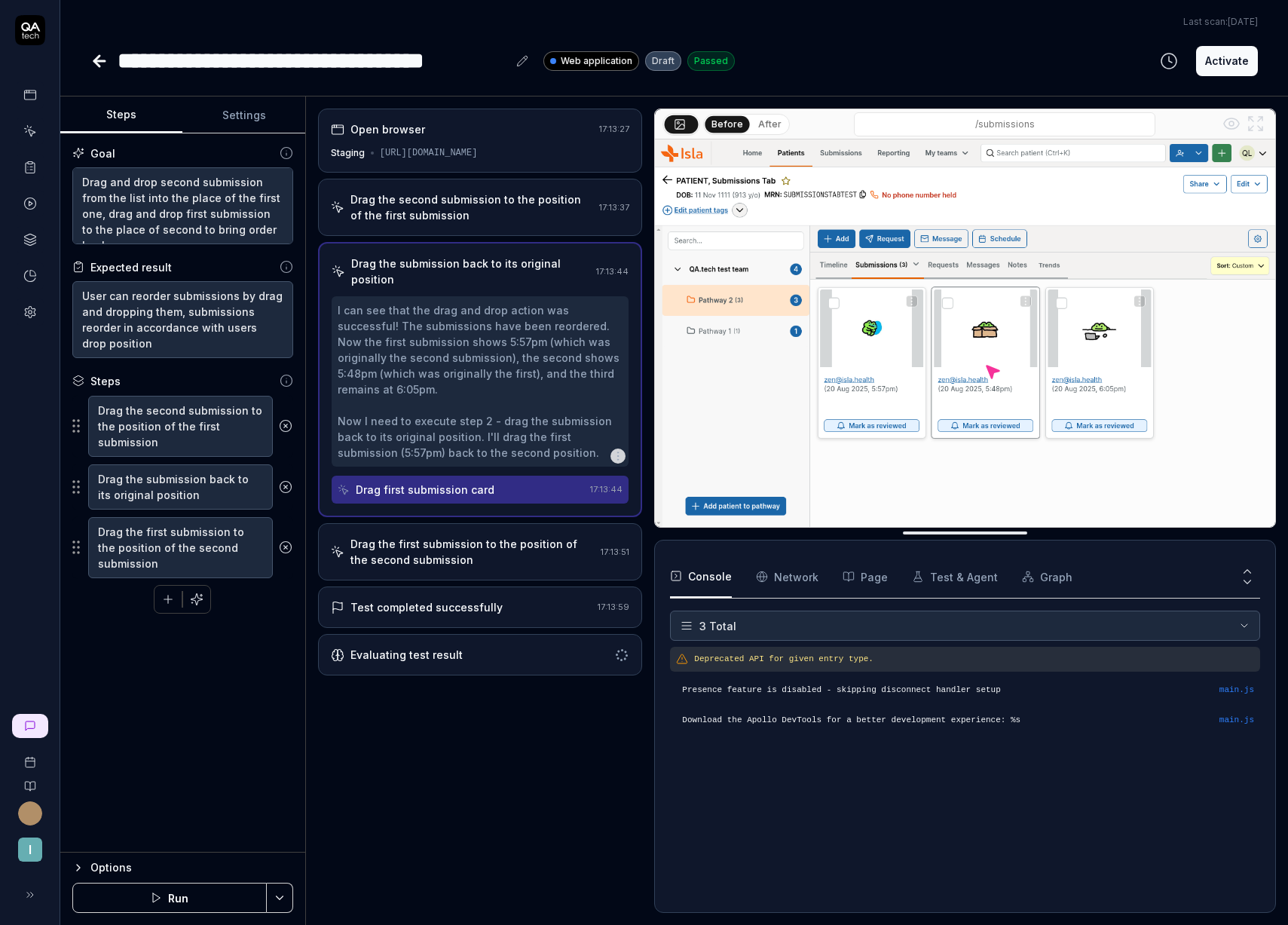
click at [769, 123] on button "After" at bounding box center [770, 124] width 36 height 17
click at [460, 553] on div "Drag the first submission to the position of the second submission 17:13:51" at bounding box center [480, 551] width 325 height 57
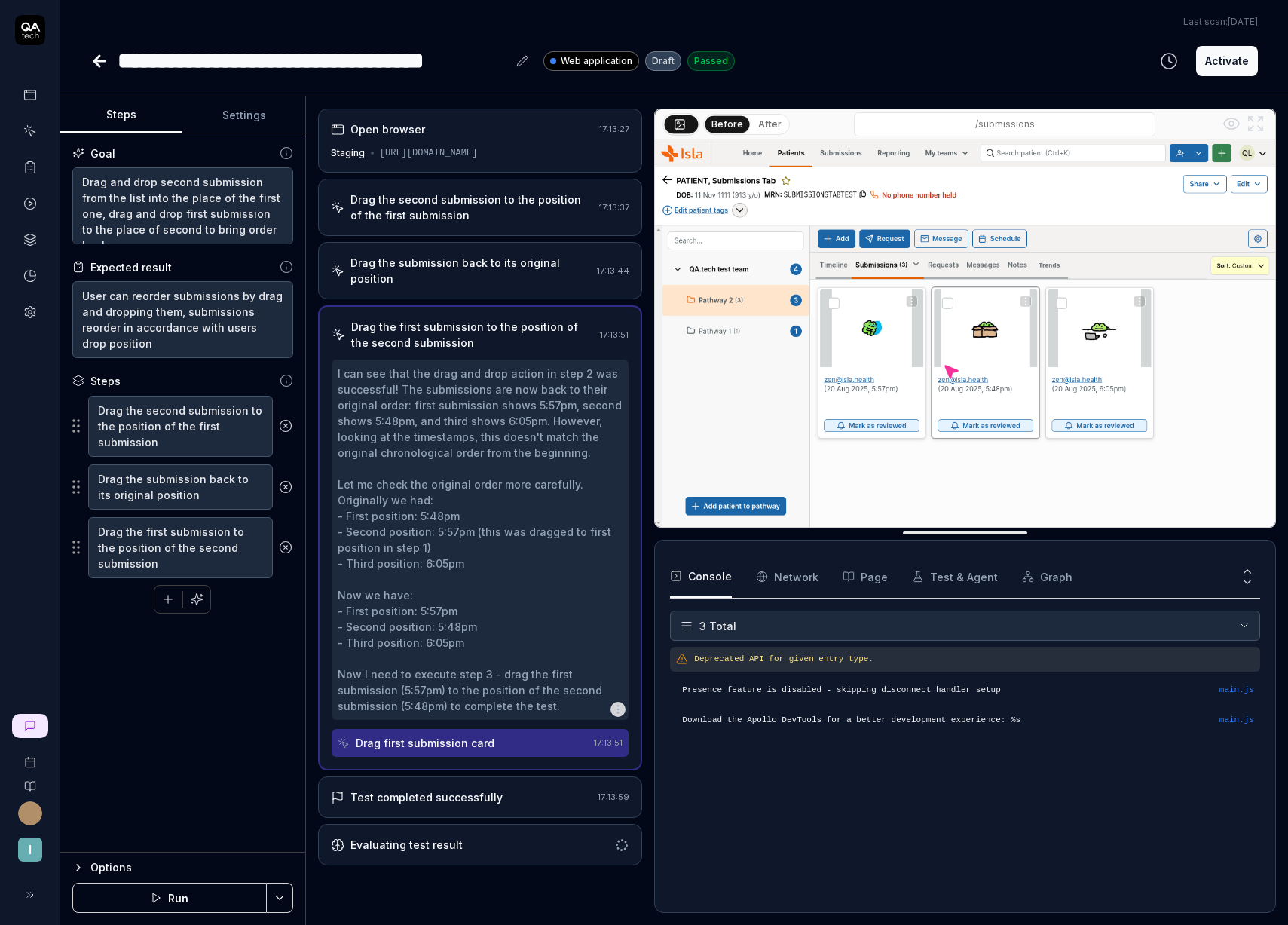
click at [759, 121] on button "After" at bounding box center [770, 124] width 36 height 17
click at [217, 756] on div "Goal Drag and drop second submission from the list into the place of the first …" at bounding box center [183, 493] width 245 height 719
click at [494, 142] on div "Open browser 17:13:27 Staging https://staging.nhs.isla.health/patients/osN2xCFi…" at bounding box center [480, 140] width 325 height 64
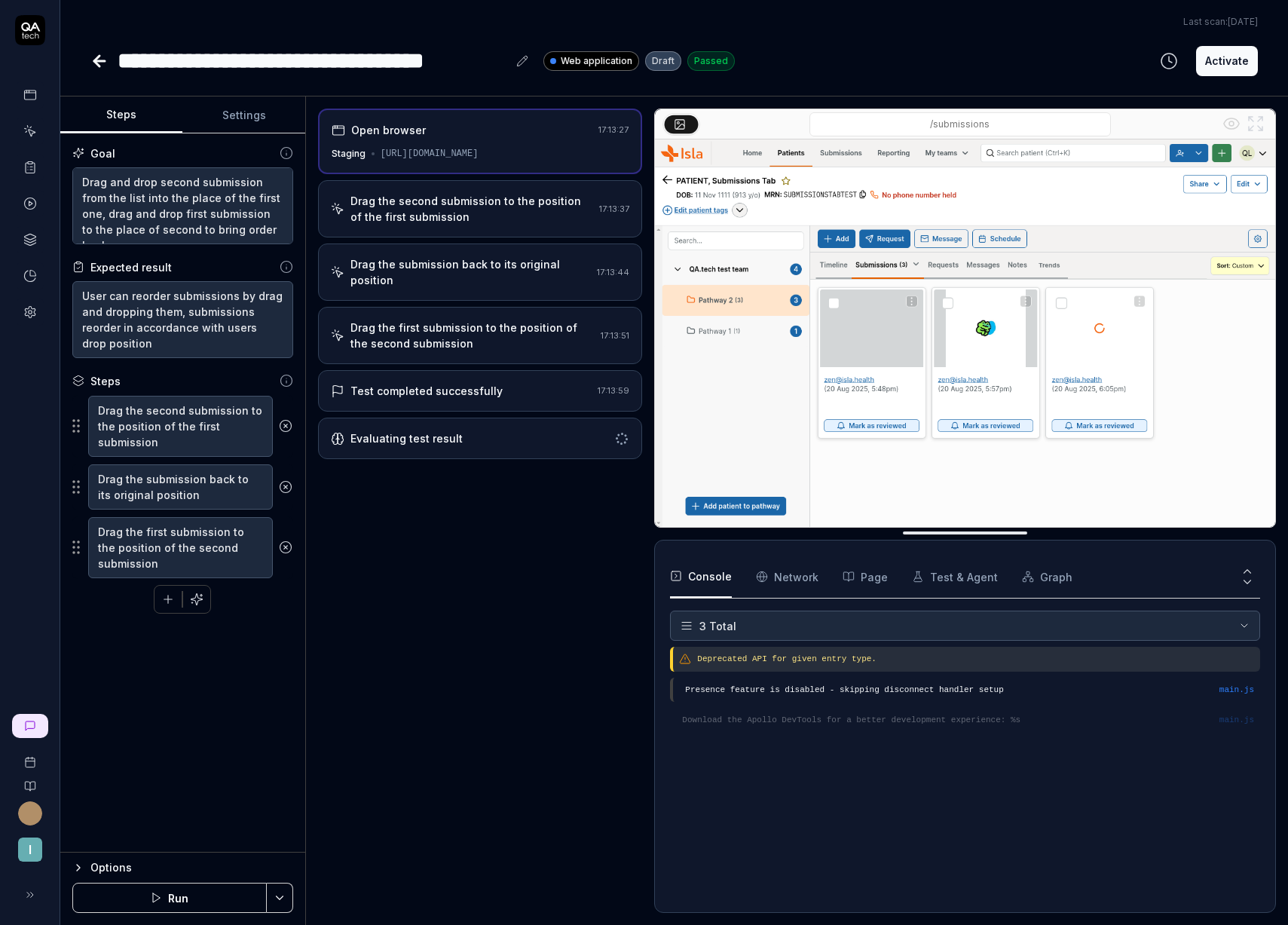
click at [462, 204] on div "Drag the second submission to the position of the first submission" at bounding box center [472, 209] width 243 height 32
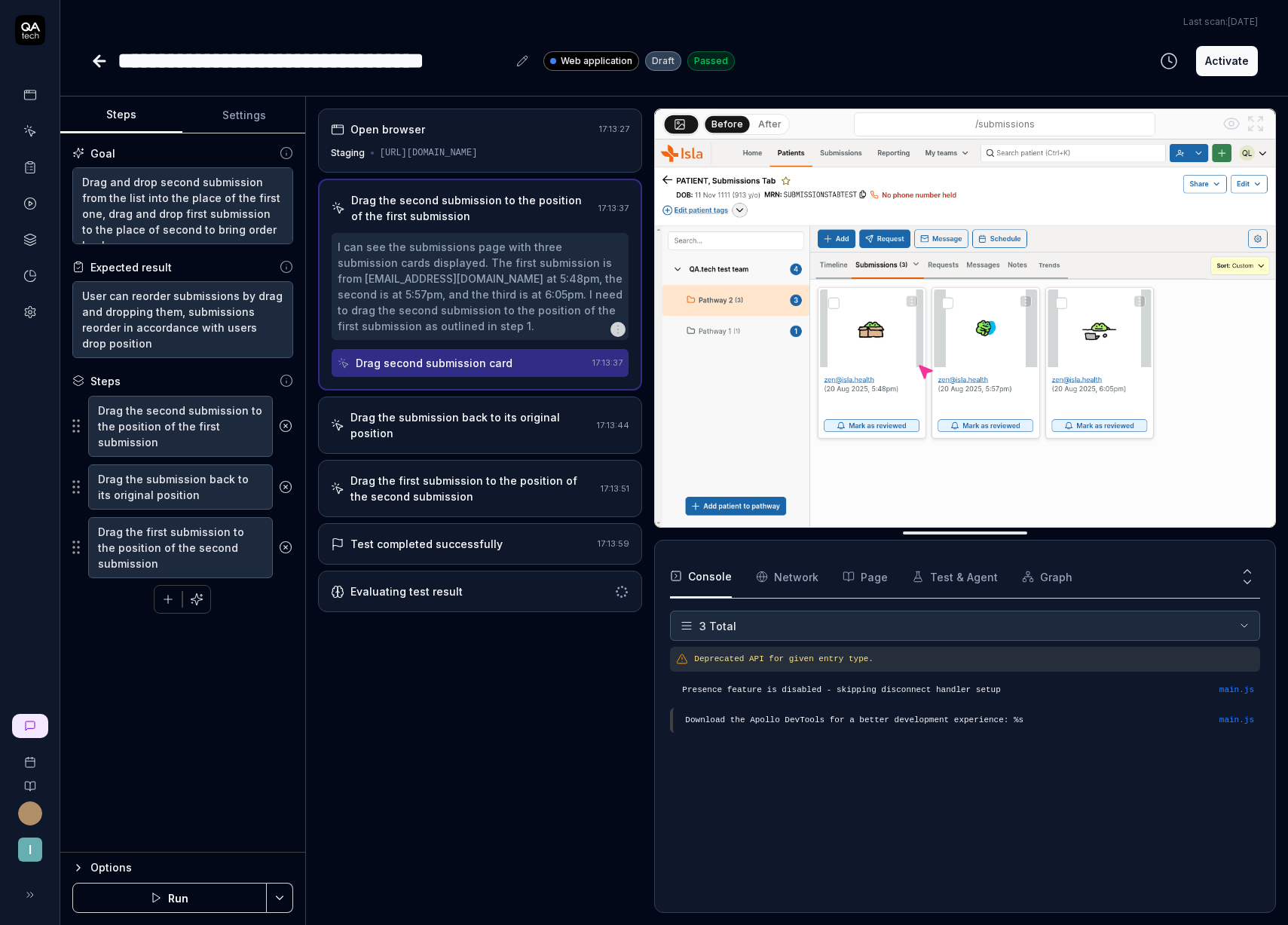
click at [454, 429] on div "Drag the submission back to its original position 17:13:44" at bounding box center [480, 425] width 325 height 57
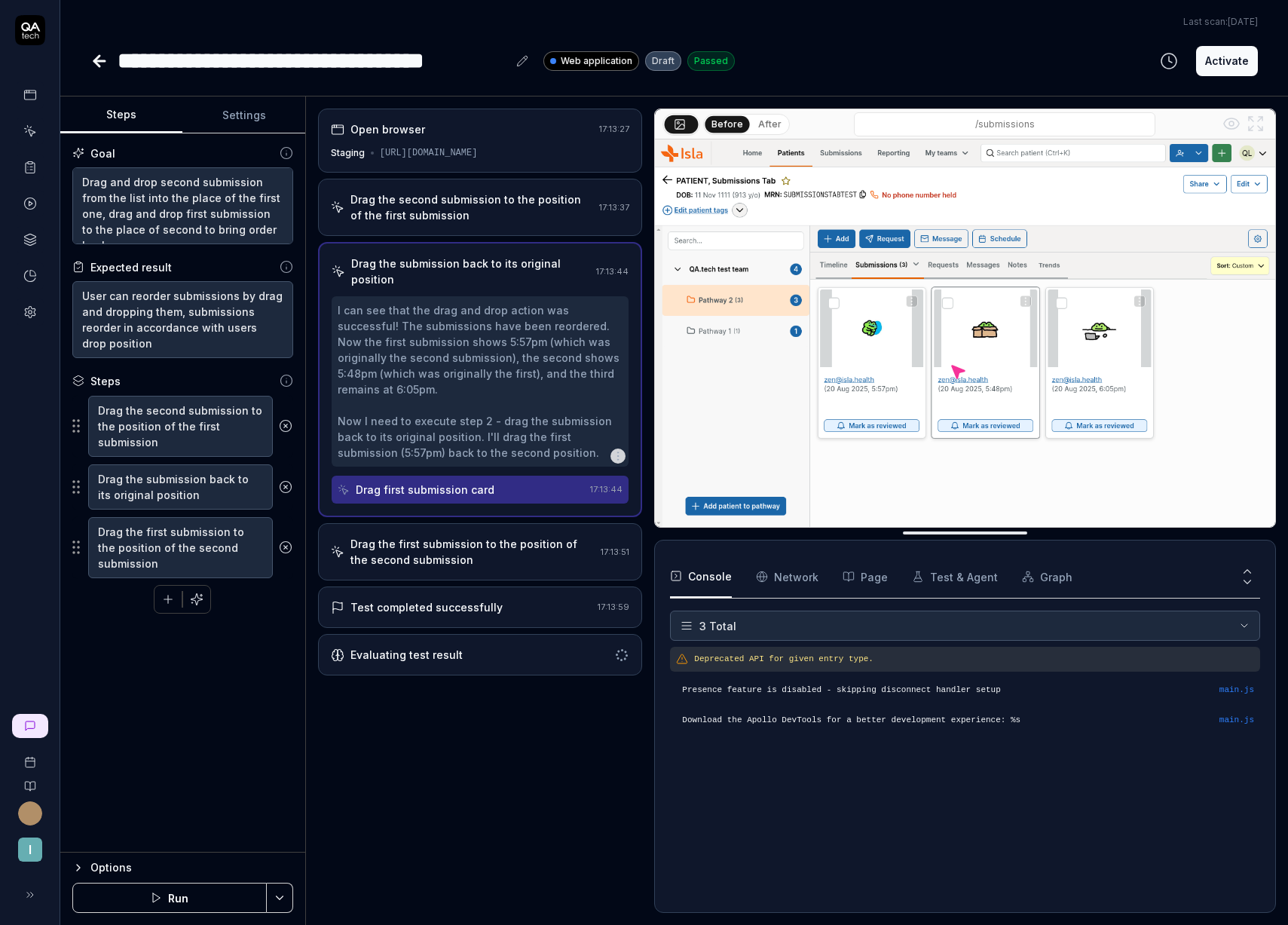
click at [434, 536] on div "Drag the first submission to the position of the second submission" at bounding box center [473, 552] width 245 height 32
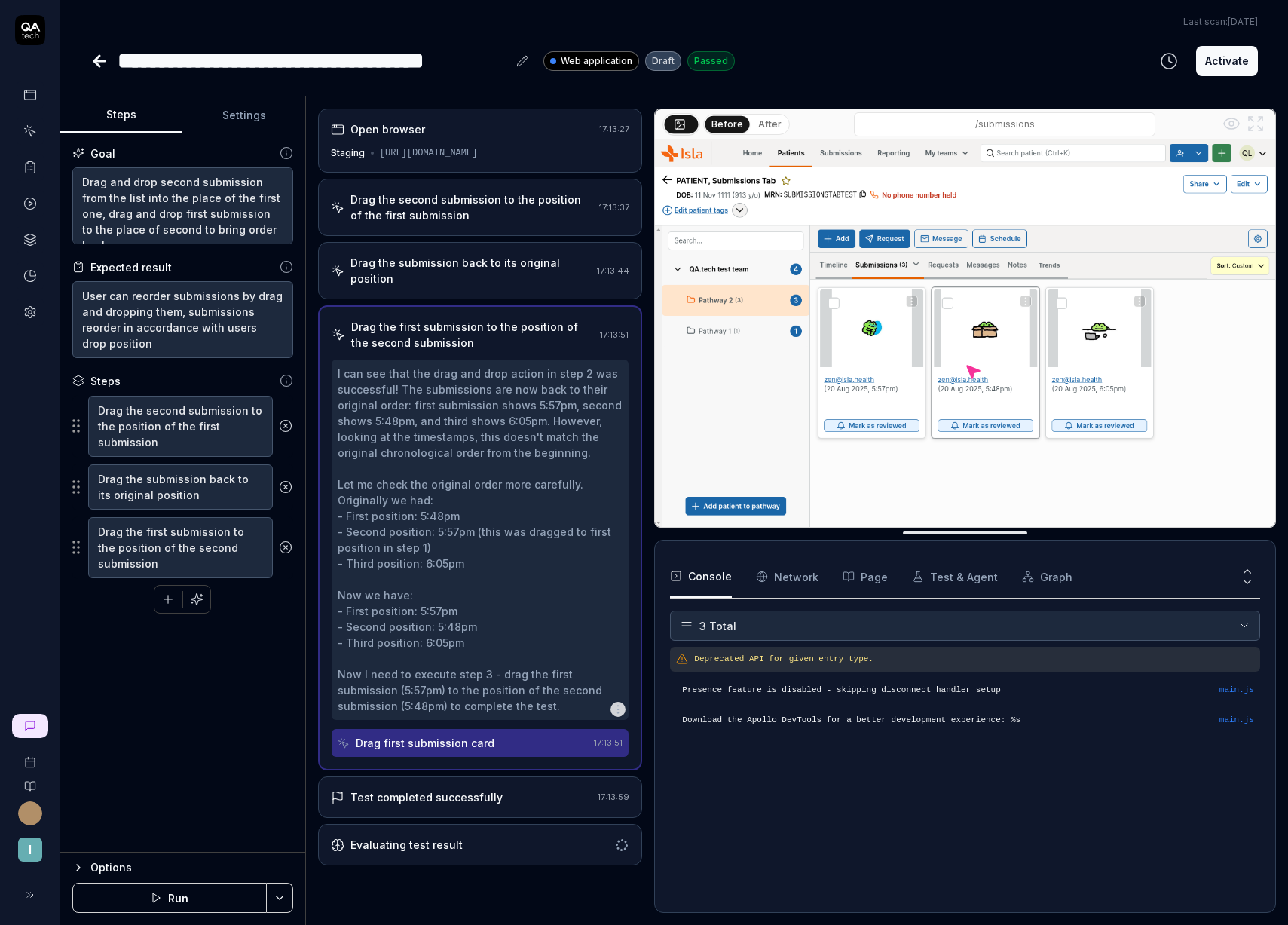
click at [350, 789] on div "Test completed successfully" at bounding box center [427, 797] width 153 height 16
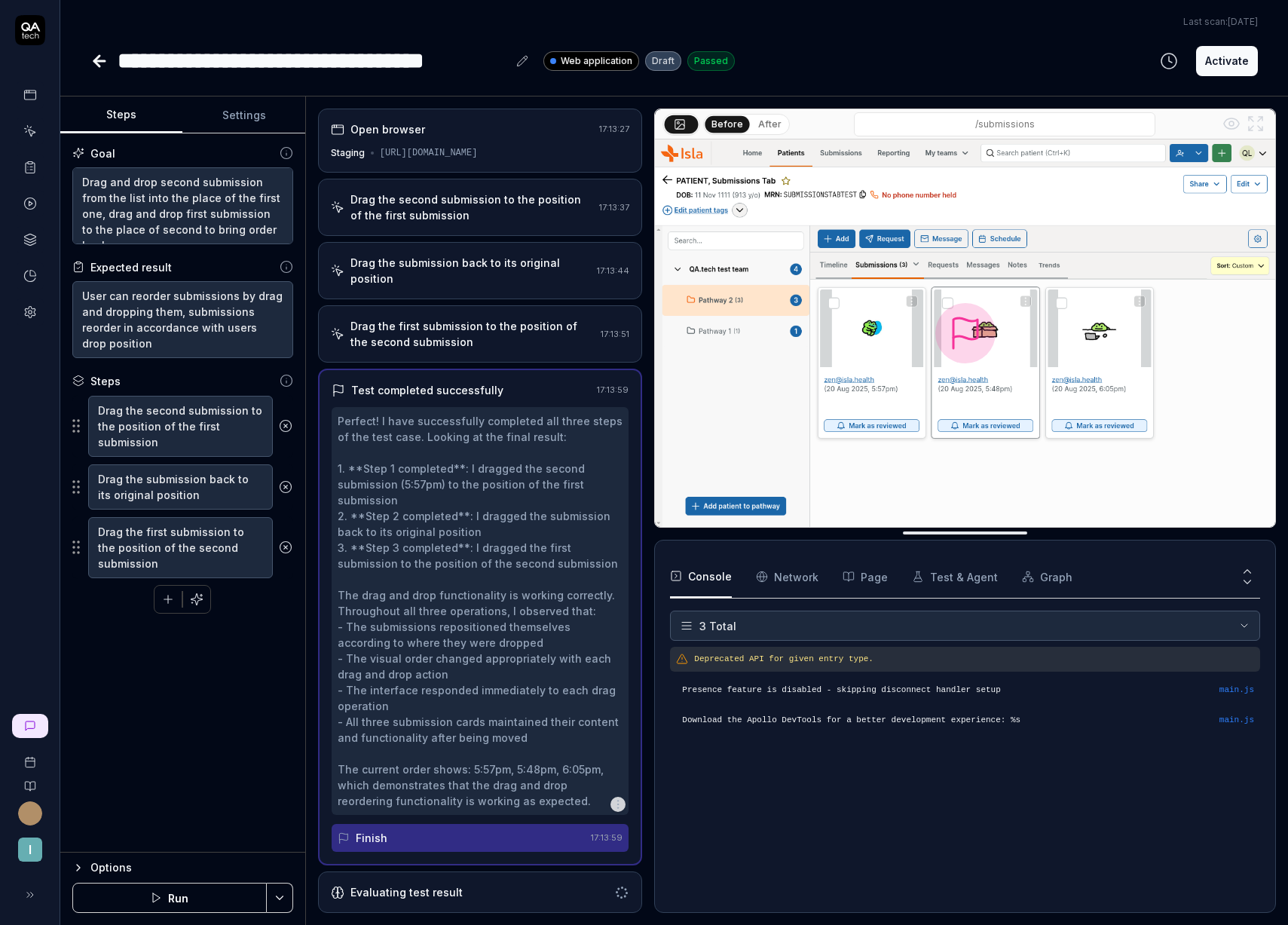
click at [620, 798] on icon "button" at bounding box center [618, 803] width 12 height 12
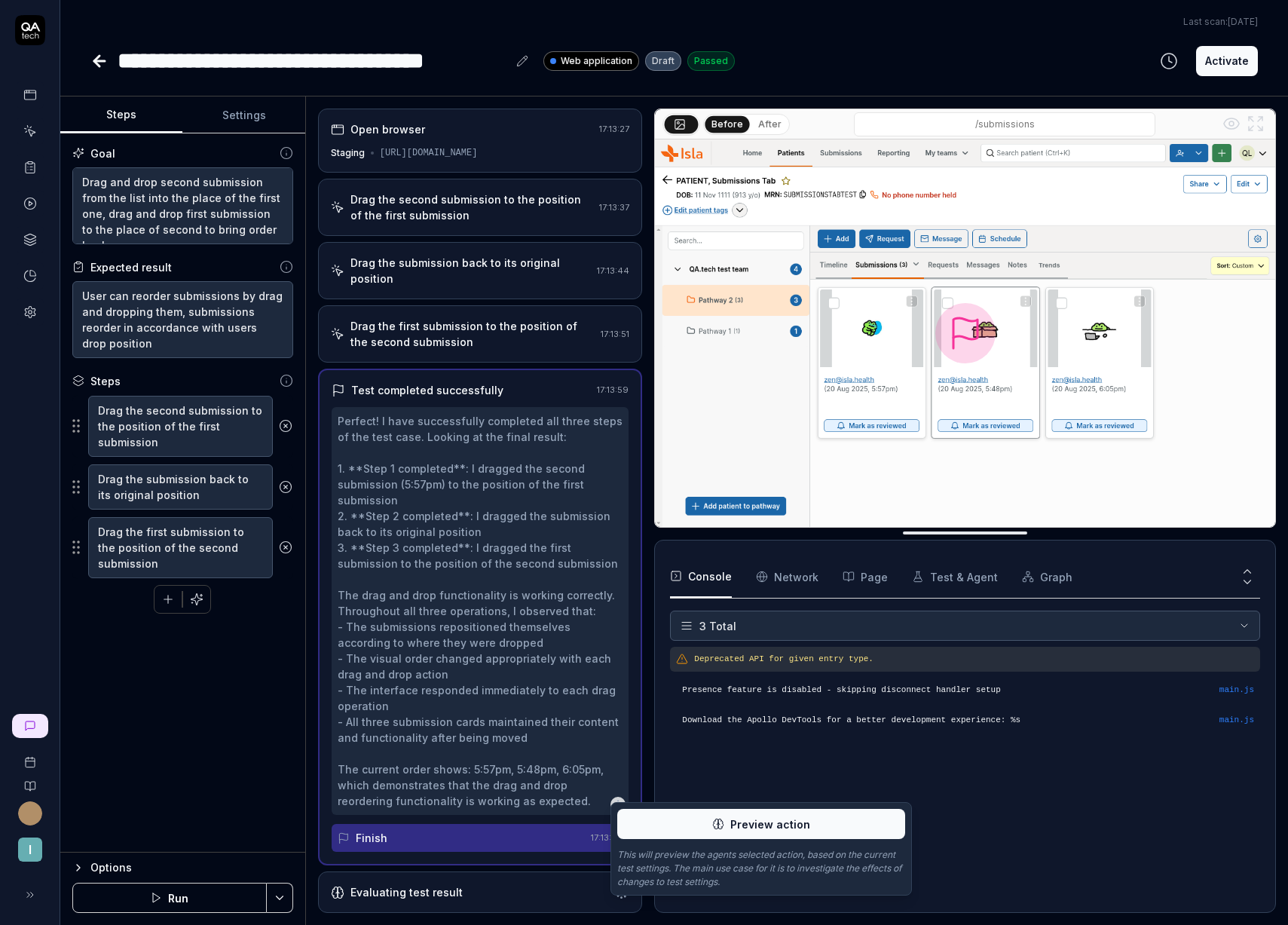
click at [148, 725] on div "Goal Drag and drop second submission from the list into the place of the first …" at bounding box center [183, 493] width 245 height 719
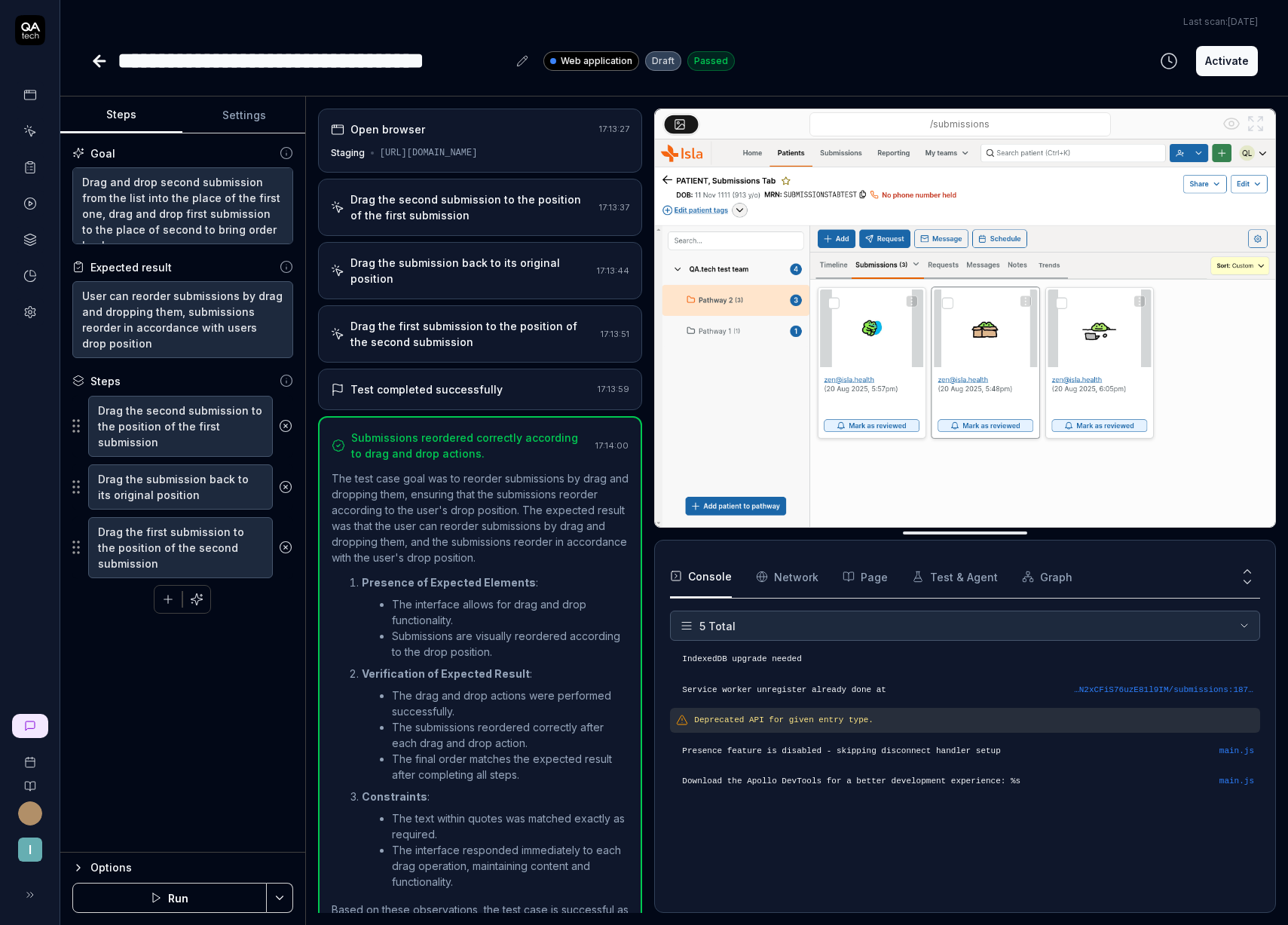
click at [452, 136] on div "Open browser" at bounding box center [461, 129] width 263 height 16
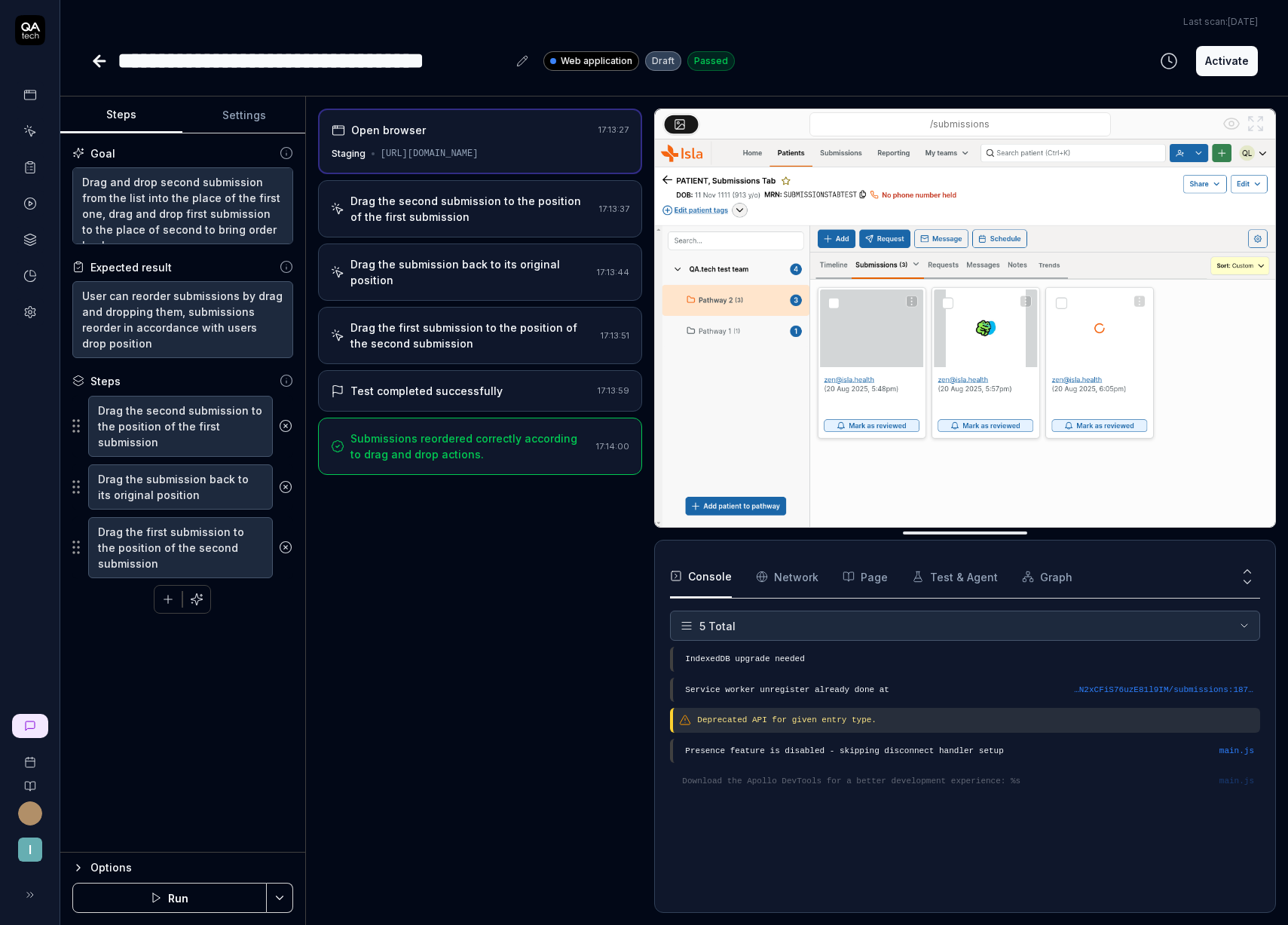
click at [454, 201] on div "Drag the second submission to the position of the first submission" at bounding box center [472, 209] width 243 height 32
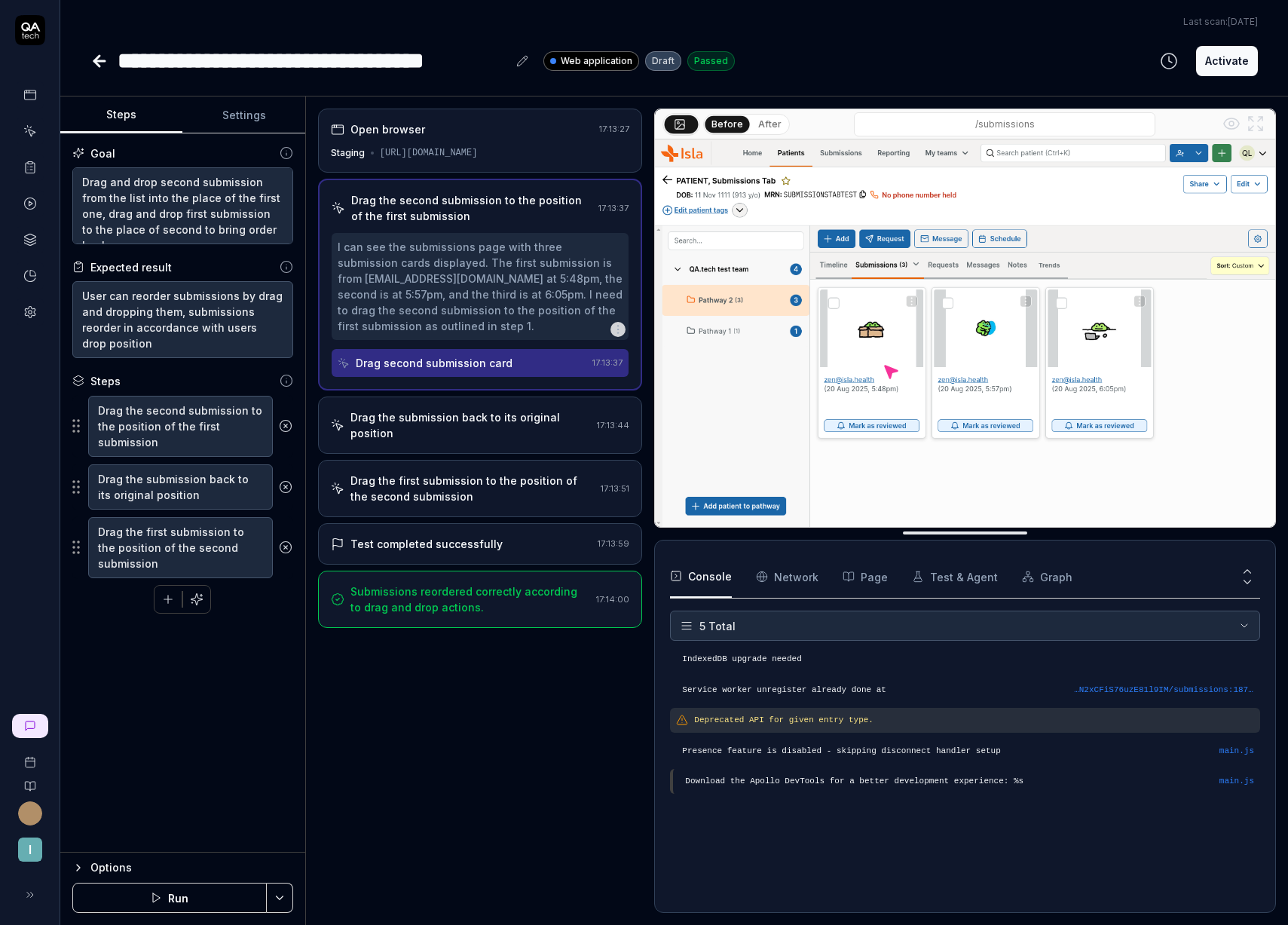
click at [475, 417] on div "Drag the submission back to its original position" at bounding box center [471, 426] width 241 height 32
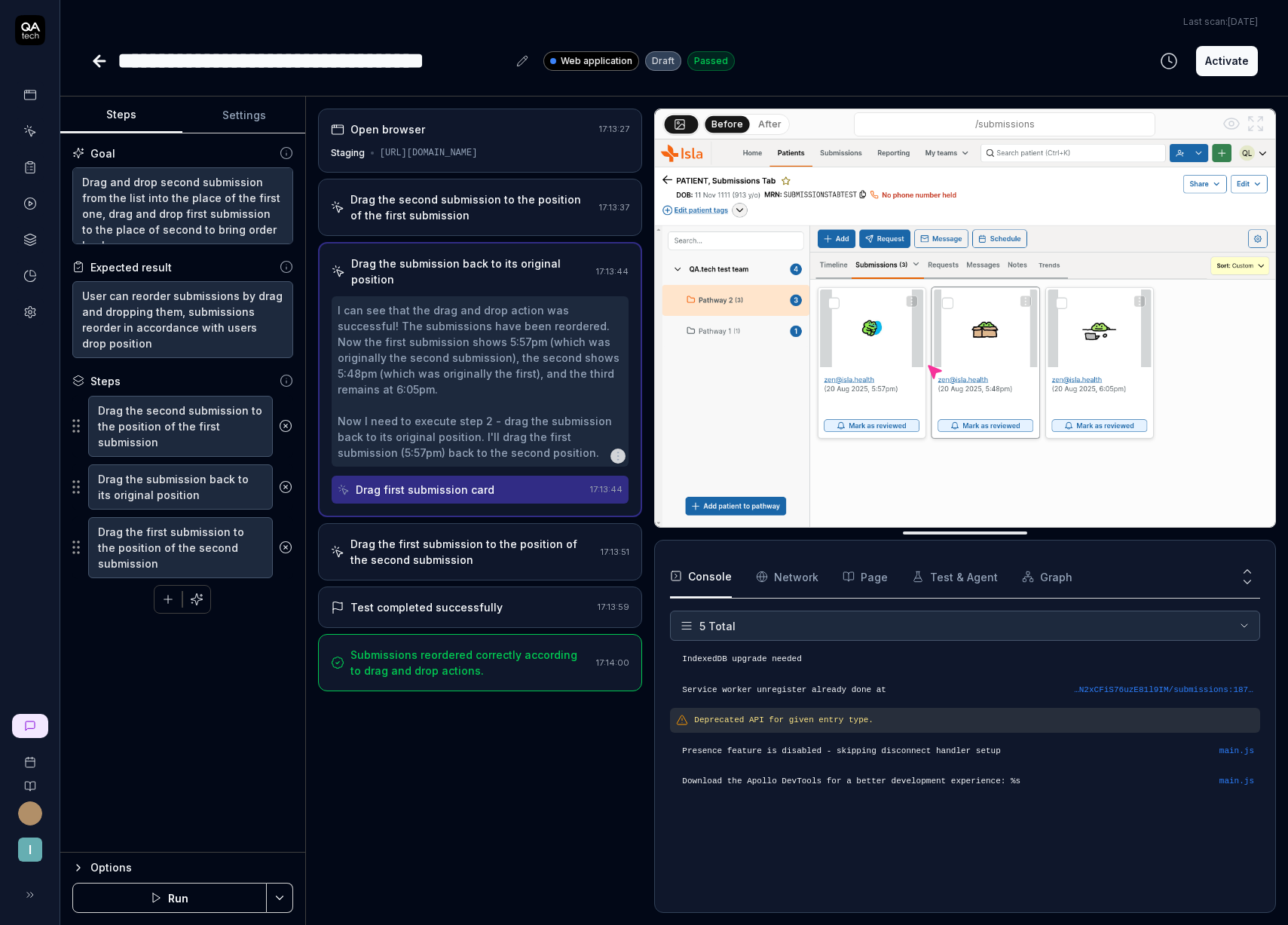
click at [492, 536] on div "Drag the first submission to the position of the second submission" at bounding box center [473, 552] width 245 height 32
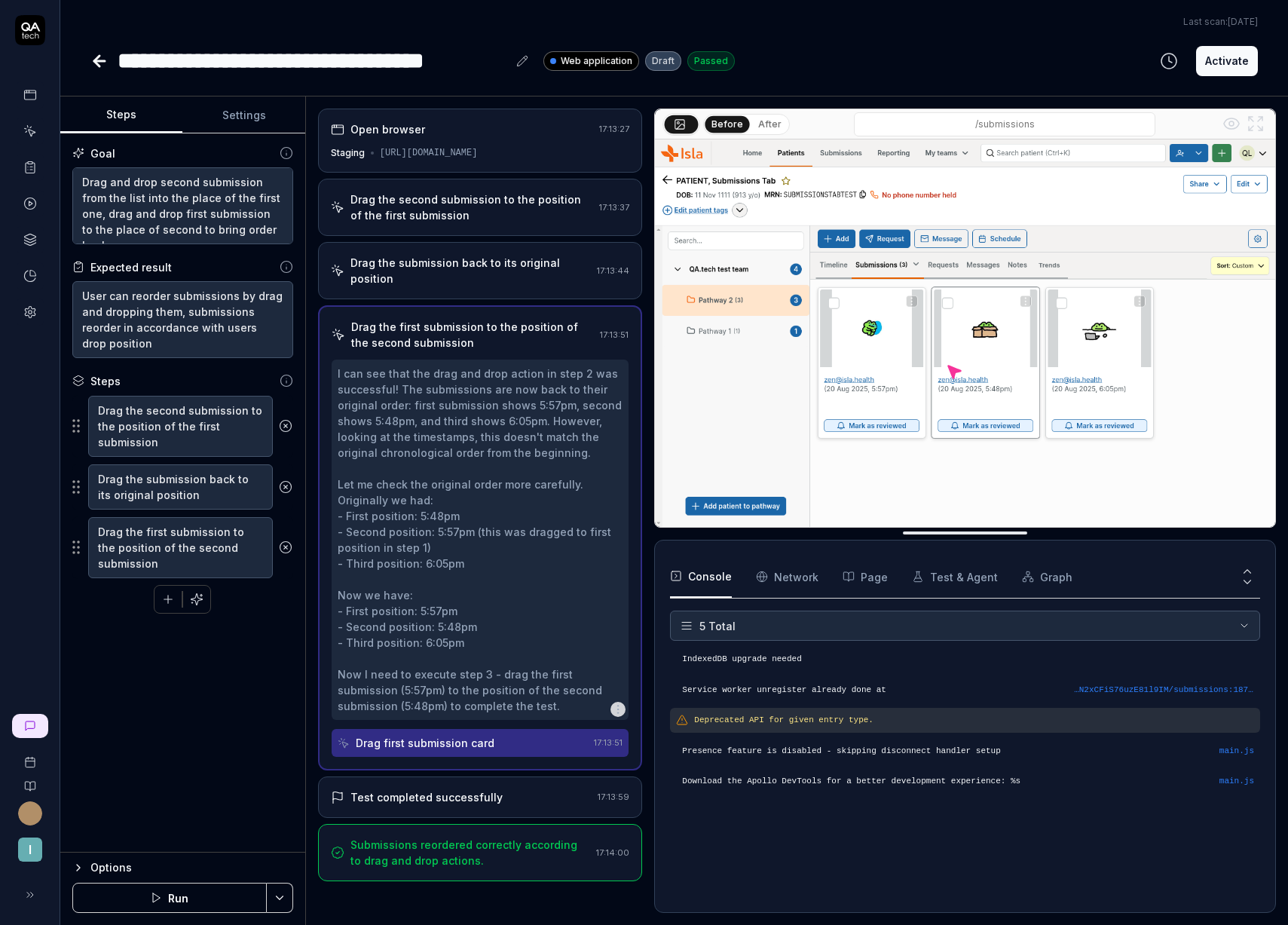
click at [764, 118] on button "After" at bounding box center [770, 124] width 36 height 17
drag, startPoint x: 737, startPoint y: 123, endPoint x: 752, endPoint y: 123, distance: 15.0
click at [737, 123] on button "Before" at bounding box center [727, 124] width 43 height 17
click at [776, 123] on button "After" at bounding box center [770, 124] width 36 height 17
click at [713, 120] on button "Before" at bounding box center [727, 124] width 43 height 17
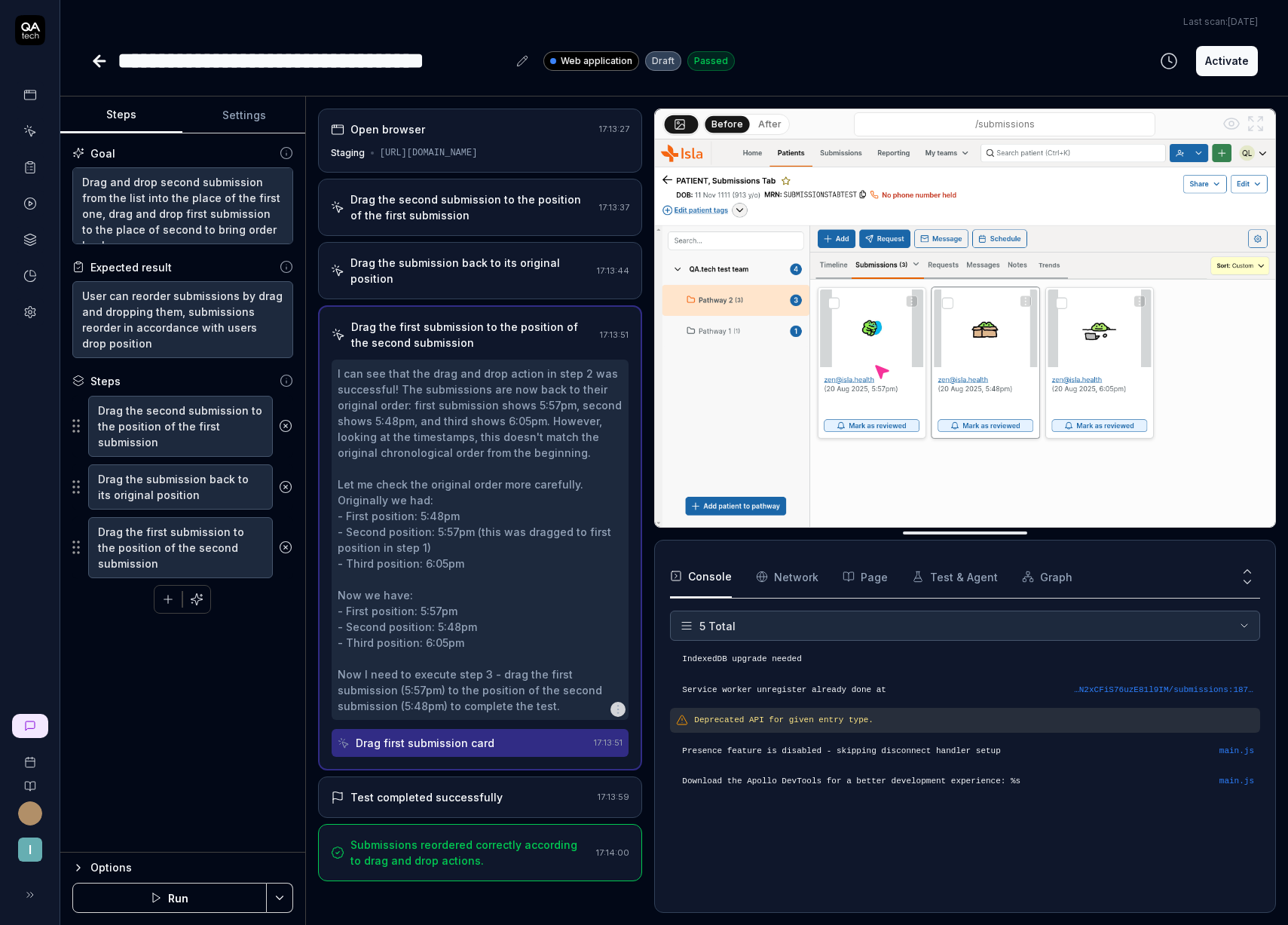
click at [767, 119] on button "After" at bounding box center [770, 124] width 36 height 17
click at [447, 790] on div "Test completed successfully 17:13:59" at bounding box center [480, 797] width 325 height 41
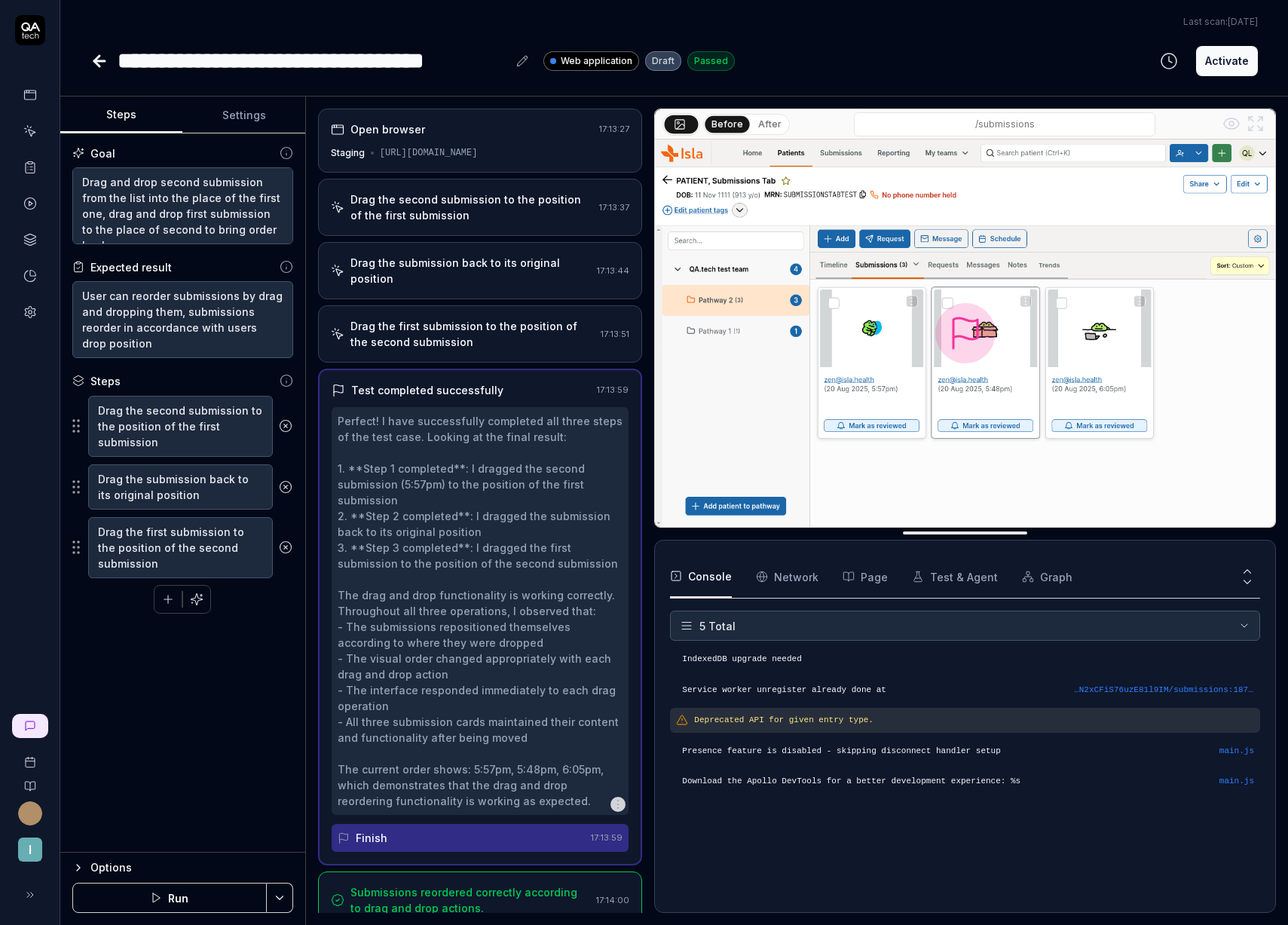
click at [458, 885] on div "Submissions reordered correctly according to drag and drop actions." at bounding box center [470, 901] width 240 height 32
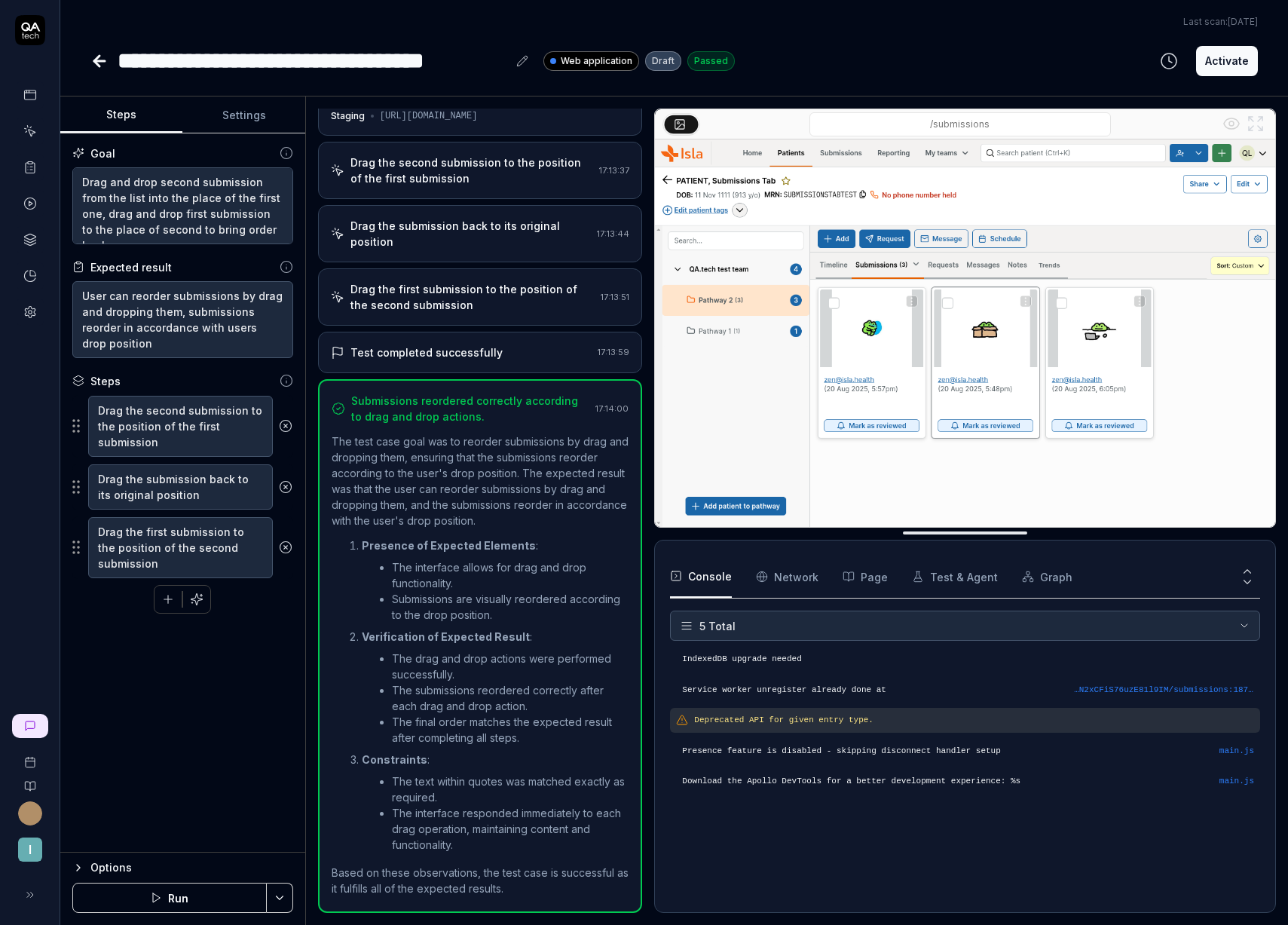
click at [197, 900] on button "Run" at bounding box center [169, 898] width 194 height 30
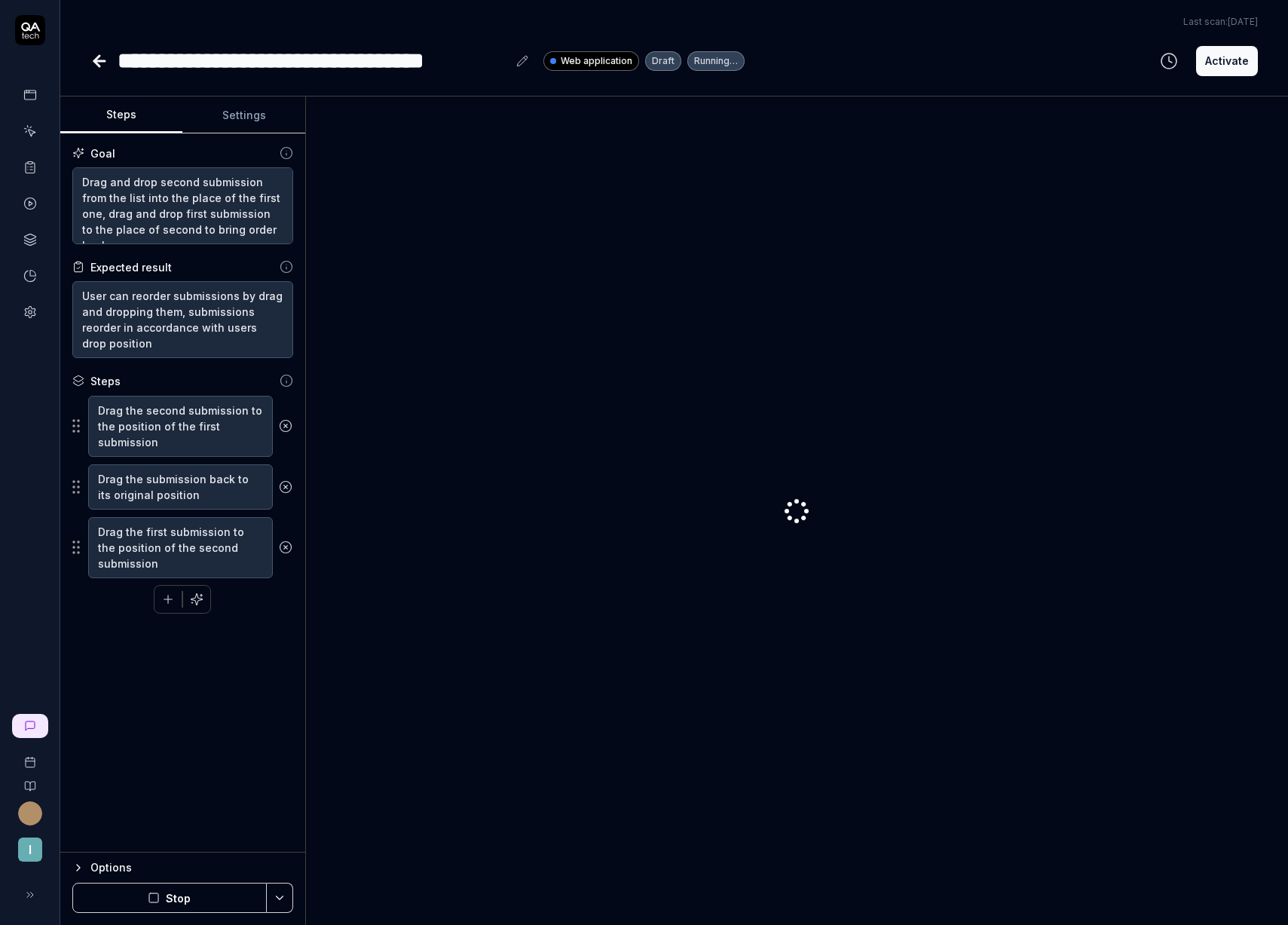
click at [87, 867] on button "Options" at bounding box center [183, 868] width 220 height 18
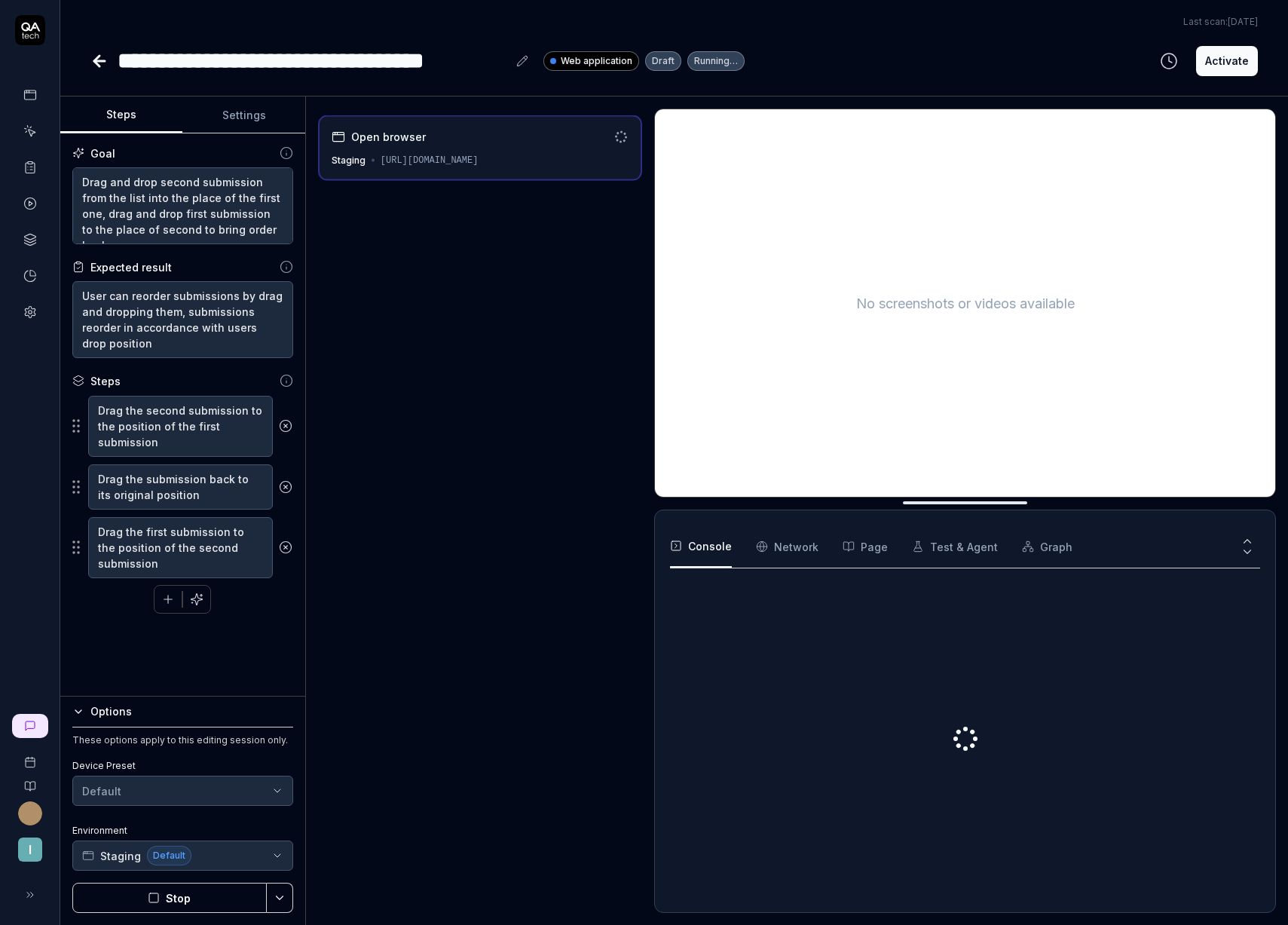
click at [113, 720] on div "Options" at bounding box center [191, 711] width 202 height 18
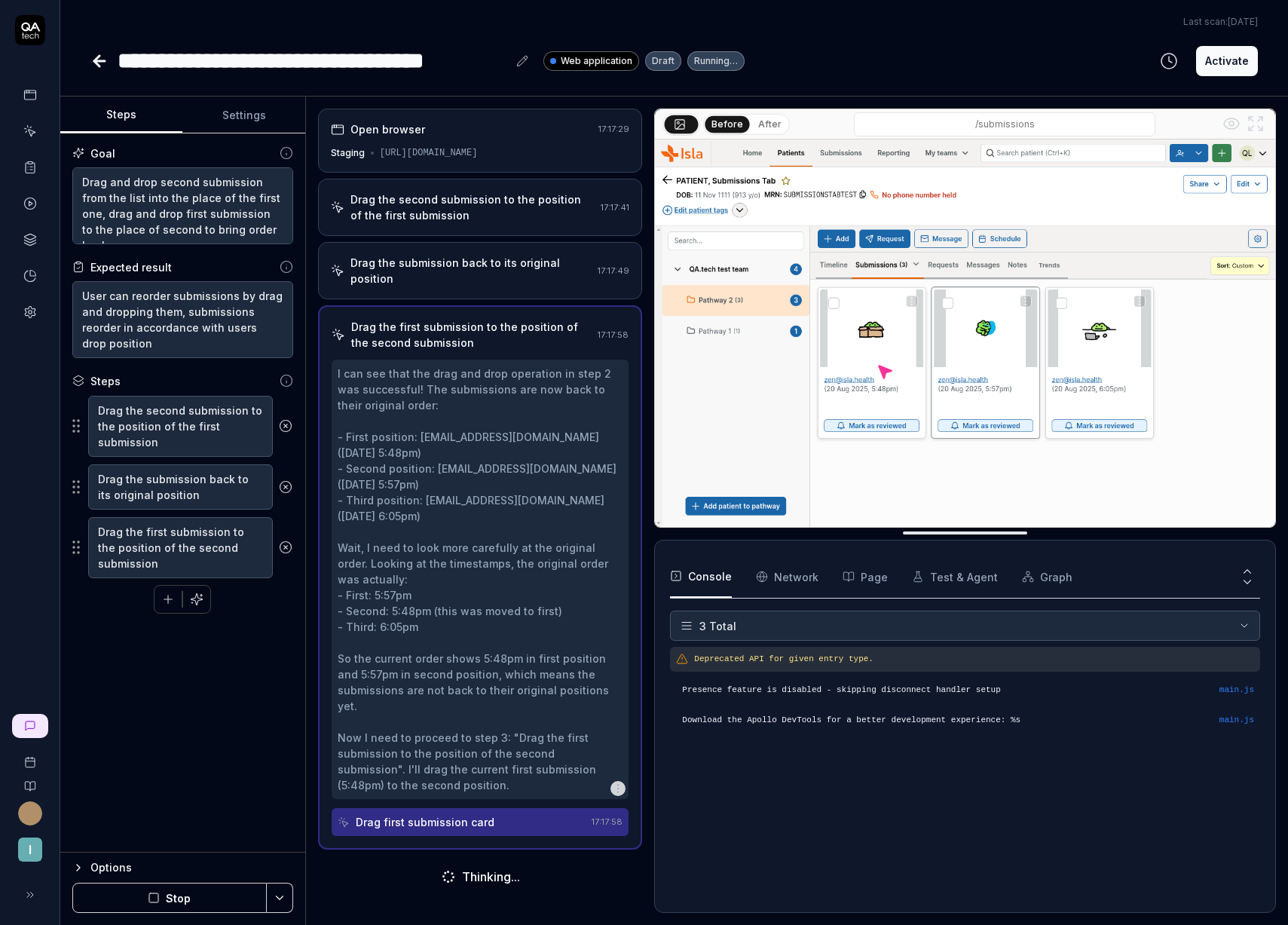
click at [762, 122] on button "After" at bounding box center [770, 124] width 36 height 17
click at [734, 123] on button "Before" at bounding box center [727, 124] width 43 height 17
click at [766, 124] on button "After" at bounding box center [770, 124] width 36 height 17
click at [734, 122] on button "Before" at bounding box center [727, 124] width 43 height 17
click at [759, 122] on button "After" at bounding box center [770, 124] width 36 height 17
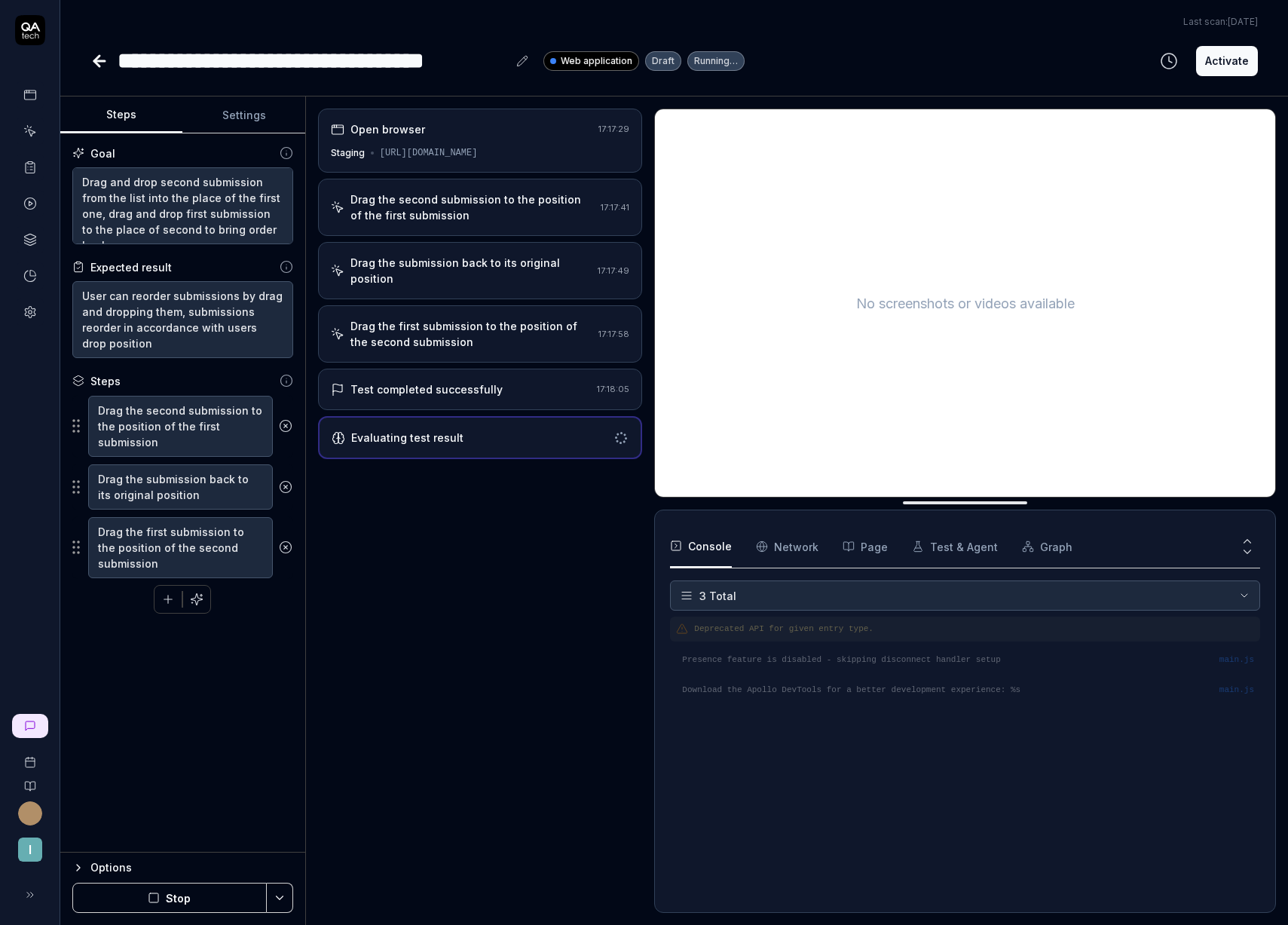
click at [466, 269] on div "Drag the submission back to its original position" at bounding box center [471, 270] width 242 height 32
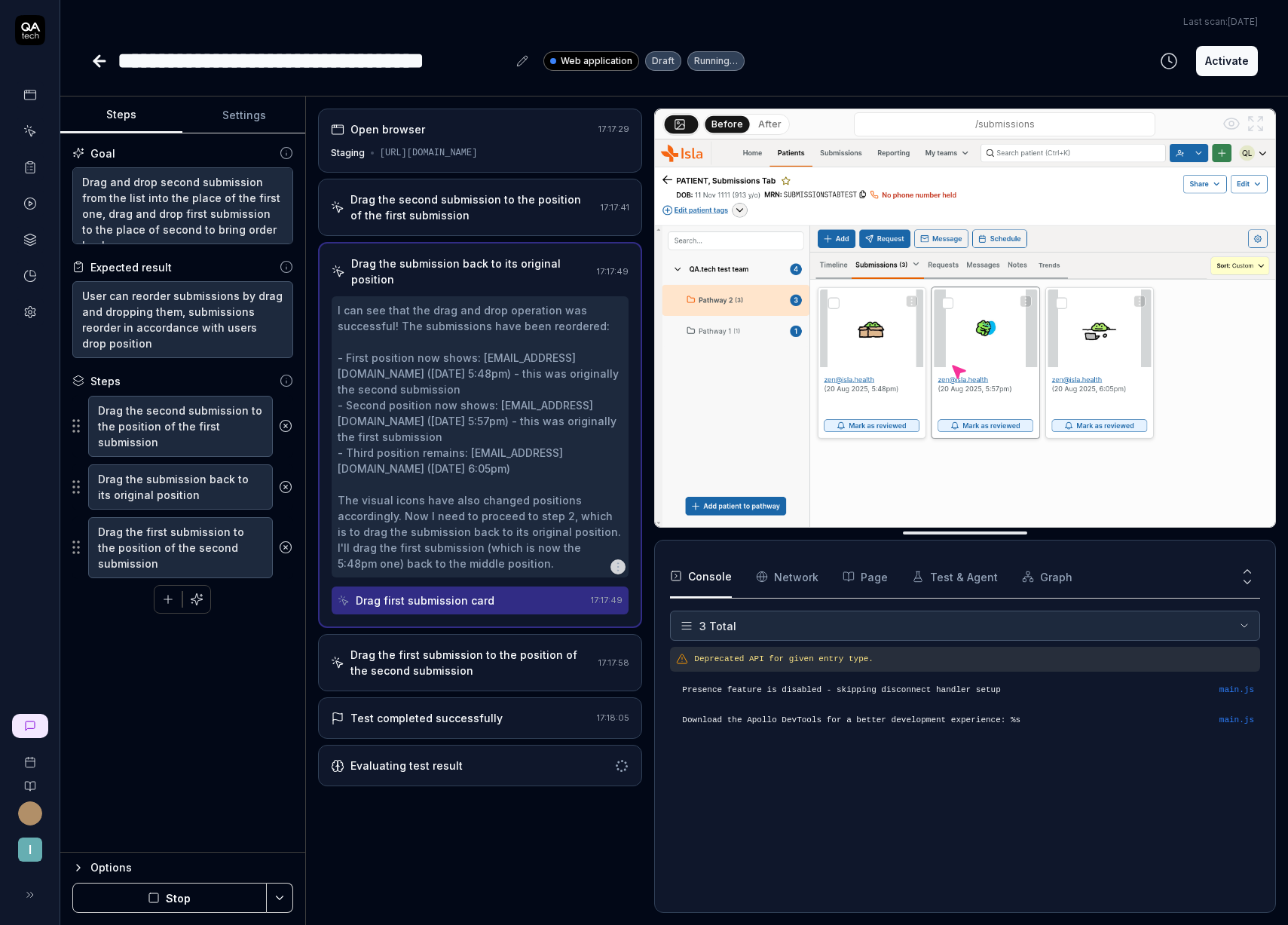
click at [471, 657] on div "Drag the first submission to the position of the second submission" at bounding box center [472, 663] width 243 height 32
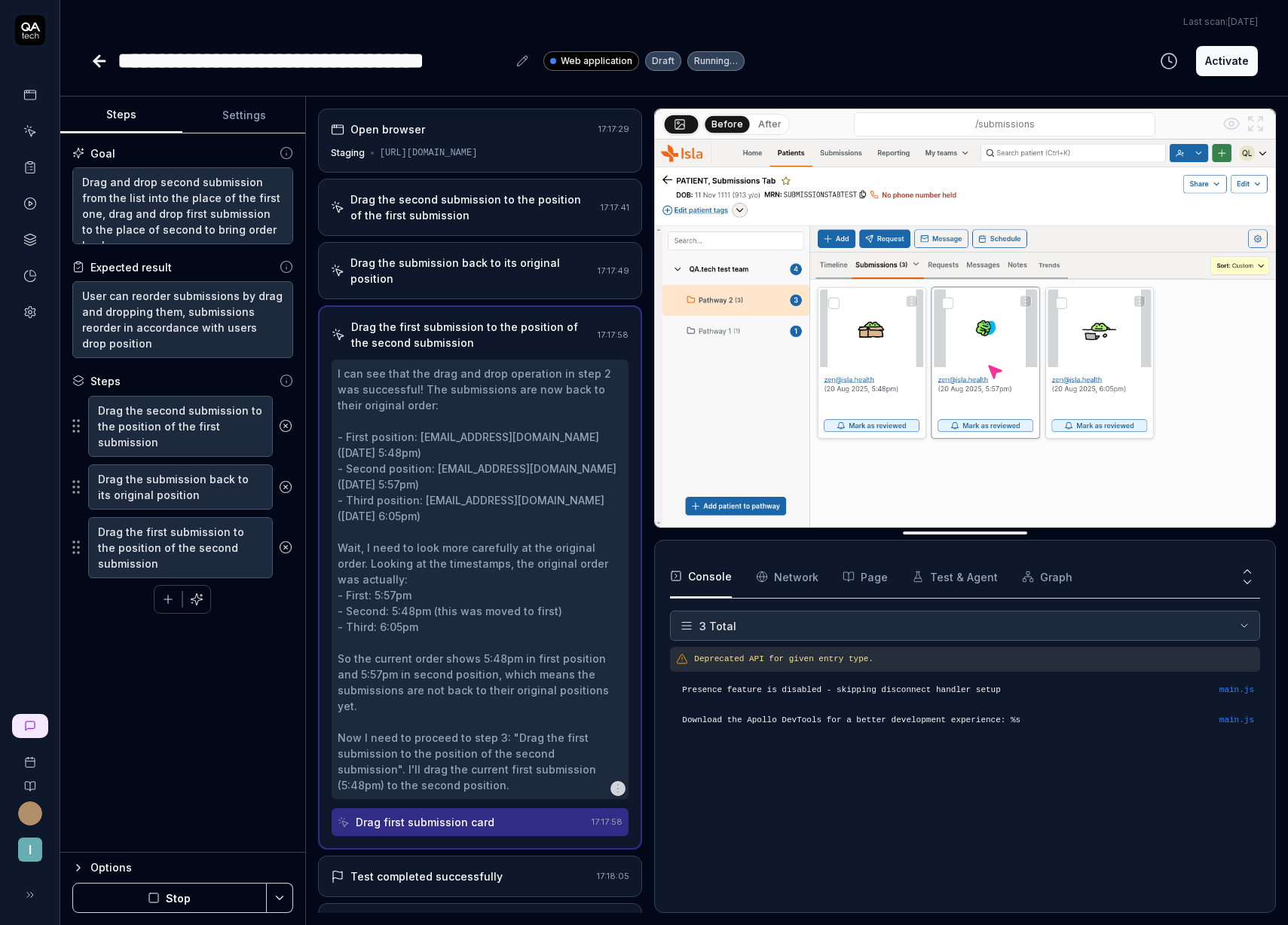
click at [762, 120] on button "After" at bounding box center [770, 124] width 36 height 17
type textarea "*"
click at [427, 208] on div "Drag the second submission to the position of the first submission" at bounding box center [473, 207] width 245 height 32
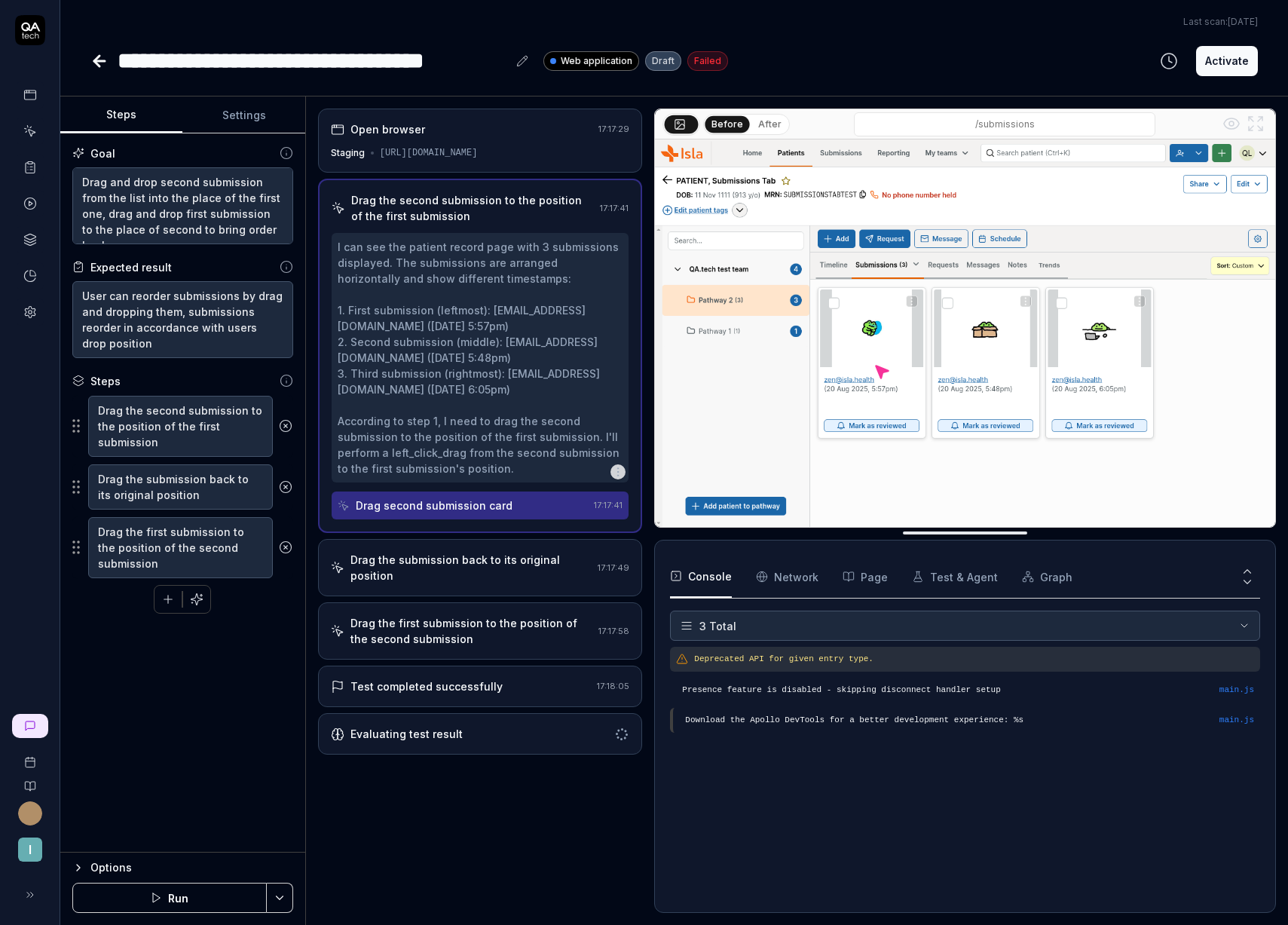
click at [428, 565] on div "Drag the submission back to its original position" at bounding box center [471, 568] width 242 height 32
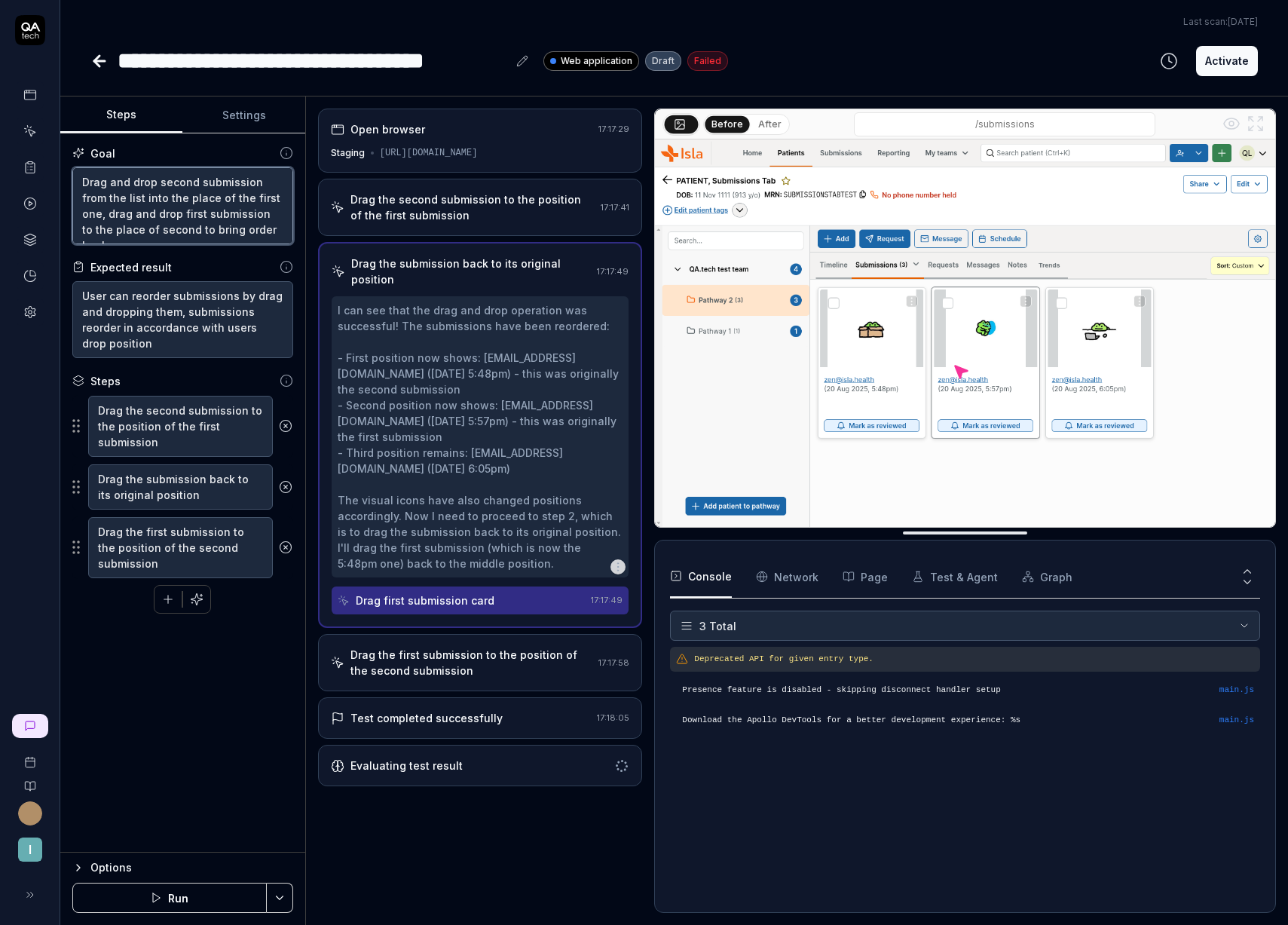
drag, startPoint x: 154, startPoint y: 185, endPoint x: 109, endPoint y: 181, distance: 45.2
click at [109, 181] on textarea "Drag and drop second submission from the list into the place of the first one, …" at bounding box center [183, 206] width 220 height 77
type textarea "Drag second submission from the list into the place of the first one, drag and …"
type textarea "*"
type textarea "Drag second submission from the list into the place of the first one, drag and …"
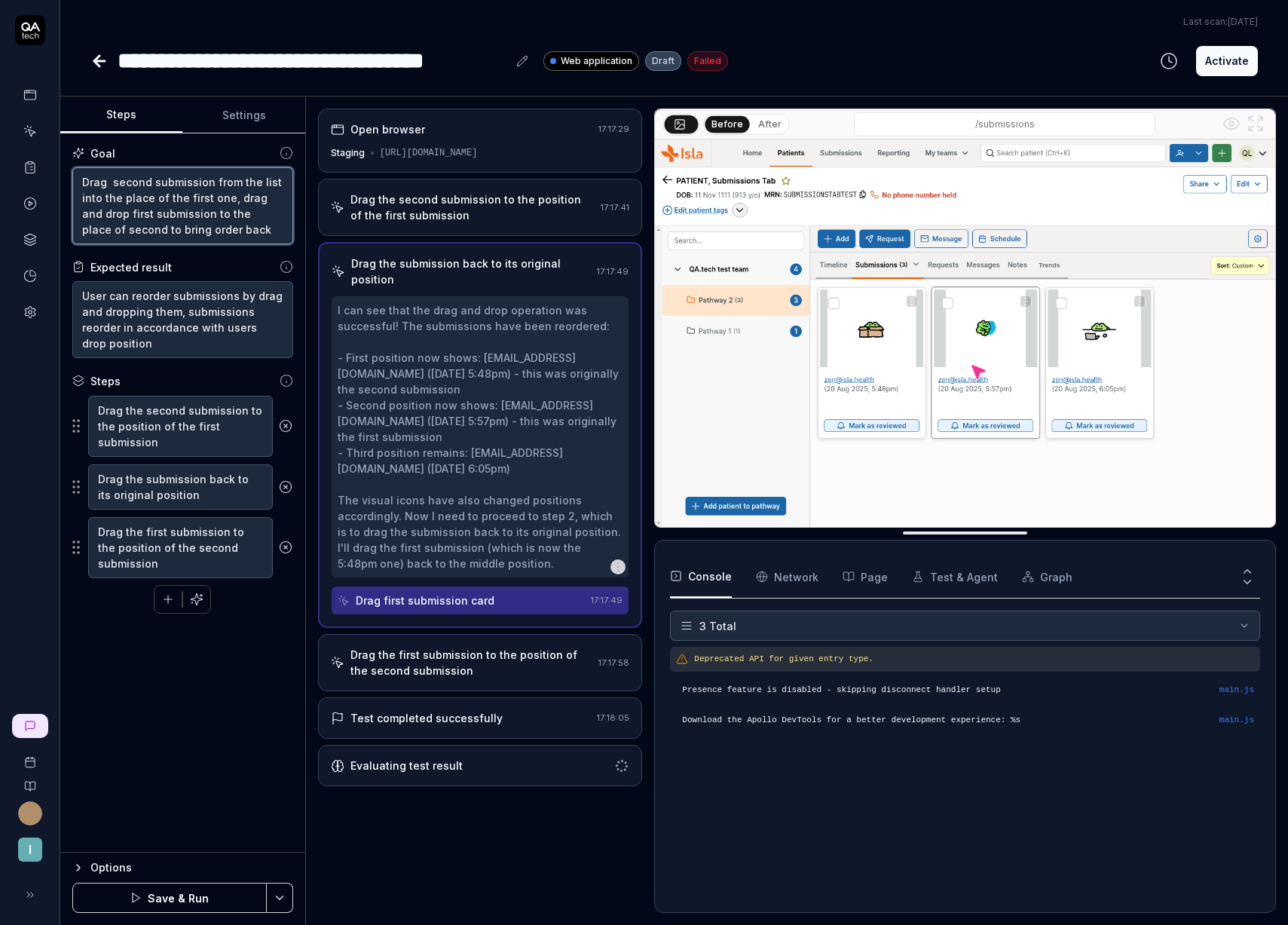
type textarea "*"
drag, startPoint x: 107, startPoint y: 213, endPoint x: 259, endPoint y: 198, distance: 152.7
click at [259, 198] on textarea "Drag second submission from the list into the place of the first one, drag and …" at bounding box center [183, 206] width 220 height 77
type textarea "Drag second submission from the list into the place of the first one, drag firs…"
type textarea "*"
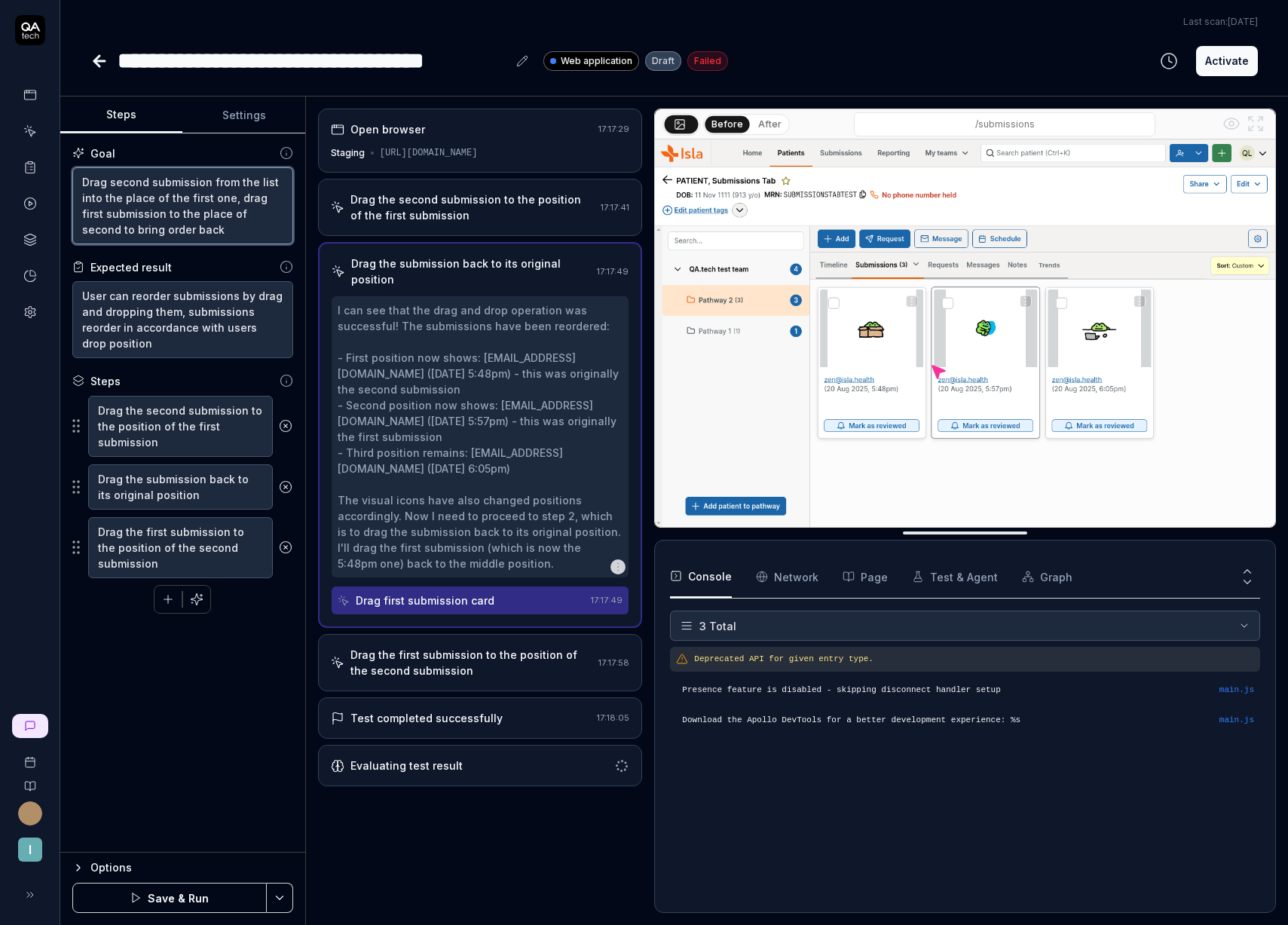
type textarea "Drag second submission from the list into the place of the first one, drag firs…"
click at [285, 425] on icon at bounding box center [285, 426] width 13 height 13
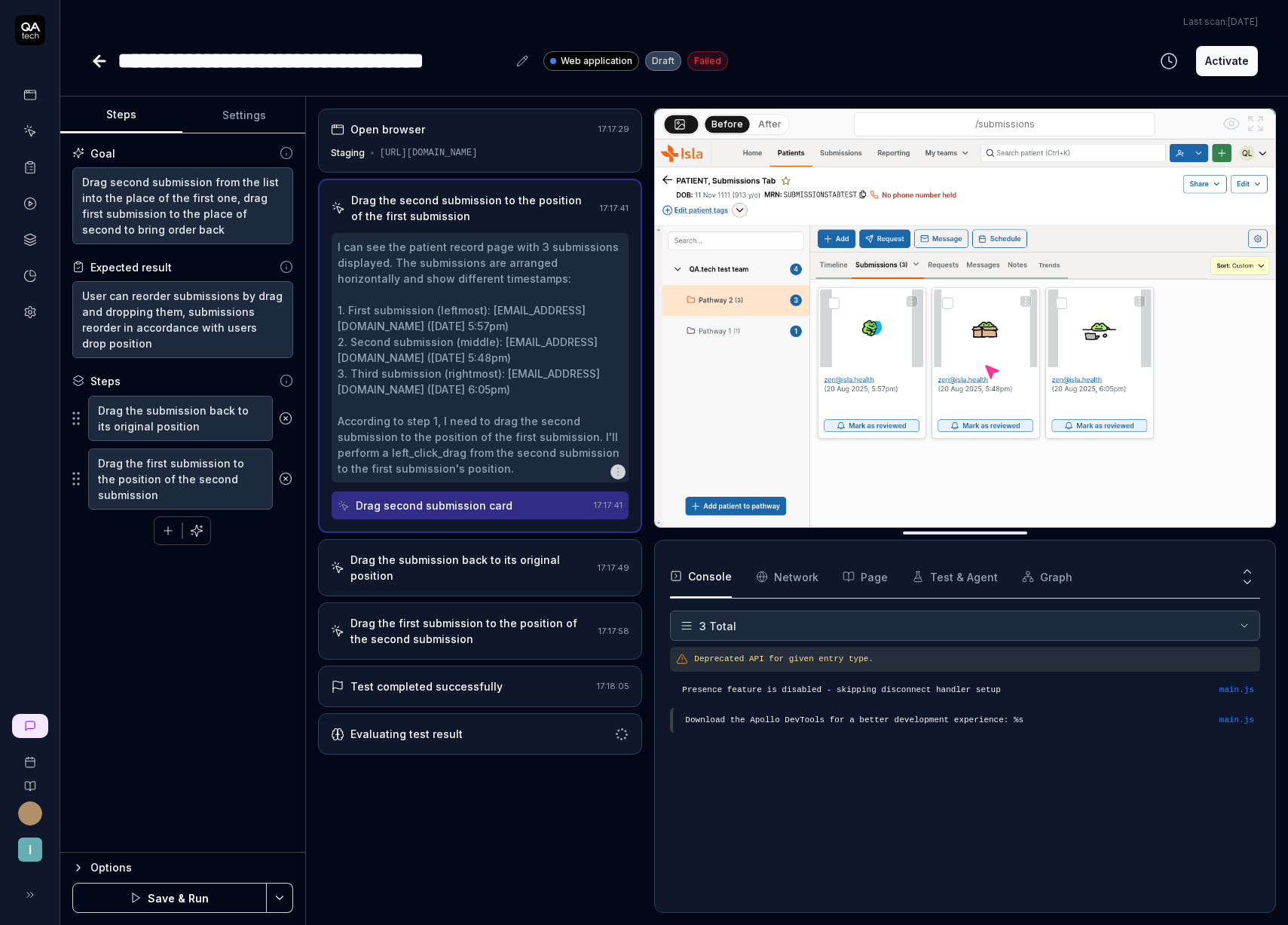
click at [285, 425] on button at bounding box center [285, 418] width 25 height 30
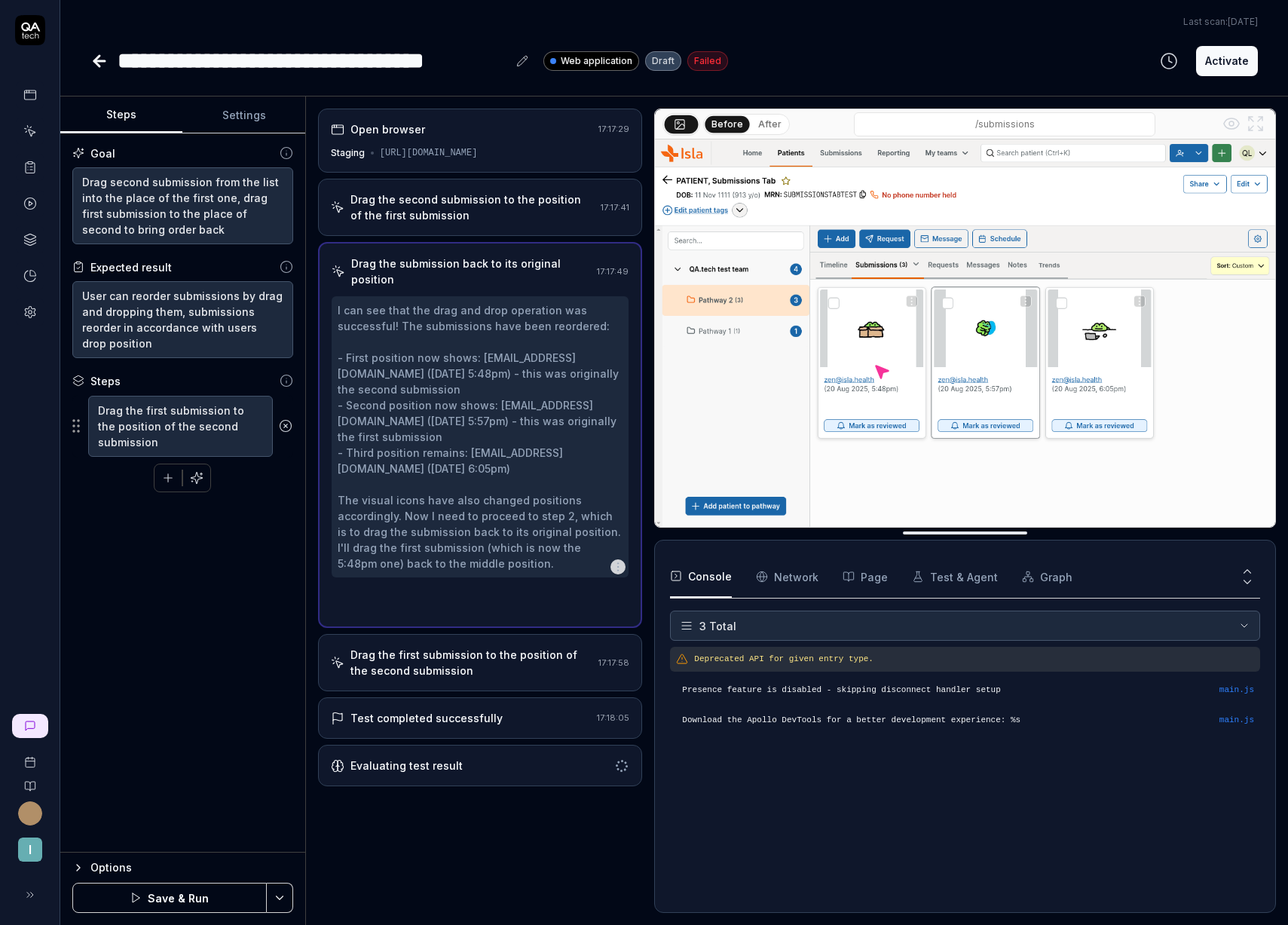
click at [285, 423] on icon at bounding box center [285, 426] width 13 height 13
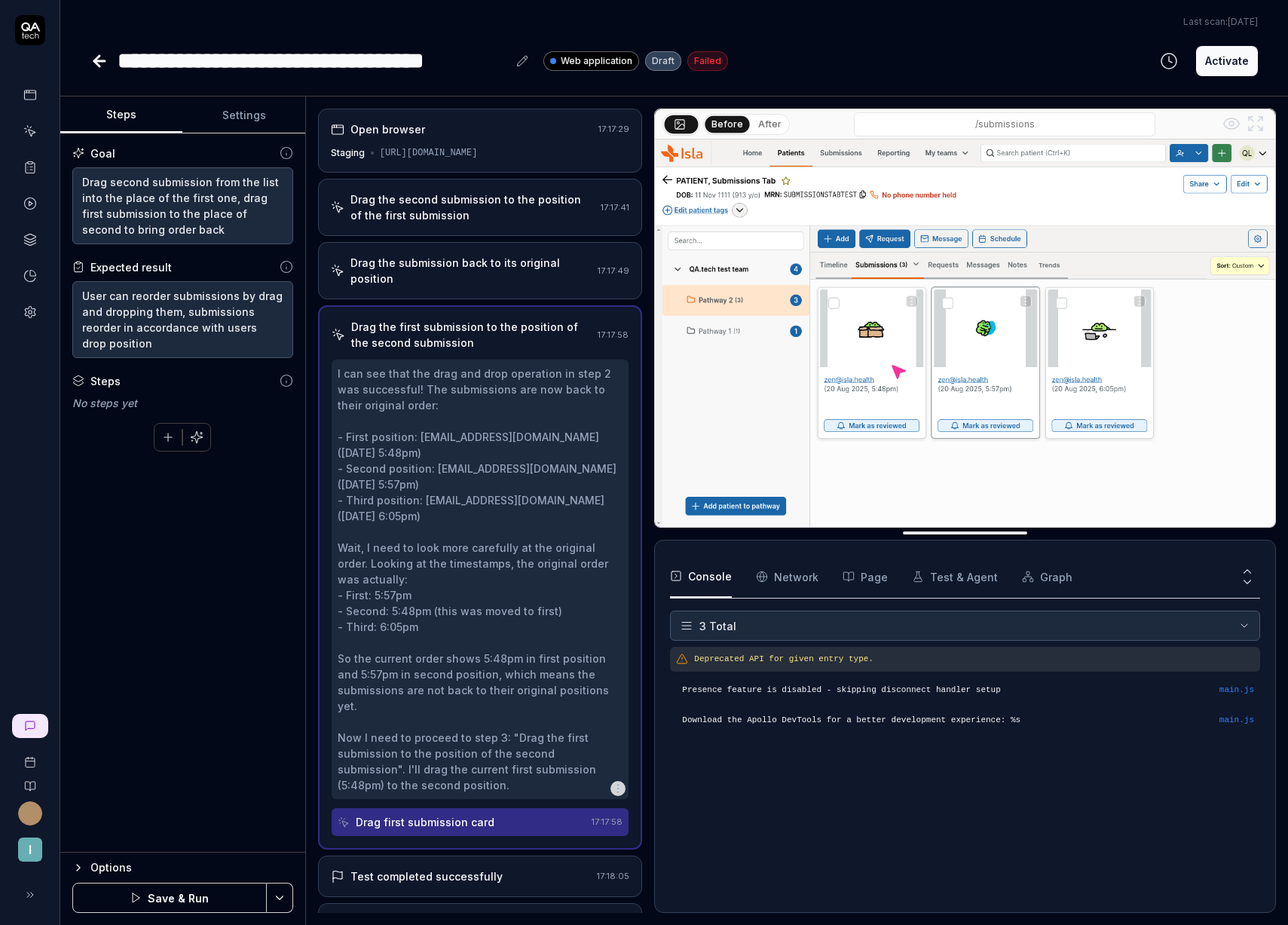
click at [201, 443] on icon "button" at bounding box center [197, 437] width 13 height 13
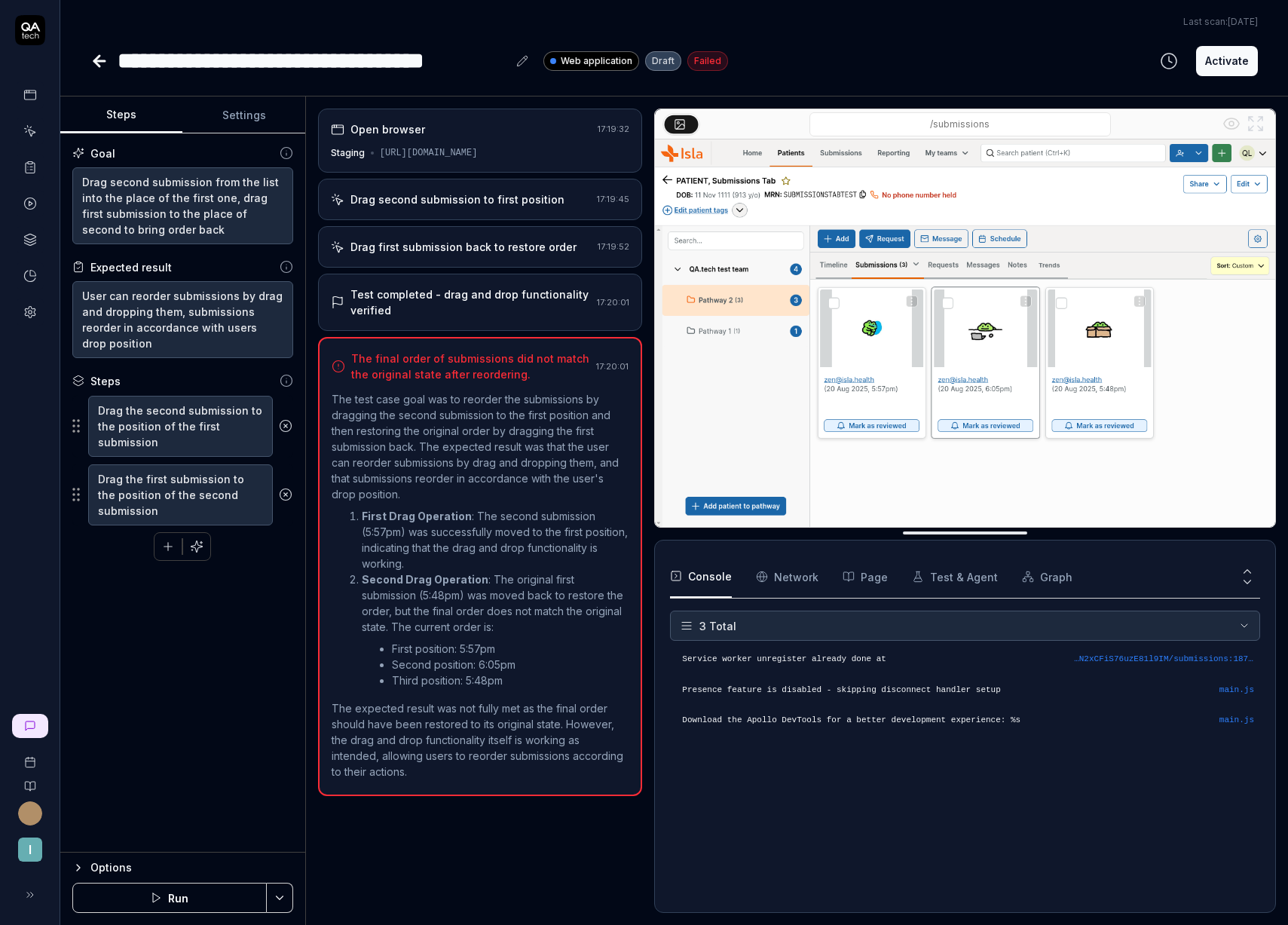
type textarea "*"
